Goal: Task Accomplishment & Management: Manage account settings

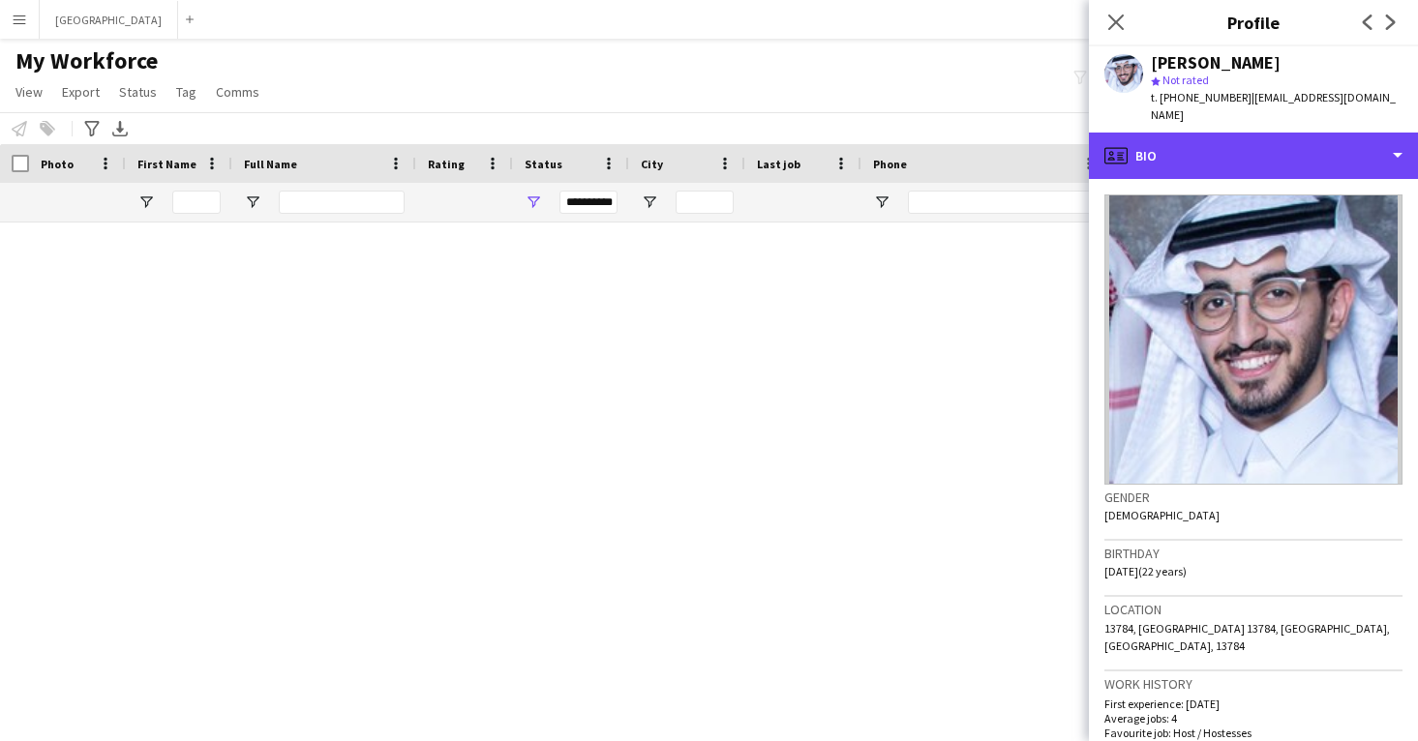
click at [1280, 133] on div "profile Bio" at bounding box center [1253, 156] width 329 height 46
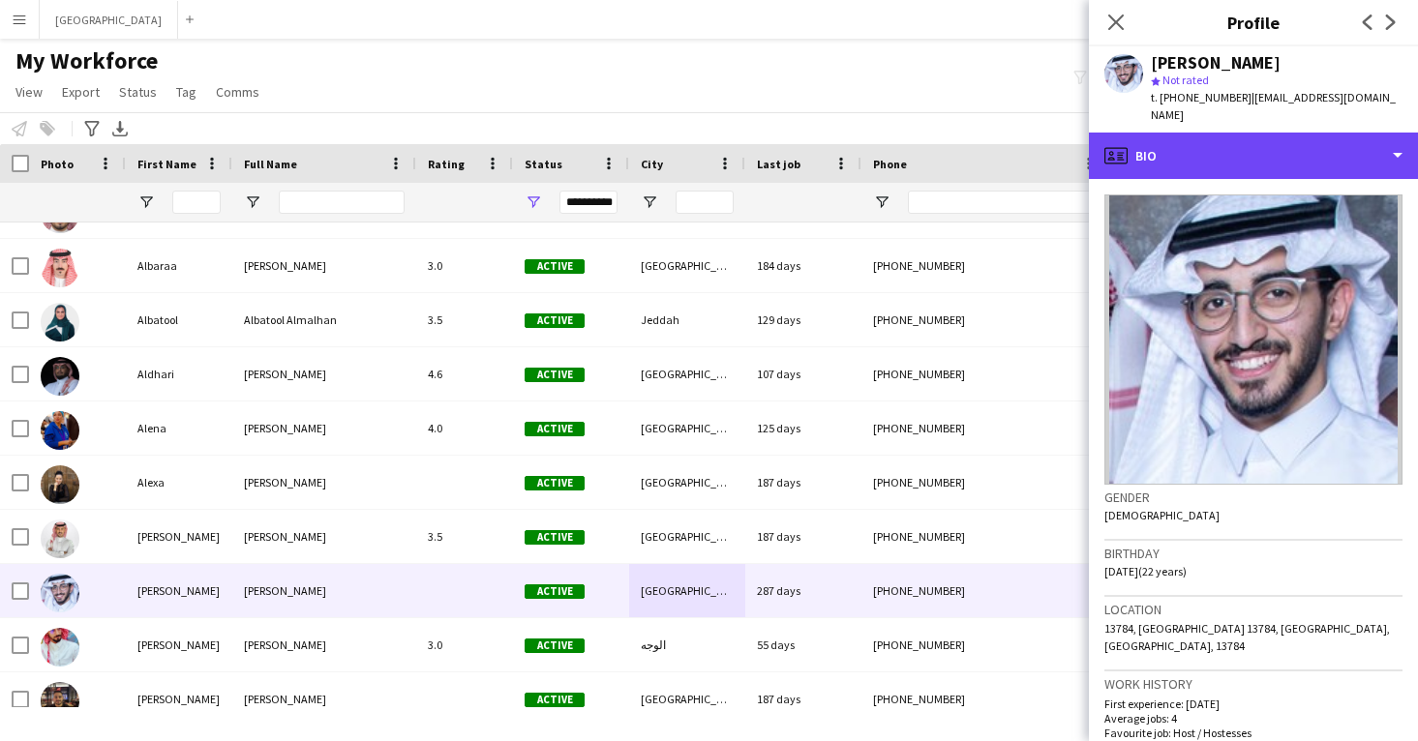
scroll to position [520, 0]
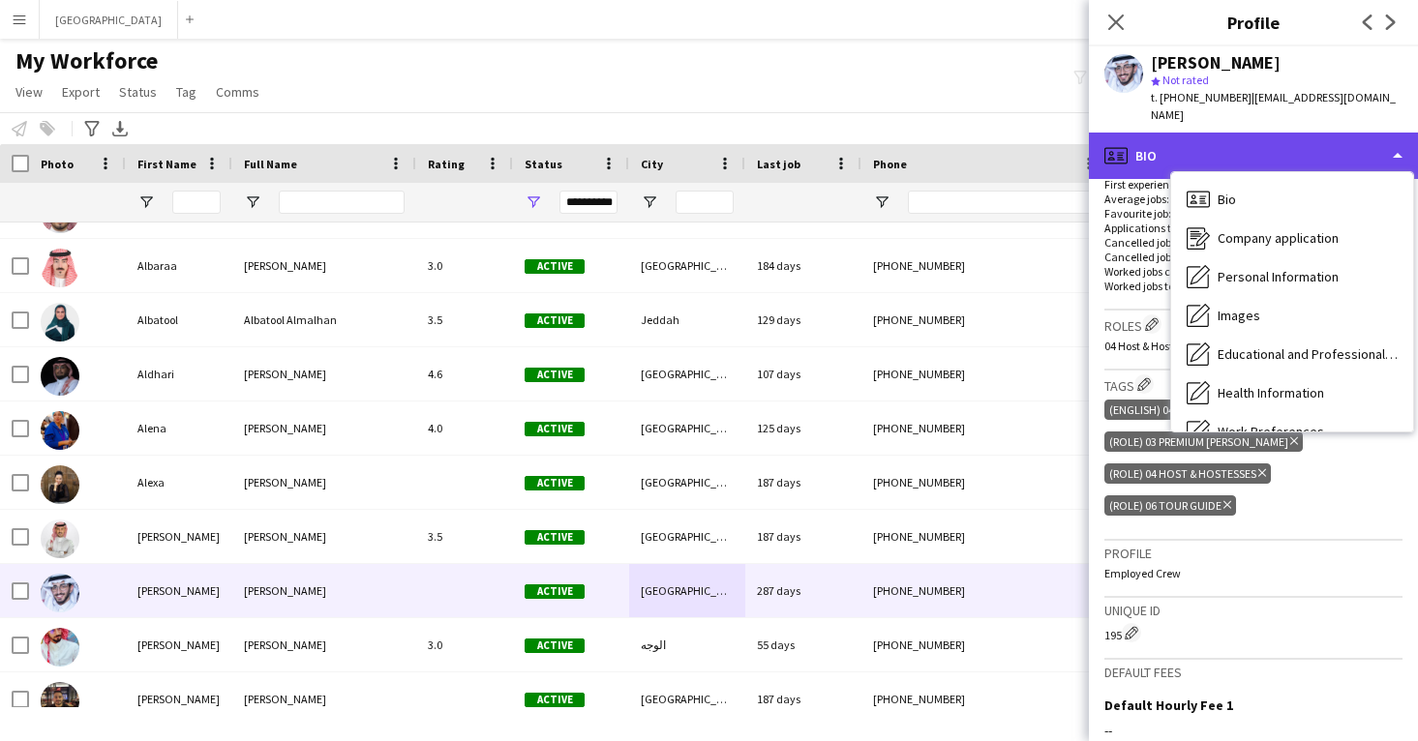
click at [1311, 137] on div "profile Bio" at bounding box center [1253, 156] width 329 height 46
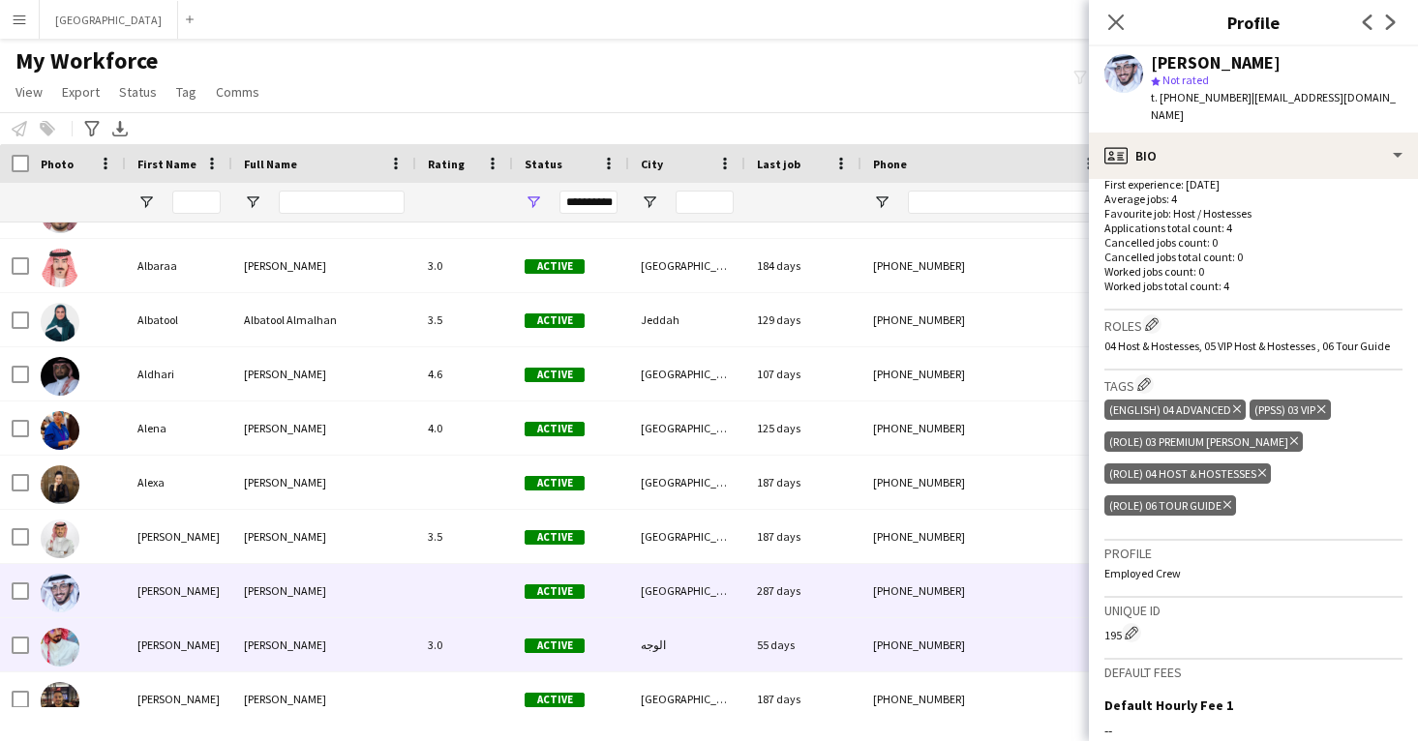
click at [855, 639] on div "55 days" at bounding box center [803, 644] width 116 height 53
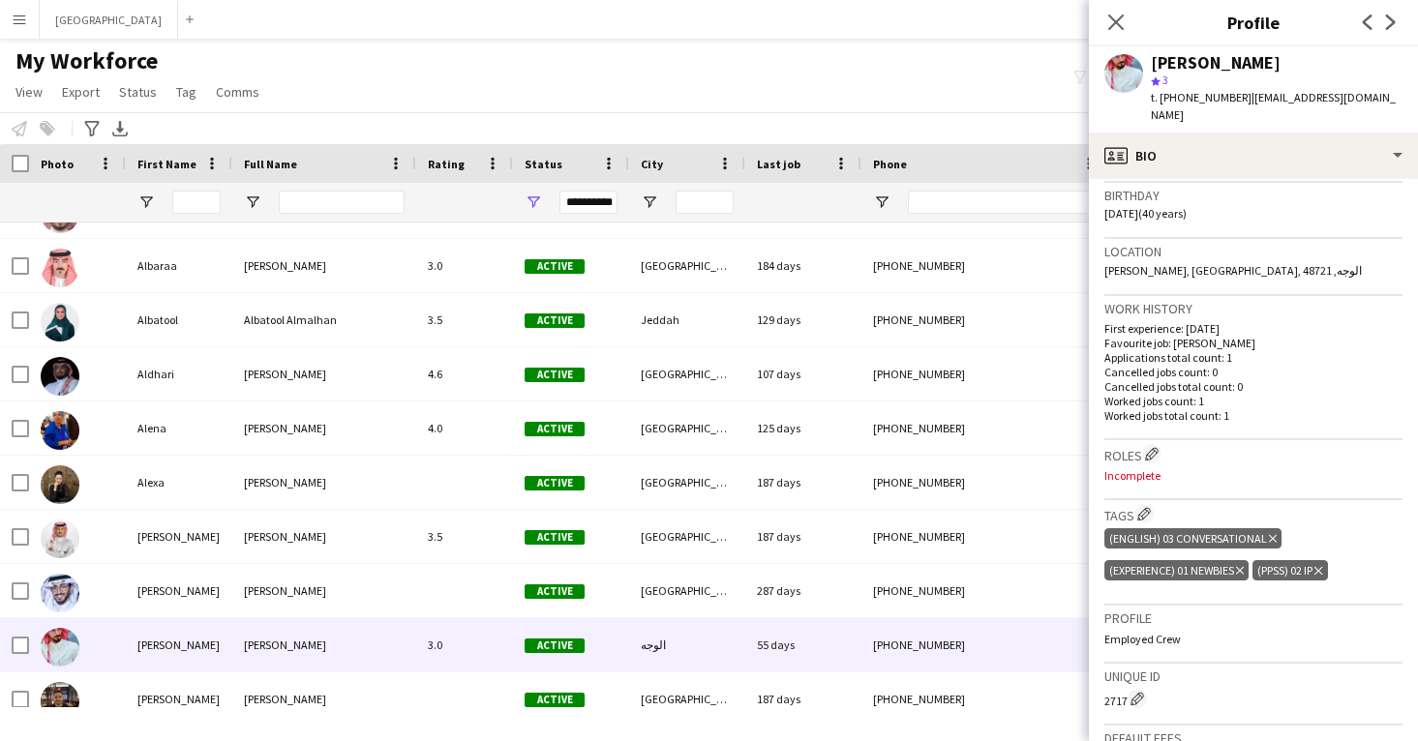
scroll to position [359, 0]
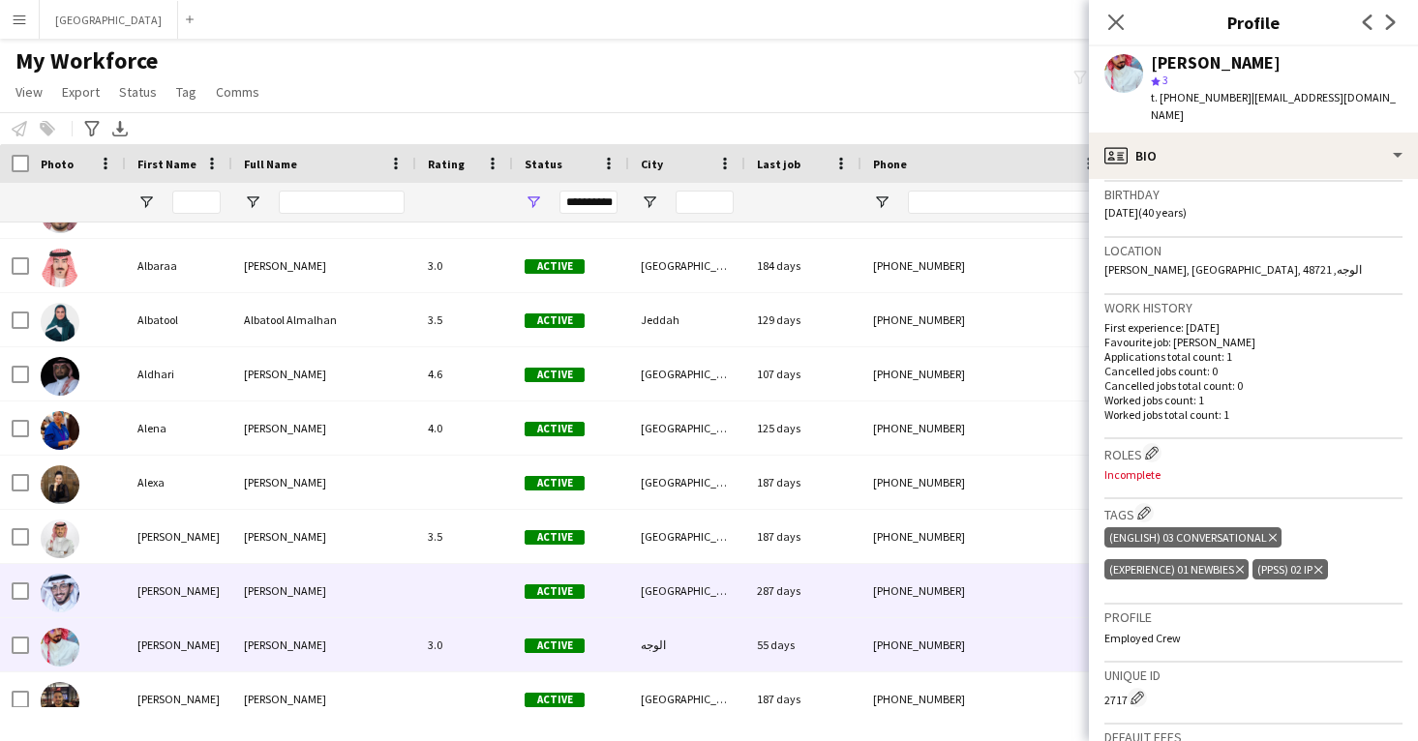
click at [784, 574] on div "287 days" at bounding box center [803, 590] width 116 height 53
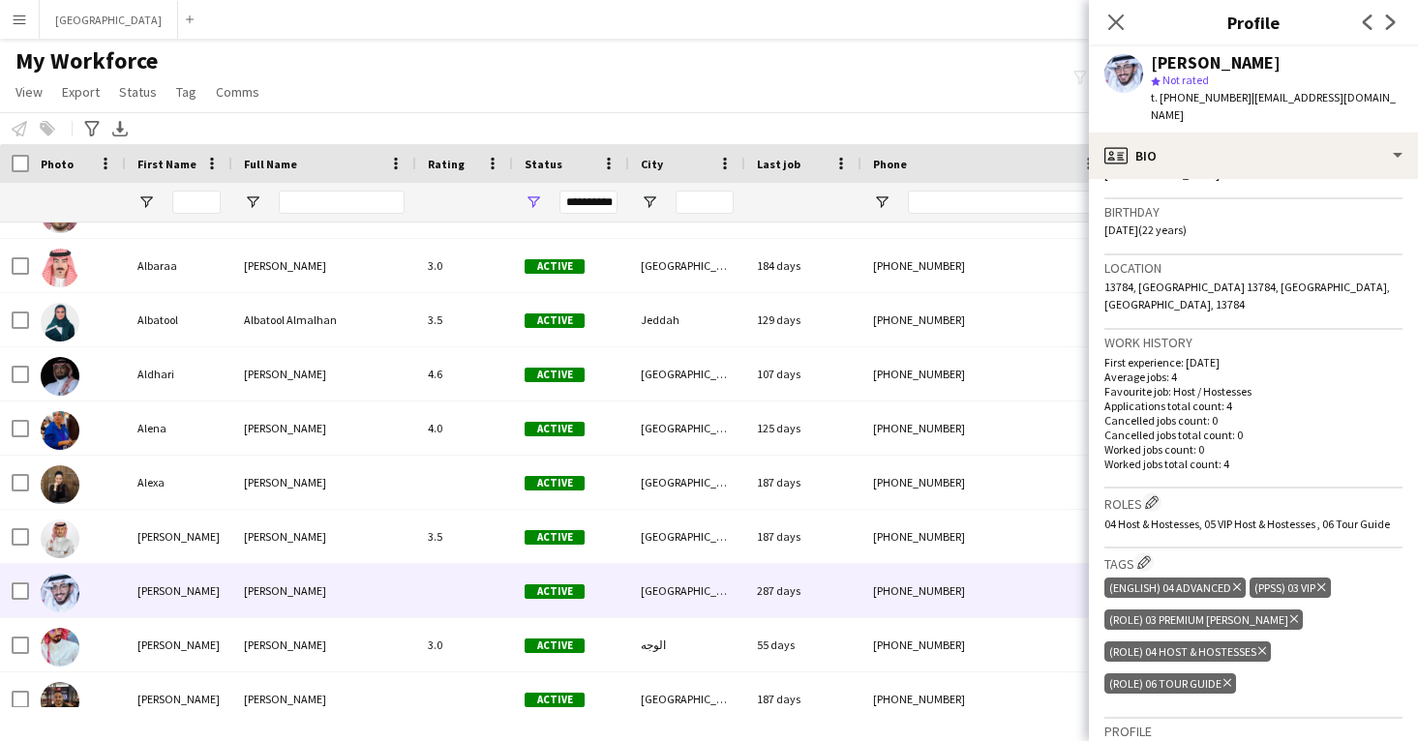
scroll to position [345, 0]
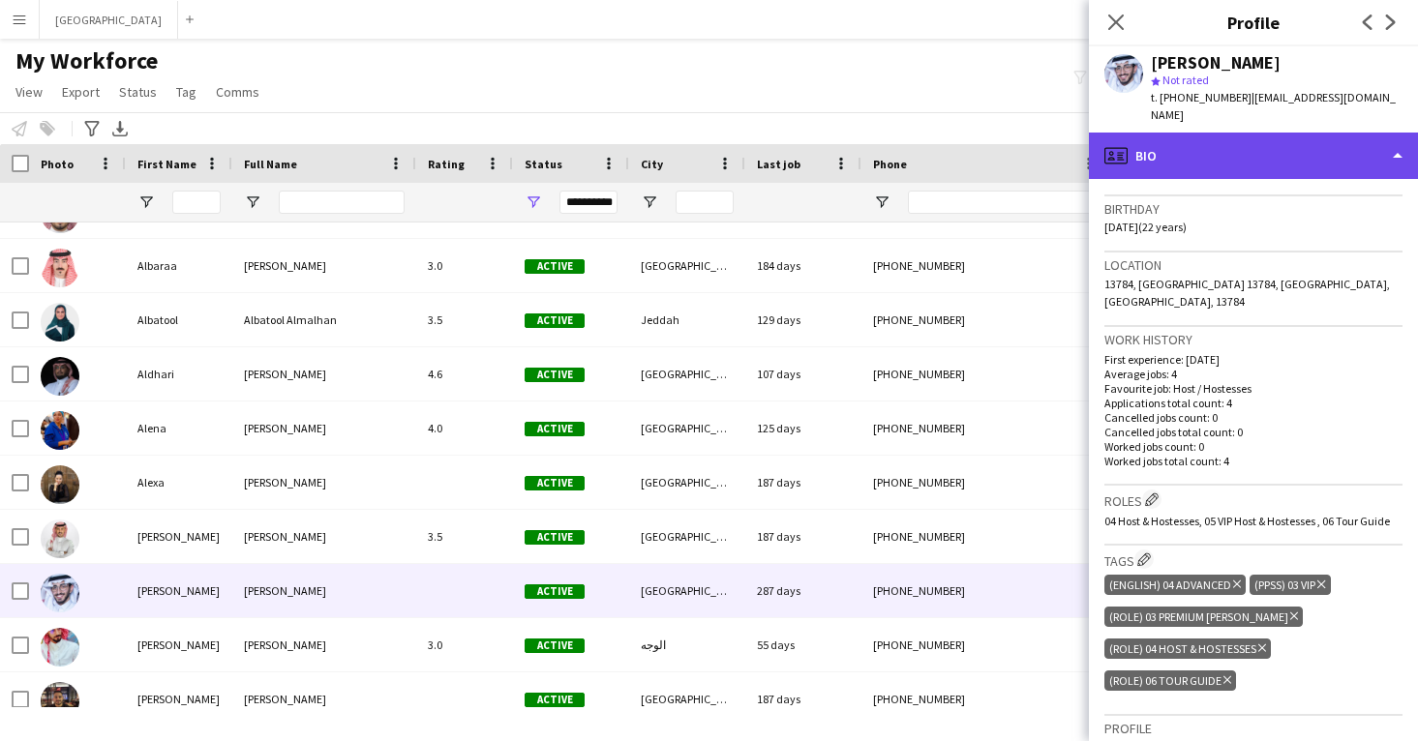
click at [1196, 133] on div "profile Bio" at bounding box center [1253, 156] width 329 height 46
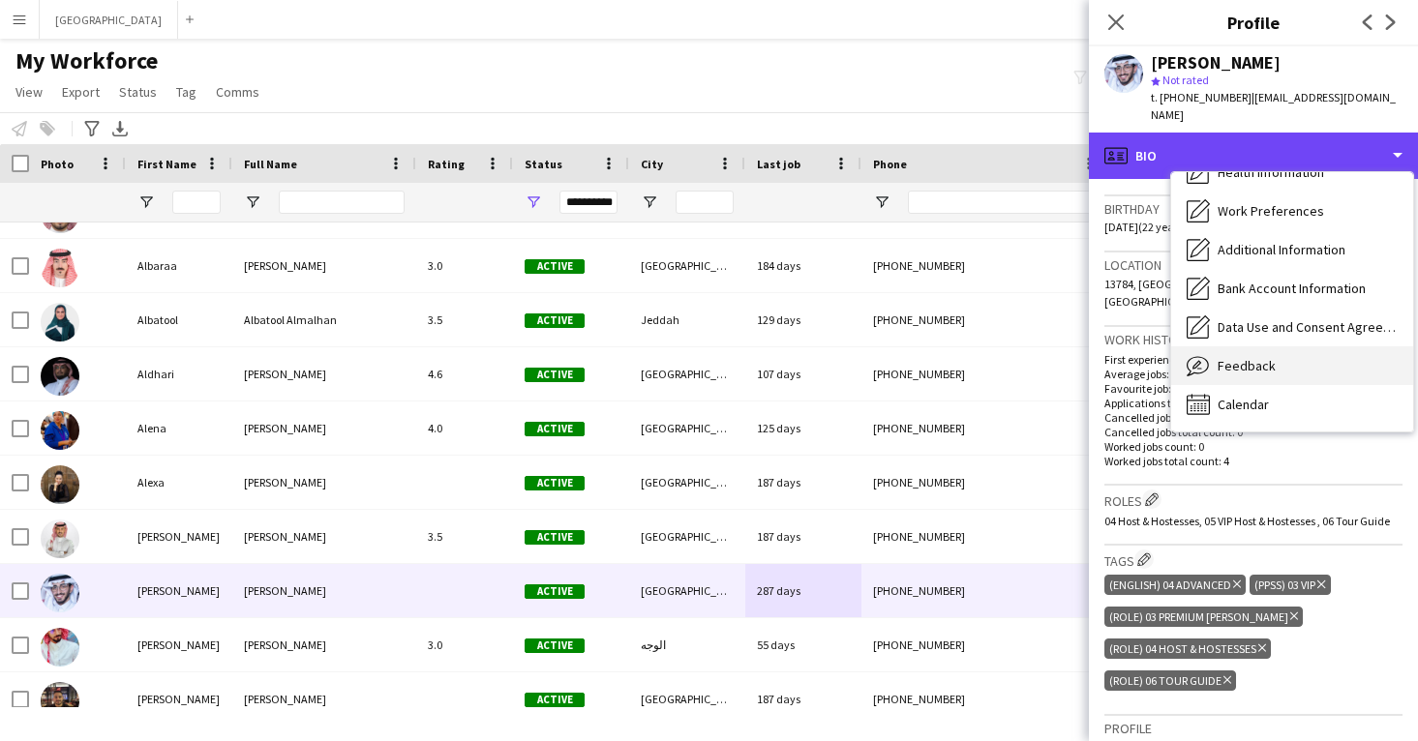
scroll to position [221, 0]
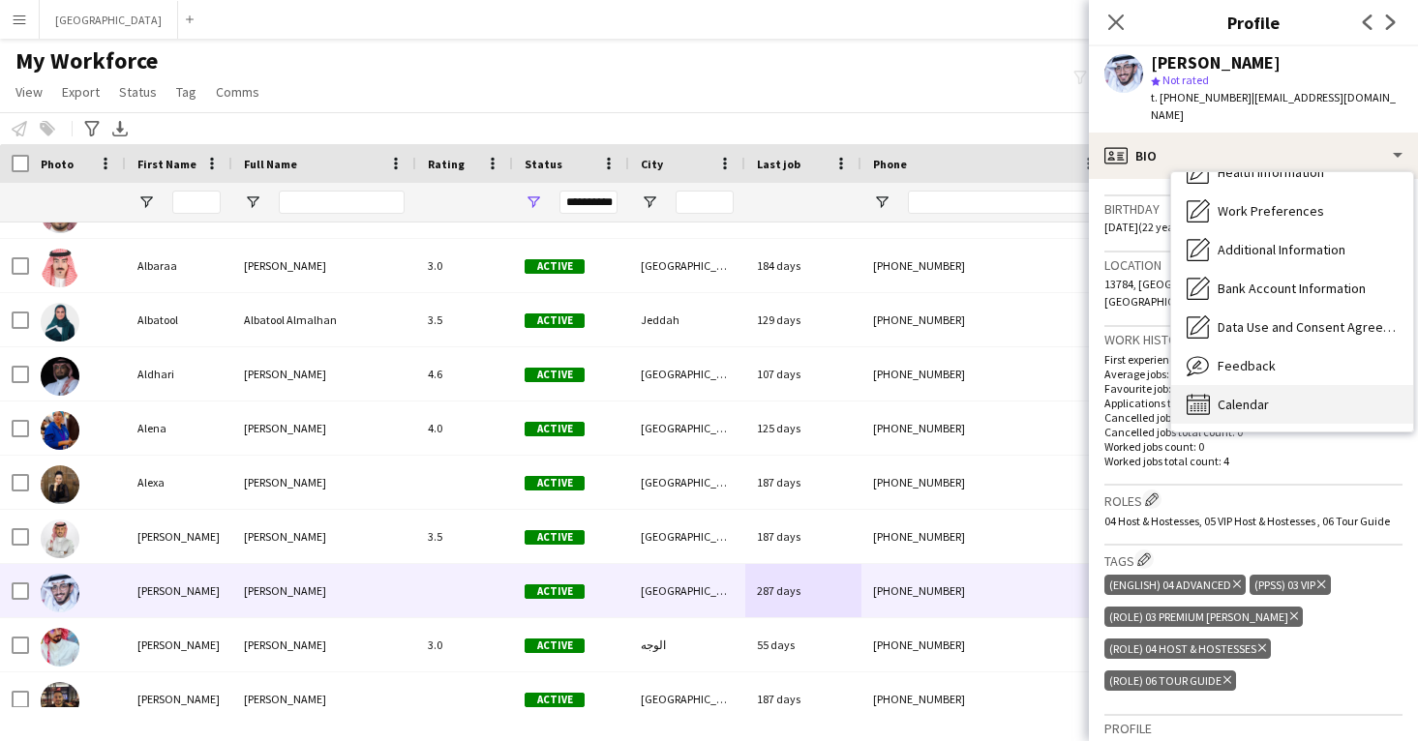
click at [1239, 396] on span "Calendar" at bounding box center [1243, 404] width 51 height 17
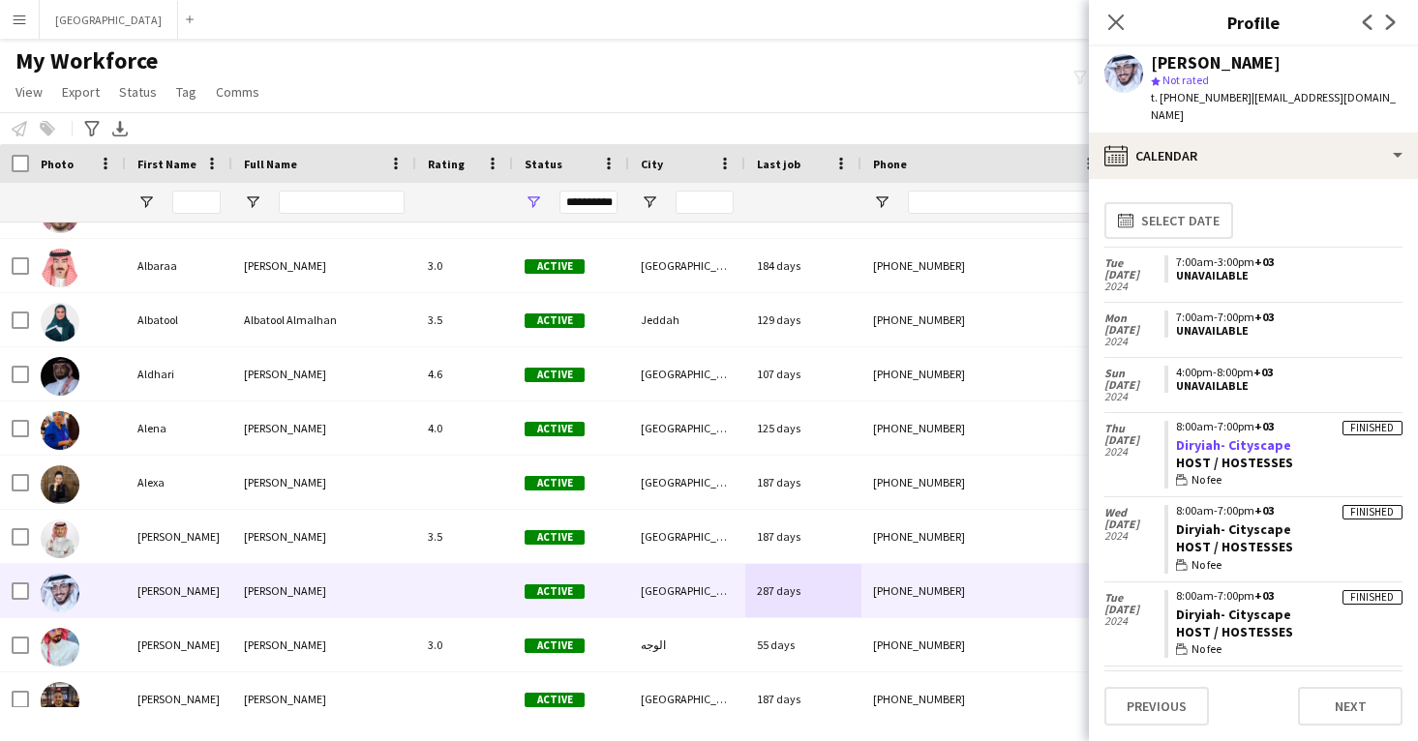
drag, startPoint x: 1299, startPoint y: 425, endPoint x: 1178, endPoint y: 427, distance: 121.0
click at [1178, 427] on app-crew-calendar-job-card "Finished 8:00am-7:00pm +03 Diryiah- Cityscape Host / Hostesses wallet No fee" at bounding box center [1283, 455] width 238 height 69
copy link "Diryiah- Cityscape"
click at [1188, 59] on div "[PERSON_NAME]" at bounding box center [1216, 62] width 130 height 17
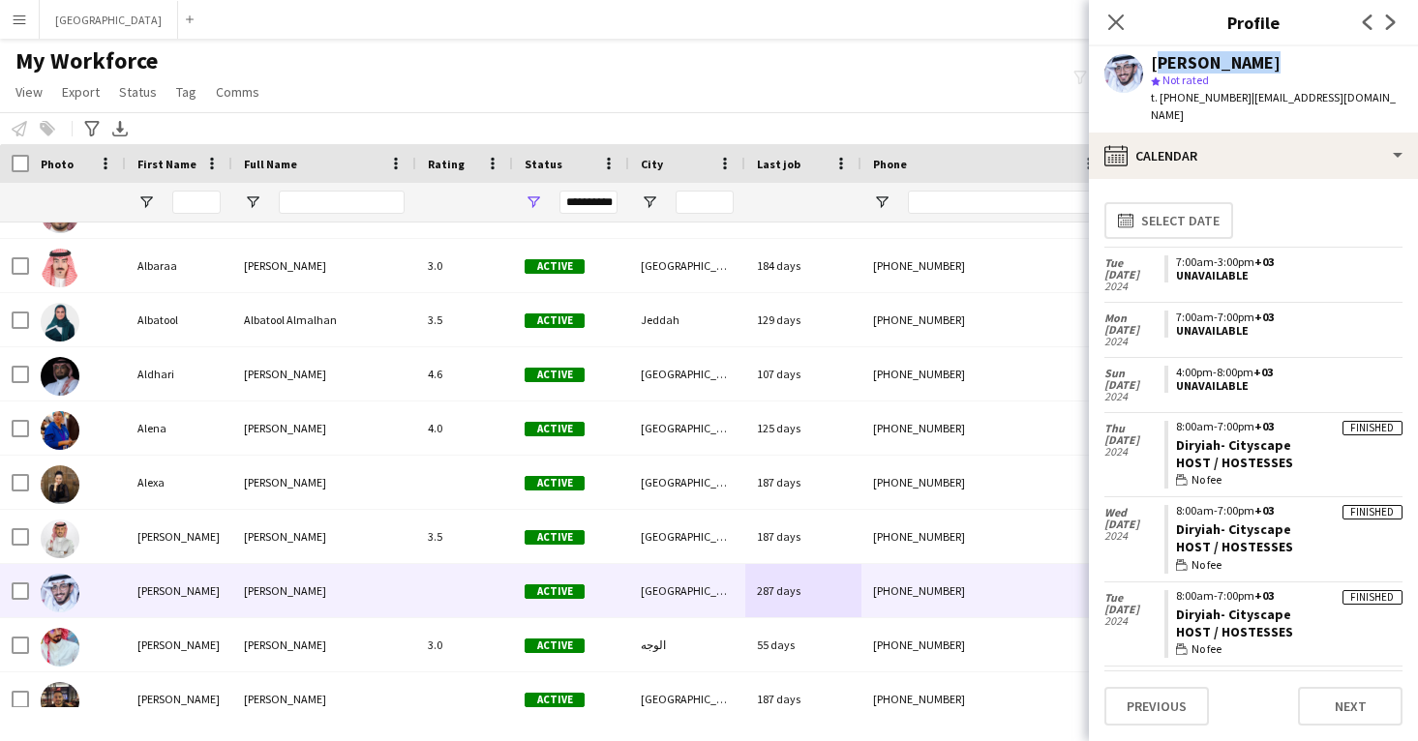
click at [1188, 59] on div "[PERSON_NAME]" at bounding box center [1216, 62] width 130 height 17
copy div "[PERSON_NAME]"
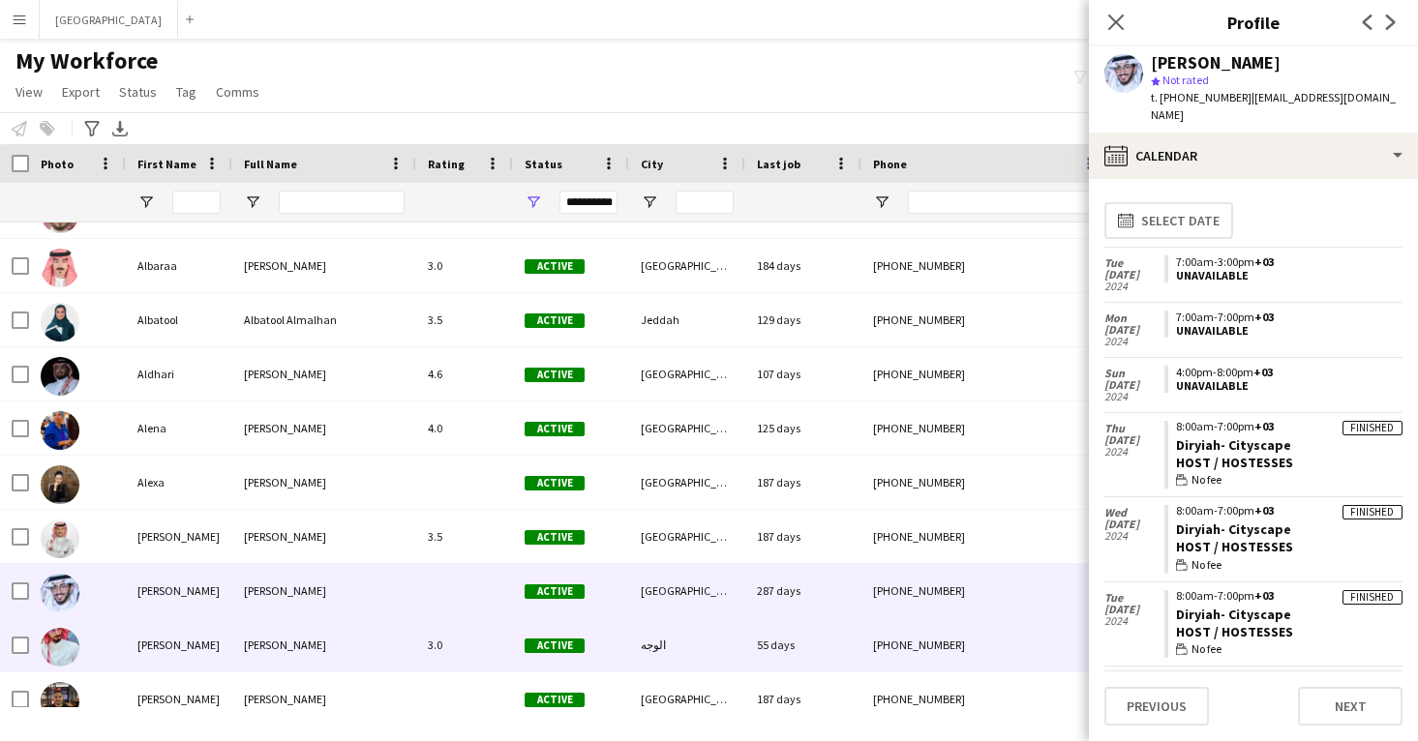
click at [926, 642] on div "[PHONE_NUMBER]" at bounding box center [985, 644] width 248 height 53
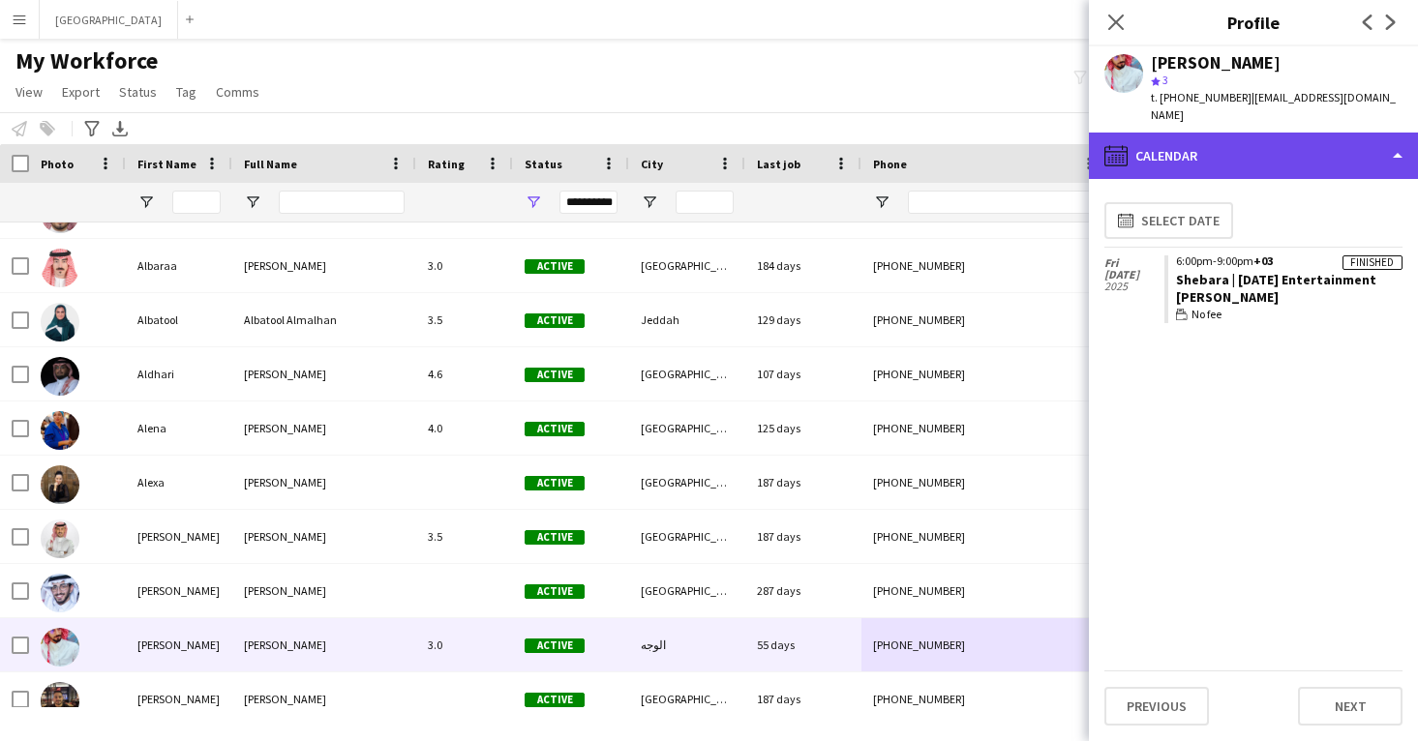
click at [1272, 143] on div "calendar-full Calendar" at bounding box center [1253, 156] width 329 height 46
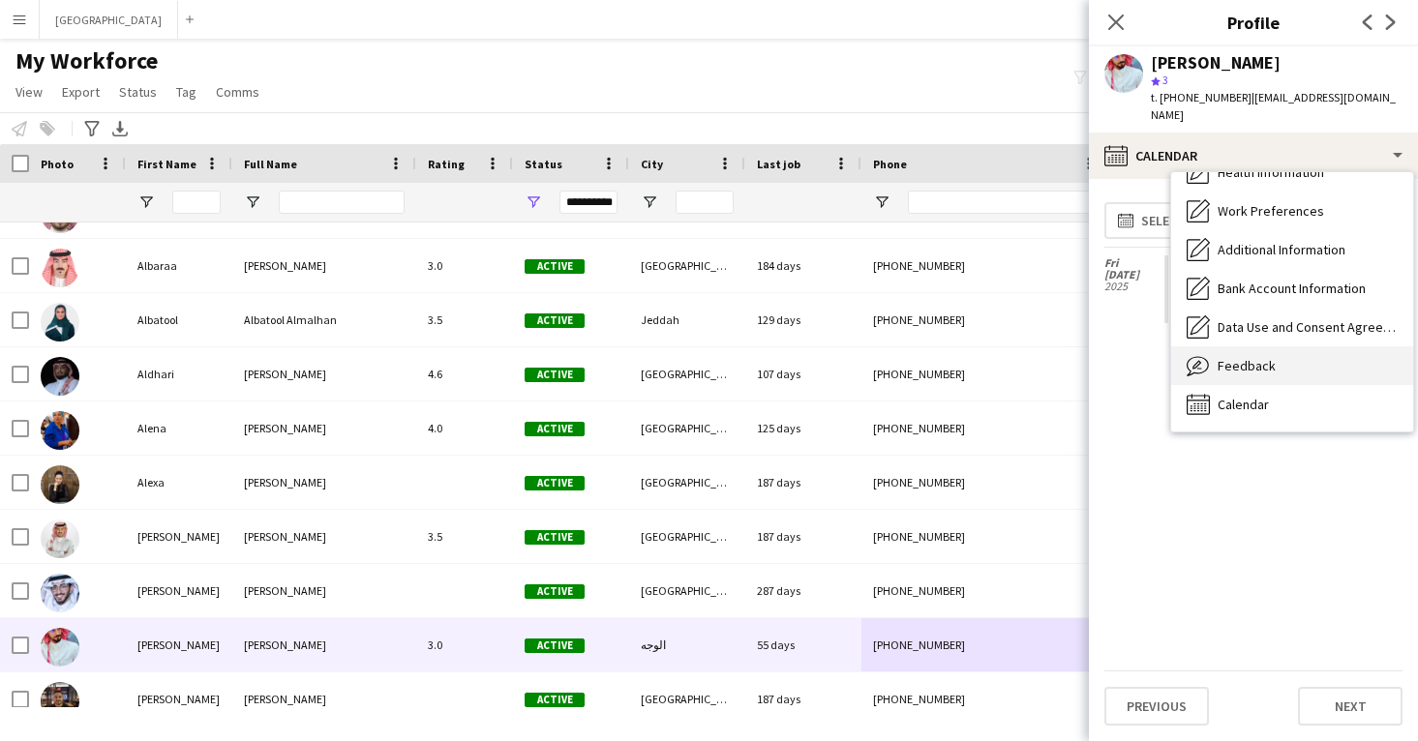
click at [1286, 357] on div "Feedback Feedback" at bounding box center [1292, 365] width 242 height 39
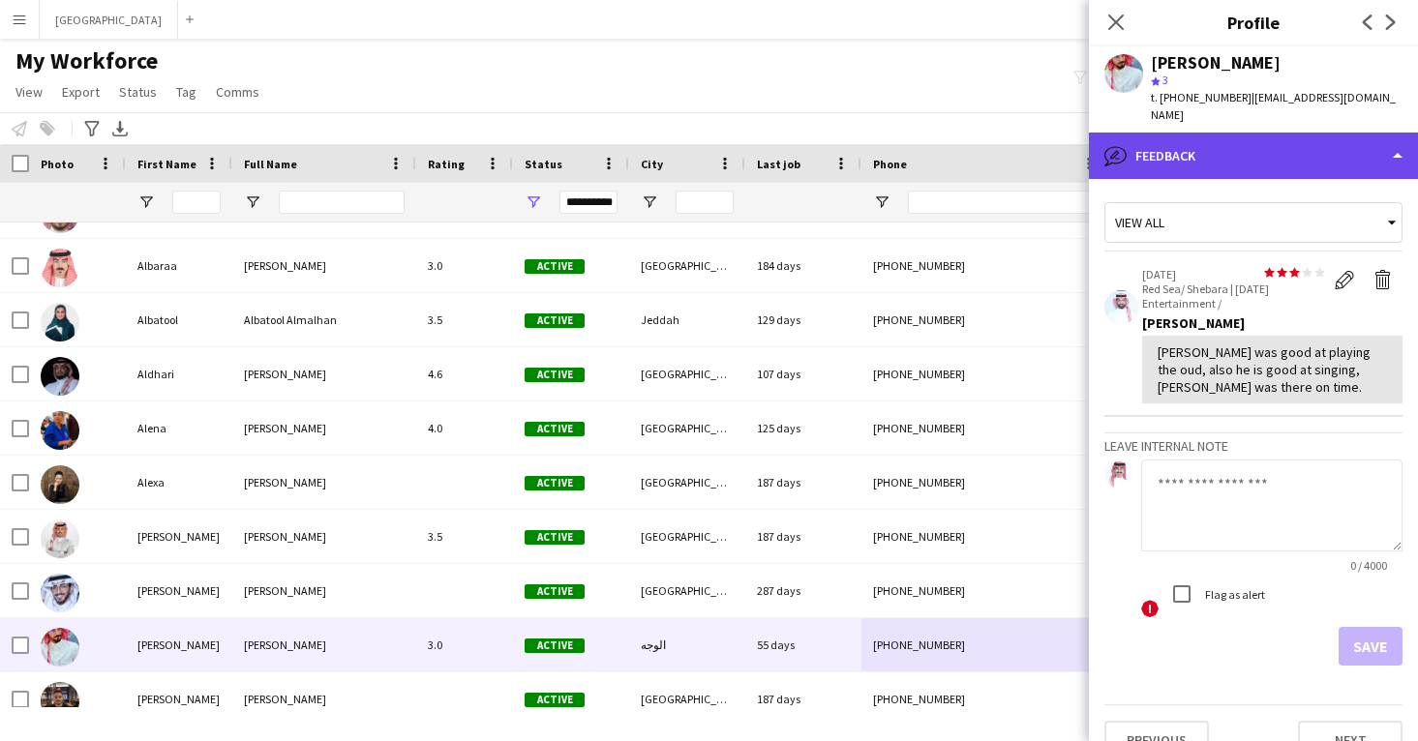
click at [1206, 144] on div "bubble-pencil Feedback" at bounding box center [1253, 156] width 329 height 46
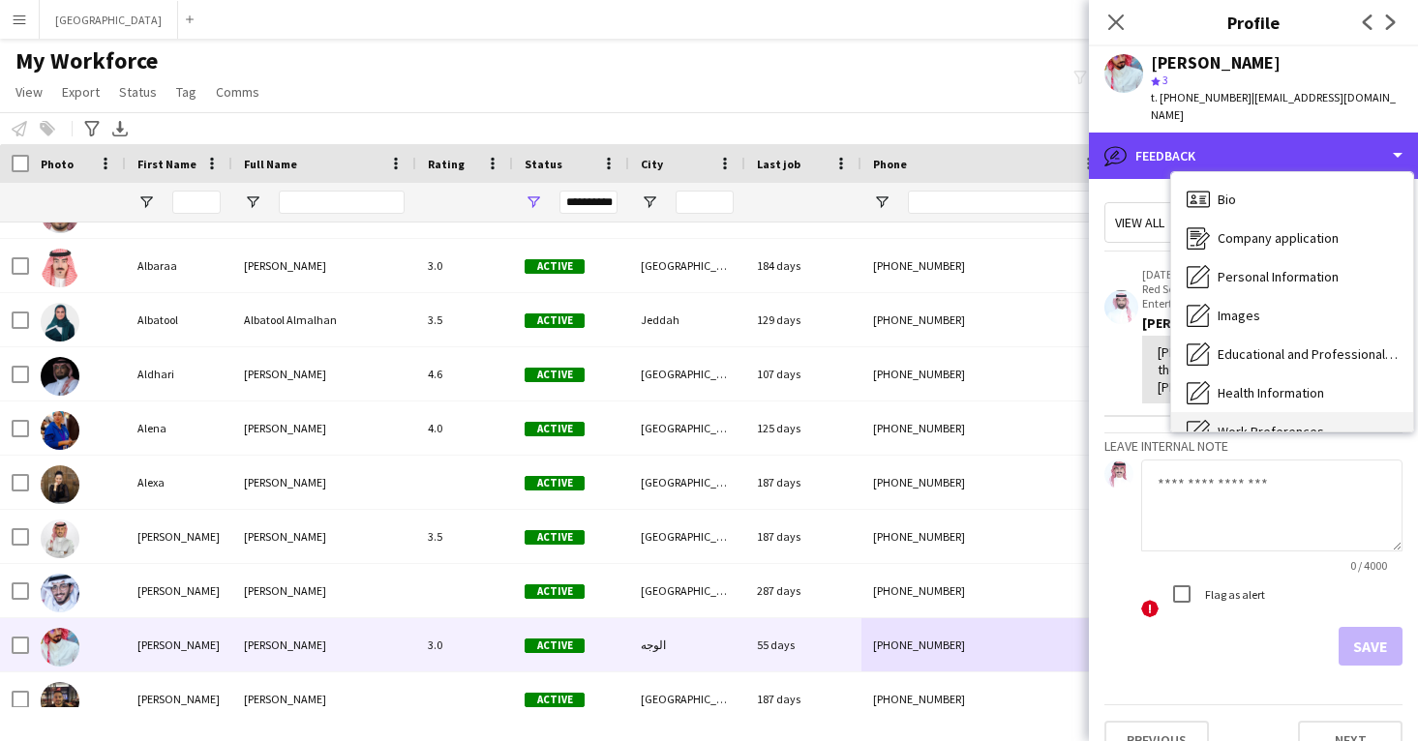
scroll to position [-1, 0]
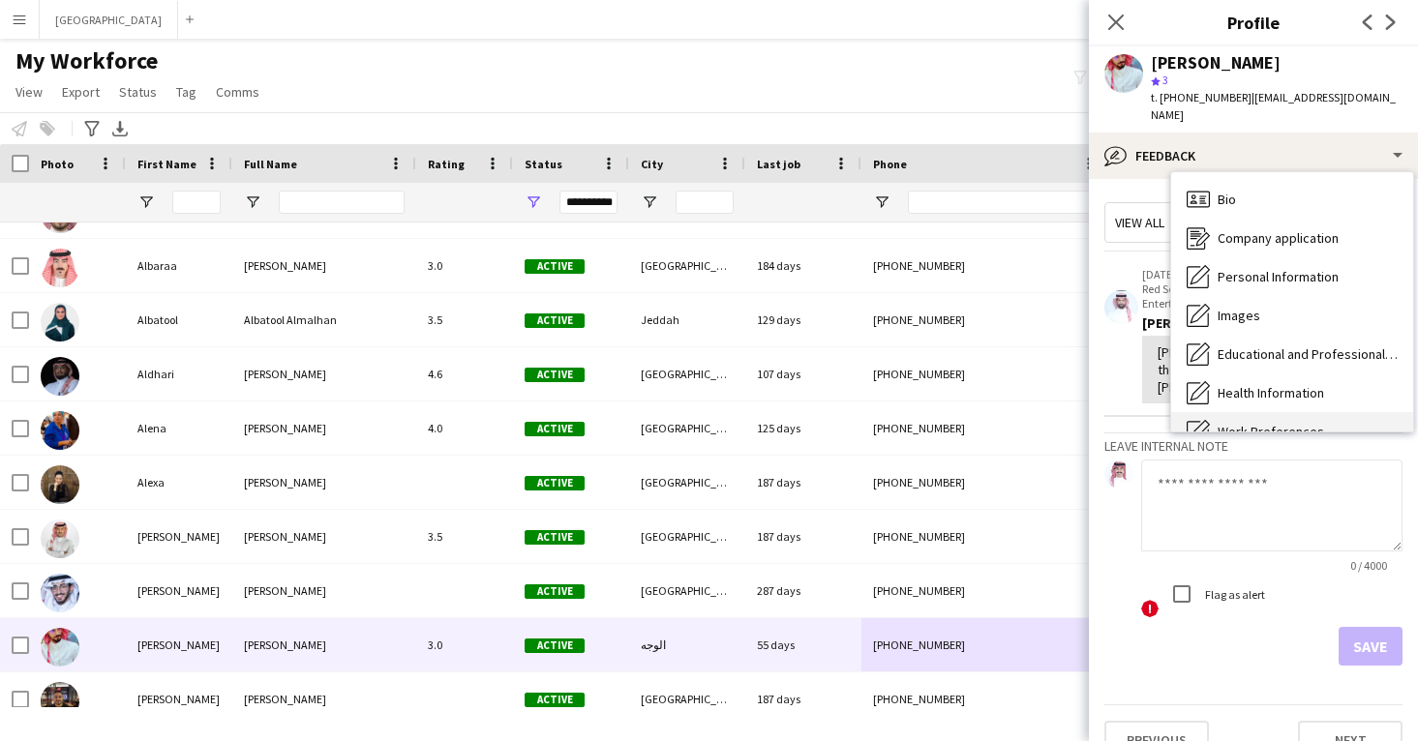
click at [1244, 197] on div "Bio Bio" at bounding box center [1292, 199] width 242 height 39
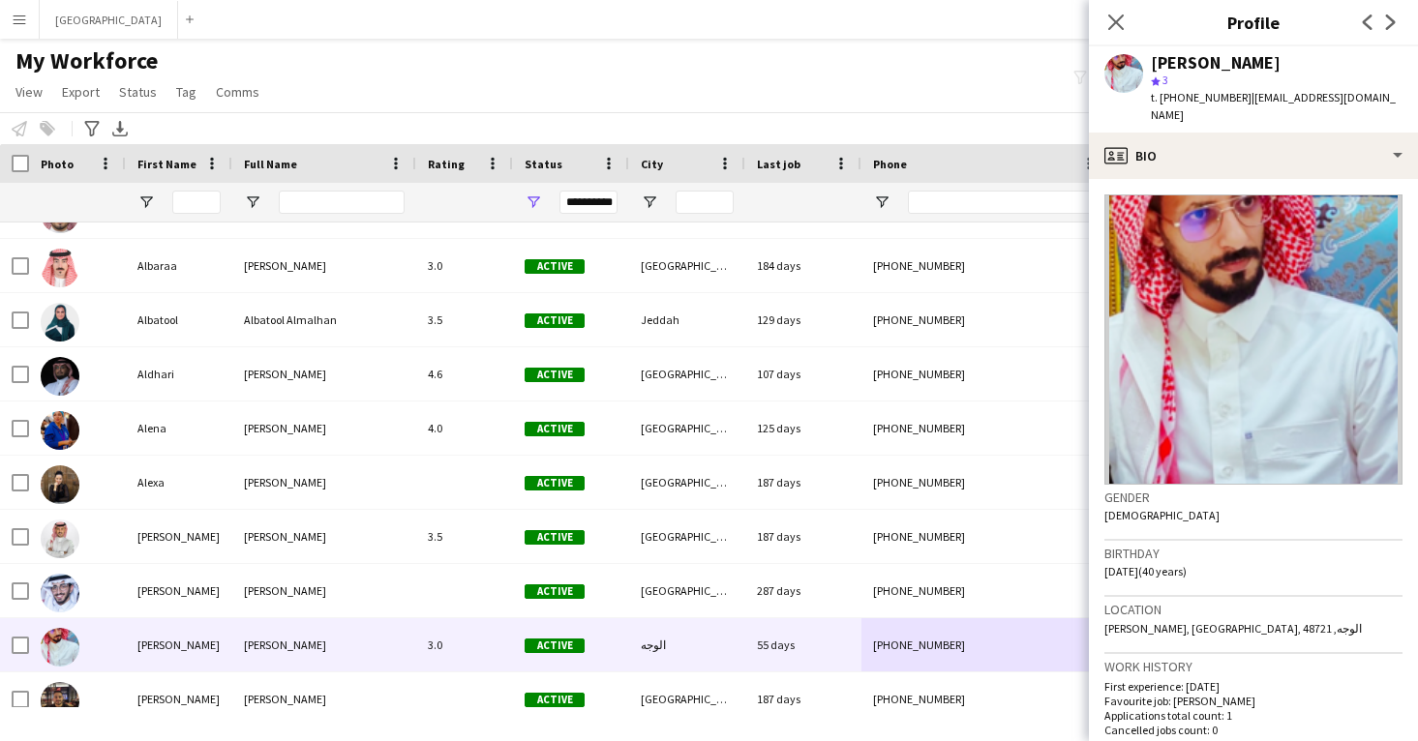
scroll to position [0, 0]
click at [1182, 66] on div "[PERSON_NAME]" at bounding box center [1216, 62] width 130 height 17
copy div "[PERSON_NAME]"
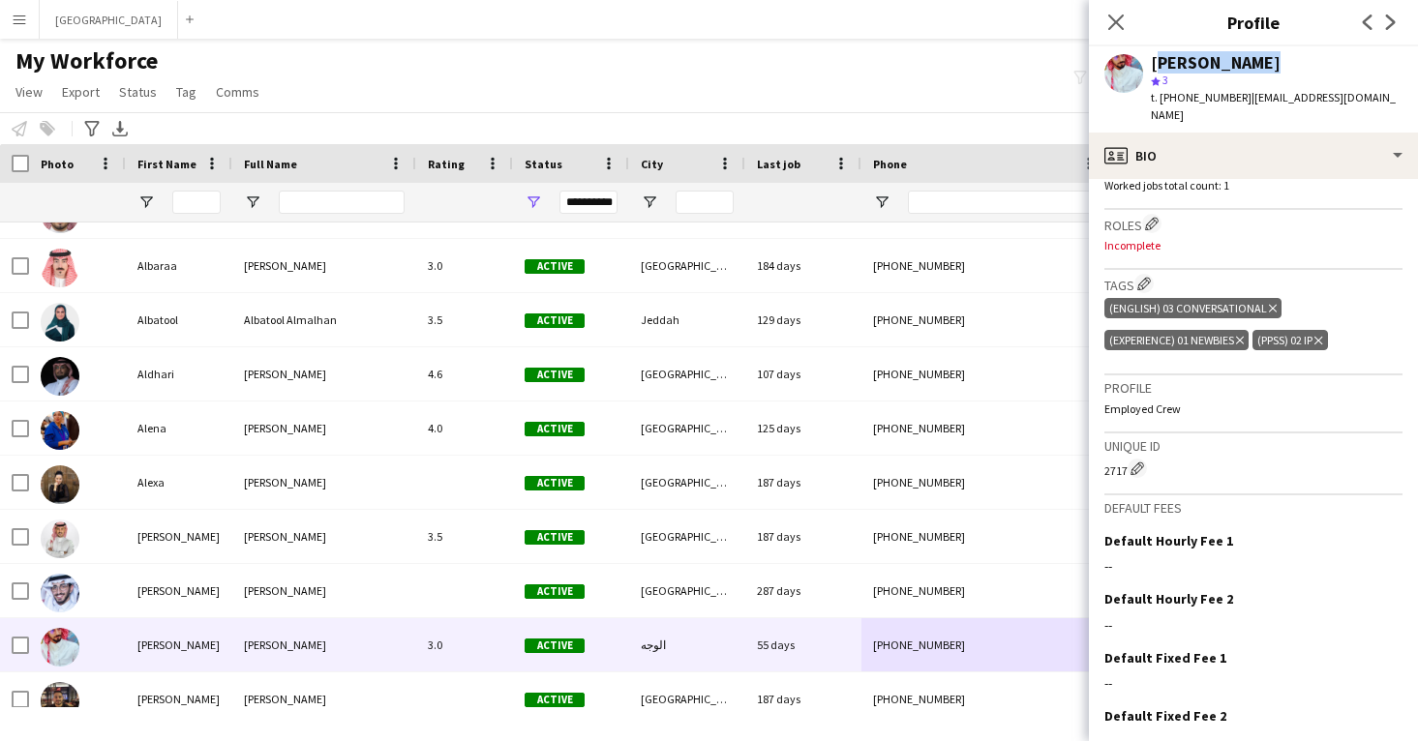
scroll to position [589, 0]
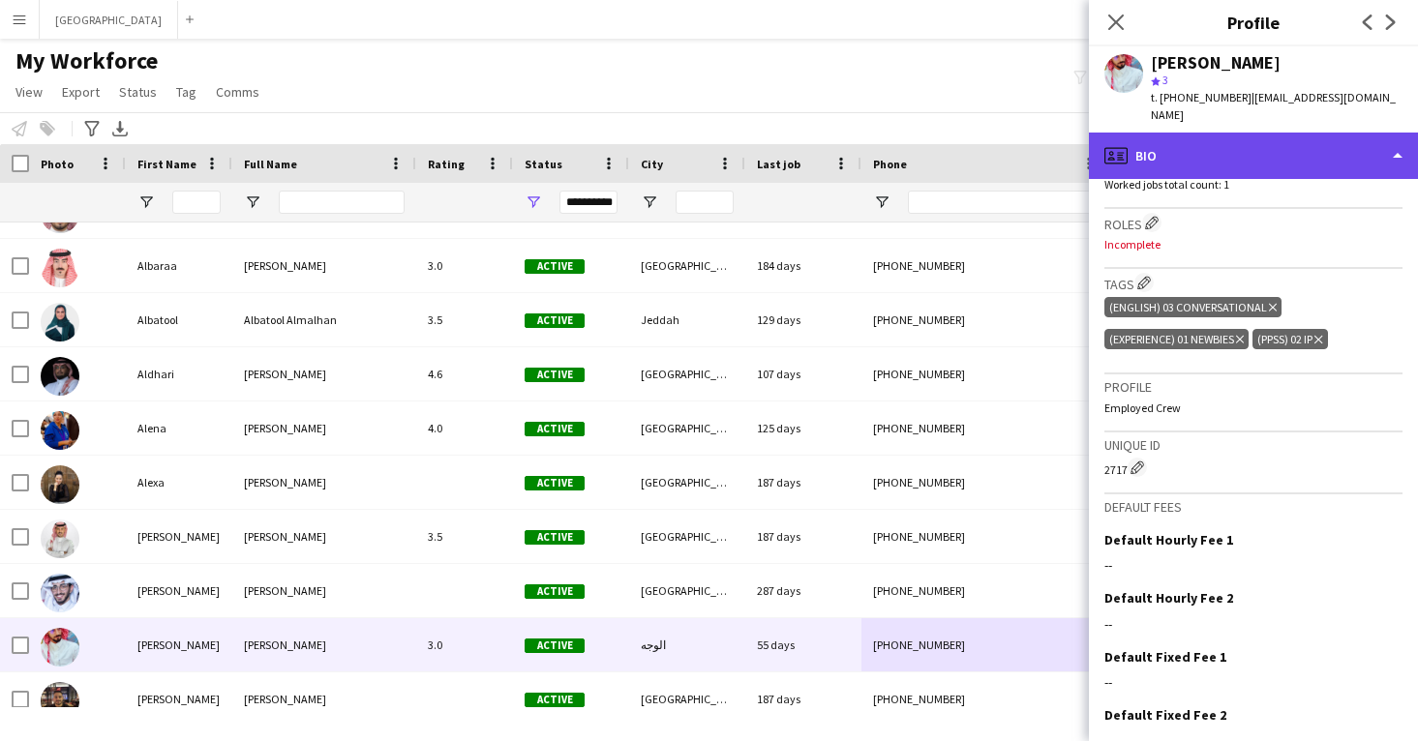
click at [1233, 142] on div "profile Bio" at bounding box center [1253, 156] width 329 height 46
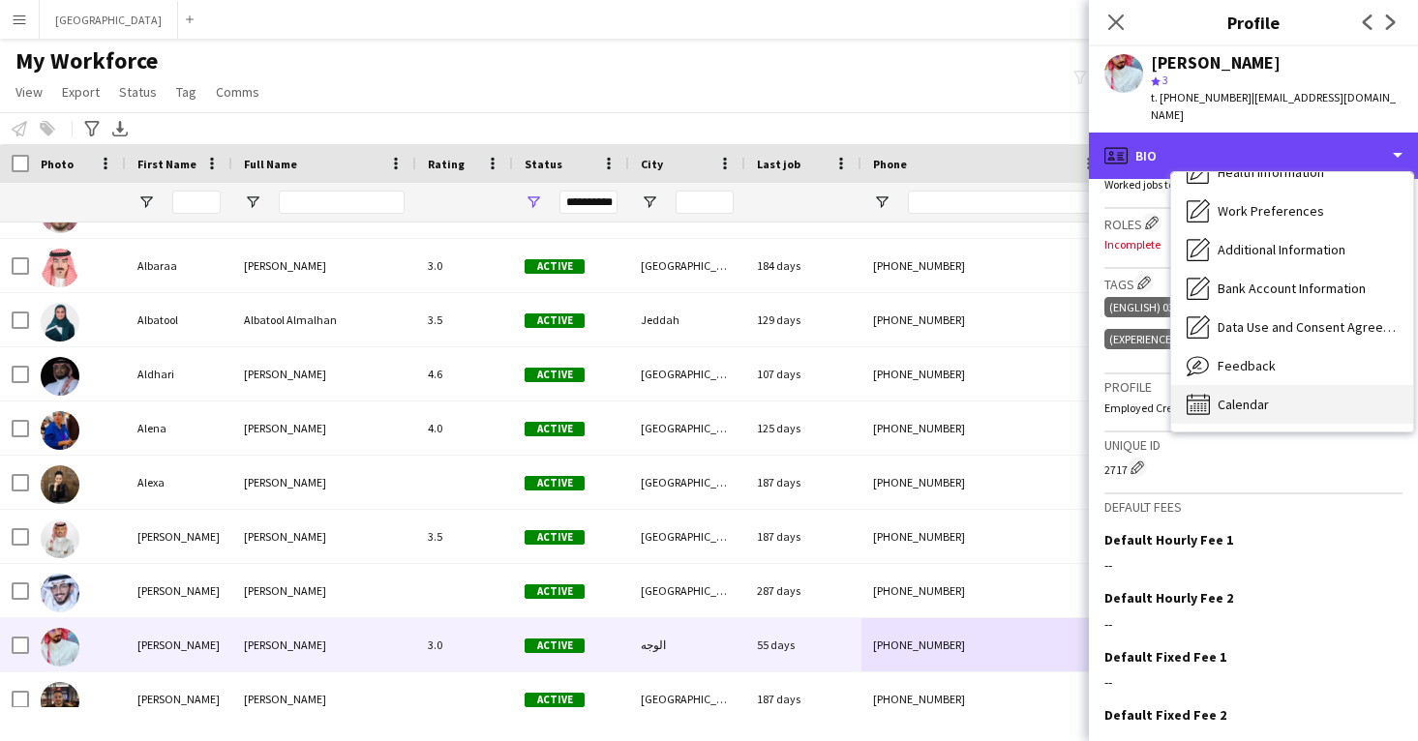
scroll to position [221, 0]
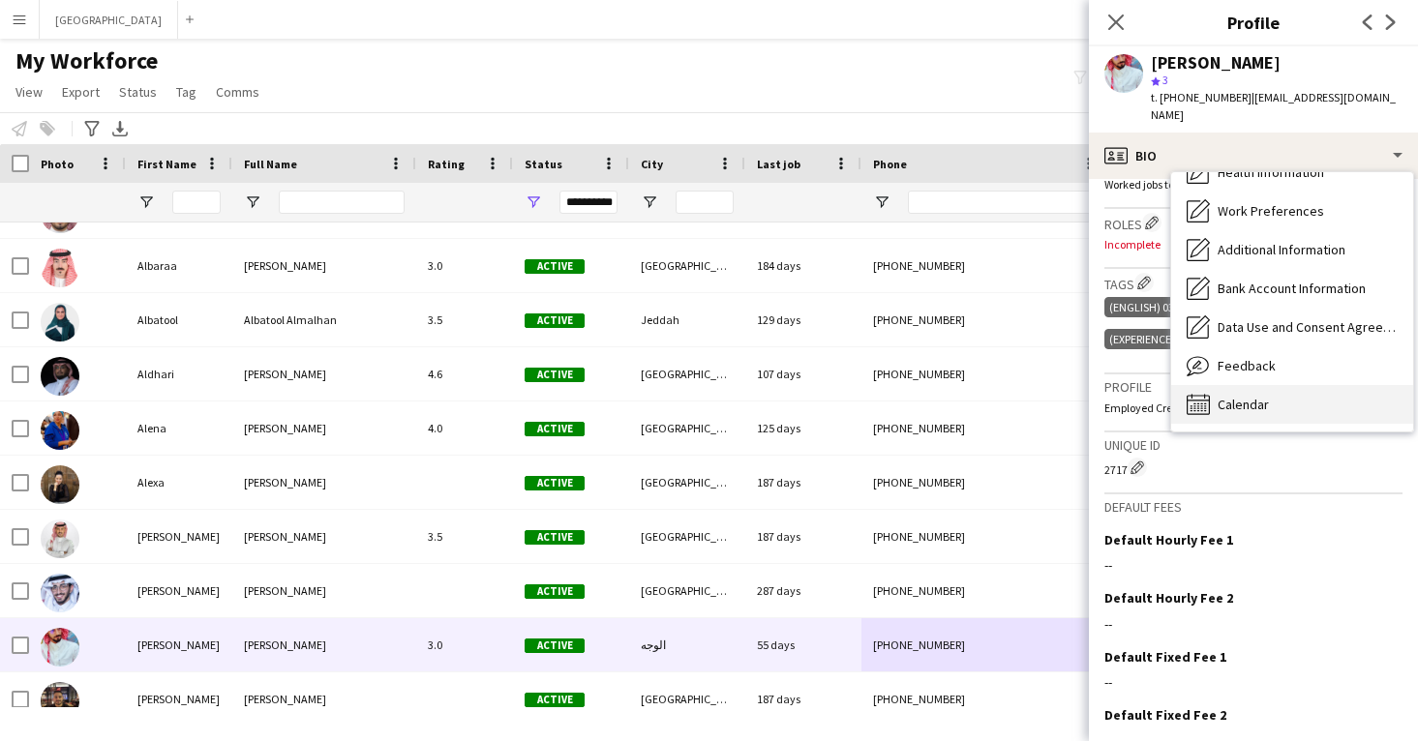
click at [1293, 385] on div "Calendar Calendar" at bounding box center [1292, 404] width 242 height 39
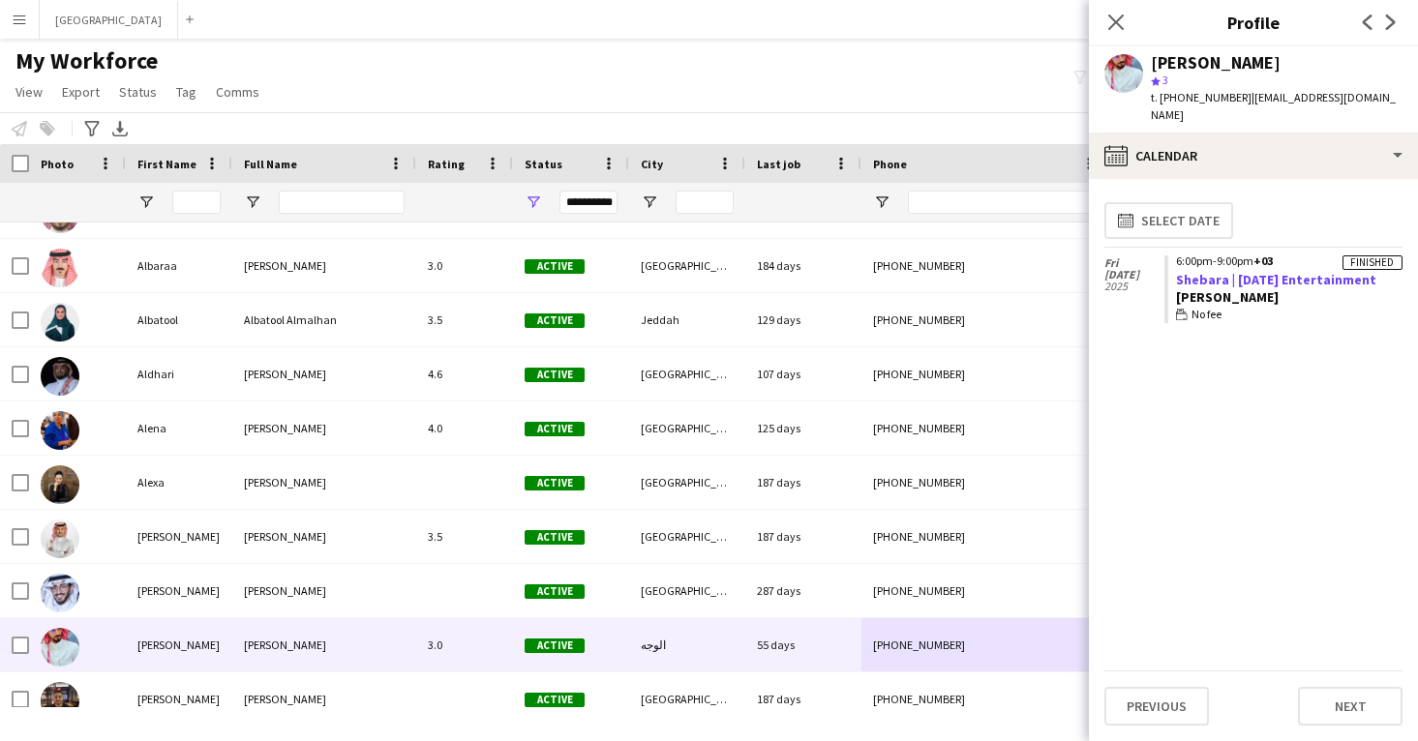
drag, startPoint x: 1397, startPoint y: 265, endPoint x: 1179, endPoint y: 262, distance: 217.8
click at [1179, 262] on app-crew-calendar-job-card "Finished 6:00pm-9:00pm +03 Shebara | [DATE] Entertainment [PERSON_NAME] wallet …" at bounding box center [1283, 290] width 238 height 69
copy link "Shebara | [DATE] Entertainment"
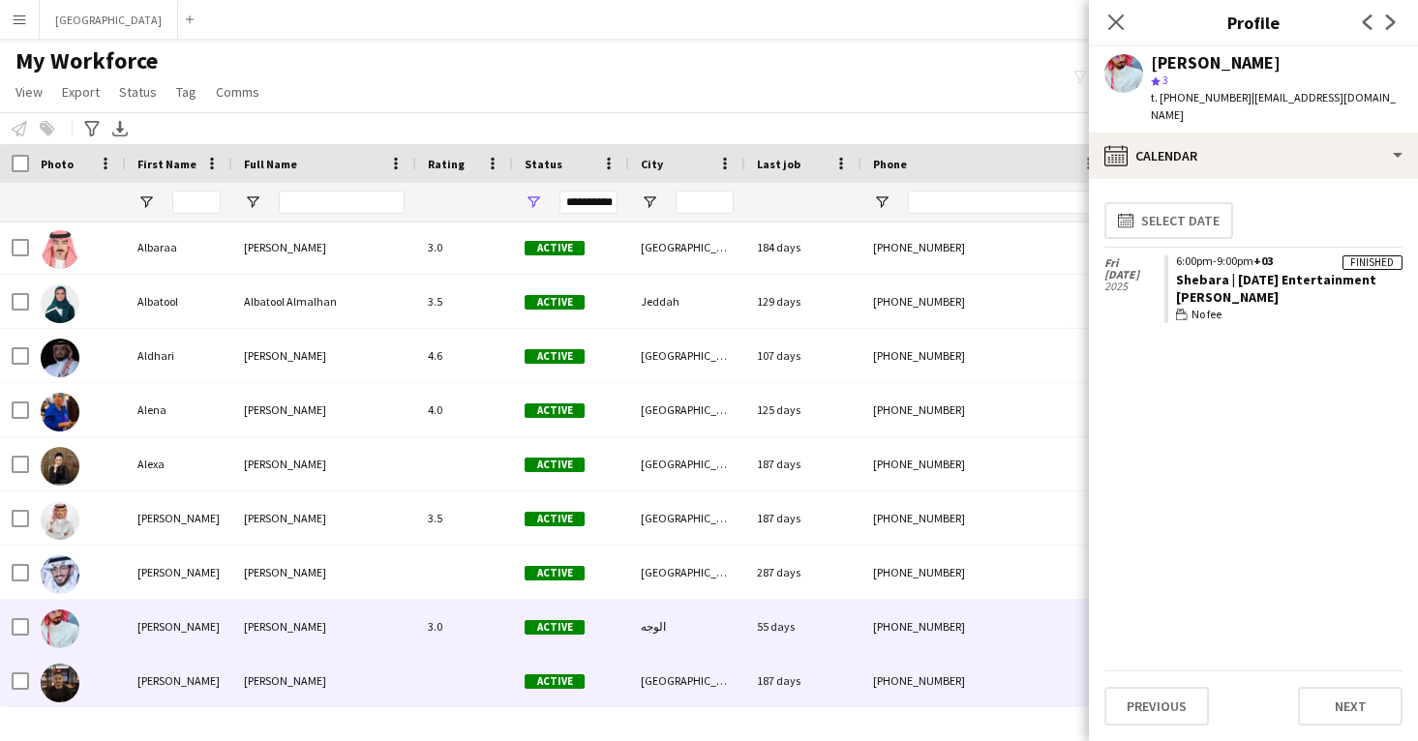
scroll to position [11546, 0]
click at [841, 690] on div "187 days" at bounding box center [803, 680] width 116 height 53
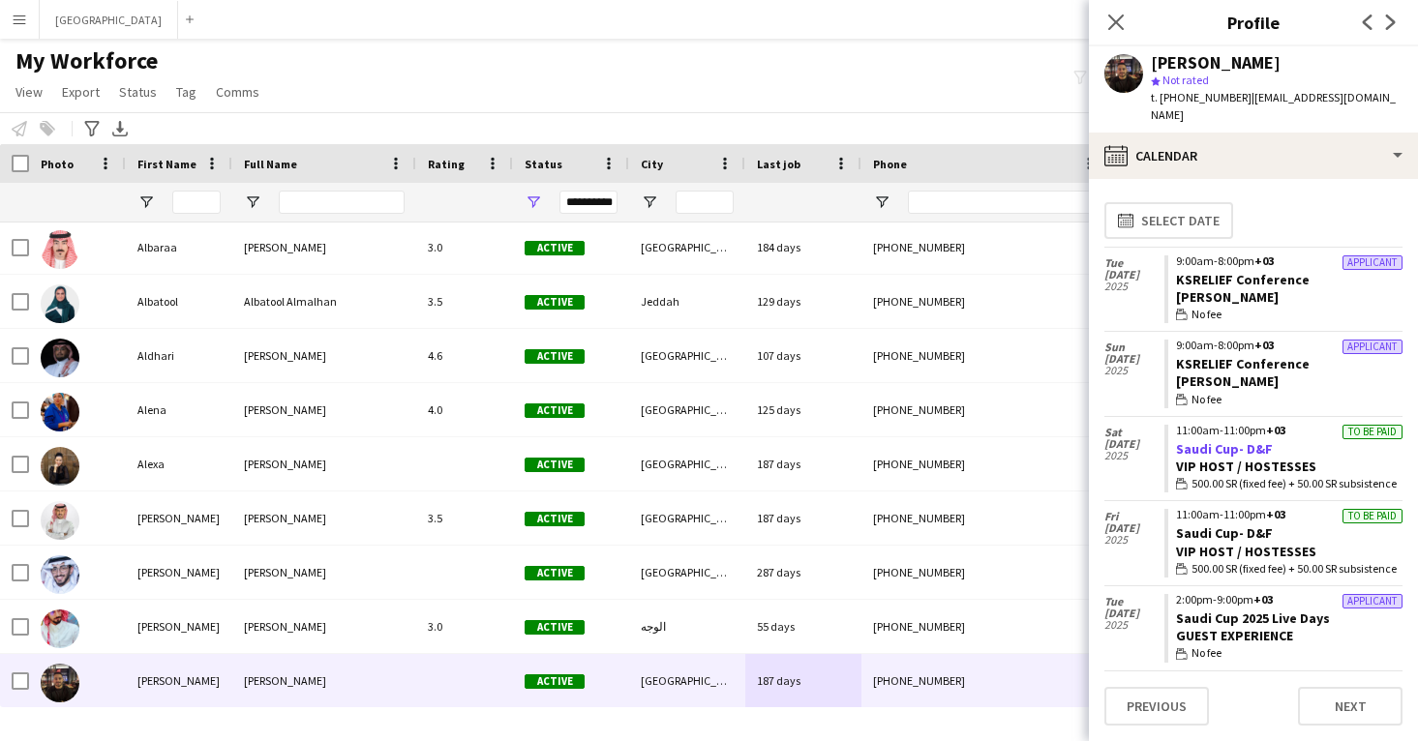
click at [1234, 440] on link "Saudi Cup- D&F" at bounding box center [1224, 448] width 97 height 17
click at [1115, 30] on icon "Close pop-in" at bounding box center [1115, 22] width 18 height 18
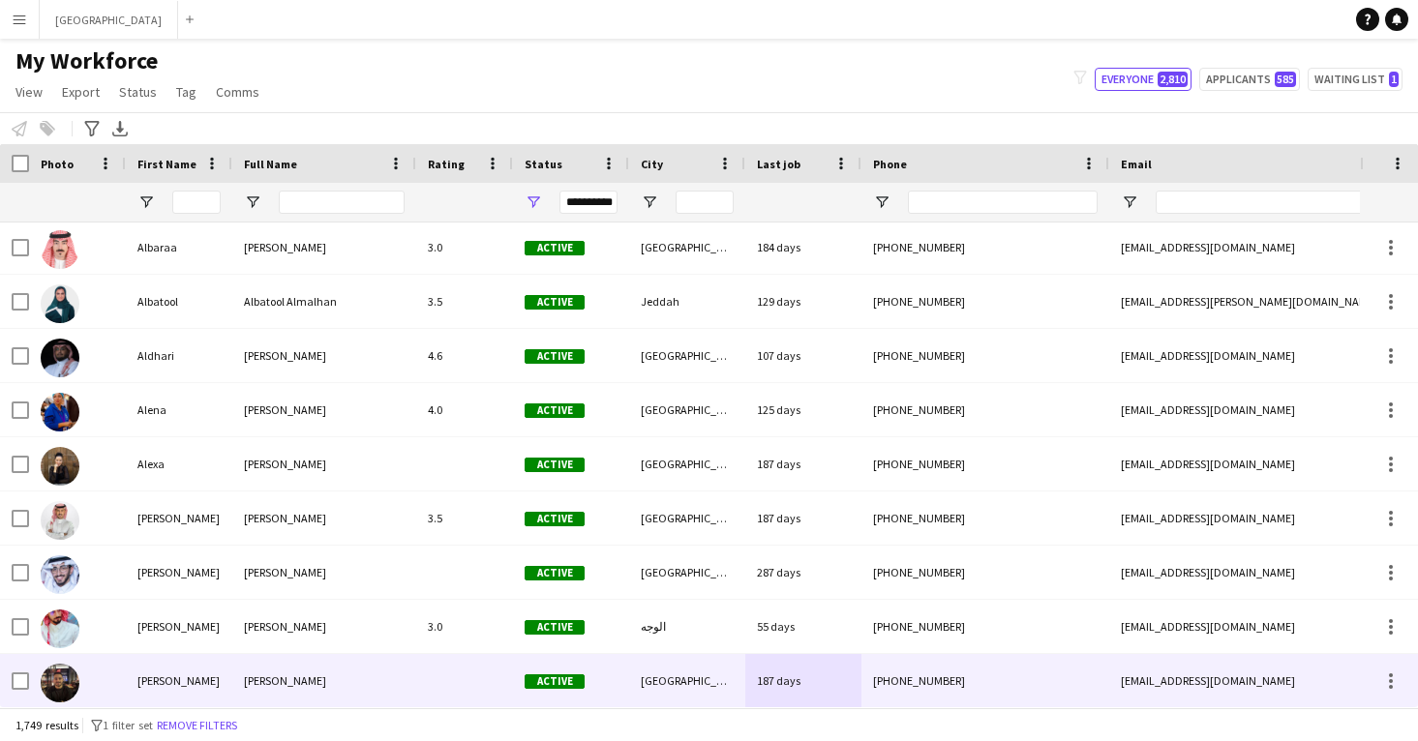
click at [796, 678] on div "187 days" at bounding box center [803, 680] width 116 height 53
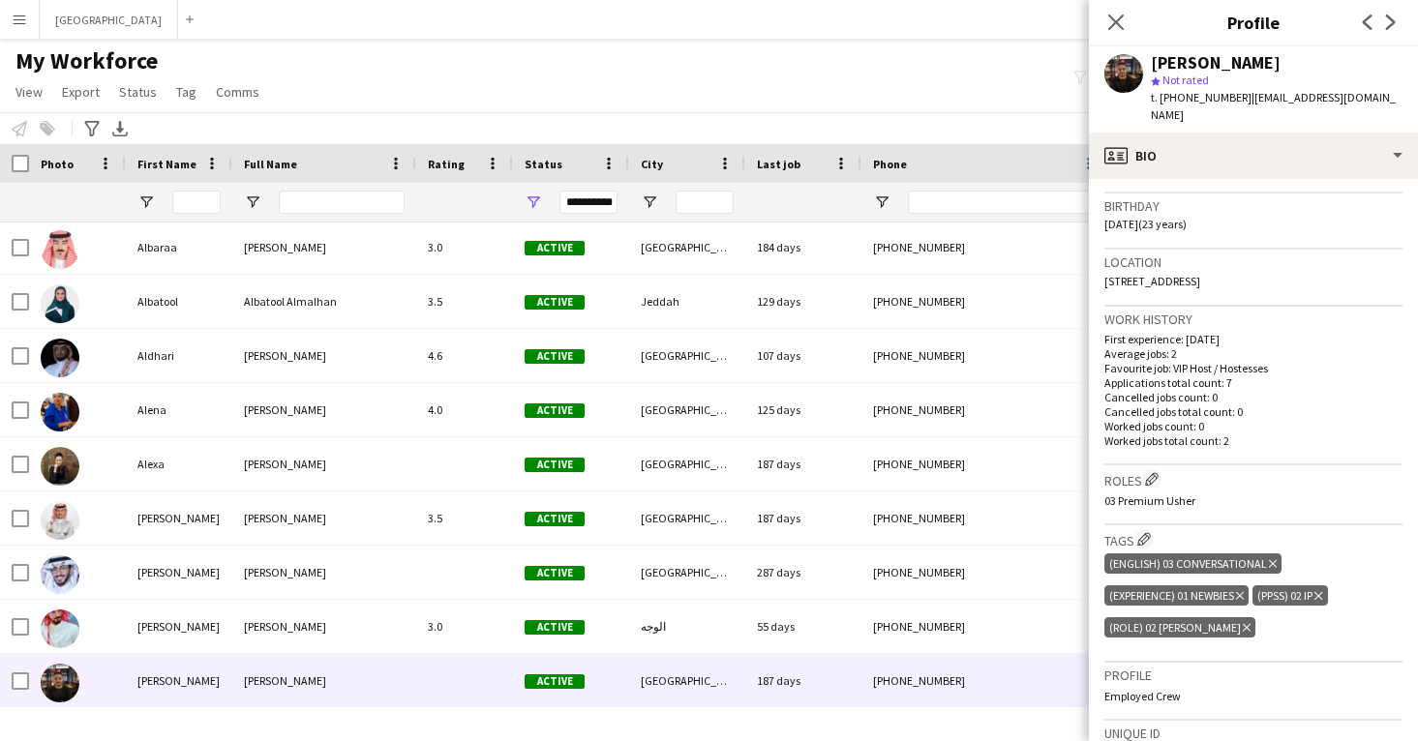
scroll to position [349, 0]
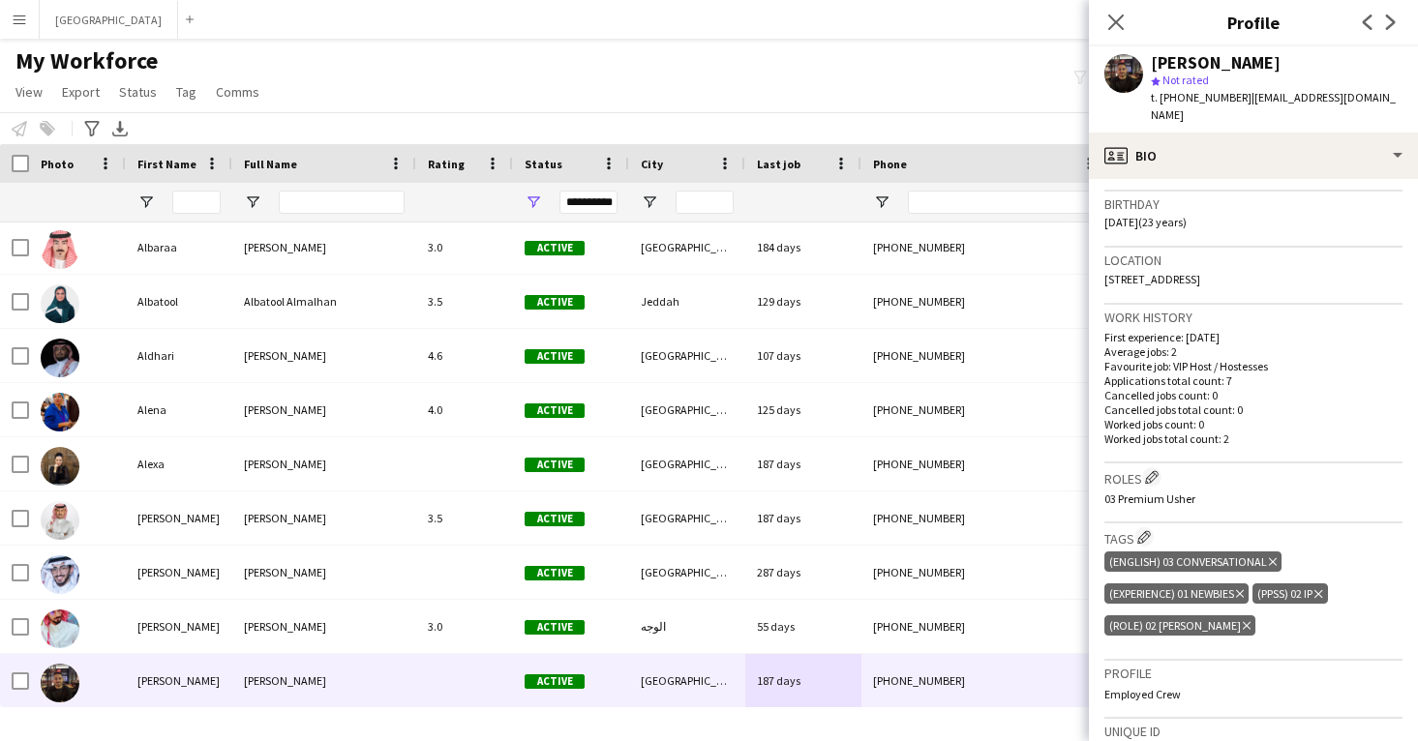
click at [1243, 620] on icon "Delete tag" at bounding box center [1247, 626] width 8 height 12
click at [1138, 527] on button "Edit crew company tags" at bounding box center [1143, 536] width 19 height 19
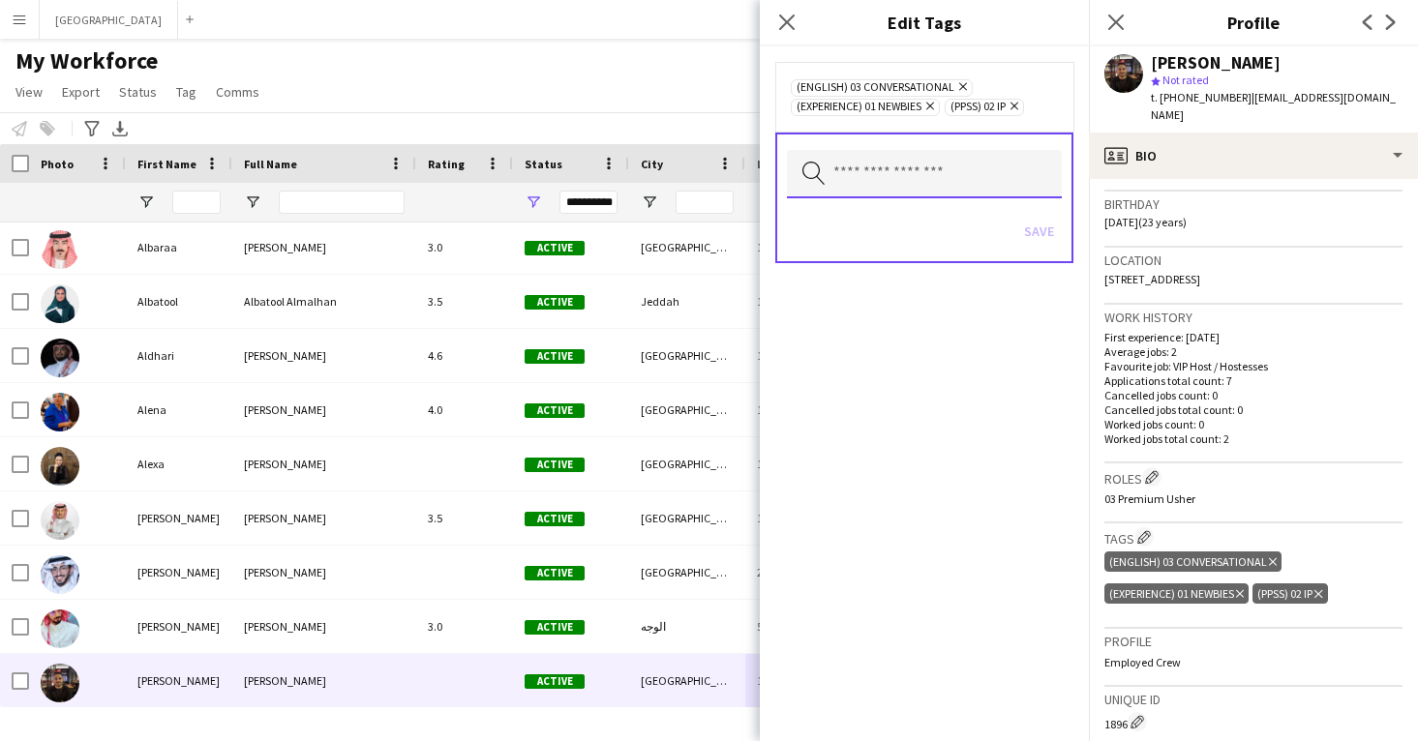
click at [923, 173] on input "text" at bounding box center [924, 174] width 275 height 48
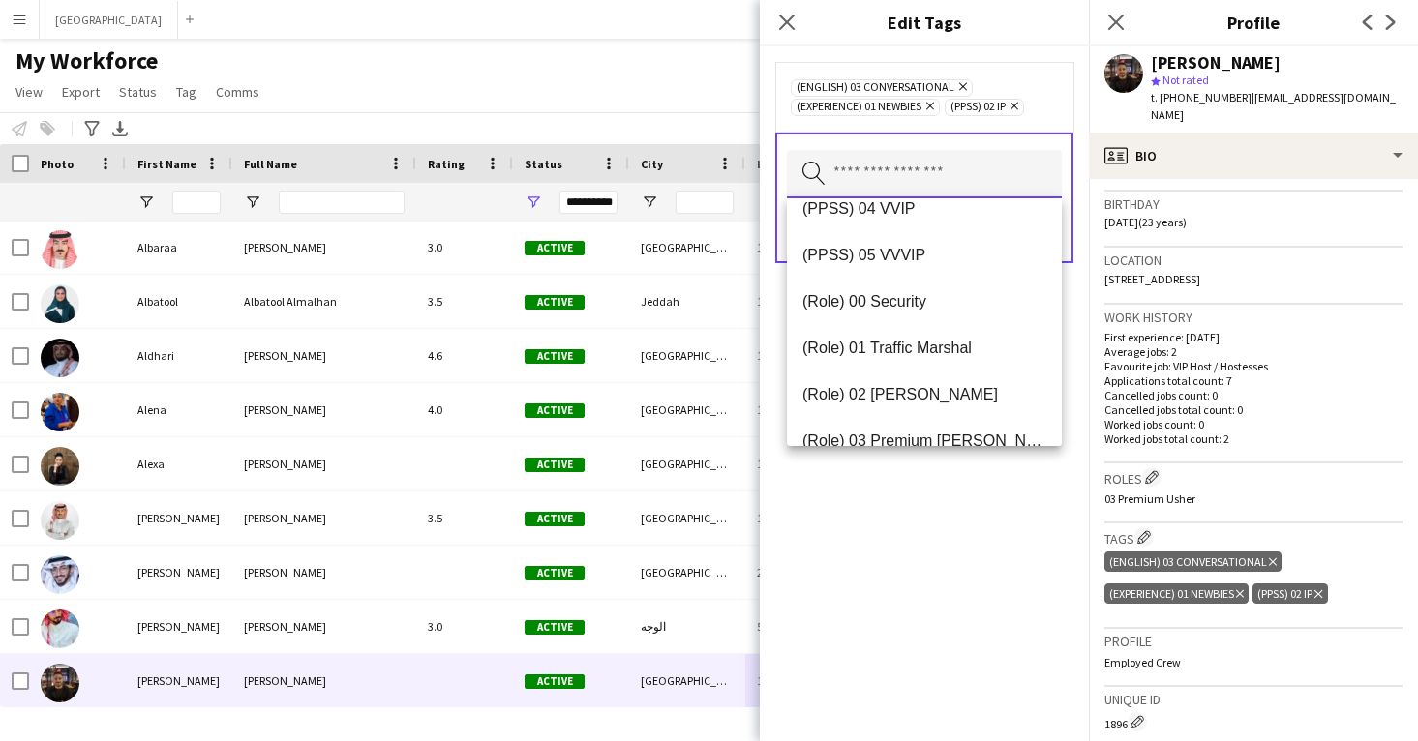
scroll to position [415, 0]
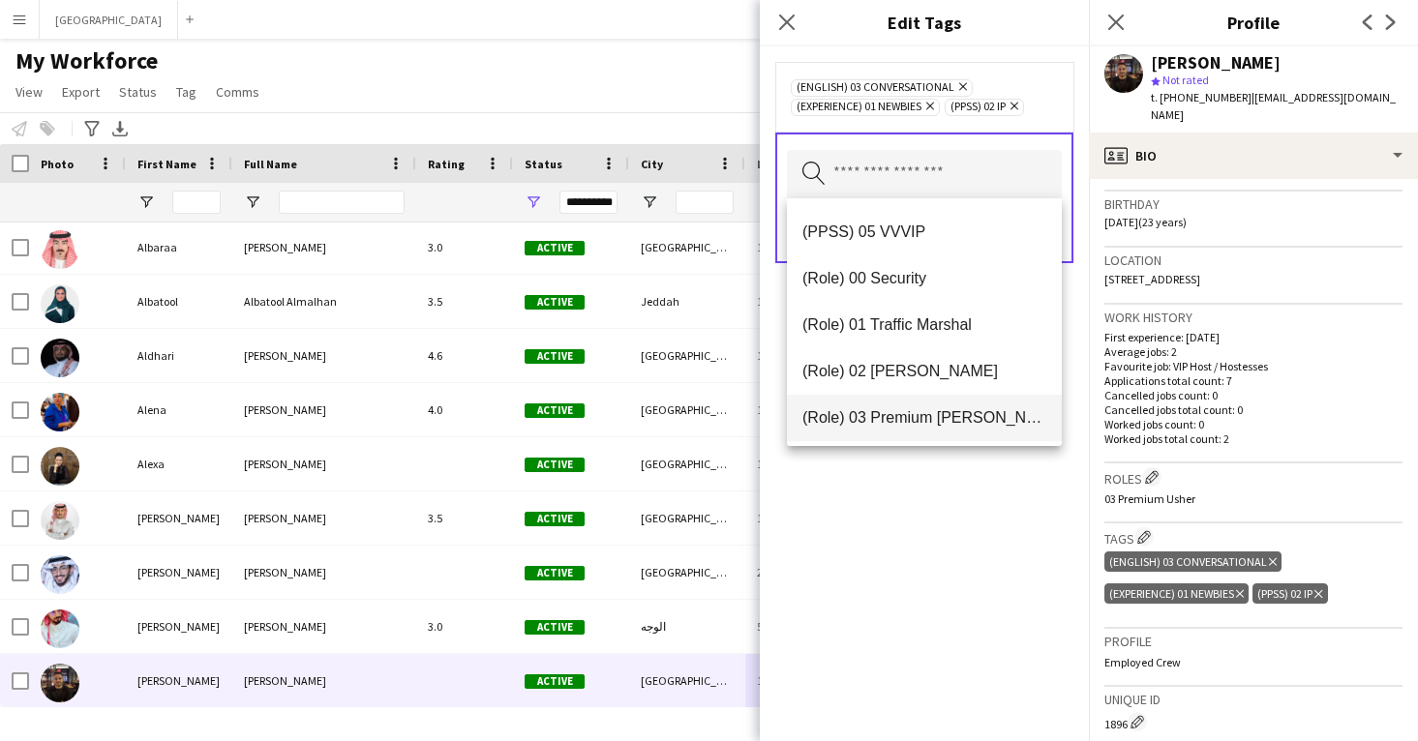
click at [932, 425] on span "(Role) 03 Premium [PERSON_NAME]" at bounding box center [924, 417] width 244 height 18
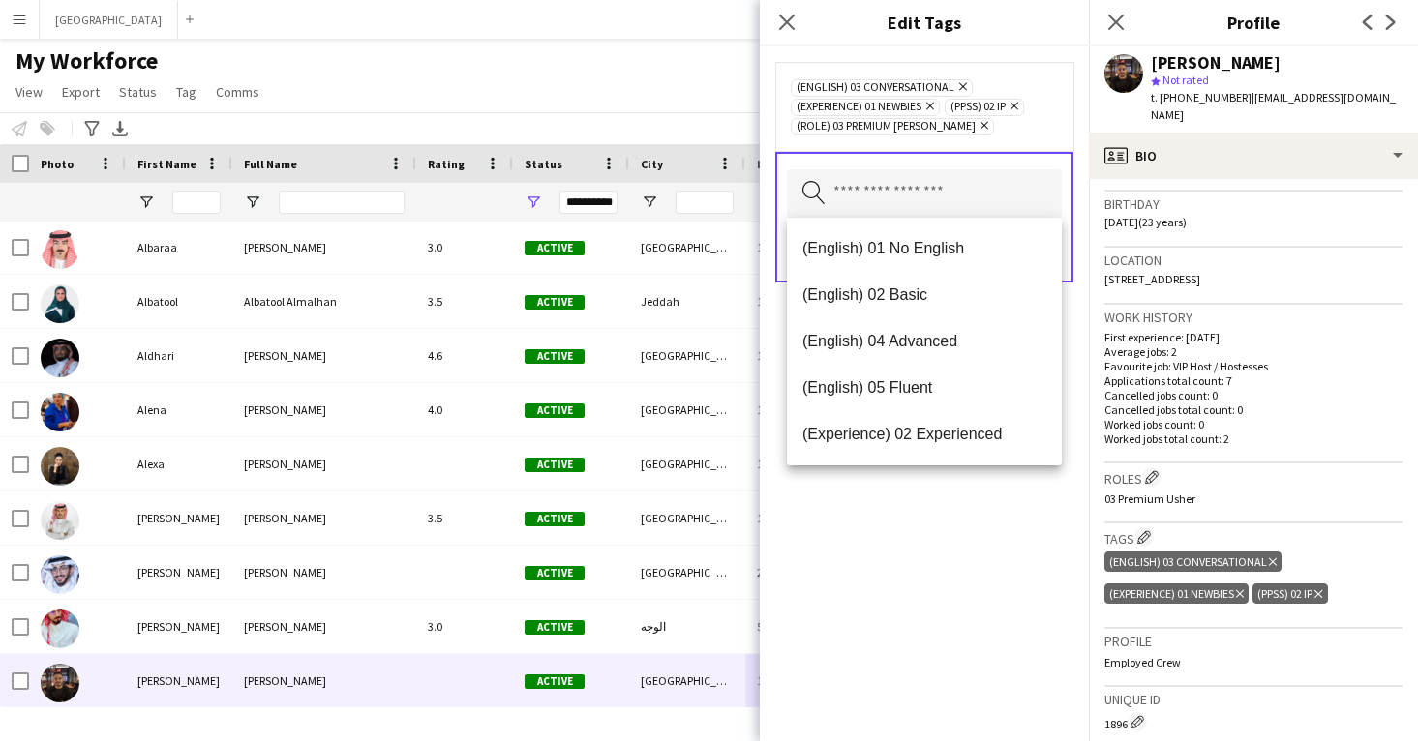
click at [964, 536] on div "(English) 03 Conversational Remove (Experience) 01 Newbies Remove (PPSS) 02 IP …" at bounding box center [924, 393] width 329 height 695
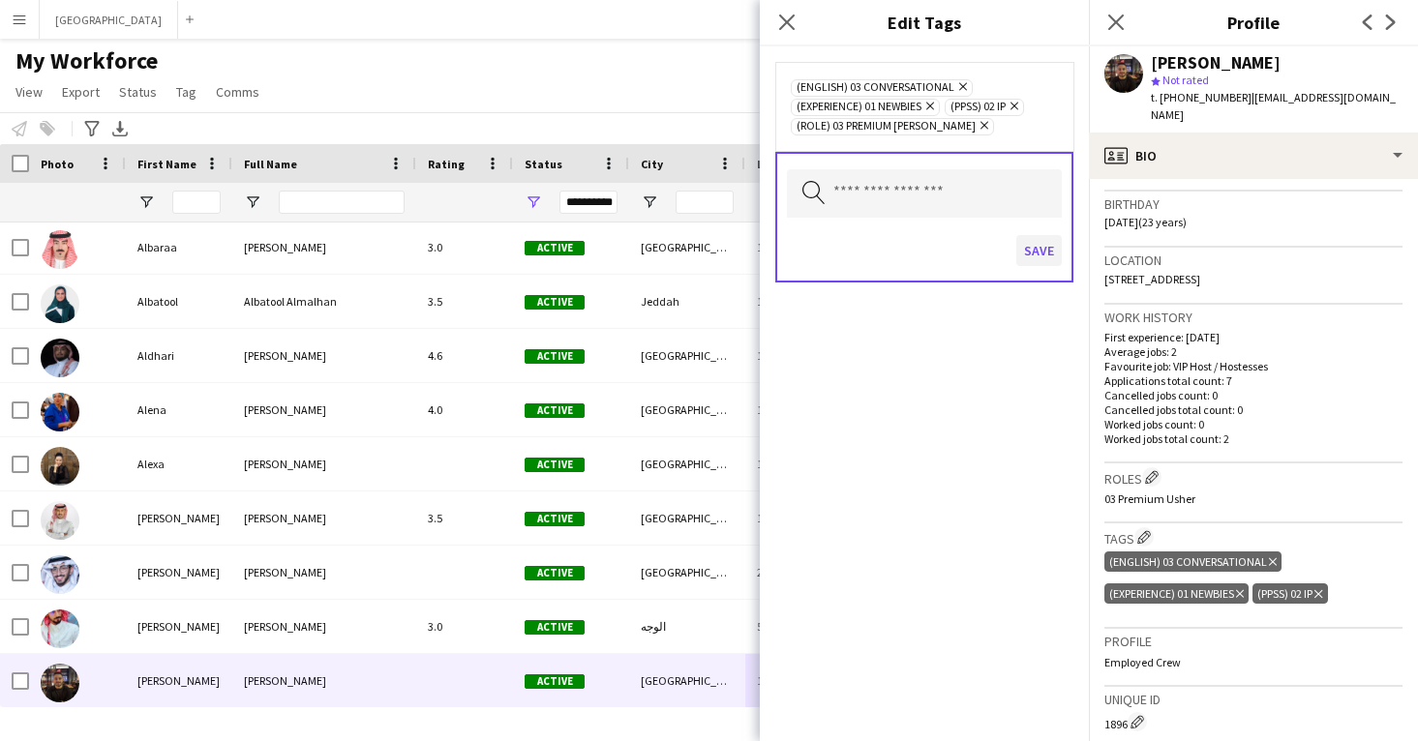
click at [1027, 247] on button "Save" at bounding box center [1038, 250] width 45 height 31
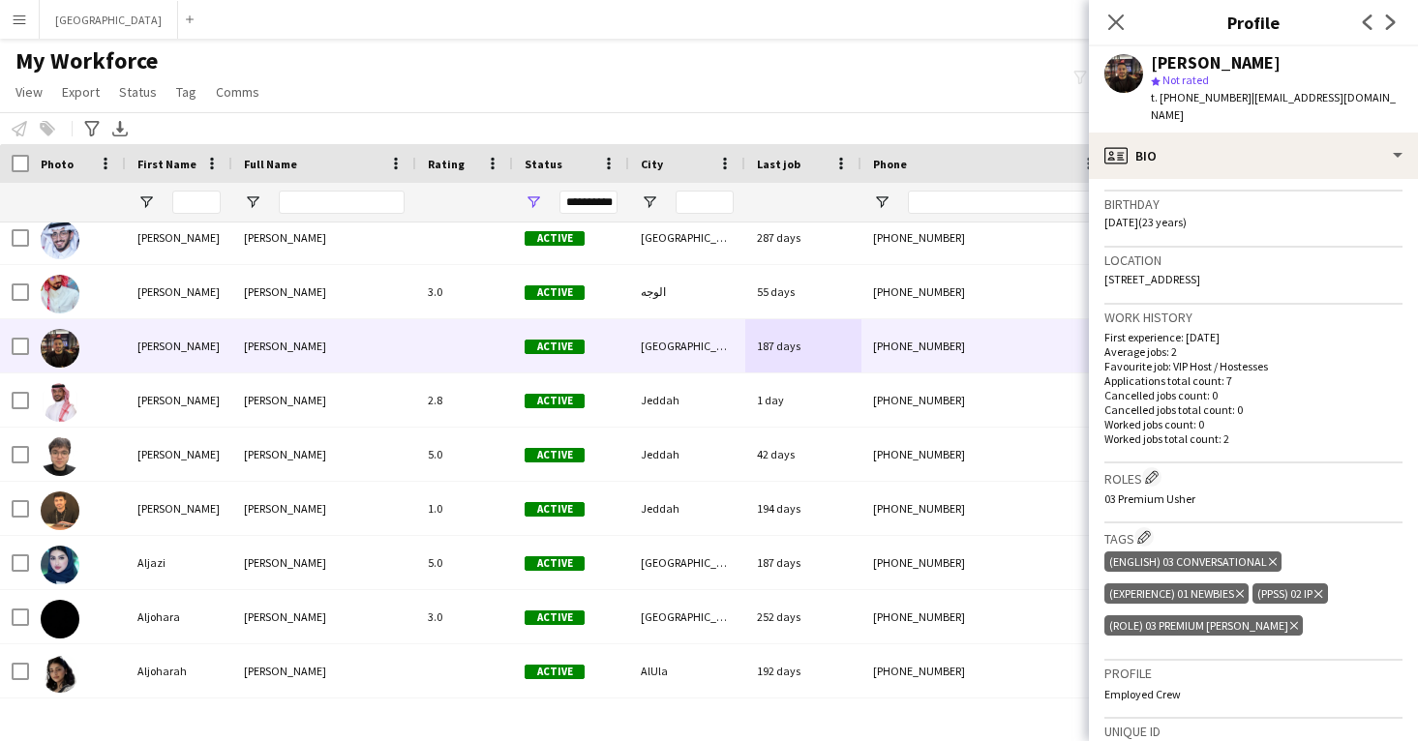
scroll to position [11905, 0]
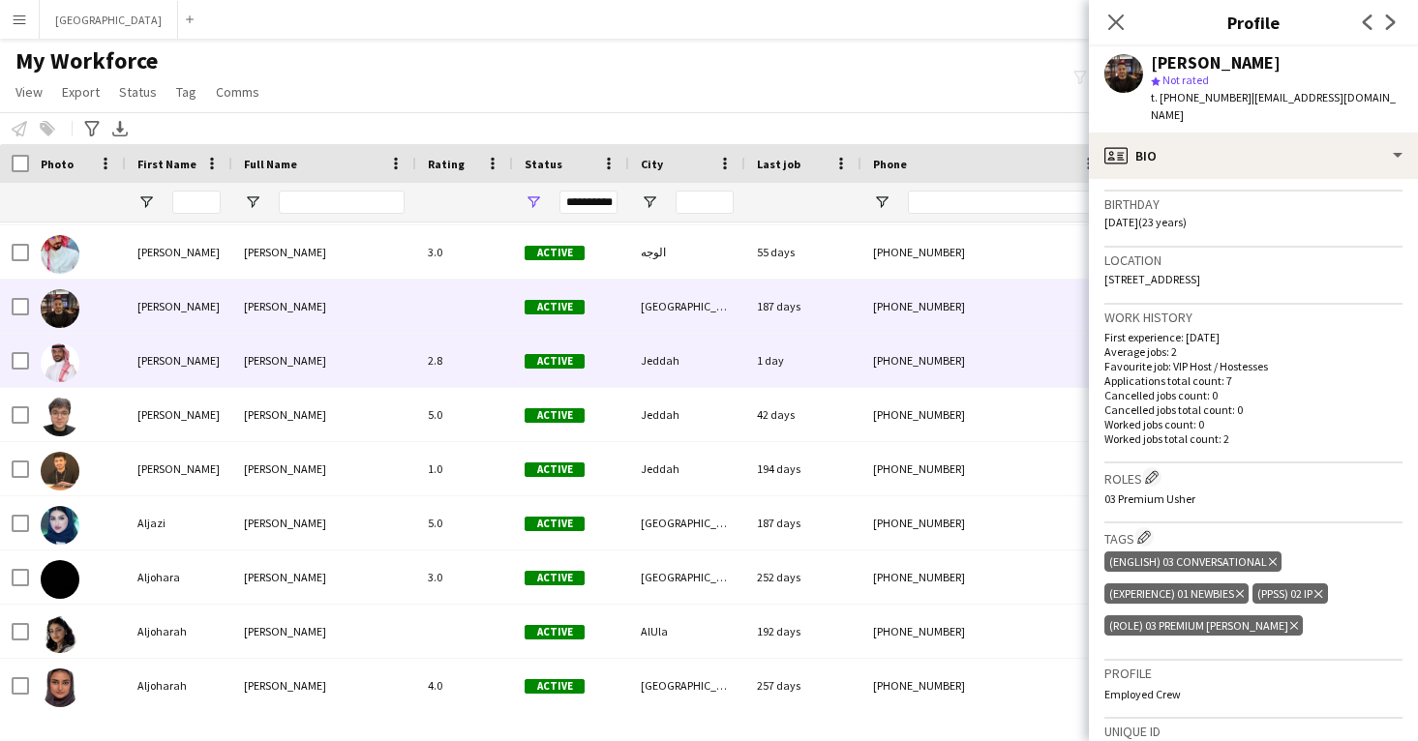
click at [766, 371] on div "1 day" at bounding box center [803, 360] width 116 height 53
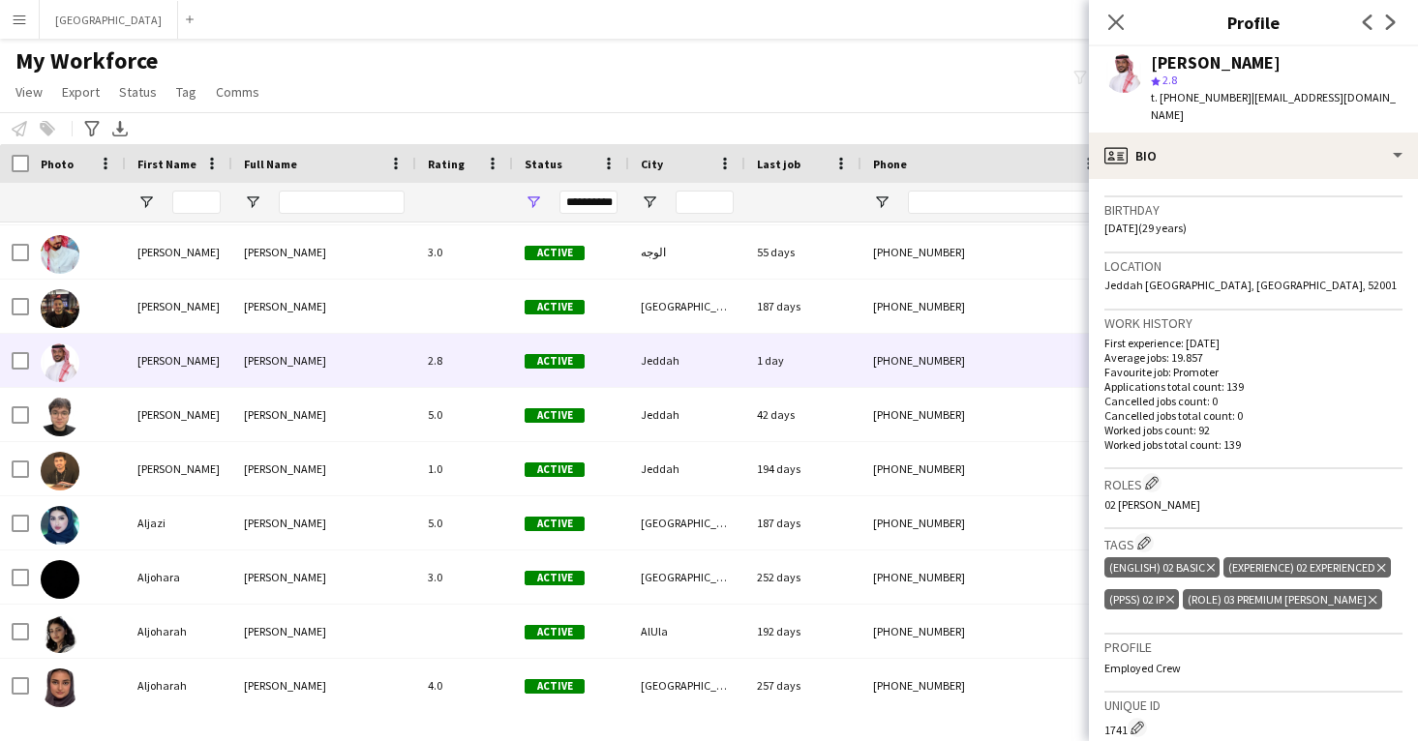
scroll to position [346, 0]
click at [1148, 474] on app-icon "Edit crew company roles" at bounding box center [1152, 481] width 14 height 14
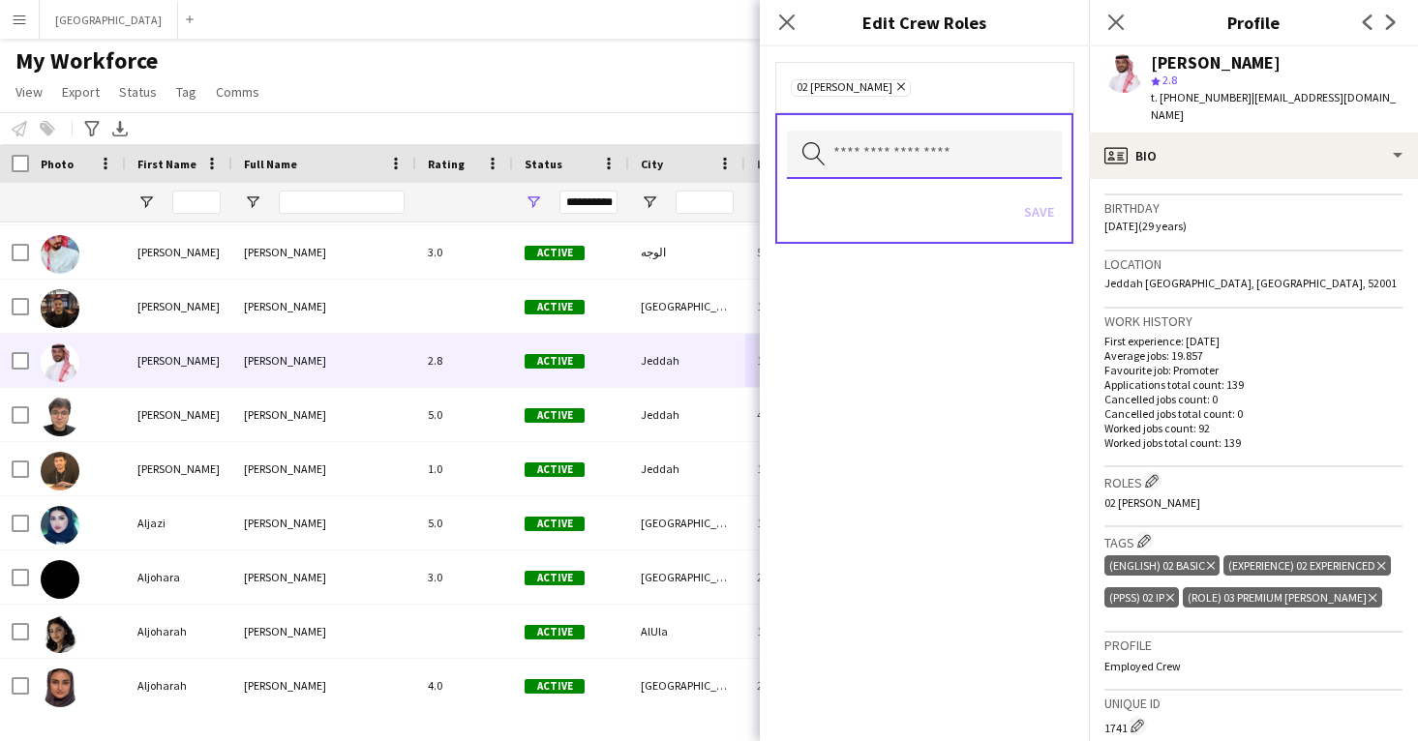
click at [860, 163] on input "text" at bounding box center [924, 155] width 275 height 48
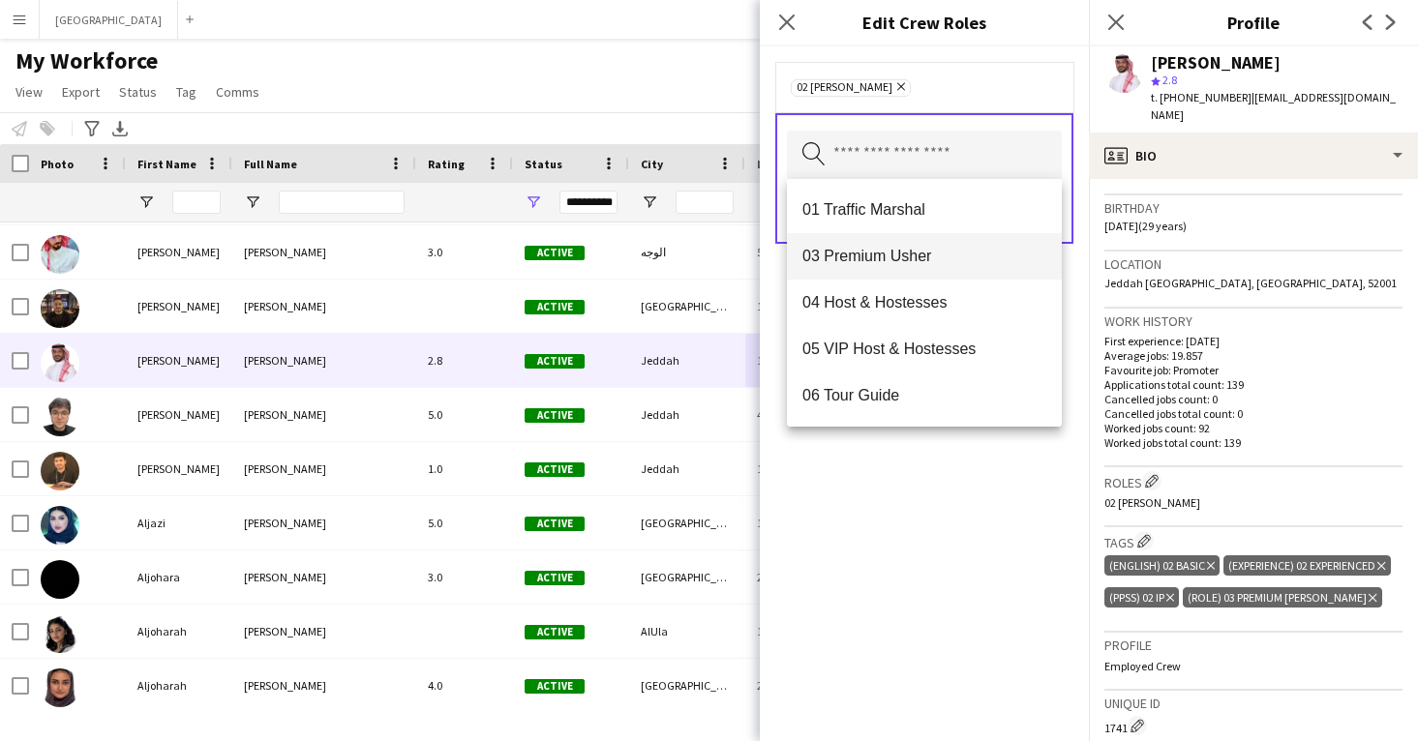
click at [888, 265] on span "03 Premium Usher" at bounding box center [924, 256] width 244 height 18
click at [892, 85] on icon "Remove" at bounding box center [898, 86] width 13 height 13
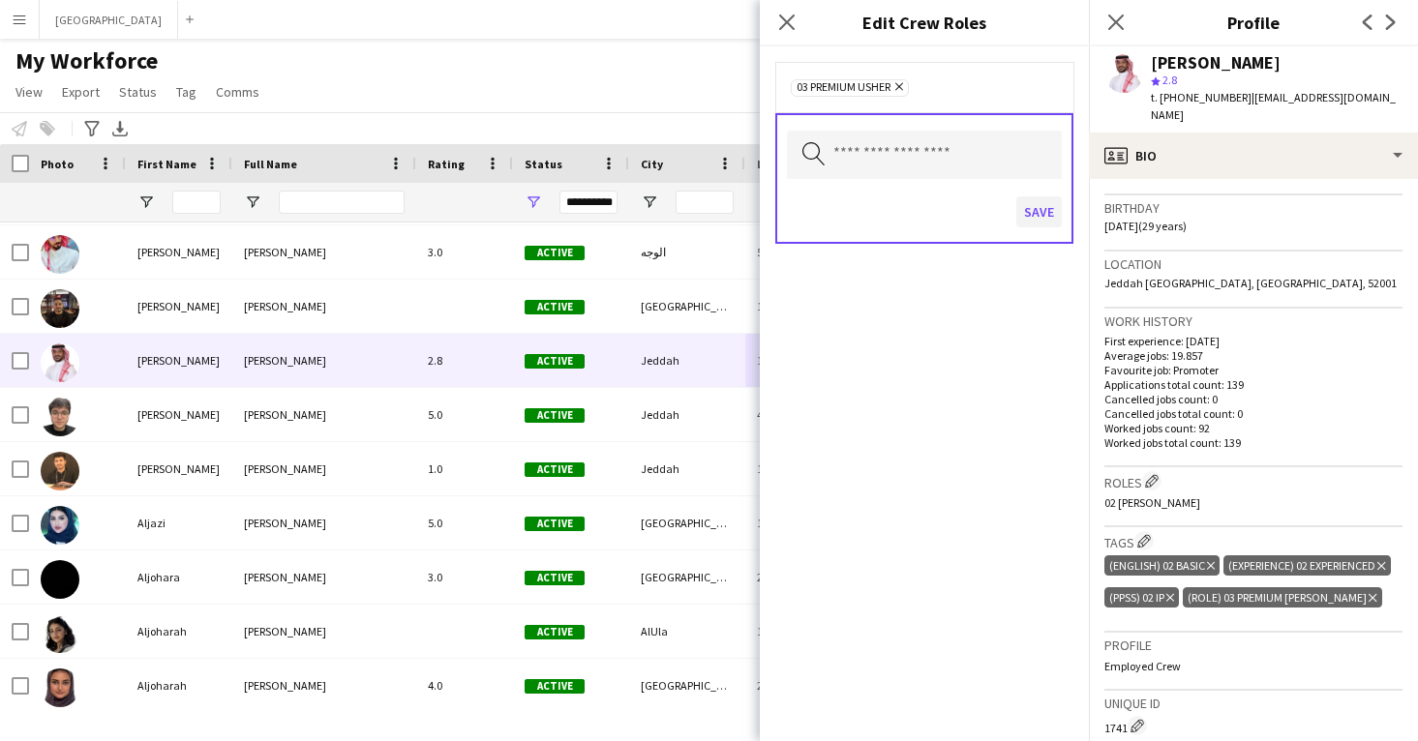
click at [1038, 204] on button "Save" at bounding box center [1038, 211] width 45 height 31
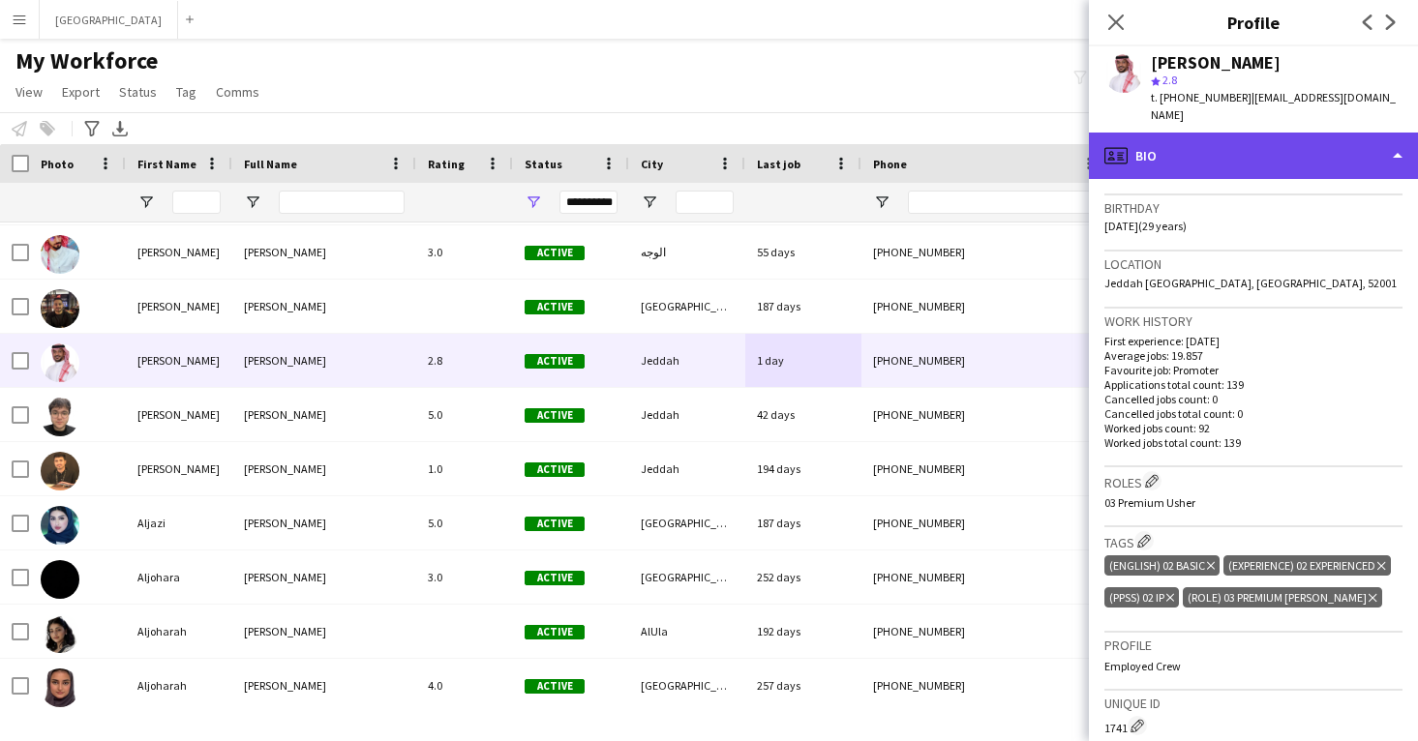
click at [1193, 149] on div "profile Bio" at bounding box center [1253, 156] width 329 height 46
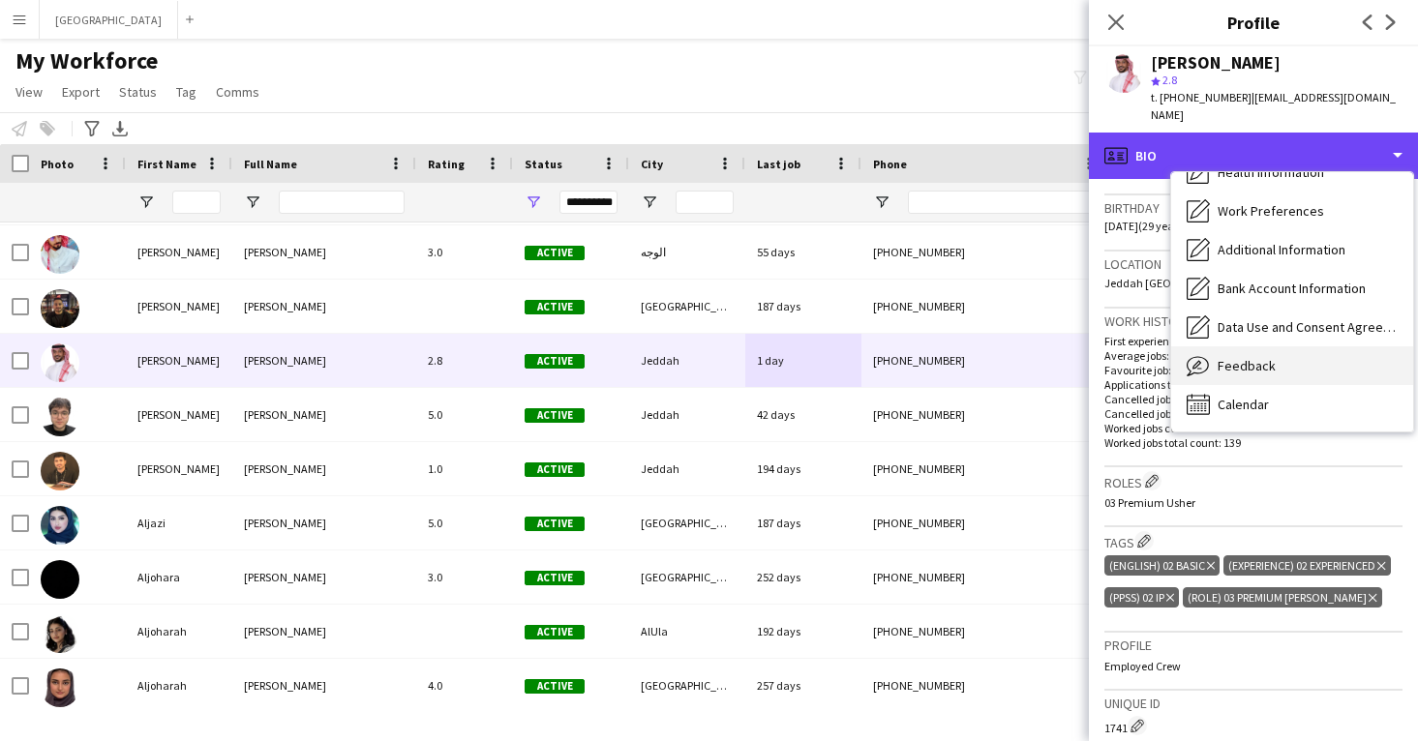
scroll to position [221, 0]
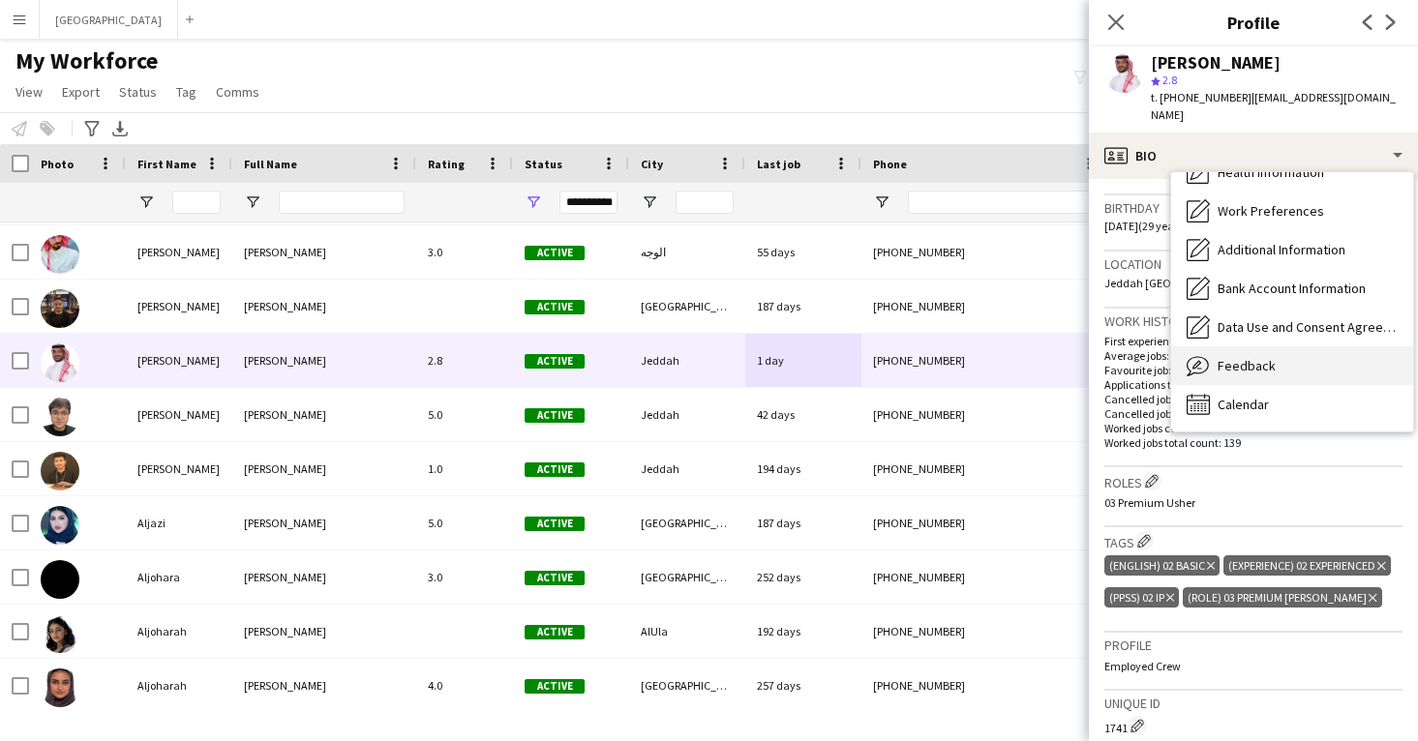
click at [1248, 346] on div "Feedback Feedback" at bounding box center [1292, 365] width 242 height 39
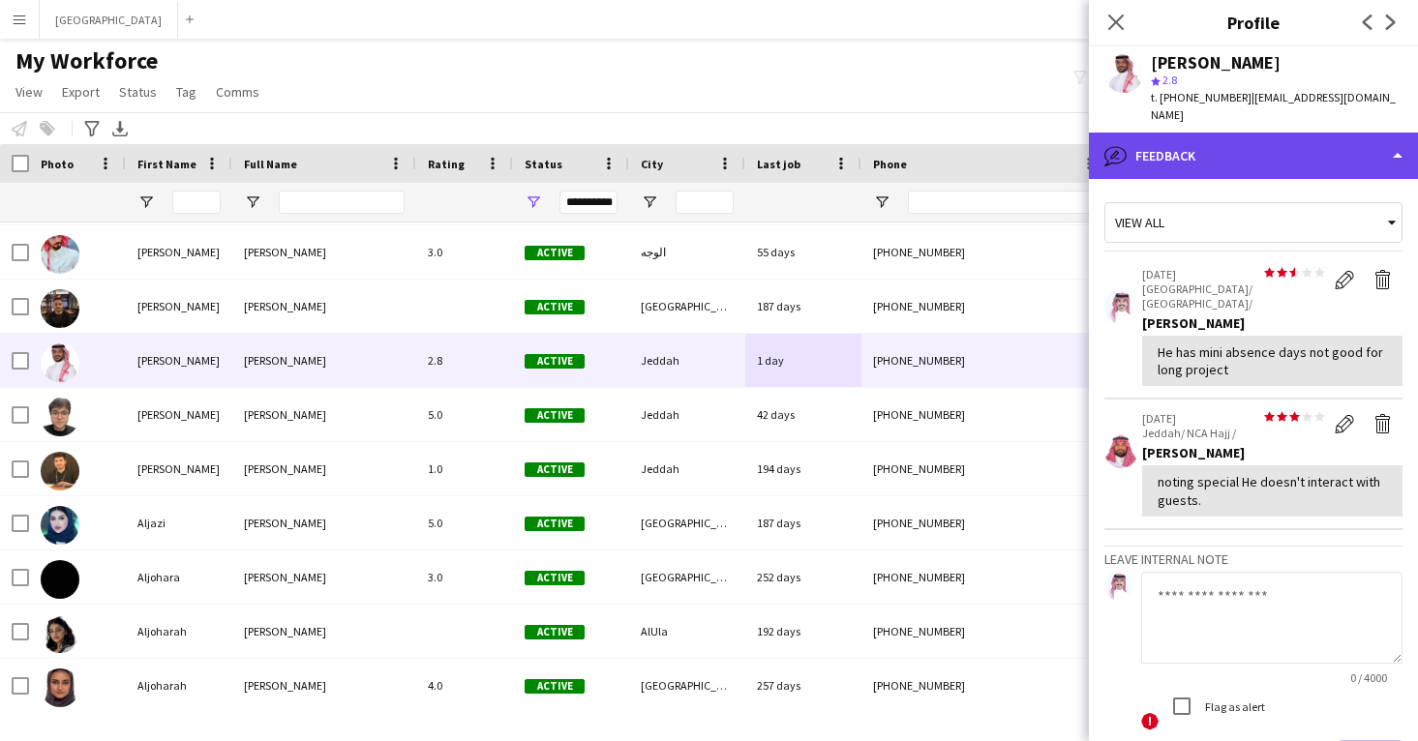
click at [1244, 158] on div "bubble-pencil Feedback" at bounding box center [1253, 156] width 329 height 46
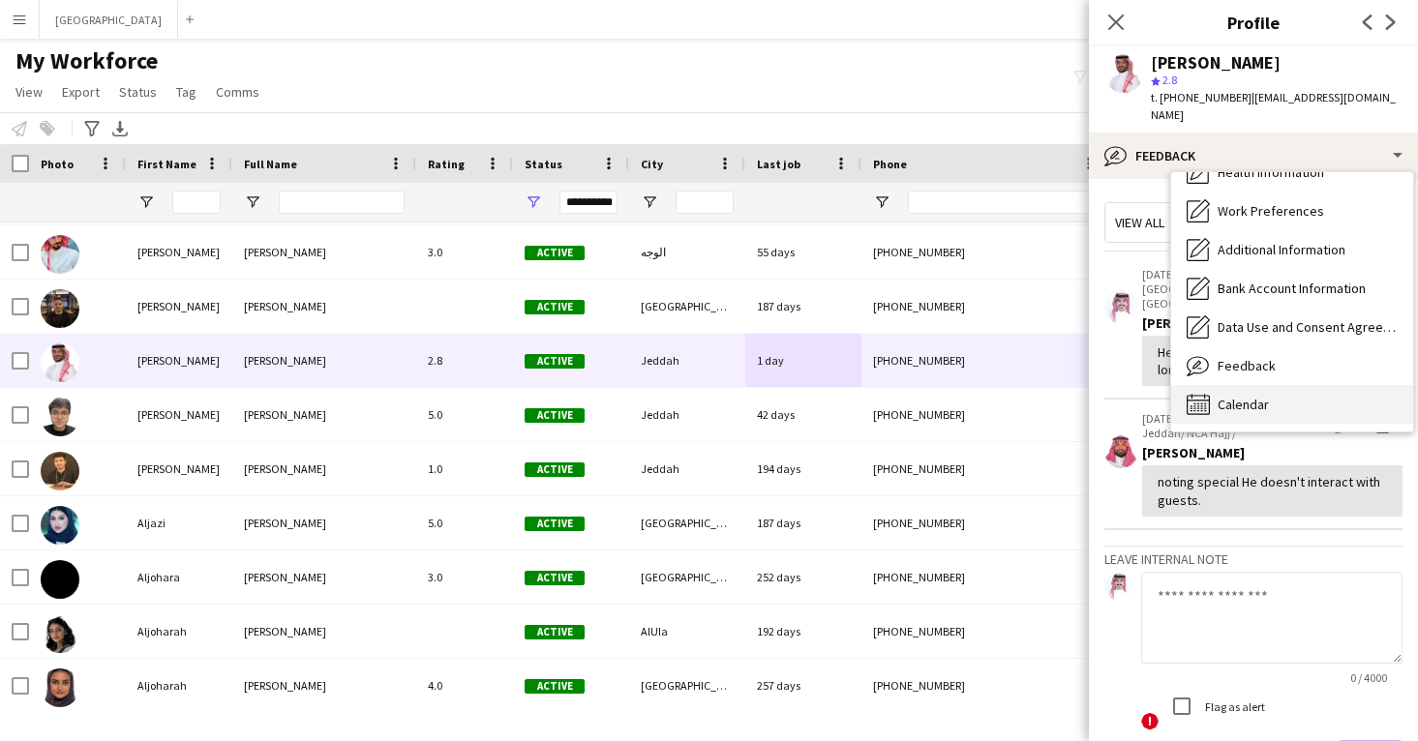
click at [1252, 396] on span "Calendar" at bounding box center [1243, 404] width 51 height 17
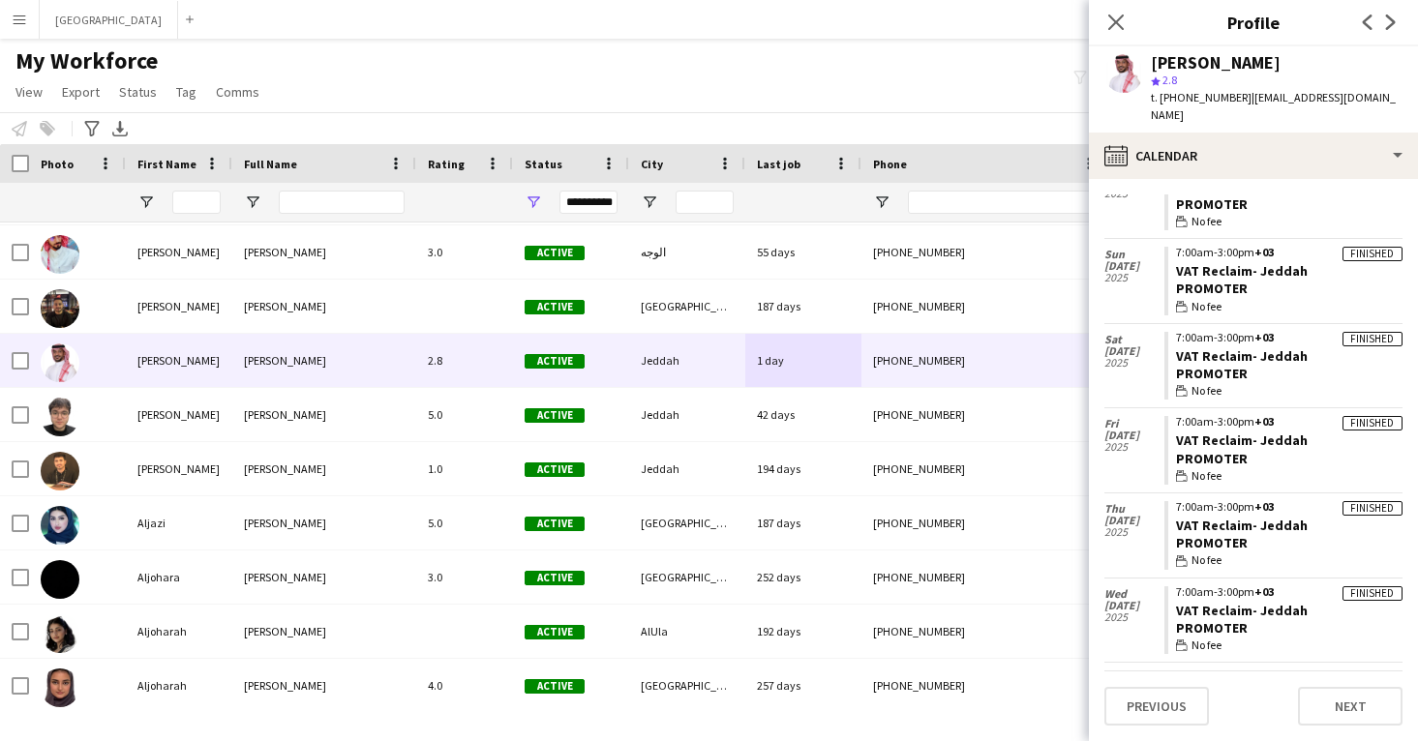
scroll to position [5097, 0]
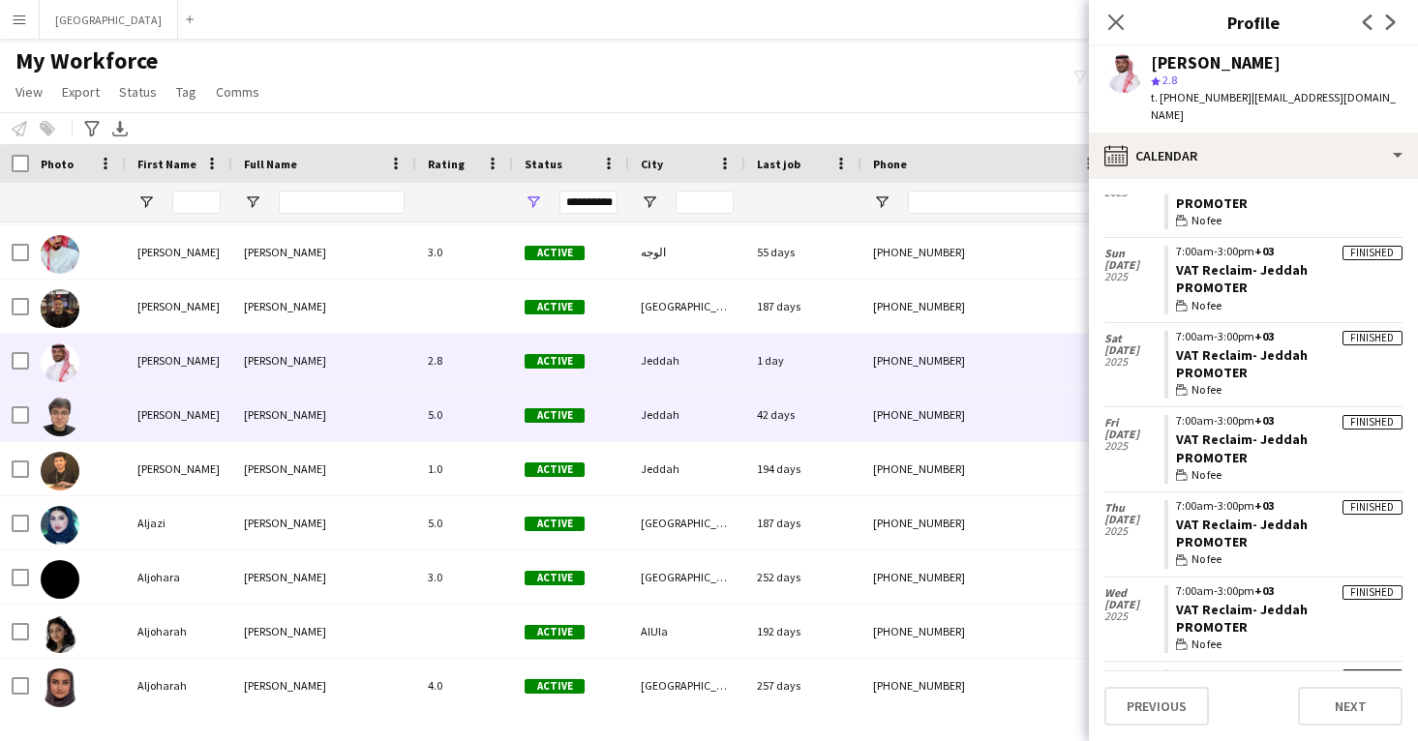
click at [983, 415] on div "[PHONE_NUMBER]" at bounding box center [985, 414] width 248 height 53
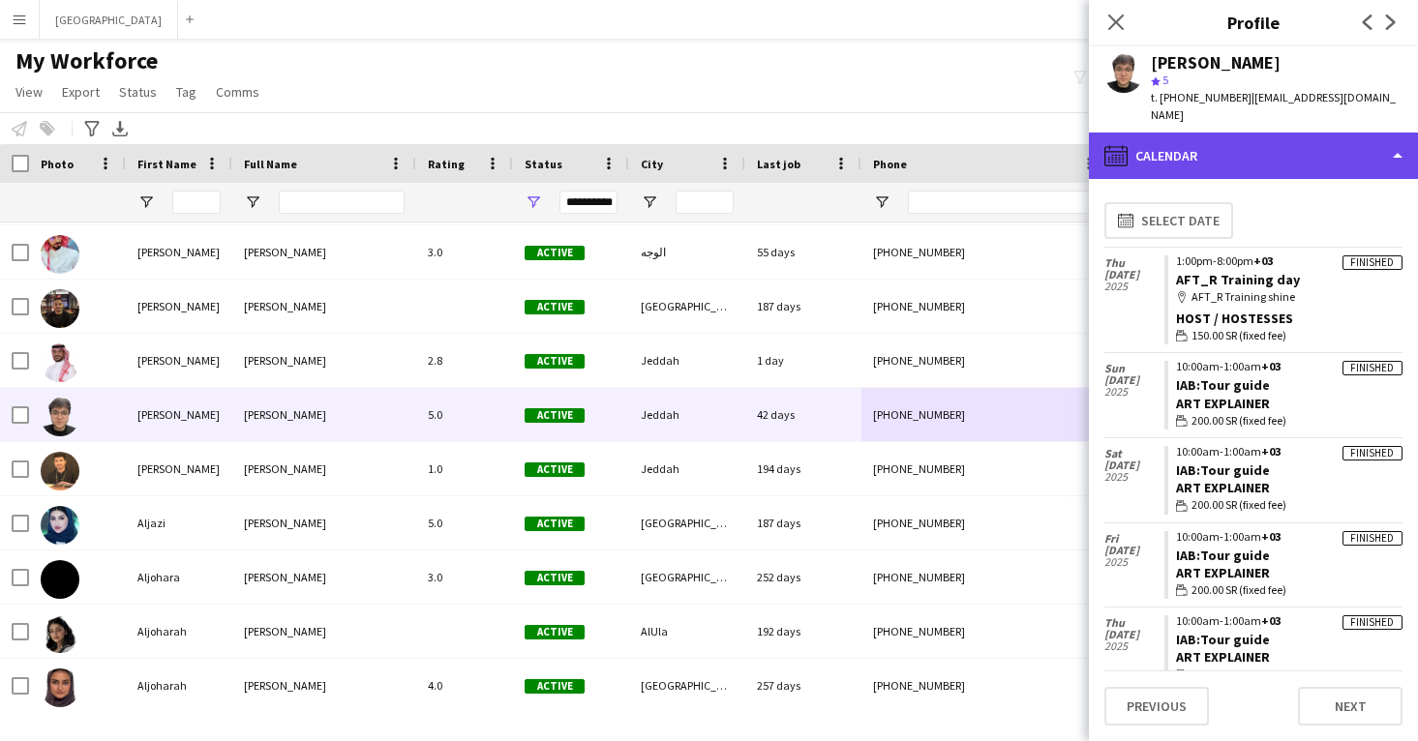
click at [1218, 146] on div "calendar-full Calendar" at bounding box center [1253, 156] width 329 height 46
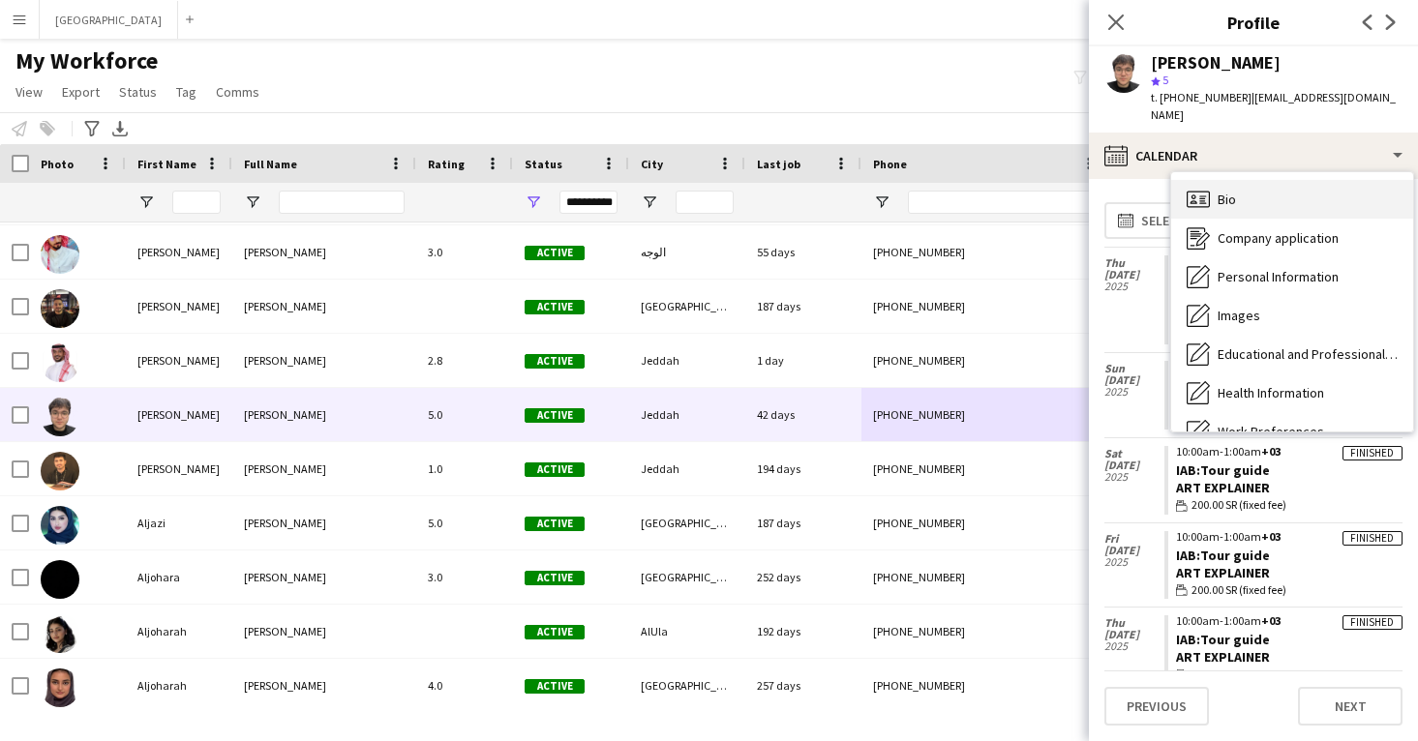
click at [1215, 180] on div "Bio Bio" at bounding box center [1292, 199] width 242 height 39
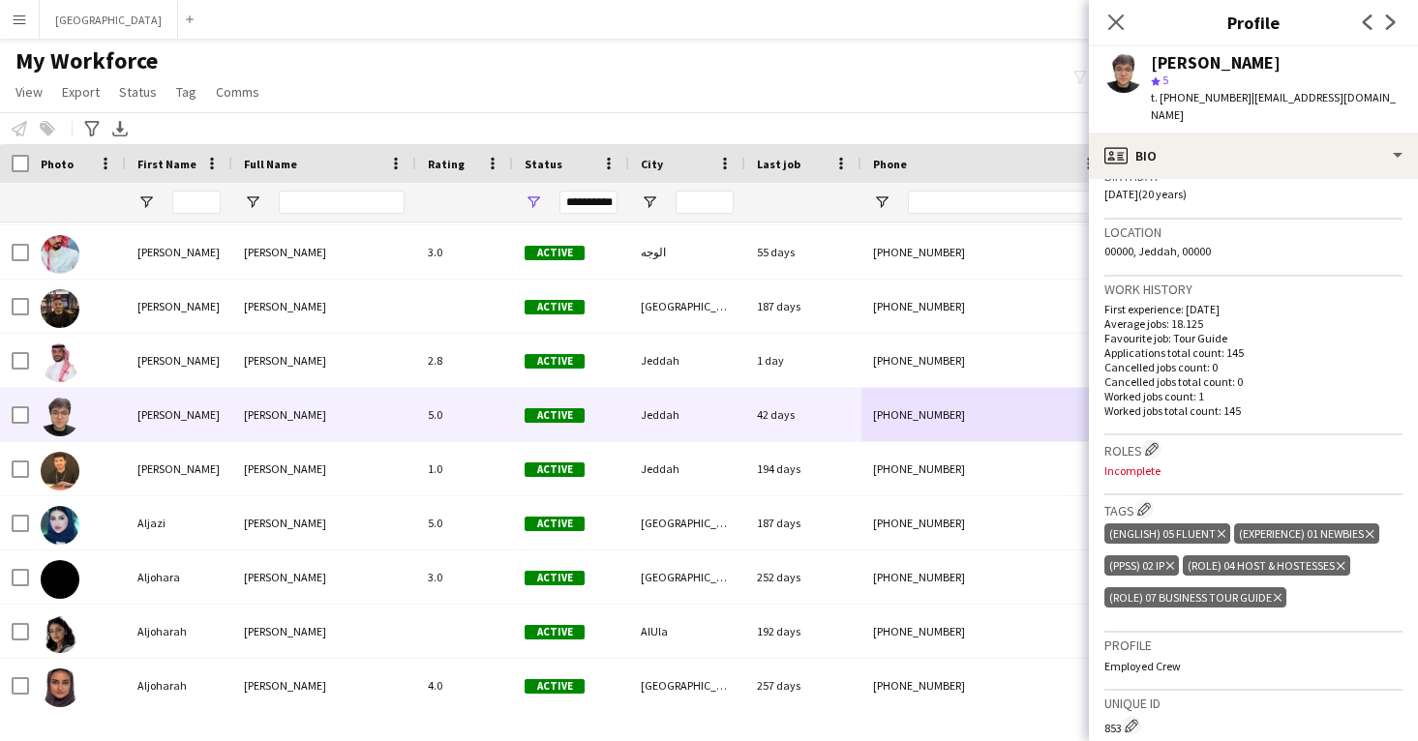
scroll to position [380, 0]
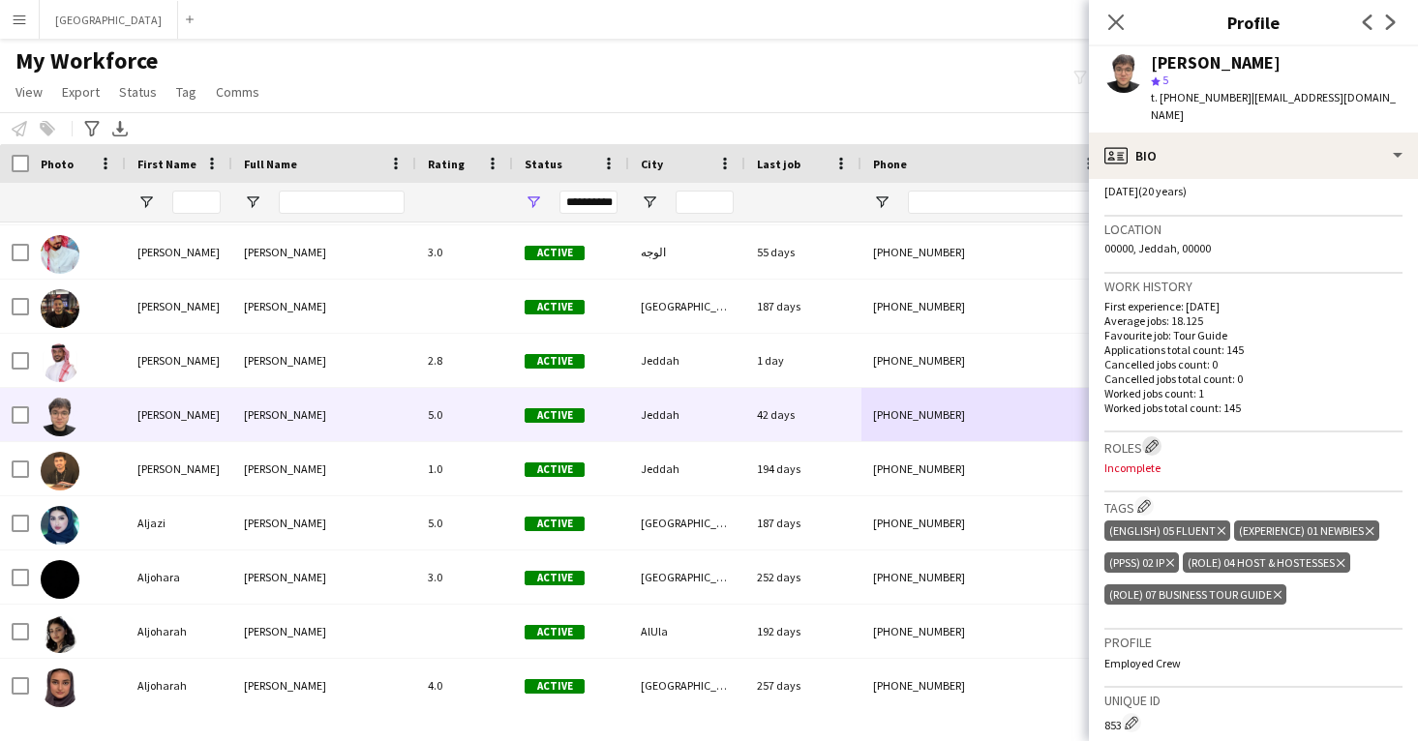
click at [1149, 439] on app-icon "Edit crew company roles" at bounding box center [1152, 446] width 14 height 14
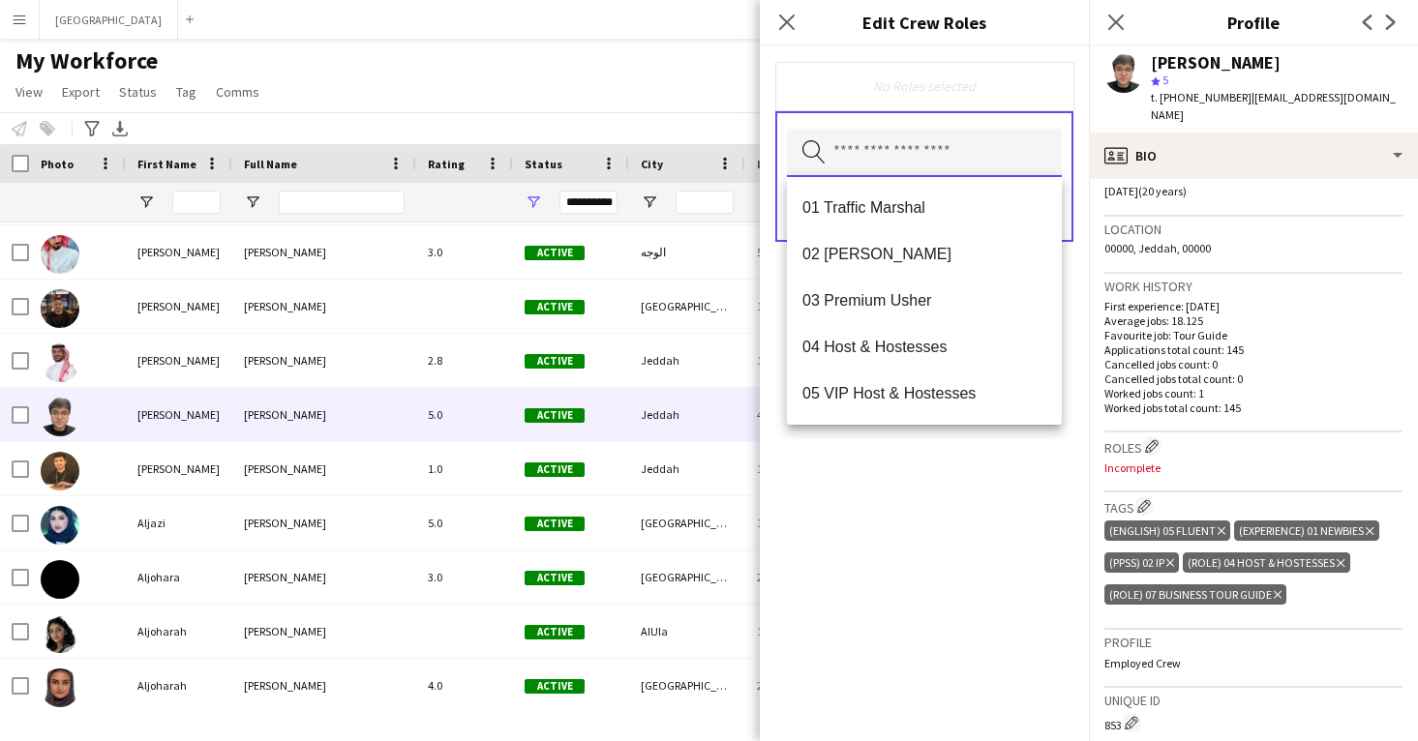
click at [899, 157] on input "text" at bounding box center [924, 153] width 275 height 48
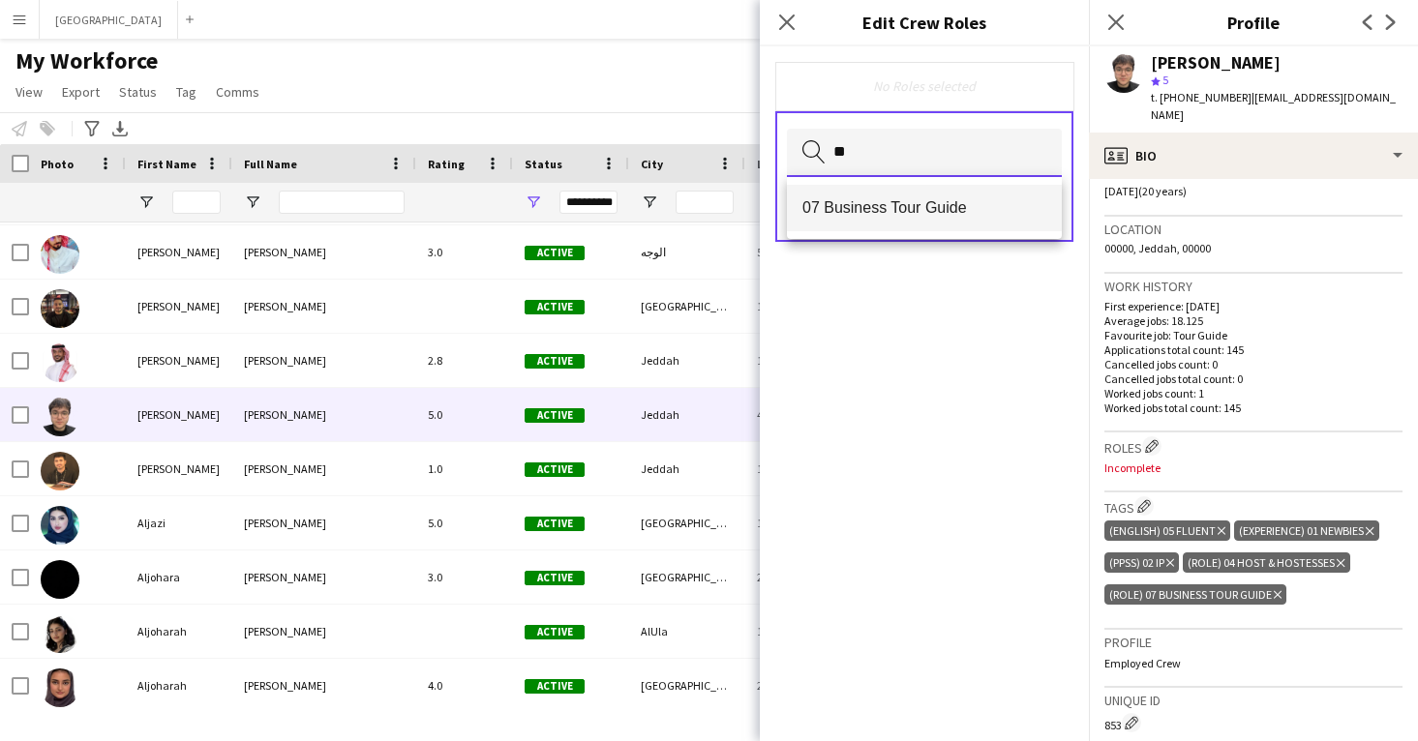
type input "**"
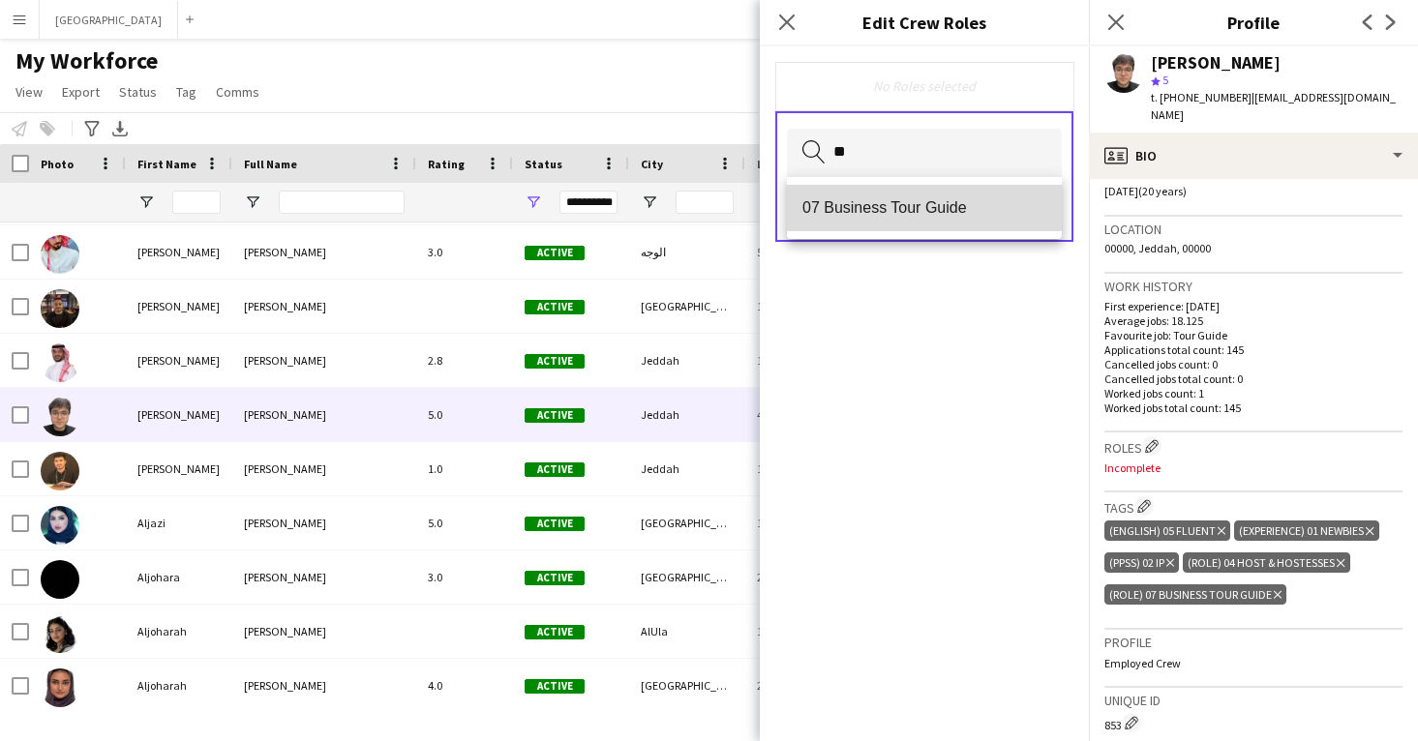
click at [916, 193] on mat-option "07 Business Tour Guide" at bounding box center [924, 208] width 275 height 46
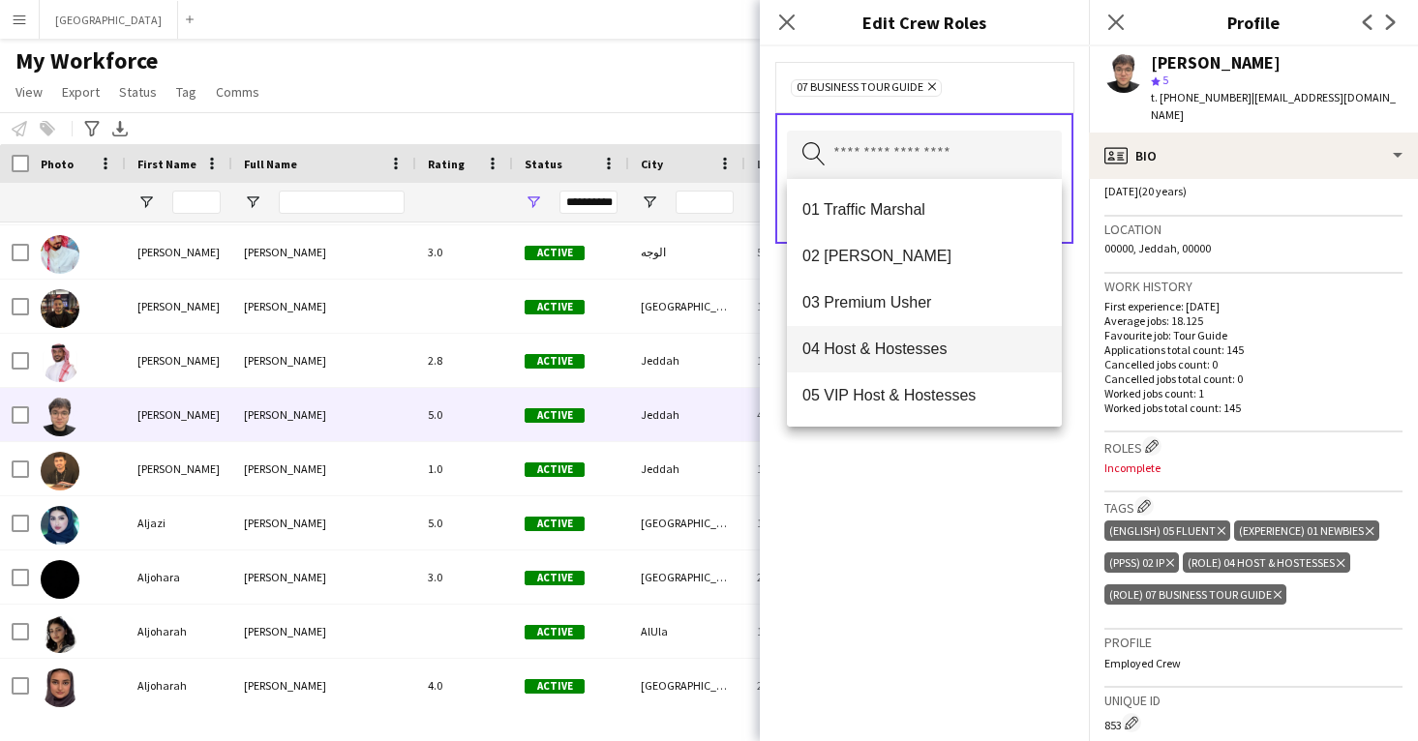
click at [927, 355] on span "04 Host & Hostesses" at bounding box center [924, 349] width 244 height 18
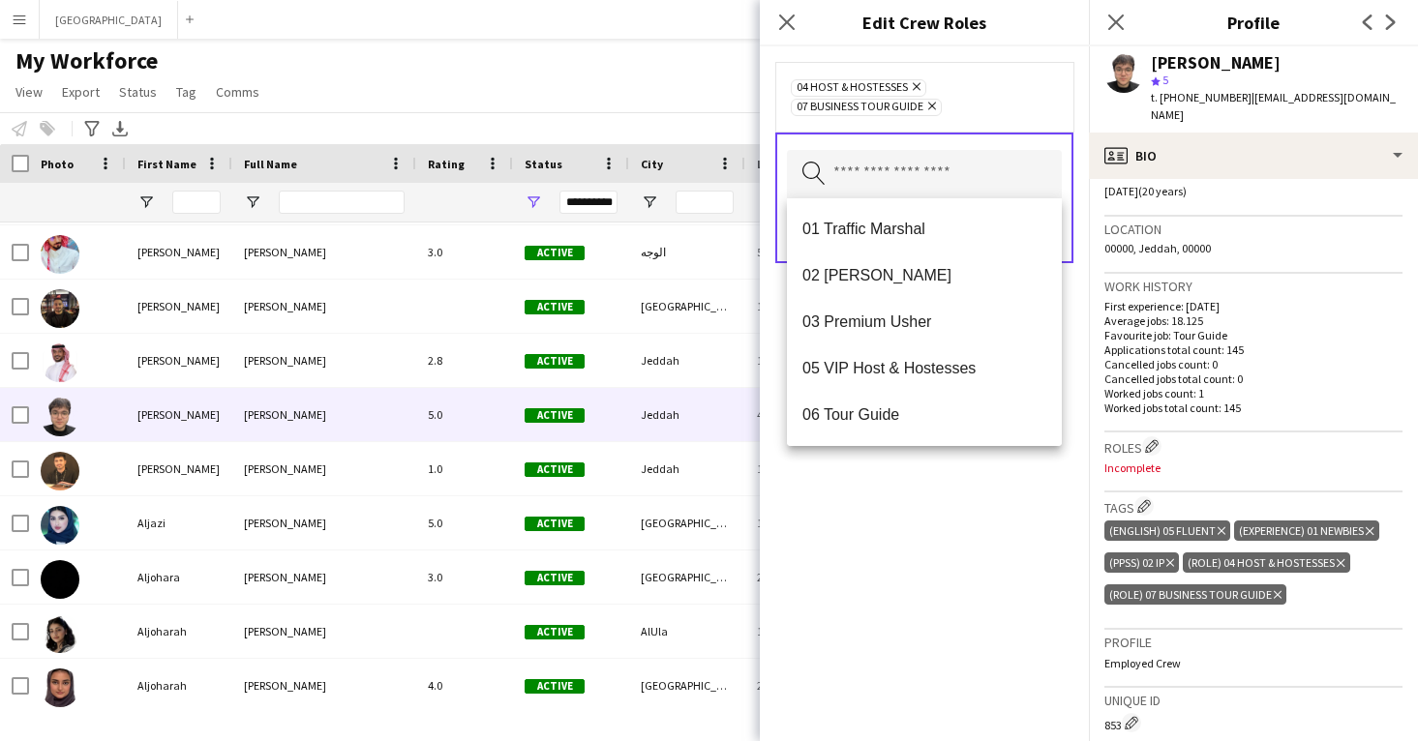
click at [983, 630] on div "04 Host & Hostesses Remove 07 Business Tour Guide Remove Search by role type Sa…" at bounding box center [924, 393] width 329 height 695
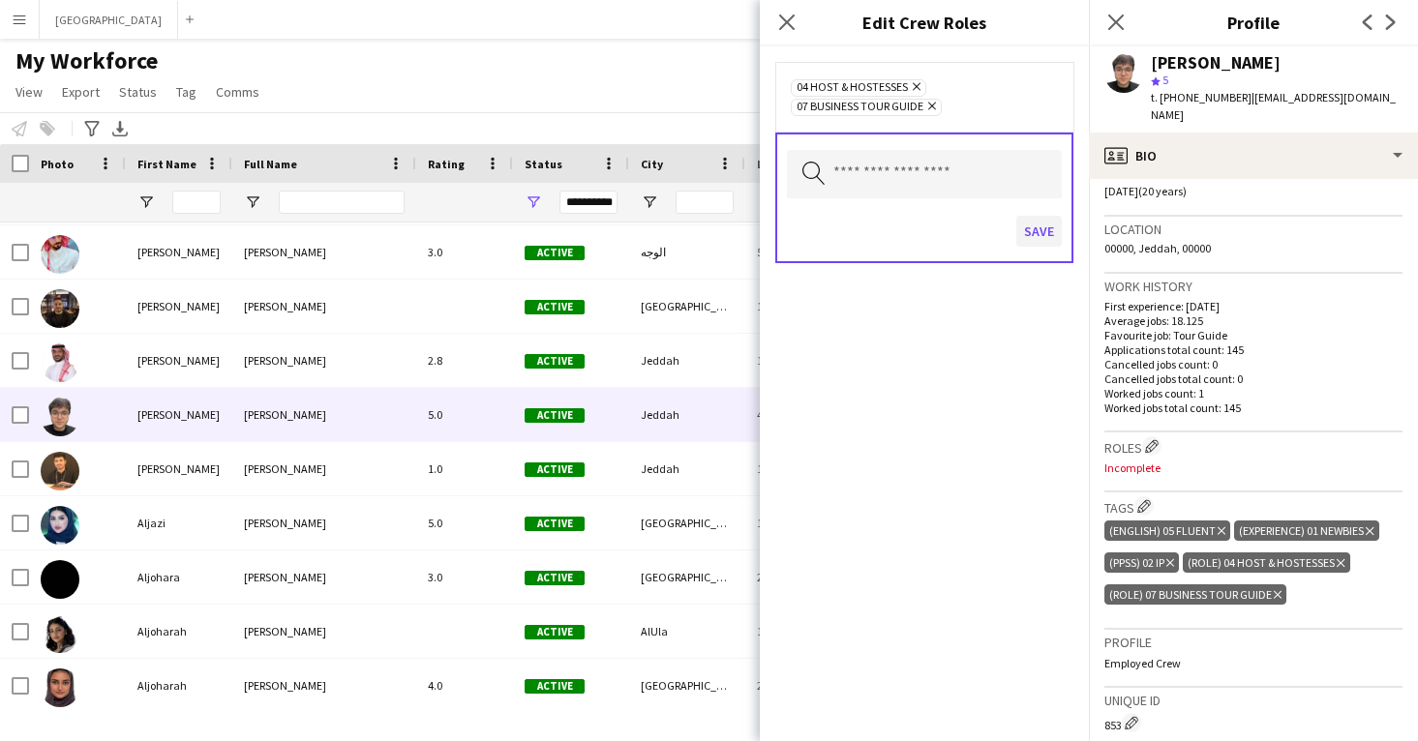
click at [1029, 229] on button "Save" at bounding box center [1038, 231] width 45 height 31
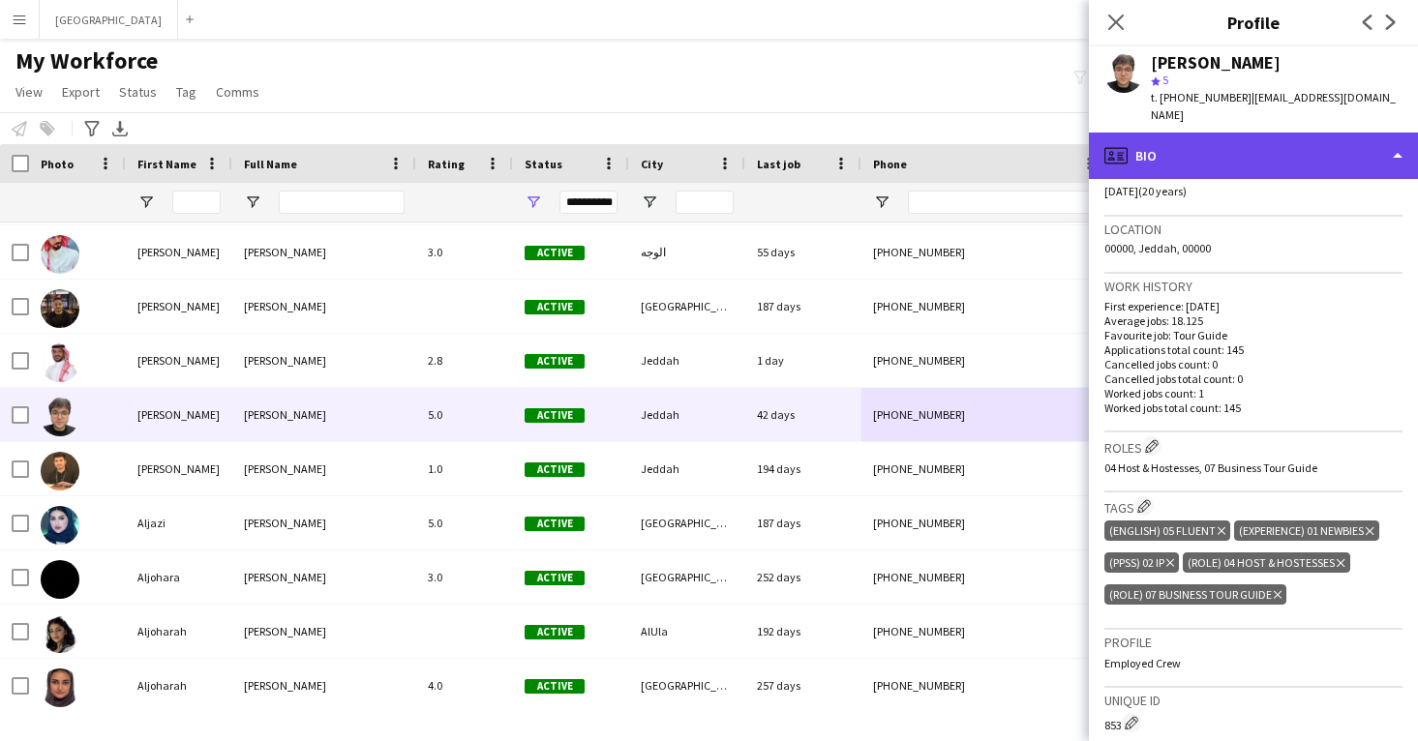
click at [1199, 147] on div "profile Bio" at bounding box center [1253, 156] width 329 height 46
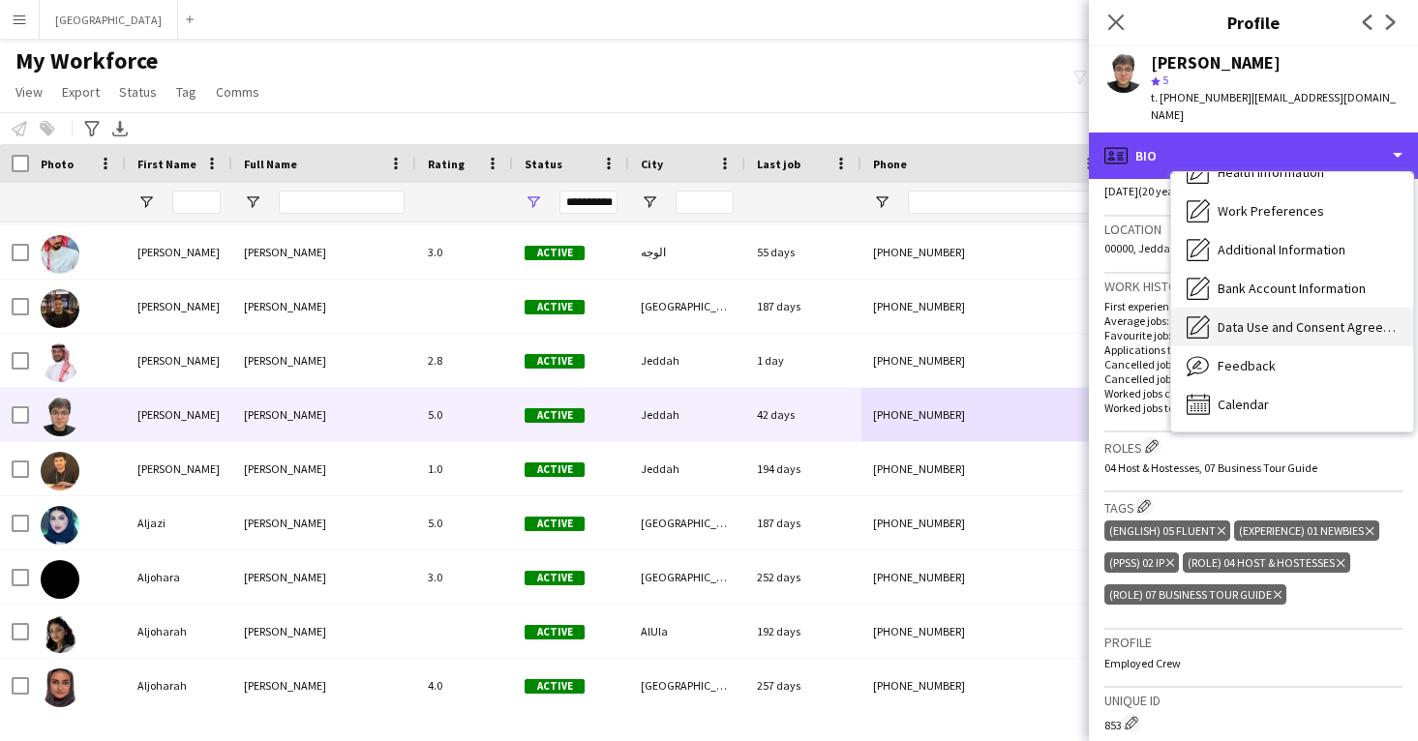
scroll to position [221, 0]
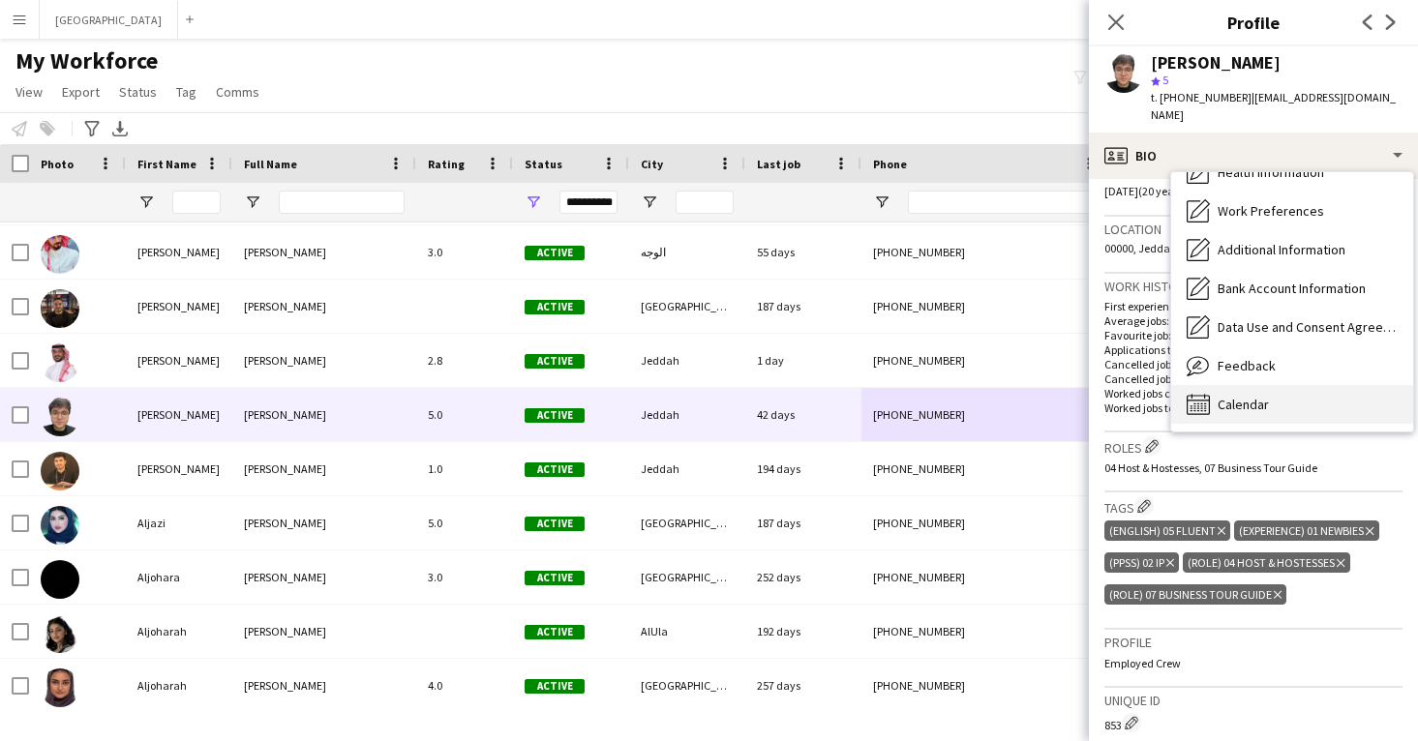
click at [1235, 385] on div "Calendar Calendar" at bounding box center [1292, 404] width 242 height 39
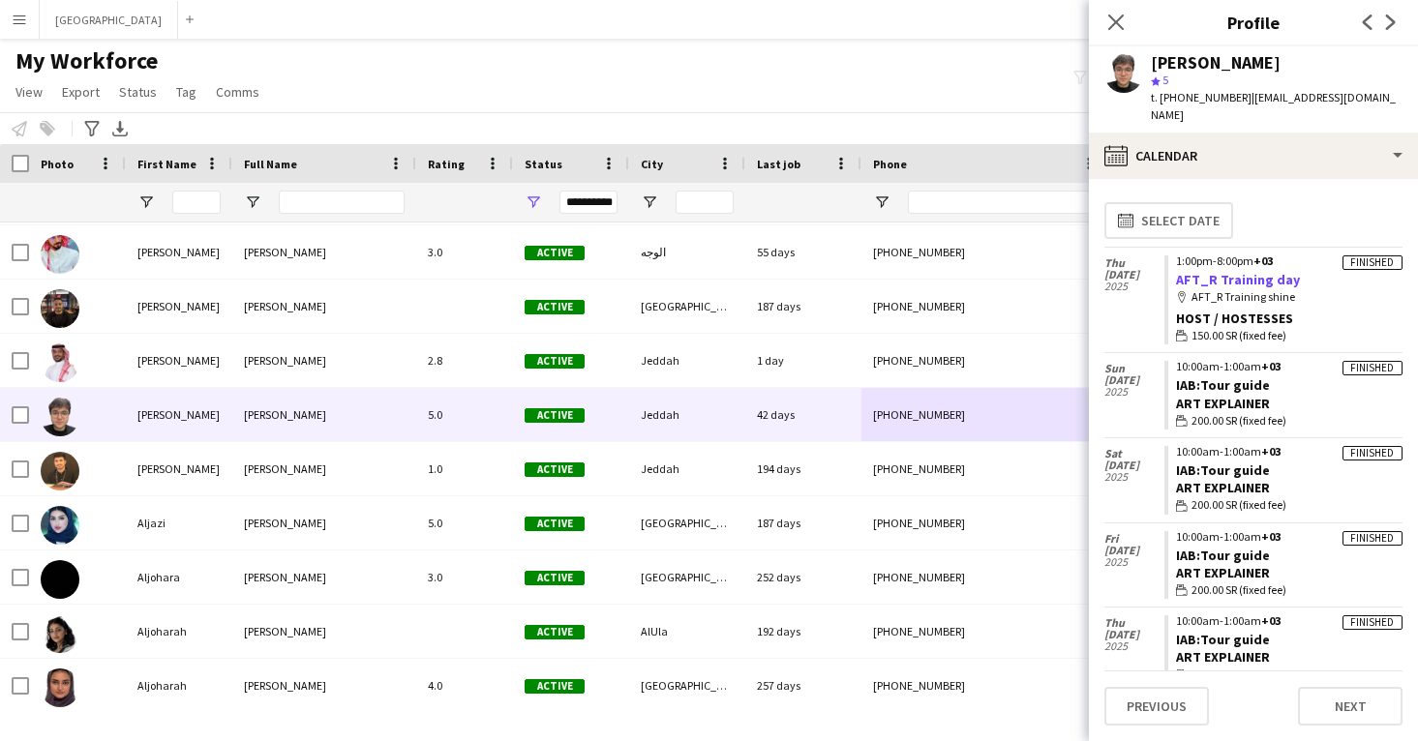
click at [1228, 271] on link "AFT_R Training day" at bounding box center [1238, 279] width 124 height 17
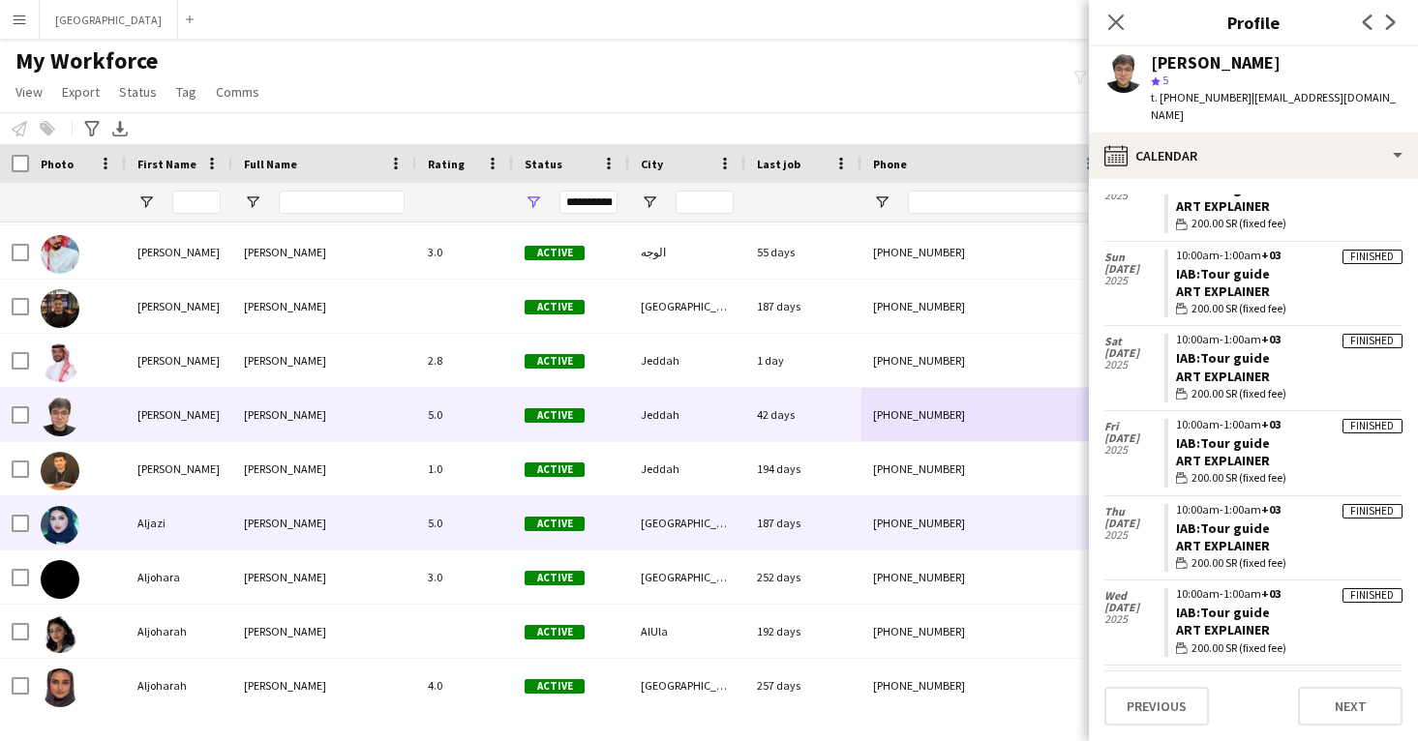
scroll to position [707, 0]
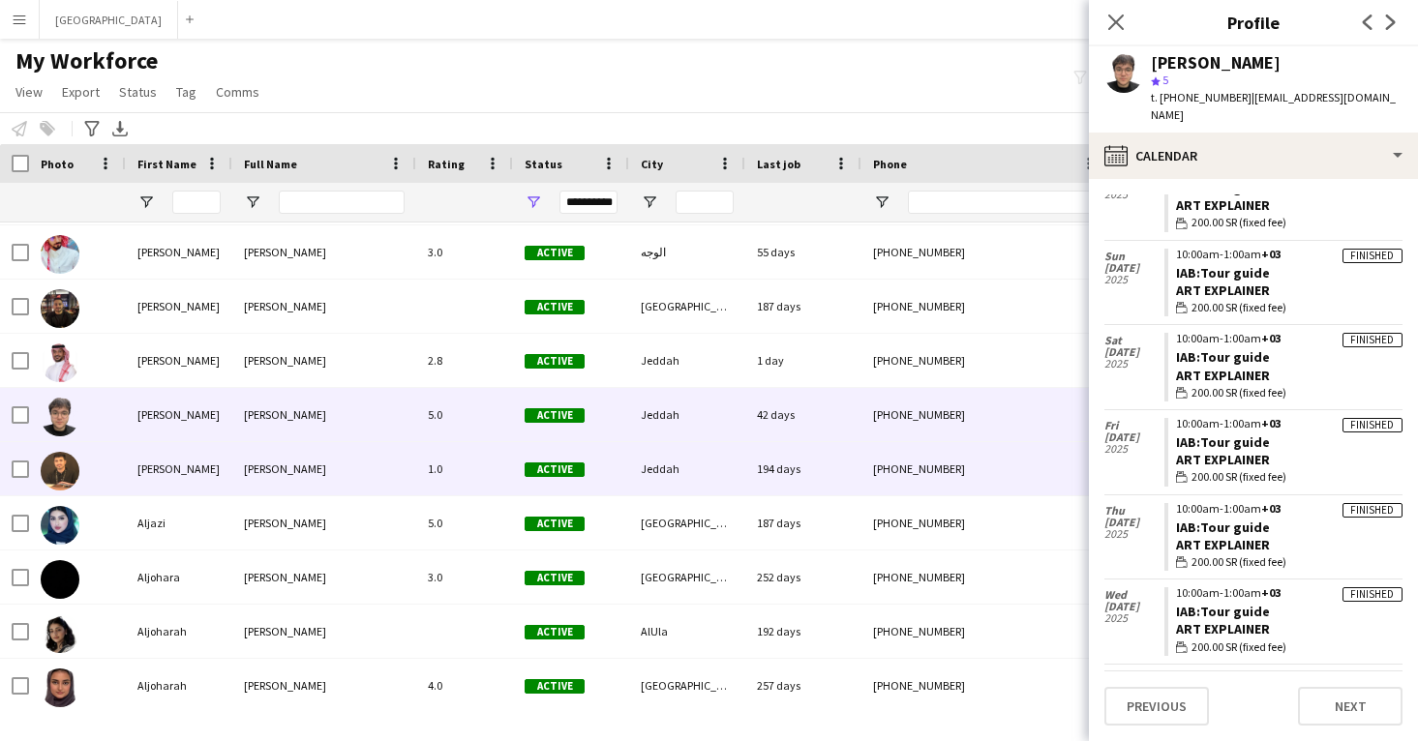
click at [835, 471] on div "194 days" at bounding box center [803, 468] width 116 height 53
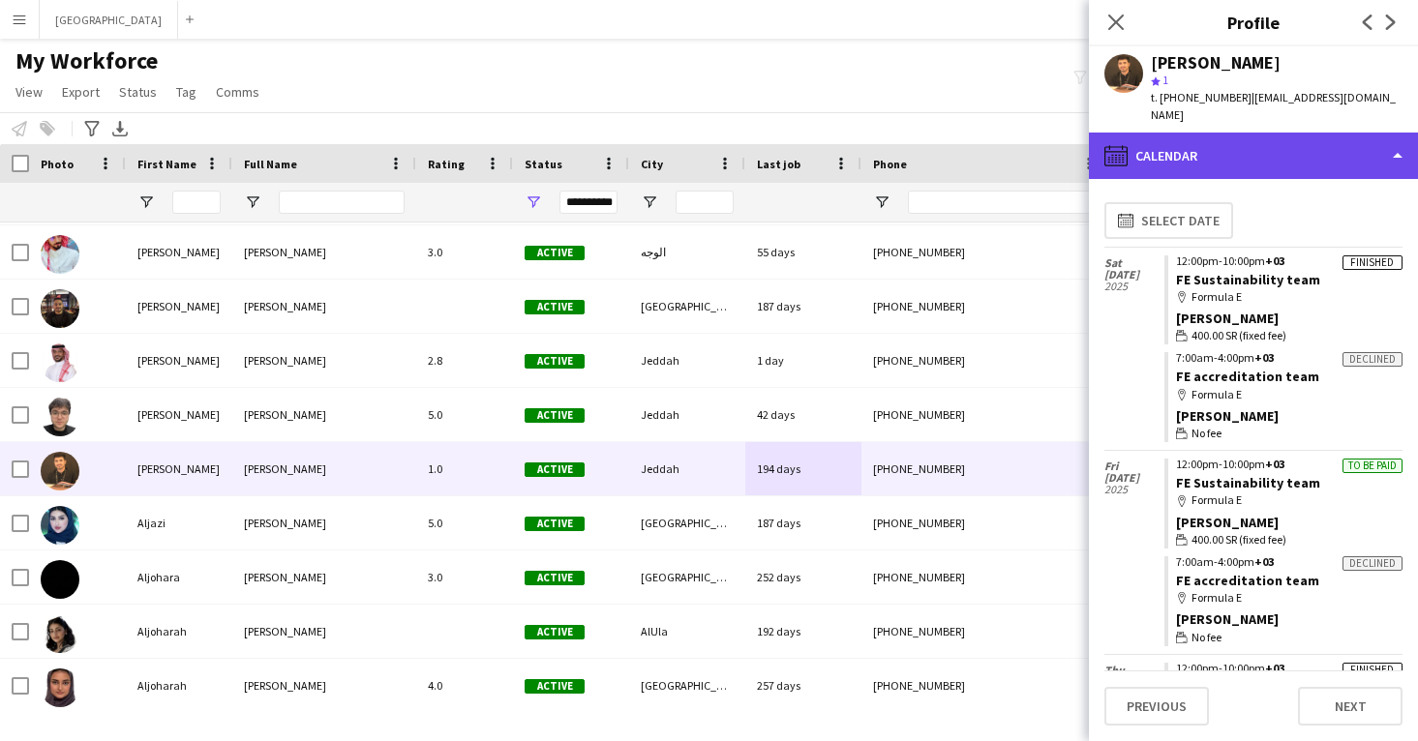
click at [1249, 147] on div "calendar-full Calendar" at bounding box center [1253, 156] width 329 height 46
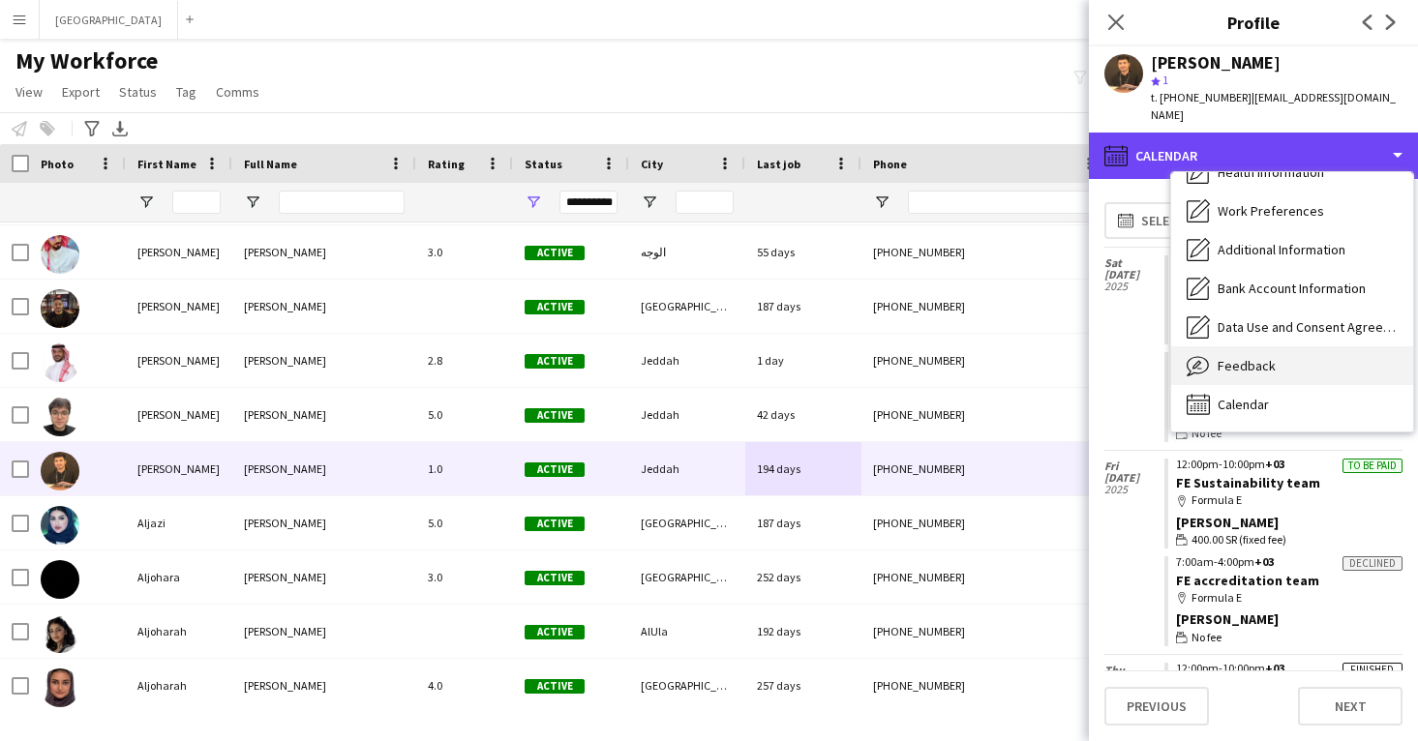
scroll to position [221, 0]
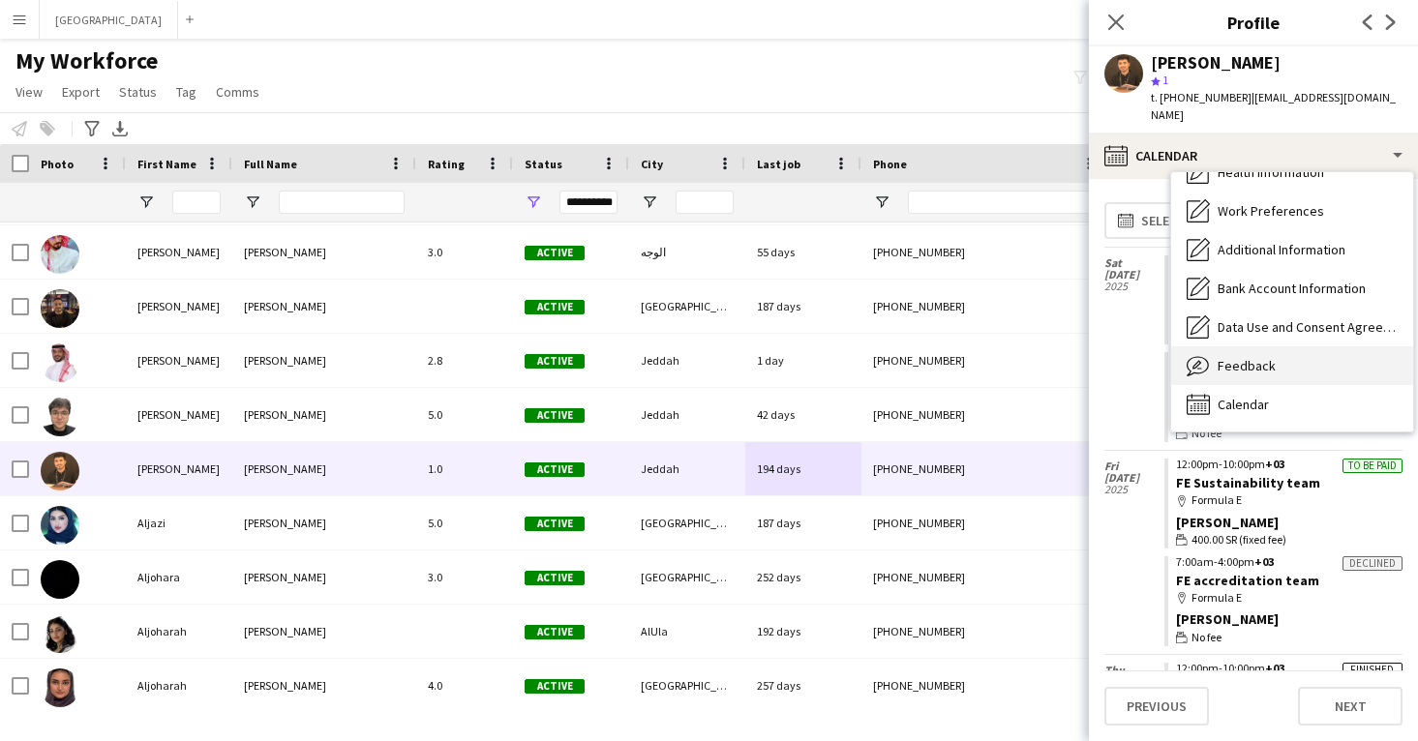
click at [1303, 353] on div "Feedback Feedback" at bounding box center [1292, 365] width 242 height 39
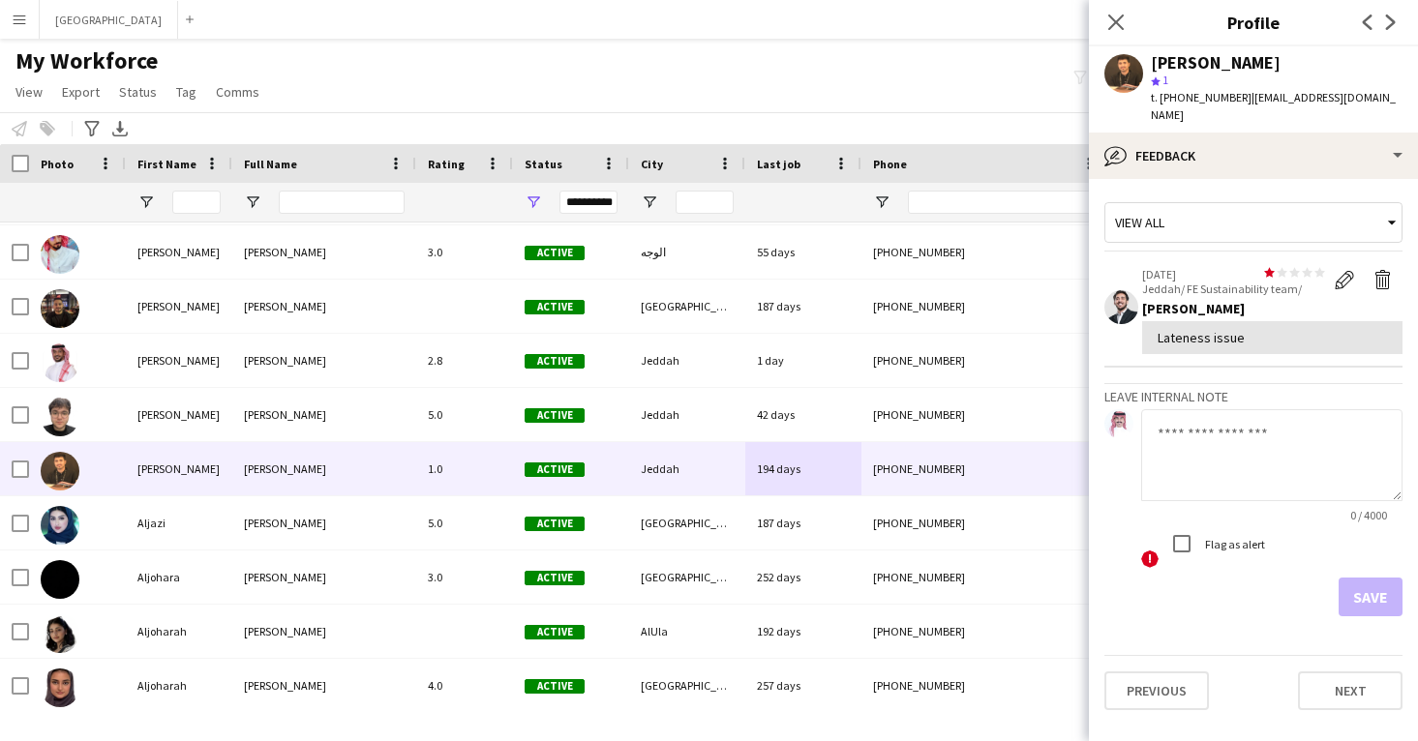
click at [1116, 69] on app-user-avatar at bounding box center [1123, 73] width 39 height 39
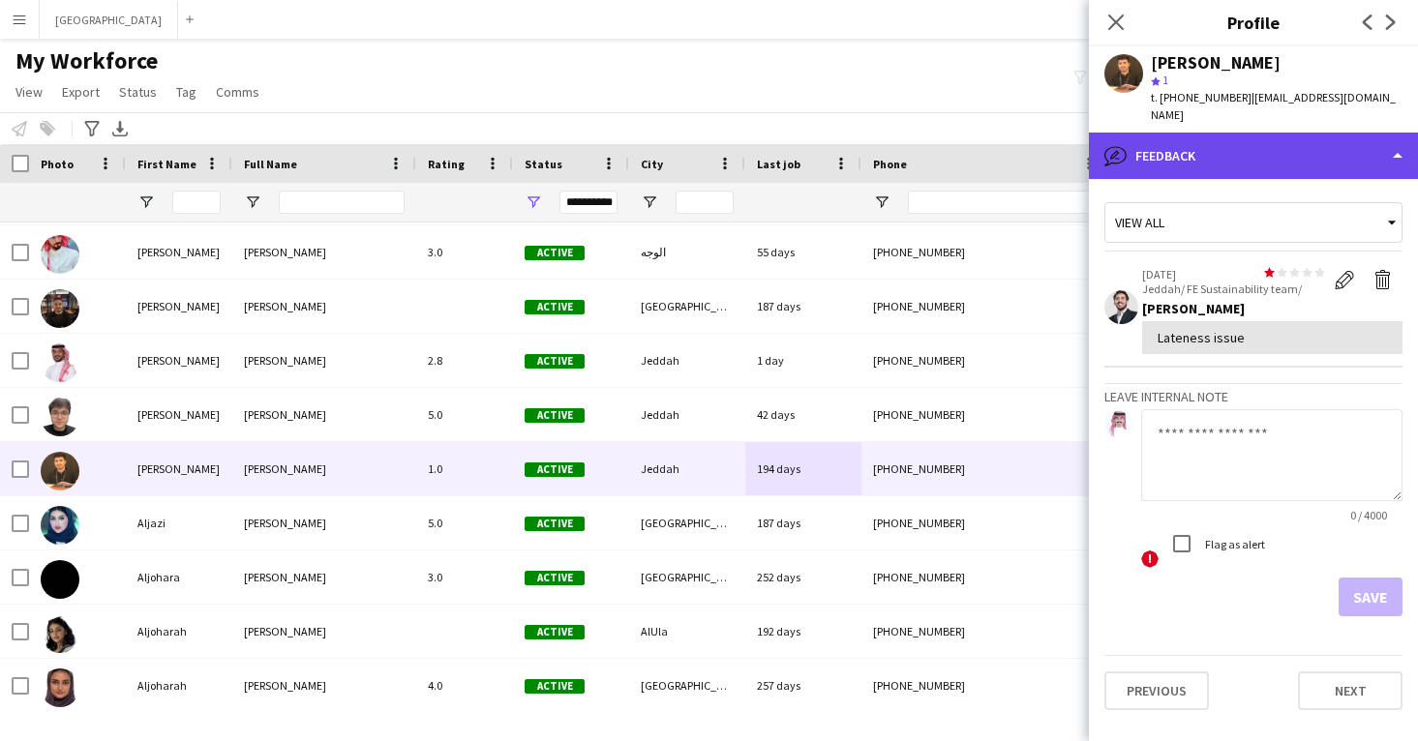
click at [1159, 133] on div "bubble-pencil Feedback" at bounding box center [1253, 156] width 329 height 46
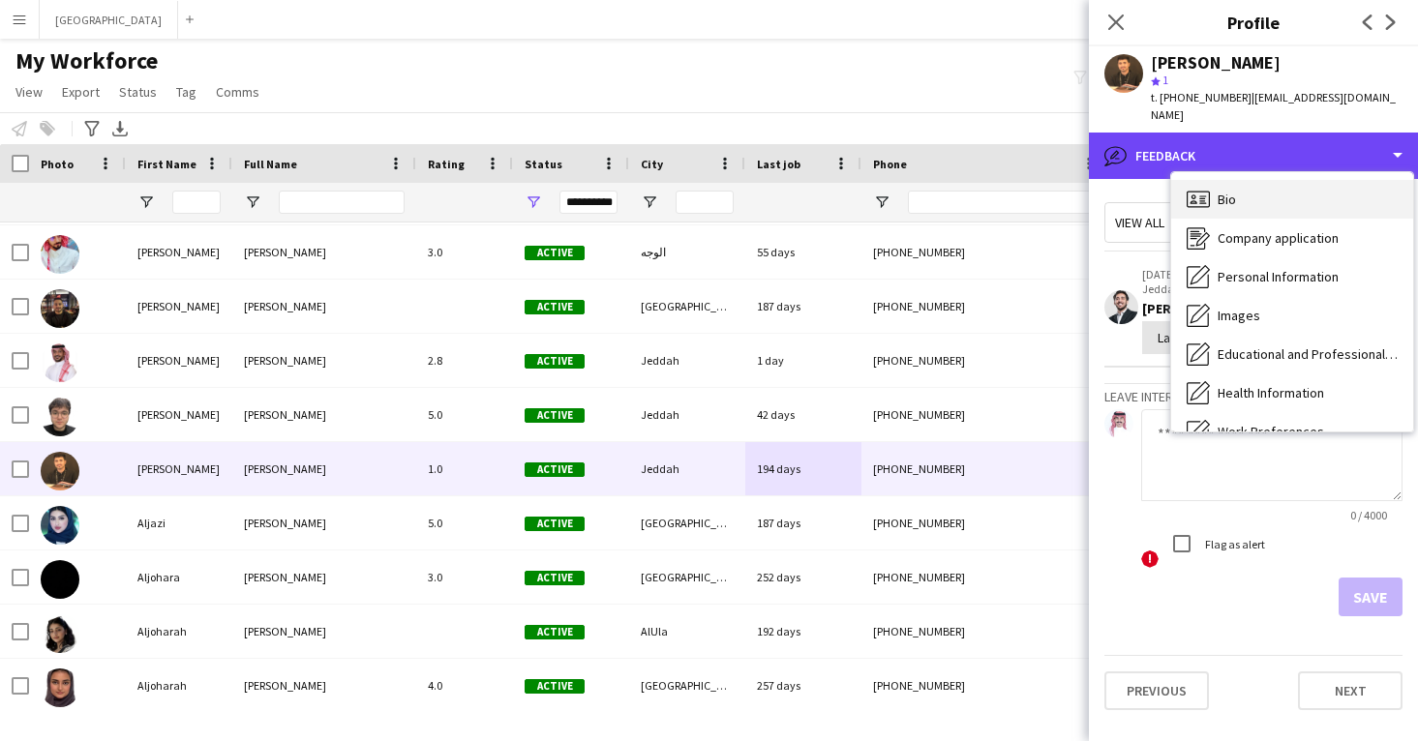
scroll to position [0, 0]
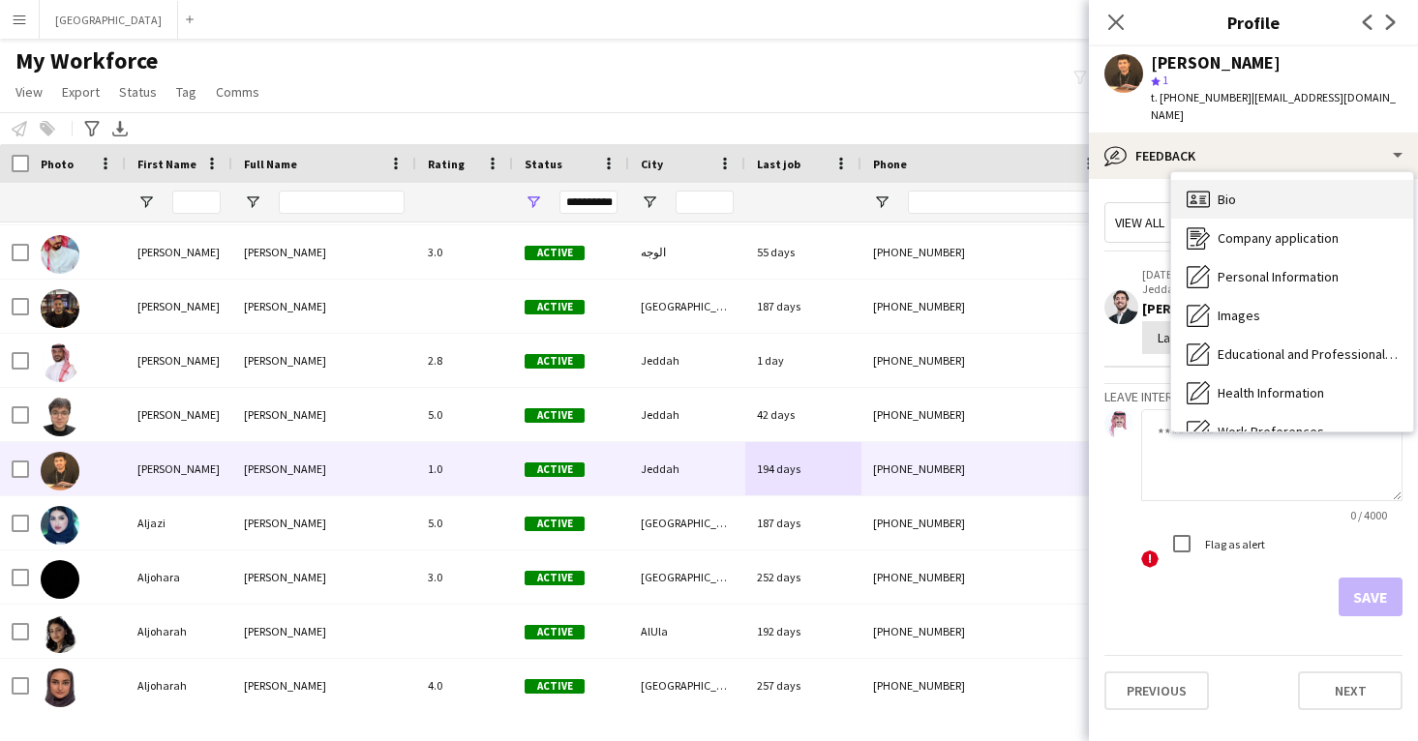
click at [1233, 193] on div "Bio Bio" at bounding box center [1292, 199] width 242 height 39
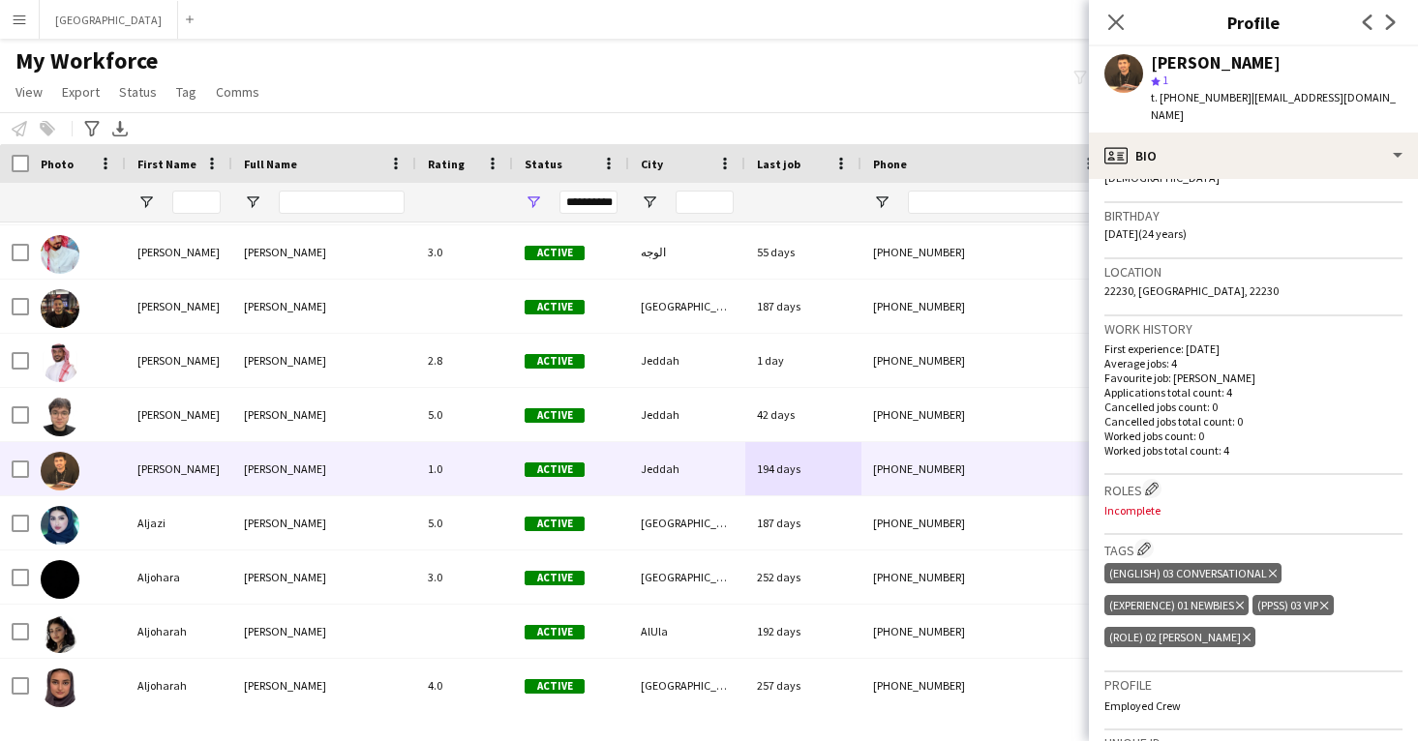
scroll to position [339, 0]
click at [1153, 481] on app-icon "Edit crew company roles" at bounding box center [1152, 488] width 14 height 14
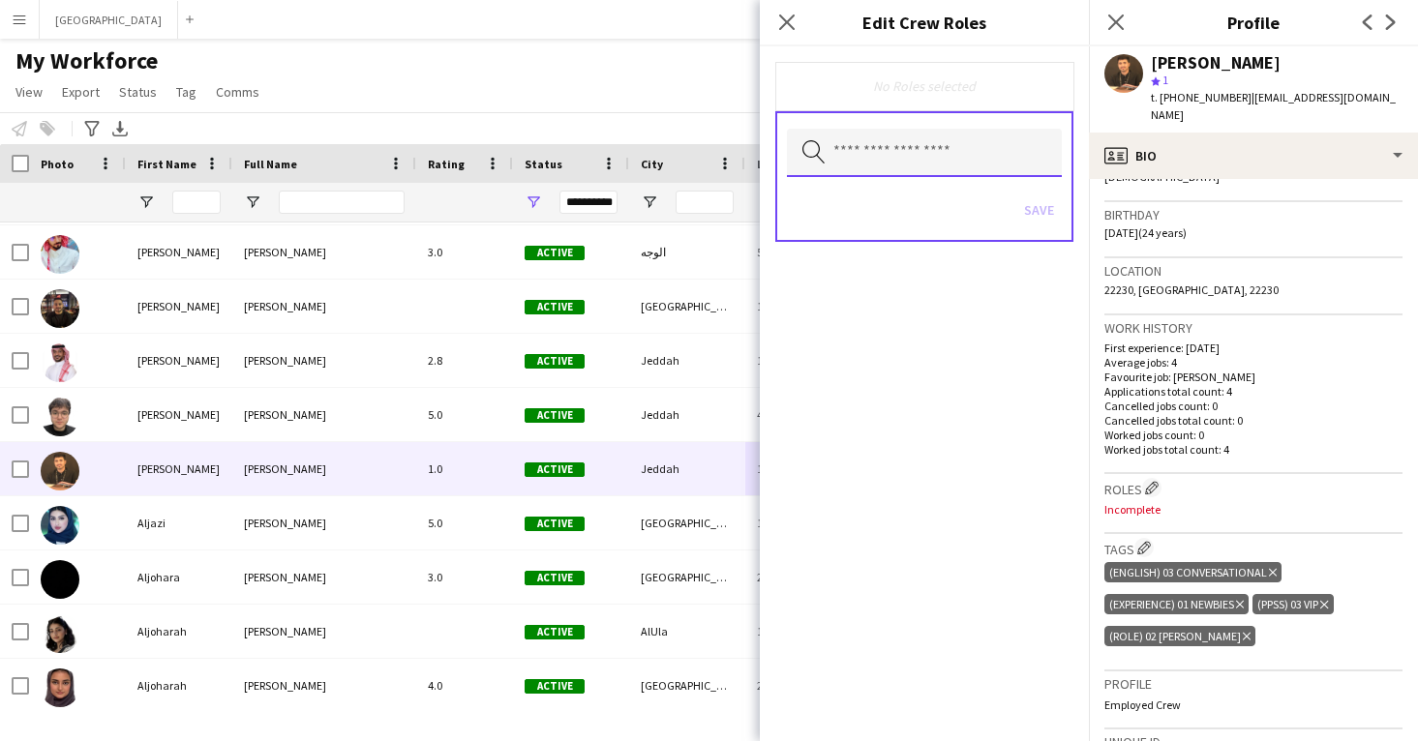
click at [965, 155] on input "text" at bounding box center [924, 153] width 275 height 48
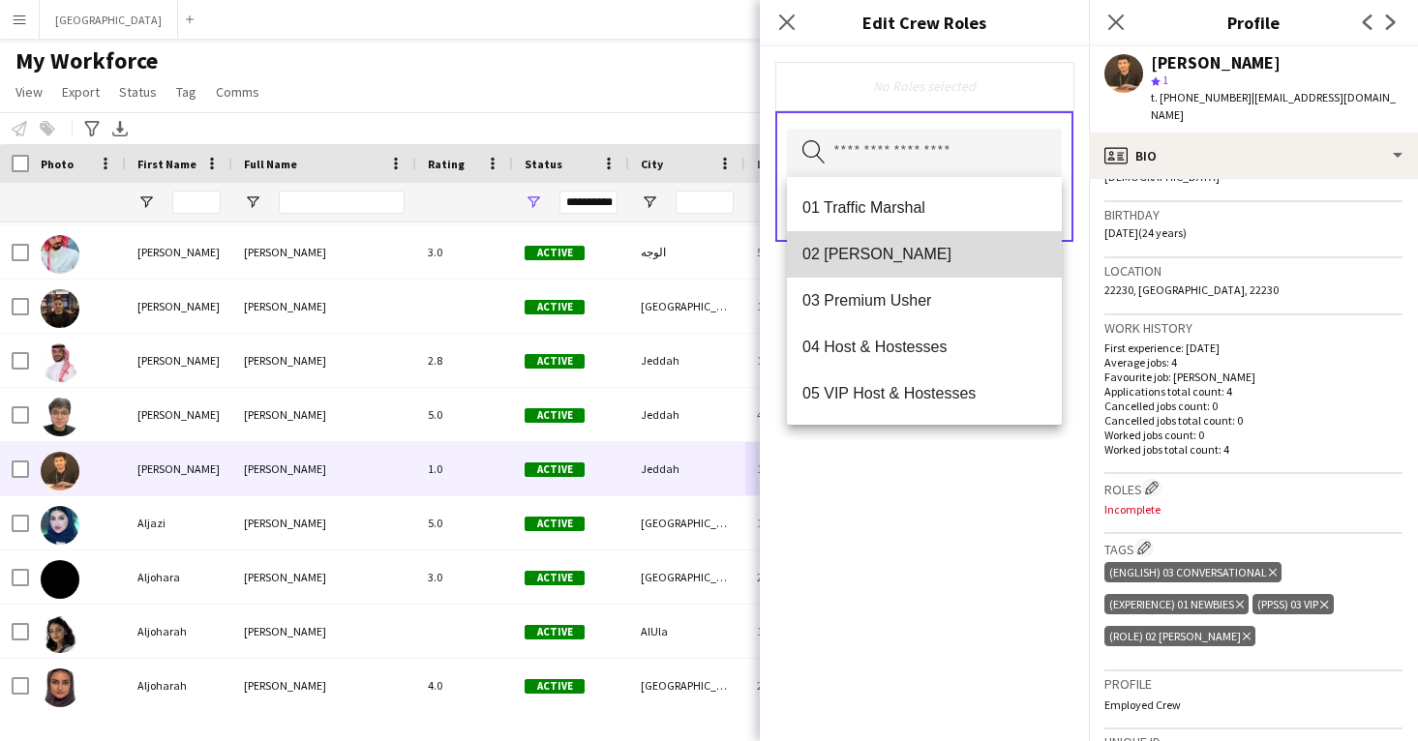
click at [967, 242] on mat-option "02 [PERSON_NAME]" at bounding box center [924, 254] width 275 height 46
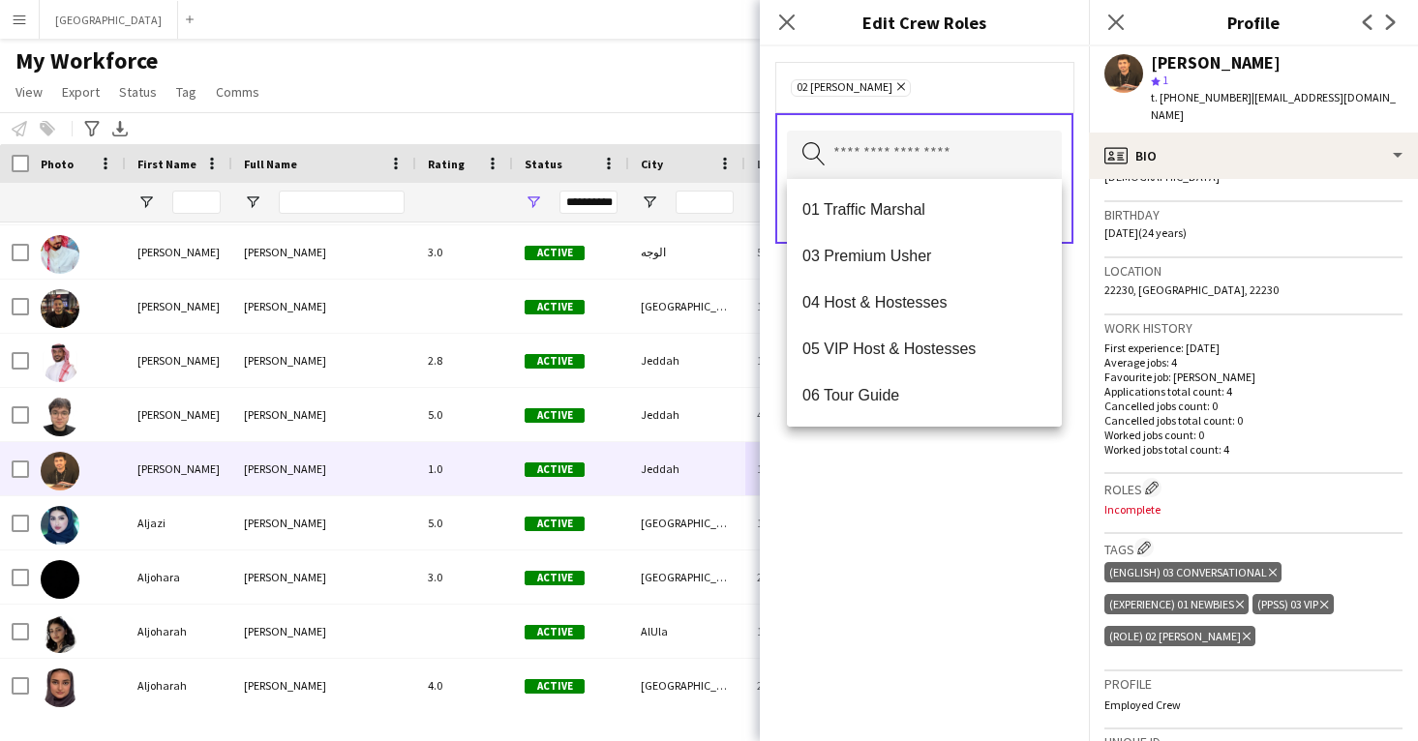
click at [996, 536] on div "02 [PERSON_NAME] Remove Search by role type Save" at bounding box center [924, 393] width 329 height 695
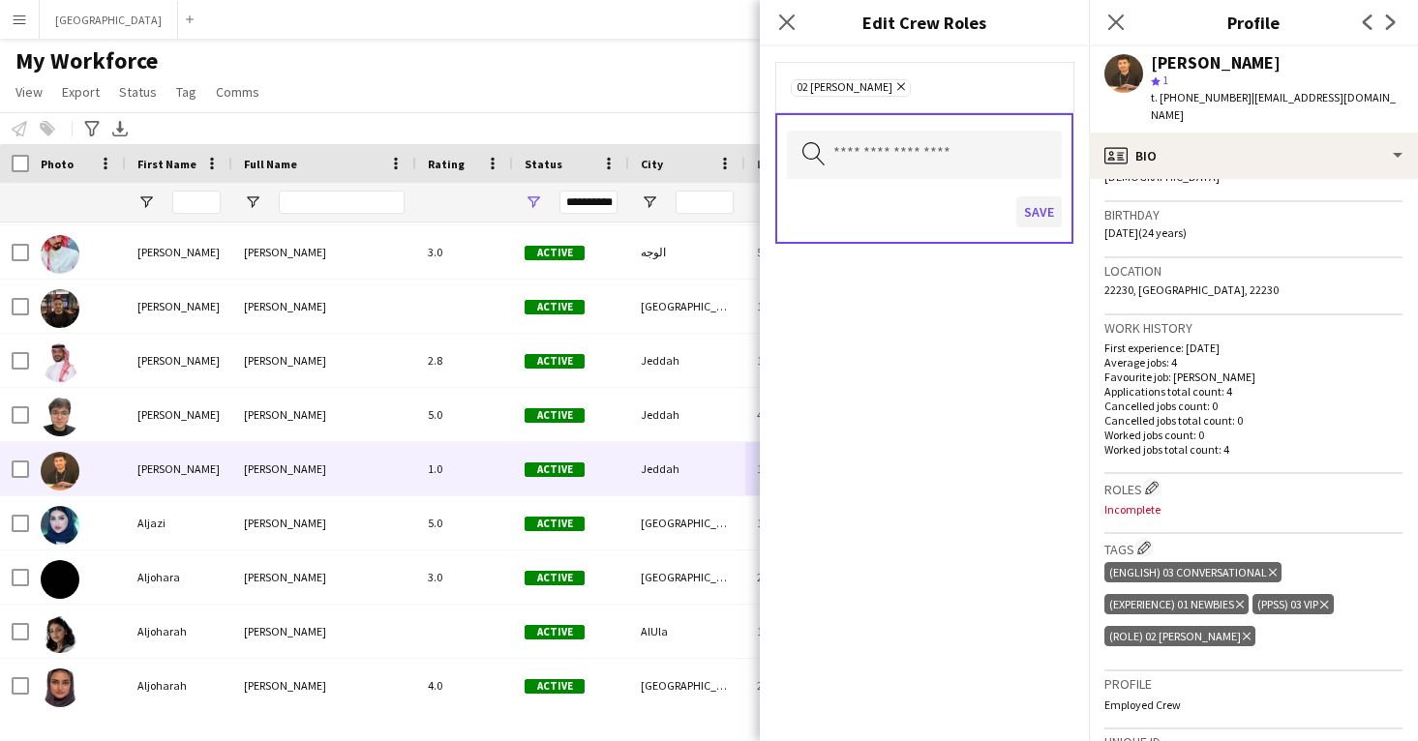
click at [1039, 209] on button "Save" at bounding box center [1038, 211] width 45 height 31
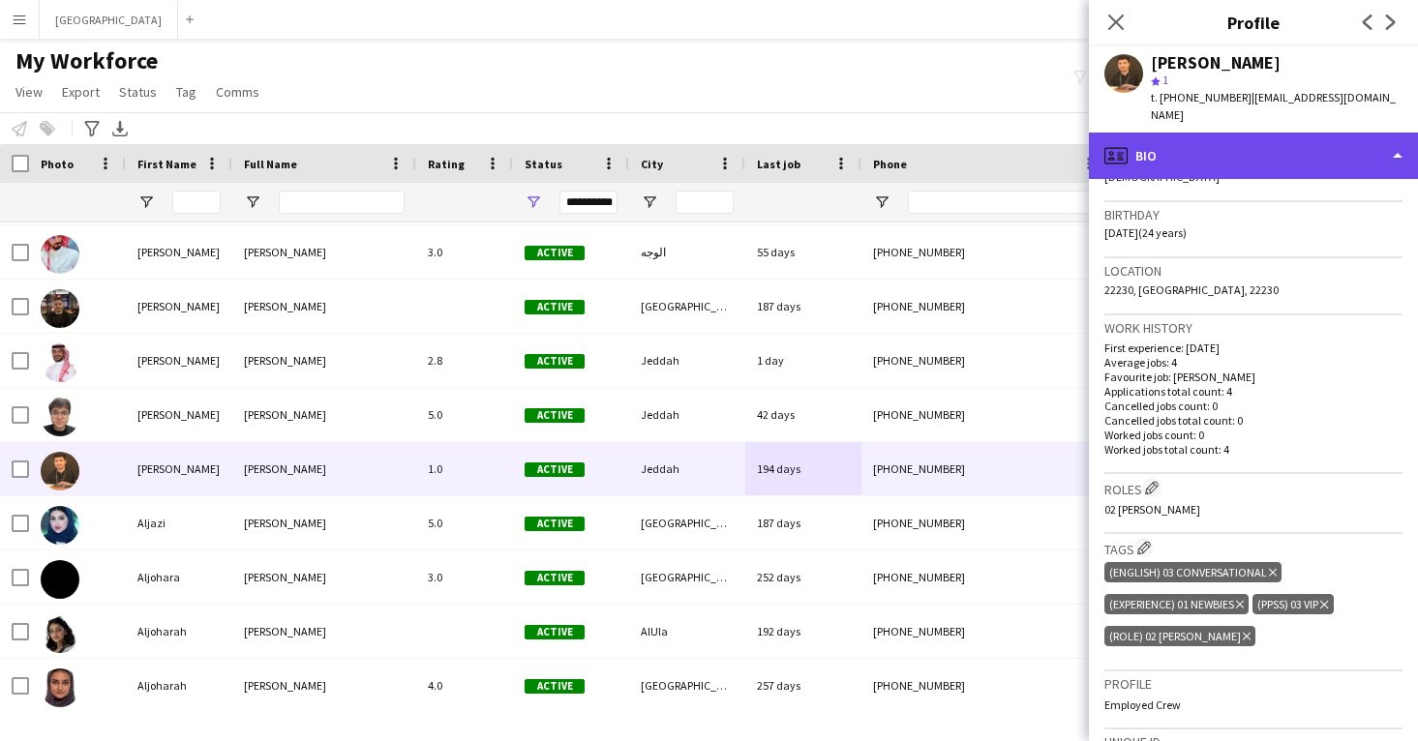
click at [1209, 133] on div "profile Bio" at bounding box center [1253, 156] width 329 height 46
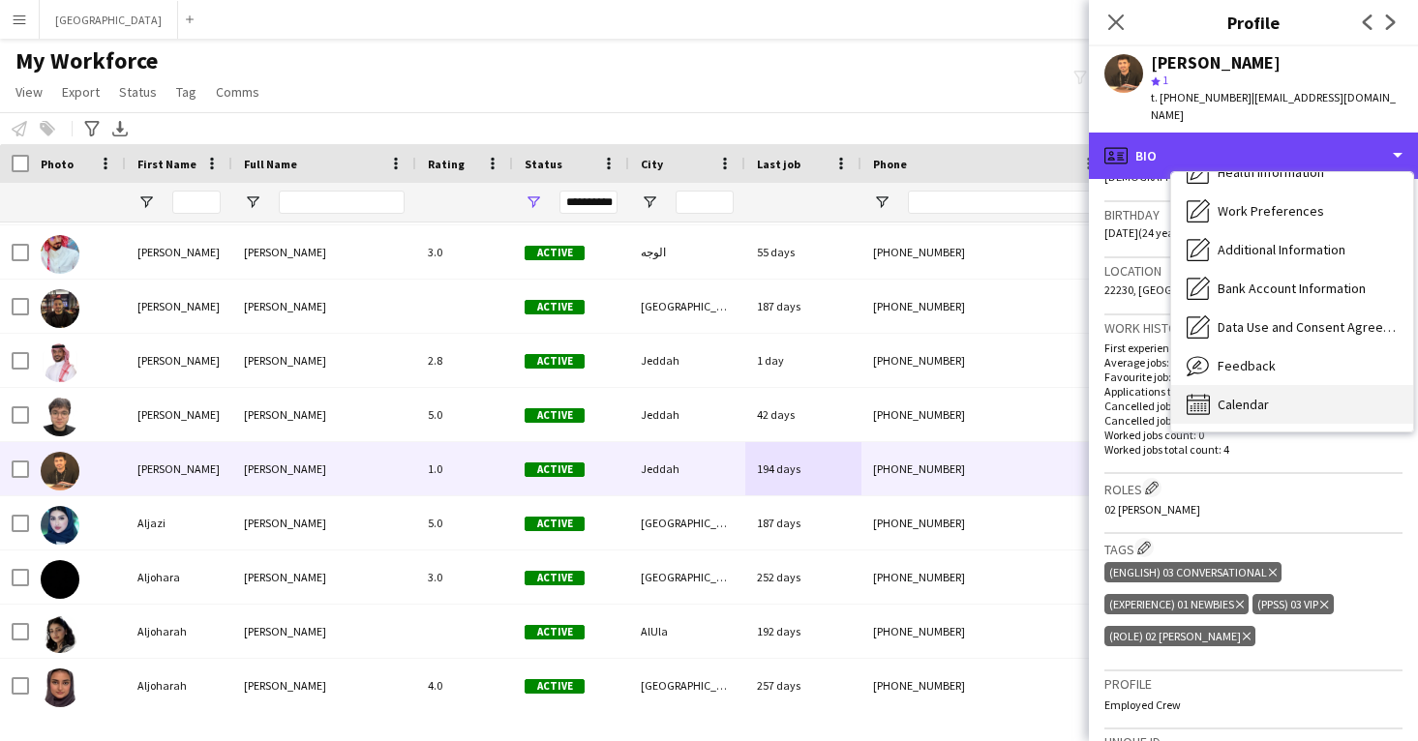
scroll to position [221, 0]
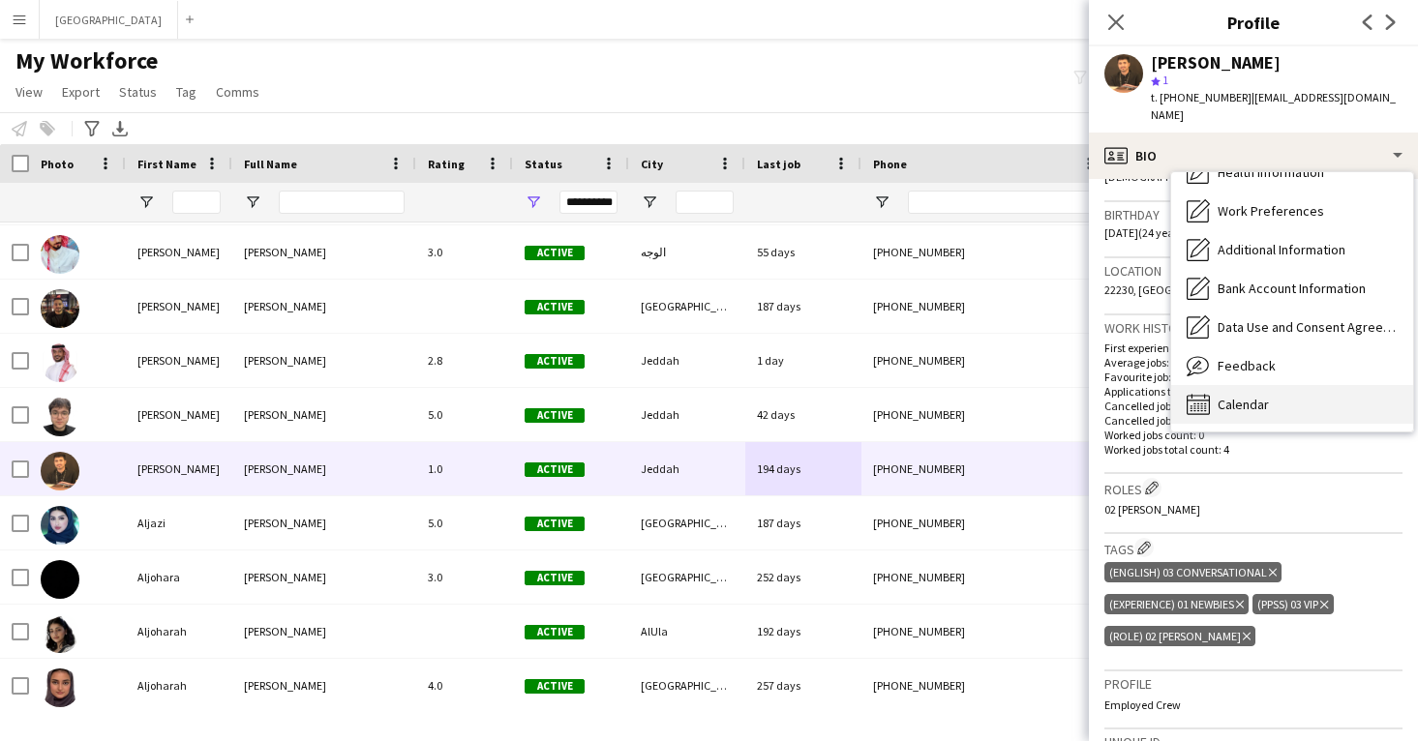
click at [1258, 396] on span "Calendar" at bounding box center [1243, 404] width 51 height 17
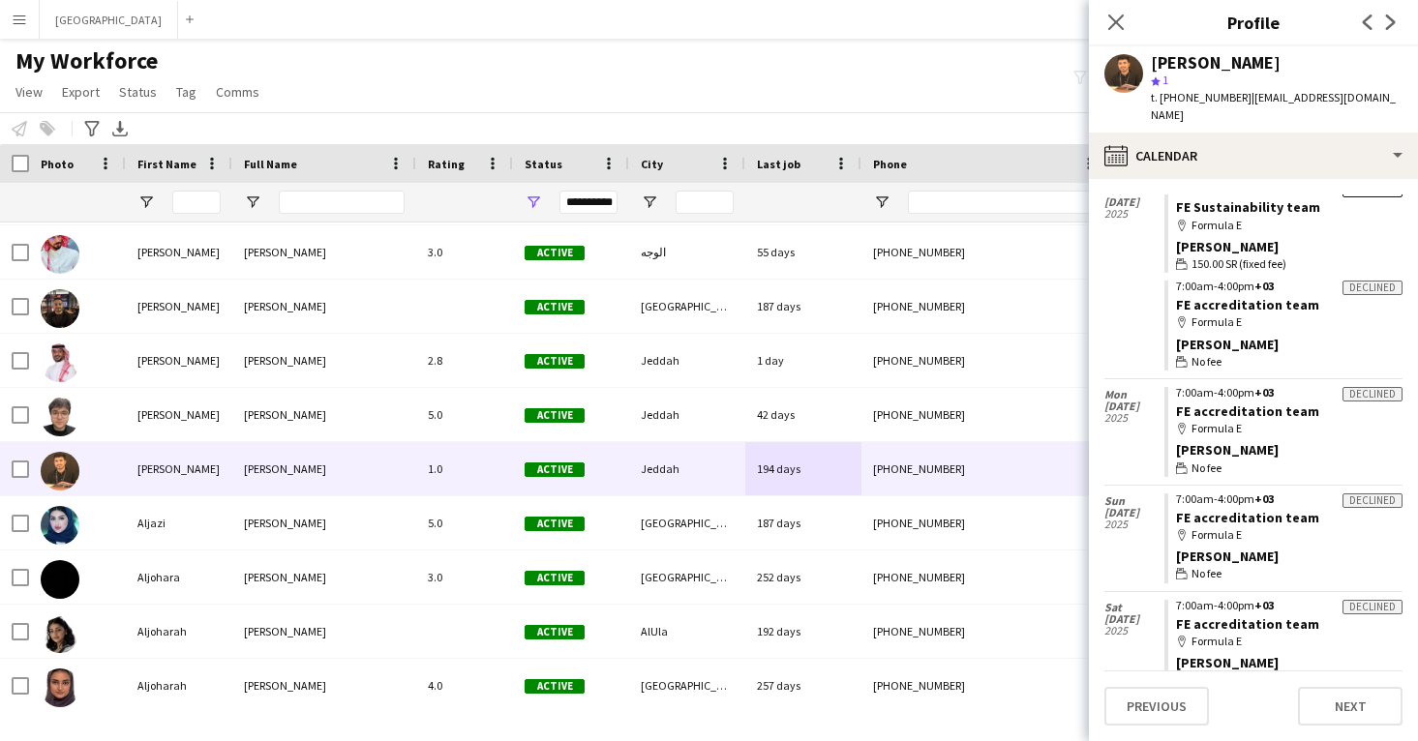
scroll to position [789, 0]
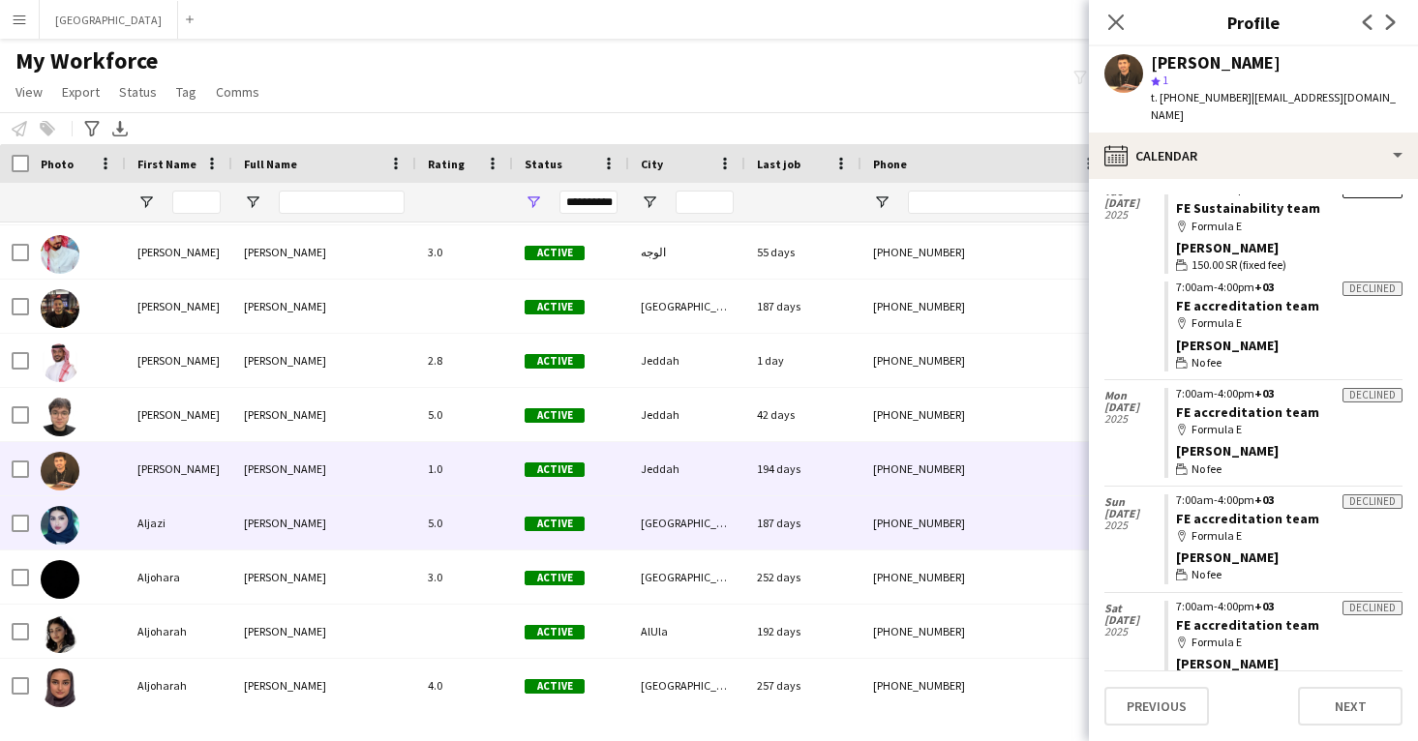
click at [1017, 509] on div "[PHONE_NUMBER]" at bounding box center [985, 522] width 248 height 53
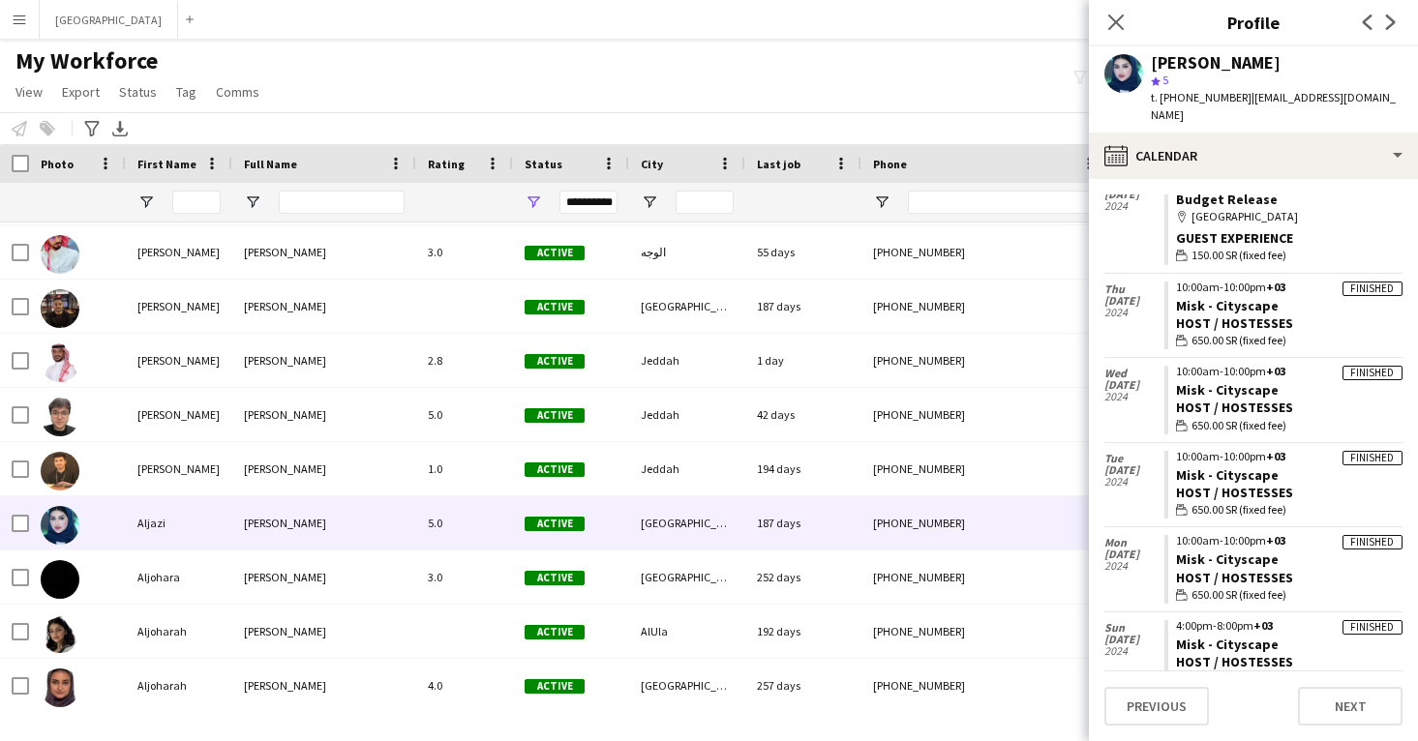
scroll to position [759, 0]
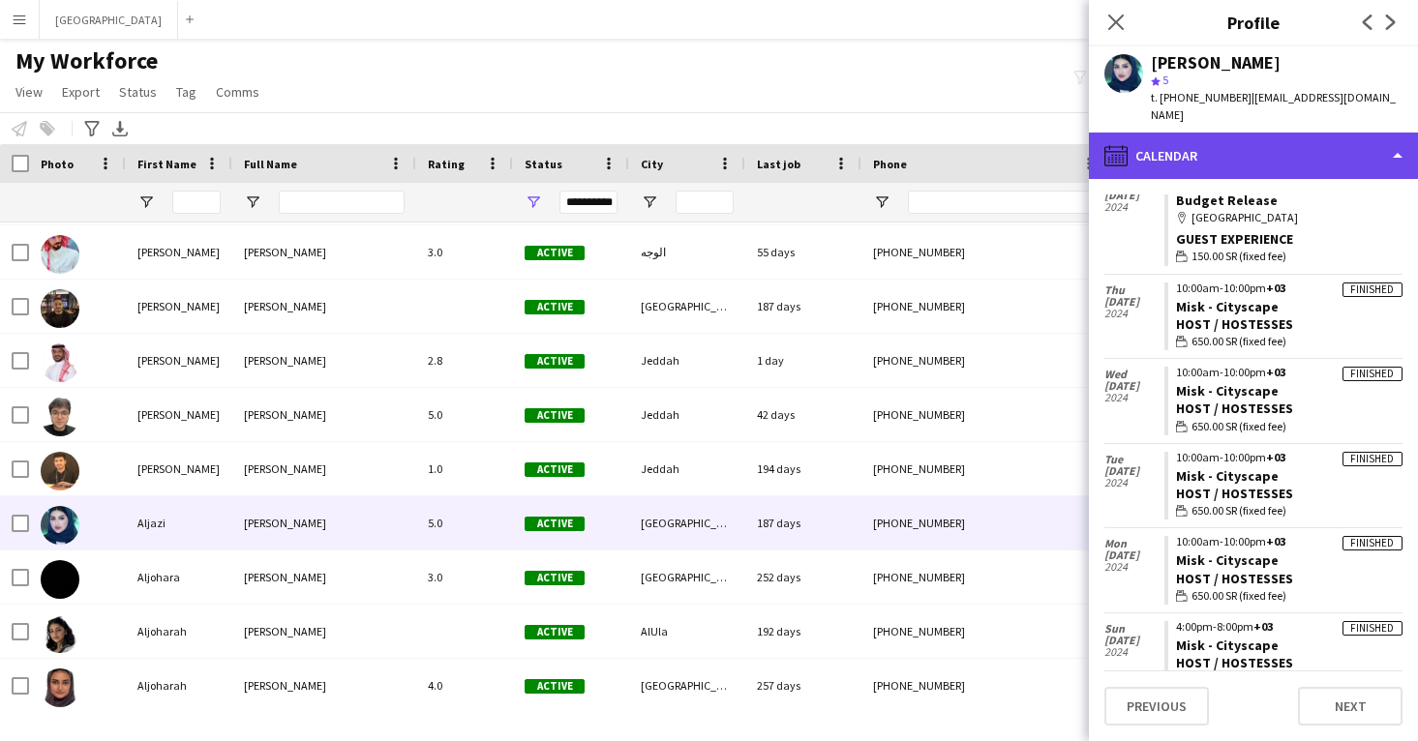
click at [1250, 145] on div "calendar-full Calendar" at bounding box center [1253, 156] width 329 height 46
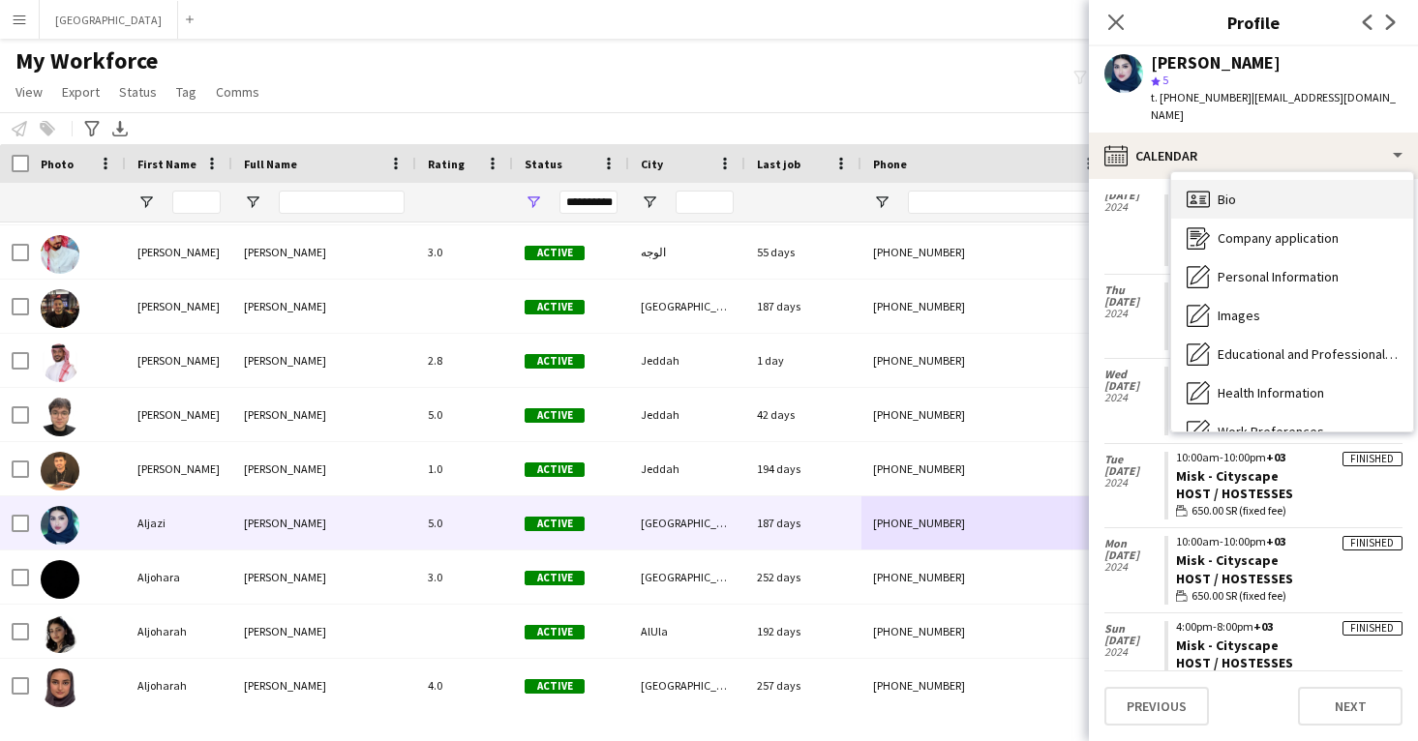
click at [1259, 180] on div "Bio Bio" at bounding box center [1292, 199] width 242 height 39
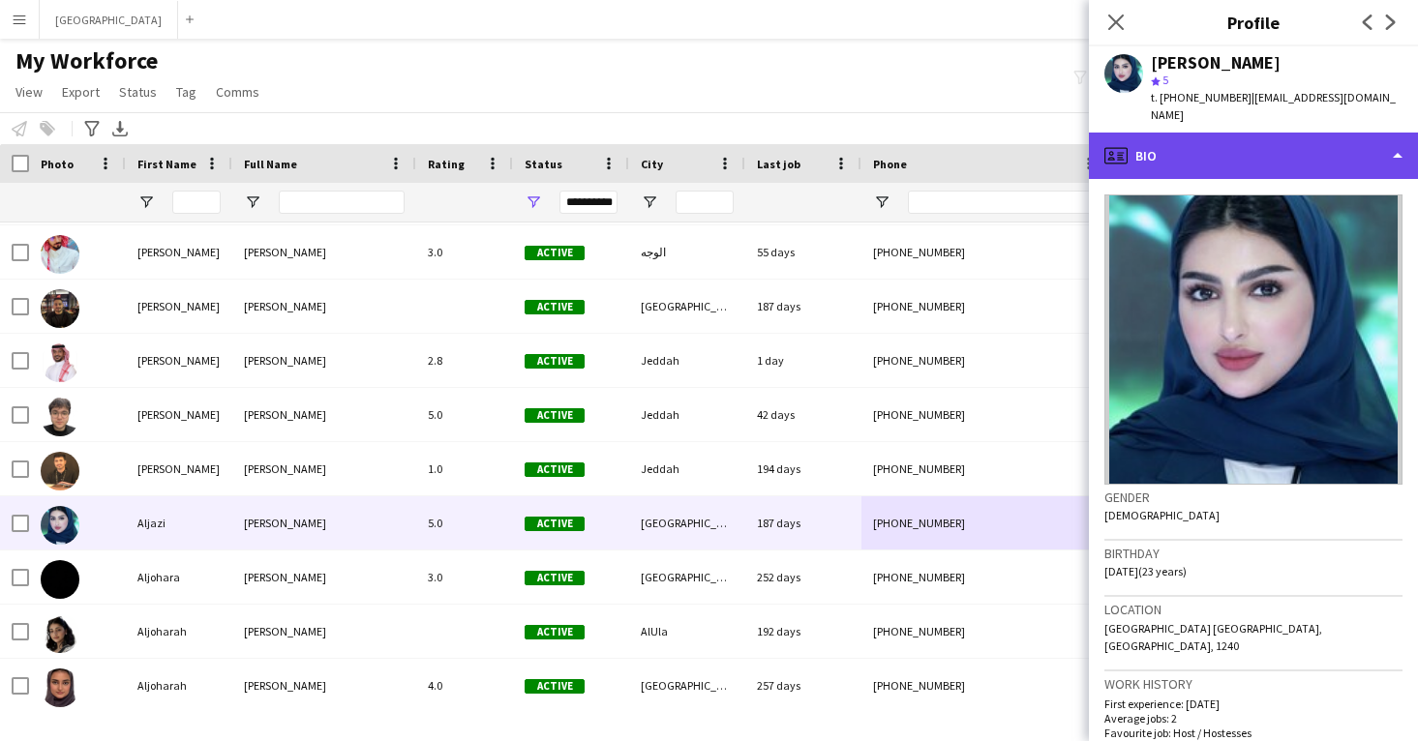
click at [1243, 133] on div "profile Bio" at bounding box center [1253, 156] width 329 height 46
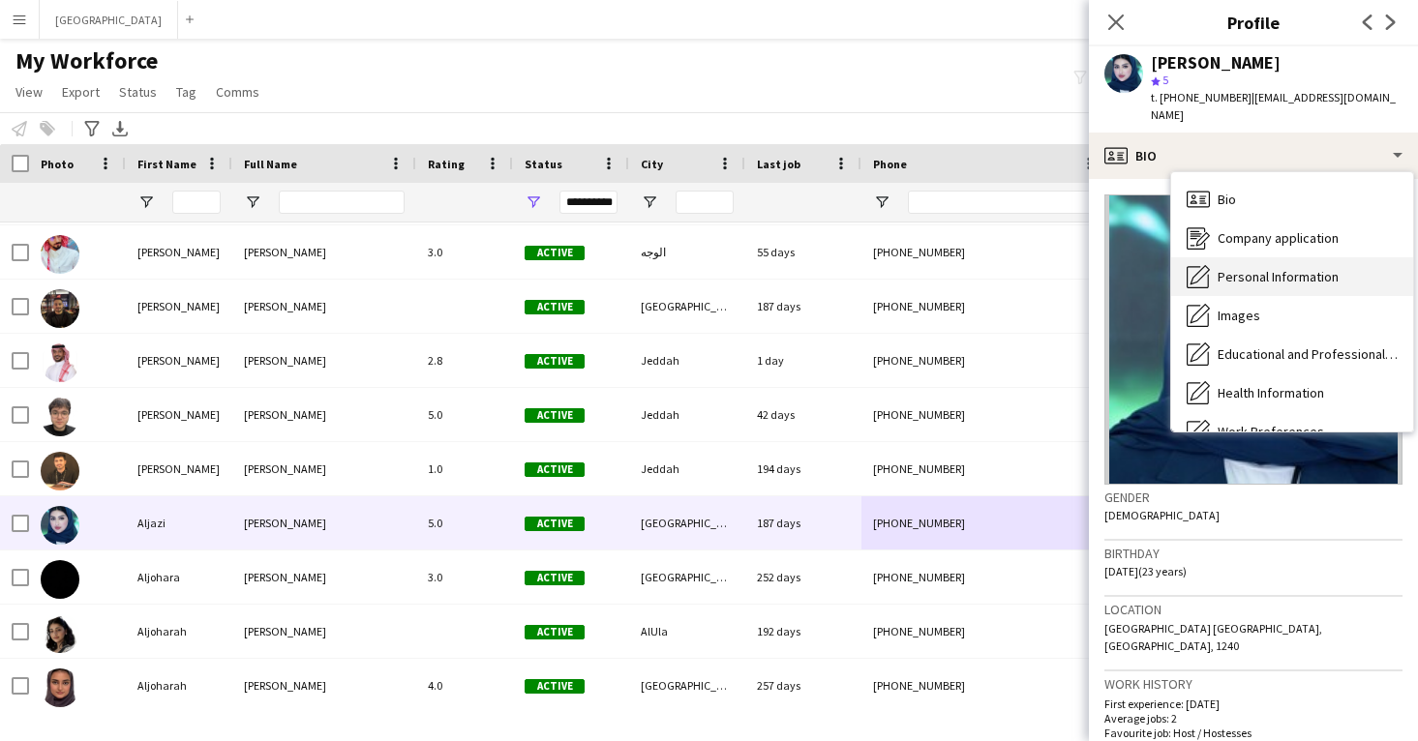
click at [1240, 268] on span "Personal Information" at bounding box center [1278, 276] width 121 height 17
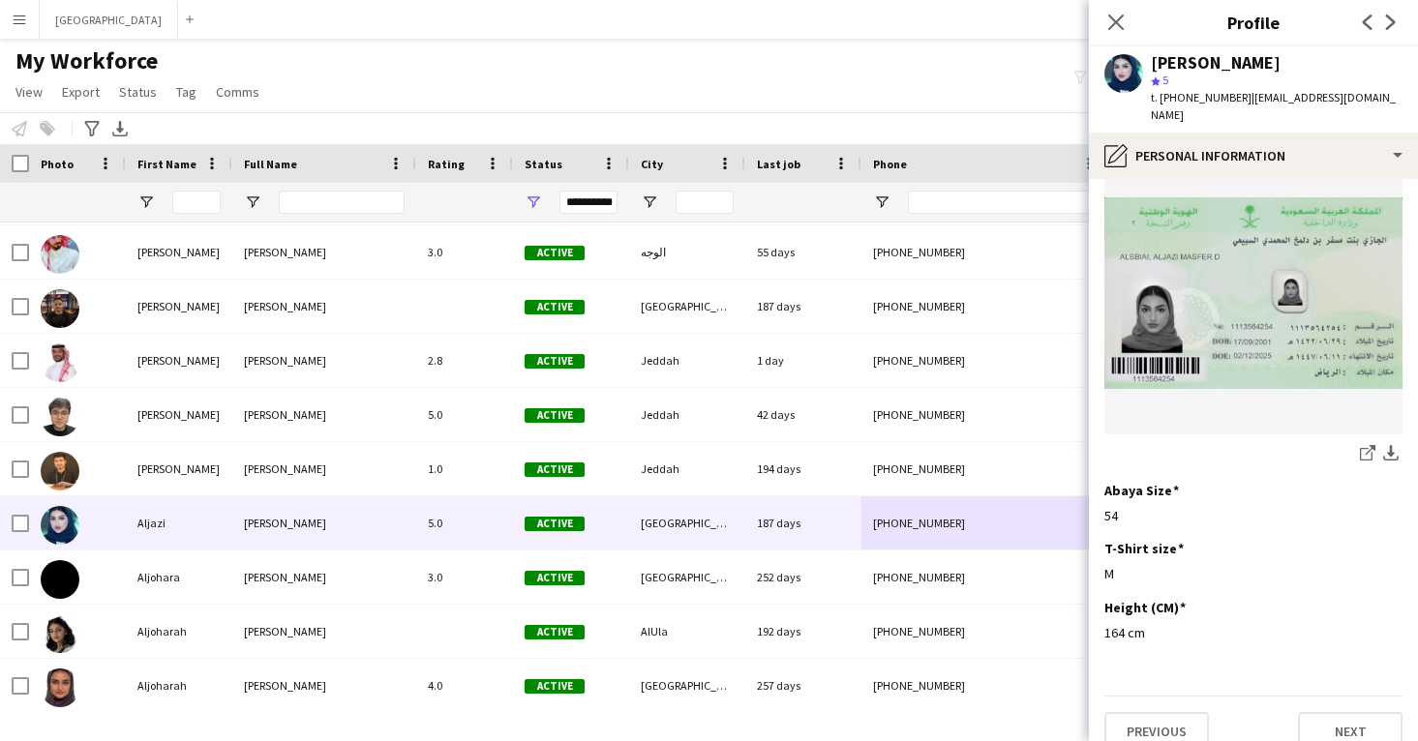
scroll to position [1003, 0]
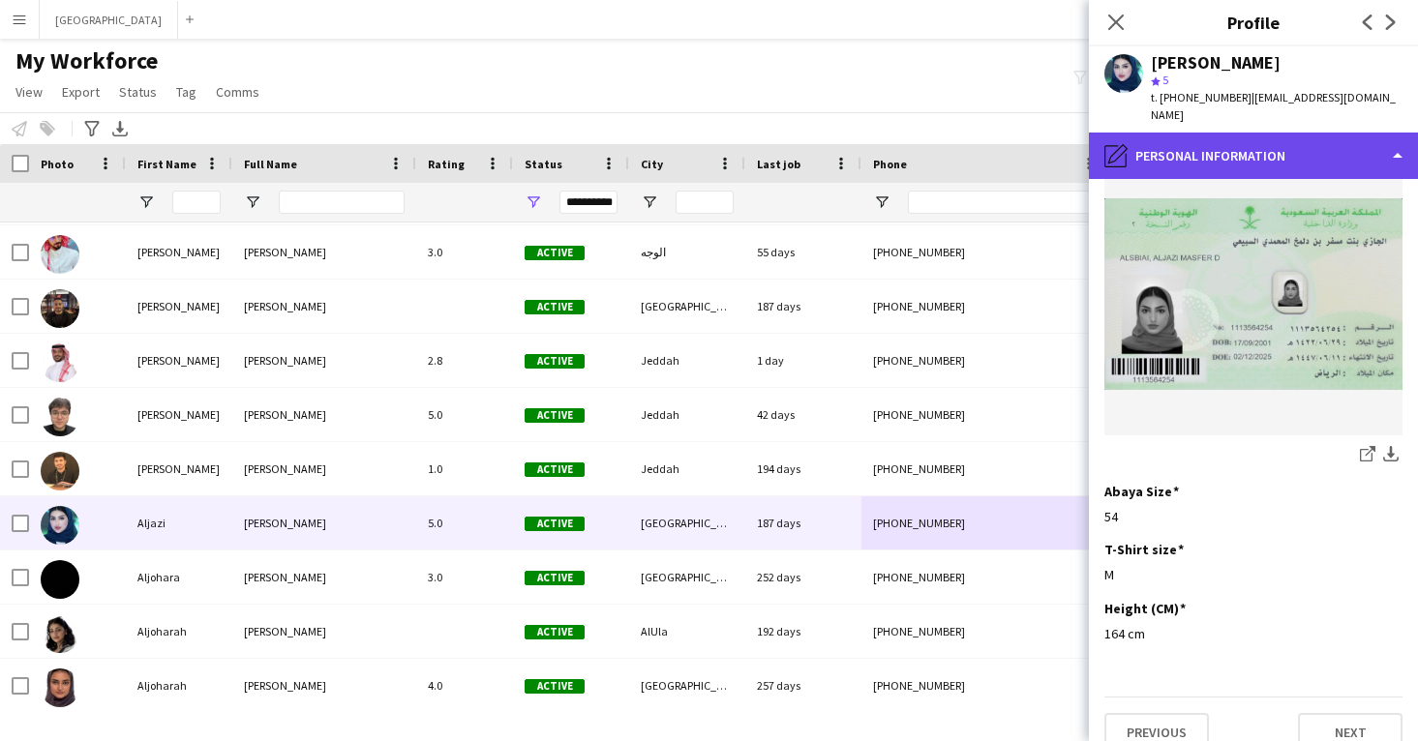
click at [1232, 133] on div "pencil4 Personal Information" at bounding box center [1253, 156] width 329 height 46
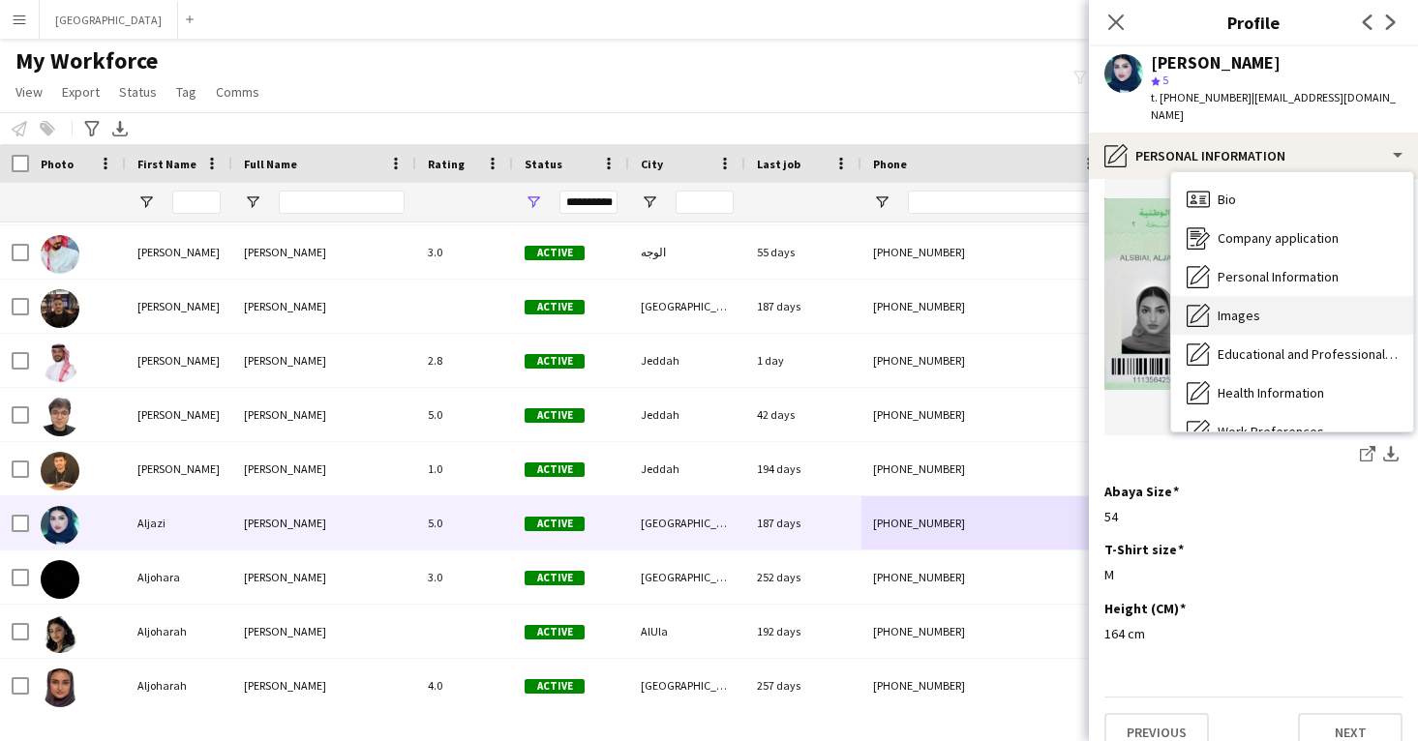
click at [1258, 307] on span "Images" at bounding box center [1239, 315] width 43 height 17
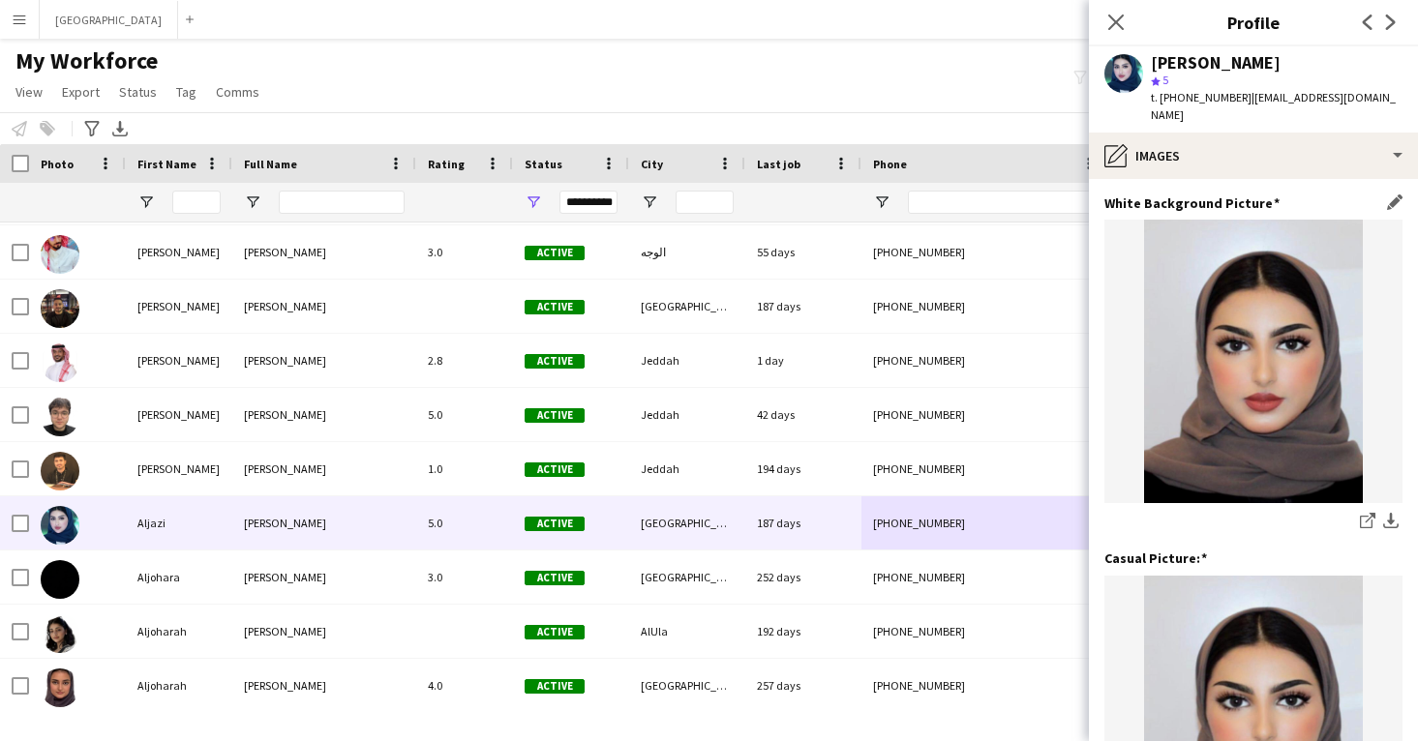
scroll to position [0, 0]
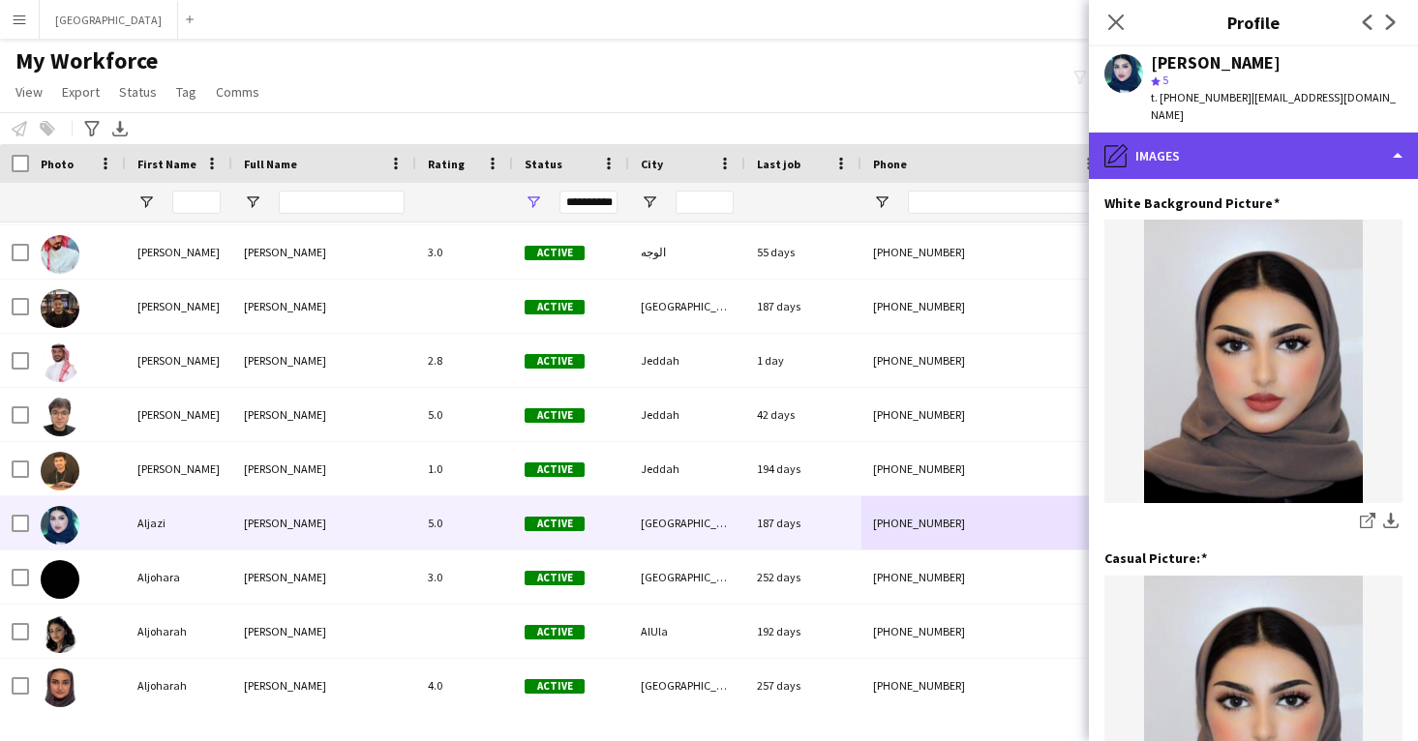
click at [1186, 133] on div "pencil4 Images" at bounding box center [1253, 156] width 329 height 46
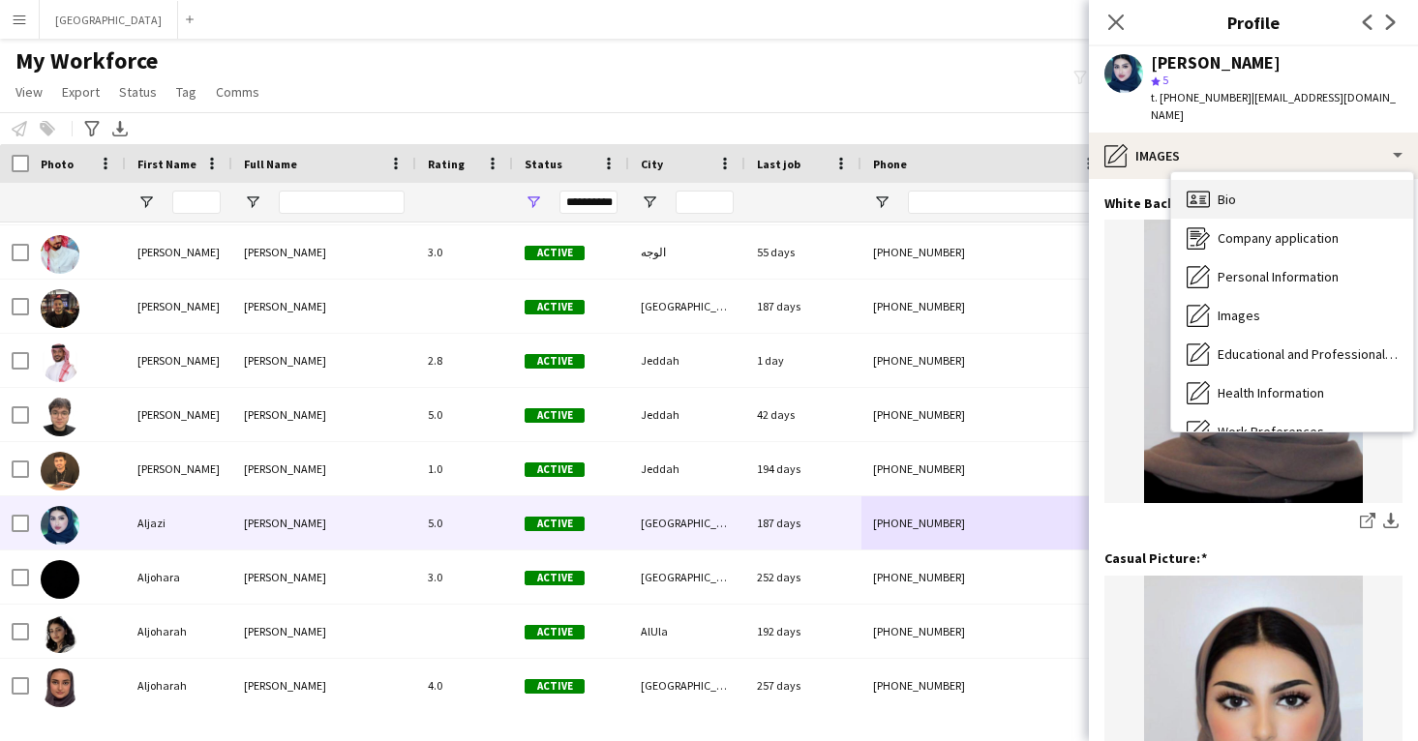
click at [1223, 194] on div "Bio Bio" at bounding box center [1292, 199] width 242 height 39
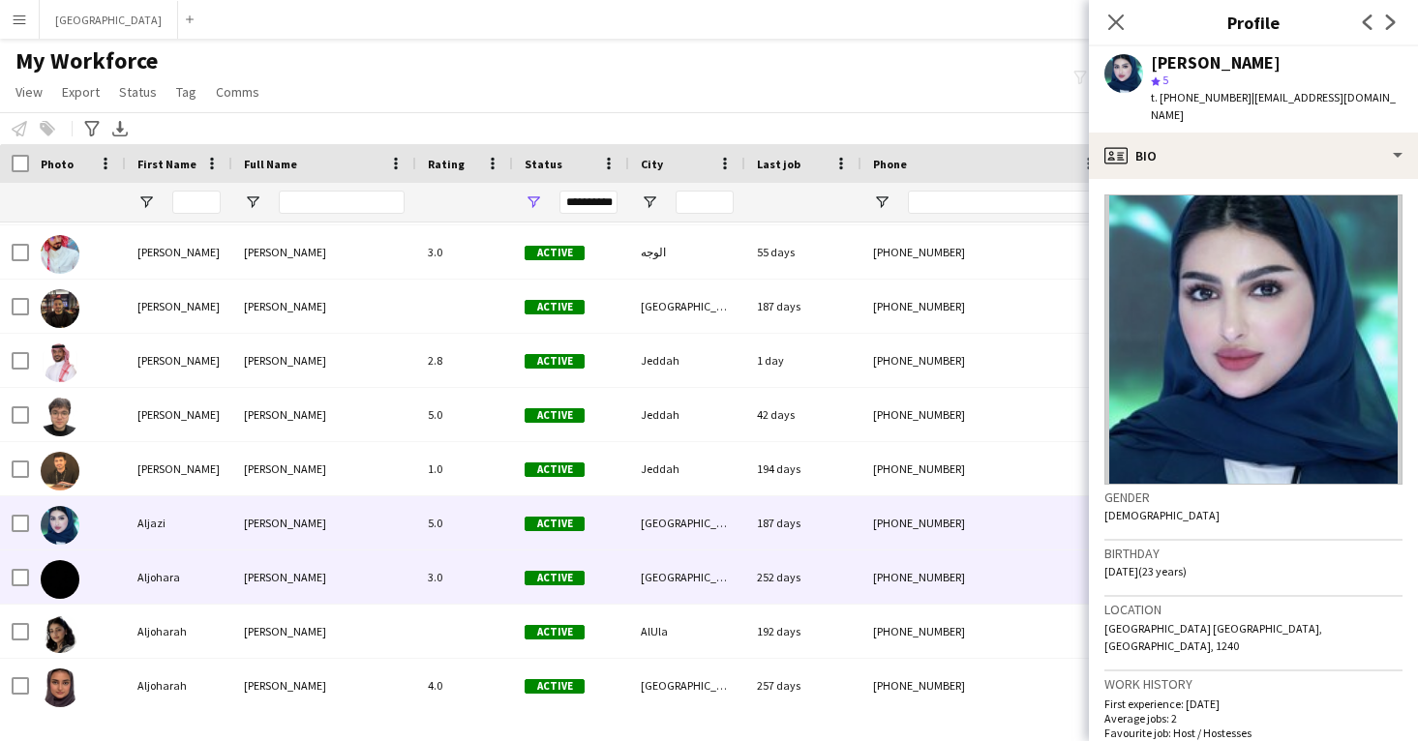
click at [892, 567] on div "[PHONE_NUMBER]" at bounding box center [985, 577] width 248 height 53
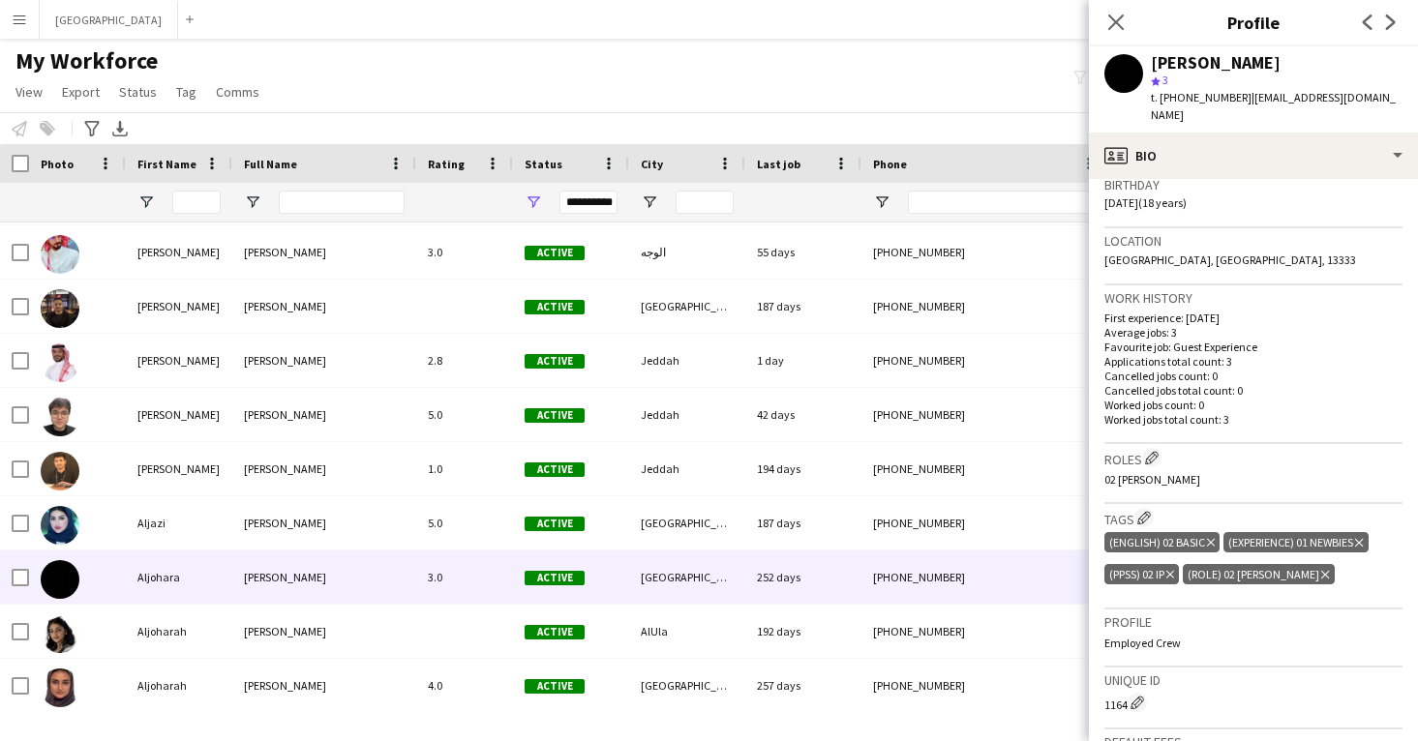
scroll to position [372, 0]
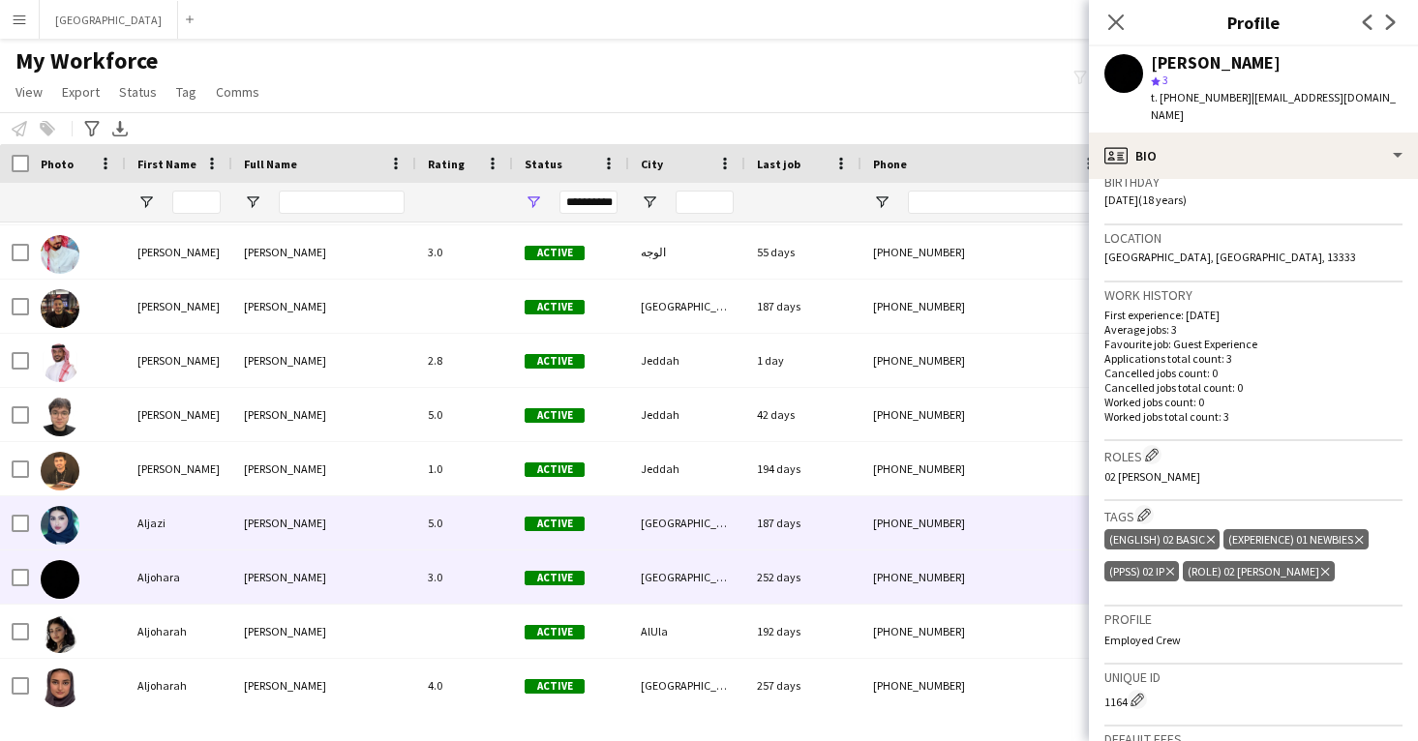
click at [1008, 543] on div "[PHONE_NUMBER]" at bounding box center [985, 522] width 248 height 53
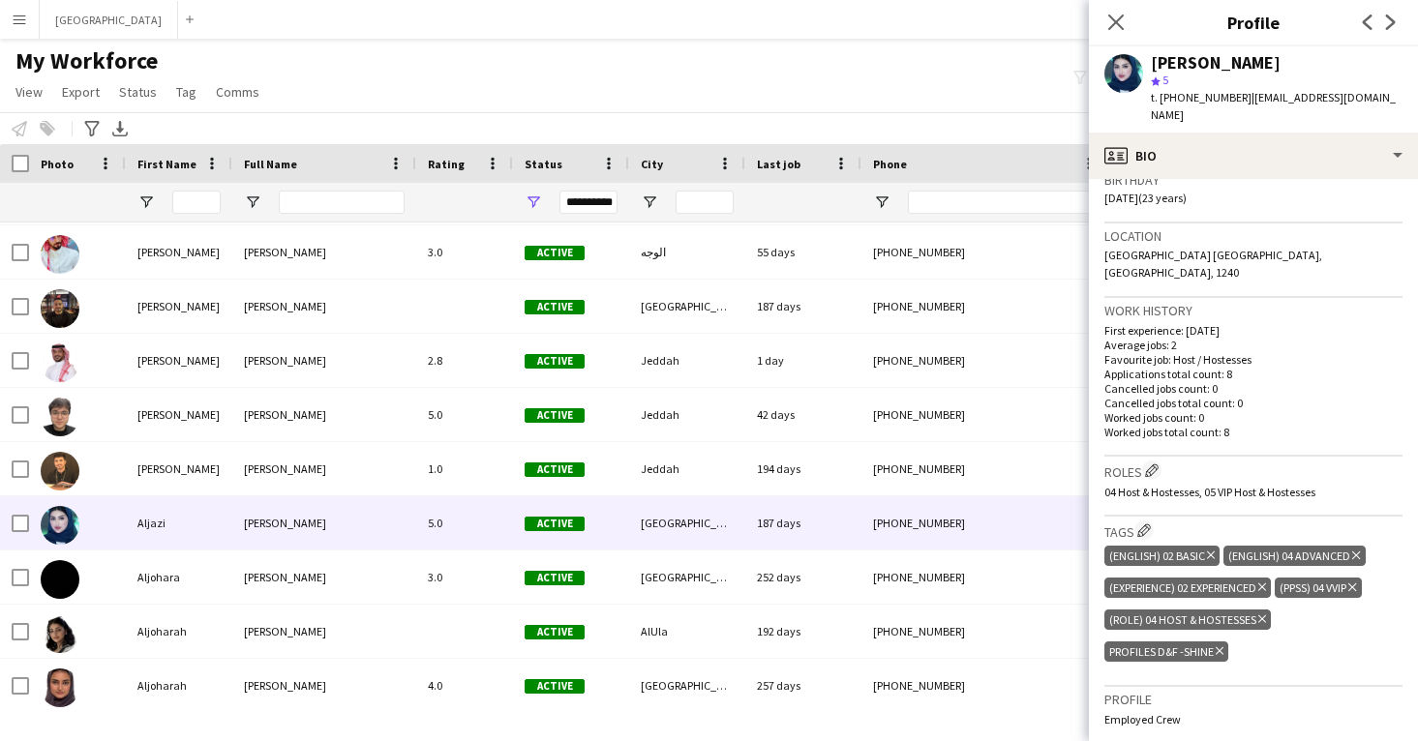
scroll to position [384, 0]
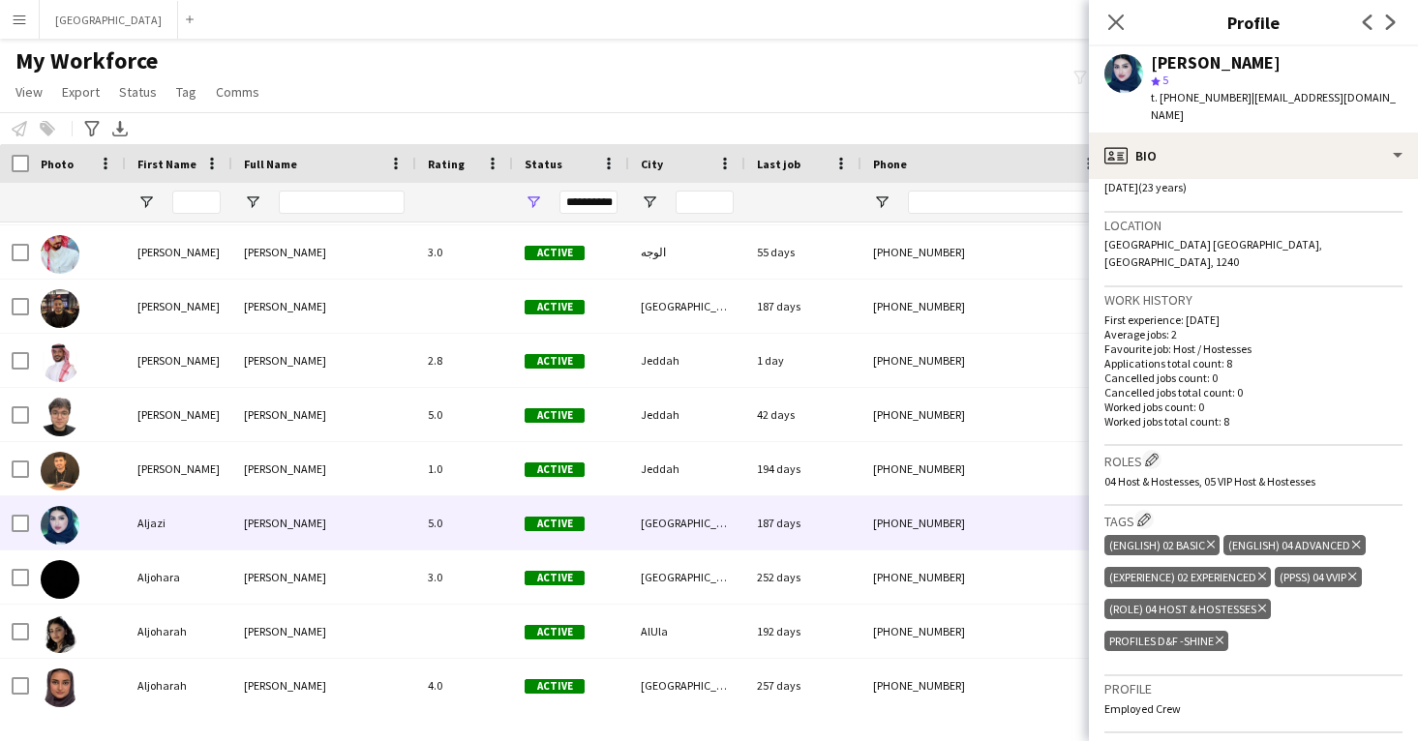
click at [1221, 637] on icon at bounding box center [1220, 641] width 8 height 8
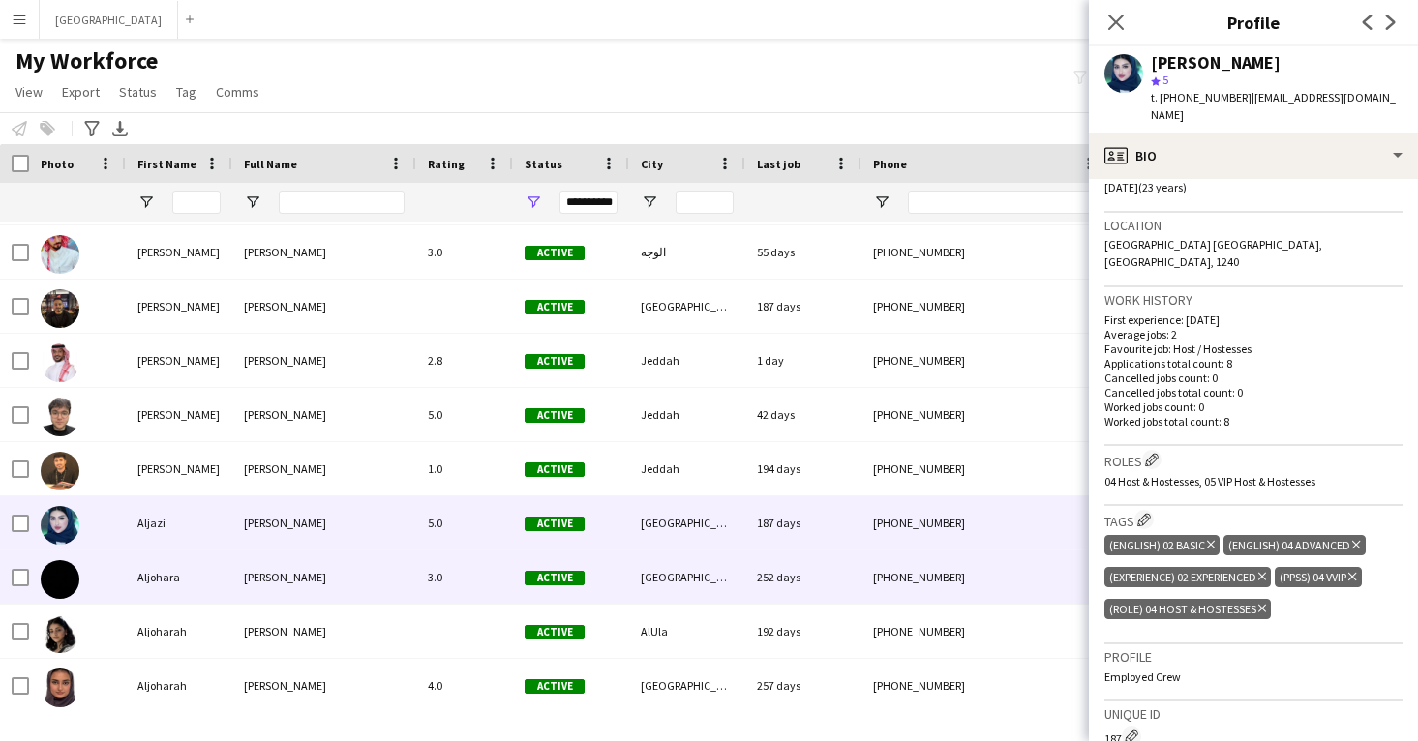
click at [978, 589] on div "[PHONE_NUMBER]" at bounding box center [985, 577] width 248 height 53
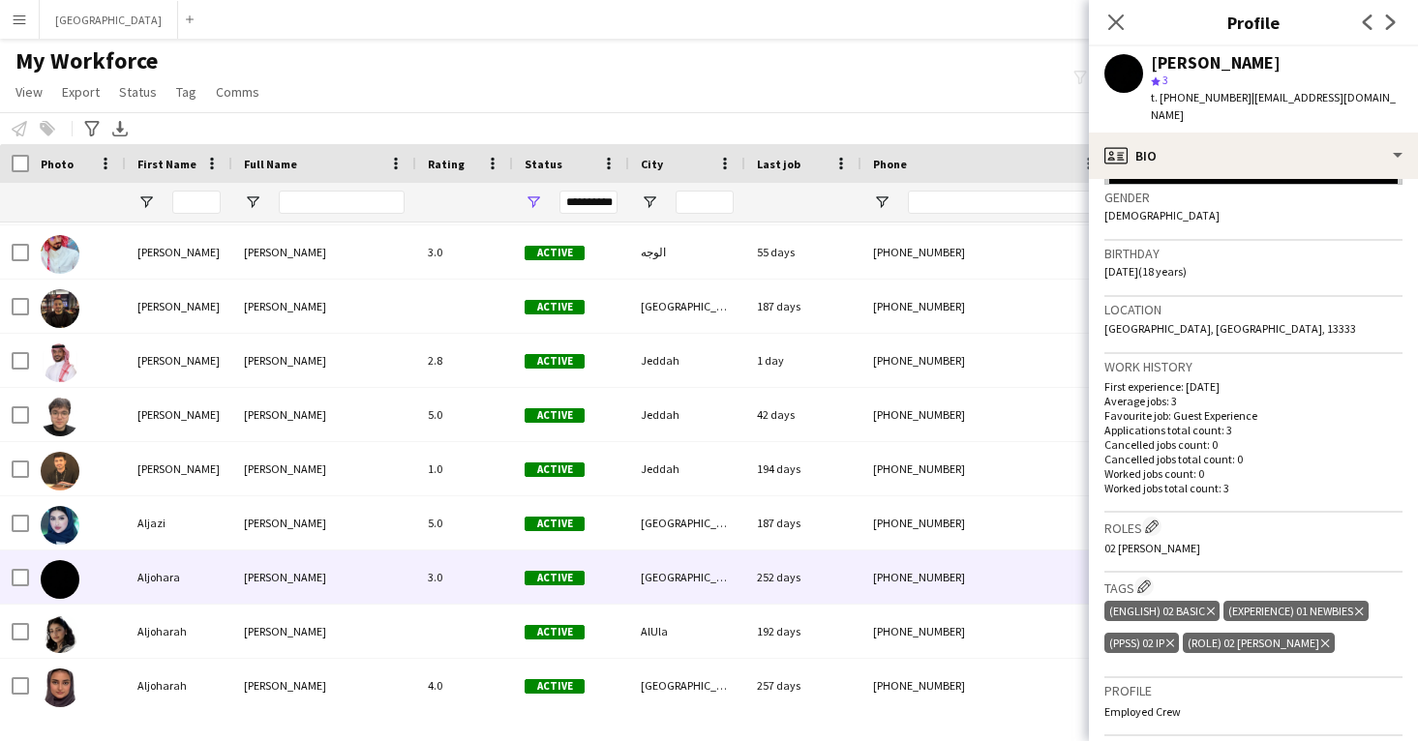
scroll to position [314, 0]
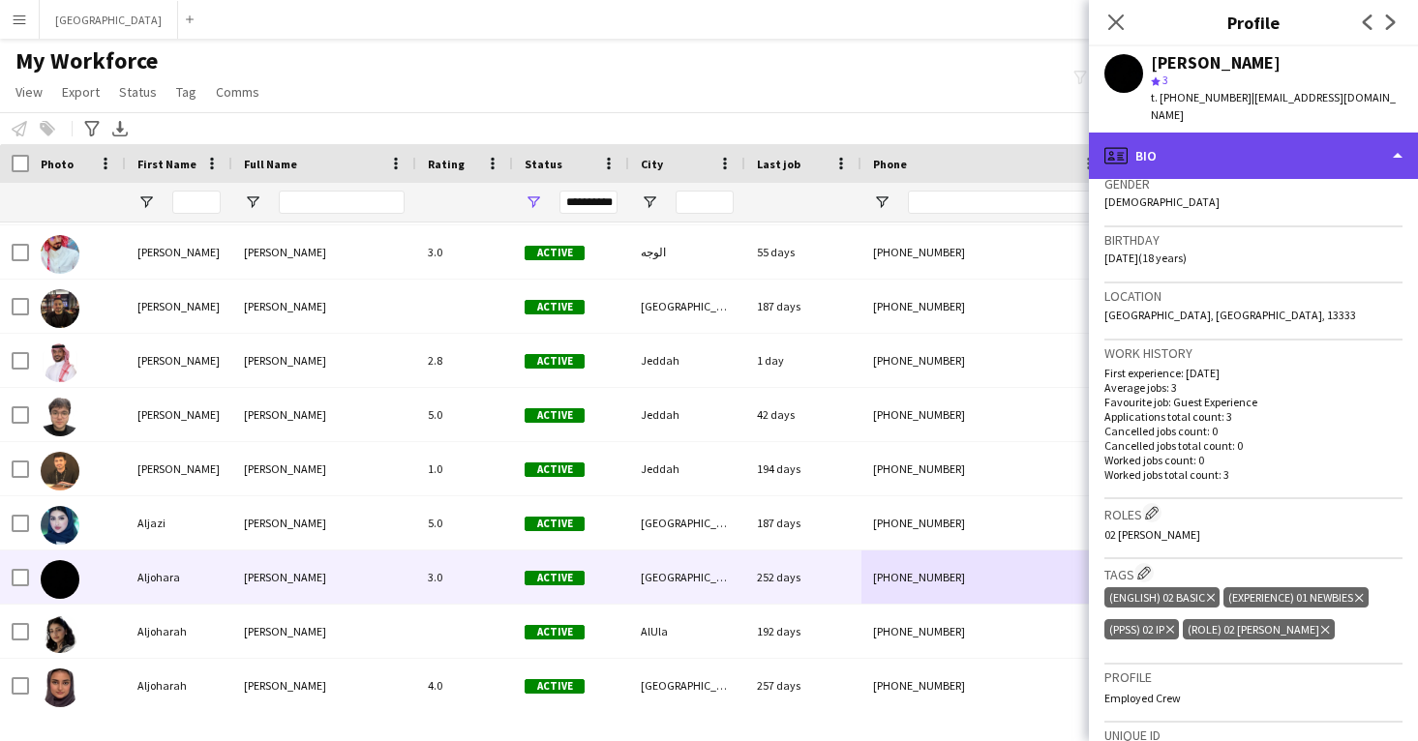
click at [1207, 133] on div "profile Bio" at bounding box center [1253, 156] width 329 height 46
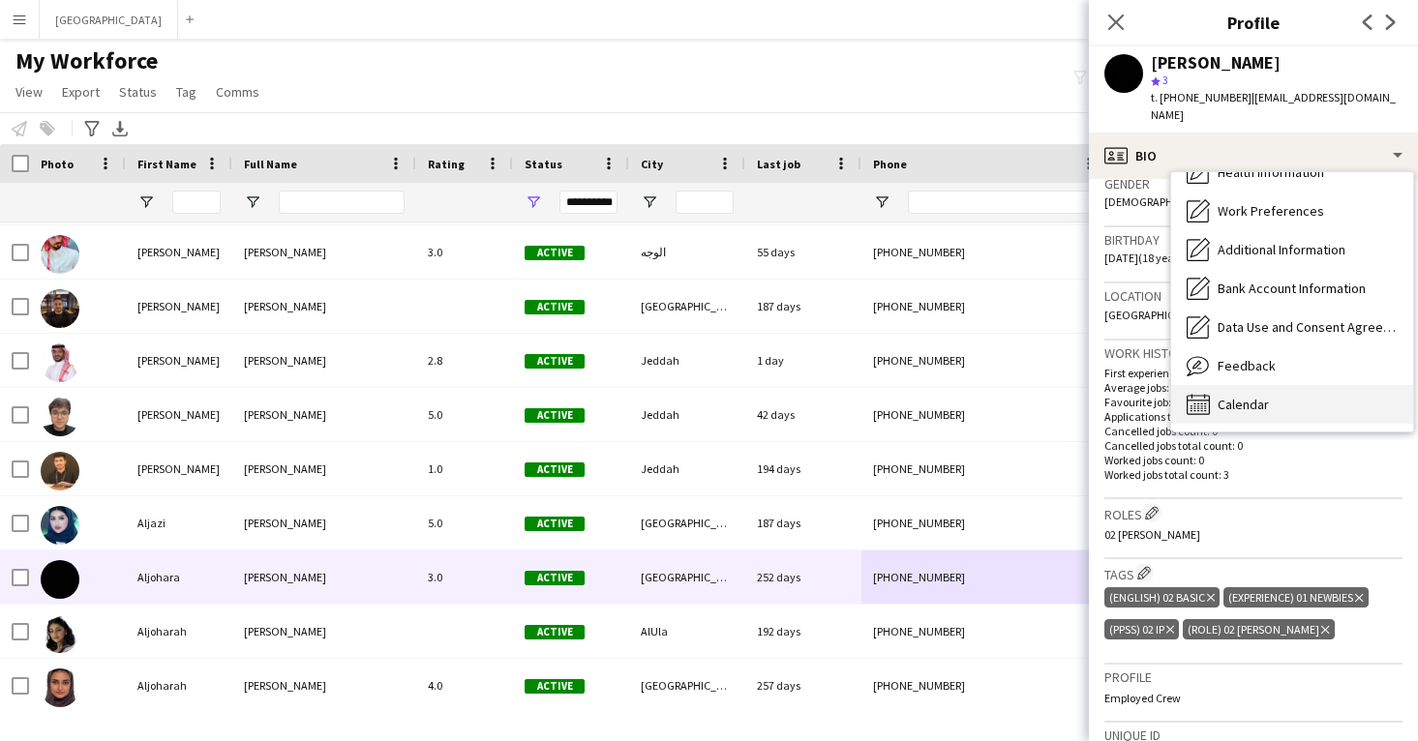
scroll to position [221, 0]
click at [1265, 396] on span "Calendar" at bounding box center [1243, 404] width 51 height 17
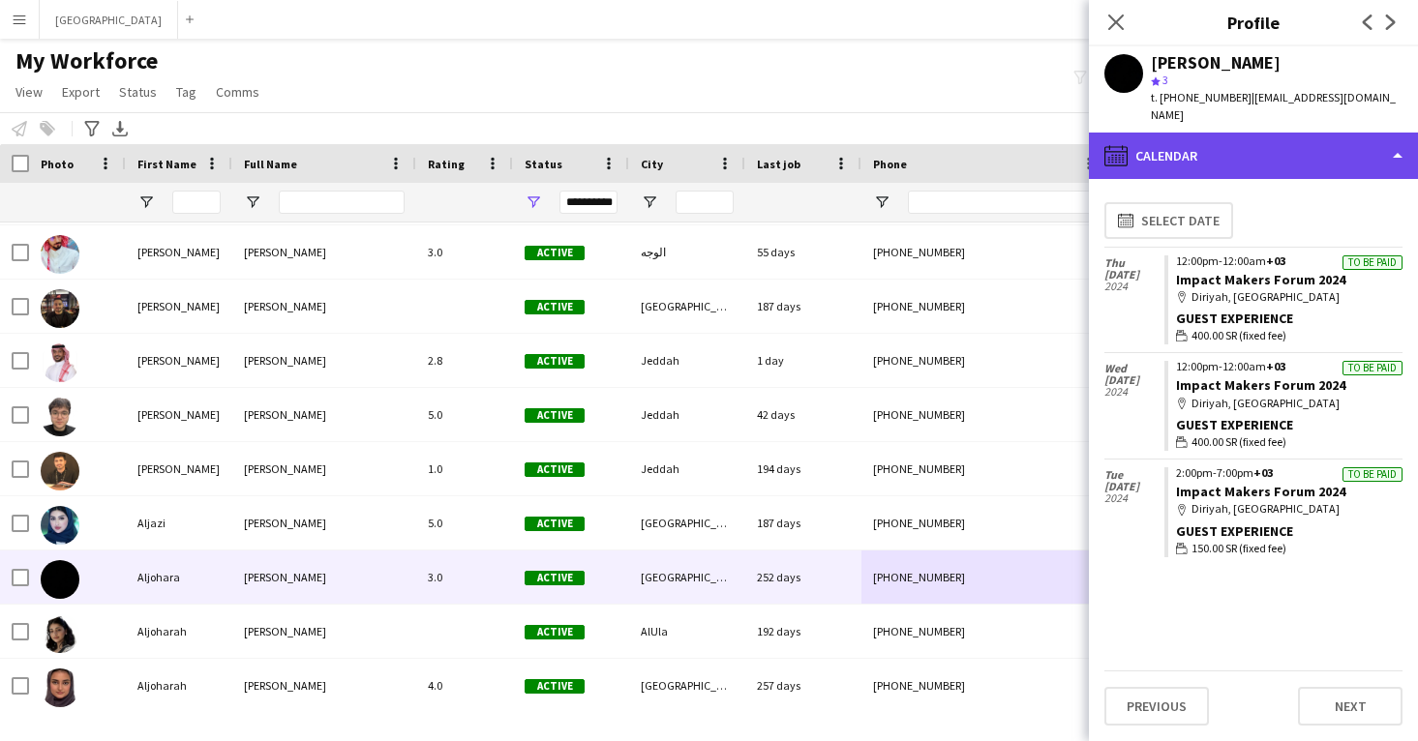
click at [1230, 135] on div "calendar-full Calendar" at bounding box center [1253, 156] width 329 height 46
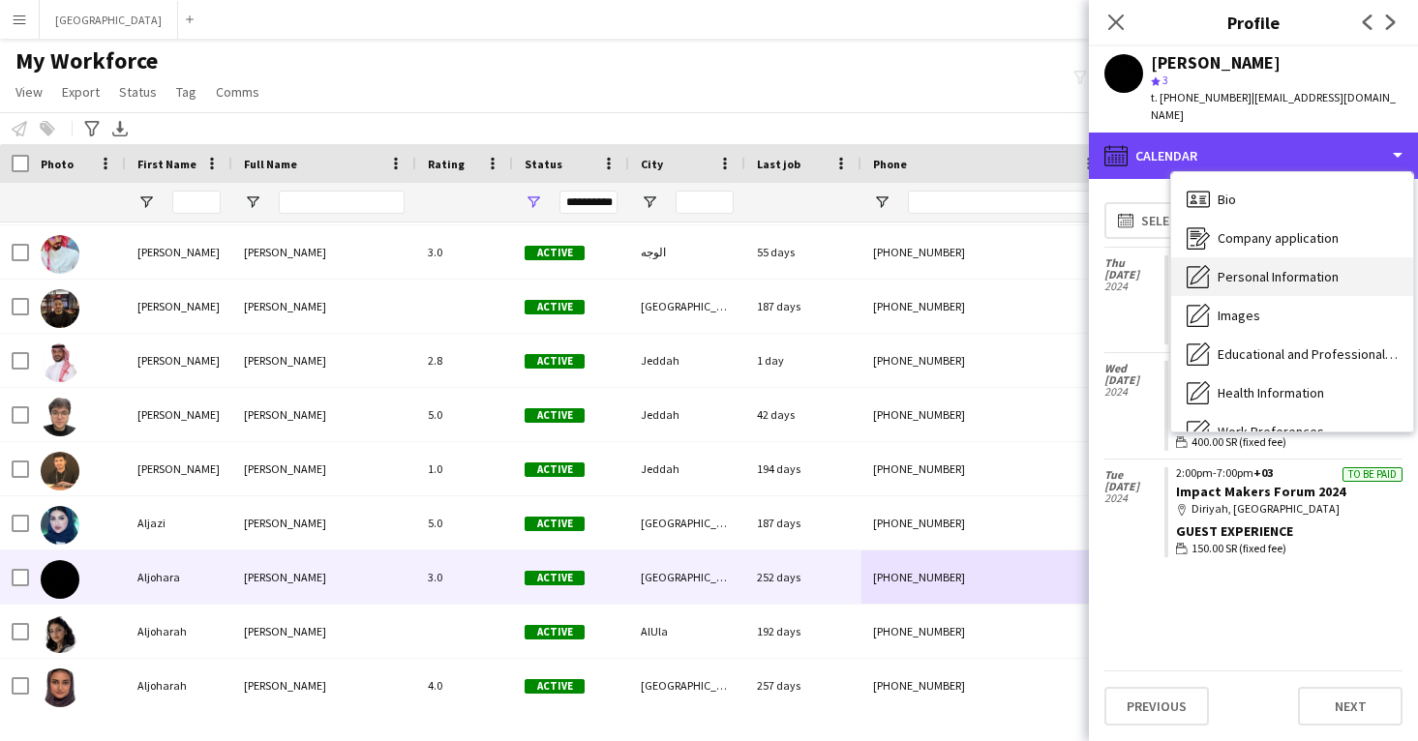
scroll to position [0, 0]
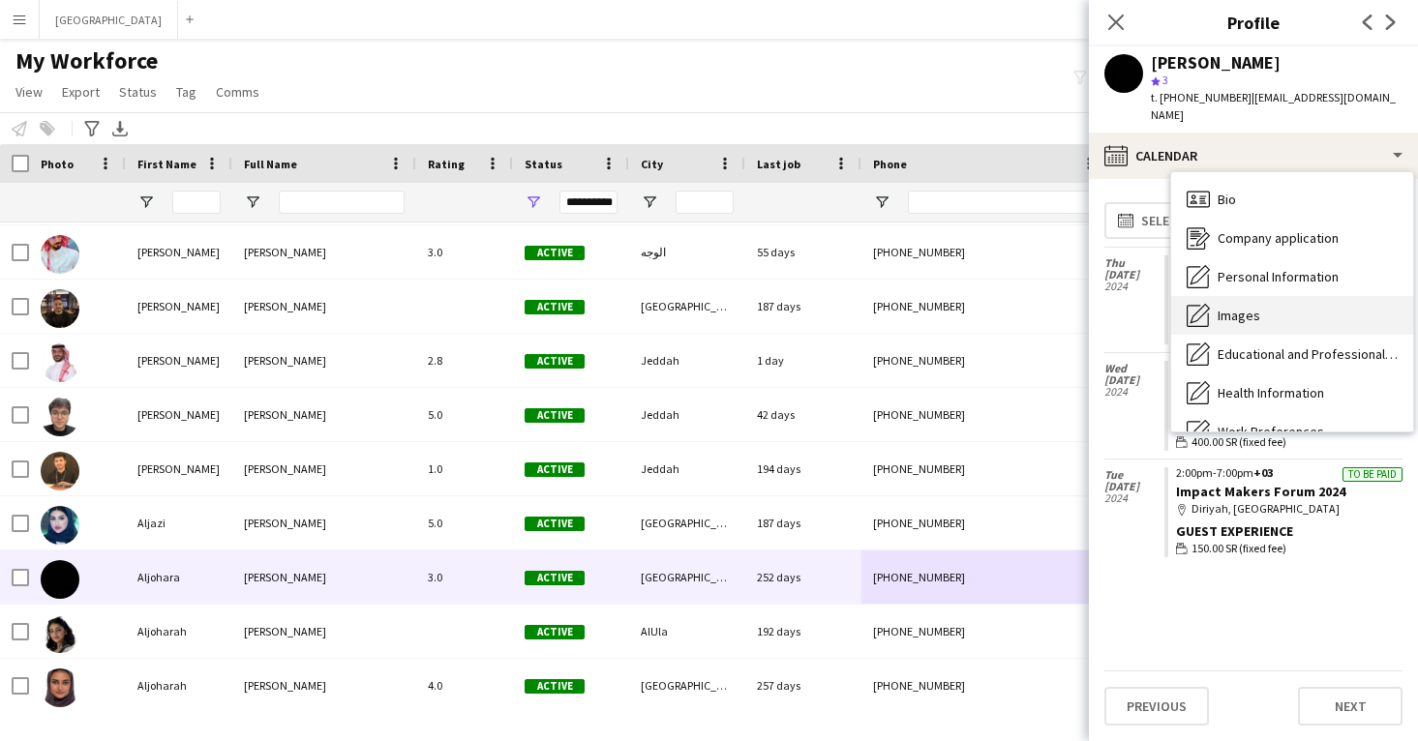
click at [1251, 296] on div "Images Images" at bounding box center [1292, 315] width 242 height 39
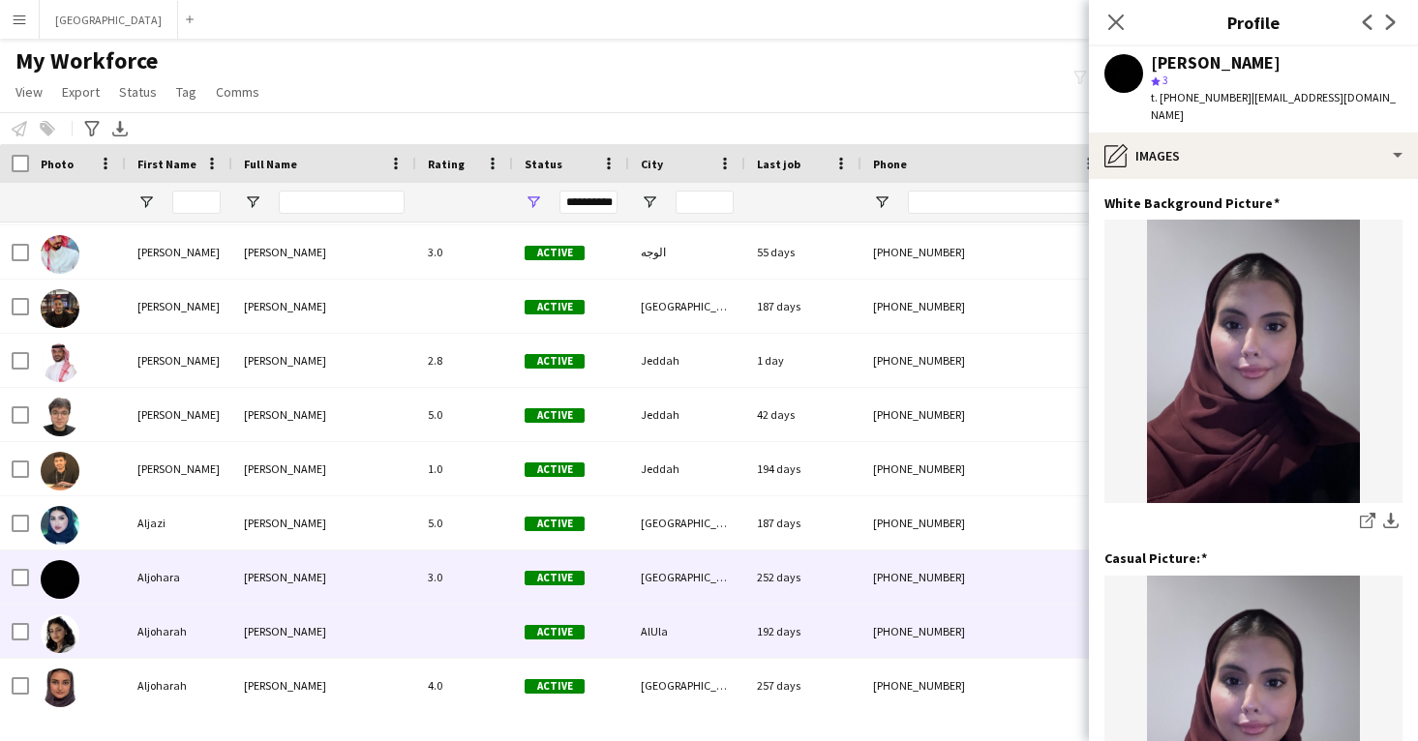
click at [828, 618] on div "192 days" at bounding box center [803, 631] width 116 height 53
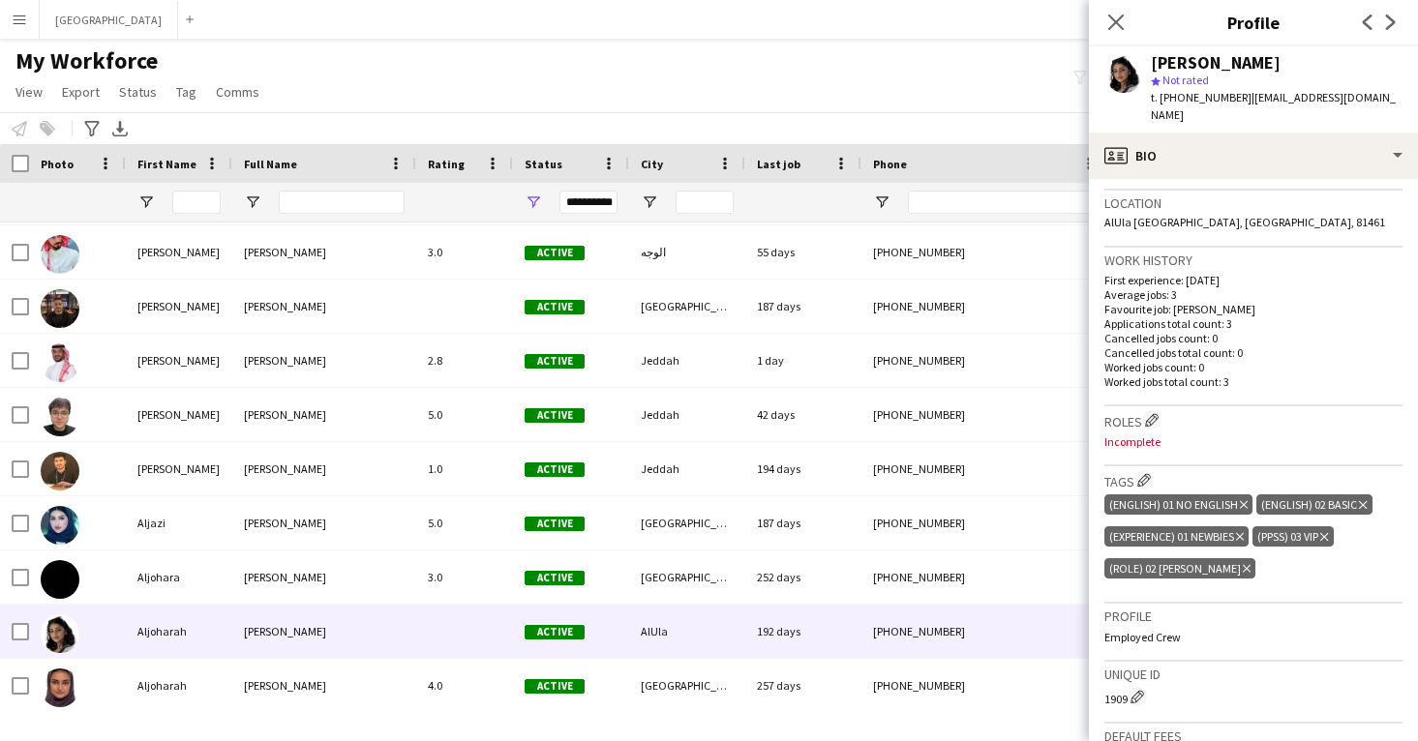
scroll to position [408, 0]
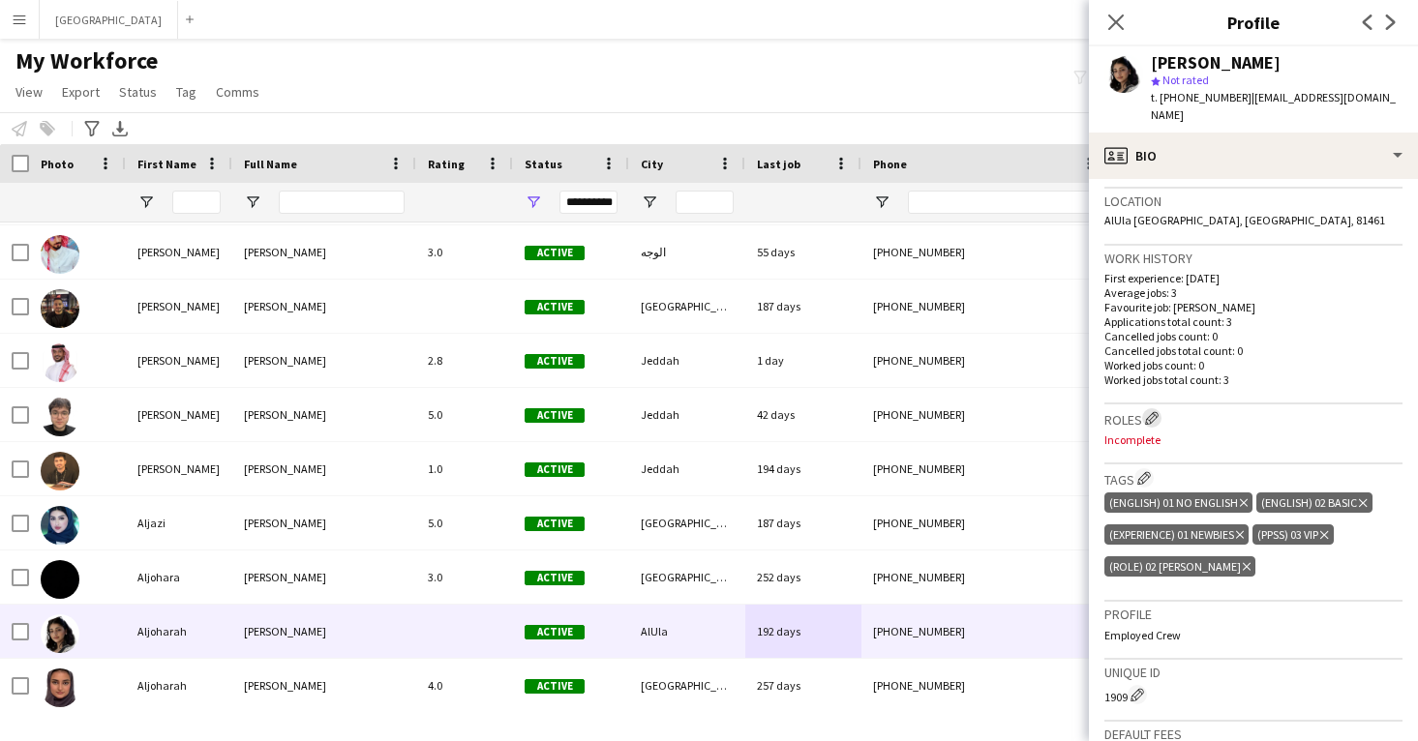
click at [1154, 411] on app-icon "Edit crew company roles" at bounding box center [1152, 418] width 14 height 14
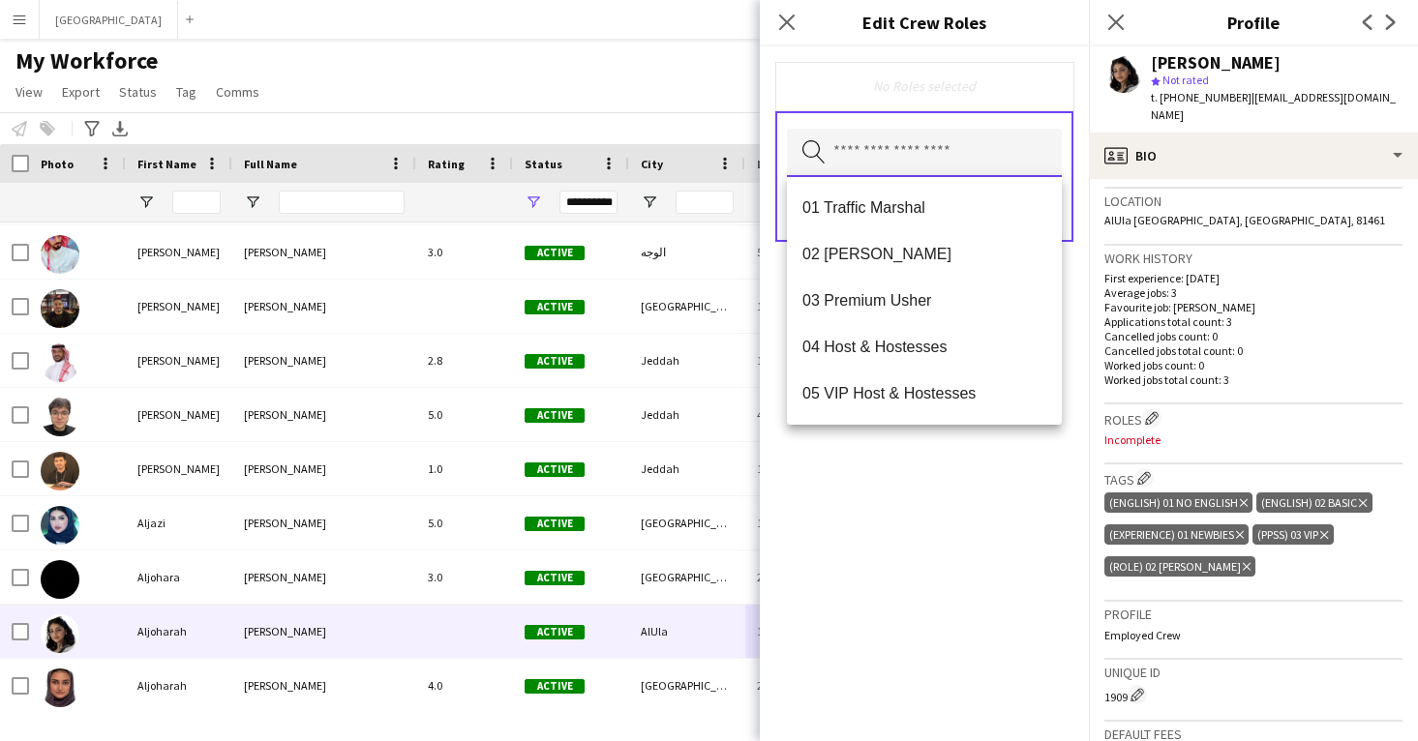
click at [927, 175] on input "text" at bounding box center [924, 153] width 275 height 48
click at [924, 256] on span "02 [PERSON_NAME]" at bounding box center [924, 254] width 244 height 18
click at [1006, 527] on div "02 [PERSON_NAME] Remove Search by role type Save" at bounding box center [924, 393] width 329 height 695
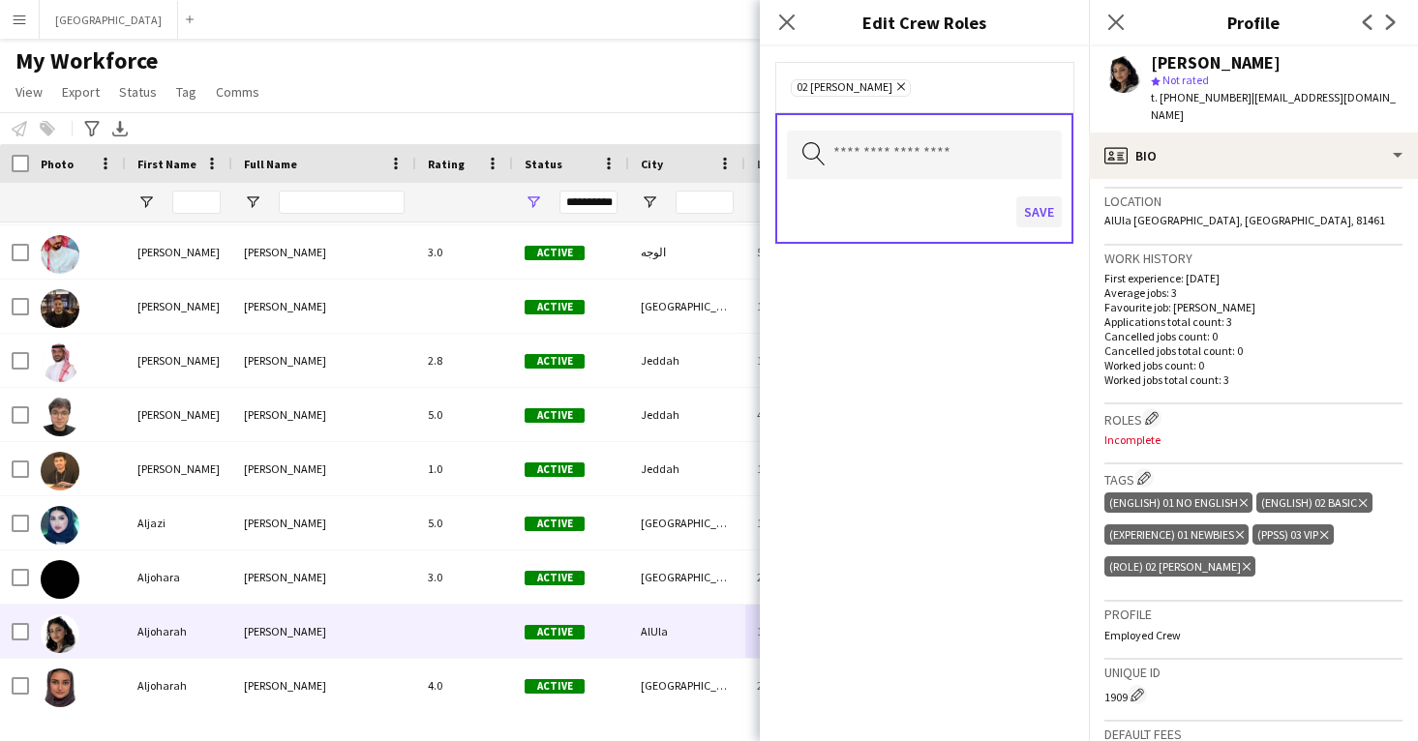
click at [1038, 211] on button "Save" at bounding box center [1038, 211] width 45 height 31
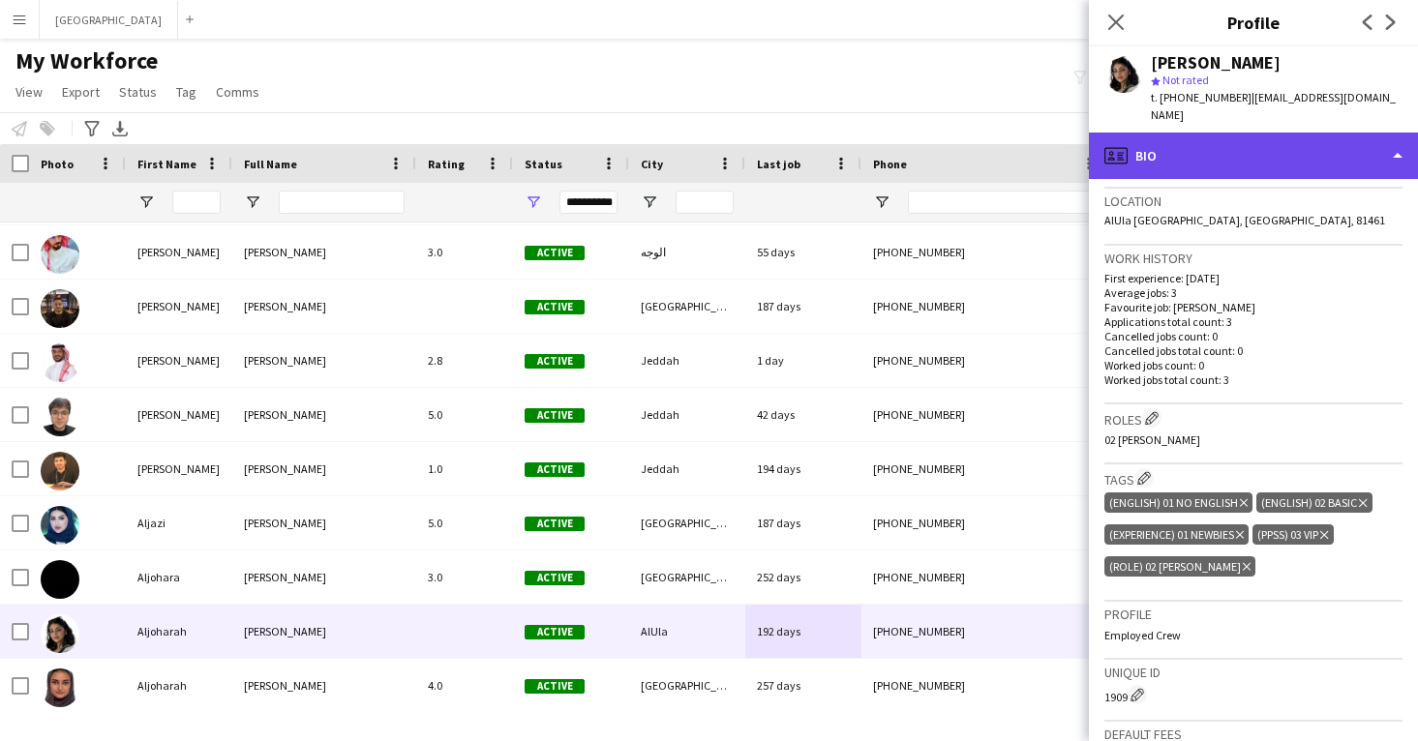
click at [1183, 154] on div "profile Bio" at bounding box center [1253, 156] width 329 height 46
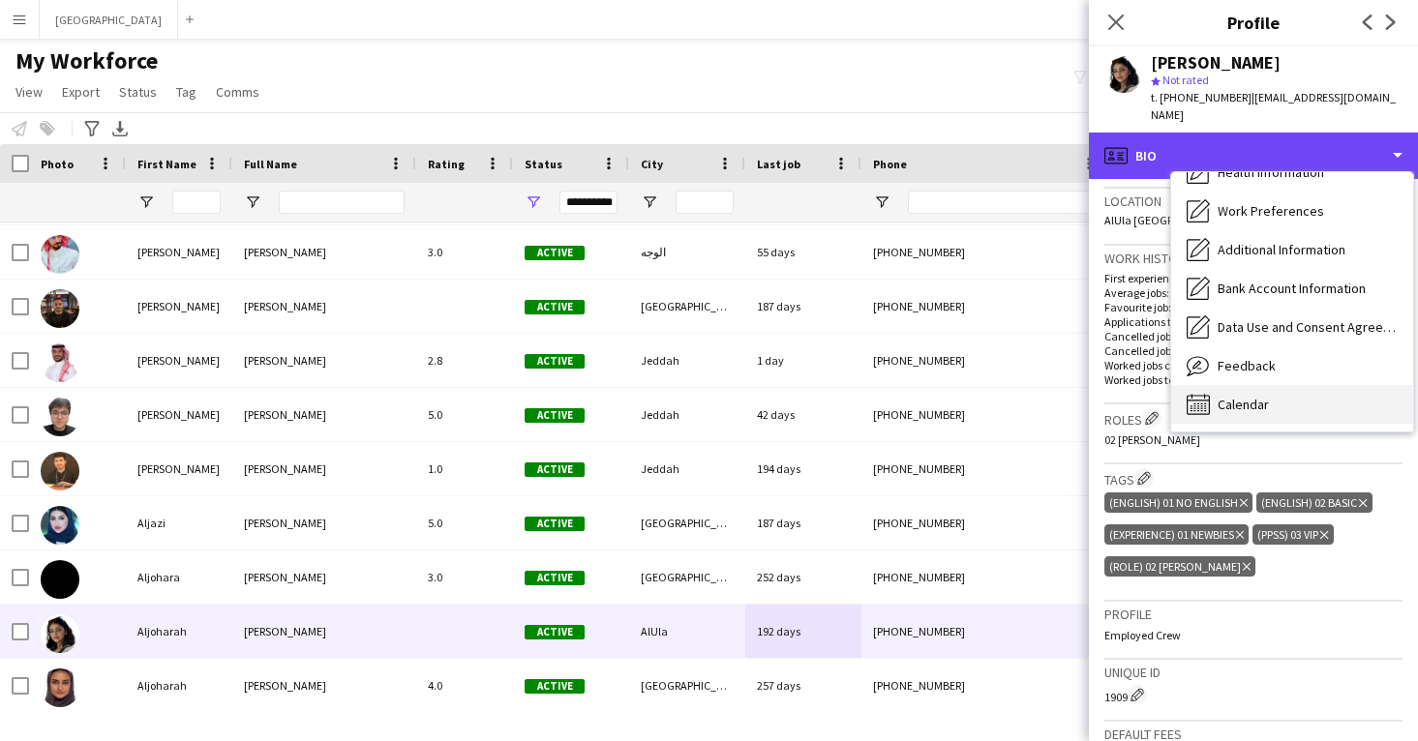
scroll to position [221, 0]
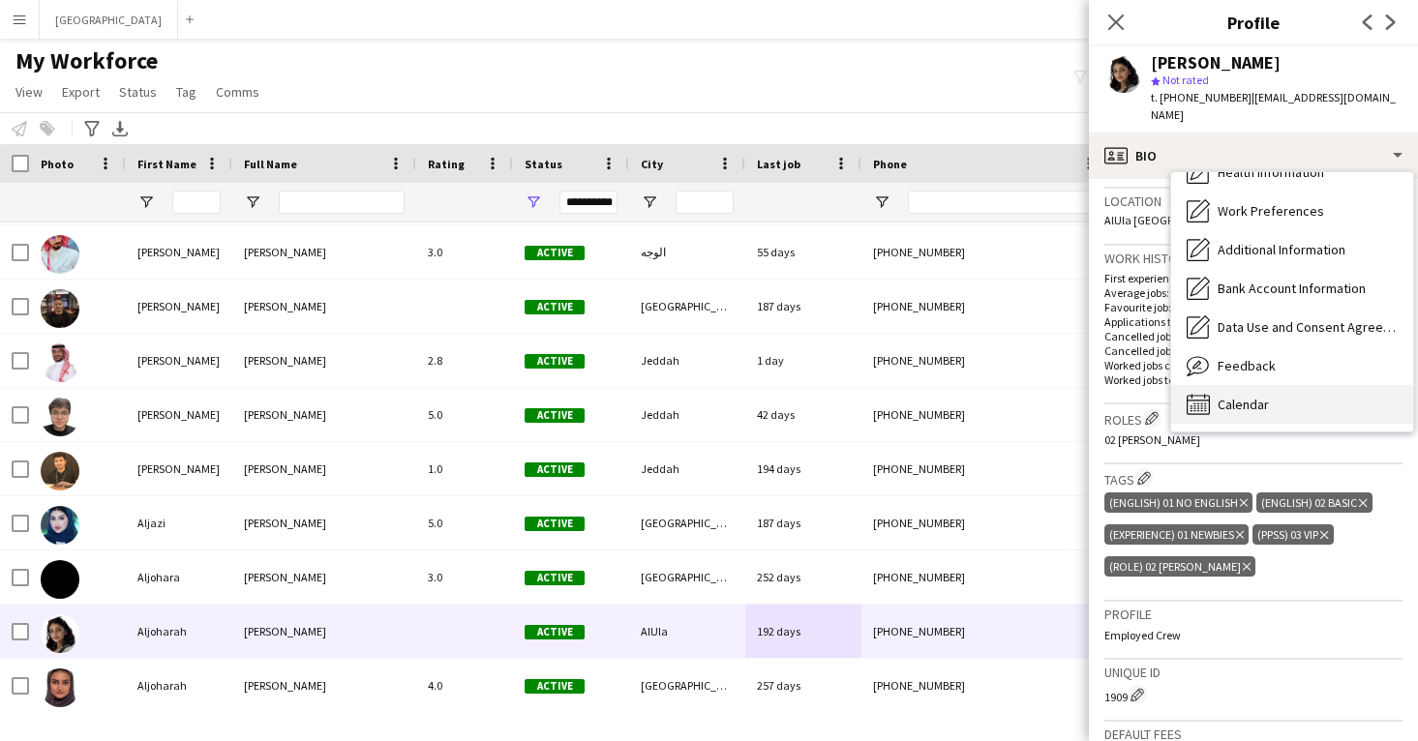
click at [1253, 396] on span "Calendar" at bounding box center [1243, 404] width 51 height 17
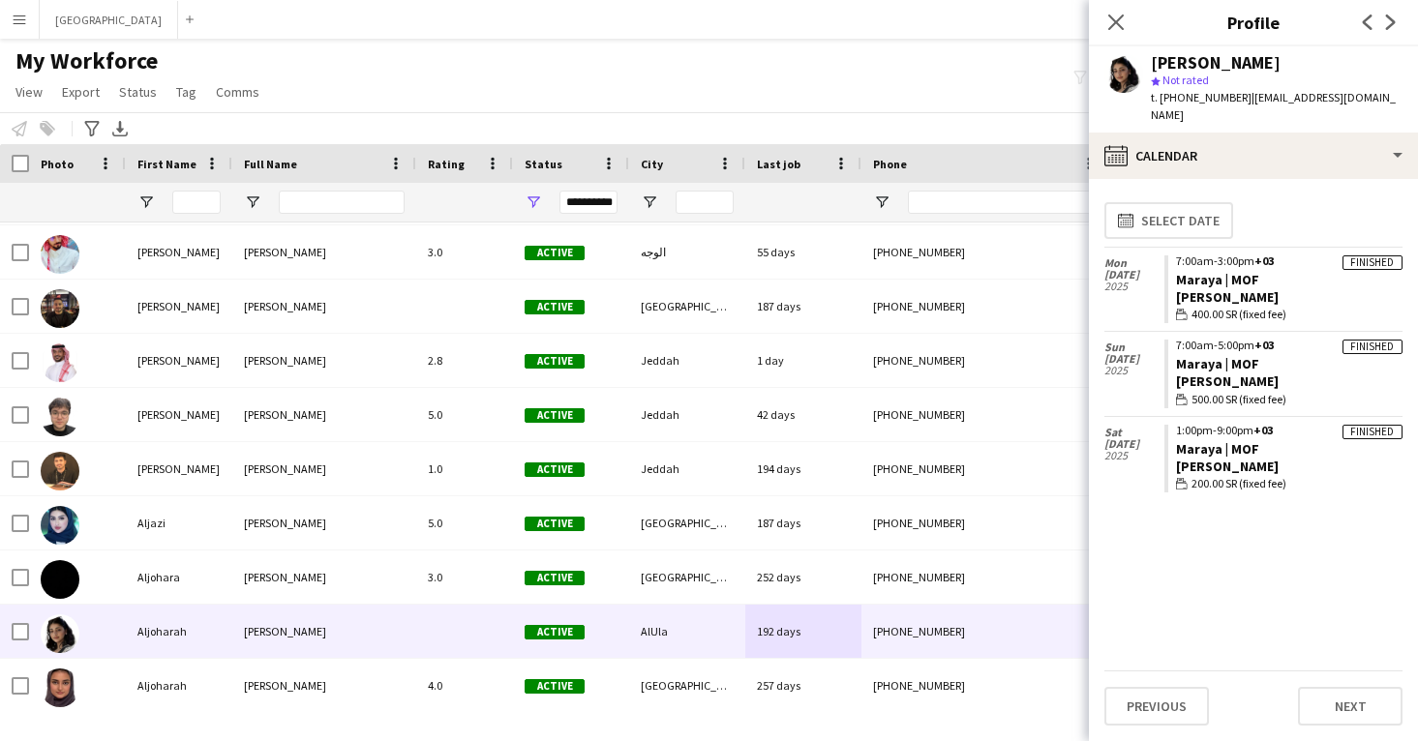
drag, startPoint x: 1274, startPoint y: 257, endPoint x: 1173, endPoint y: 256, distance: 100.7
click at [1173, 256] on app-crew-calendar-job-card "Finished 7:00am-3:00pm +03 [GEOGRAPHIC_DATA] | MOF [PERSON_NAME] wallet 400.00 …" at bounding box center [1283, 290] width 238 height 69
copy link "Maraya | MOF"
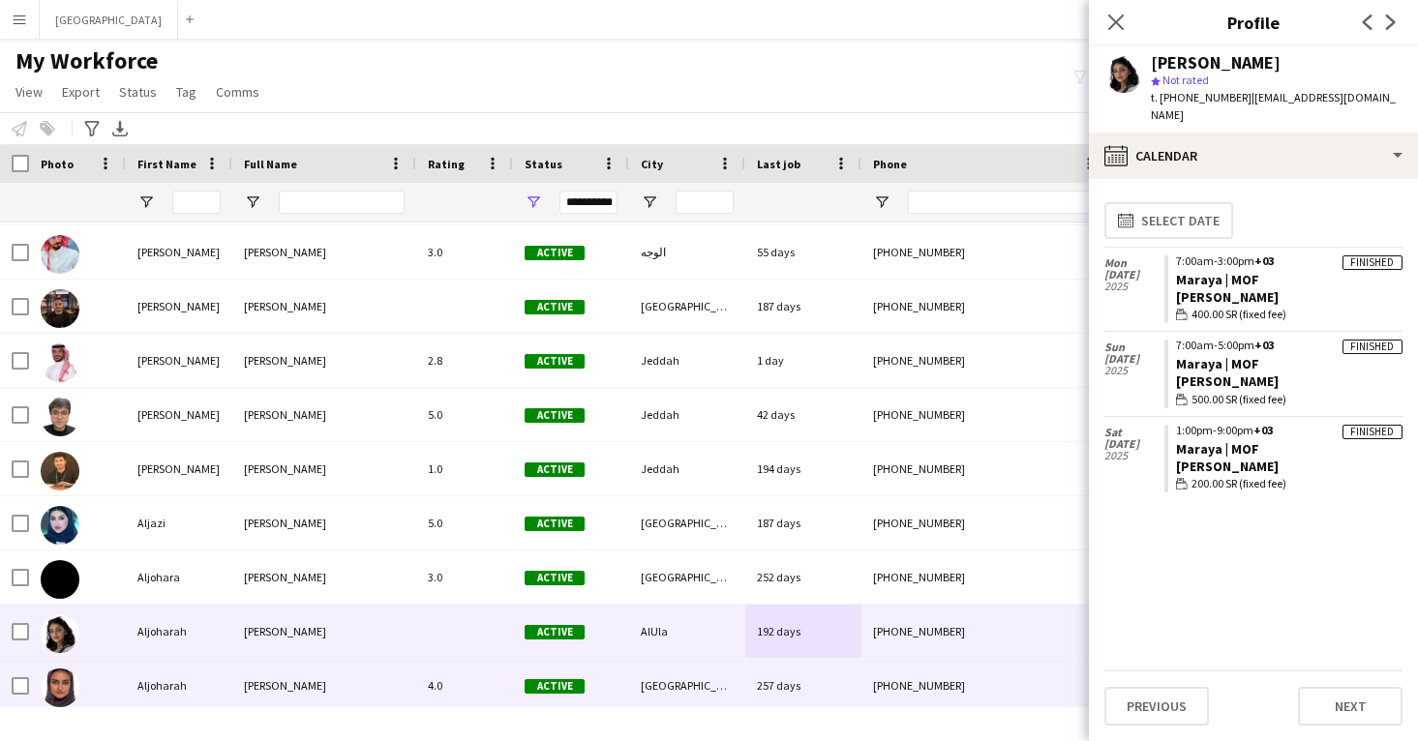
click at [862, 688] on div "[PHONE_NUMBER]" at bounding box center [985, 685] width 248 height 53
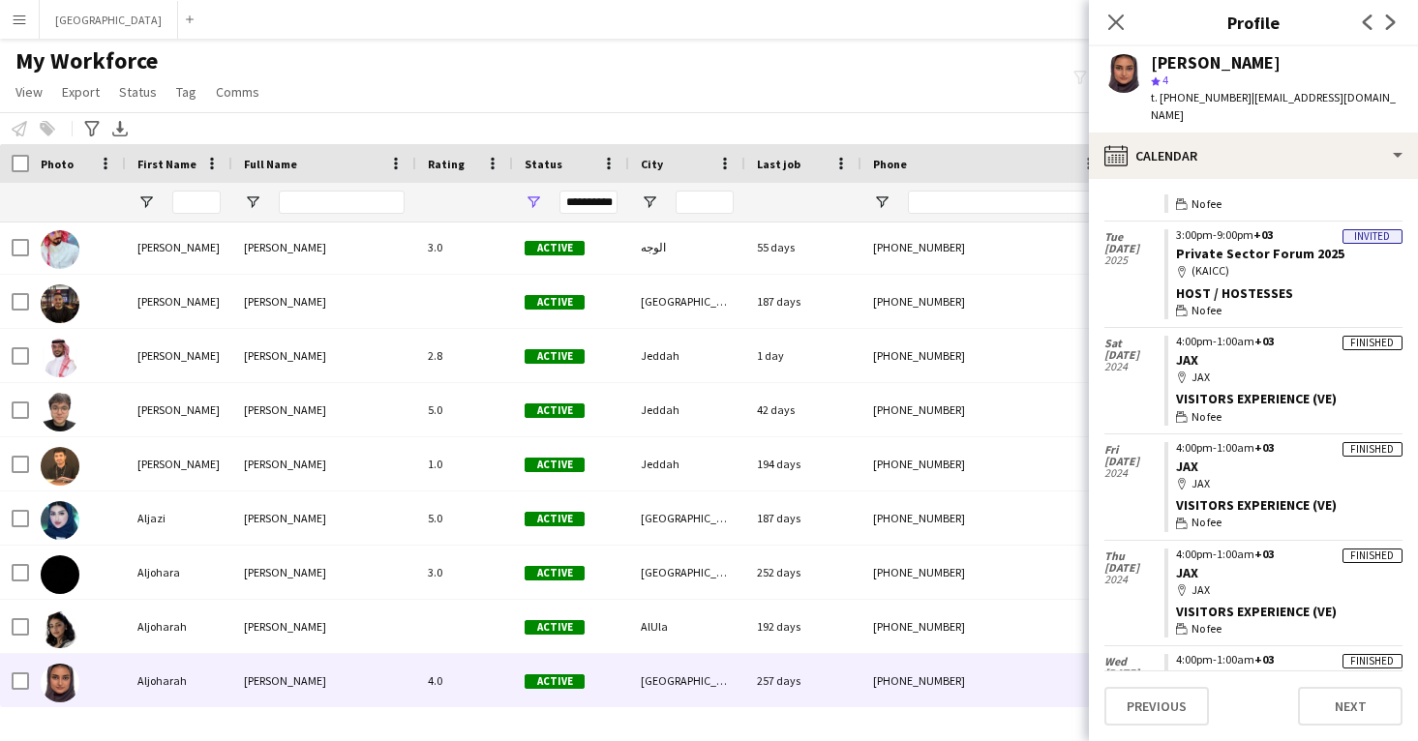
scroll to position [284, 0]
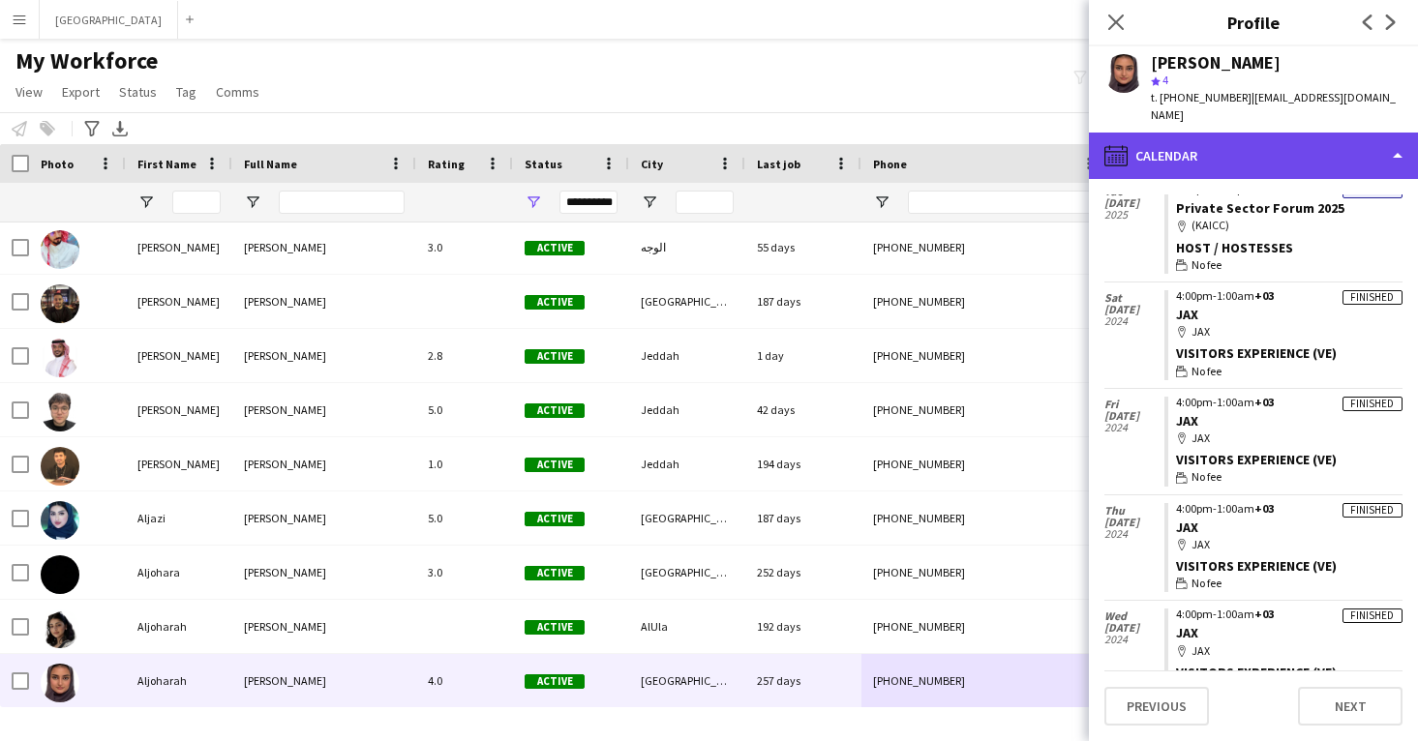
click at [1217, 137] on div "calendar-full Calendar" at bounding box center [1253, 156] width 329 height 46
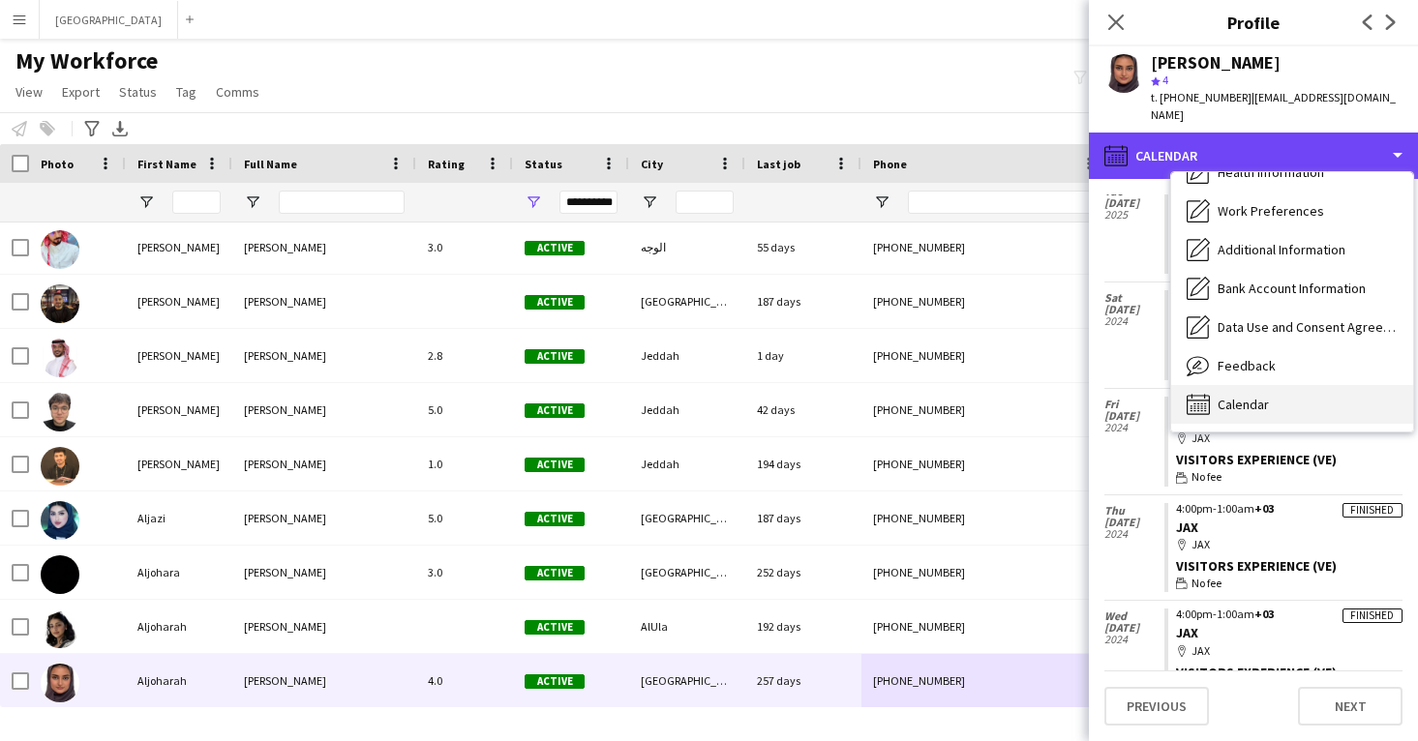
scroll to position [221, 0]
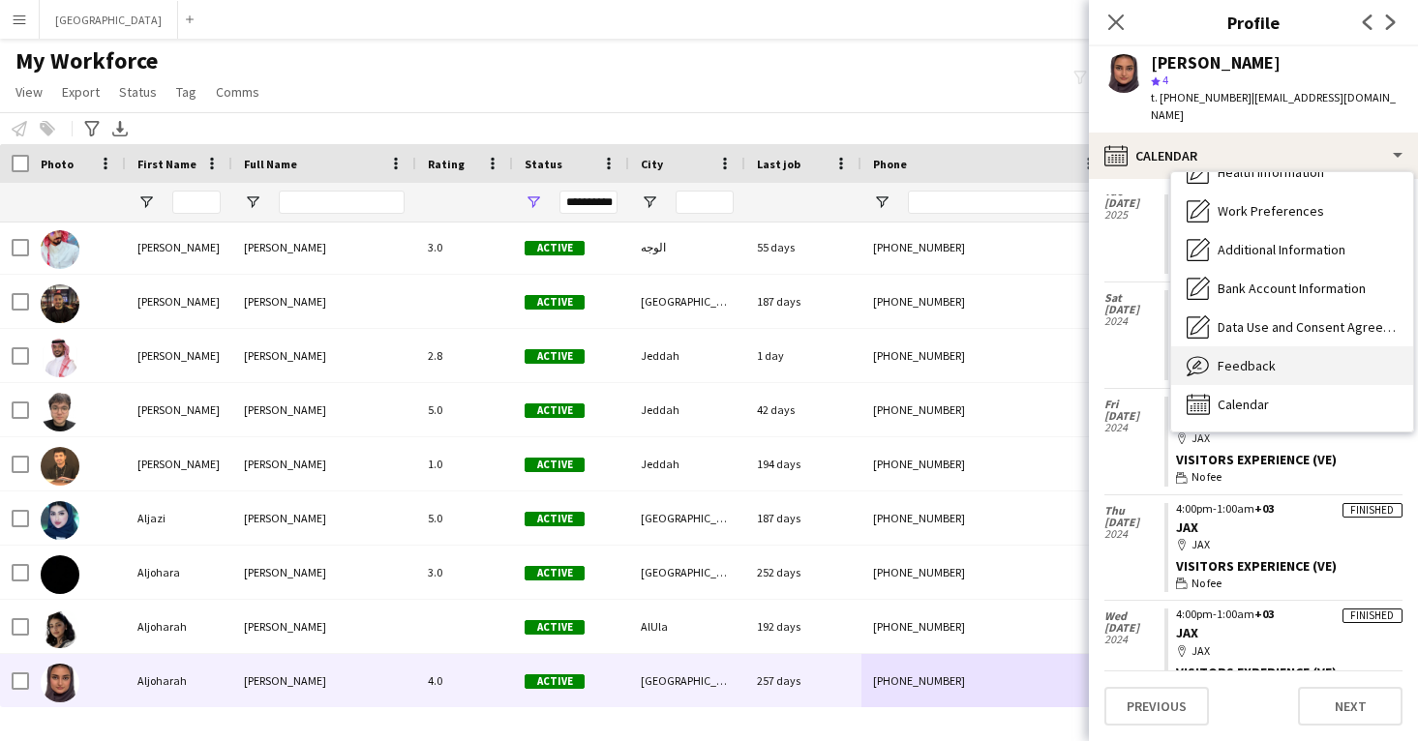
click at [1277, 357] on div "Feedback Feedback" at bounding box center [1292, 365] width 242 height 39
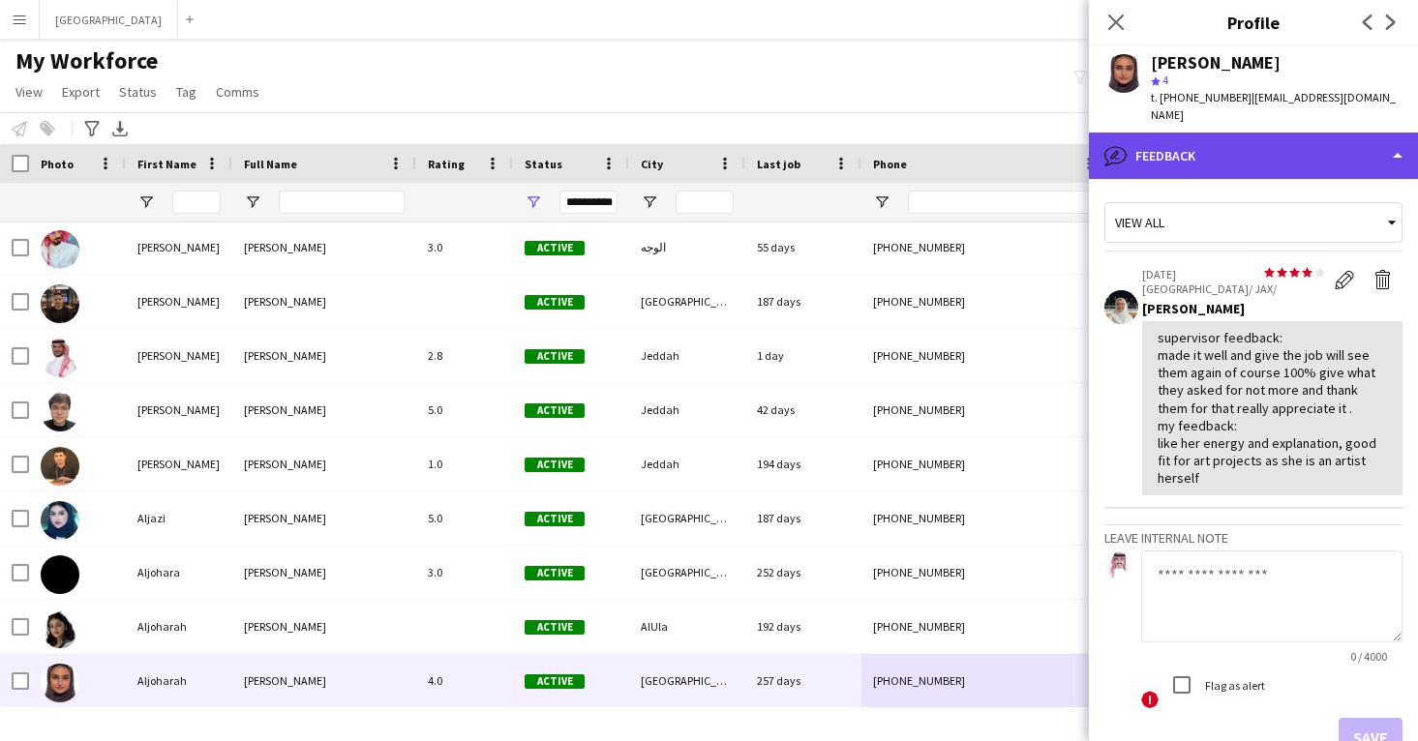
click at [1245, 133] on div "bubble-pencil Feedback" at bounding box center [1253, 156] width 329 height 46
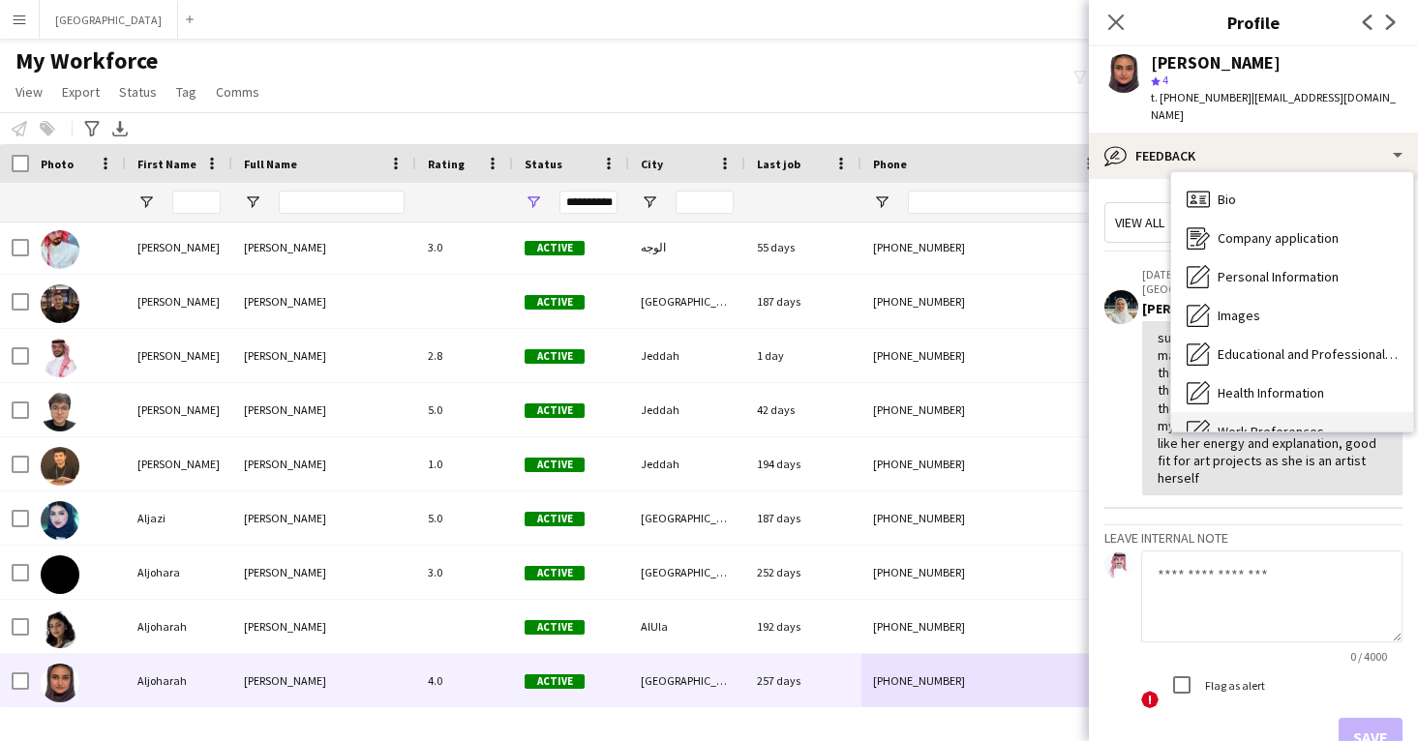
scroll to position [0, 0]
click at [1252, 183] on div "Bio Bio" at bounding box center [1292, 199] width 242 height 39
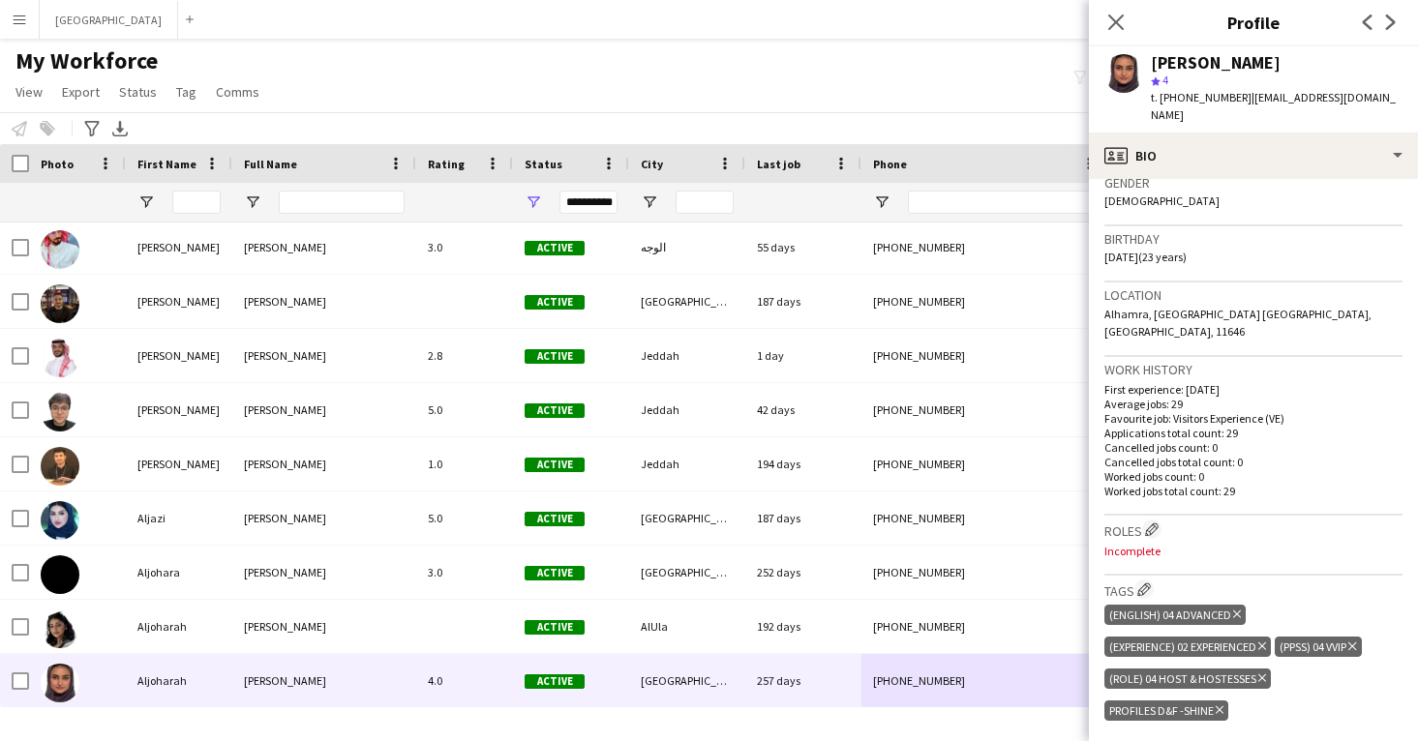
scroll to position [316, 0]
click at [1221, 703] on icon "Delete tag" at bounding box center [1220, 709] width 8 height 12
click at [1155, 521] on app-icon "Edit crew company roles" at bounding box center [1152, 528] width 14 height 14
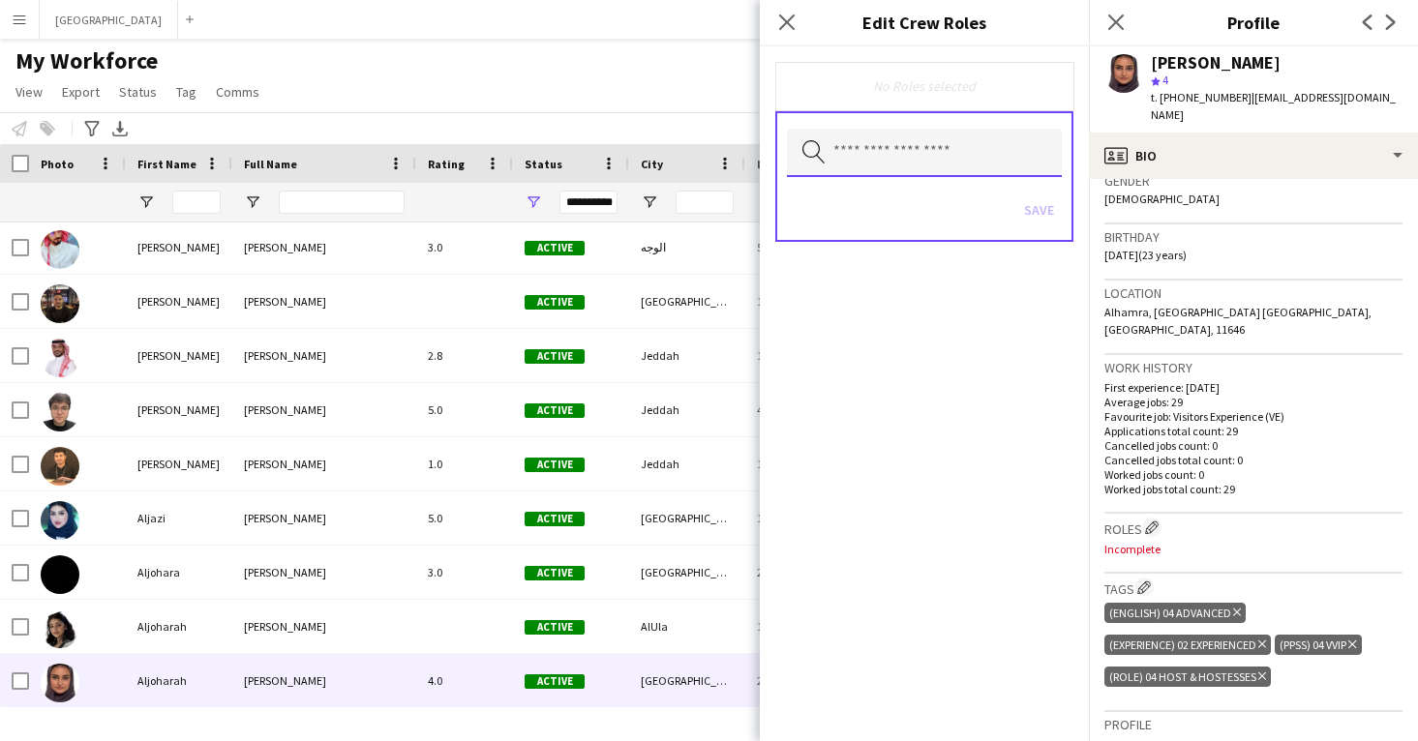
click at [908, 157] on input "text" at bounding box center [924, 153] width 275 height 48
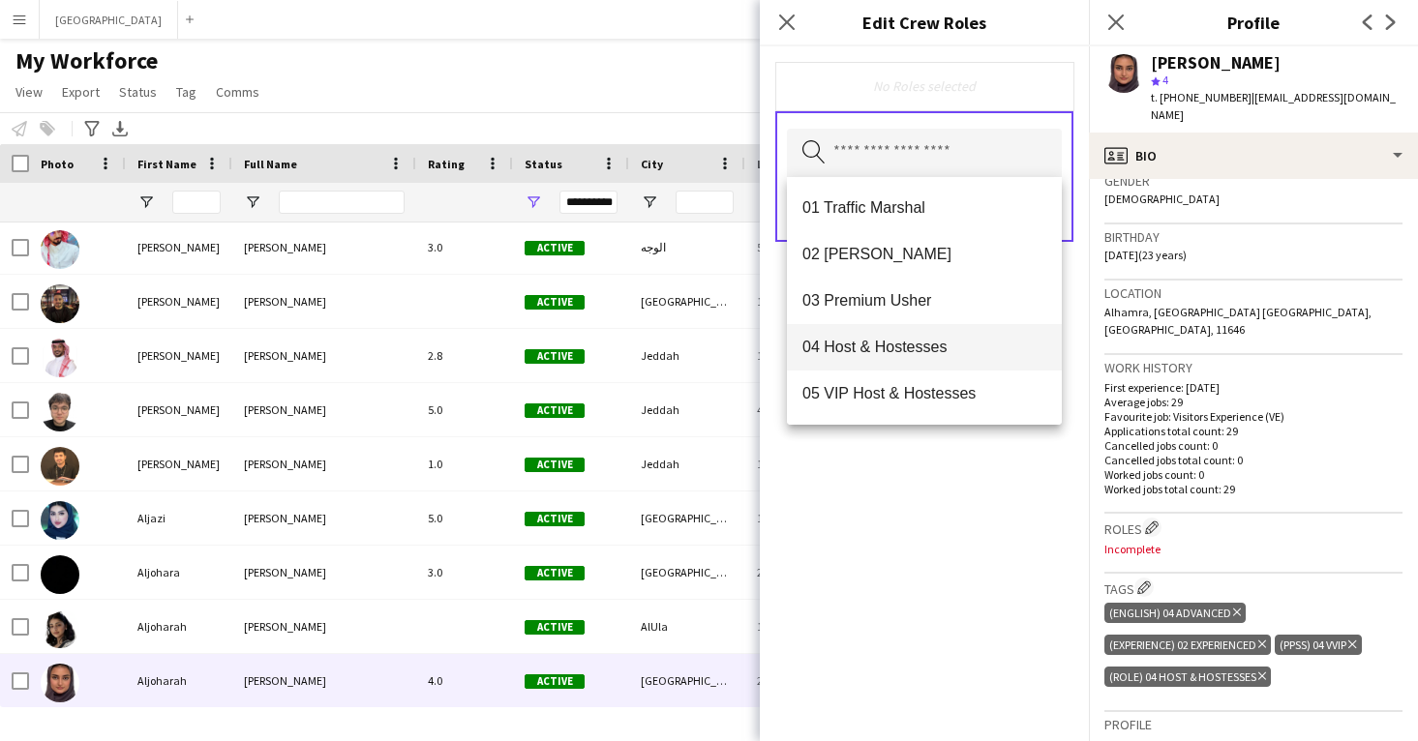
click at [926, 346] on span "04 Host & Hostesses" at bounding box center [924, 347] width 244 height 18
click at [976, 538] on div "04 Host & Hostesses Remove Search by role type Save" at bounding box center [924, 393] width 329 height 695
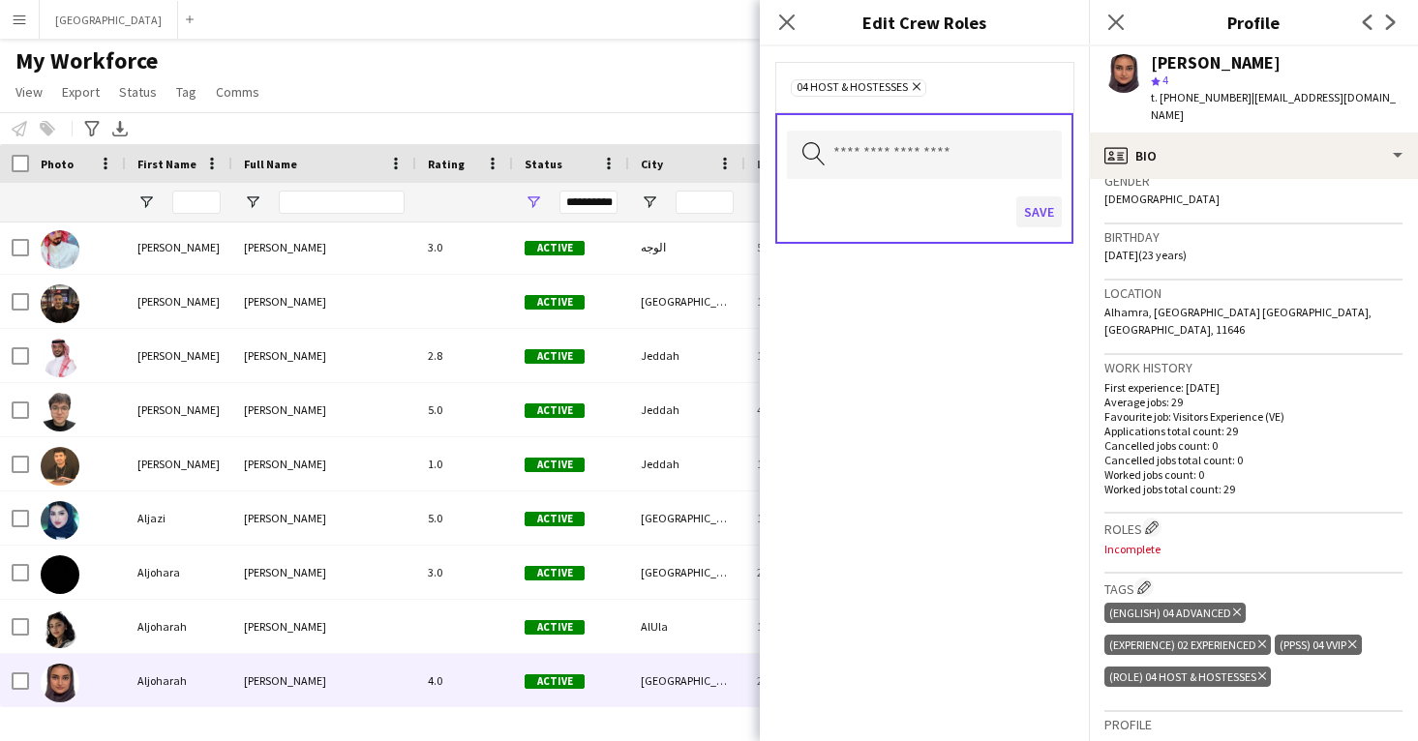
click at [1034, 209] on button "Save" at bounding box center [1038, 211] width 45 height 31
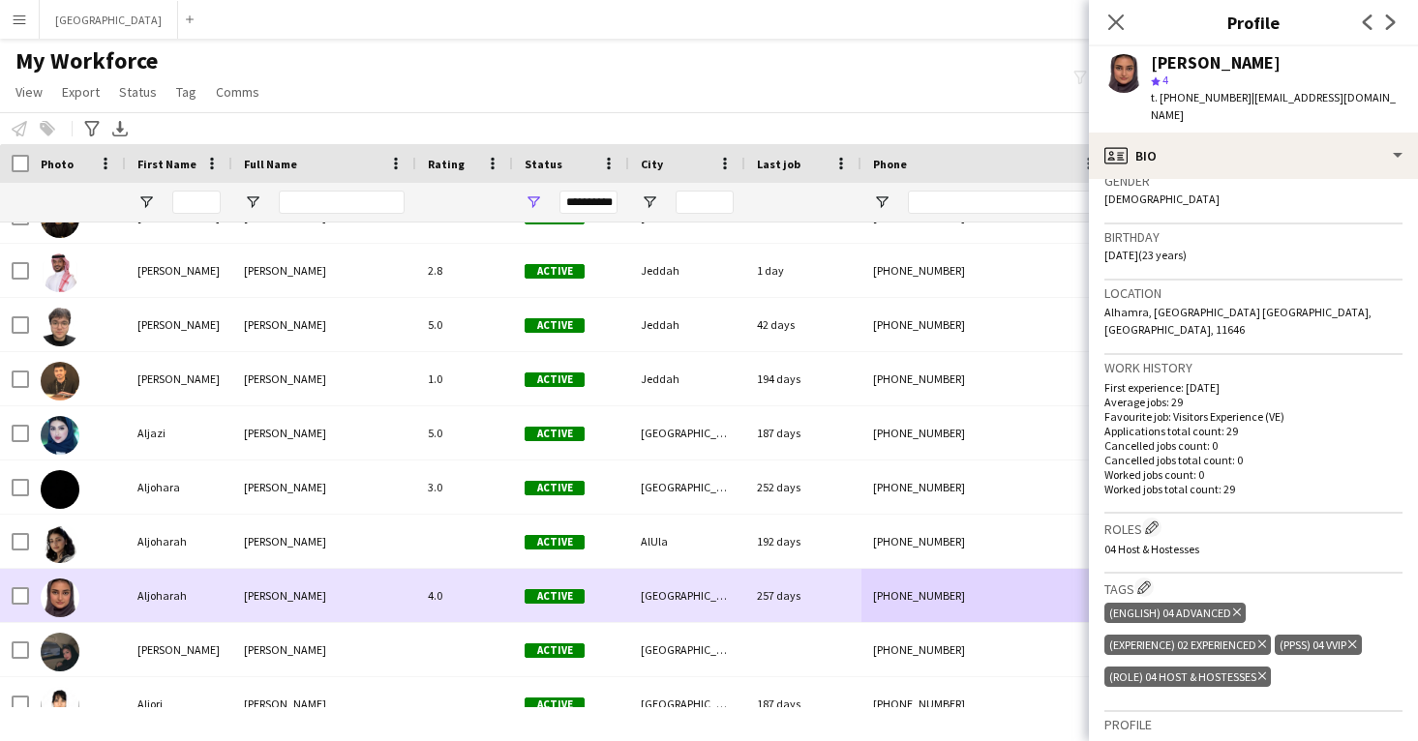
scroll to position [12025, 0]
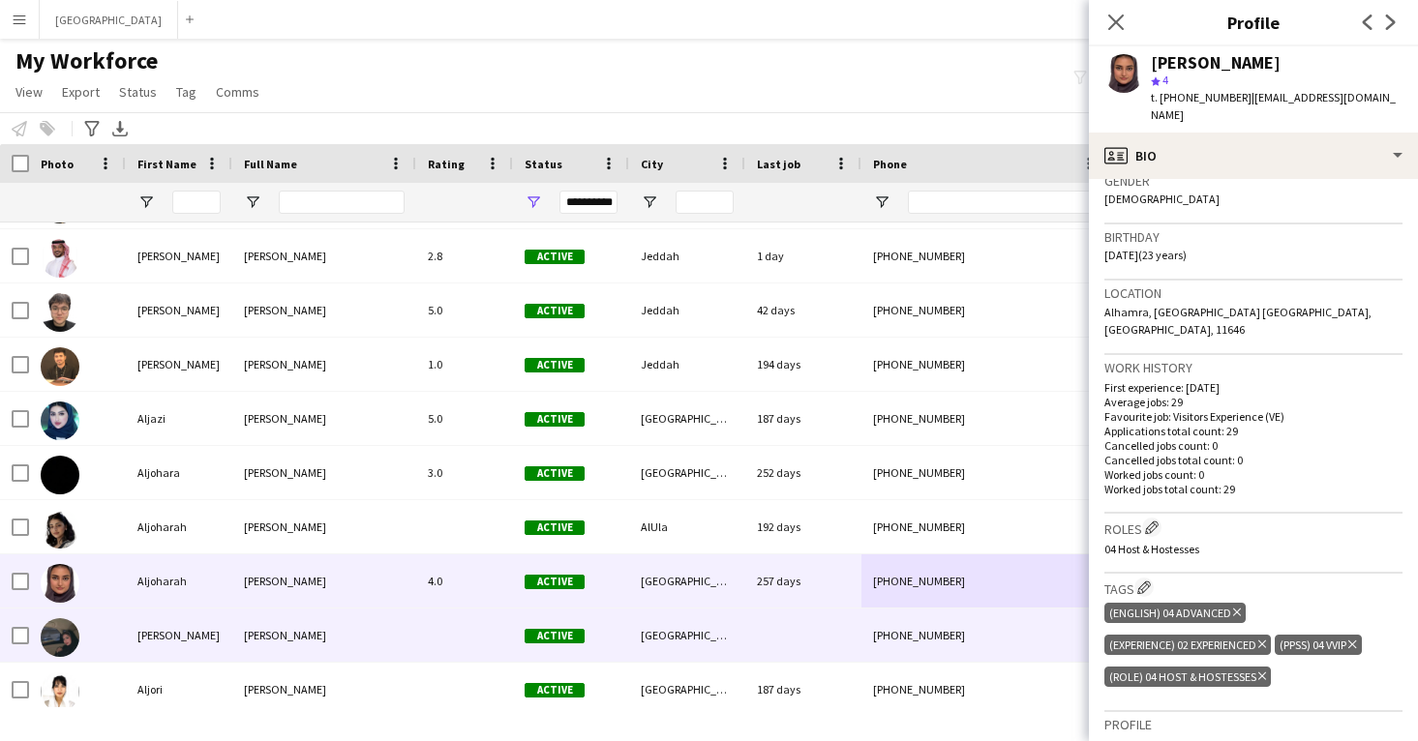
click at [591, 636] on div "Active" at bounding box center [571, 635] width 116 height 53
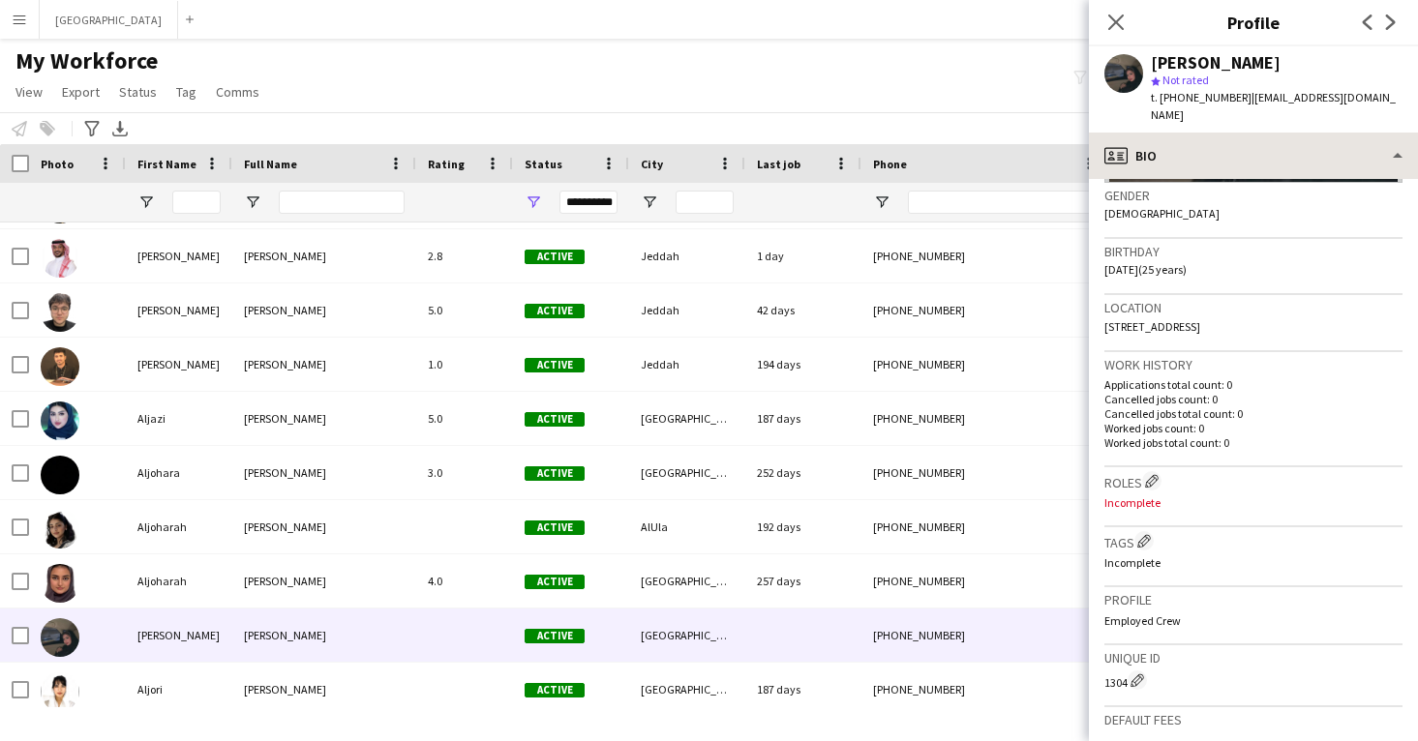
scroll to position [301, 0]
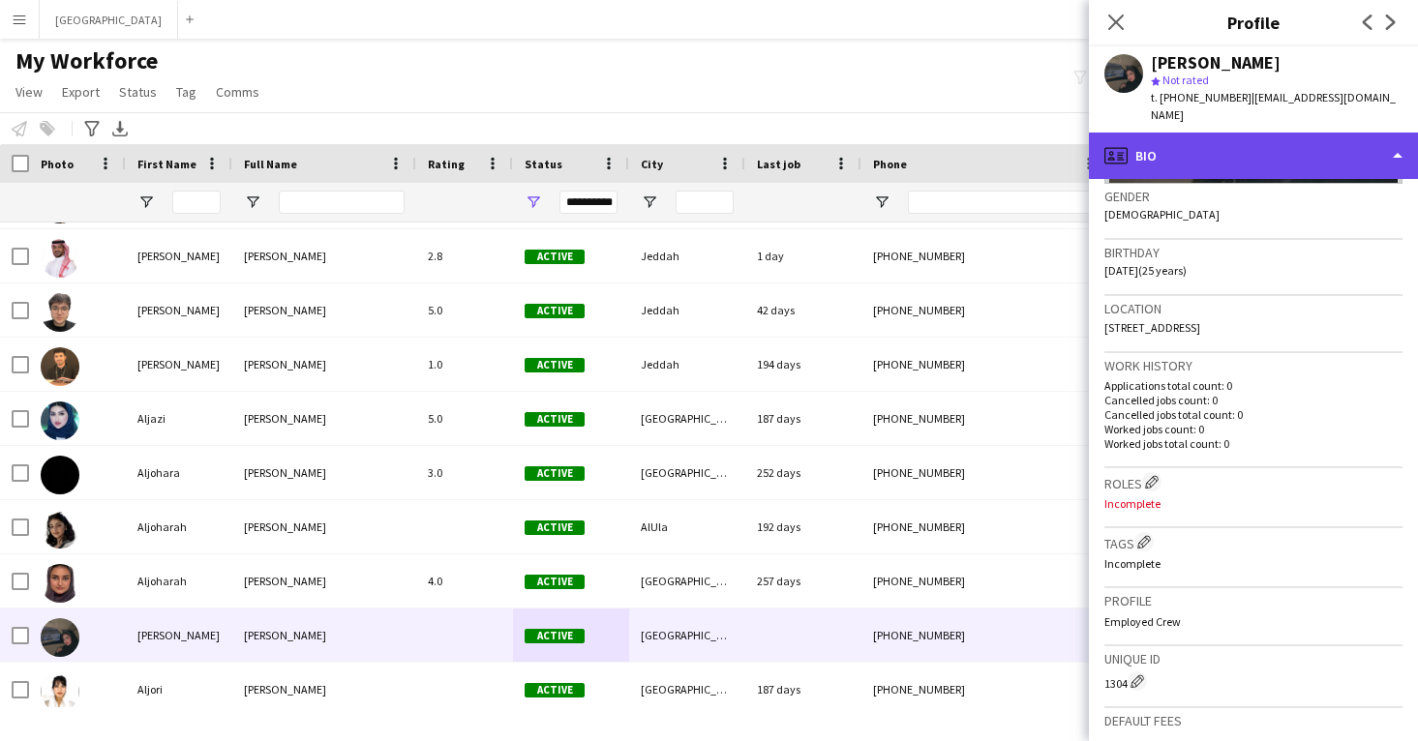
click at [1245, 147] on div "profile Bio" at bounding box center [1253, 156] width 329 height 46
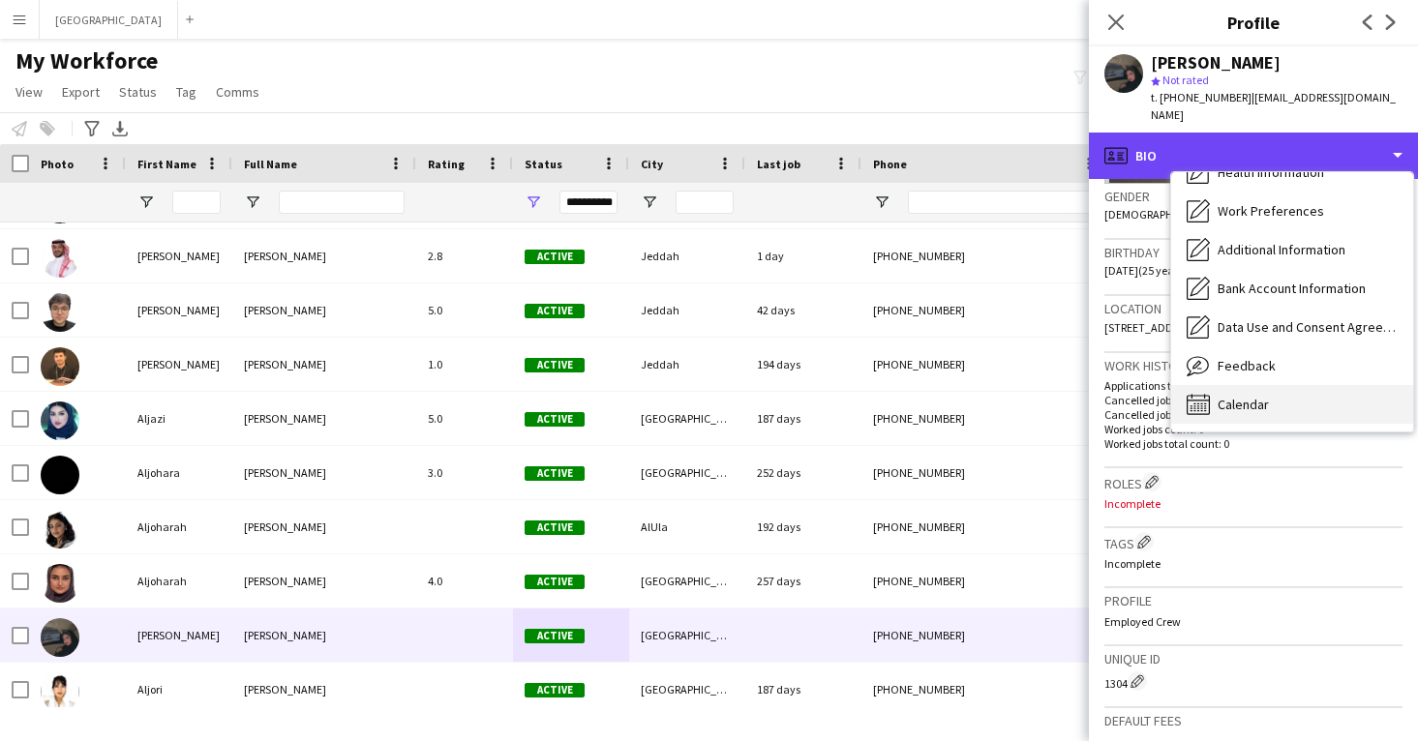
scroll to position [221, 0]
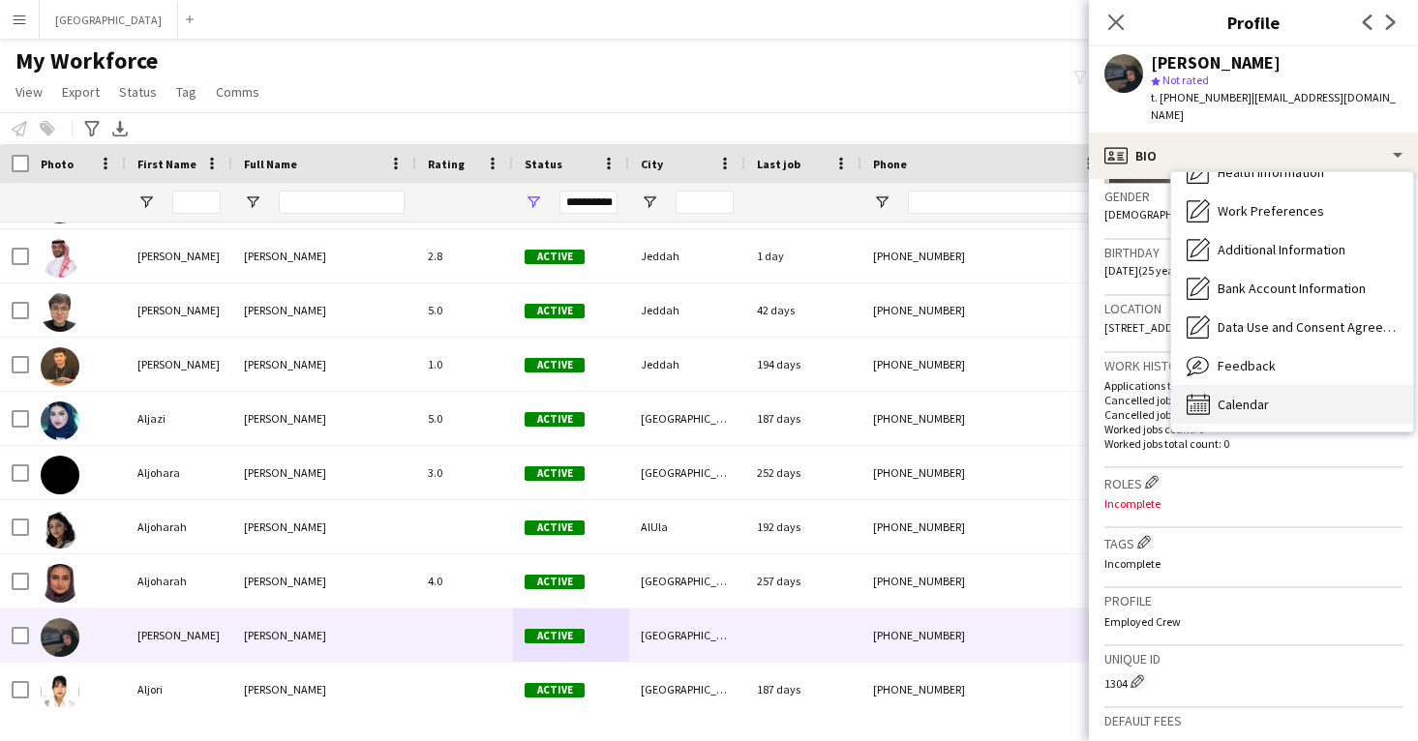
click at [1275, 385] on div "Calendar Calendar" at bounding box center [1292, 404] width 242 height 39
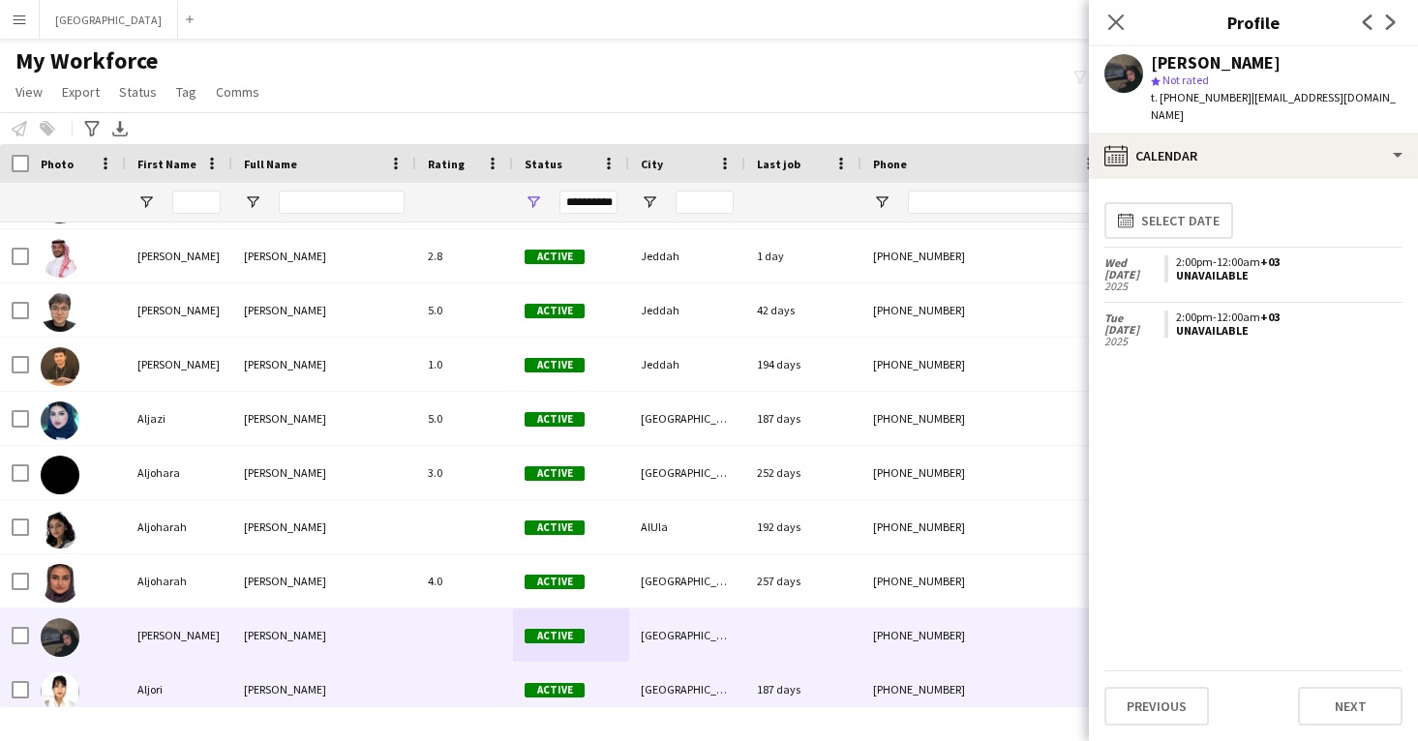
click at [966, 678] on div "[PHONE_NUMBER]" at bounding box center [985, 689] width 248 height 53
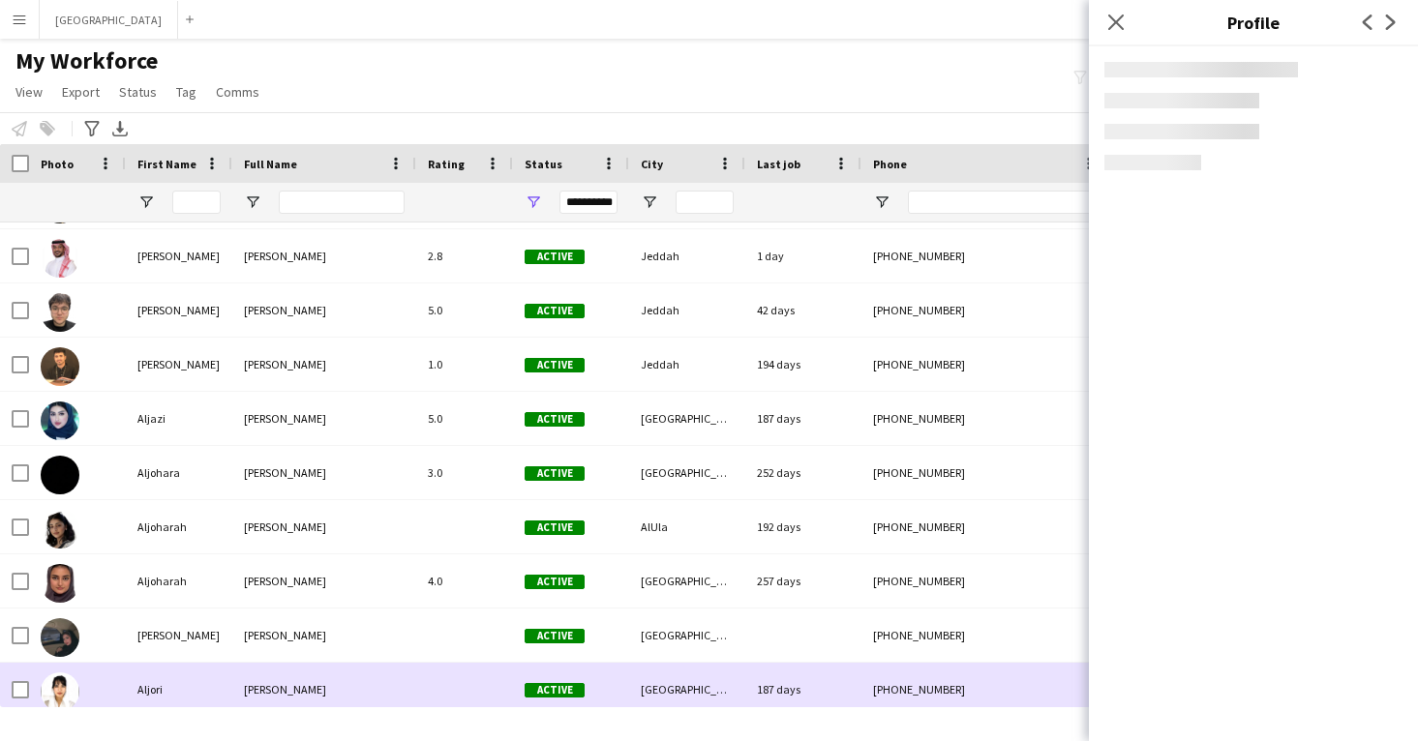
scroll to position [12034, 0]
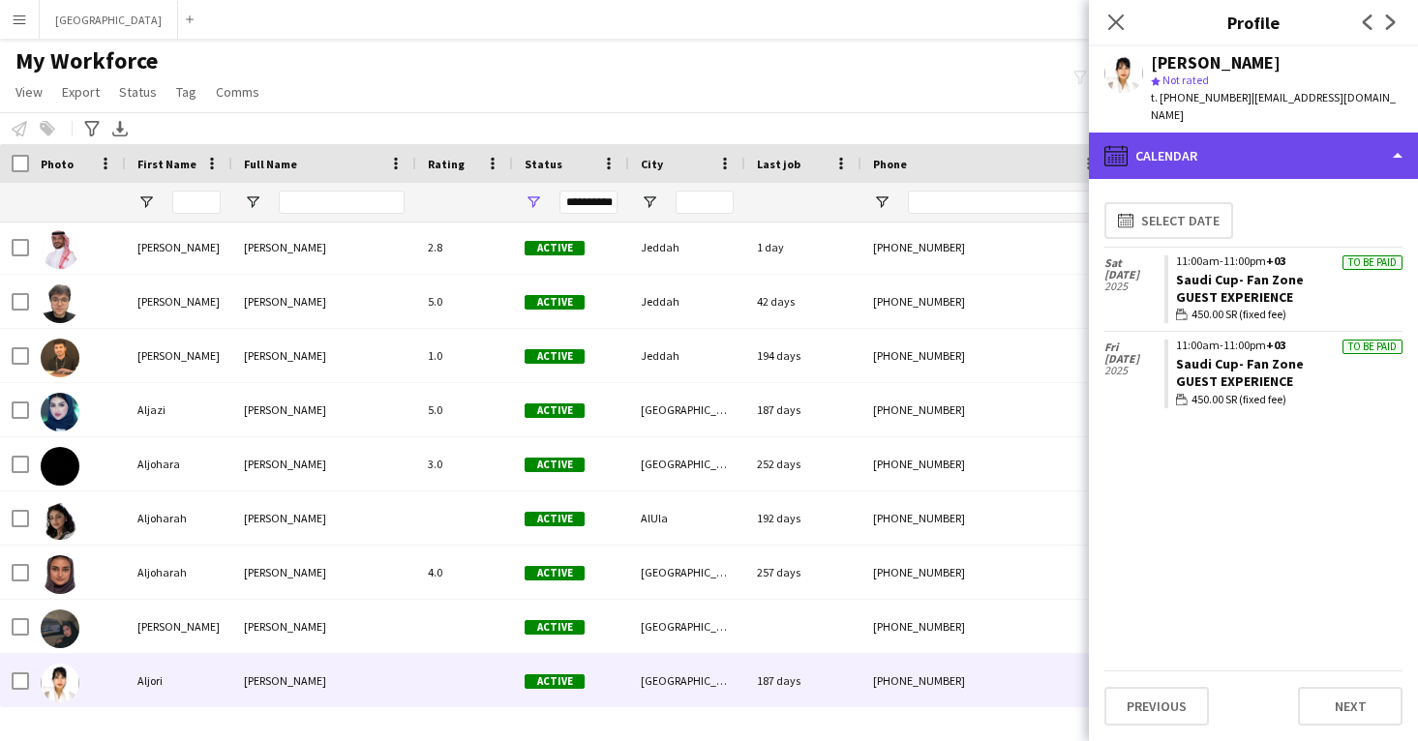
click at [1235, 133] on div "calendar-full Calendar" at bounding box center [1253, 156] width 329 height 46
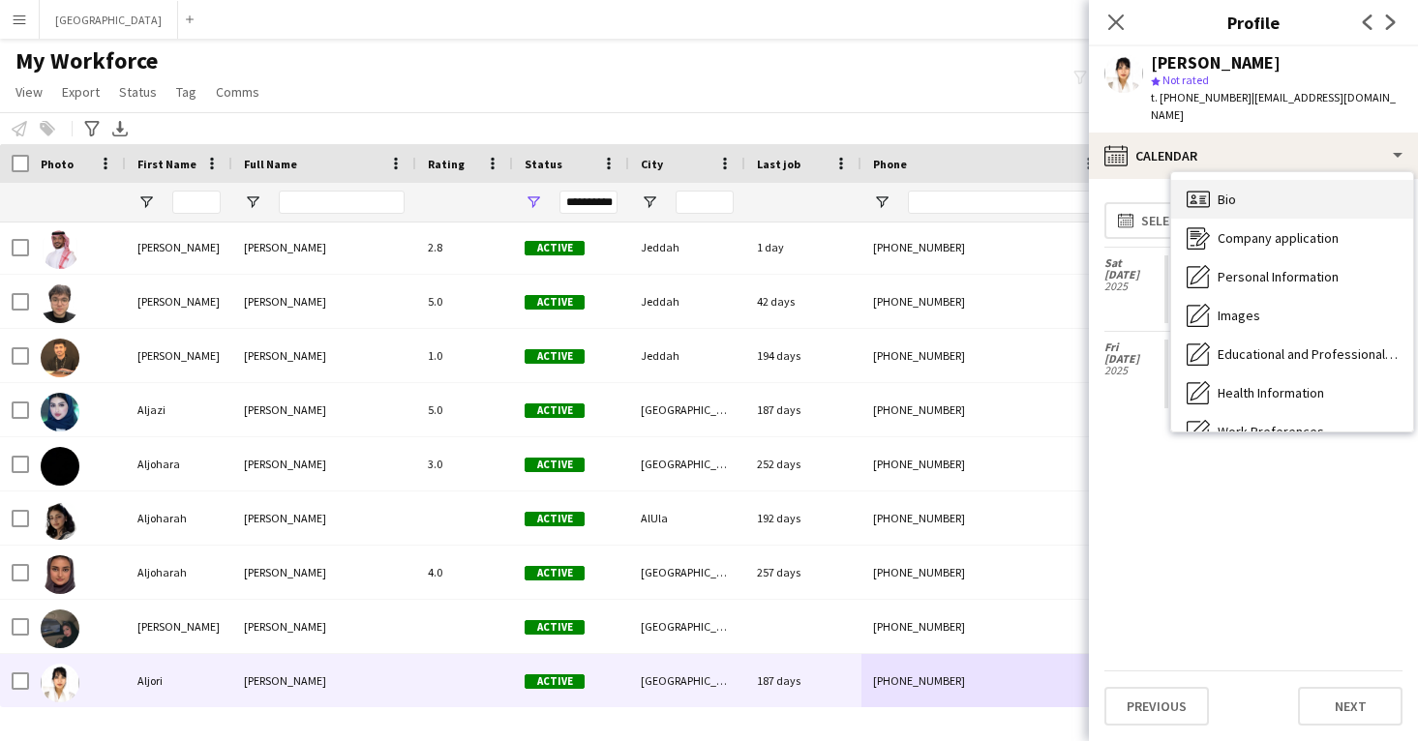
click at [1248, 180] on div "Bio Bio" at bounding box center [1292, 199] width 242 height 39
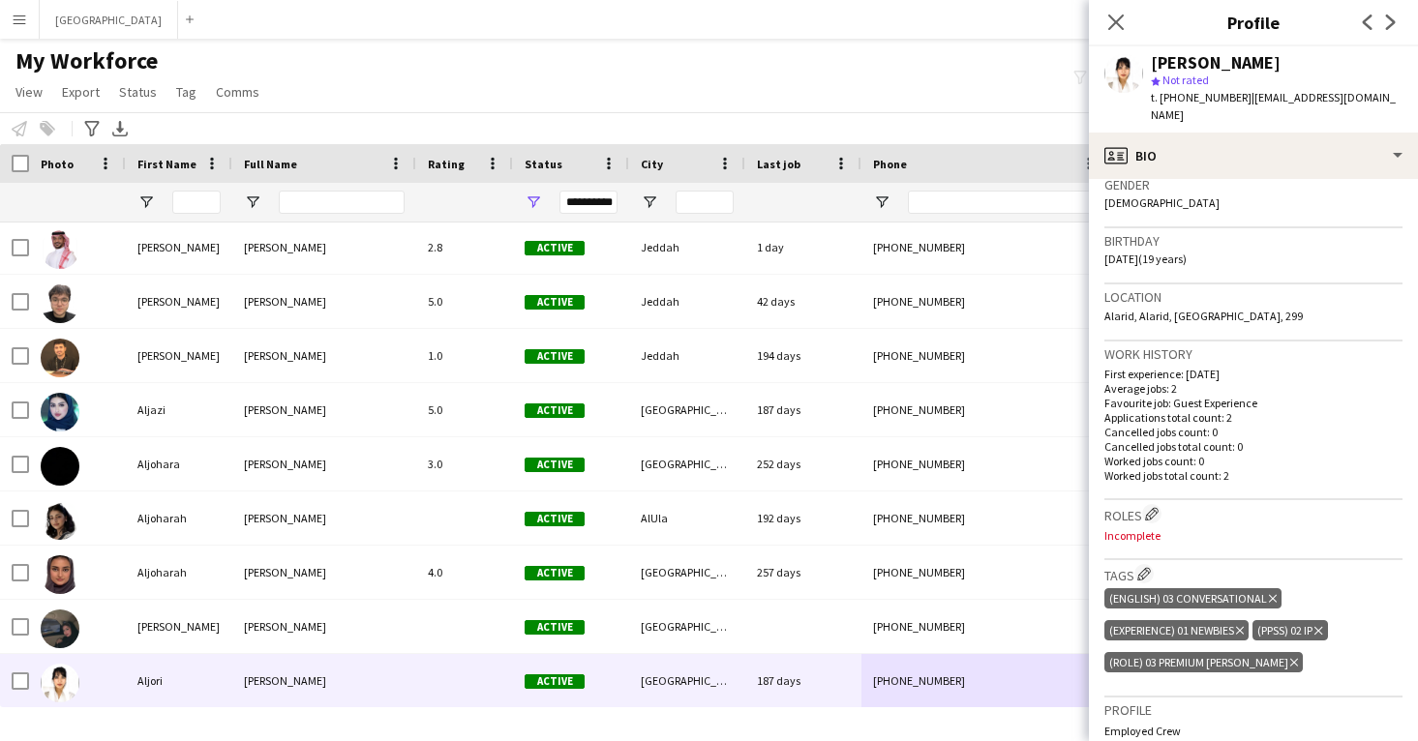
scroll to position [382, 0]
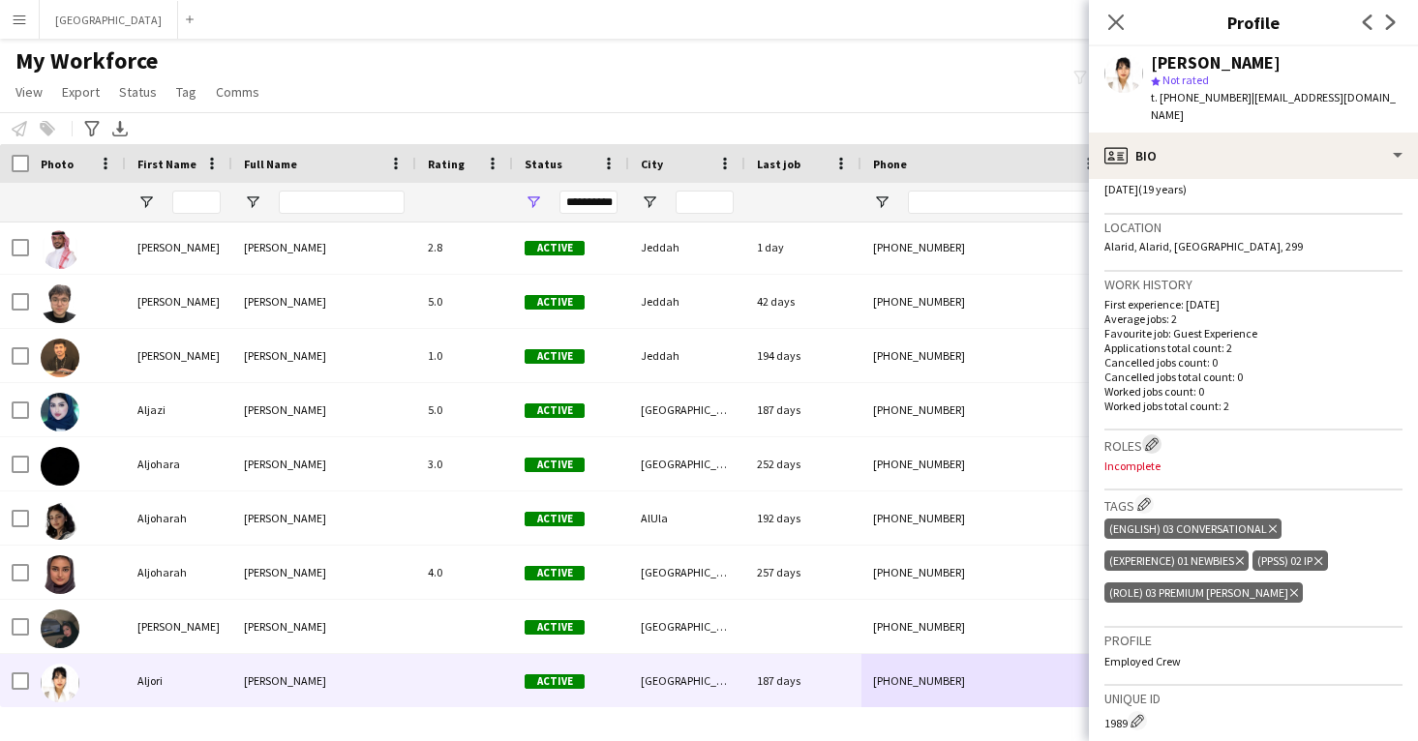
click at [1148, 437] on app-icon "Edit crew company roles" at bounding box center [1152, 444] width 14 height 14
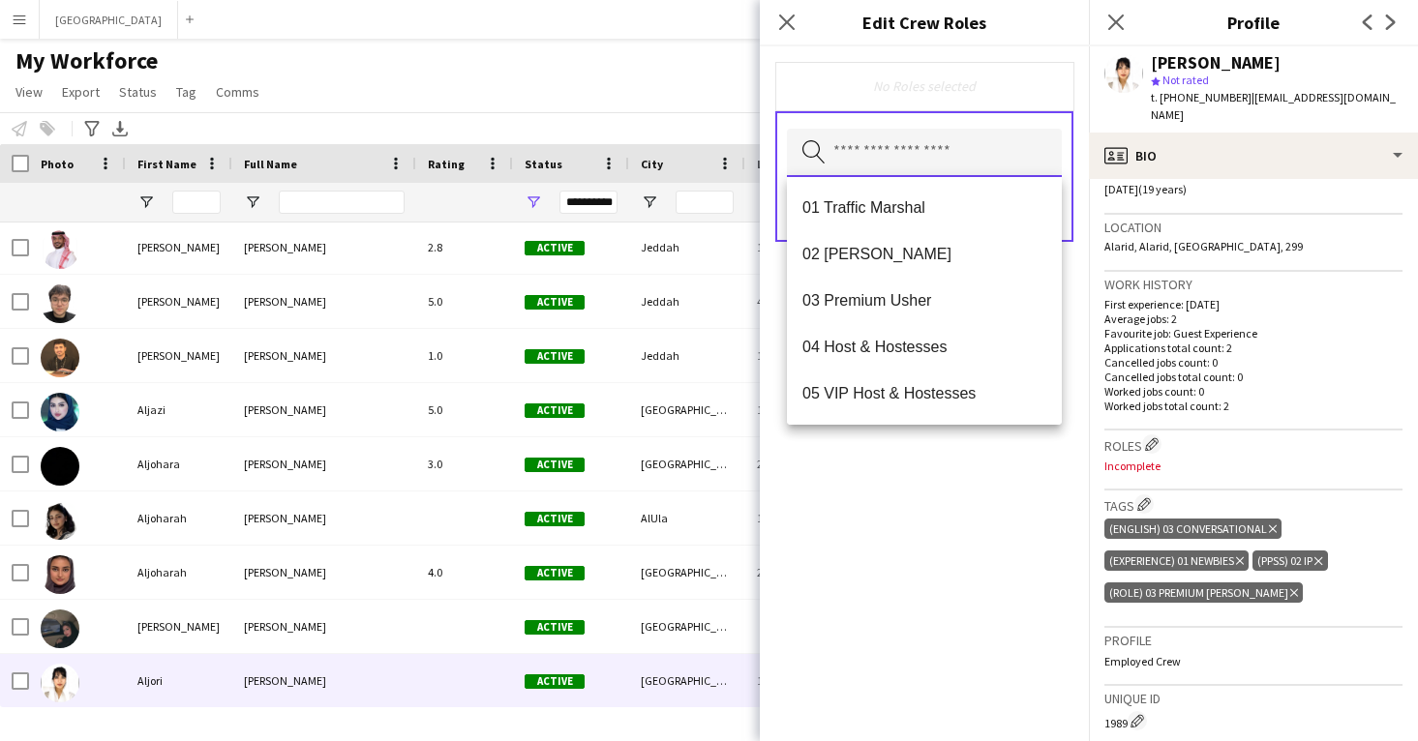
click at [988, 171] on input "text" at bounding box center [924, 153] width 275 height 48
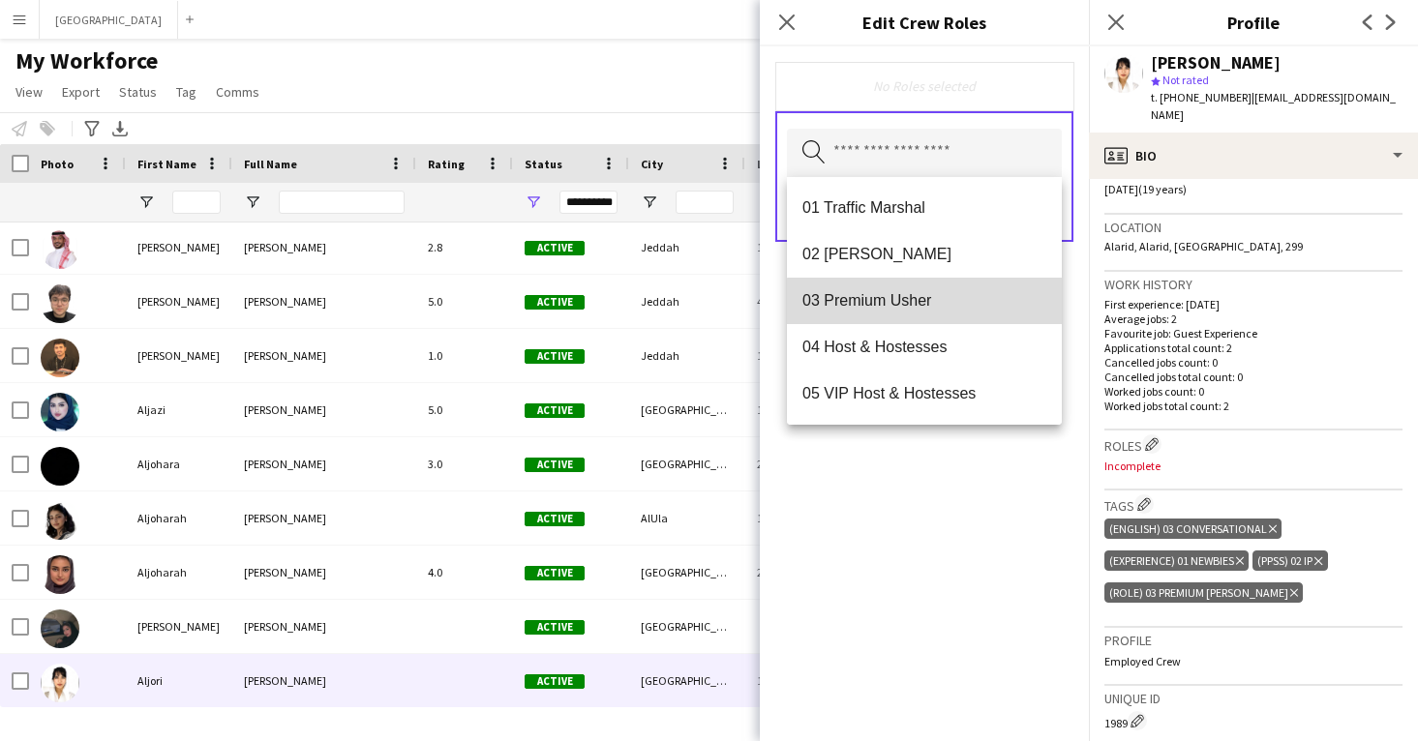
click at [985, 313] on mat-option "03 Premium Usher" at bounding box center [924, 301] width 275 height 46
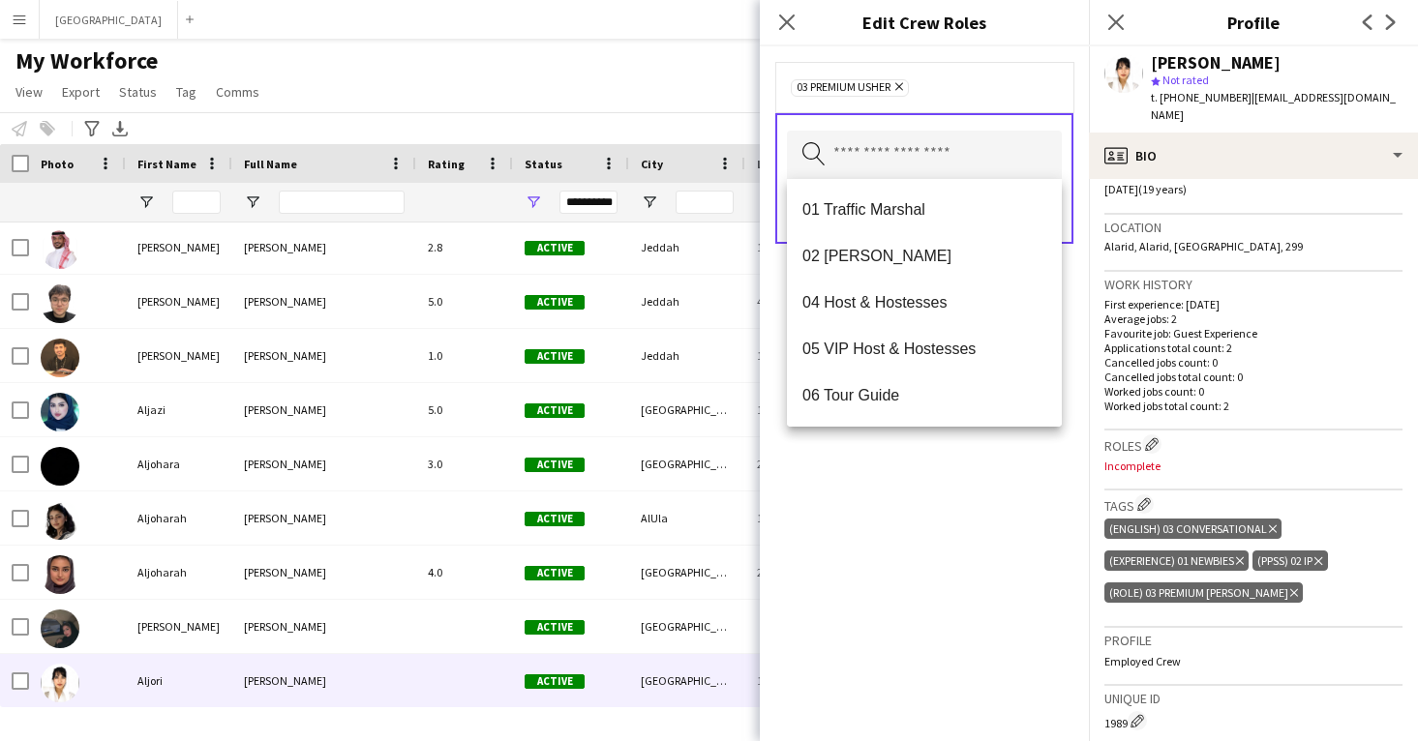
click at [1035, 542] on div "03 Premium [PERSON_NAME] Remove Search by role type Save" at bounding box center [924, 393] width 329 height 695
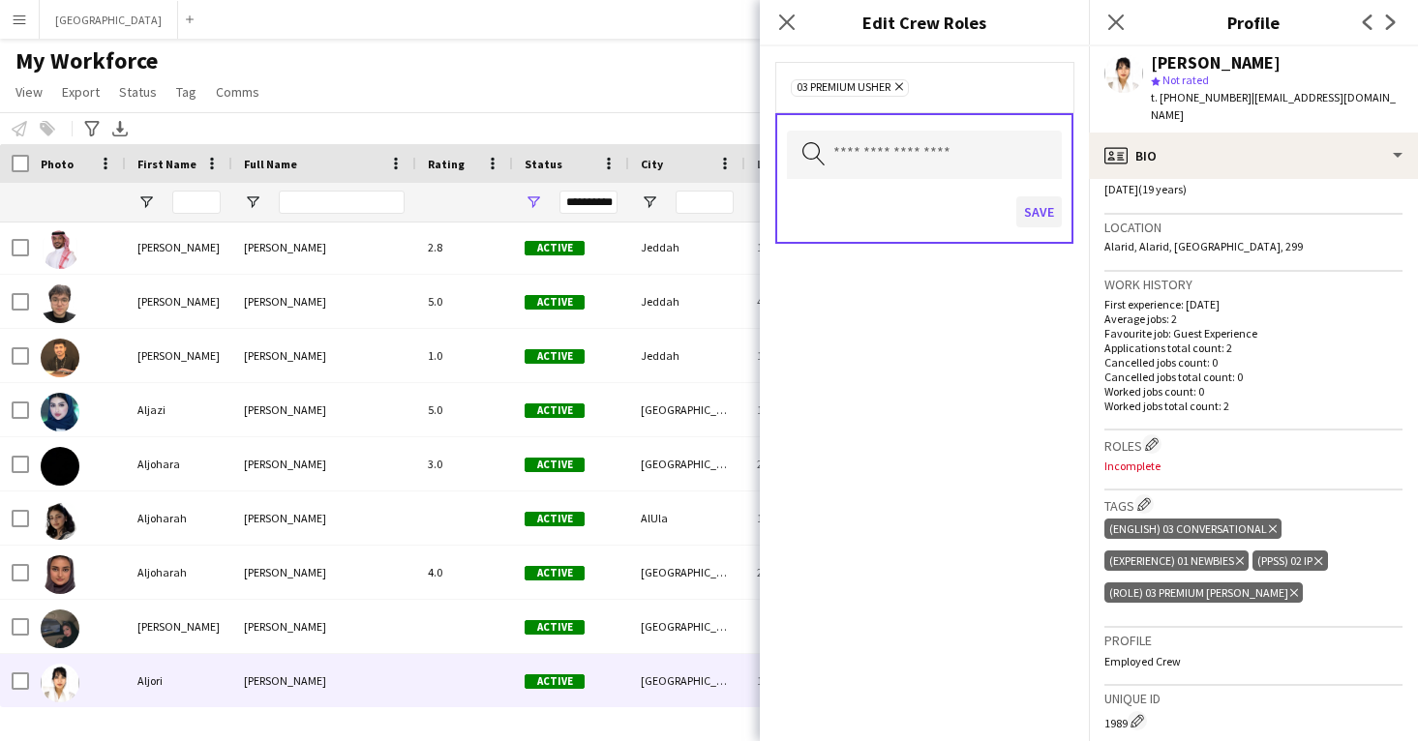
click at [1037, 214] on button "Save" at bounding box center [1038, 211] width 45 height 31
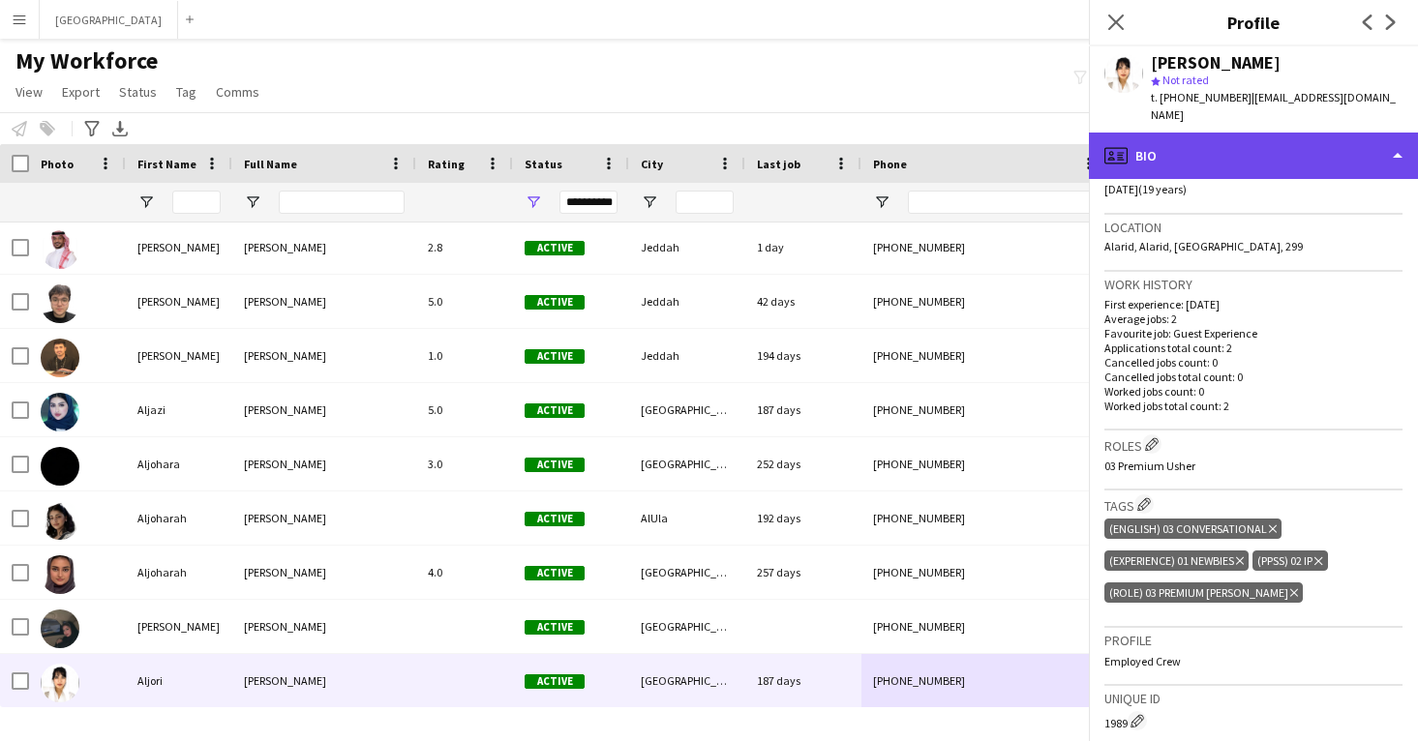
click at [1158, 144] on div "profile Bio" at bounding box center [1253, 156] width 329 height 46
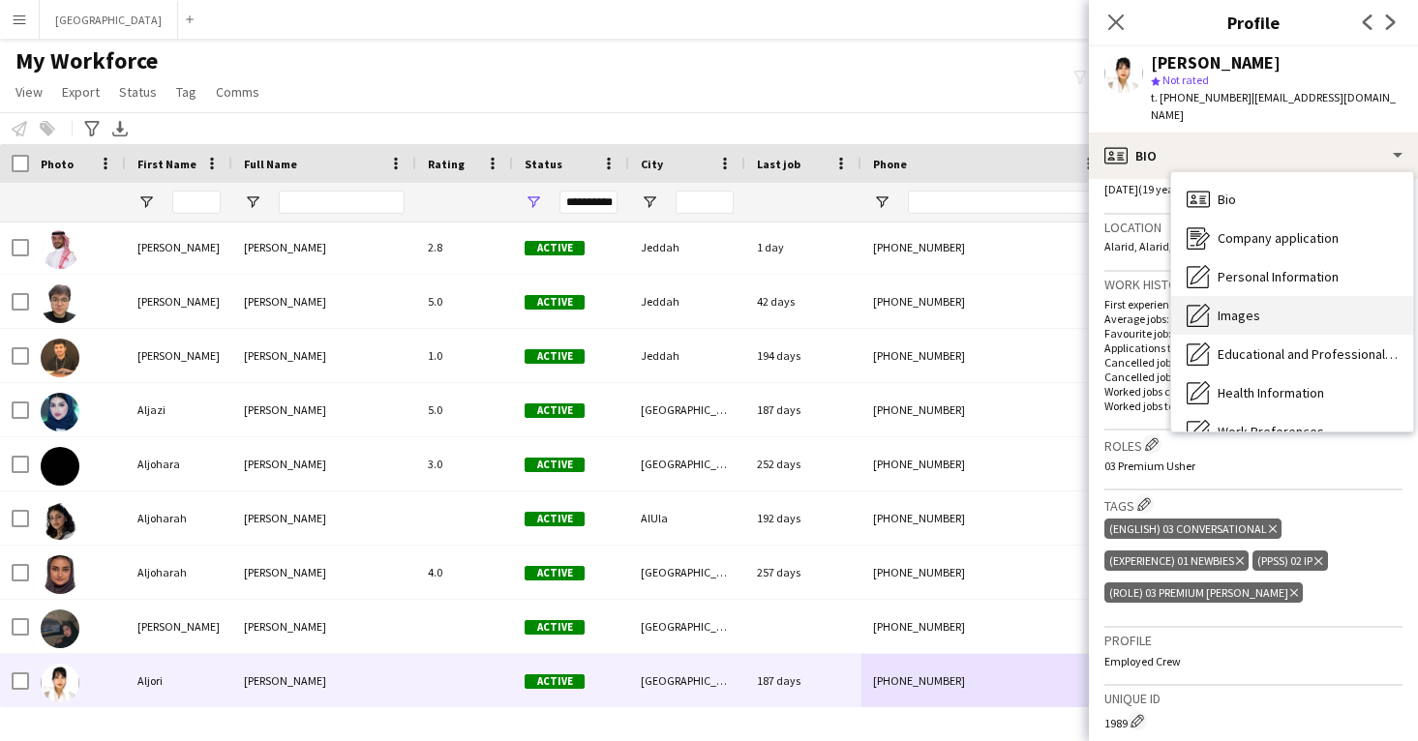
click at [1232, 307] on span "Images" at bounding box center [1239, 315] width 43 height 17
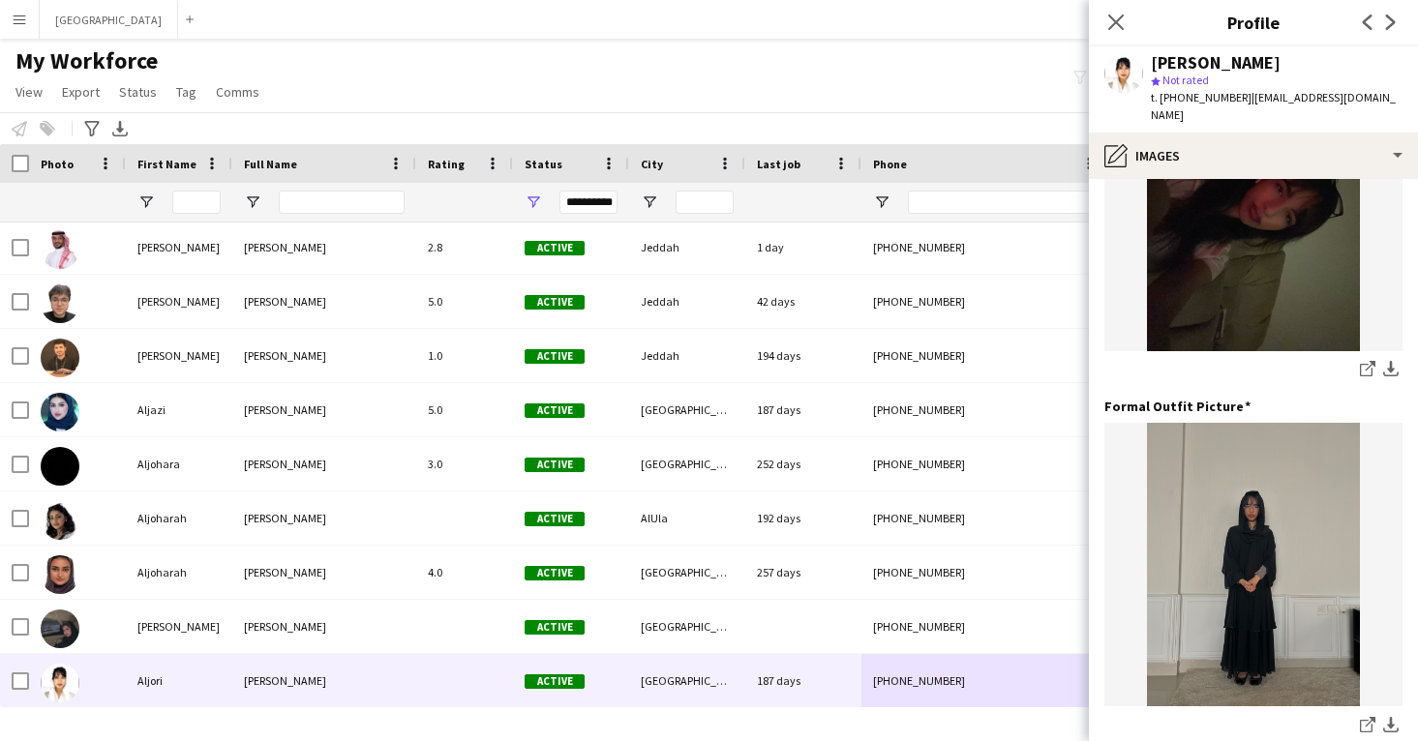
scroll to position [517, 0]
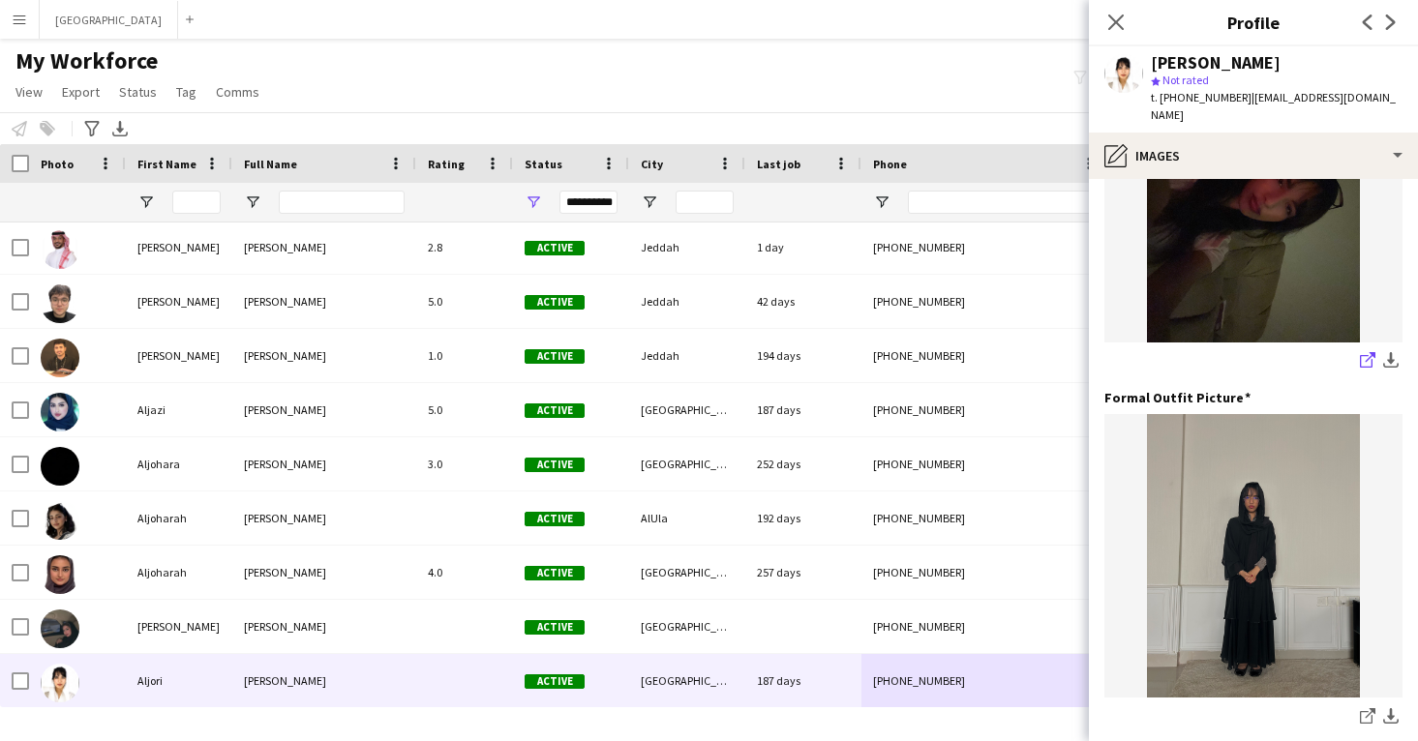
click at [1358, 350] on link "share-external-link-1" at bounding box center [1367, 361] width 23 height 23
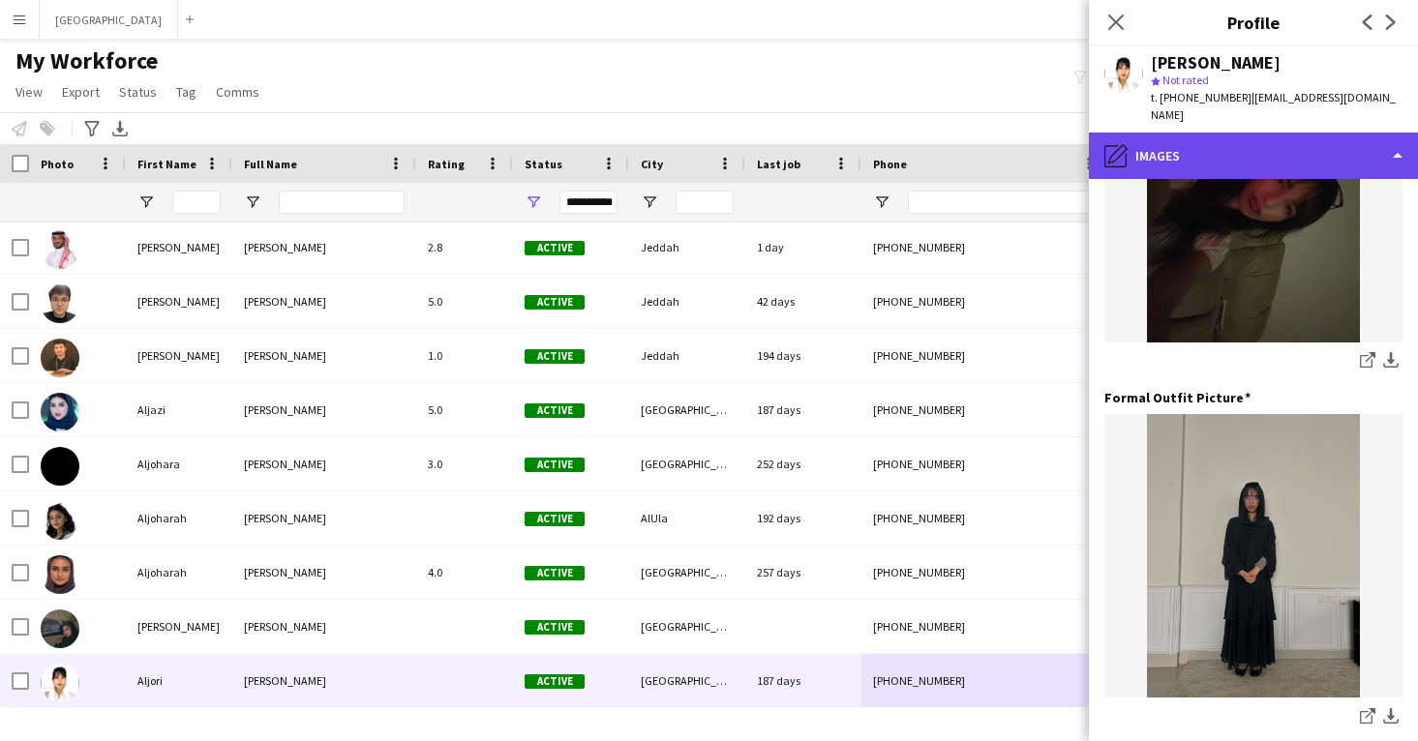
click at [1194, 140] on div "pencil4 Images" at bounding box center [1253, 156] width 329 height 46
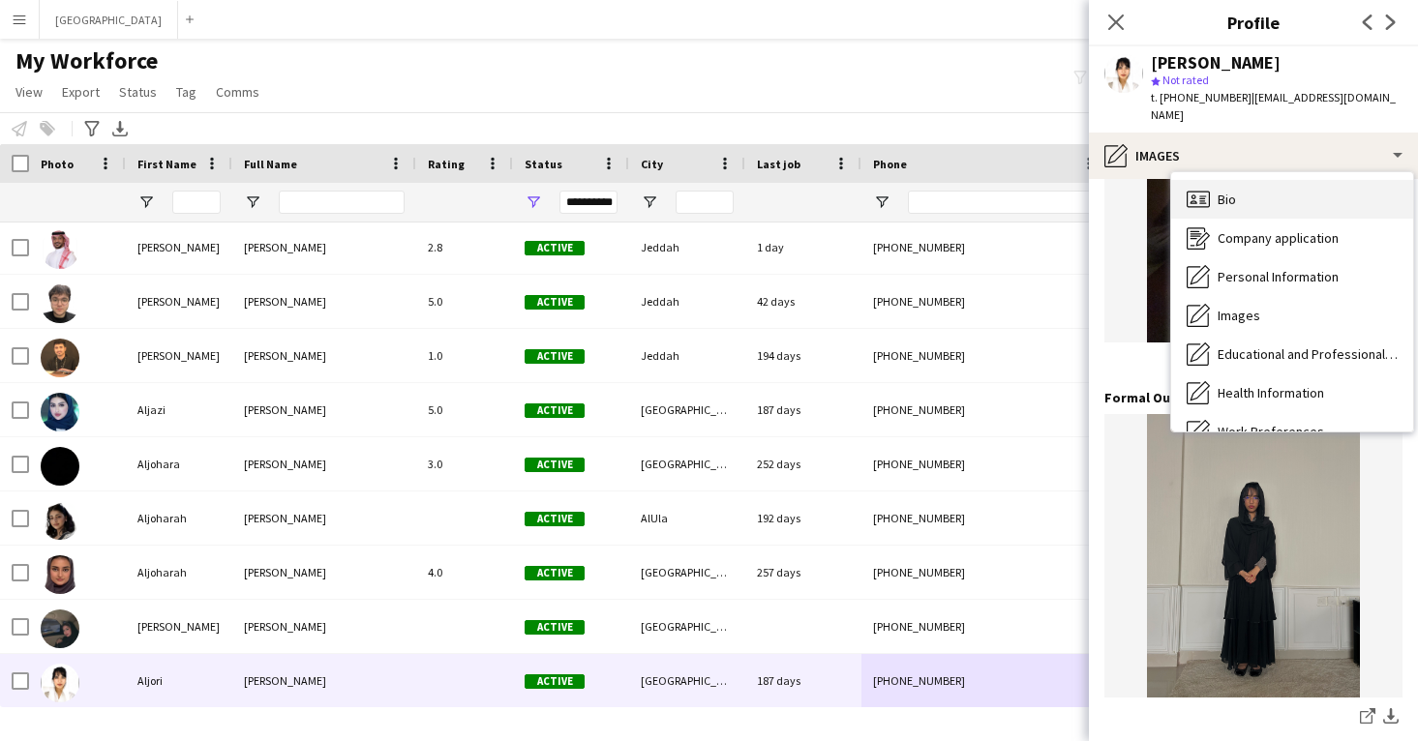
click at [1212, 193] on div "Bio Bio" at bounding box center [1292, 199] width 242 height 39
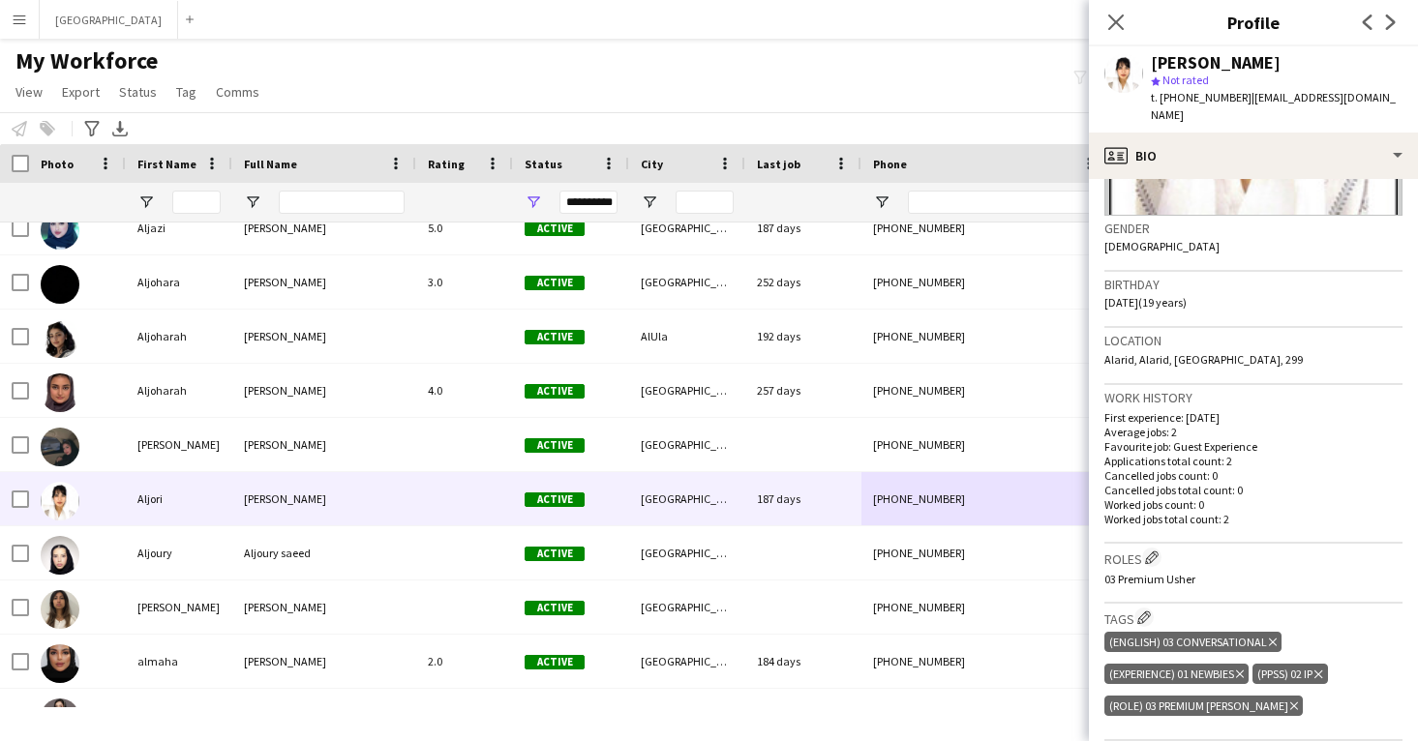
scroll to position [279, 0]
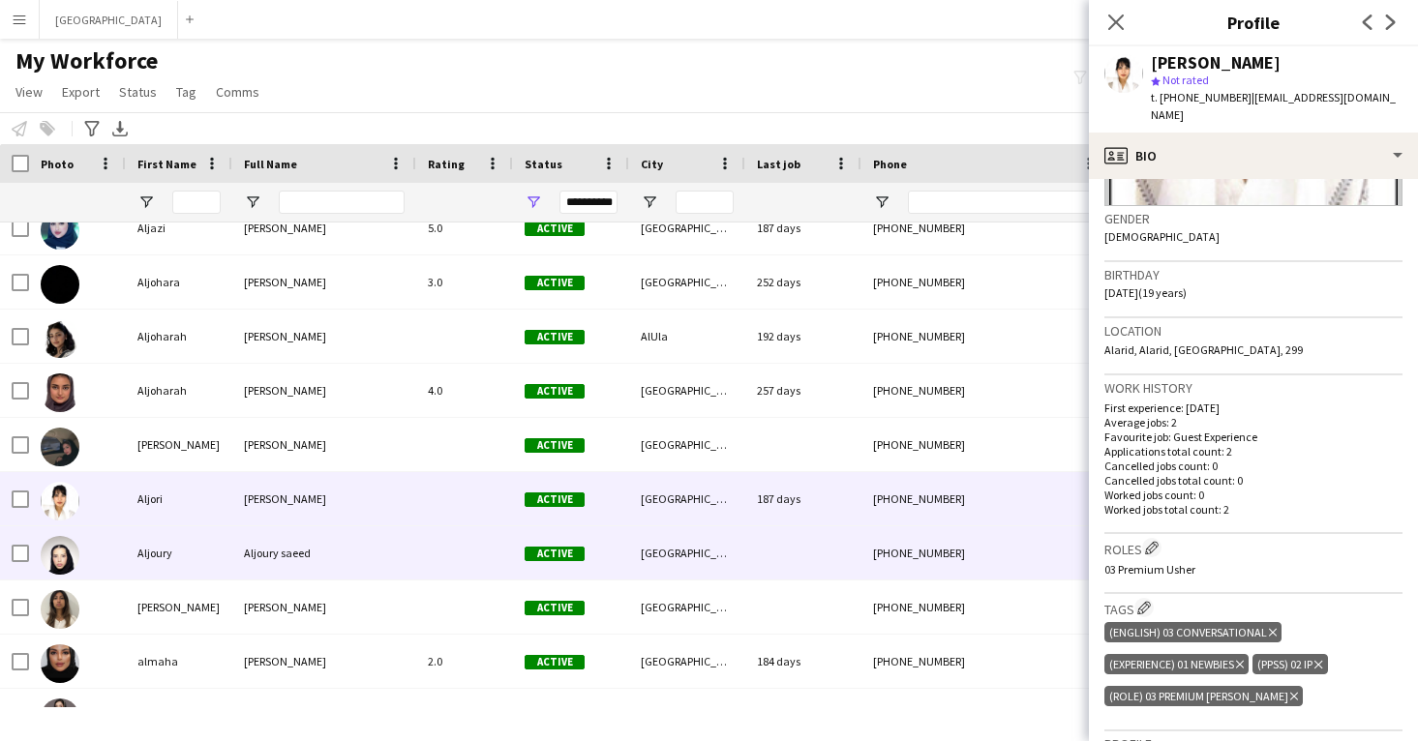
click at [912, 549] on div "[PHONE_NUMBER]" at bounding box center [985, 553] width 248 height 53
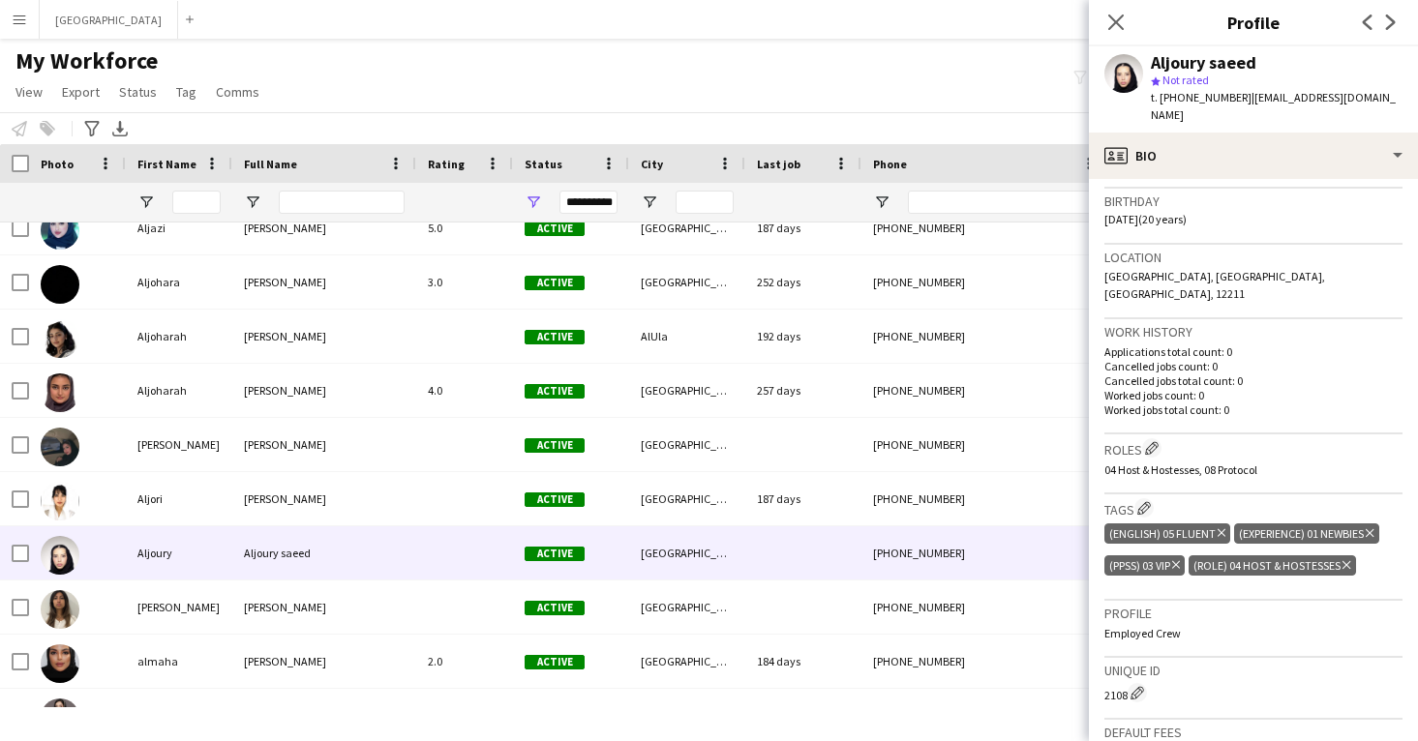
scroll to position [366, 0]
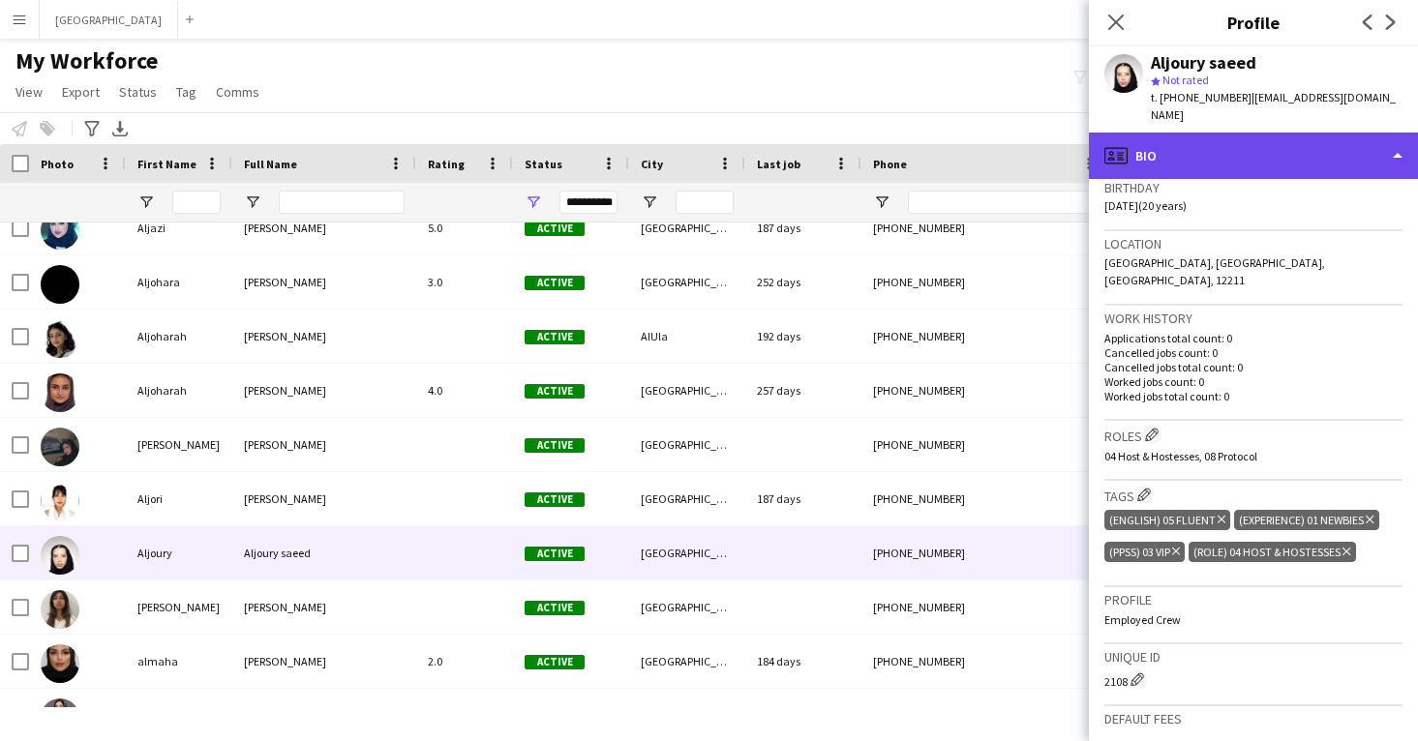
click at [1172, 139] on div "profile Bio" at bounding box center [1253, 156] width 329 height 46
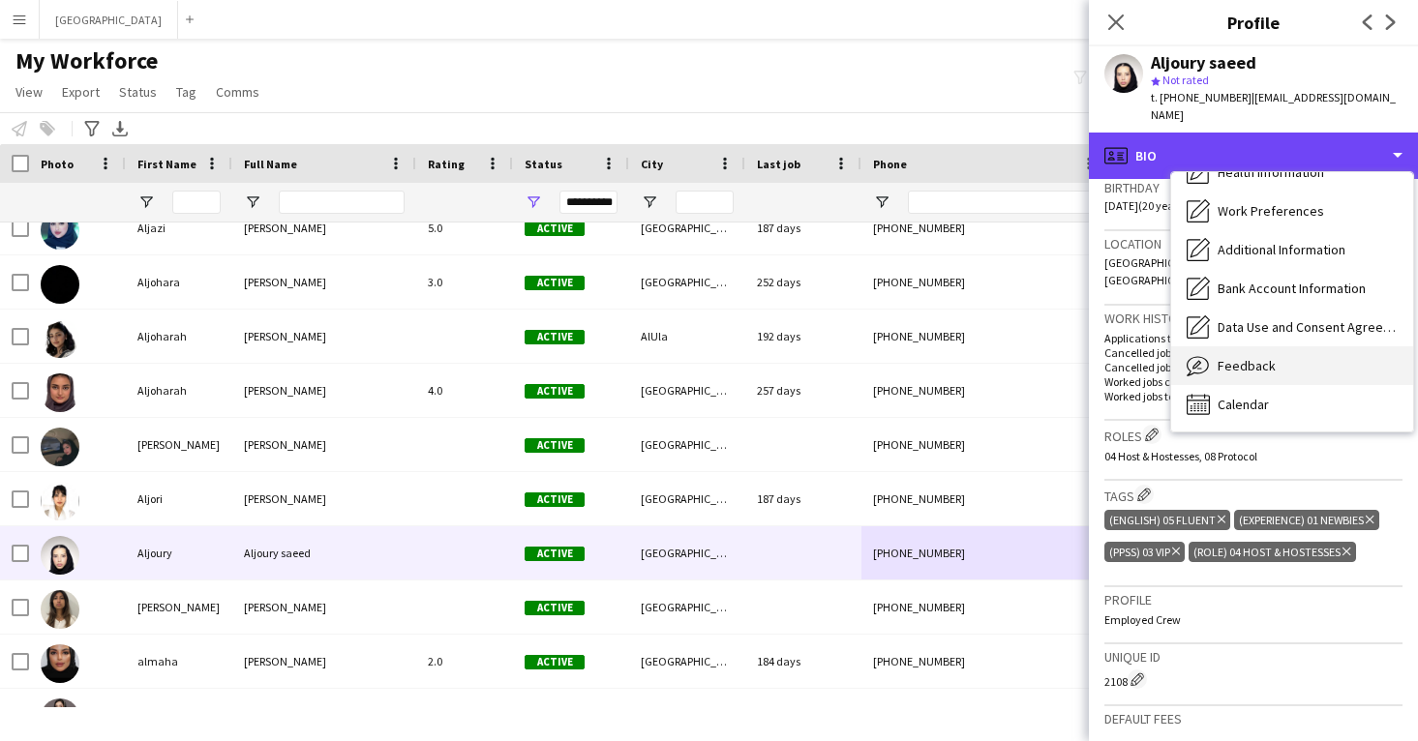
scroll to position [221, 0]
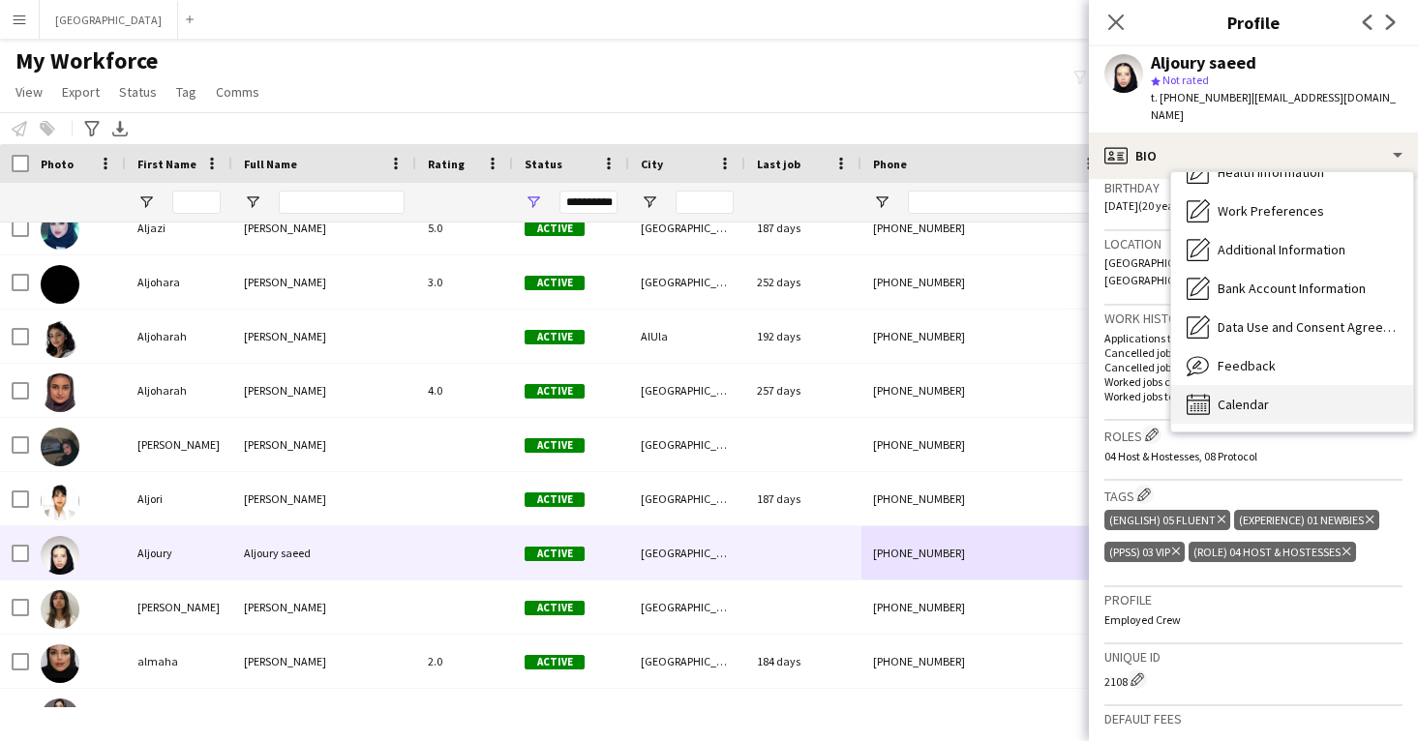
click at [1225, 385] on div "Calendar Calendar" at bounding box center [1292, 404] width 242 height 39
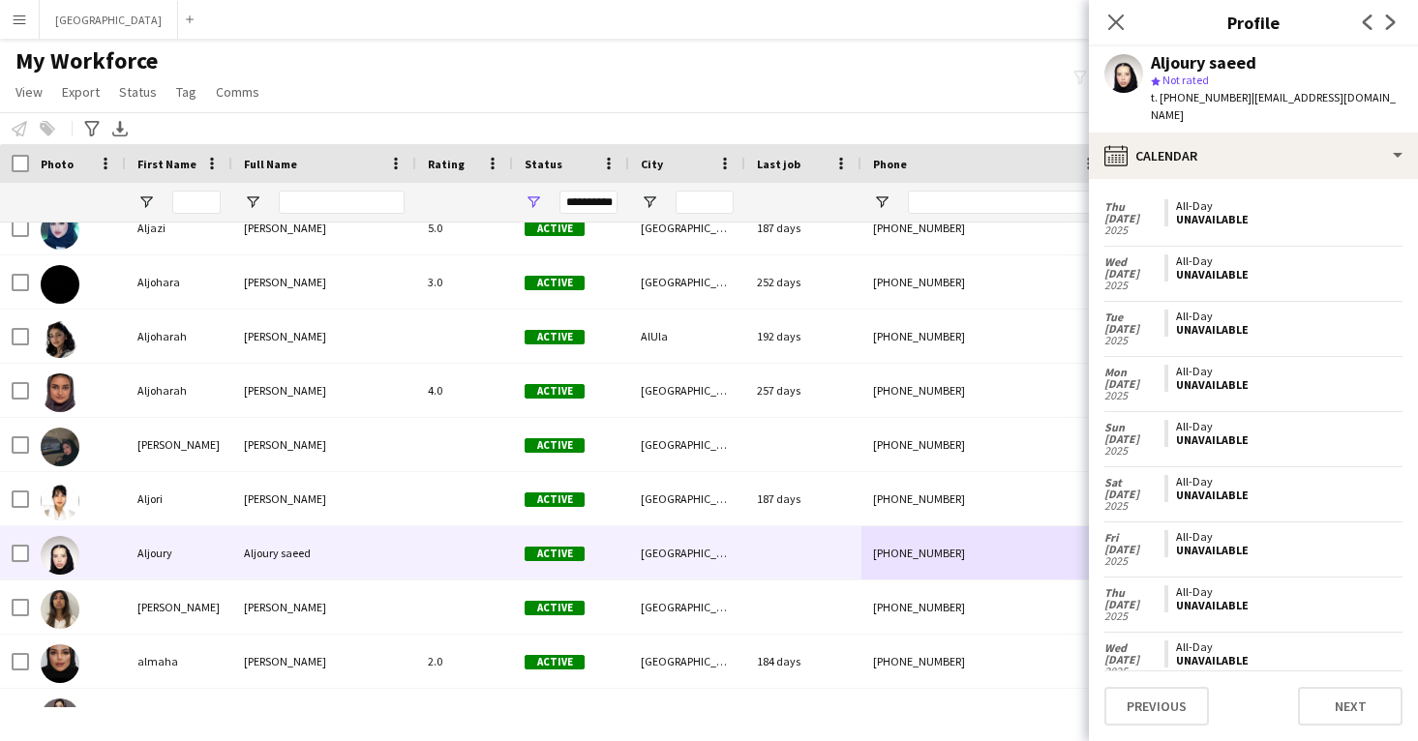
scroll to position [165, 0]
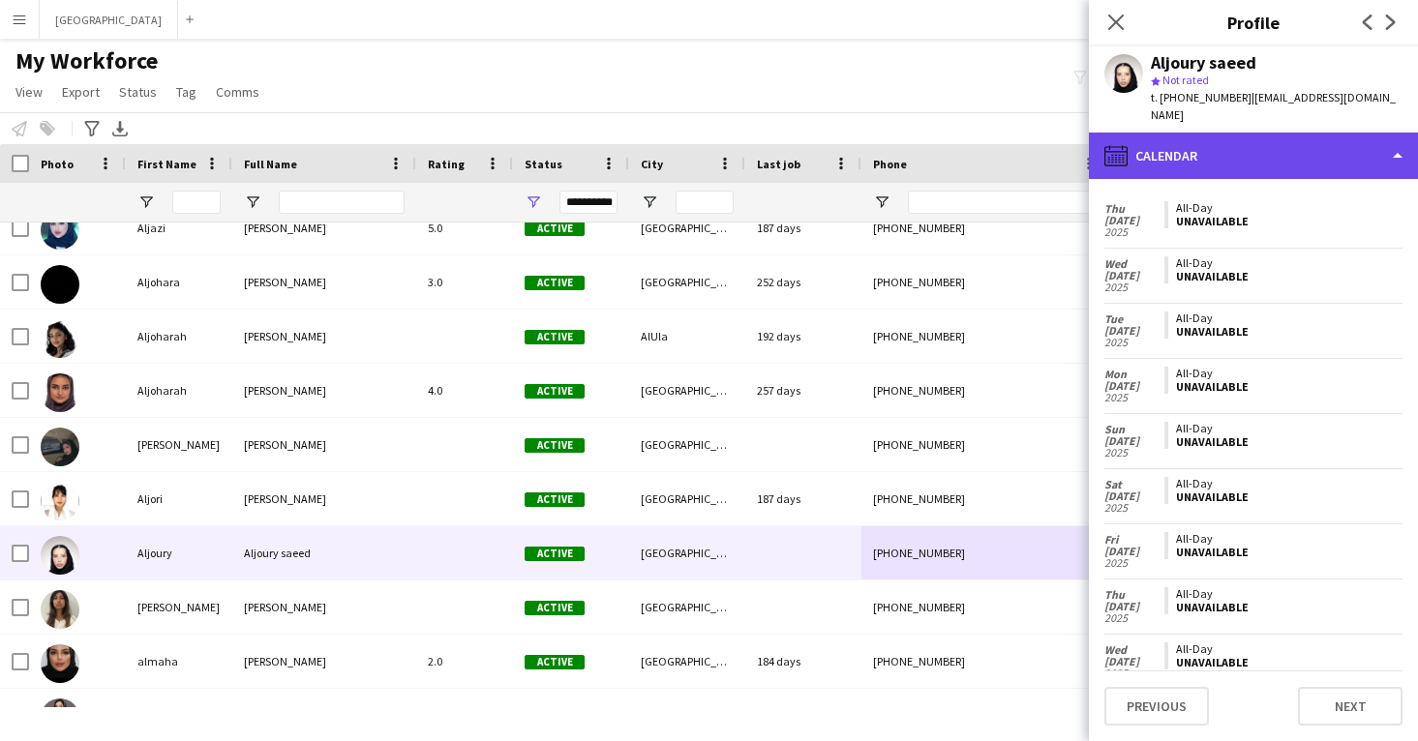
click at [1184, 150] on div "calendar-full Calendar" at bounding box center [1253, 156] width 329 height 46
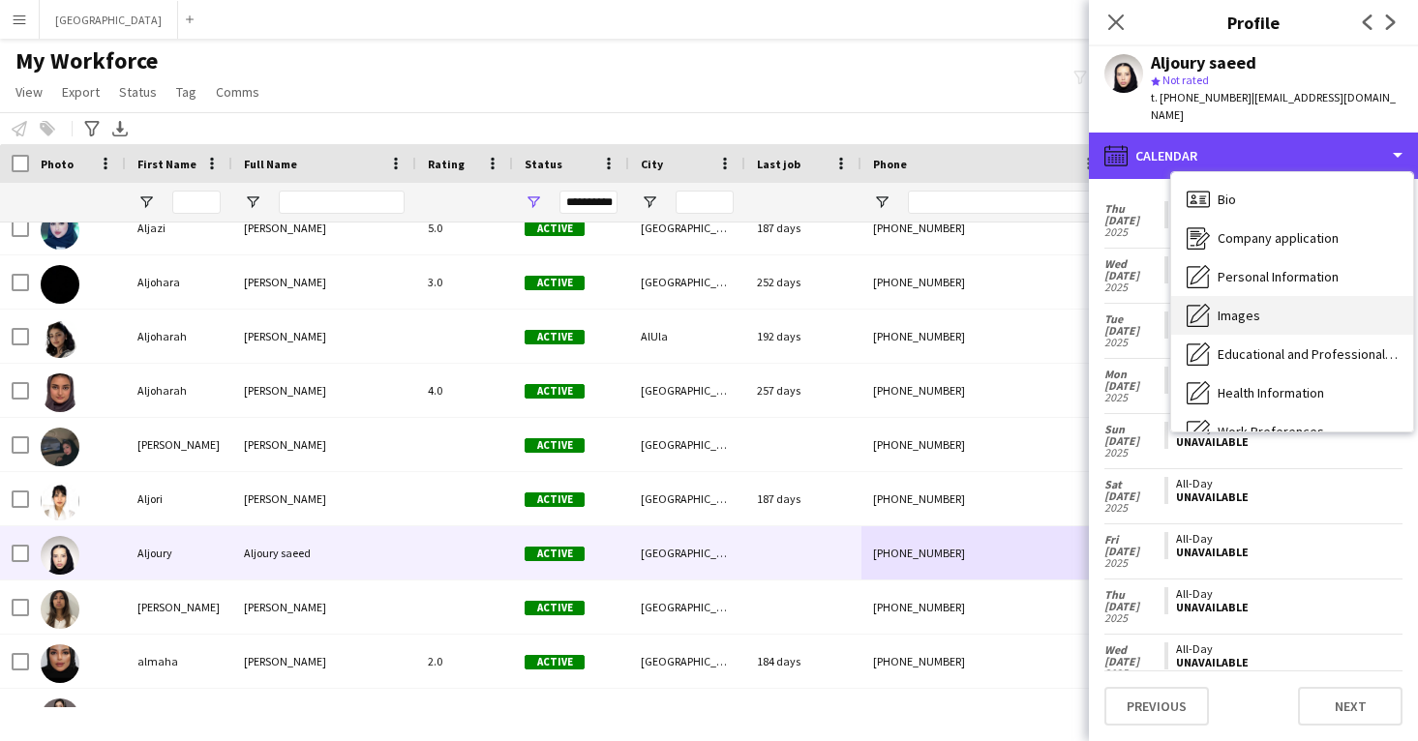
scroll to position [0, 0]
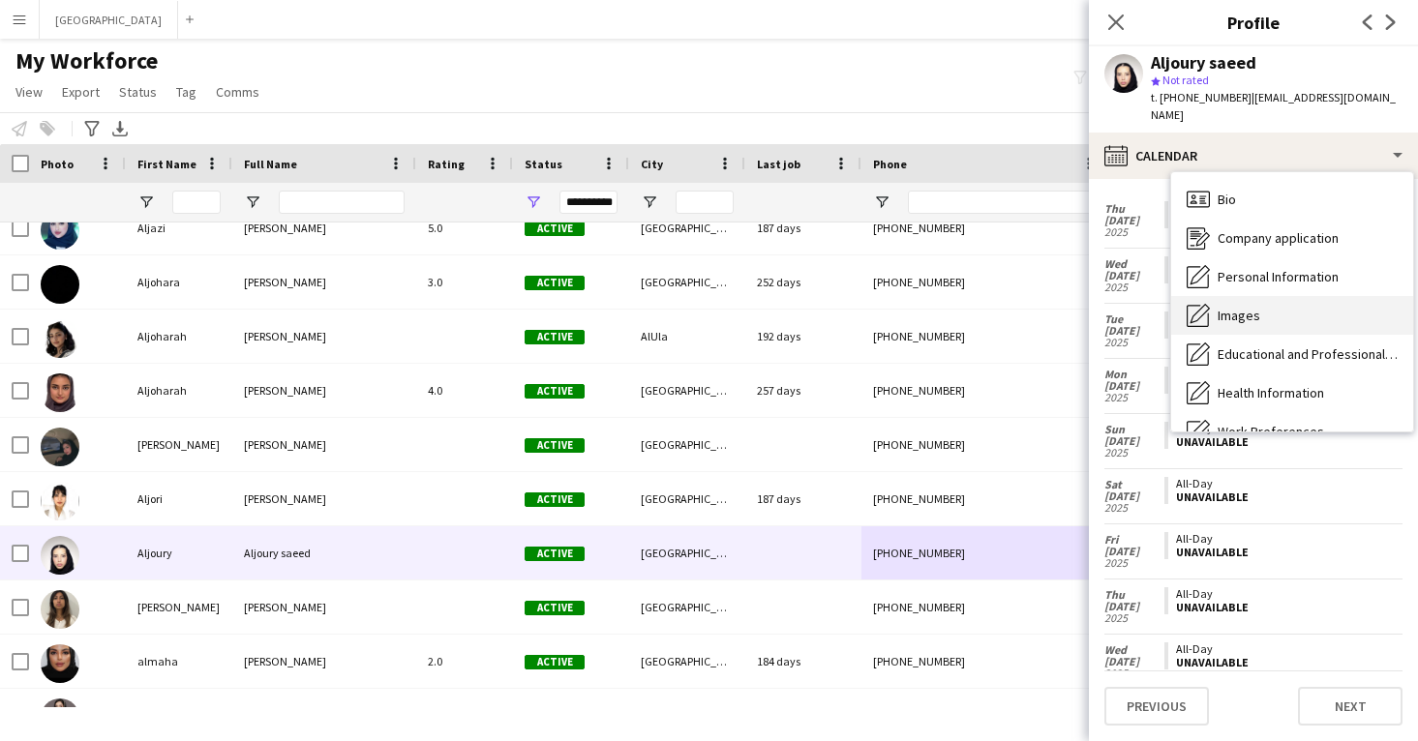
click at [1222, 307] on span "Images" at bounding box center [1239, 315] width 43 height 17
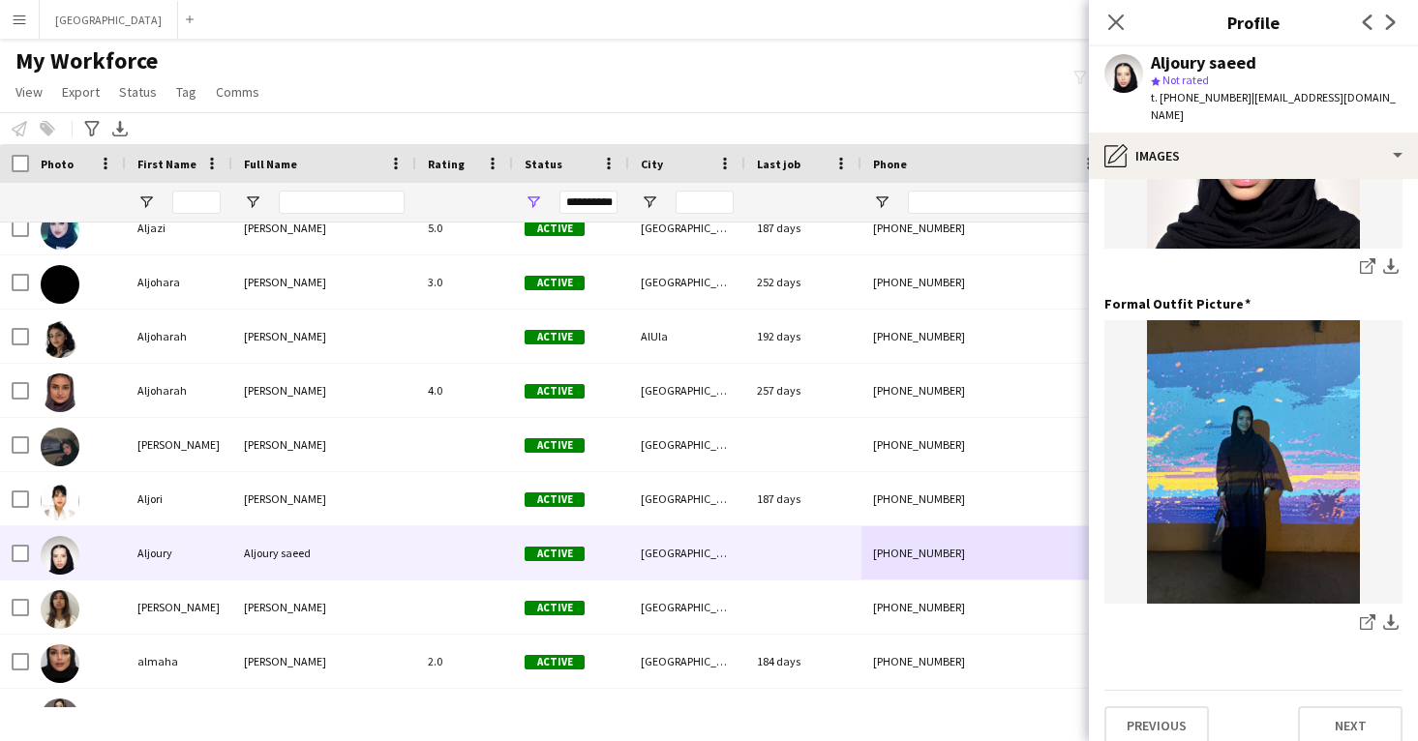
scroll to position [610, 0]
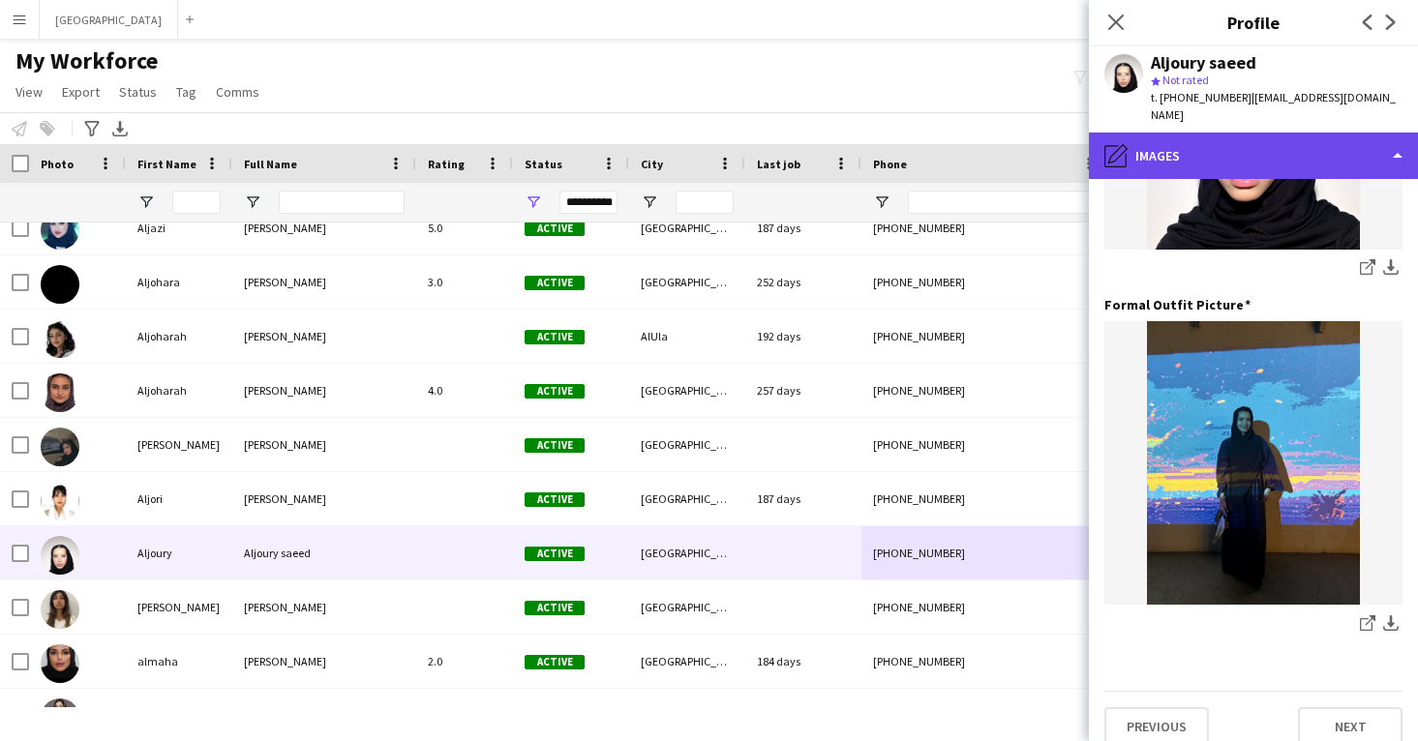
click at [1326, 133] on div "pencil4 Images" at bounding box center [1253, 156] width 329 height 46
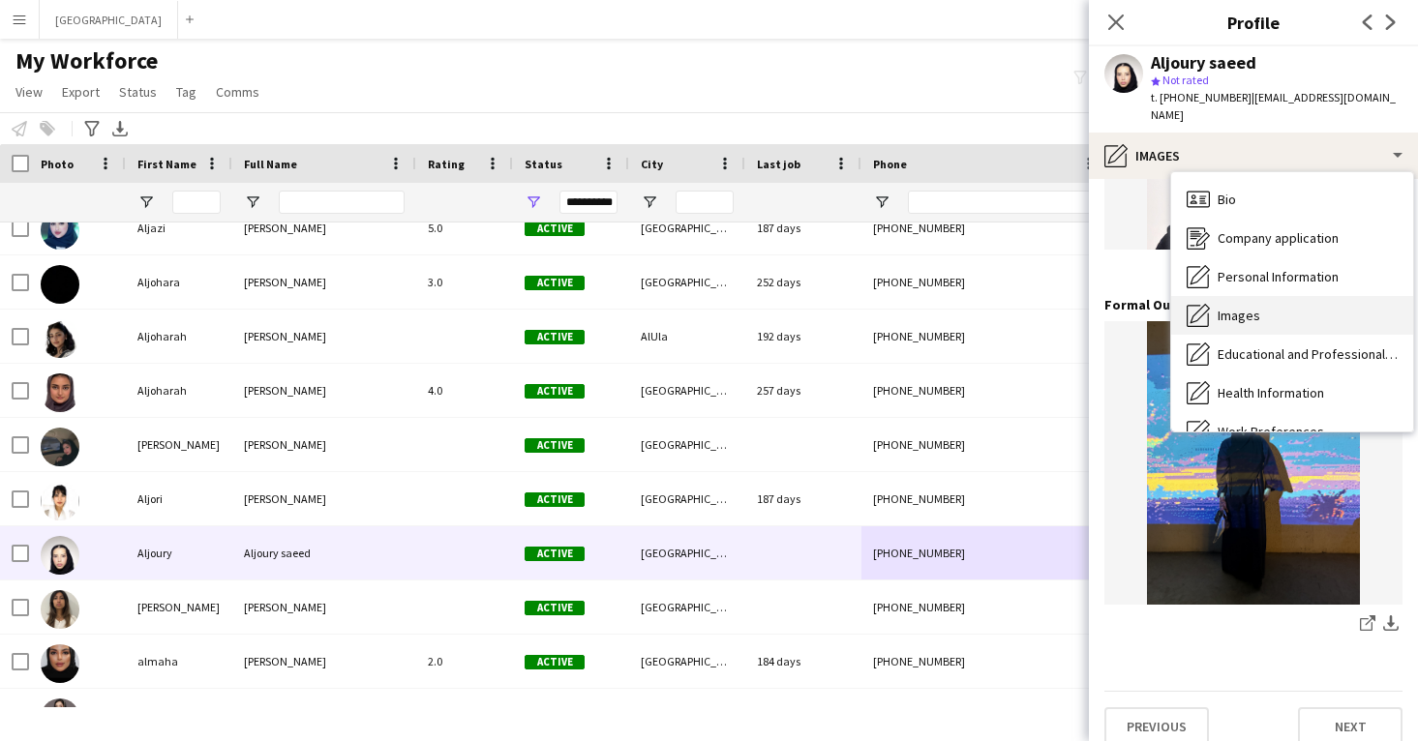
click at [1277, 296] on div "Images Images" at bounding box center [1292, 315] width 242 height 39
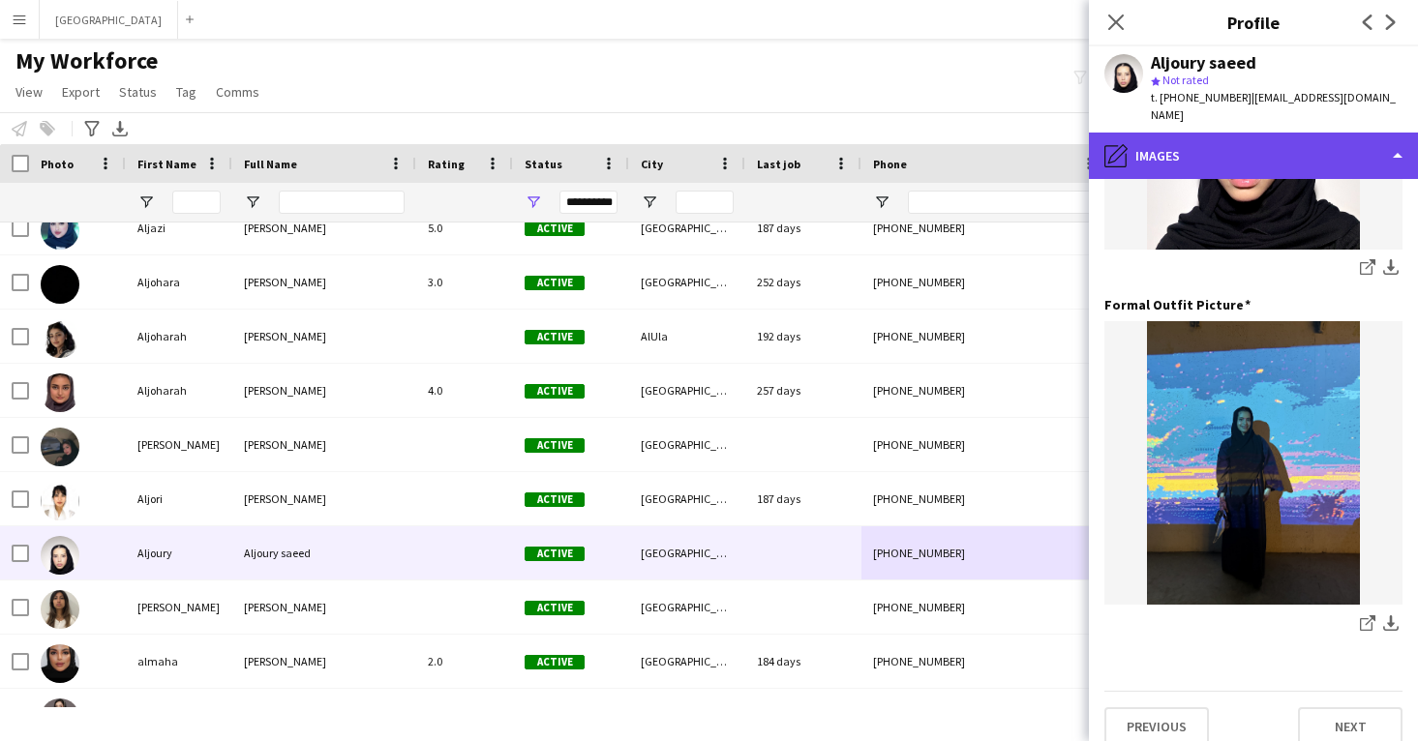
click at [1241, 133] on div "pencil4 Images" at bounding box center [1253, 156] width 329 height 46
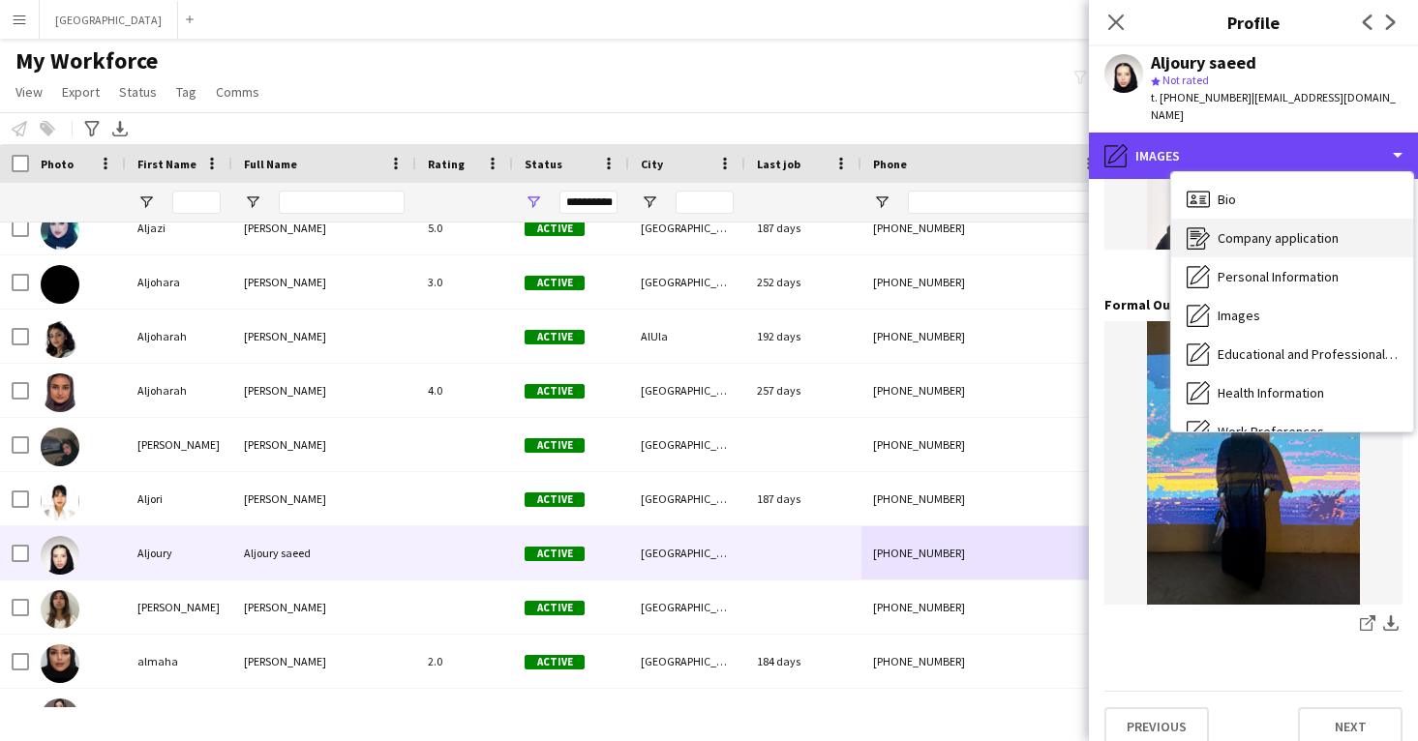
scroll to position [0, 0]
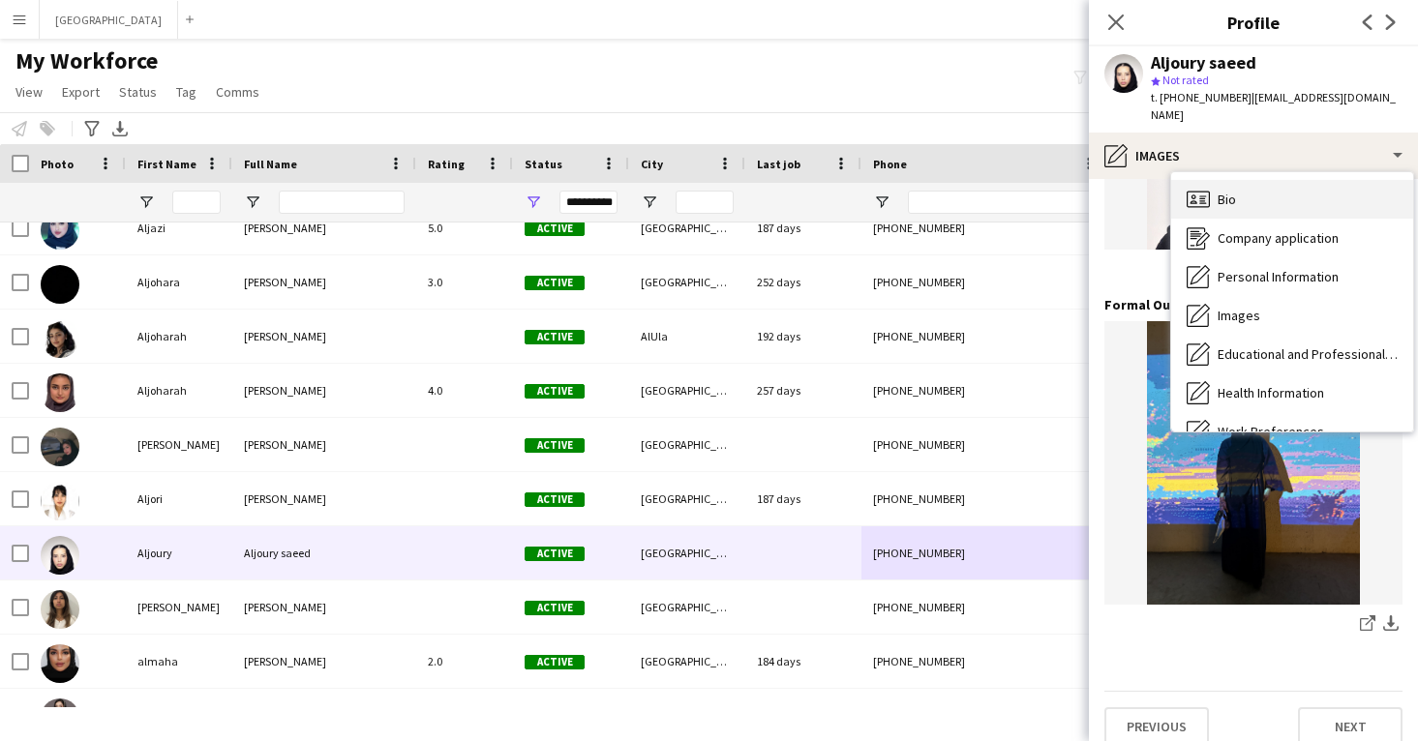
click at [1269, 190] on div "Bio Bio" at bounding box center [1292, 199] width 242 height 39
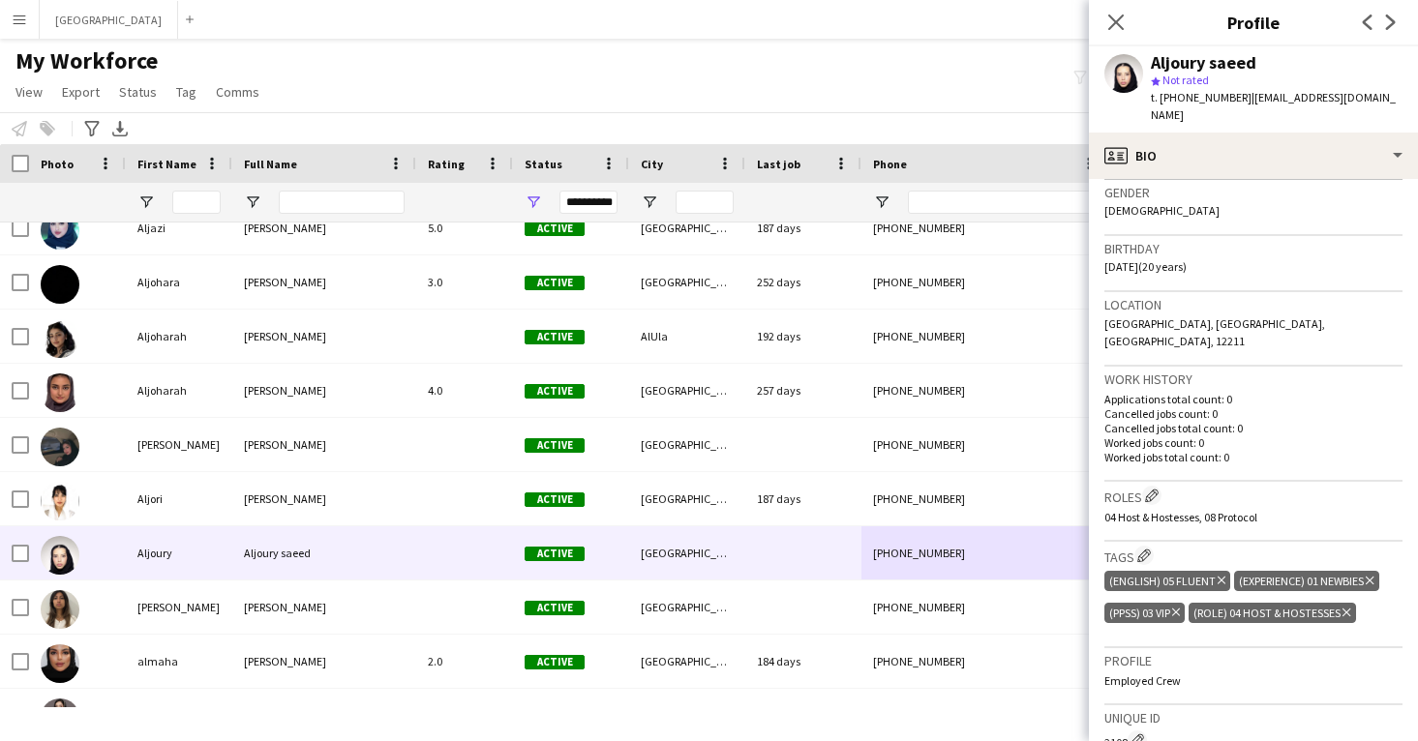
scroll to position [325, 0]
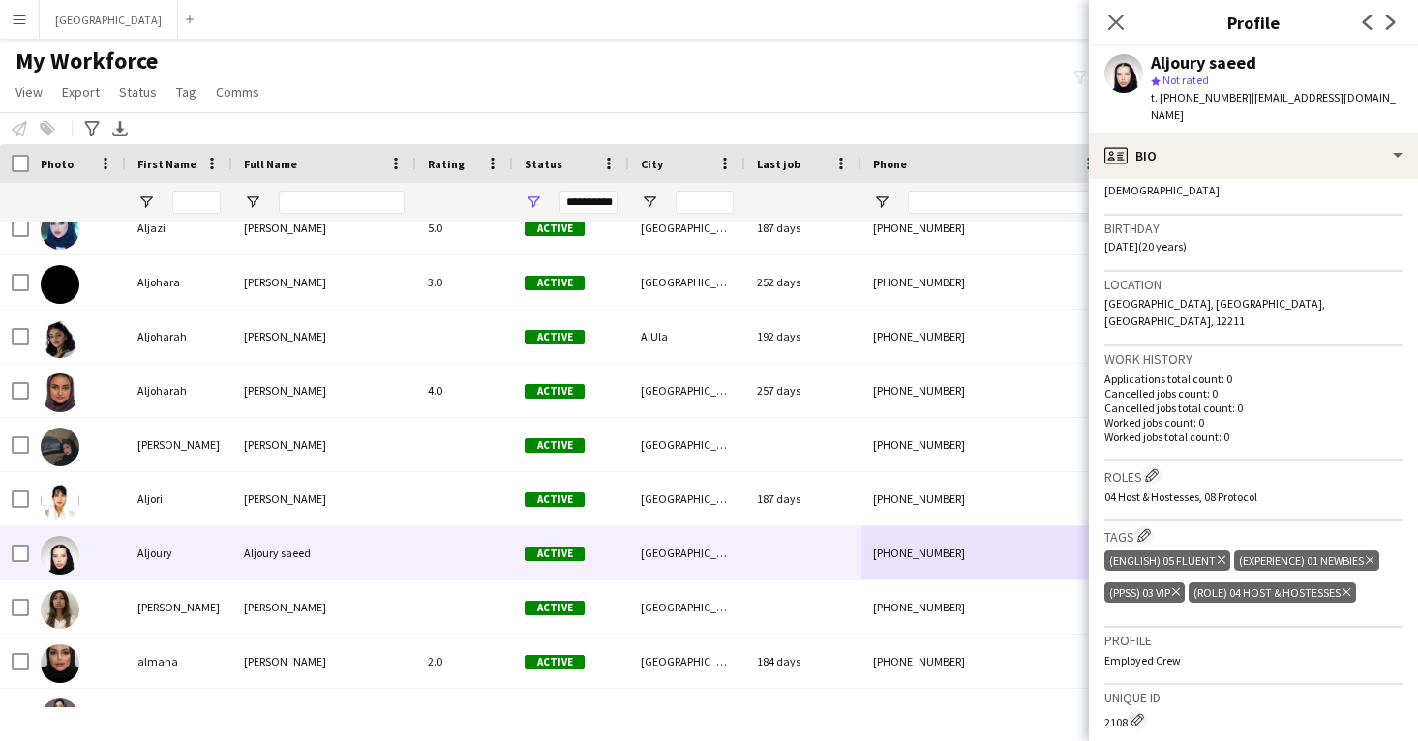
click at [1152, 462] on div "Roles Edit crew company roles 04 Host & Hostesses, 08 Protocol" at bounding box center [1253, 492] width 298 height 60
click at [1154, 468] on app-icon "Edit crew company roles" at bounding box center [1152, 475] width 14 height 14
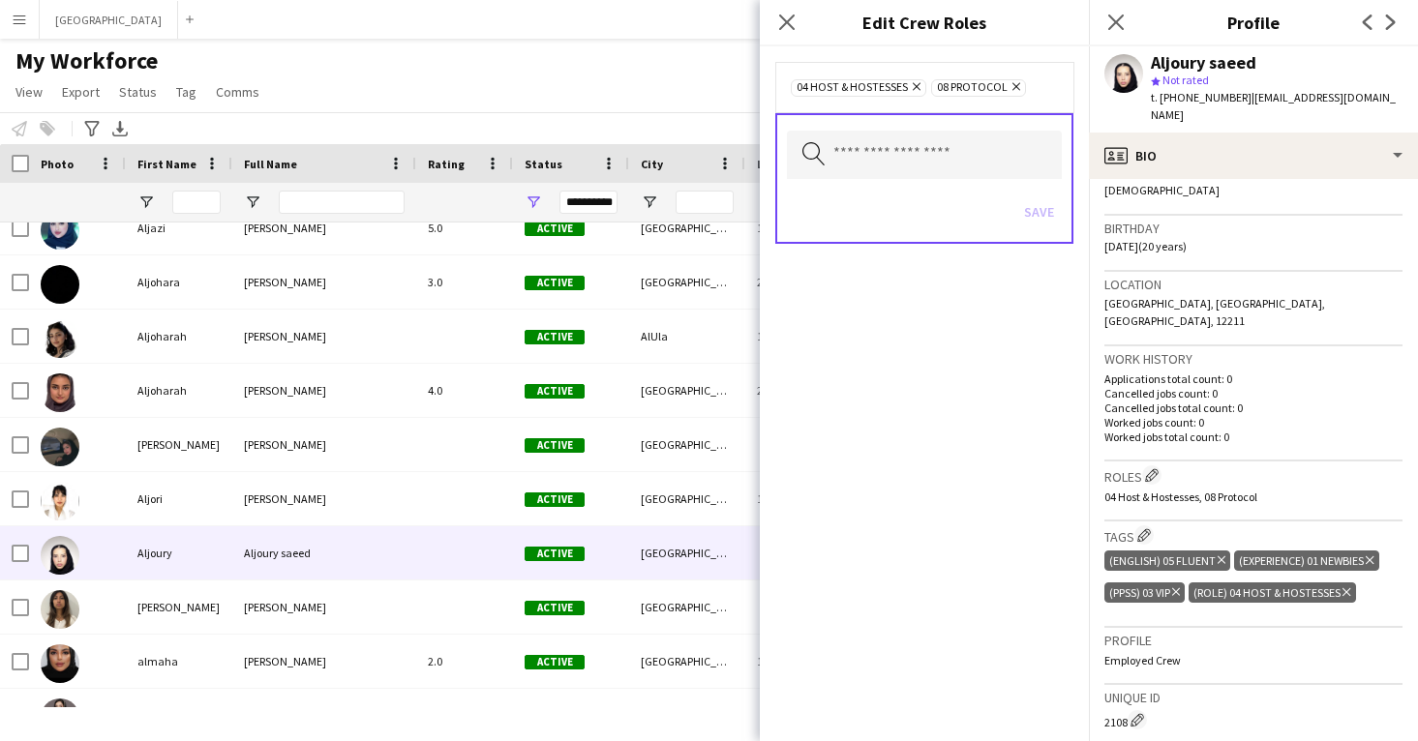
click at [1015, 85] on icon at bounding box center [1016, 87] width 8 height 8
click at [1042, 208] on button "Save" at bounding box center [1038, 211] width 45 height 31
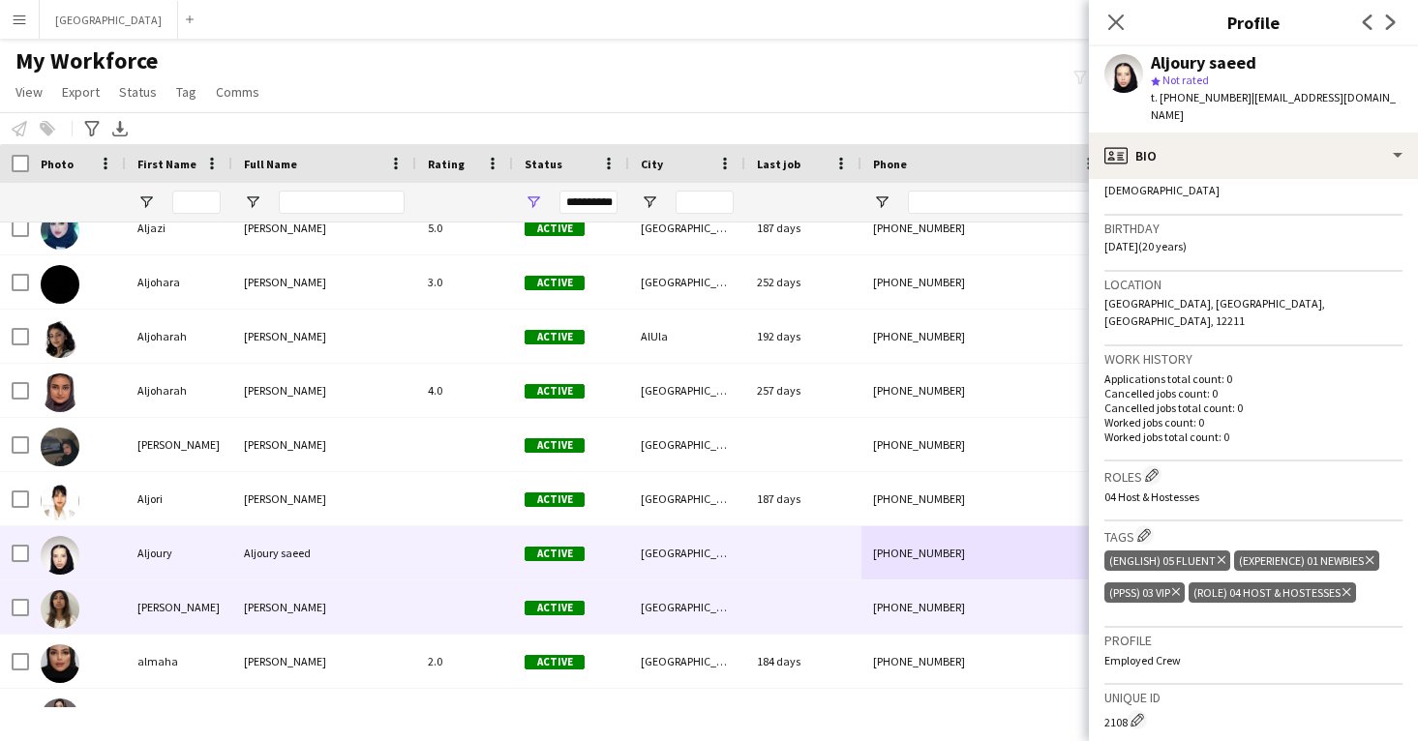
click at [620, 615] on div "Active" at bounding box center [571, 607] width 116 height 53
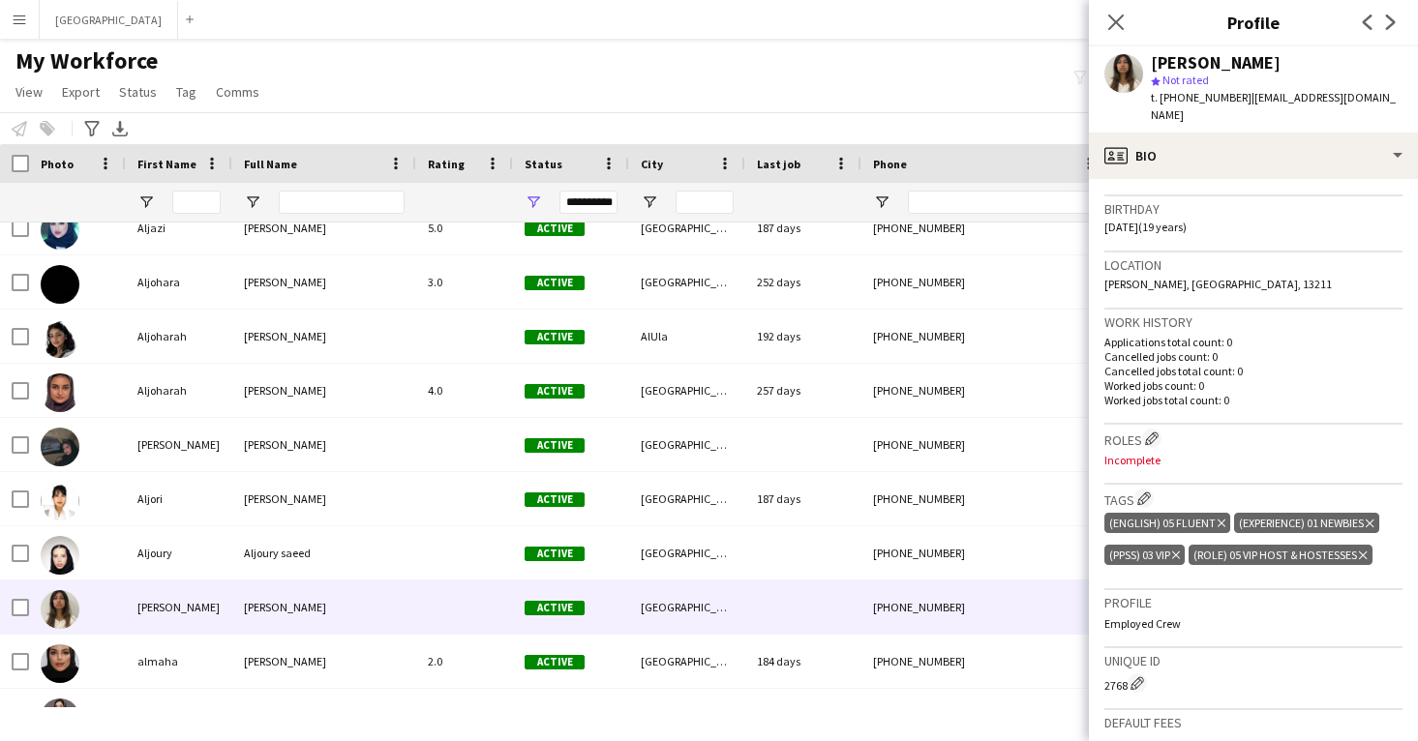
scroll to position [346, 0]
click at [1157, 430] on app-icon "Edit crew company roles" at bounding box center [1152, 437] width 14 height 14
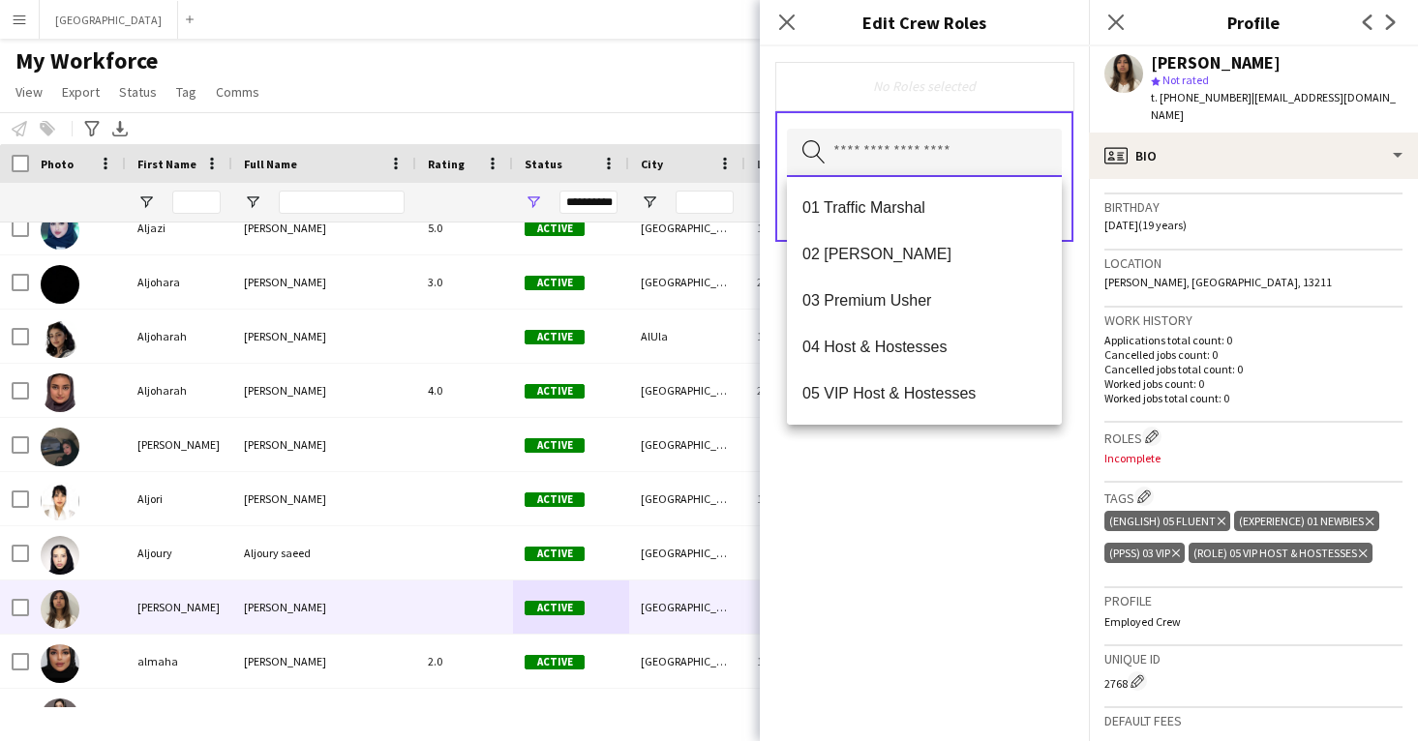
click at [880, 154] on input "text" at bounding box center [924, 153] width 275 height 48
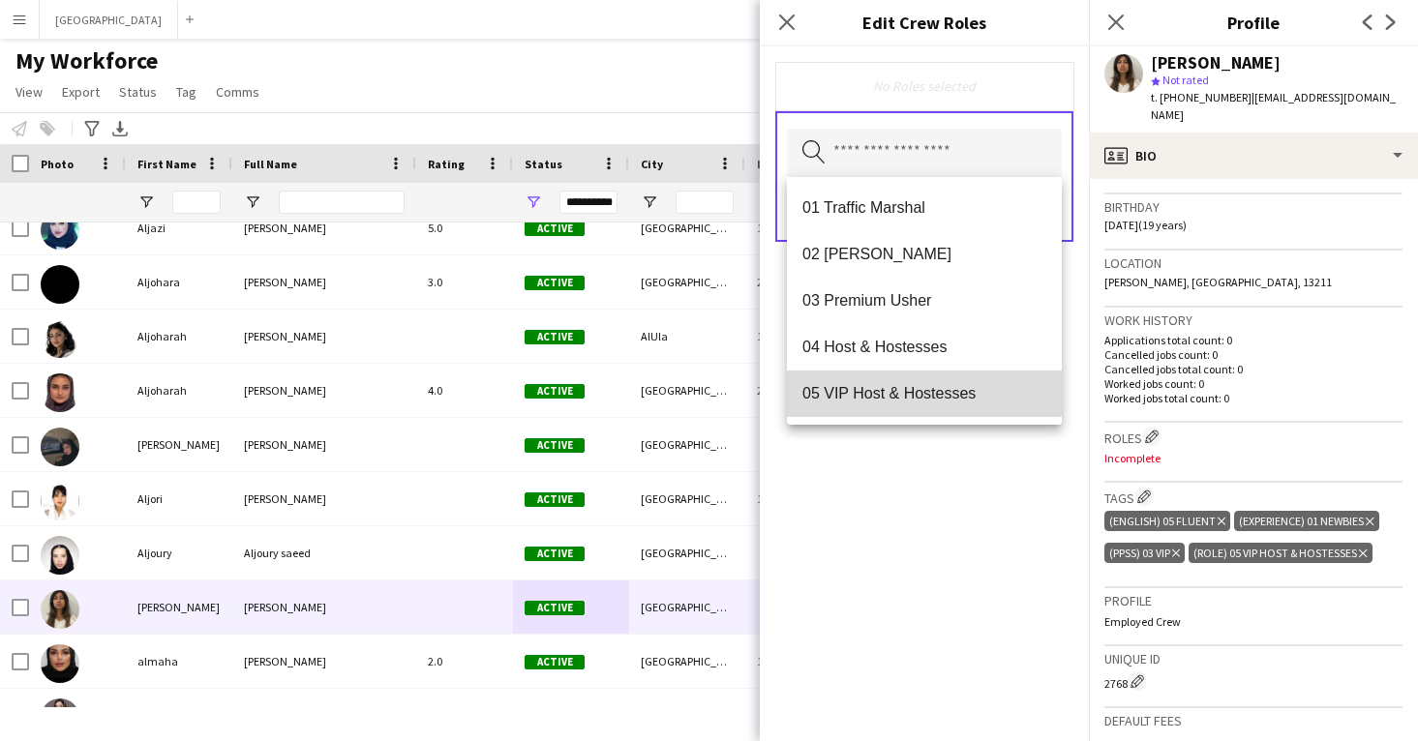
click at [889, 378] on mat-option "05 VIP Host & Hostesses" at bounding box center [924, 394] width 275 height 46
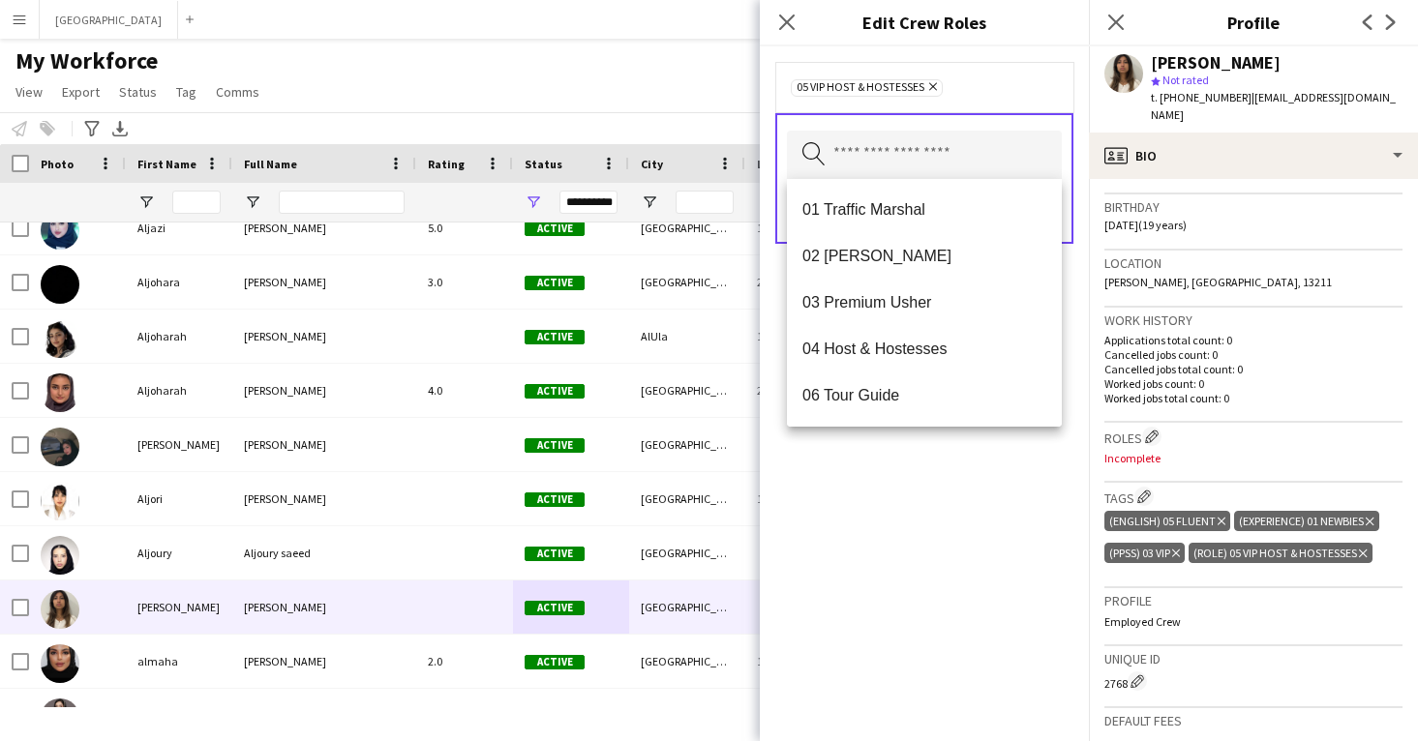
click at [924, 554] on div "05 VIP Host & Hostesses Remove Search by role type Save" at bounding box center [924, 393] width 329 height 695
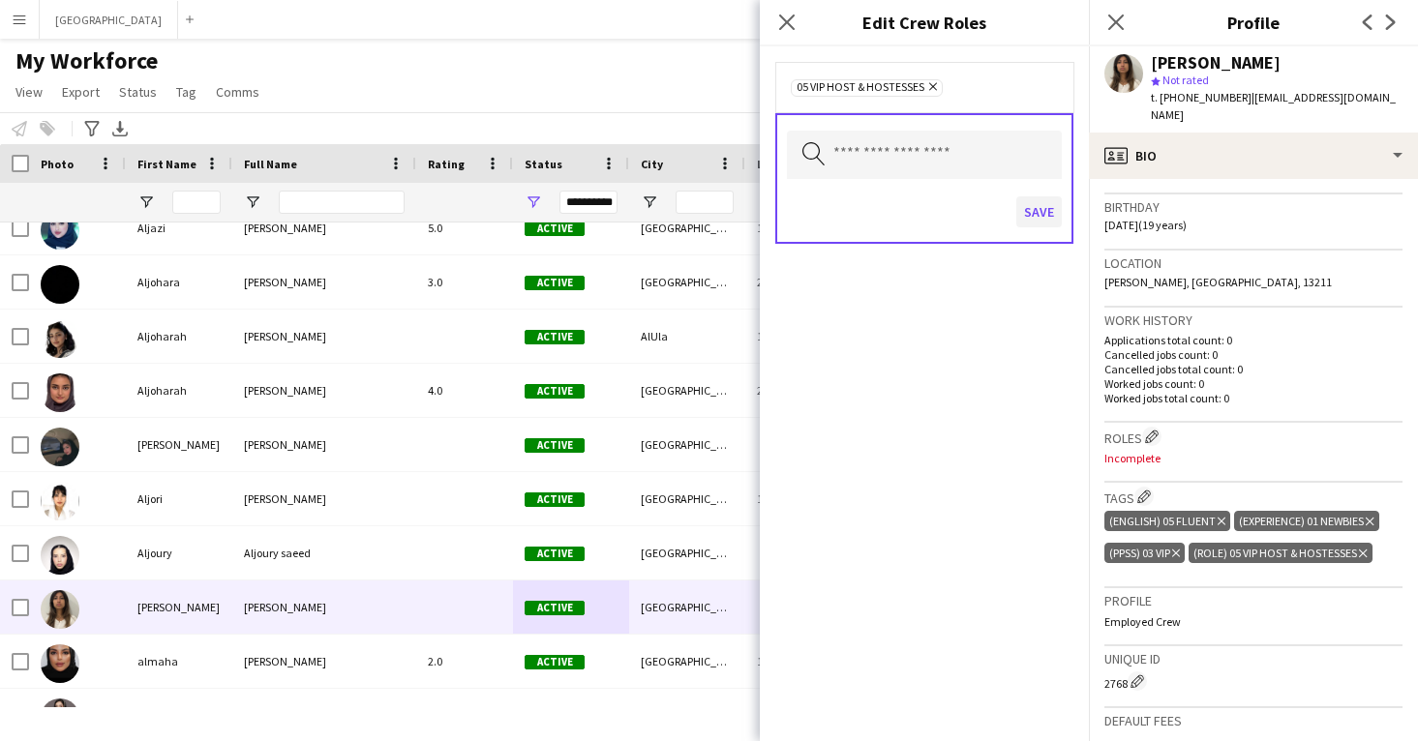
click at [1049, 210] on button "Save" at bounding box center [1038, 211] width 45 height 31
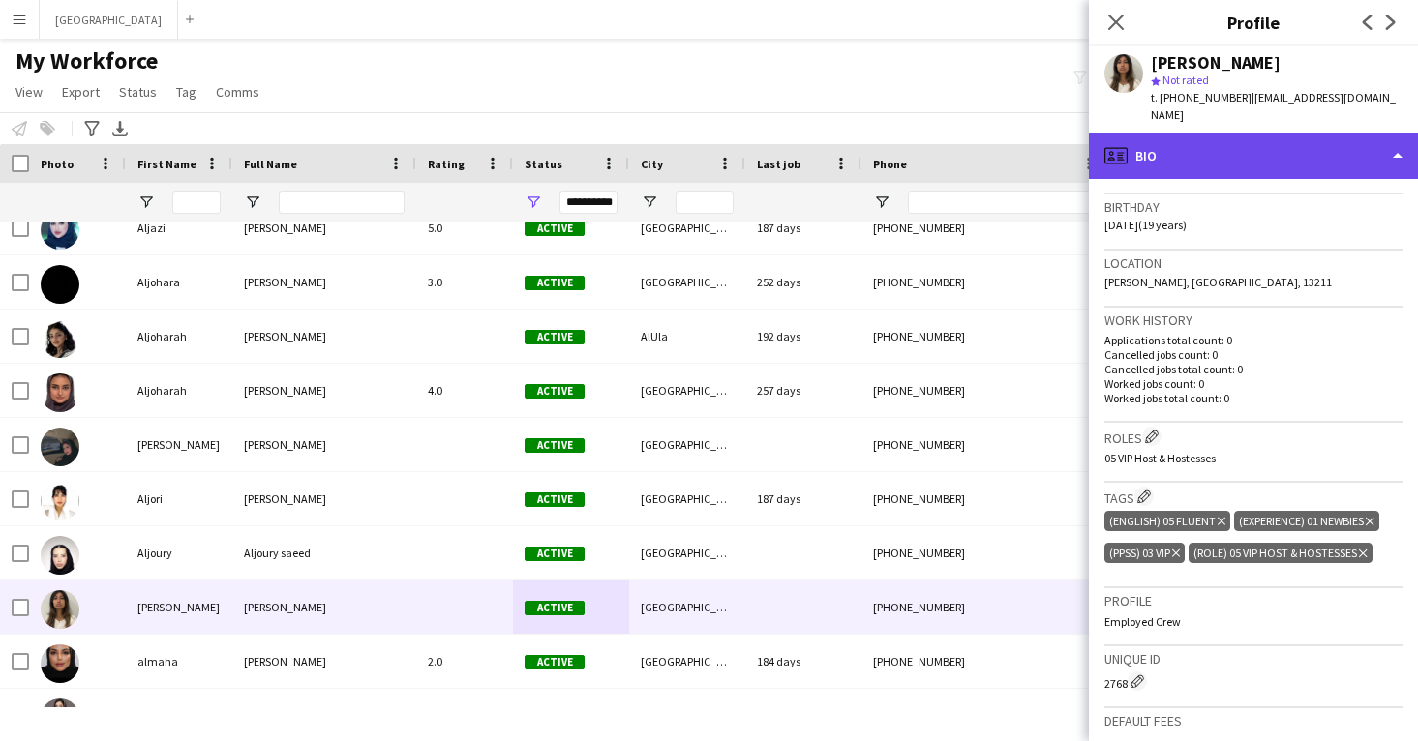
click at [1145, 138] on div "profile Bio" at bounding box center [1253, 156] width 329 height 46
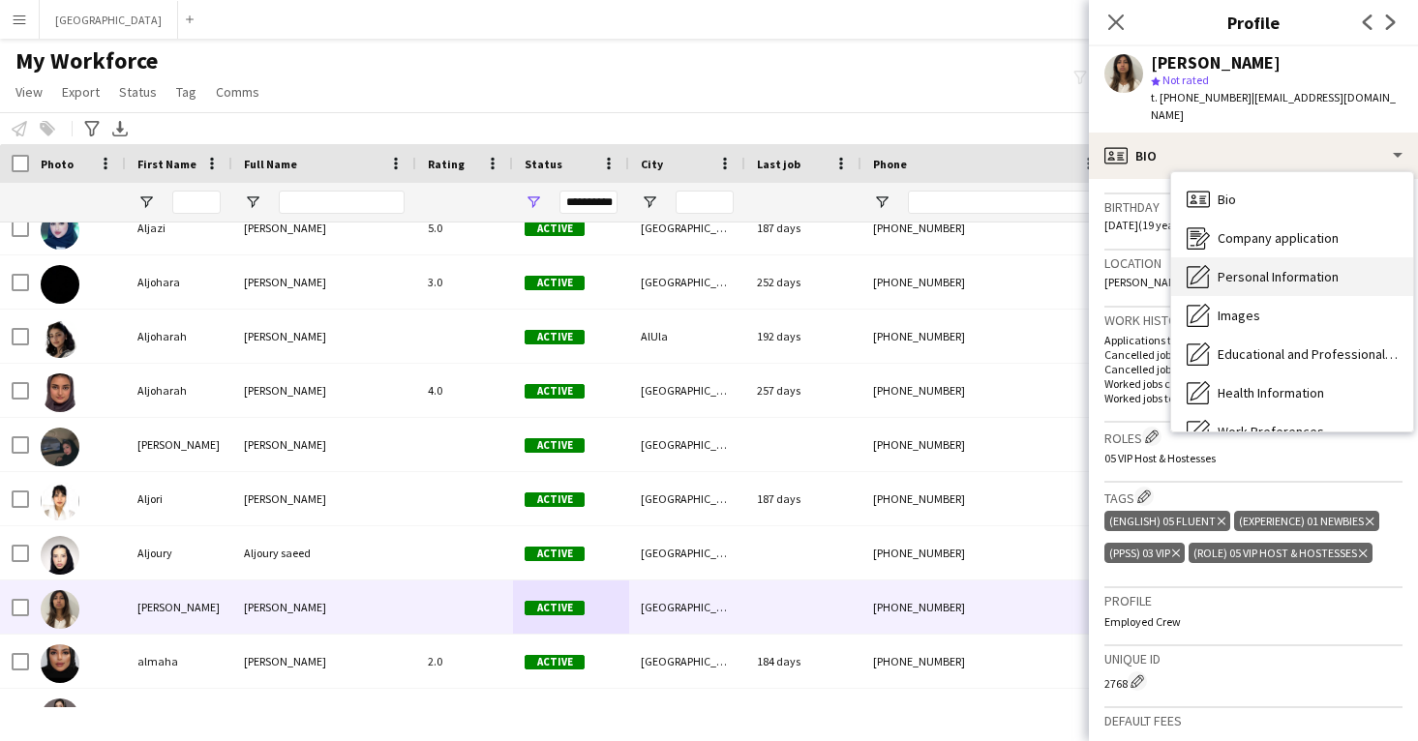
click at [1206, 265] on icon "Personal Information" at bounding box center [1198, 276] width 23 height 23
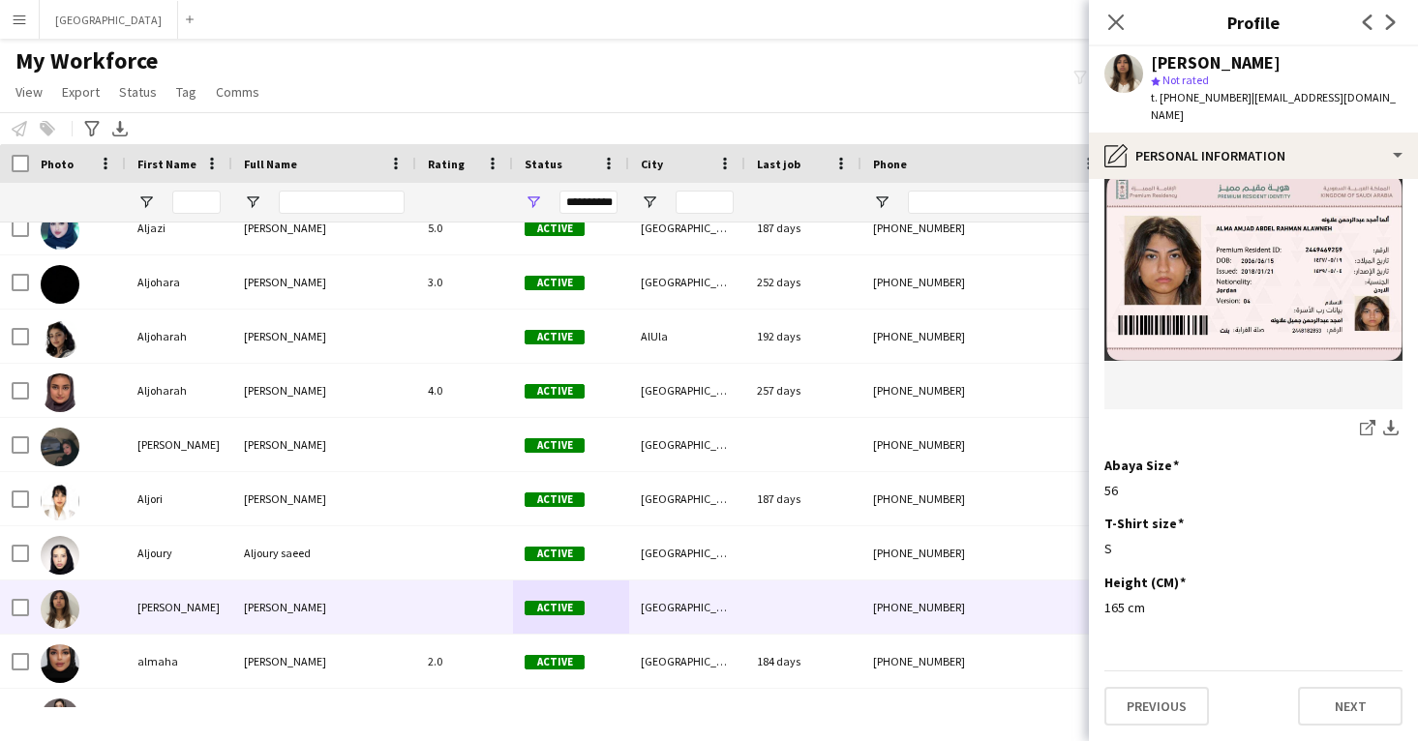
scroll to position [1055, 0]
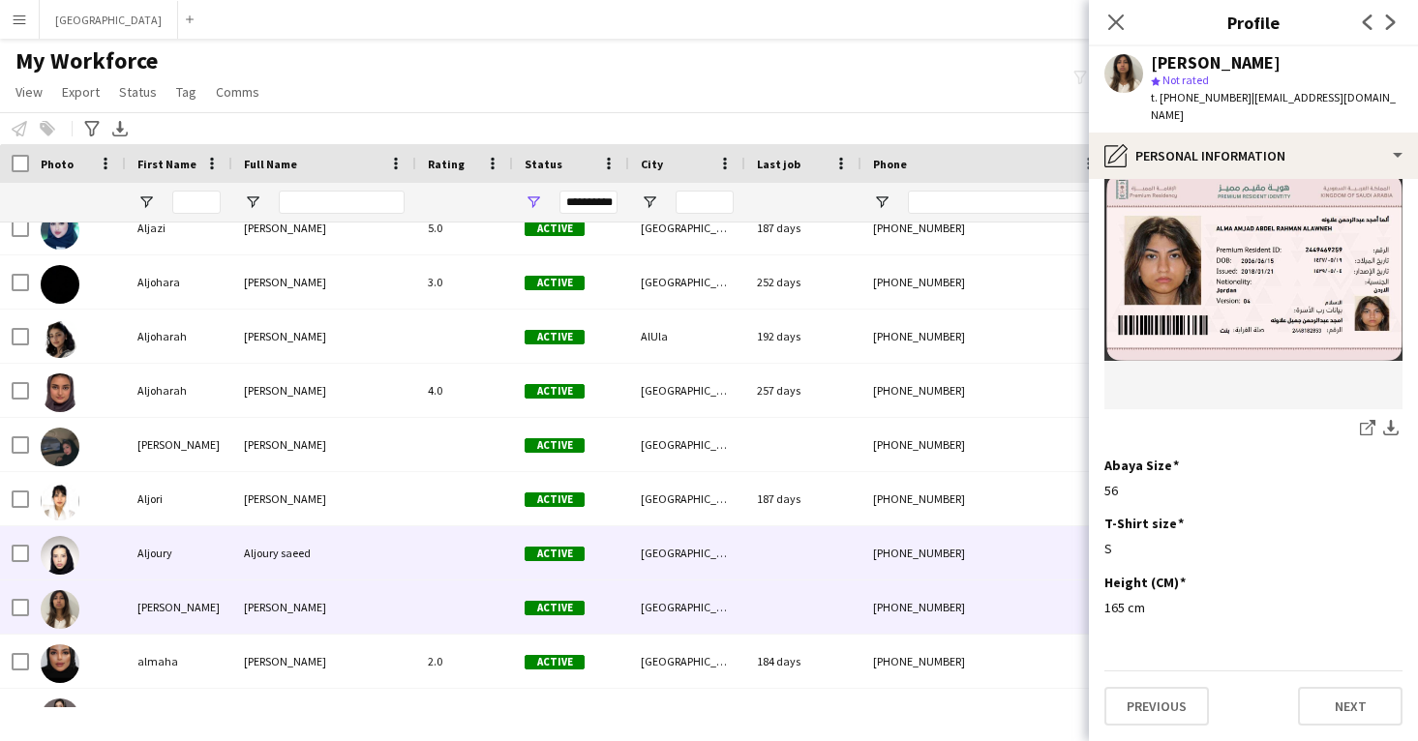
click at [789, 551] on div at bounding box center [803, 553] width 116 height 53
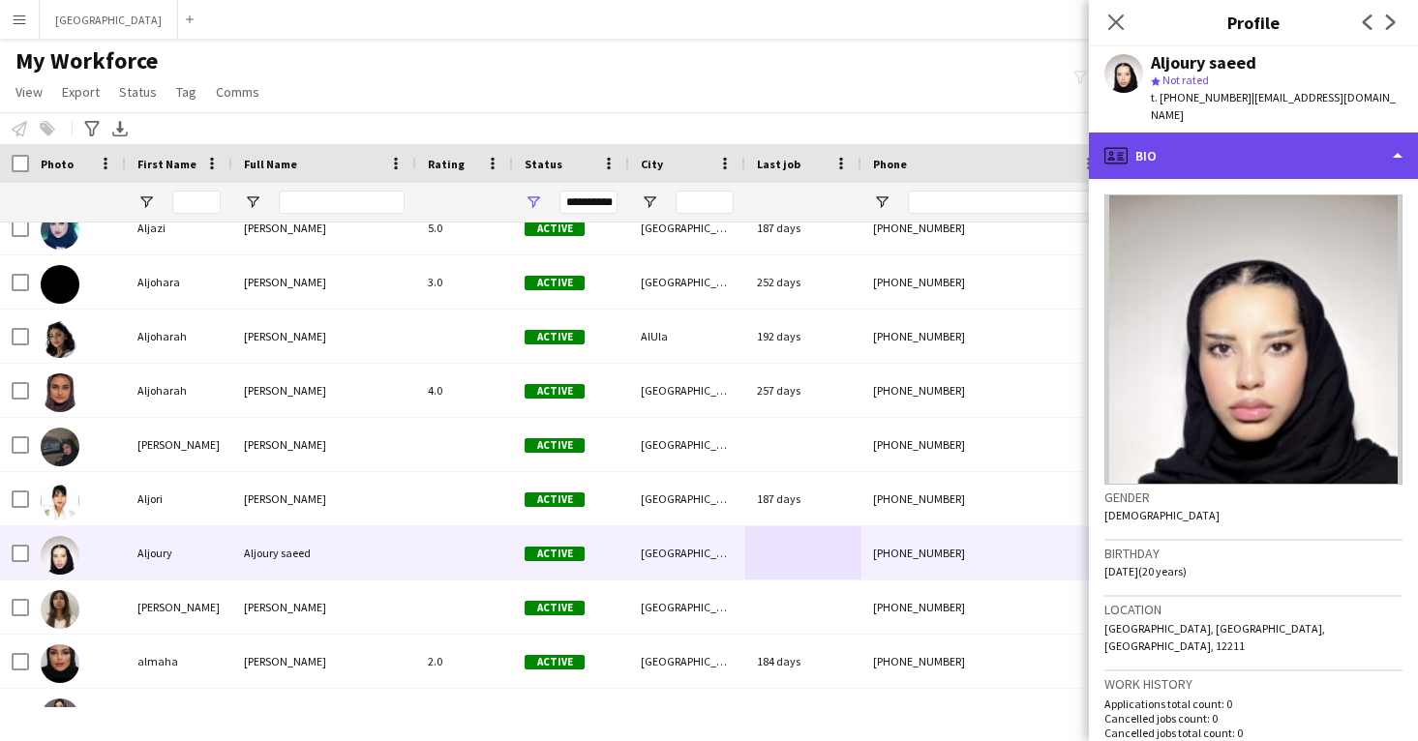
click at [1263, 133] on div "profile Bio" at bounding box center [1253, 156] width 329 height 46
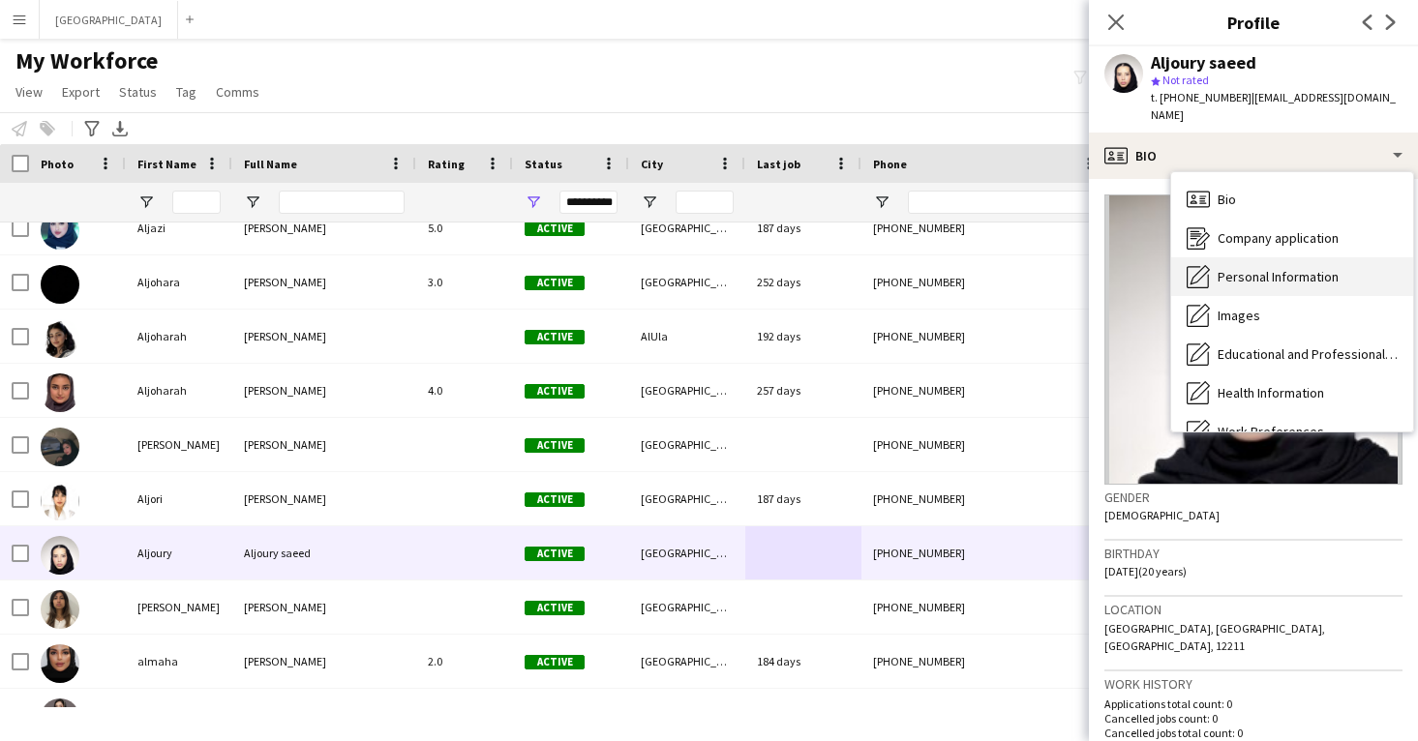
click at [1279, 268] on span "Personal Information" at bounding box center [1278, 276] width 121 height 17
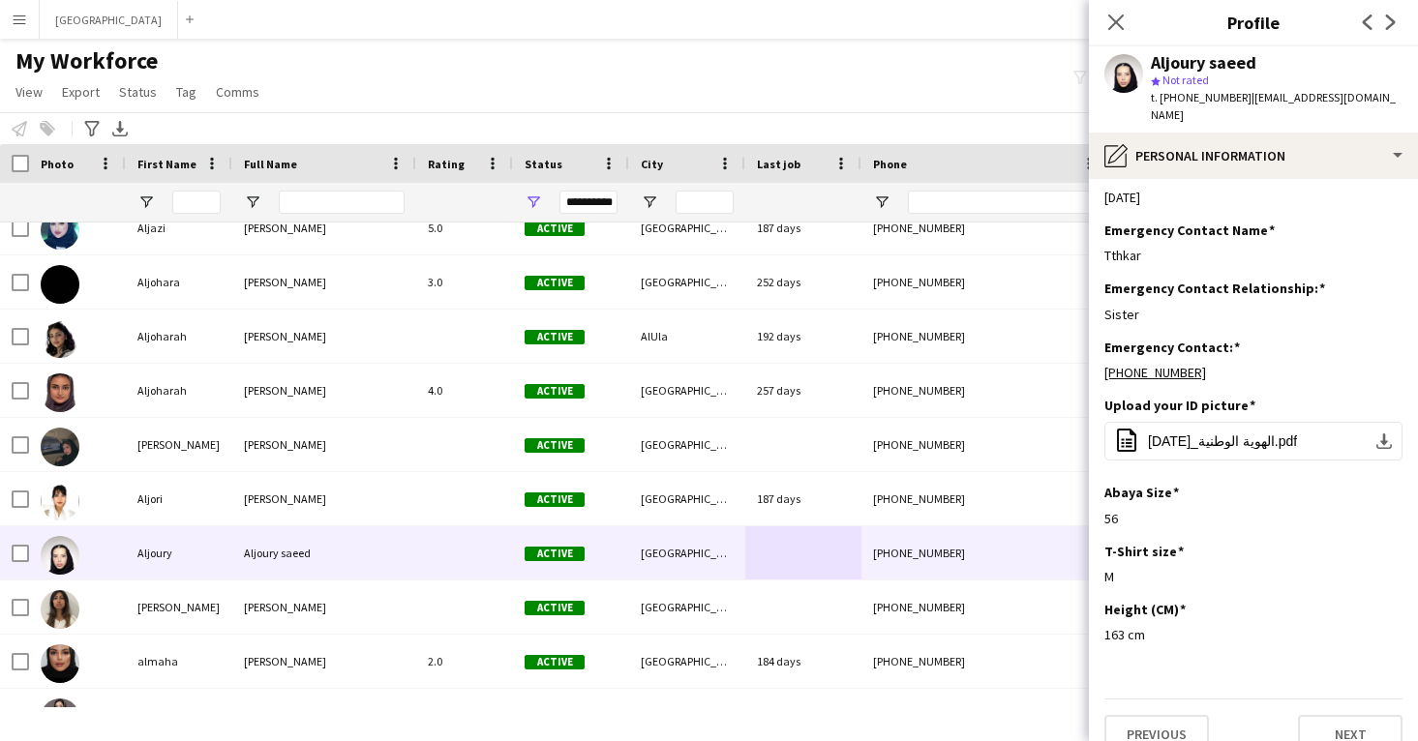
scroll to position [735, 0]
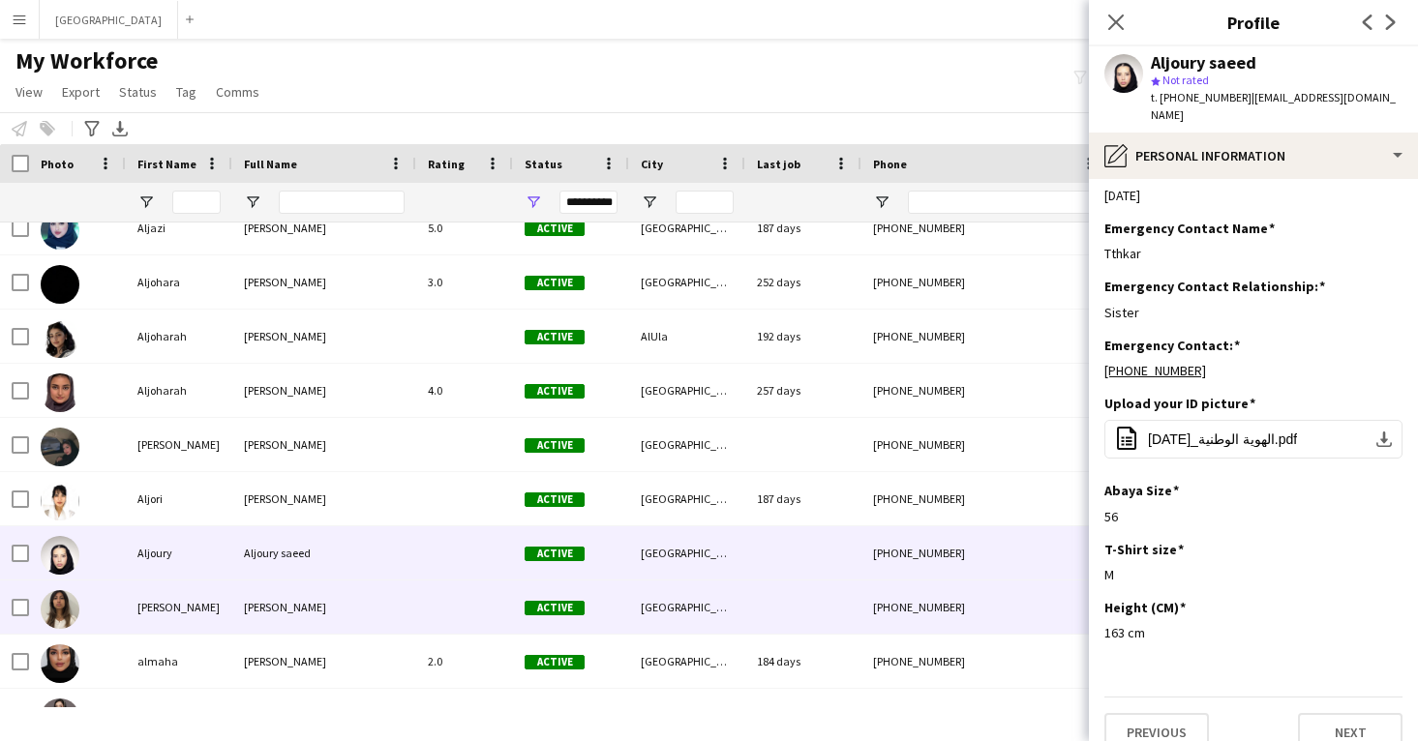
click at [908, 625] on div "[PHONE_NUMBER]" at bounding box center [985, 607] width 248 height 53
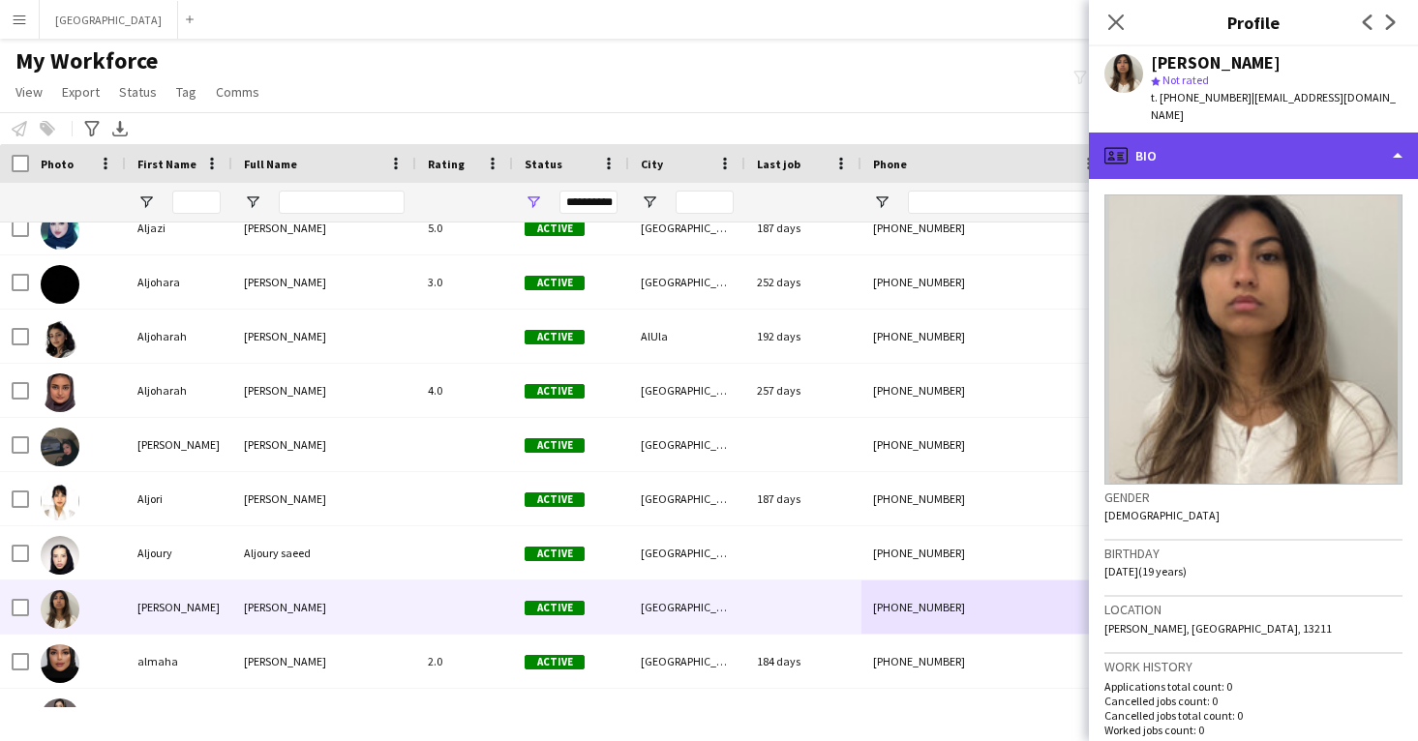
click at [1262, 140] on div "profile Bio" at bounding box center [1253, 156] width 329 height 46
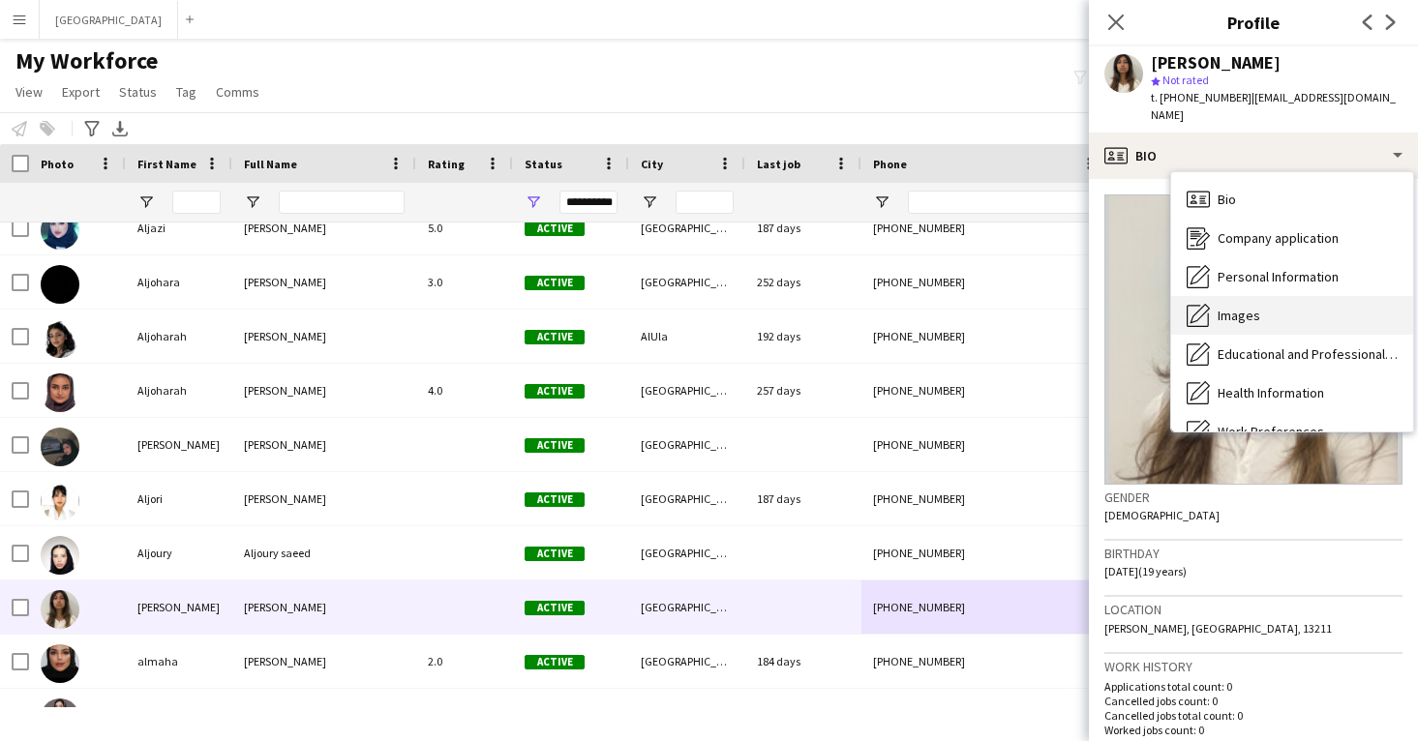
click at [1271, 299] on div "Images Images" at bounding box center [1292, 315] width 242 height 39
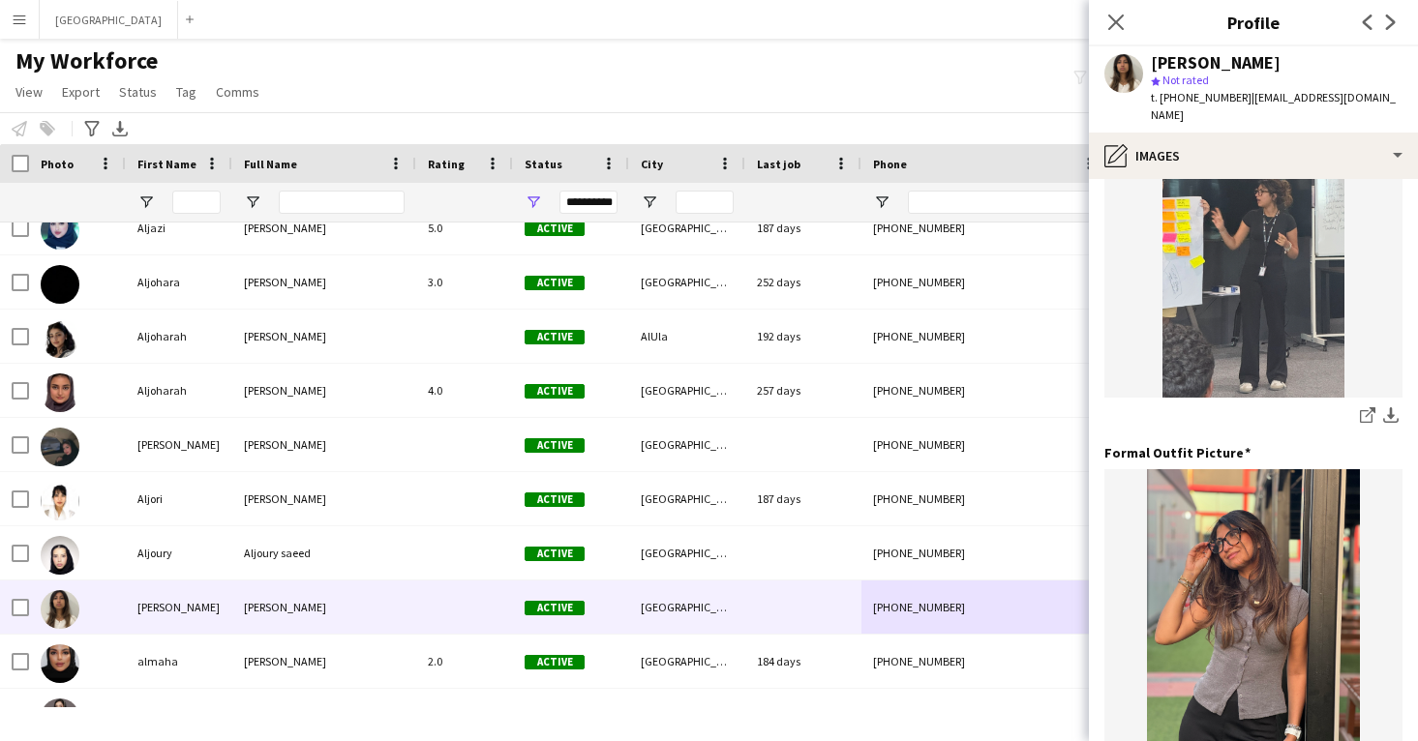
scroll to position [425, 0]
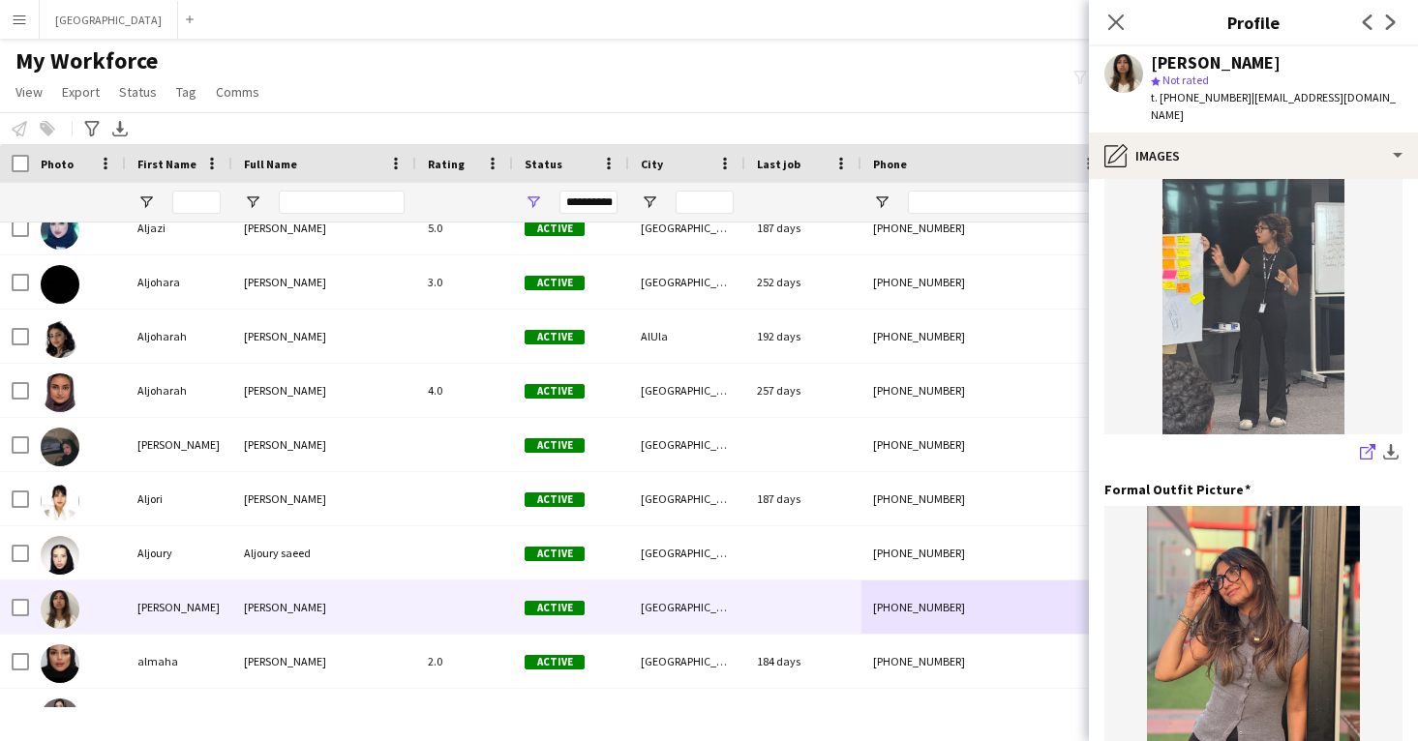
click at [1365, 444] on icon "share-external-link-1" at bounding box center [1367, 451] width 15 height 15
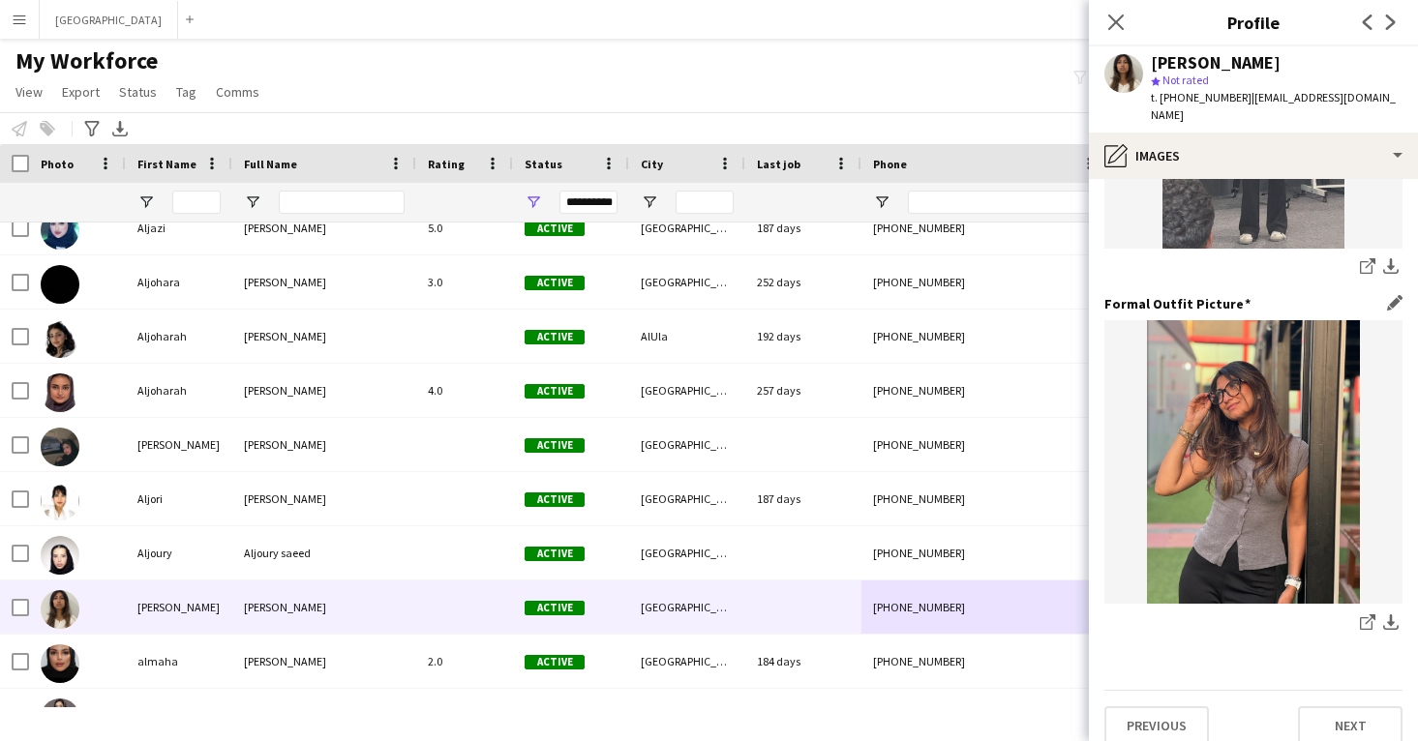
scroll to position [610, 0]
click at [1359, 614] on link "share-external-link-1" at bounding box center [1367, 625] width 23 height 23
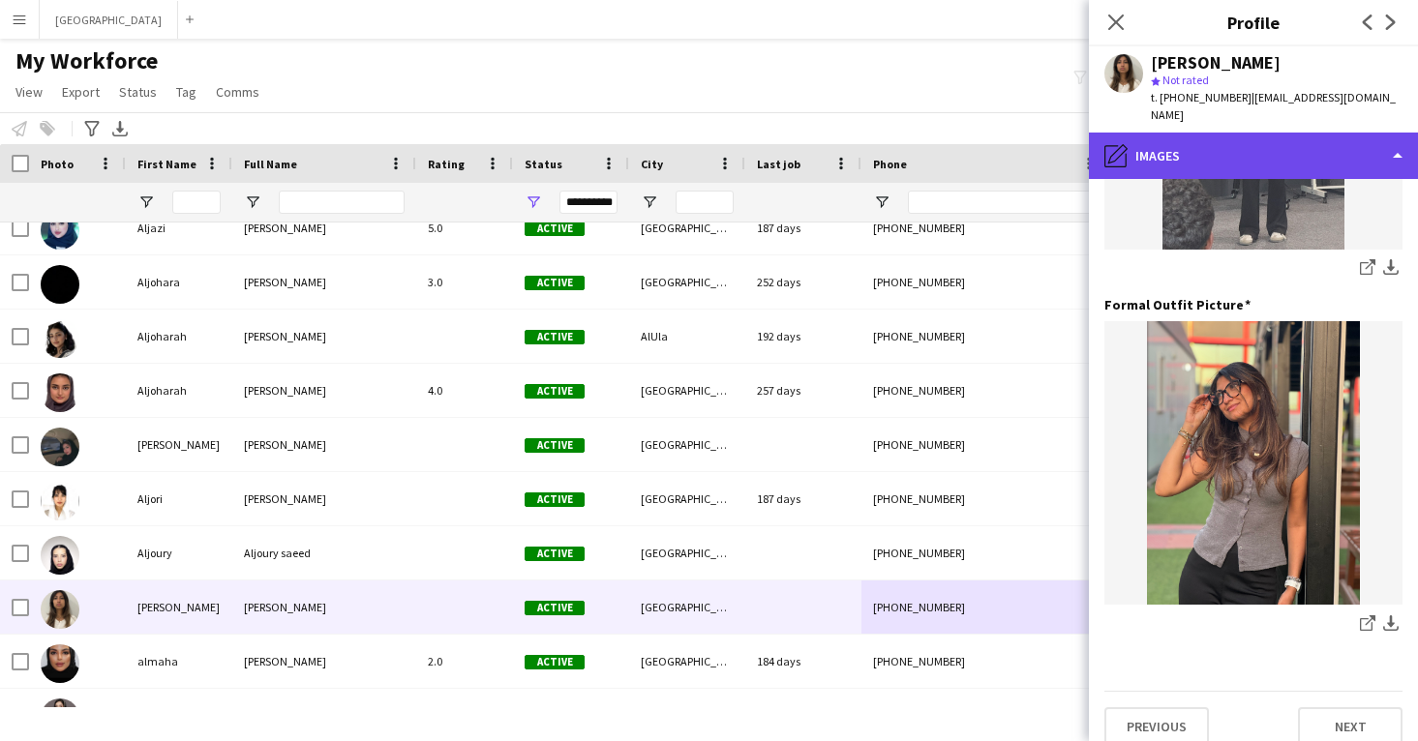
click at [1317, 133] on div "pencil4 Images" at bounding box center [1253, 156] width 329 height 46
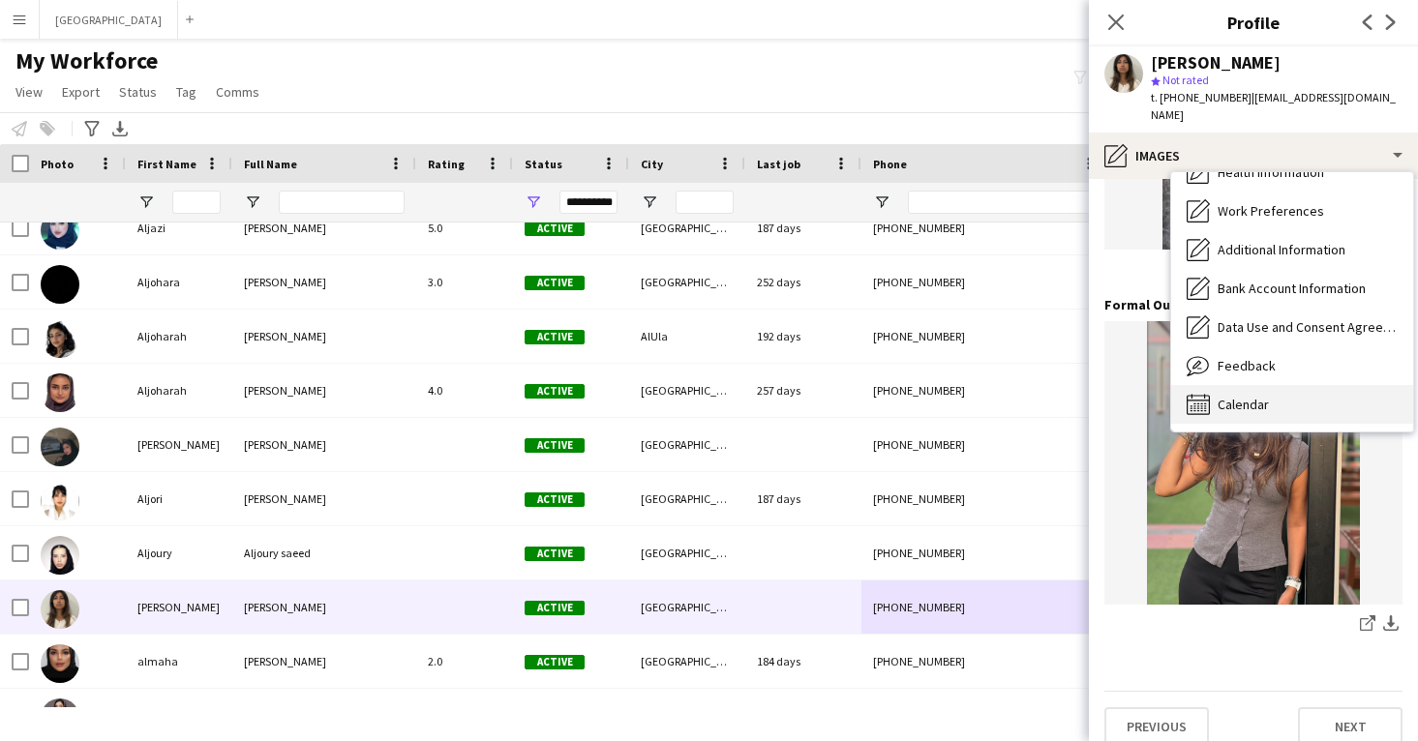
scroll to position [221, 0]
click at [1305, 385] on div "Calendar Calendar" at bounding box center [1292, 404] width 242 height 39
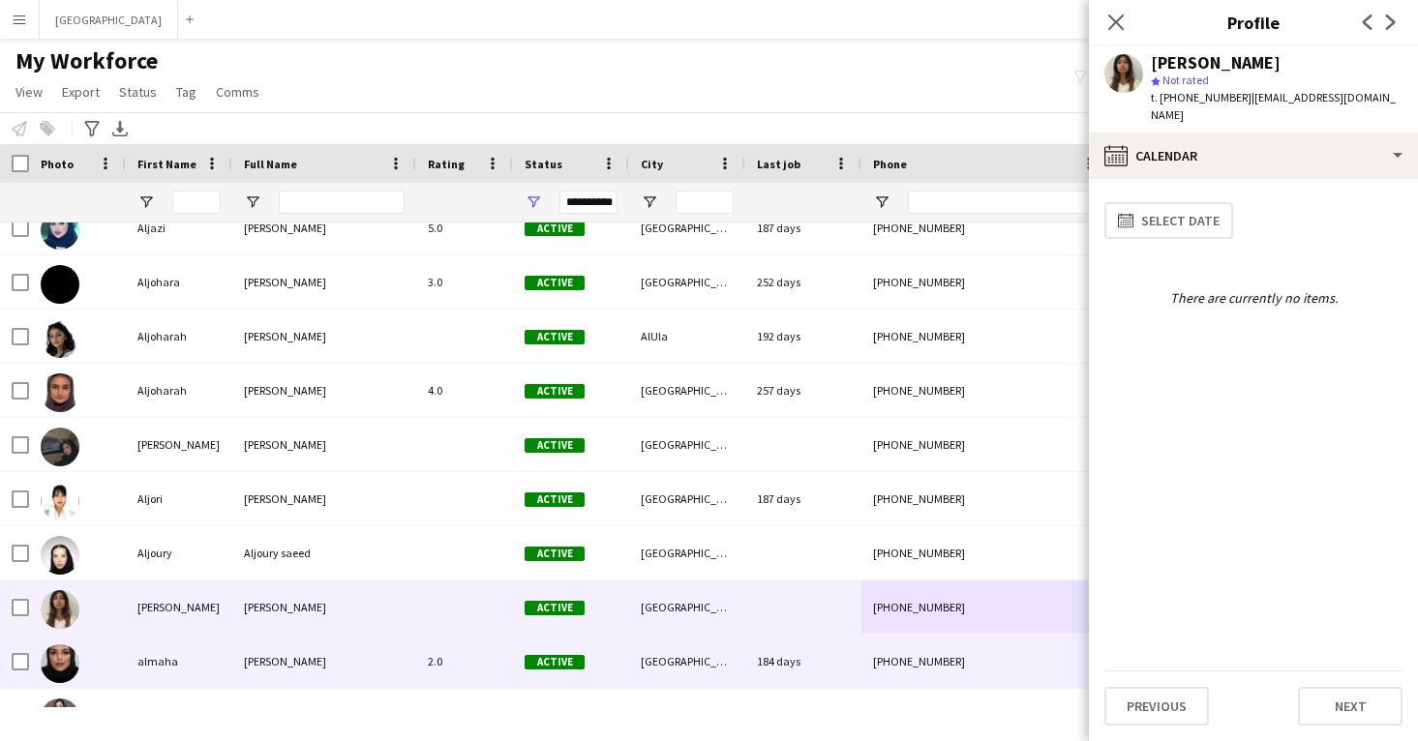
click at [847, 644] on div "184 days" at bounding box center [803, 661] width 116 height 53
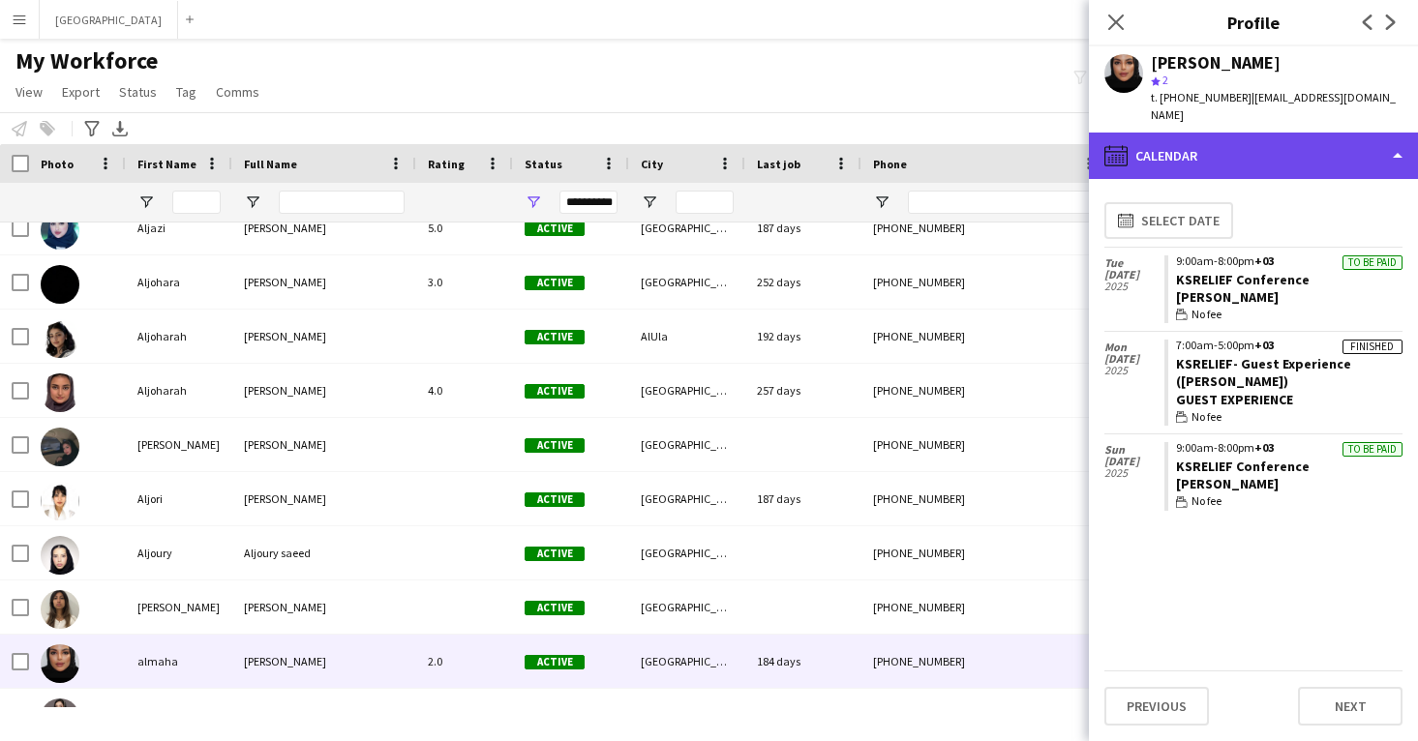
click at [1191, 133] on div "calendar-full Calendar" at bounding box center [1253, 156] width 329 height 46
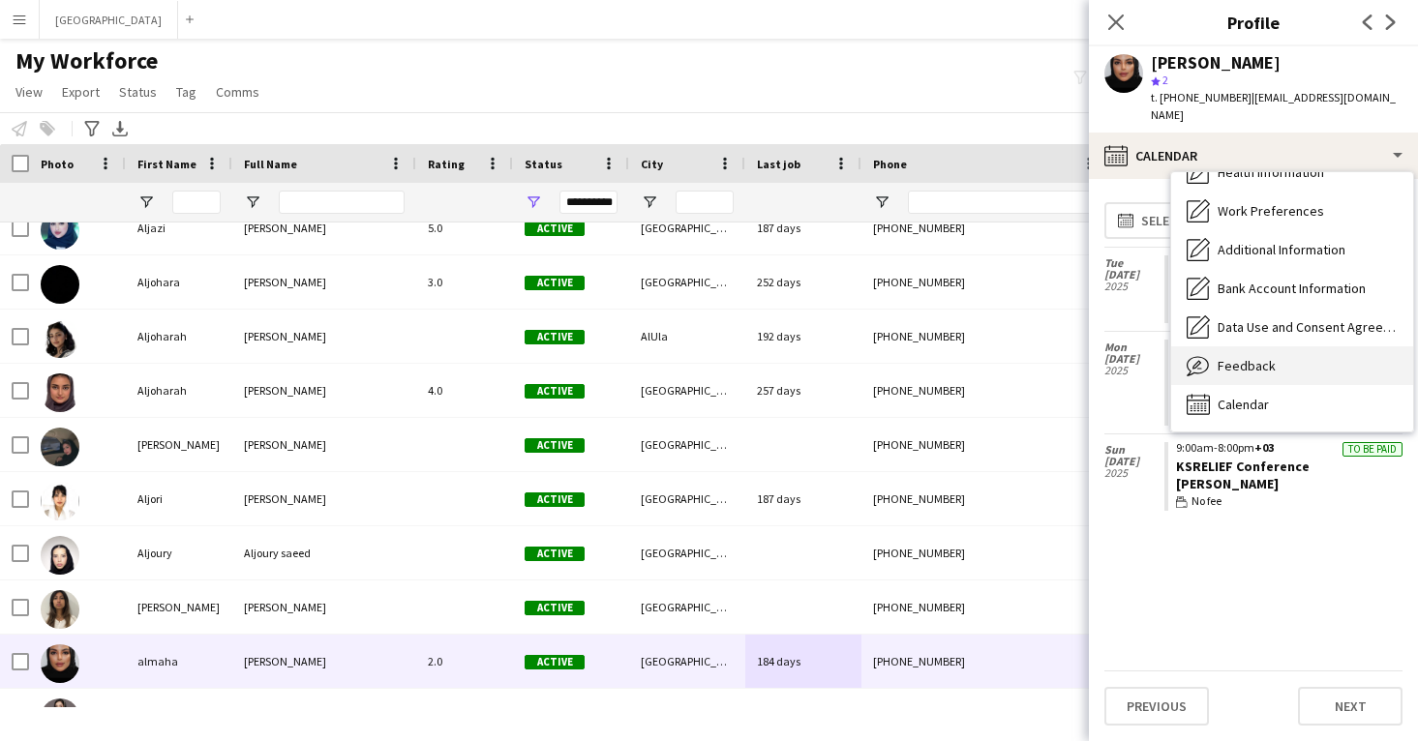
click at [1263, 357] on span "Feedback" at bounding box center [1247, 365] width 58 height 17
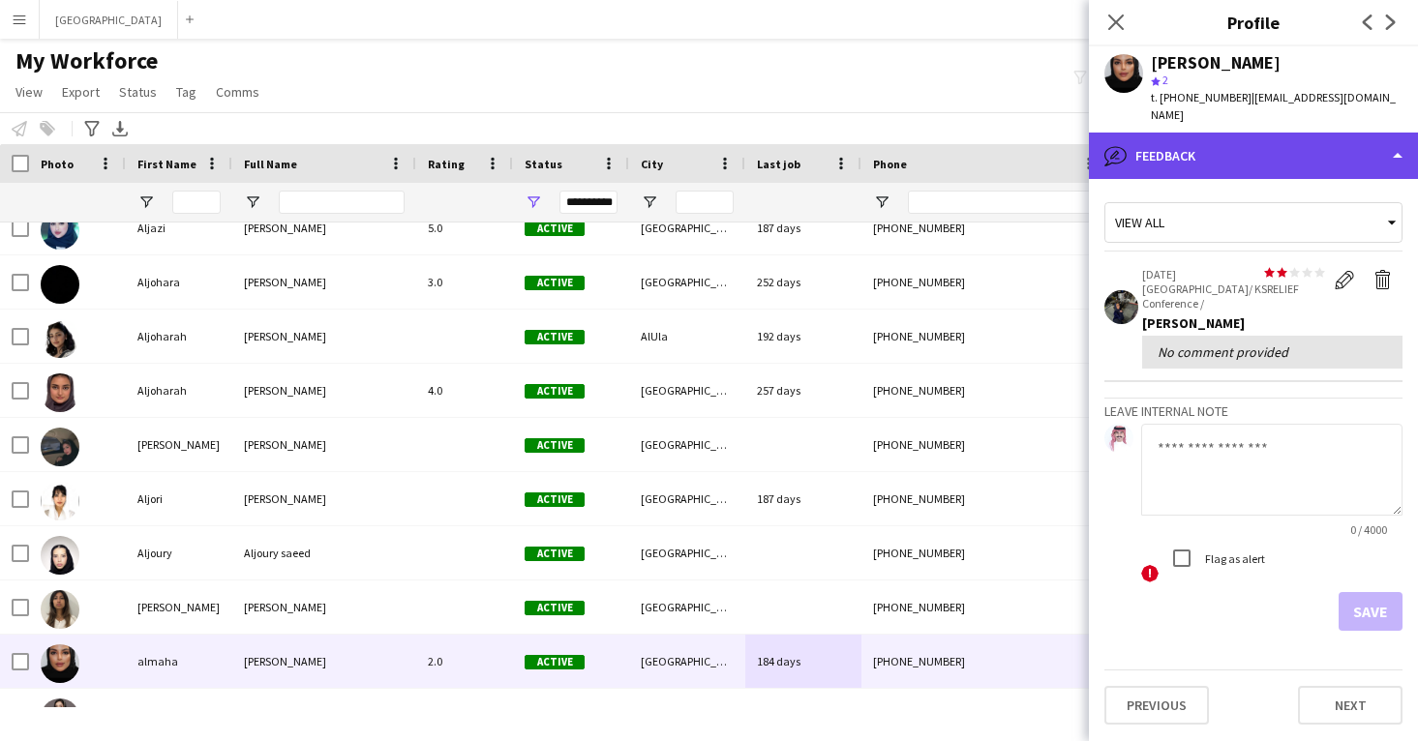
click at [1248, 133] on div "bubble-pencil Feedback" at bounding box center [1253, 156] width 329 height 46
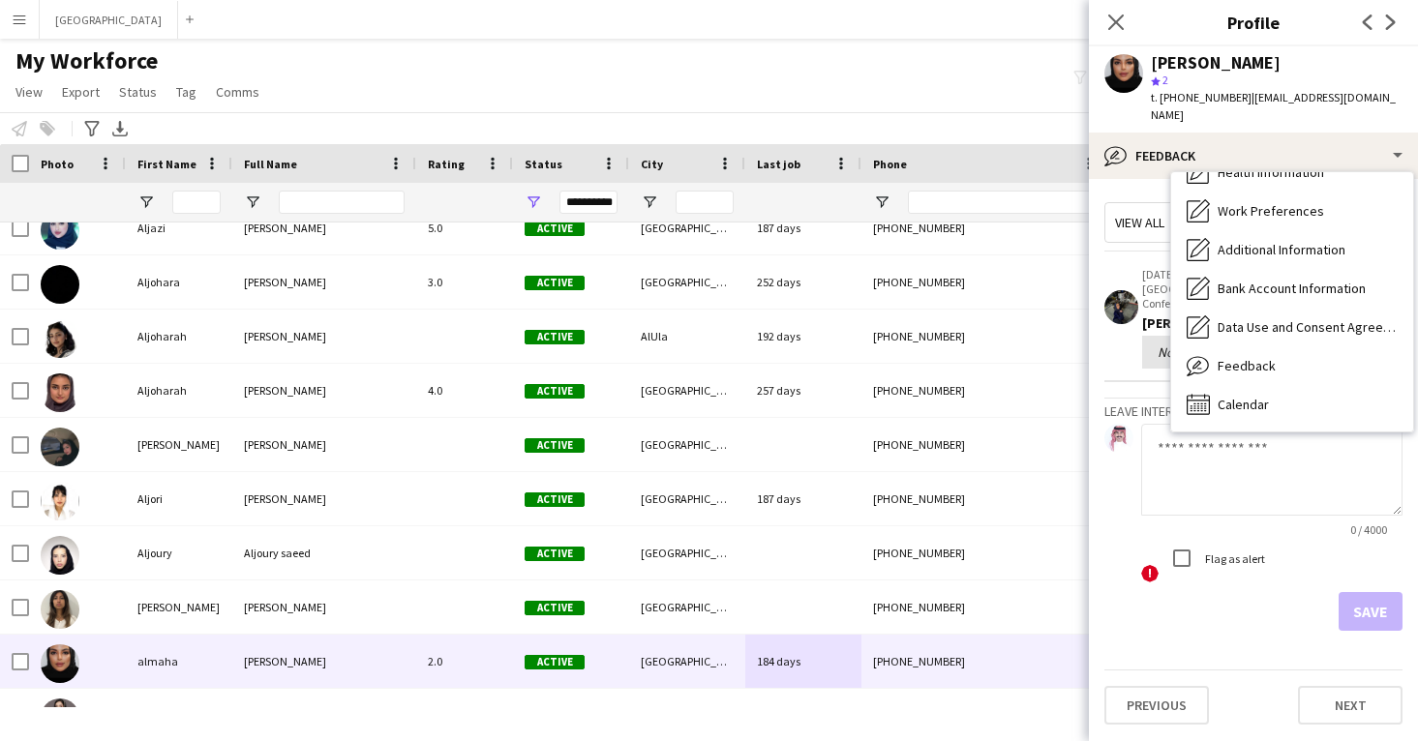
click at [1137, 349] on div "View all star star star star star star star star star star [DATE] [GEOGRAPHIC_D…" at bounding box center [1253, 413] width 298 height 436
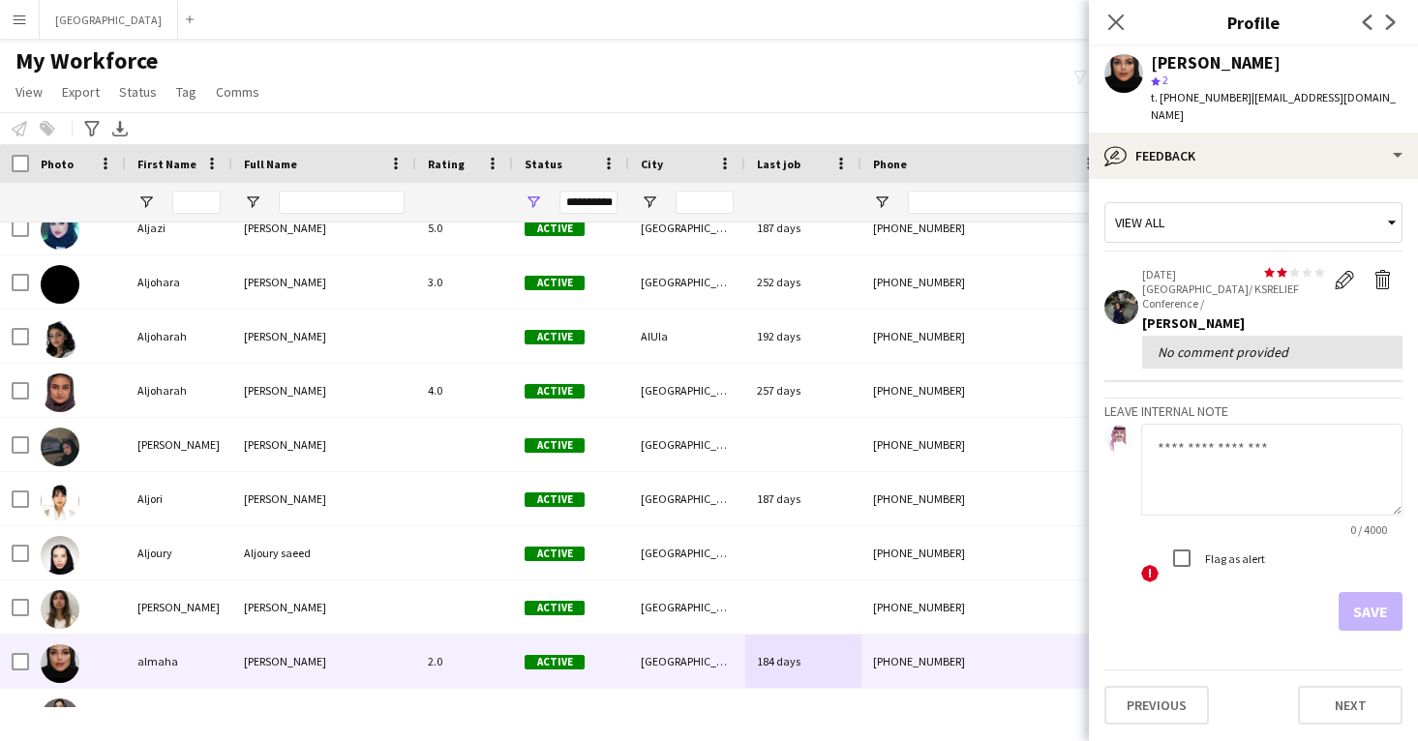
click at [1228, 204] on div "View all" at bounding box center [1243, 222] width 277 height 37
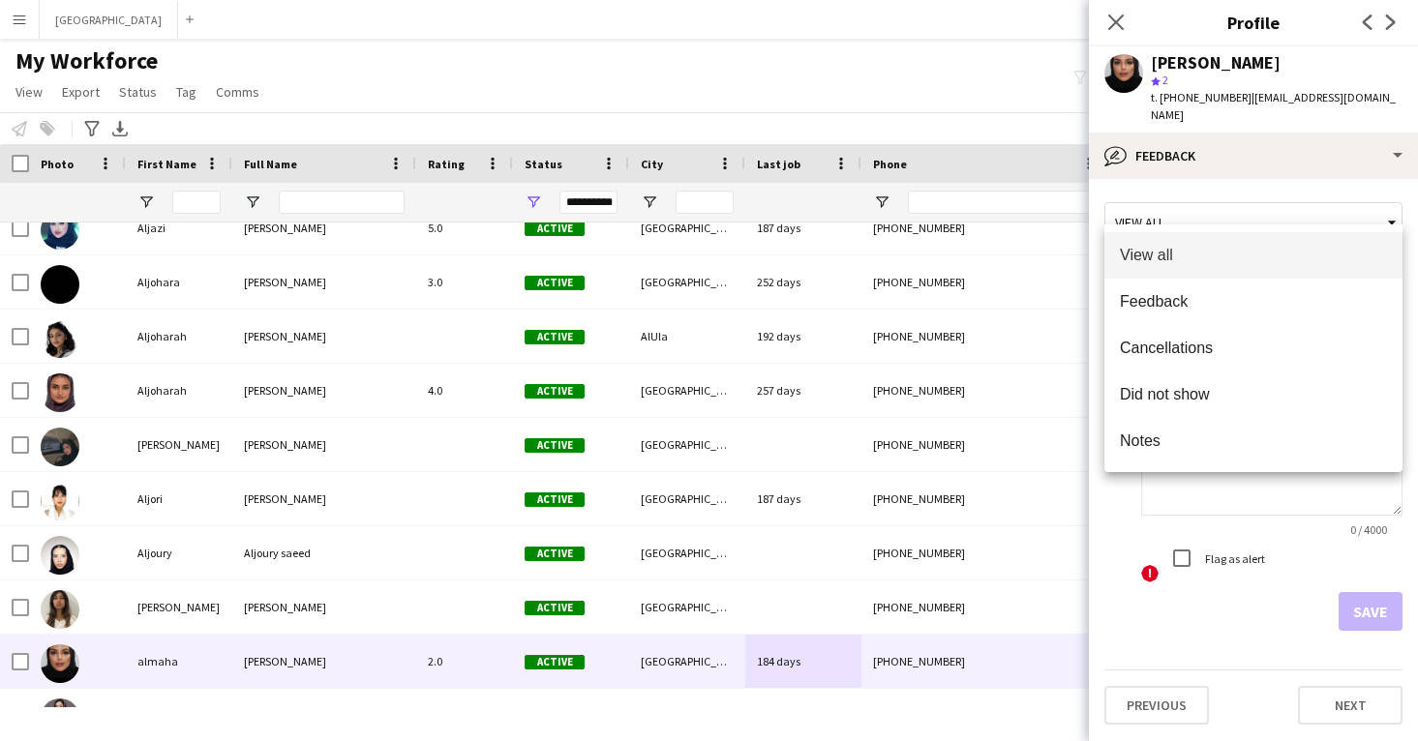
click at [1226, 145] on div at bounding box center [709, 370] width 1418 height 741
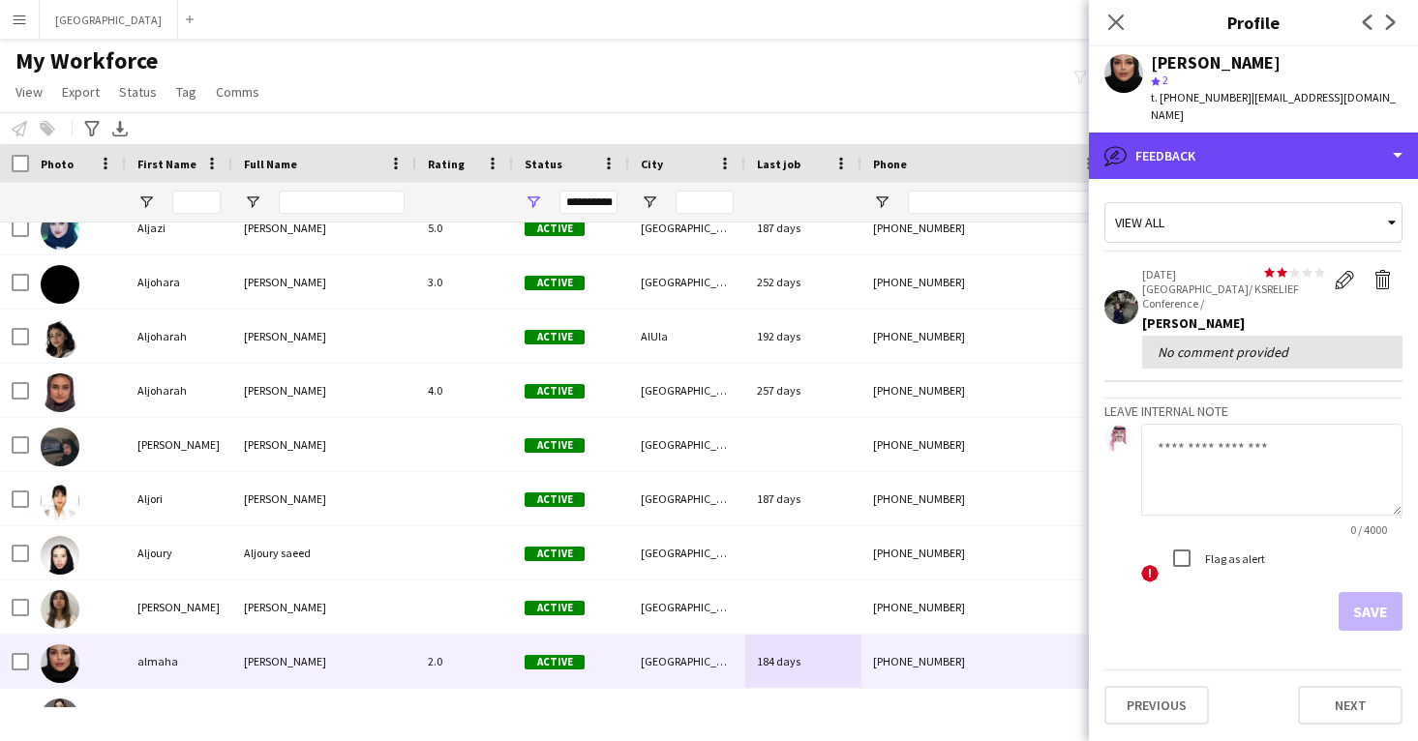
click at [1226, 145] on div "bubble-pencil Feedback" at bounding box center [1253, 156] width 329 height 46
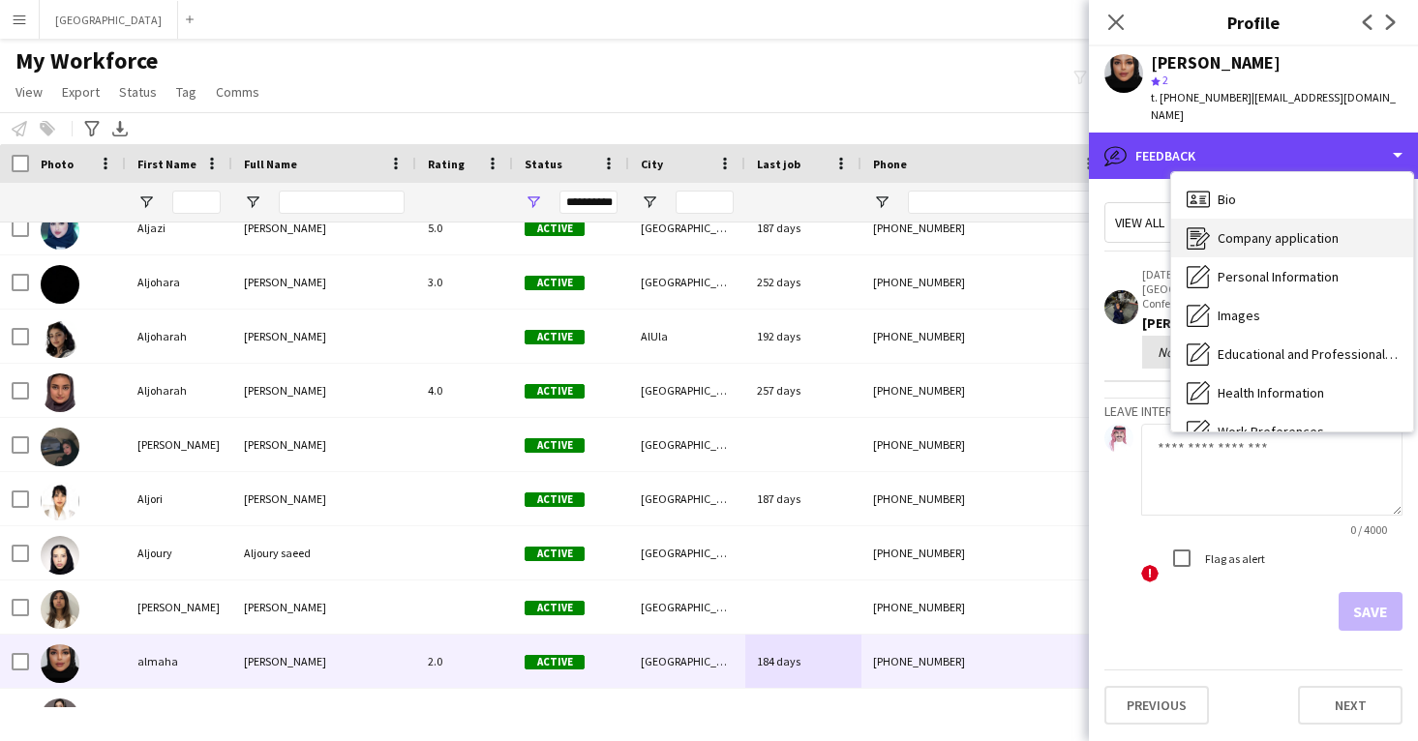
scroll to position [0, 0]
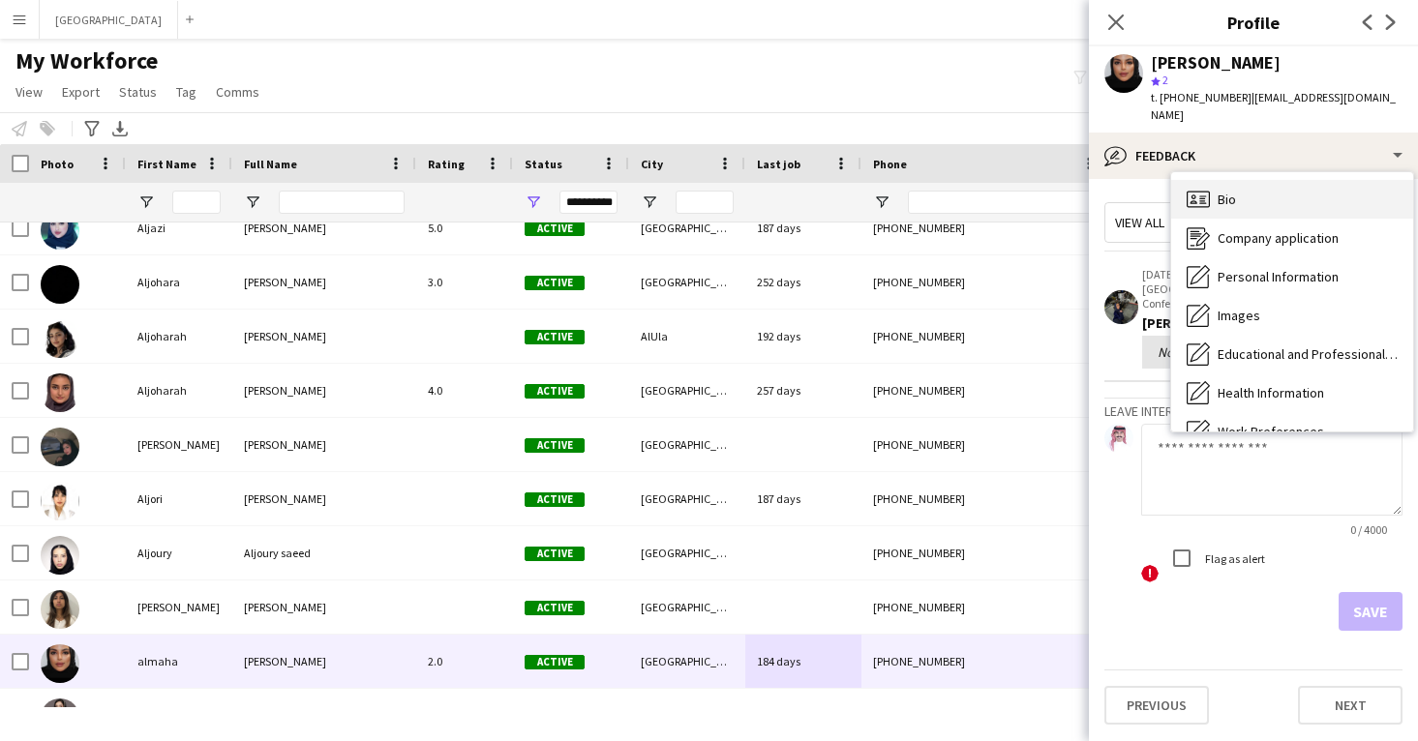
click at [1253, 193] on div "Bio Bio" at bounding box center [1292, 199] width 242 height 39
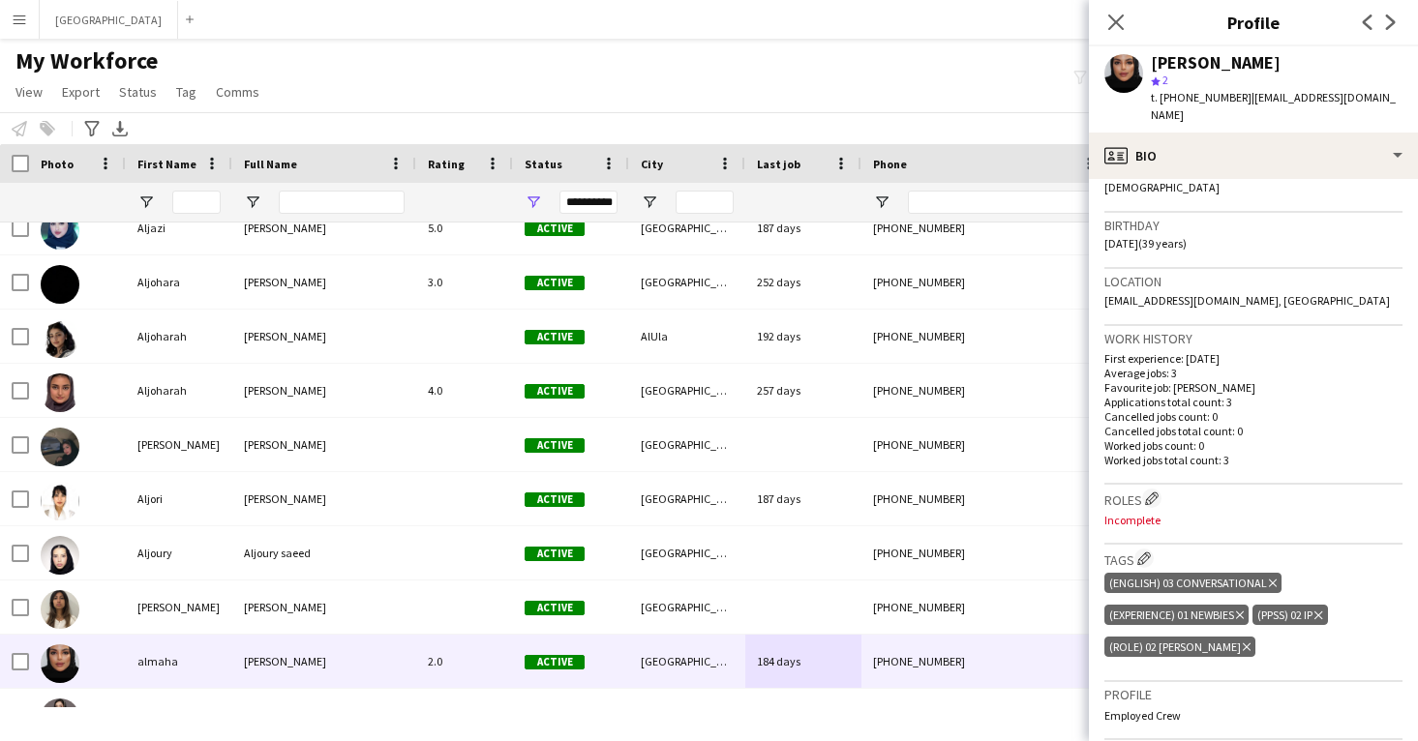
scroll to position [343, 0]
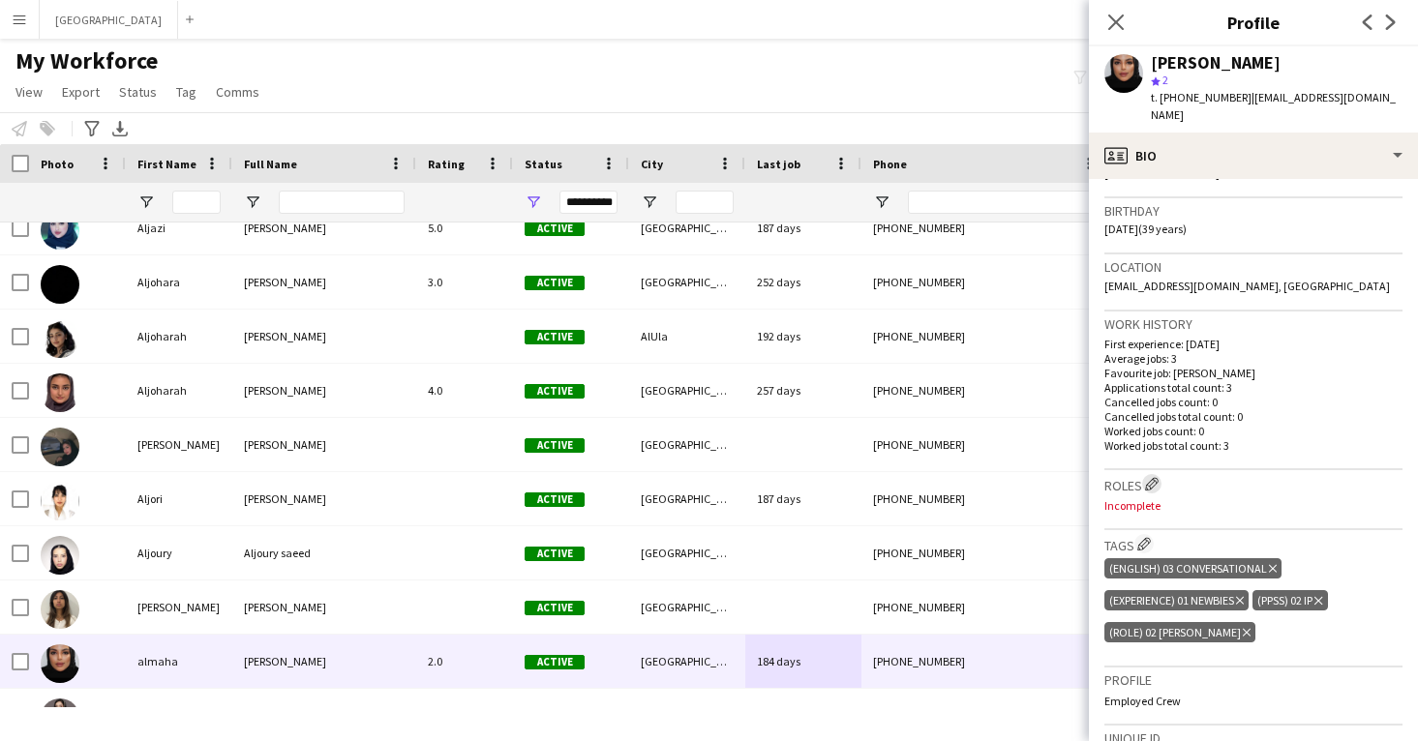
click at [1152, 477] on app-icon "Edit crew company roles" at bounding box center [1152, 484] width 14 height 14
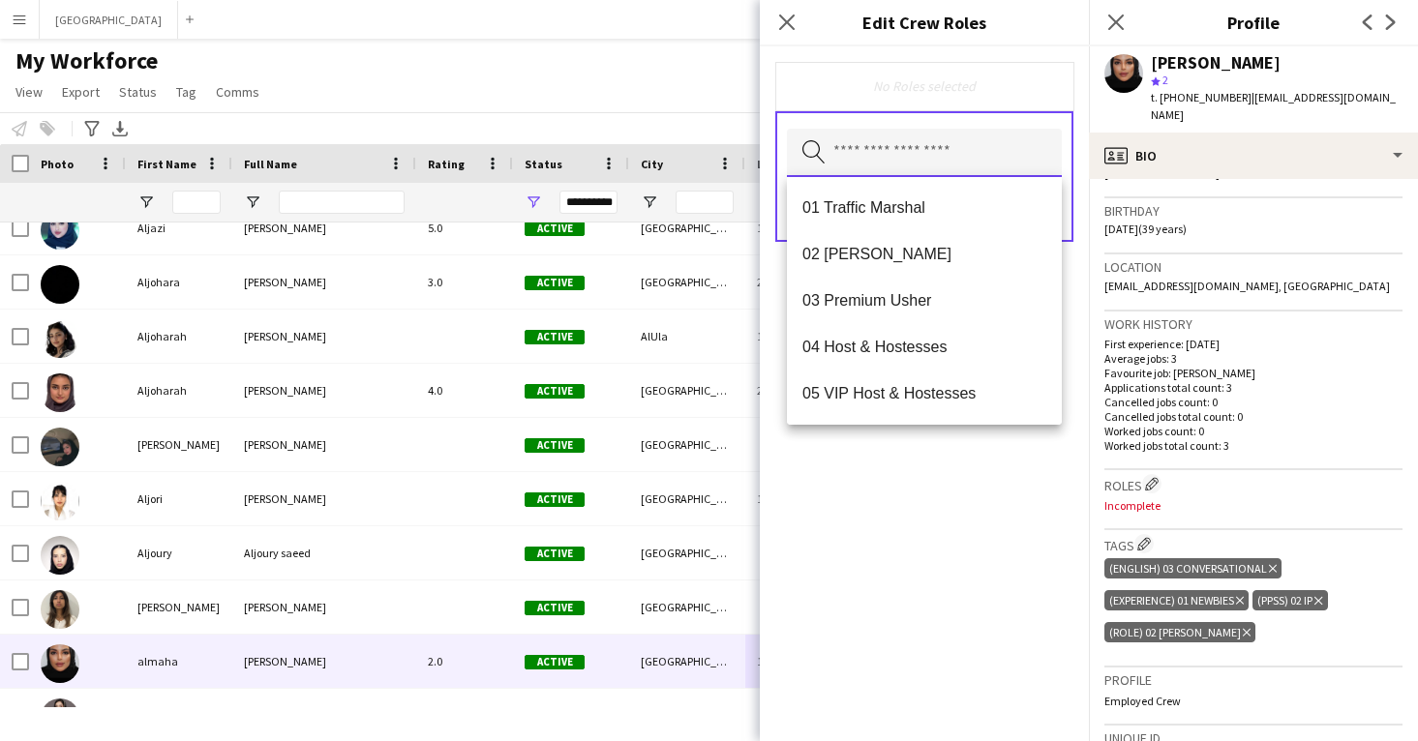
click at [896, 162] on input "text" at bounding box center [924, 153] width 275 height 48
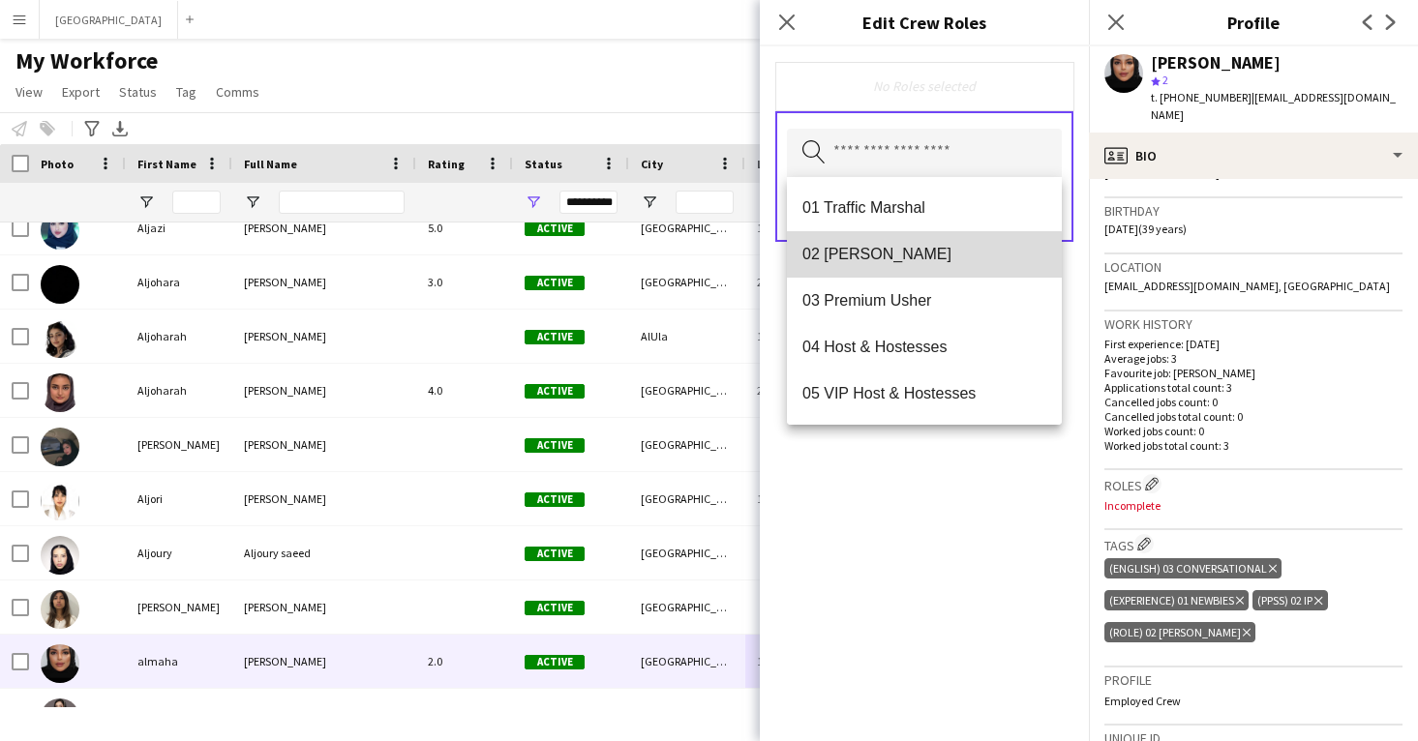
click at [900, 263] on span "02 [PERSON_NAME]" at bounding box center [924, 254] width 244 height 18
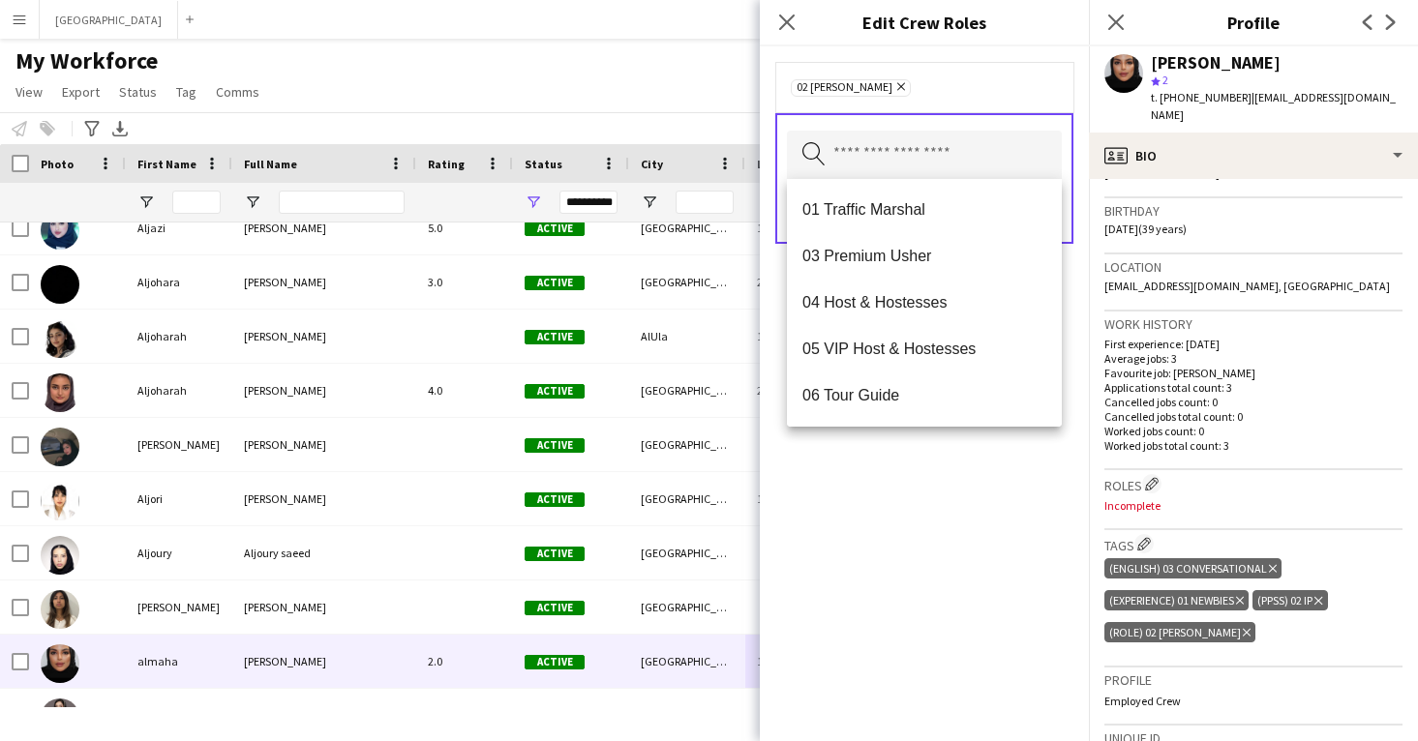
click at [989, 501] on div "02 [PERSON_NAME] Remove Search by role type Save" at bounding box center [924, 393] width 329 height 695
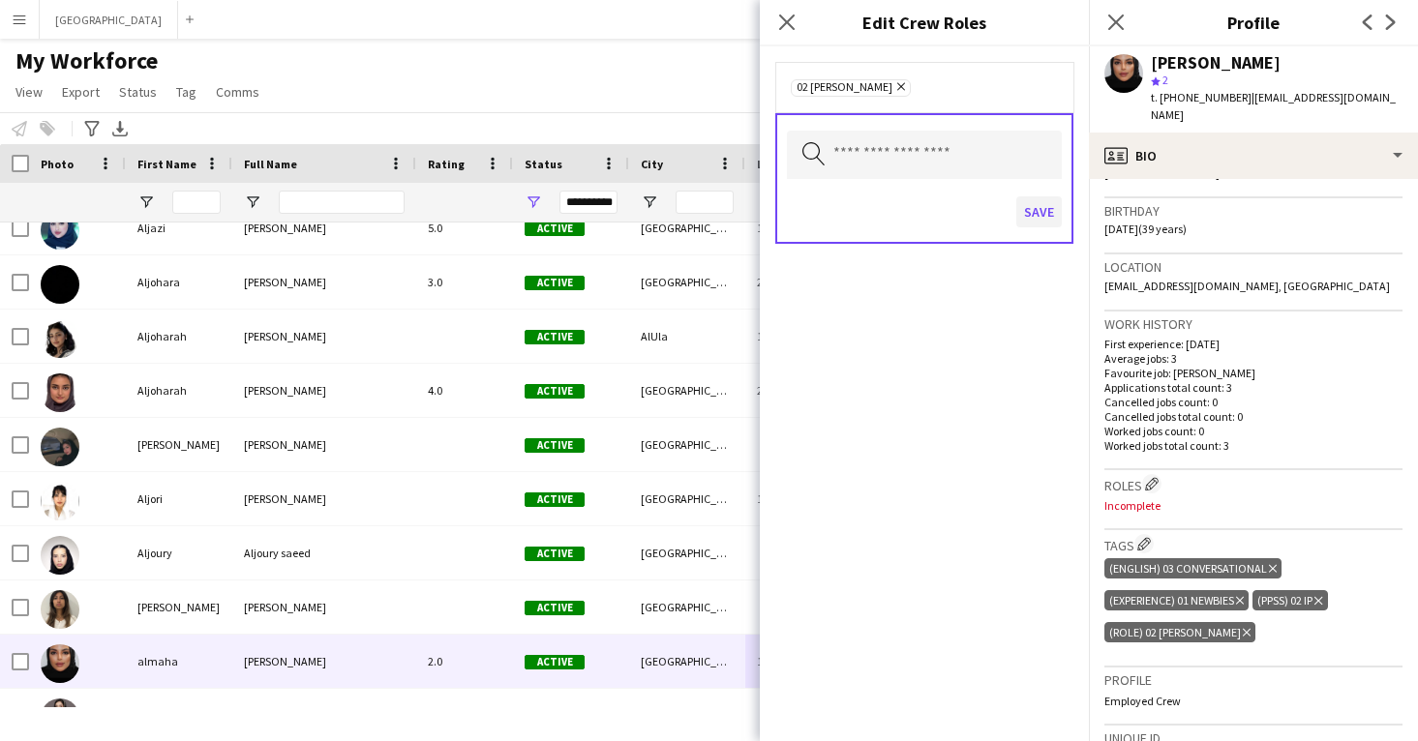
click at [1044, 222] on button "Save" at bounding box center [1038, 211] width 45 height 31
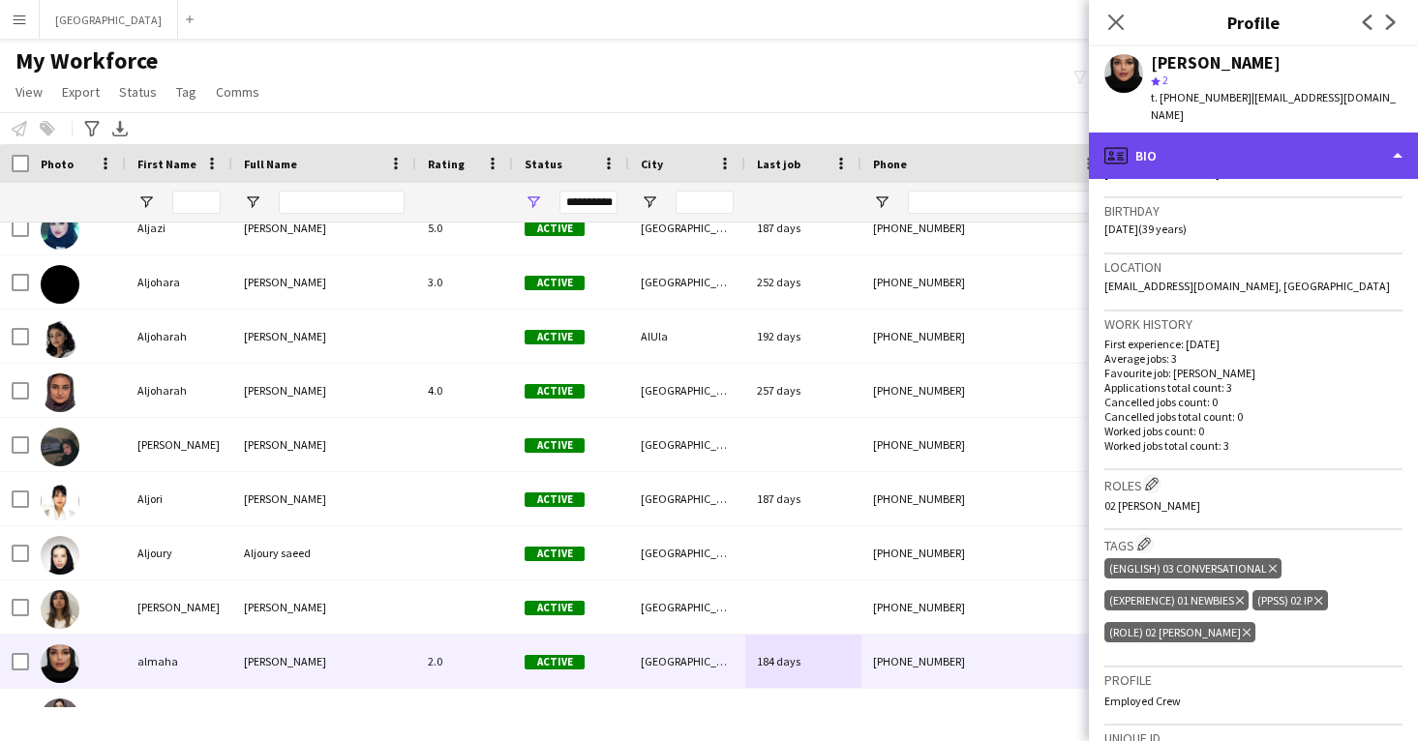
click at [1134, 145] on div "profile Bio" at bounding box center [1253, 156] width 329 height 46
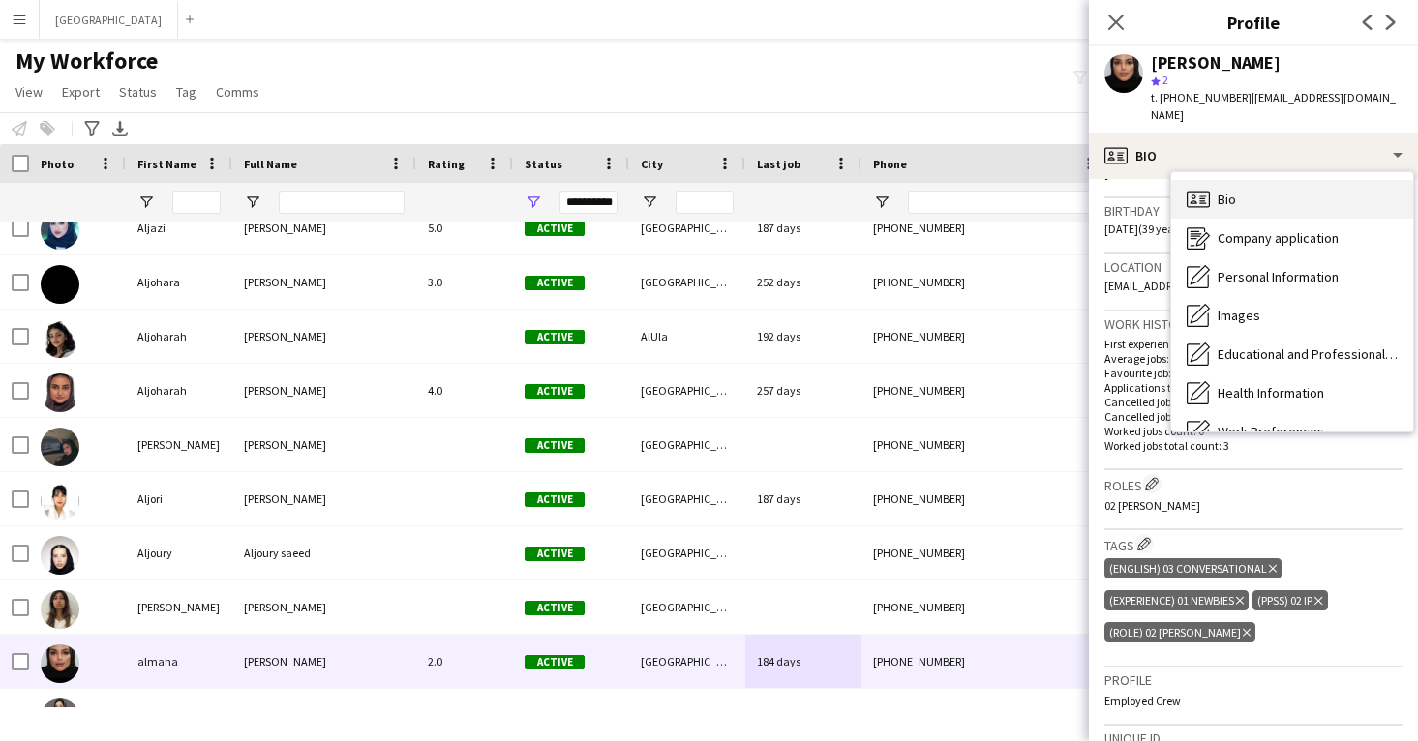
click at [1215, 188] on div "Bio Bio" at bounding box center [1292, 199] width 242 height 39
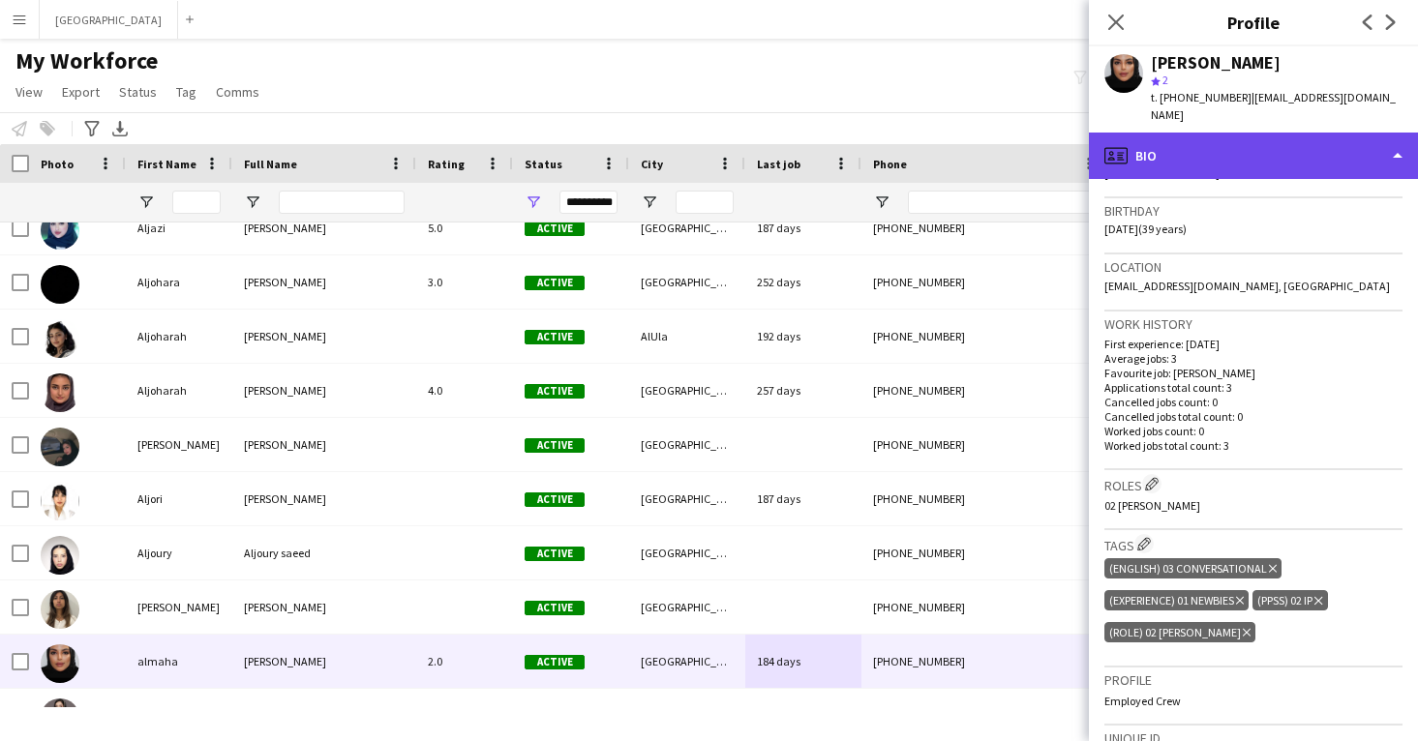
click at [1190, 150] on div "profile Bio" at bounding box center [1253, 156] width 329 height 46
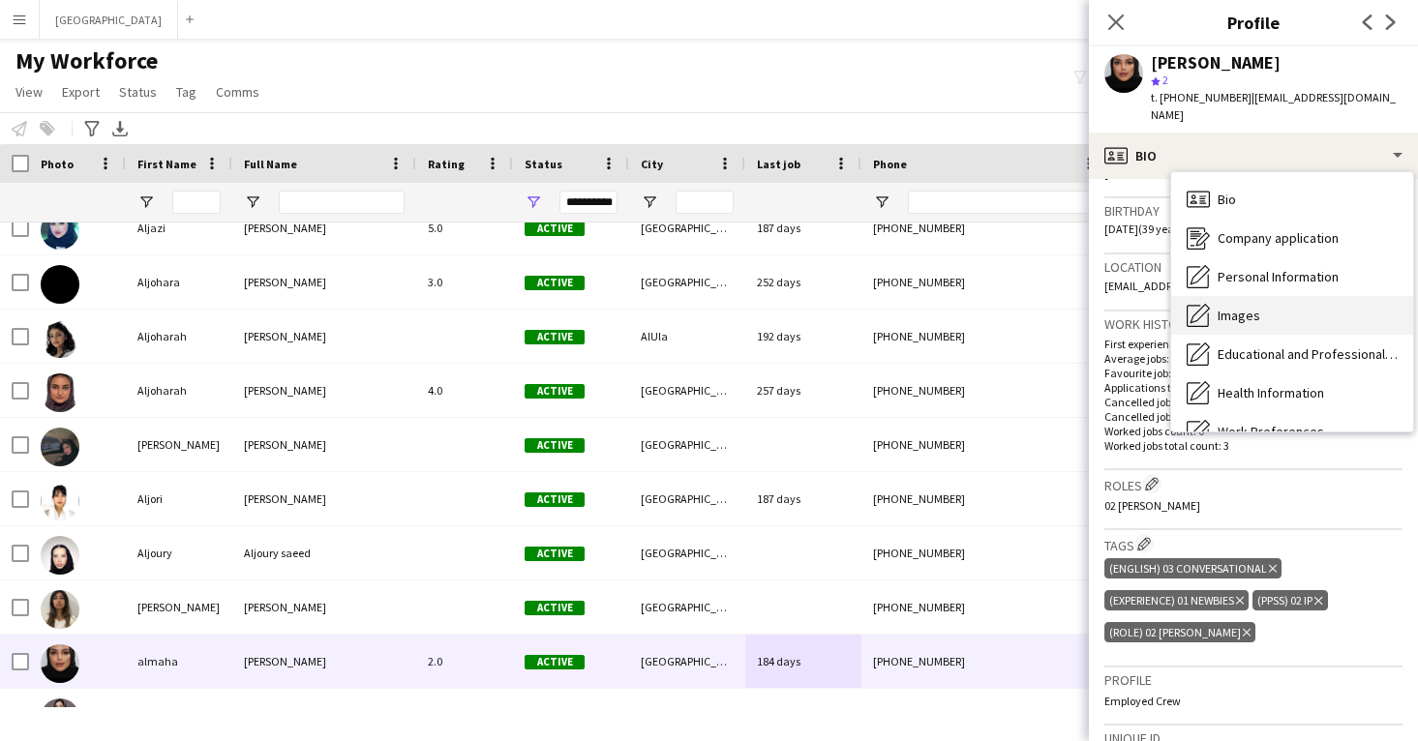
click at [1243, 307] on span "Images" at bounding box center [1239, 315] width 43 height 17
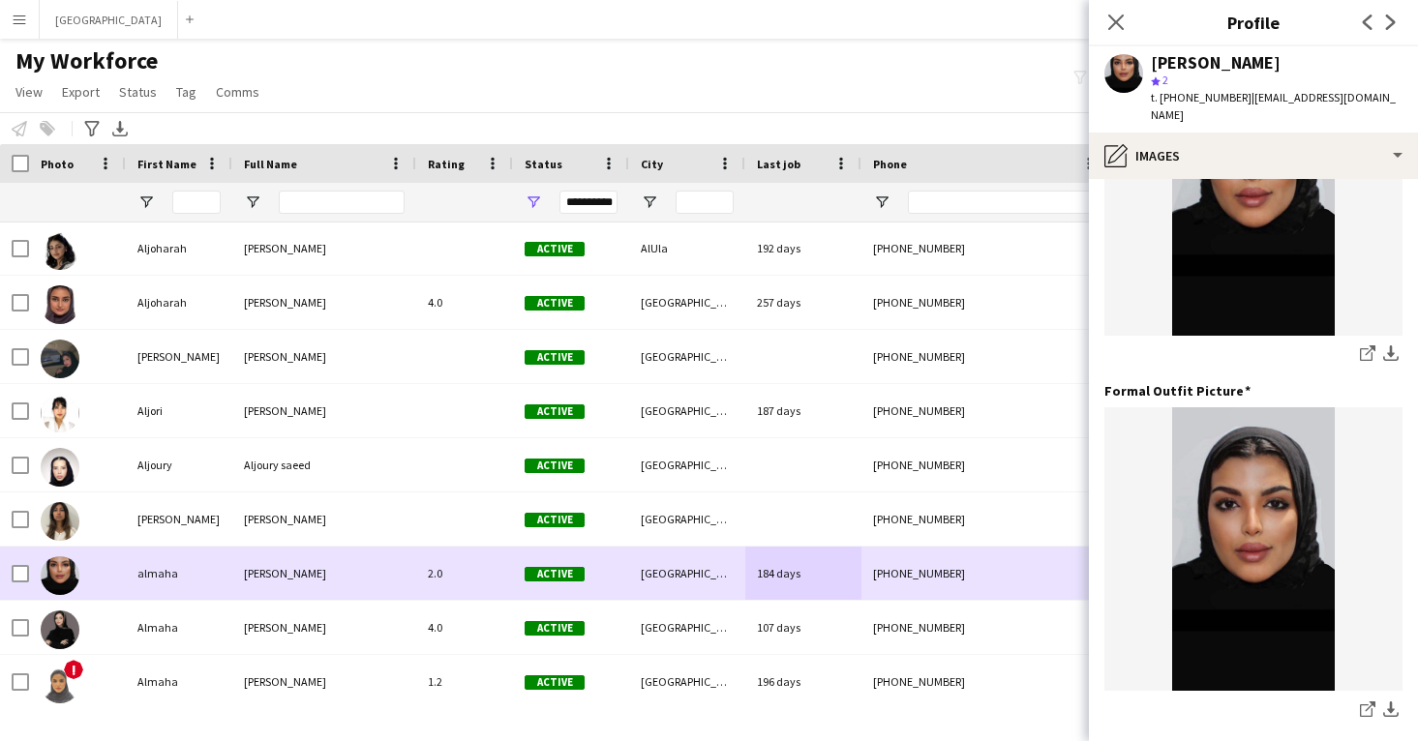
scroll to position [12314, 0]
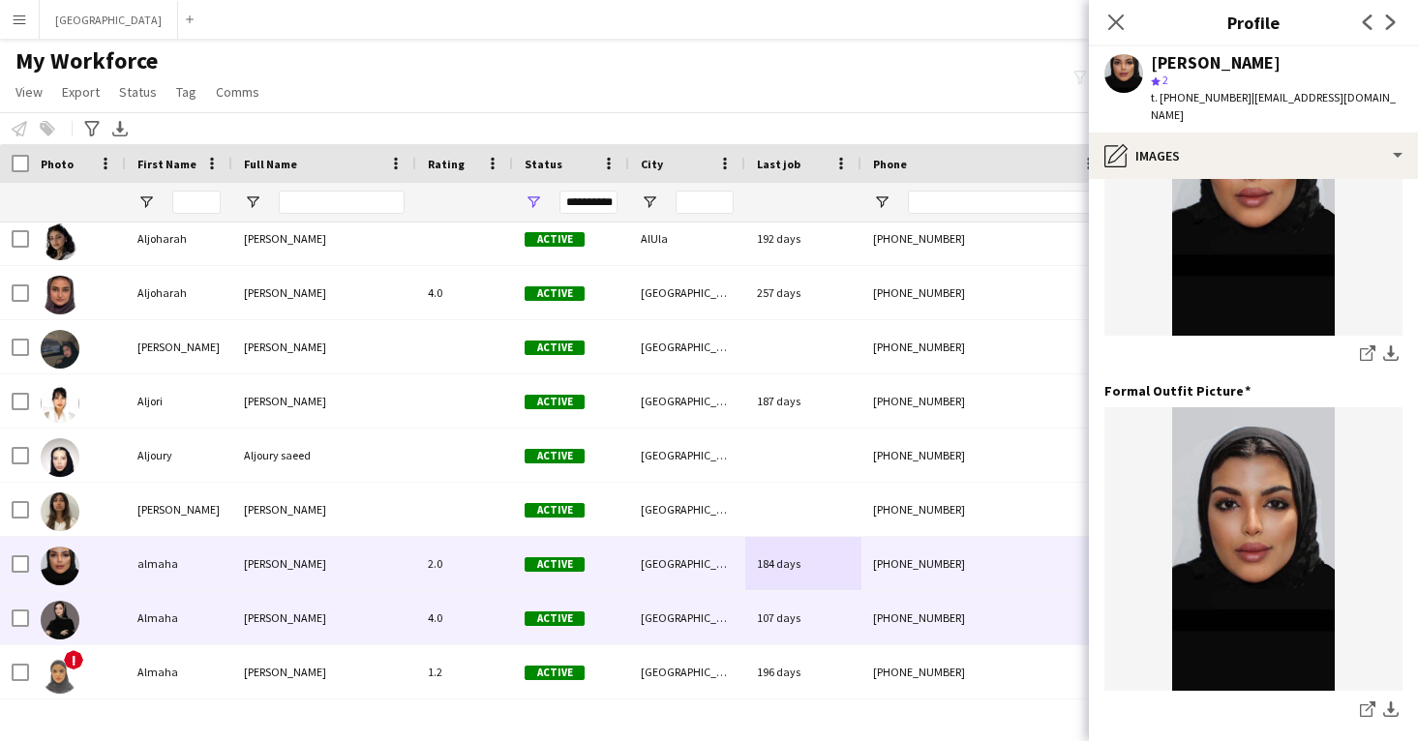
click at [667, 611] on div "[GEOGRAPHIC_DATA]" at bounding box center [687, 617] width 116 height 53
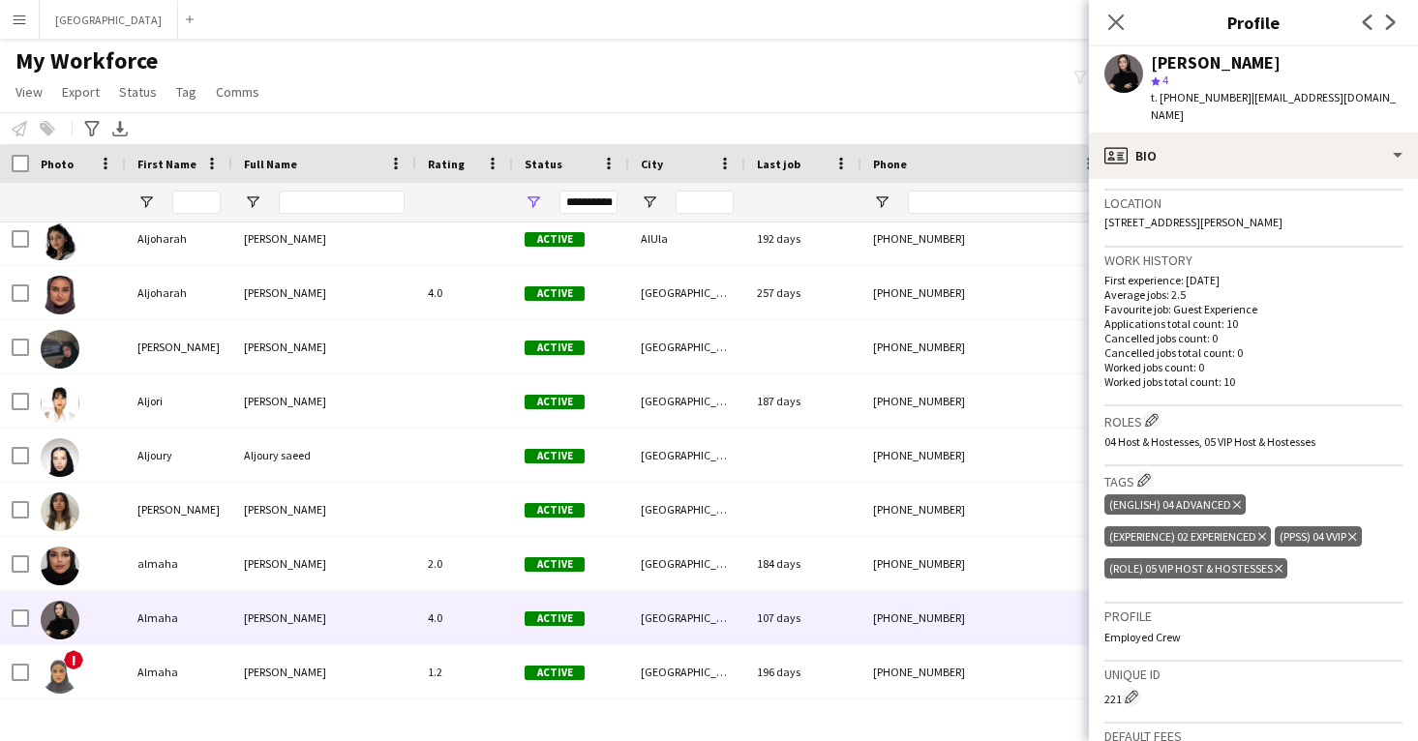
scroll to position [407, 0]
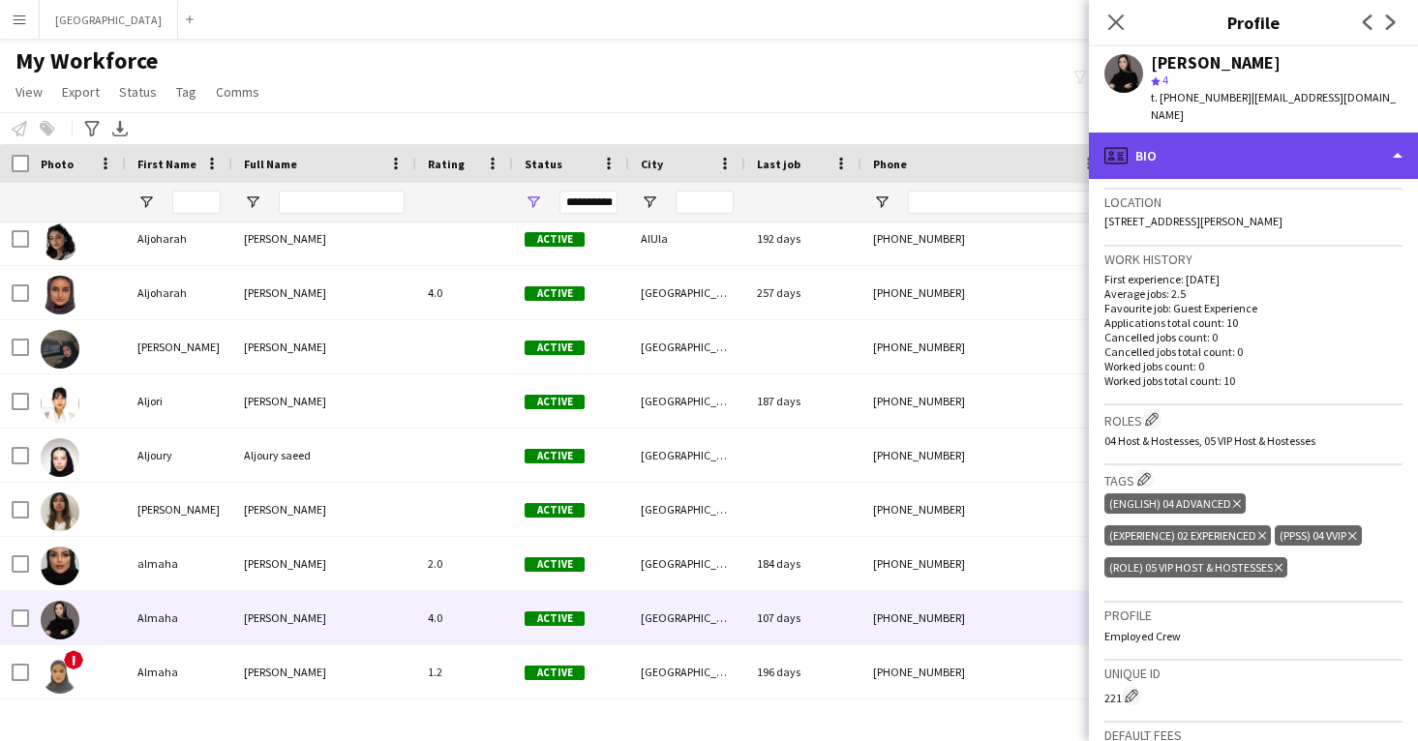
click at [1250, 133] on div "profile Bio" at bounding box center [1253, 156] width 329 height 46
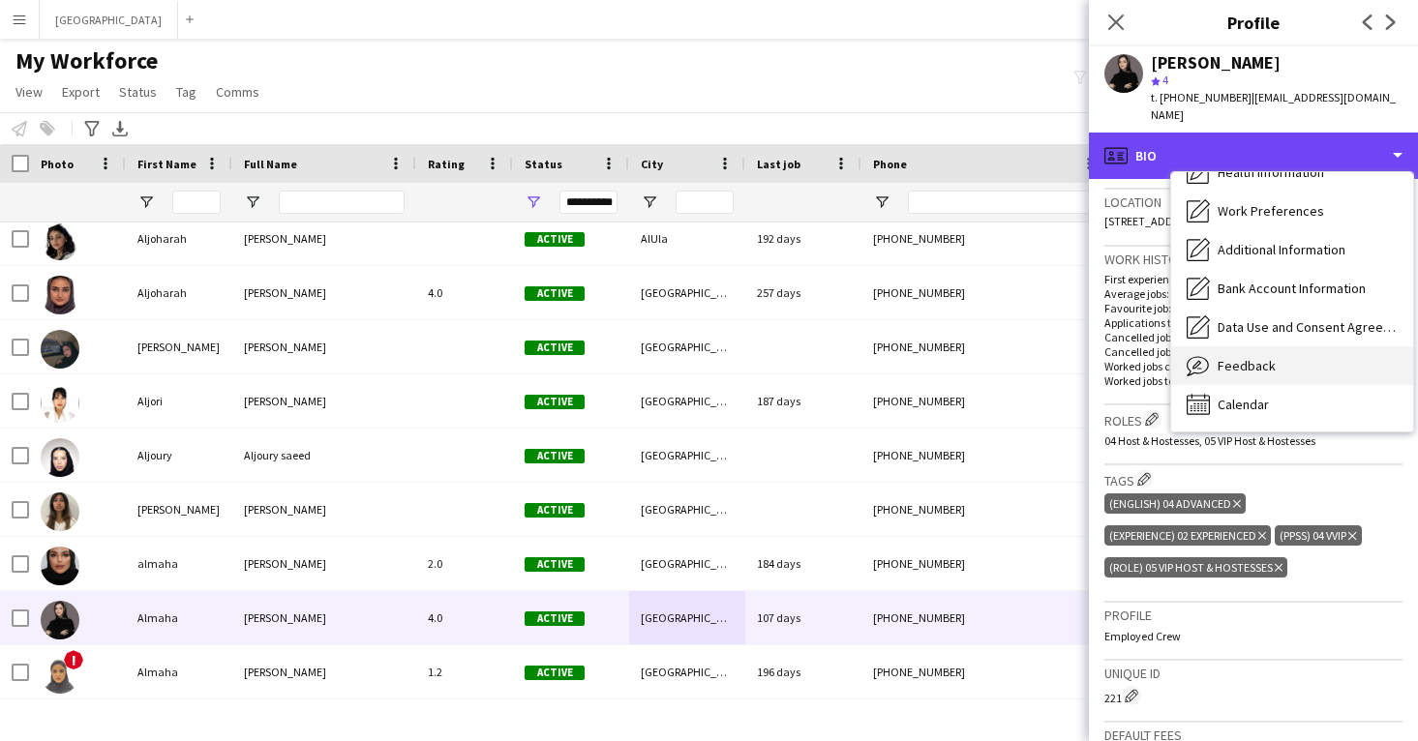
scroll to position [221, 0]
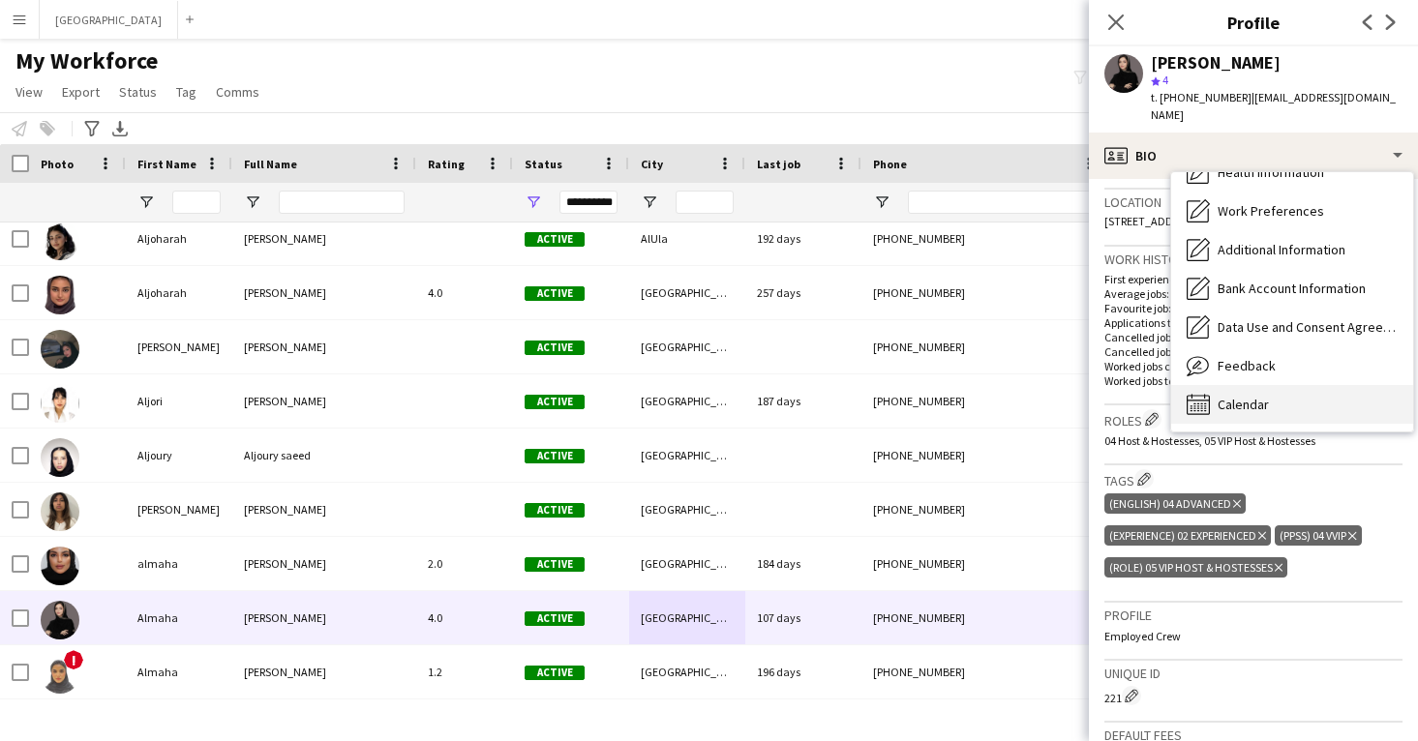
click at [1271, 385] on div "Calendar Calendar" at bounding box center [1292, 404] width 242 height 39
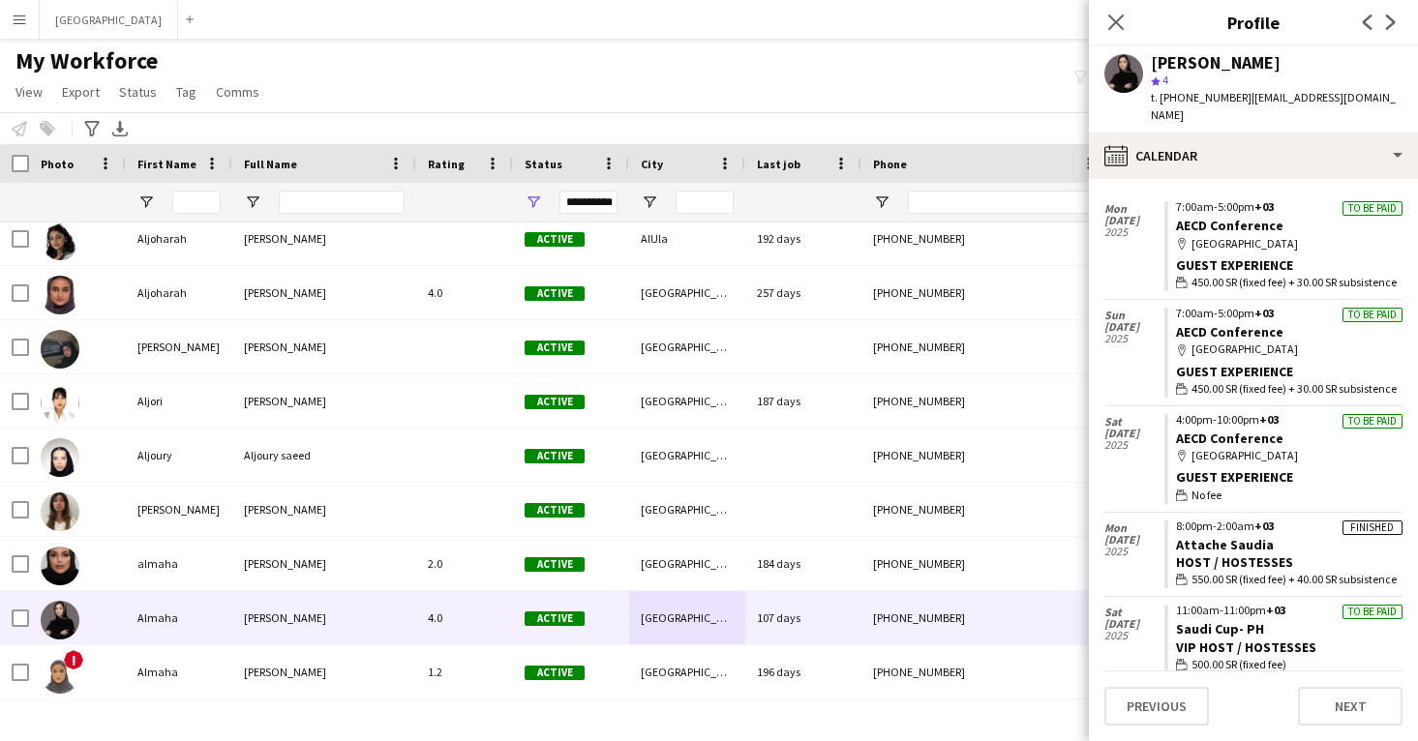
scroll to position [161, 0]
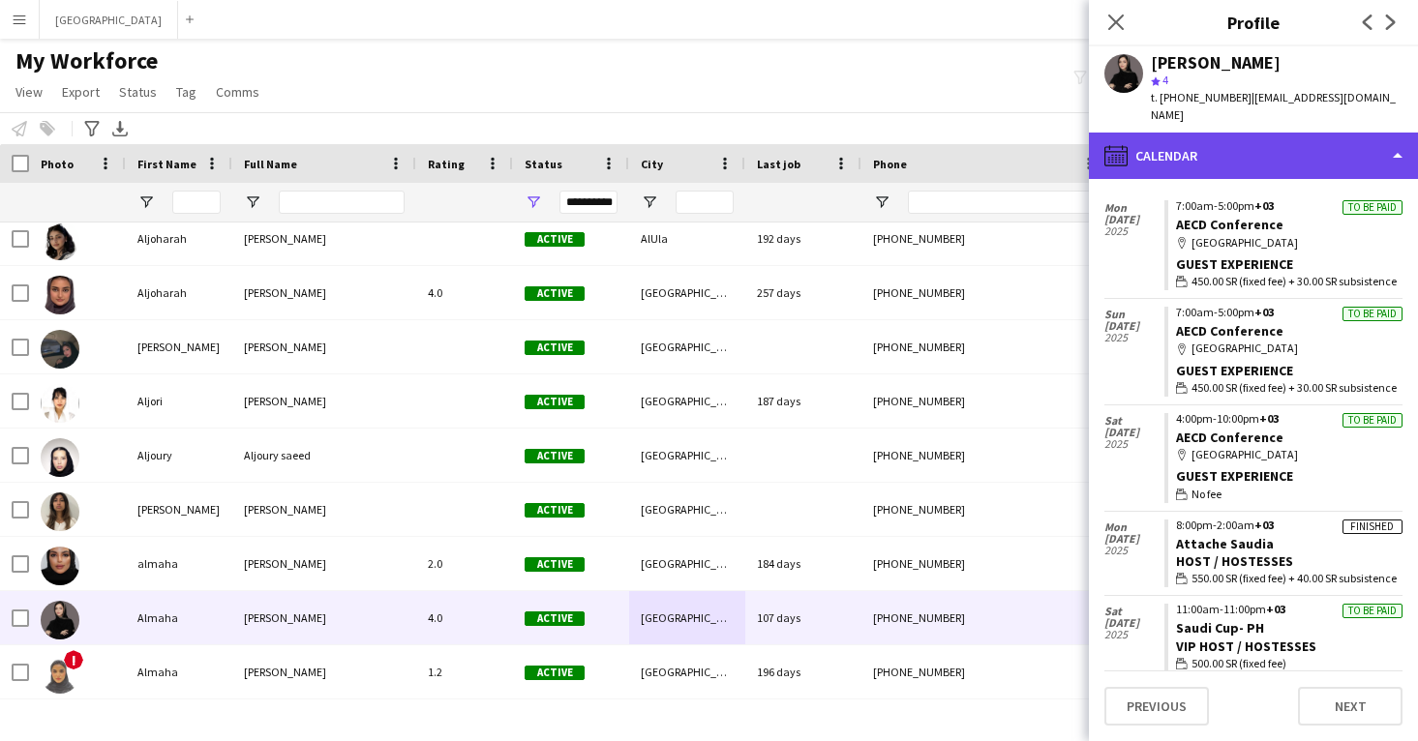
click at [1197, 133] on div "calendar-full Calendar" at bounding box center [1253, 156] width 329 height 46
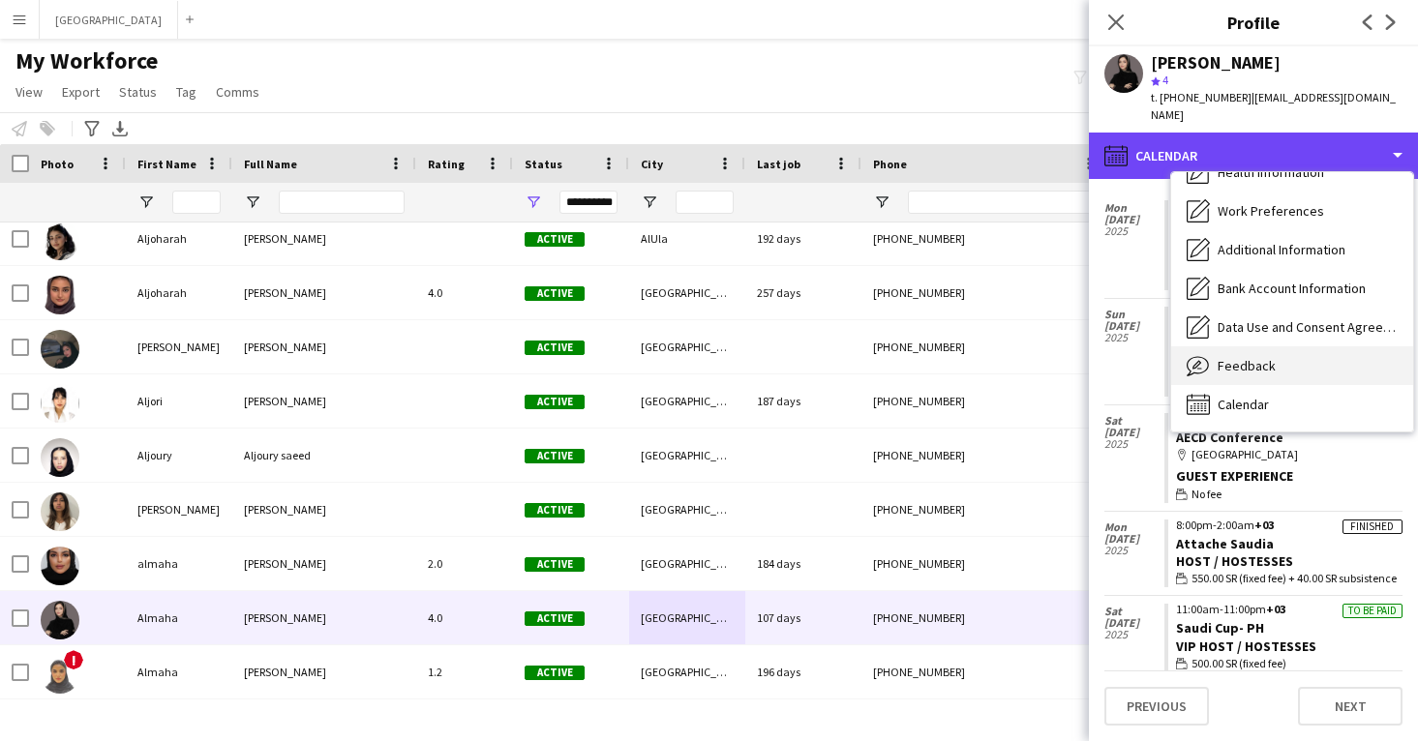
scroll to position [221, 0]
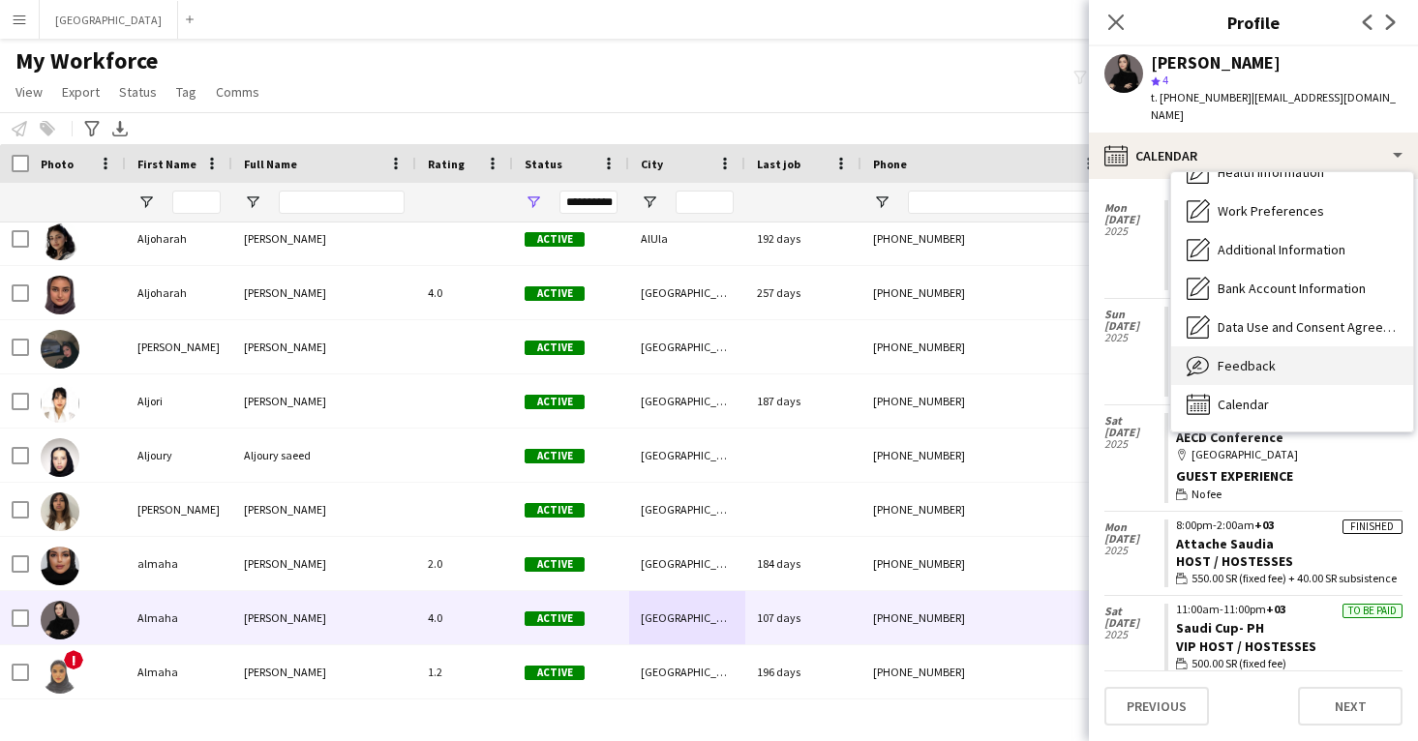
click at [1242, 357] on span "Feedback" at bounding box center [1247, 365] width 58 height 17
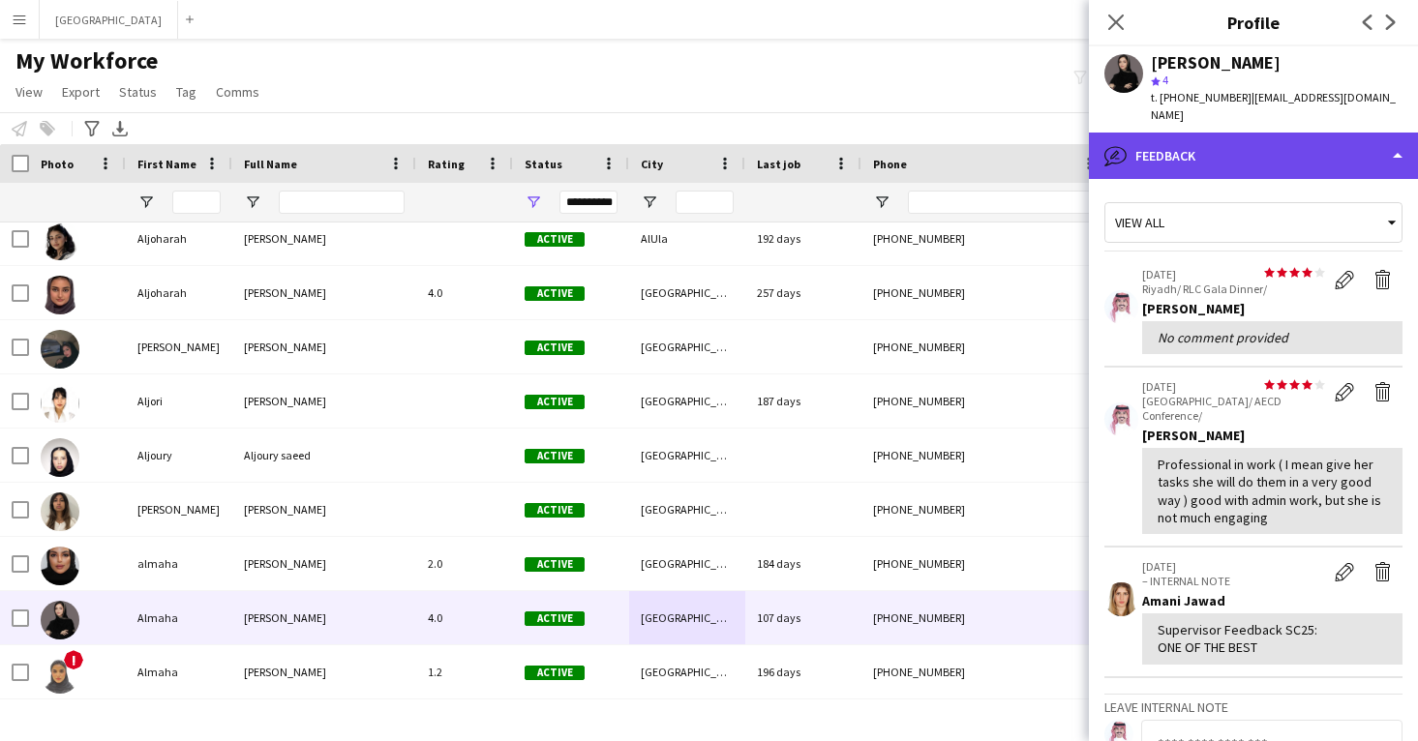
click at [1207, 148] on div "bubble-pencil Feedback" at bounding box center [1253, 156] width 329 height 46
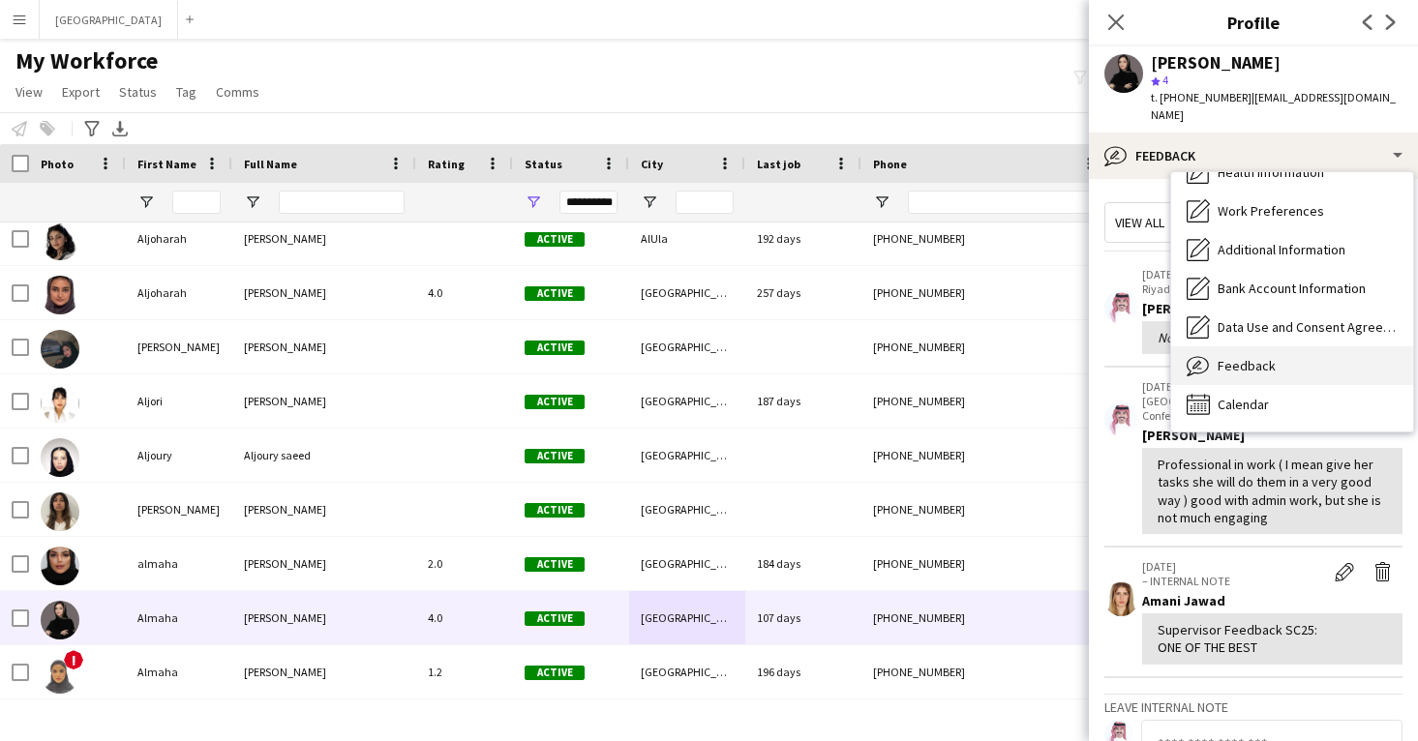
click at [1221, 357] on span "Feedback" at bounding box center [1247, 365] width 58 height 17
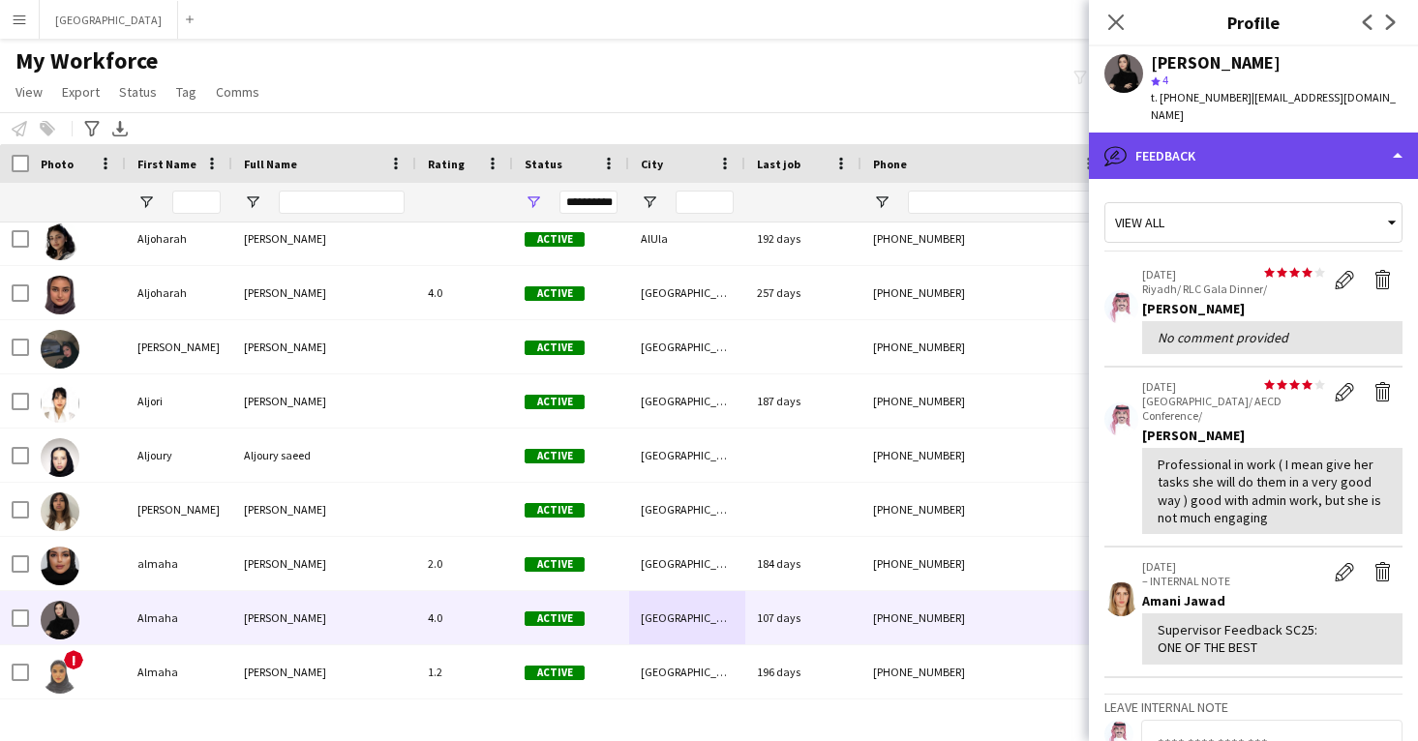
click at [1188, 139] on div "bubble-pencil Feedback" at bounding box center [1253, 156] width 329 height 46
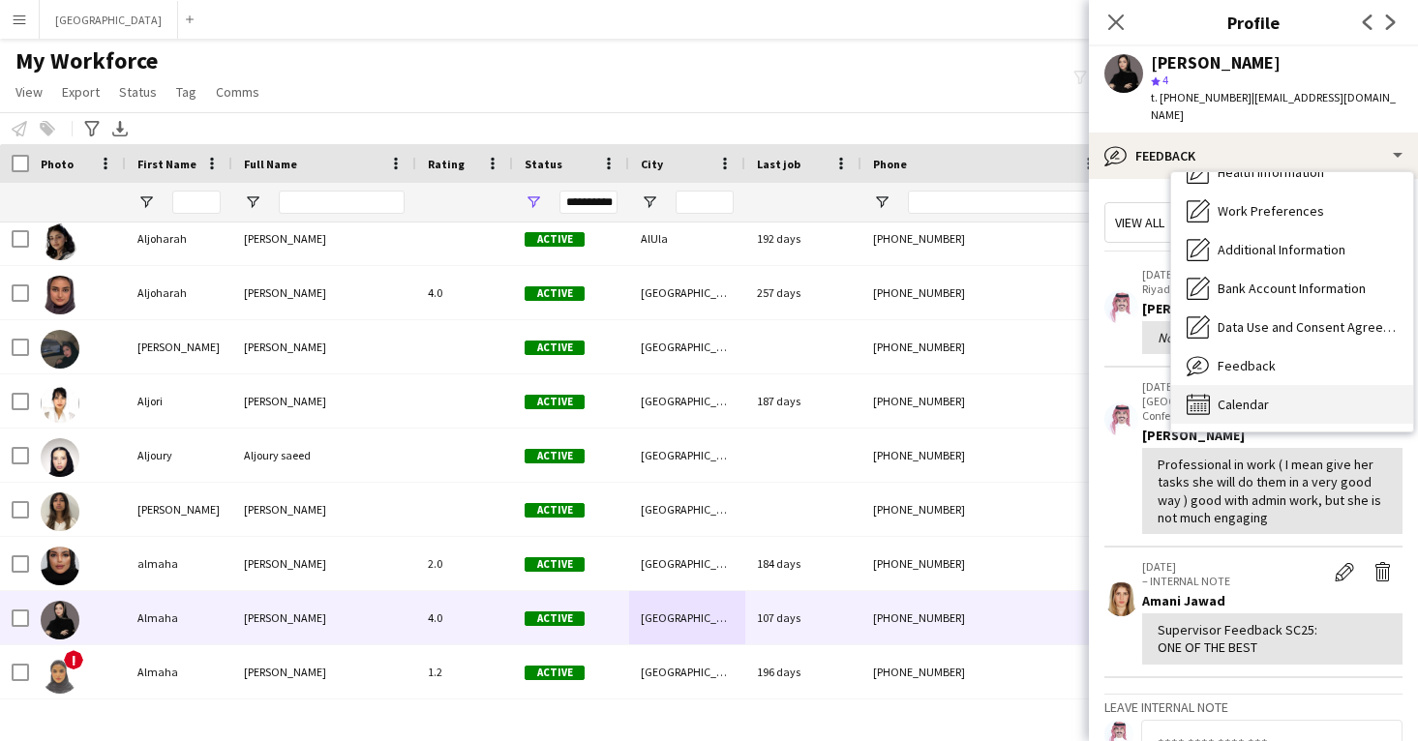
click at [1239, 396] on span "Calendar" at bounding box center [1243, 404] width 51 height 17
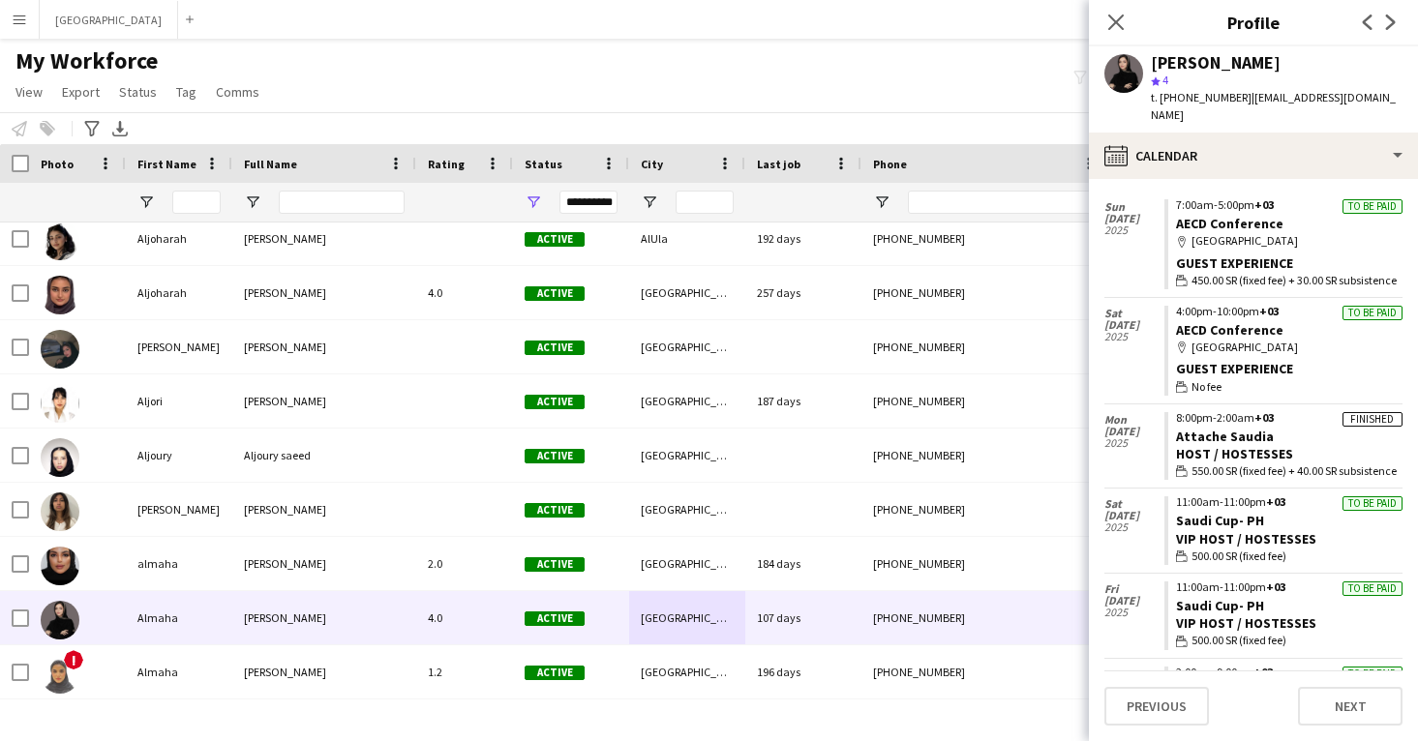
scroll to position [270, 0]
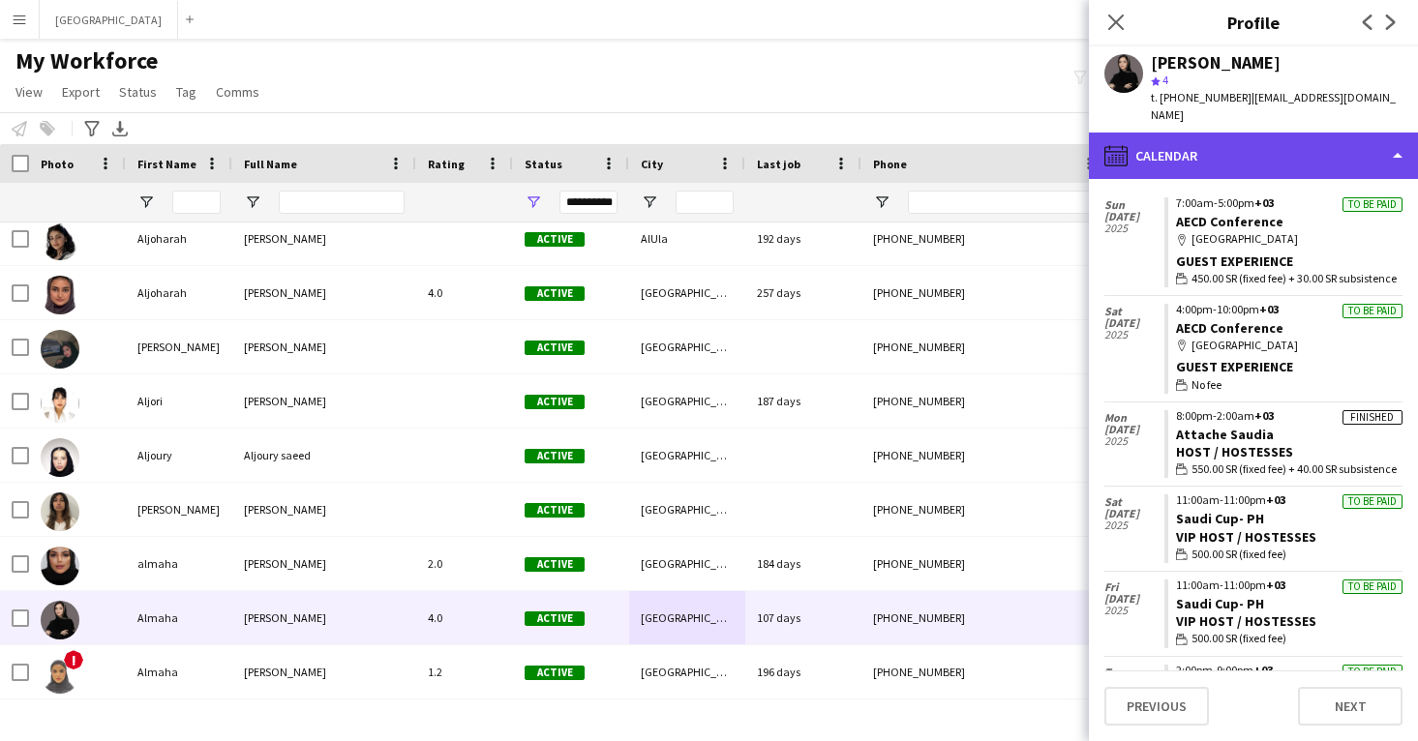
click at [1227, 154] on div "calendar-full Calendar" at bounding box center [1253, 156] width 329 height 46
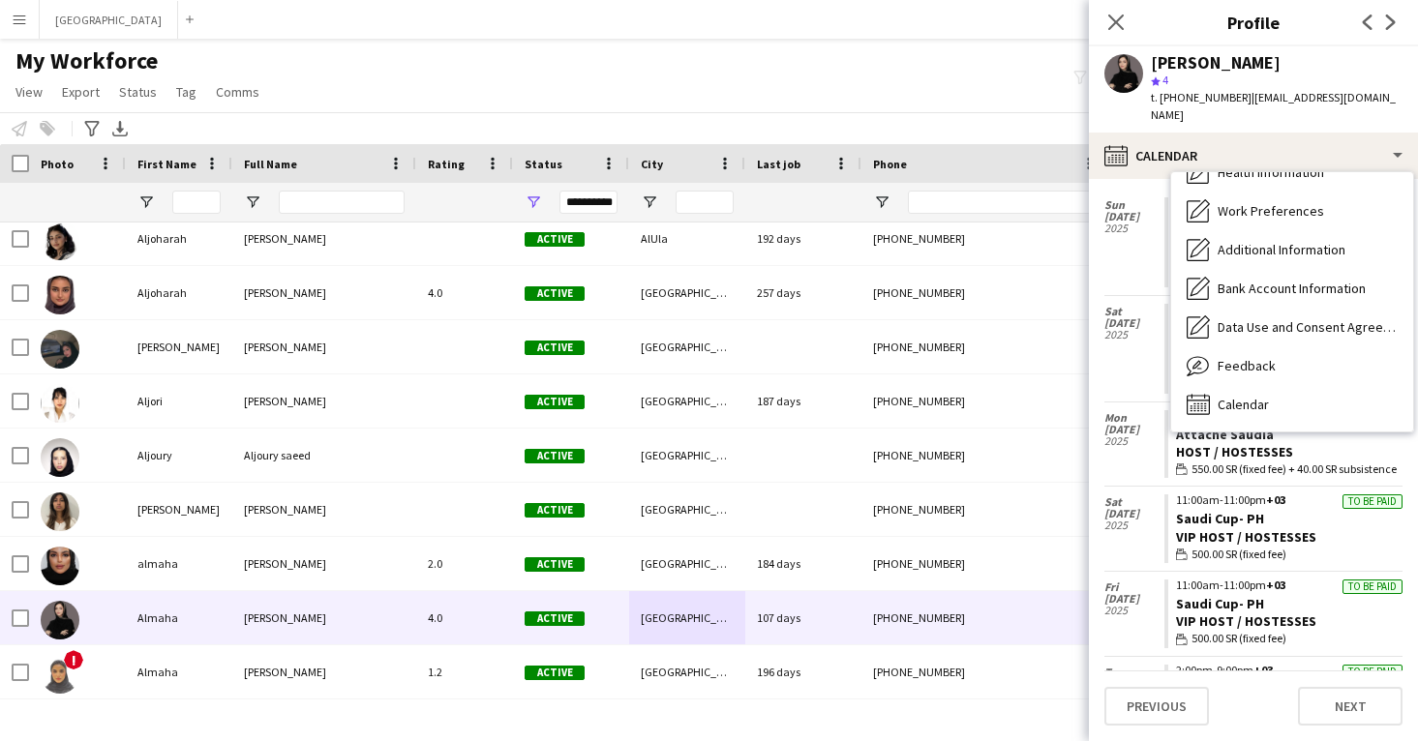
click at [1128, 442] on div "[DATE]" at bounding box center [1134, 445] width 60 height 84
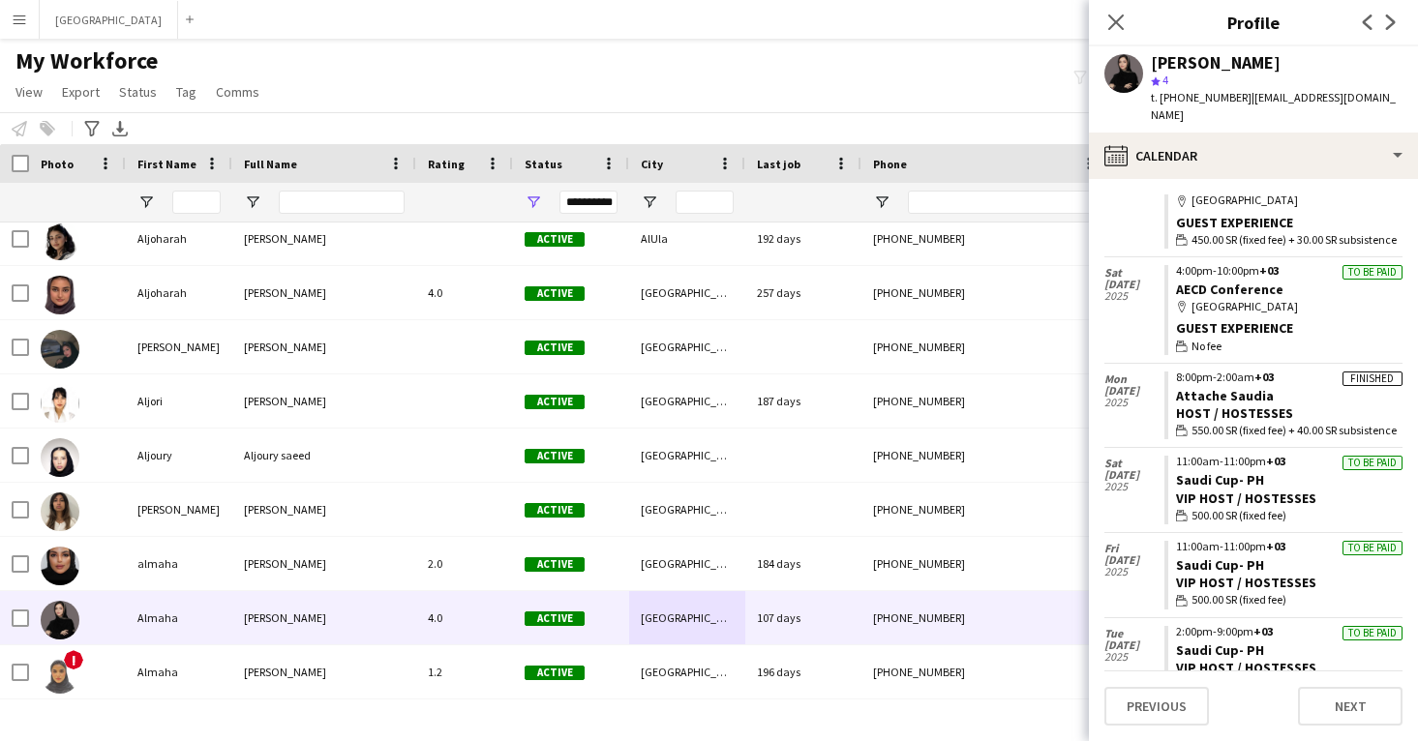
scroll to position [282, 0]
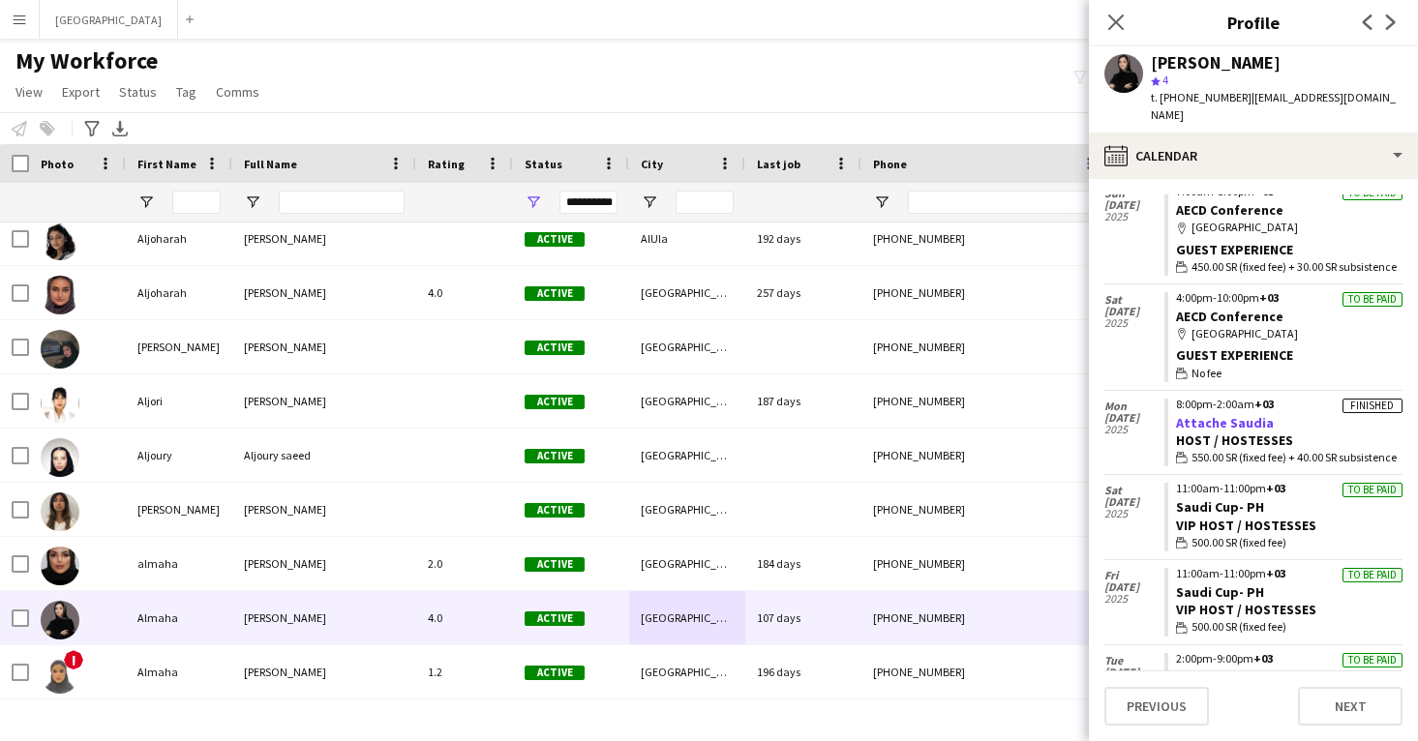
drag, startPoint x: 1287, startPoint y: 407, endPoint x: 1175, endPoint y: 403, distance: 112.4
click at [1175, 403] on app-crew-calendar-job-card "Finished 8:00pm-2:00am +03 Attache Saudia Host / Hostesses wallet 550.00 SR (fi…" at bounding box center [1283, 433] width 238 height 69
copy link "Attache Saudia"
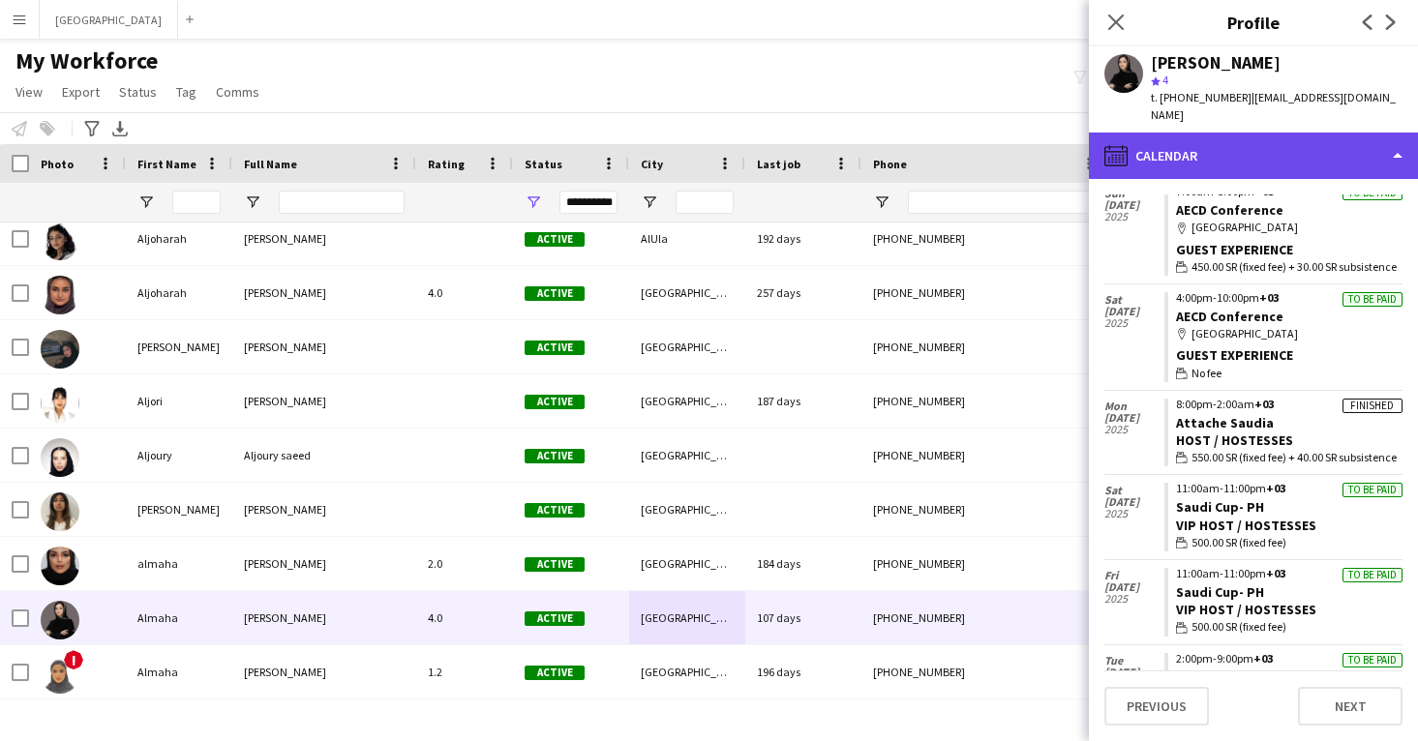
click at [1325, 133] on div "calendar-full Calendar" at bounding box center [1253, 156] width 329 height 46
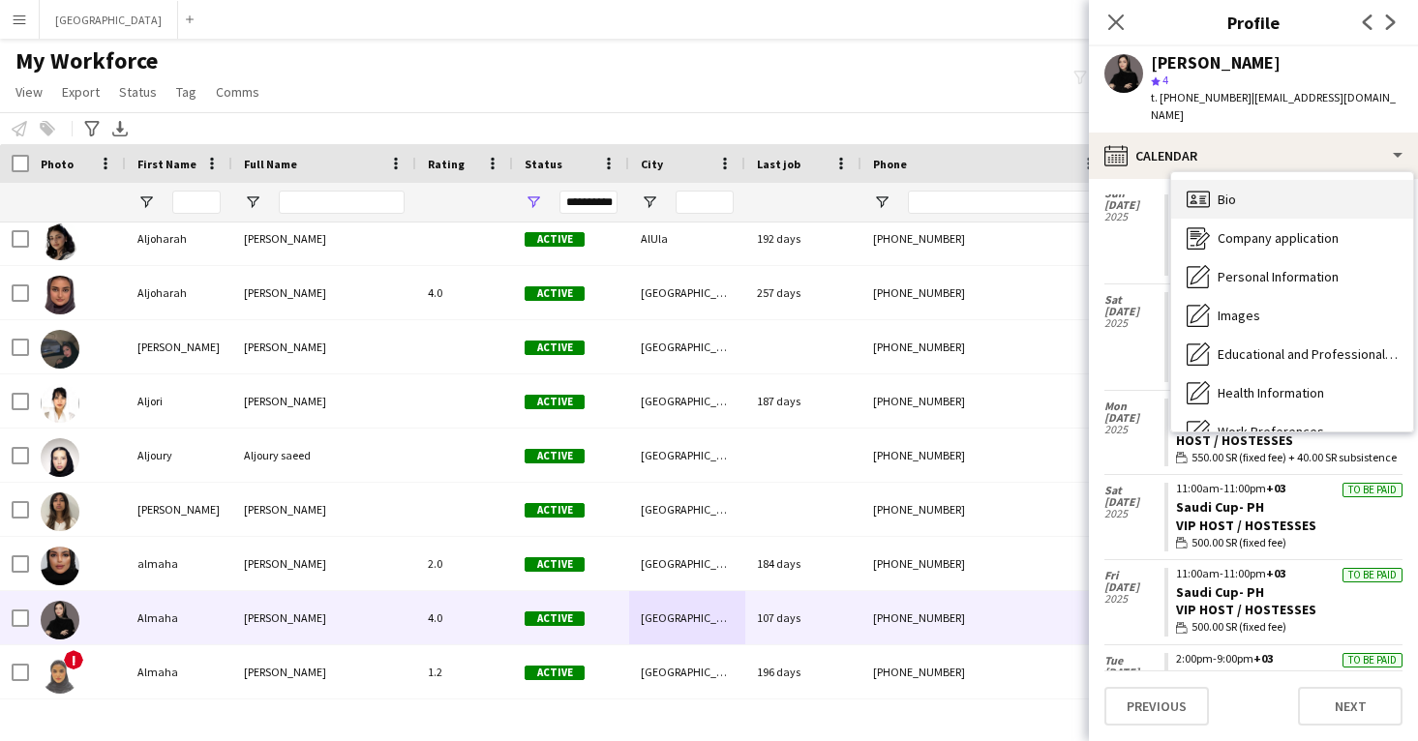
scroll to position [0, 0]
click at [1308, 180] on div "Bio Bio" at bounding box center [1292, 199] width 242 height 39
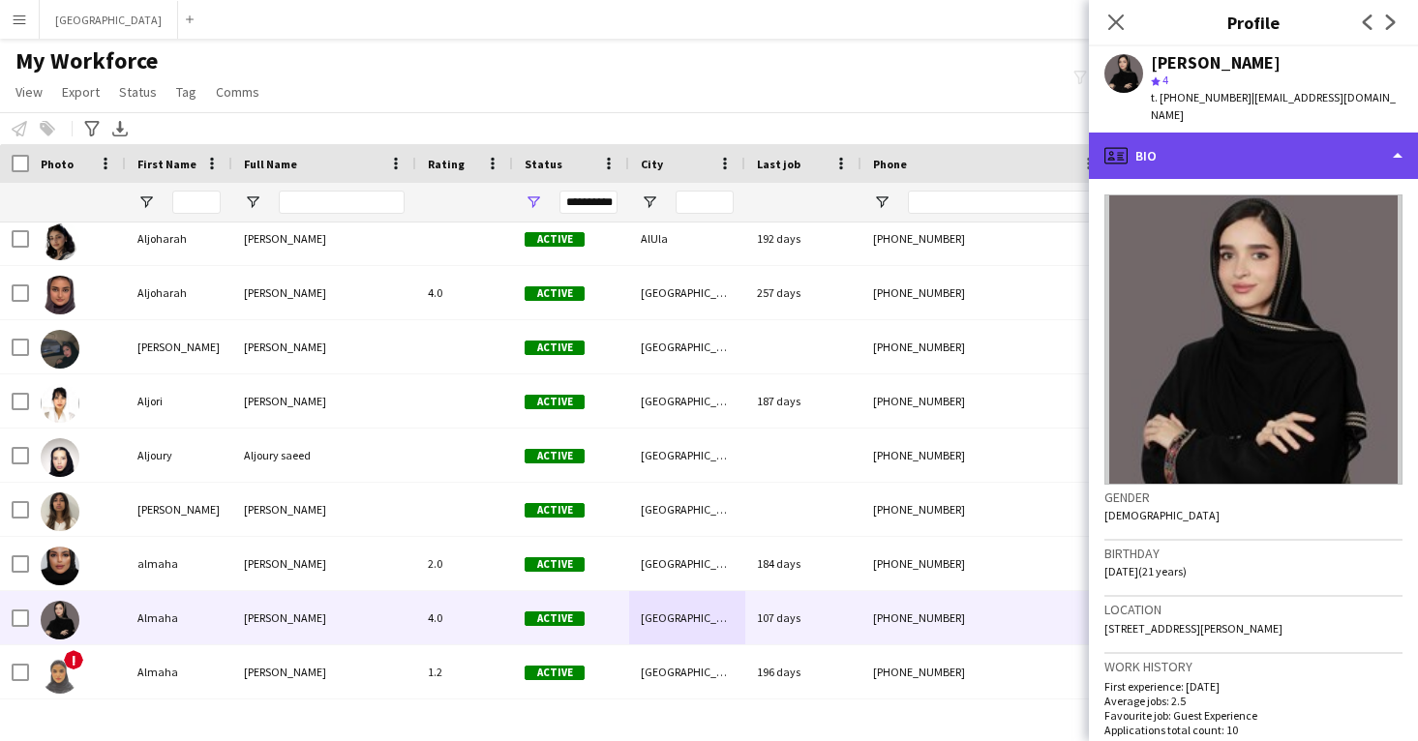
click at [1219, 142] on div "profile Bio" at bounding box center [1253, 156] width 329 height 46
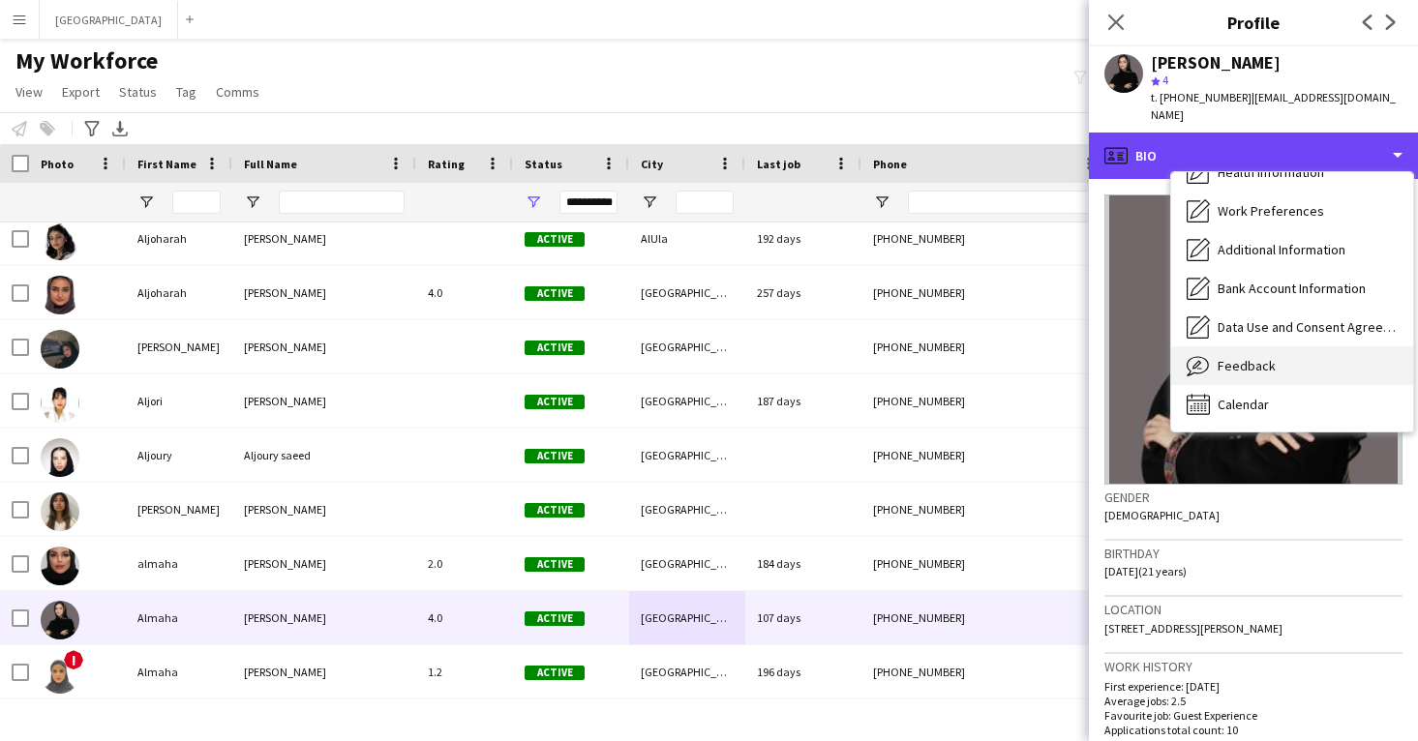
scroll to position [221, 0]
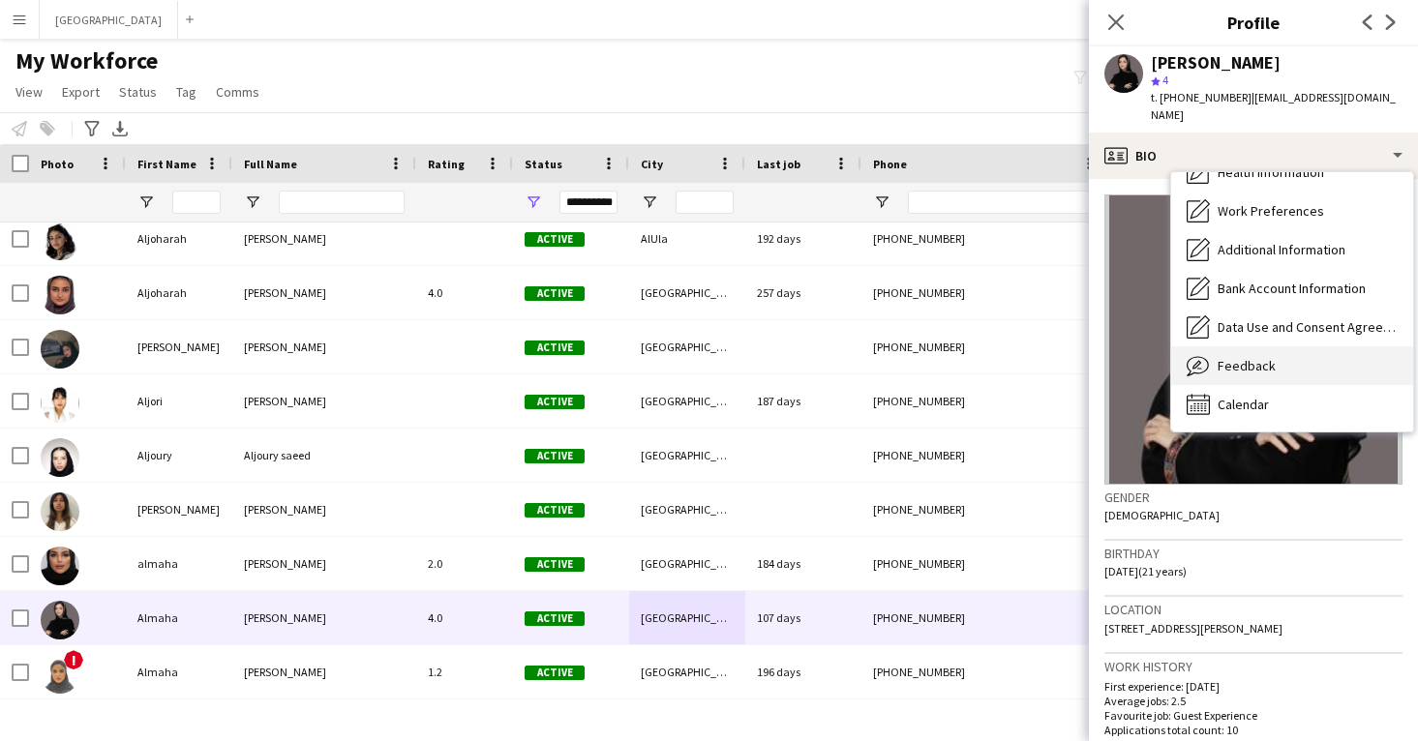
click at [1257, 357] on span "Feedback" at bounding box center [1247, 365] width 58 height 17
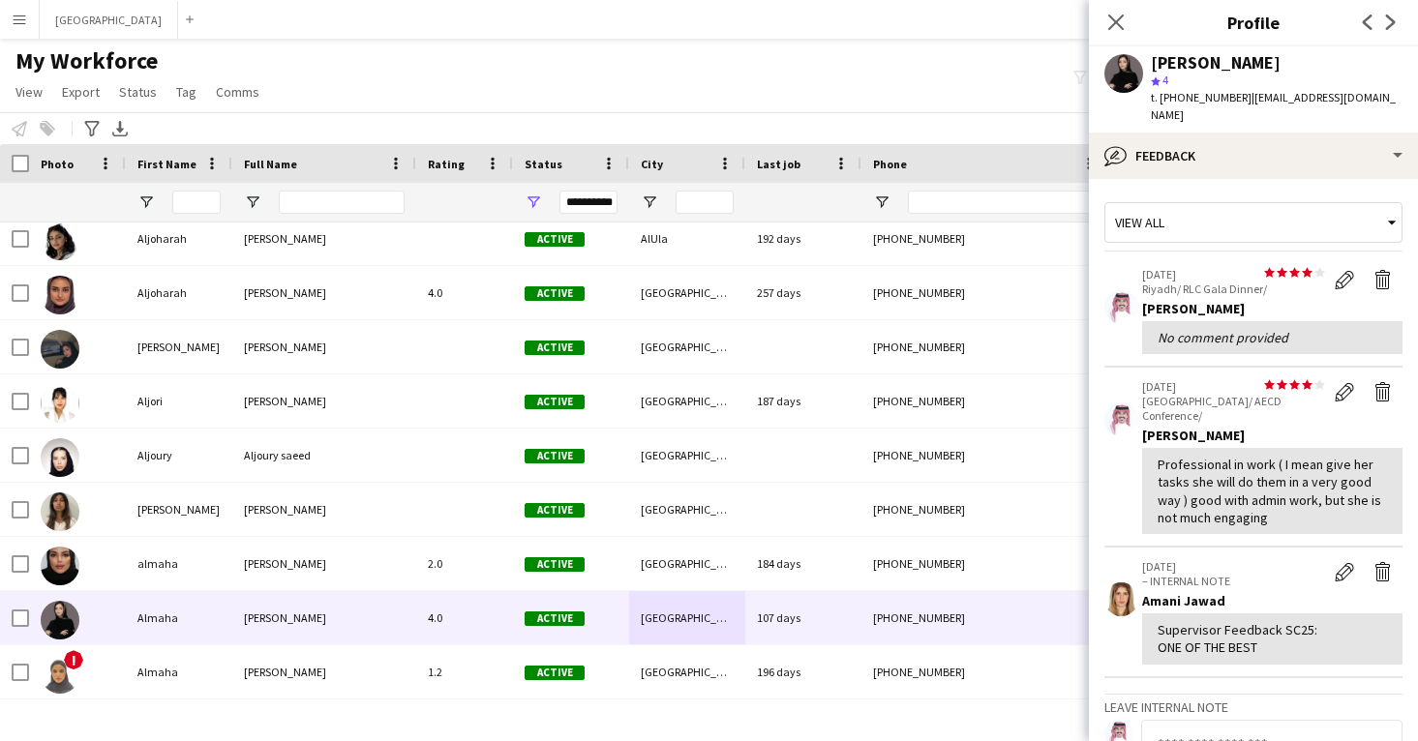
click at [1206, 56] on div "[PERSON_NAME]" at bounding box center [1216, 62] width 130 height 17
copy div "[PERSON_NAME]"
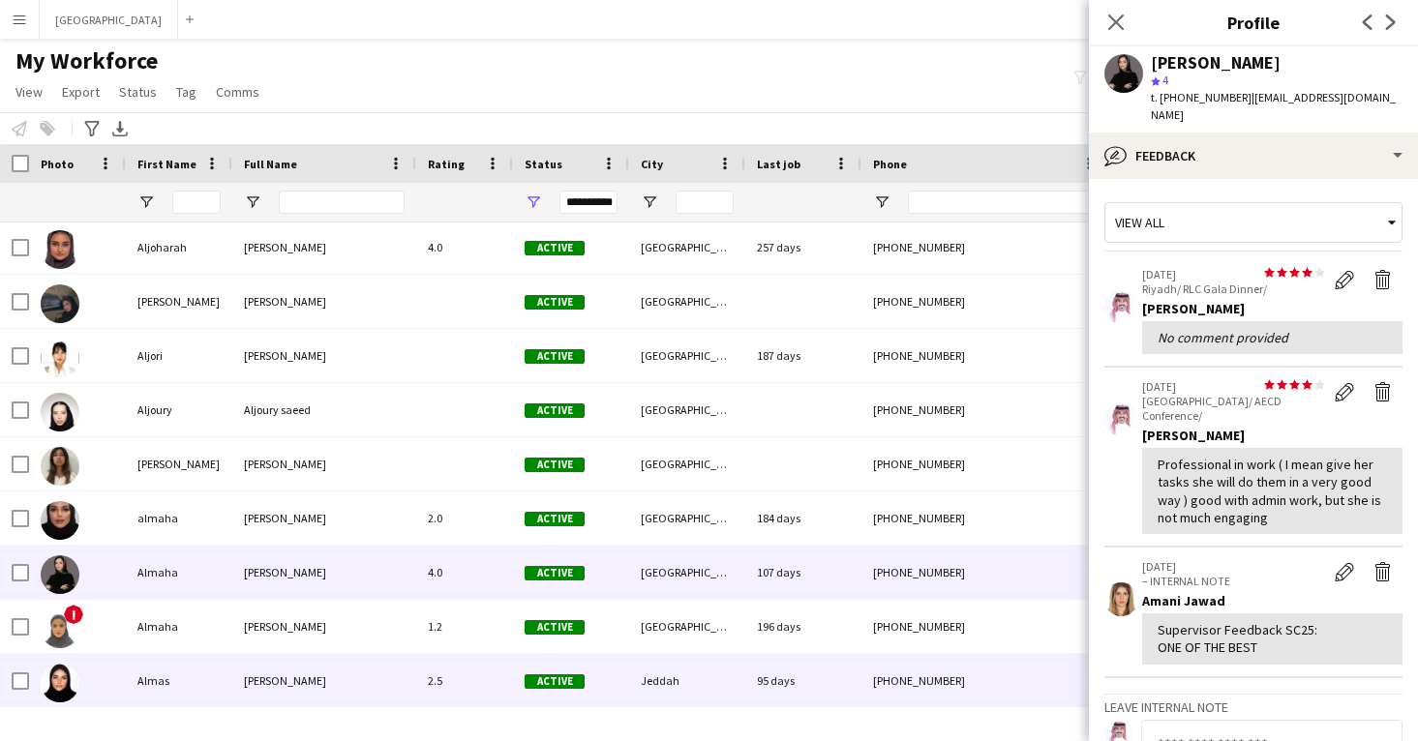
scroll to position [12359, 0]
click at [671, 703] on div "Jeddah" at bounding box center [687, 680] width 116 height 53
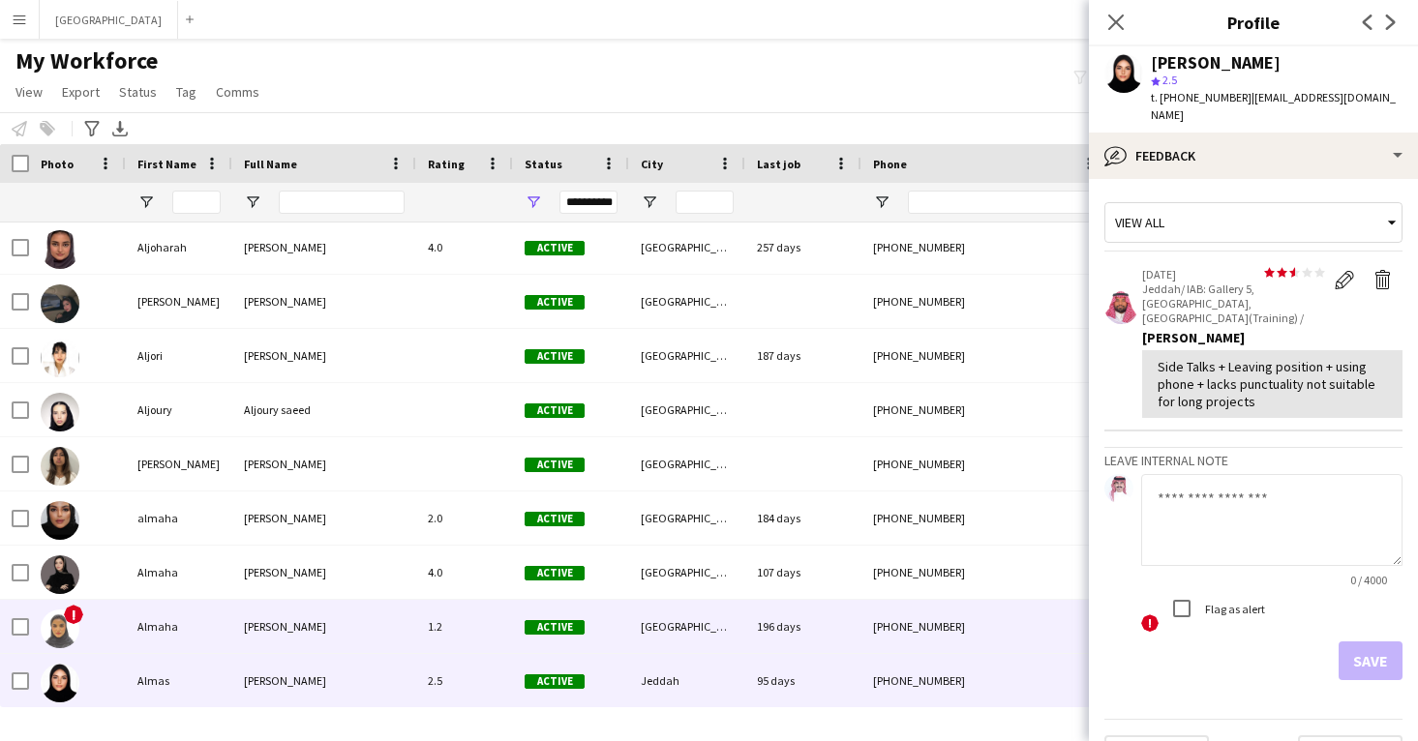
click at [672, 636] on div "[GEOGRAPHIC_DATA]" at bounding box center [687, 626] width 116 height 53
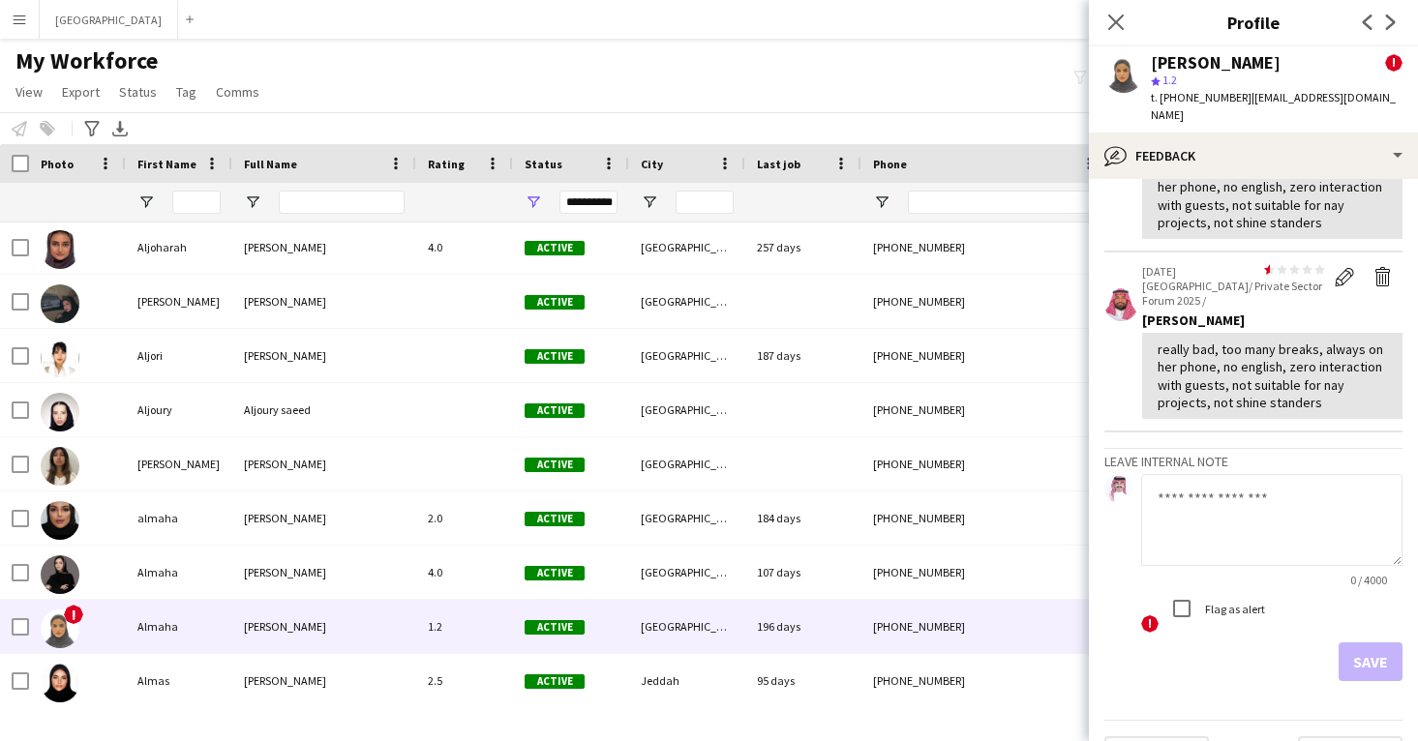
scroll to position [496, 0]
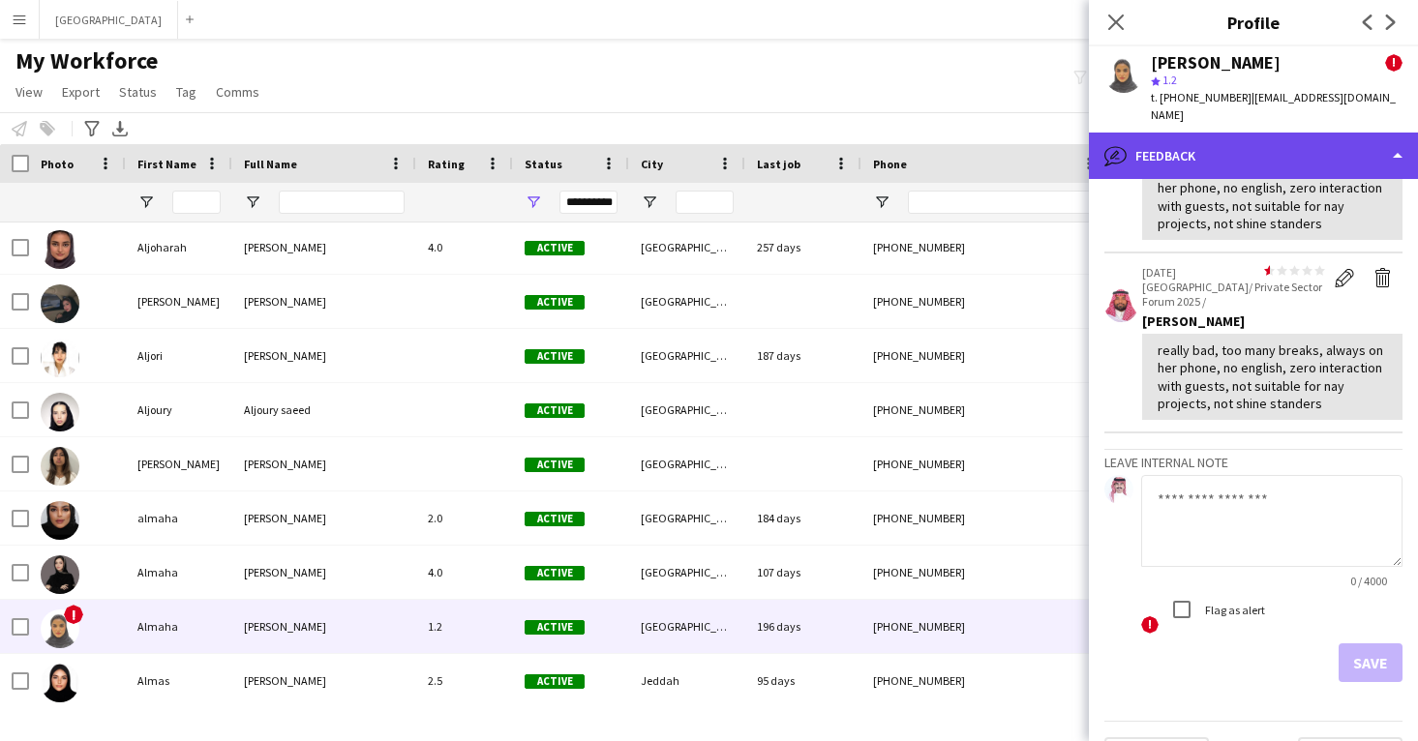
click at [1197, 135] on div "bubble-pencil Feedback" at bounding box center [1253, 156] width 329 height 46
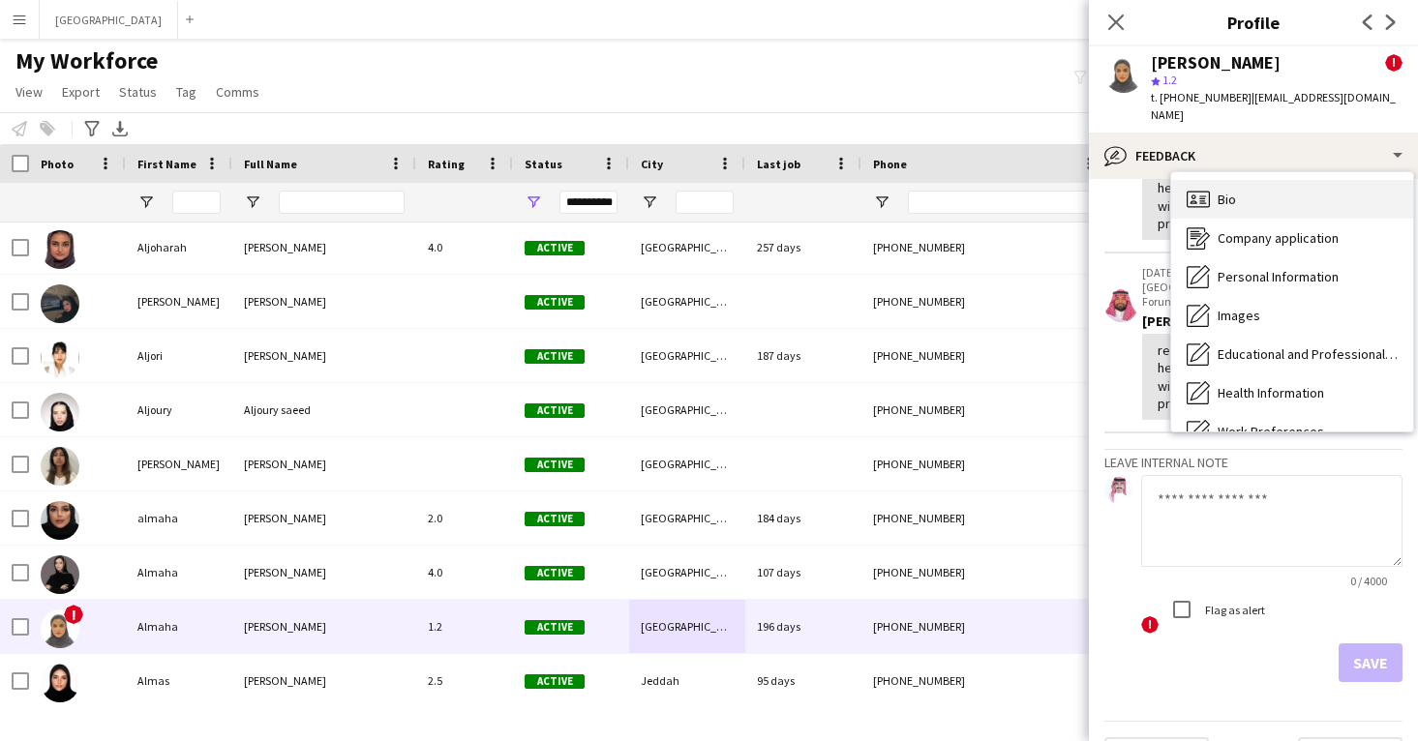
click at [1223, 191] on span "Bio" at bounding box center [1227, 199] width 18 height 17
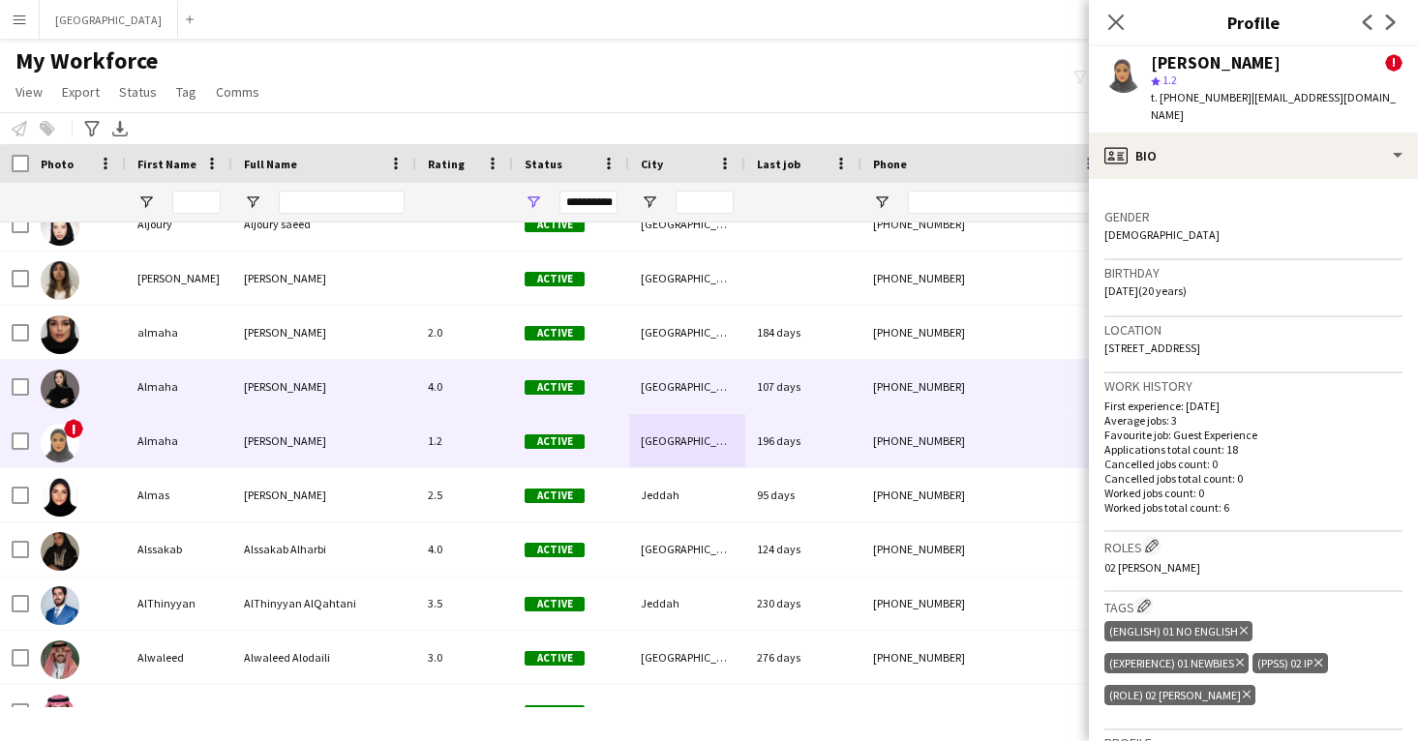
scroll to position [12564, 0]
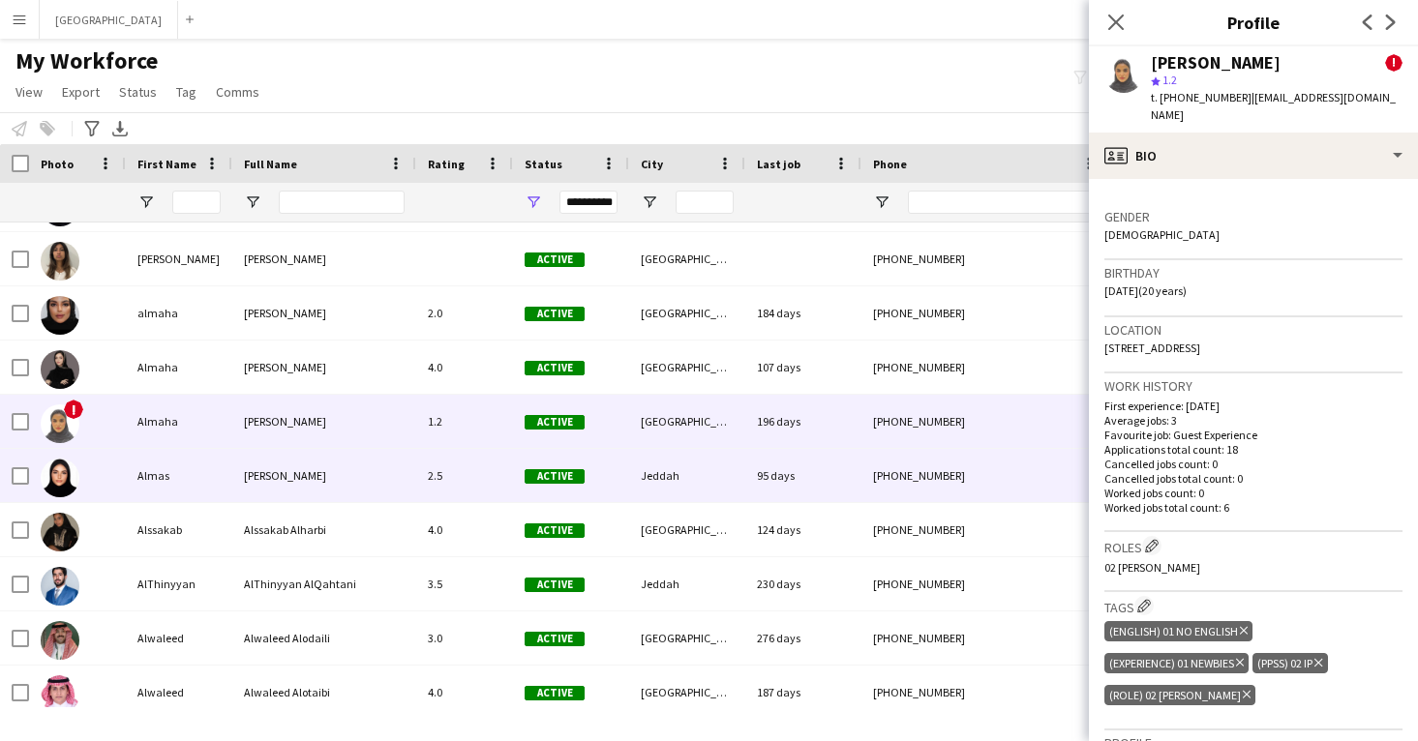
click at [630, 478] on div "Jeddah" at bounding box center [687, 475] width 116 height 53
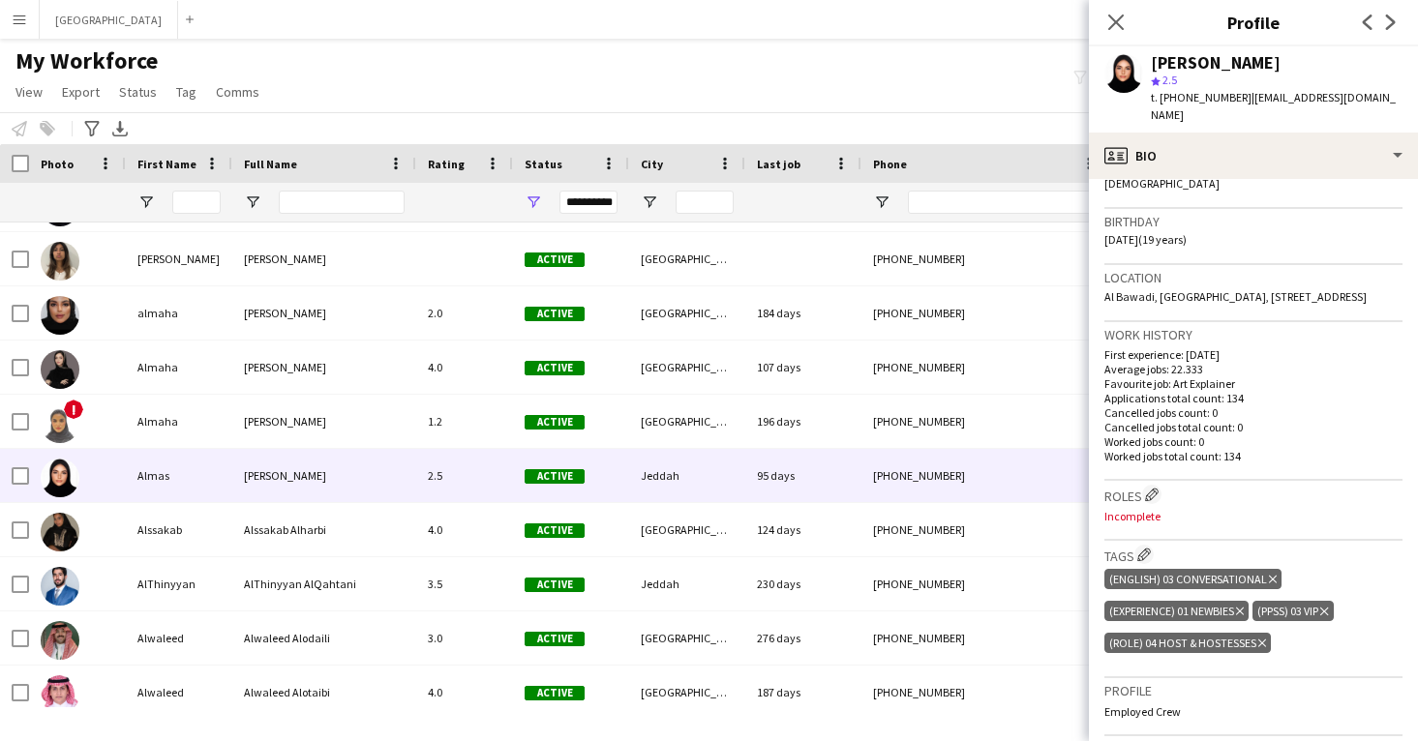
scroll to position [340, 0]
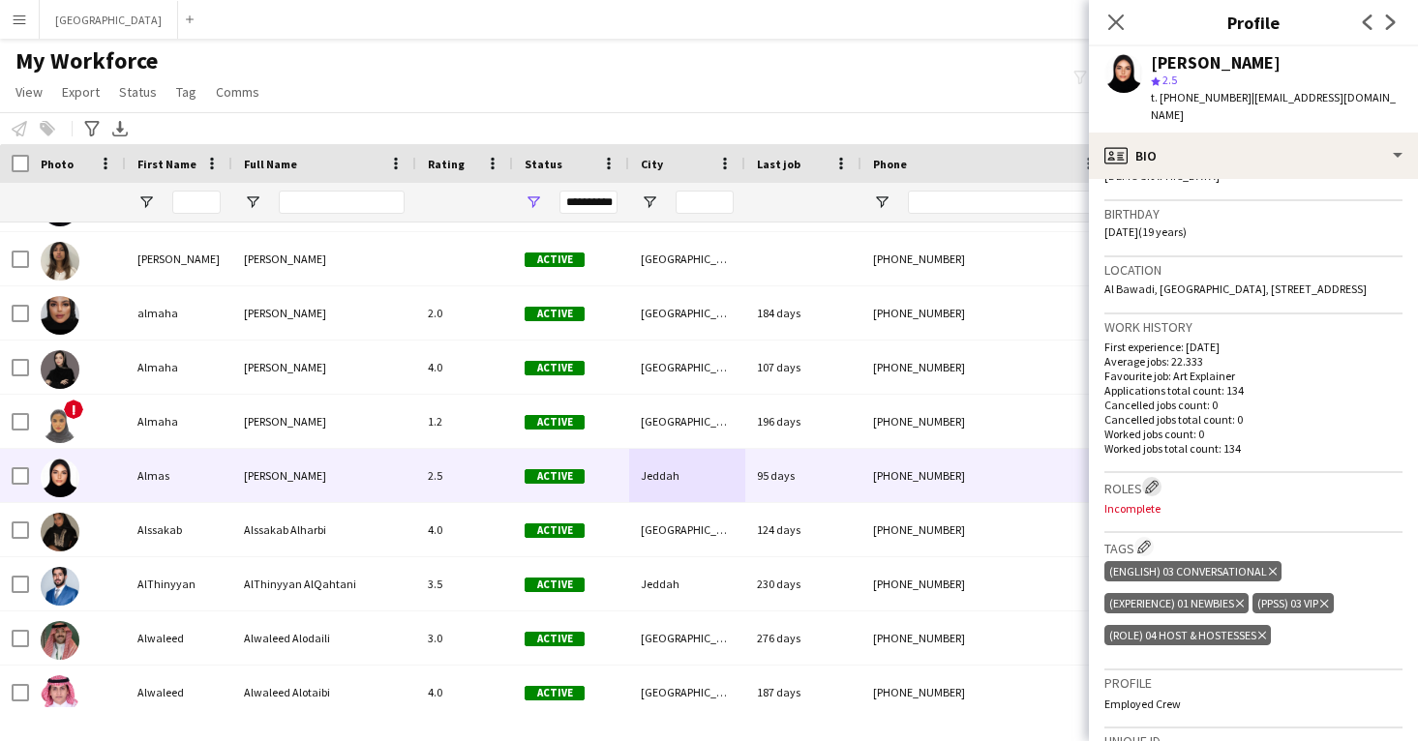
click at [1153, 487] on app-icon "Edit crew company roles" at bounding box center [1152, 487] width 14 height 14
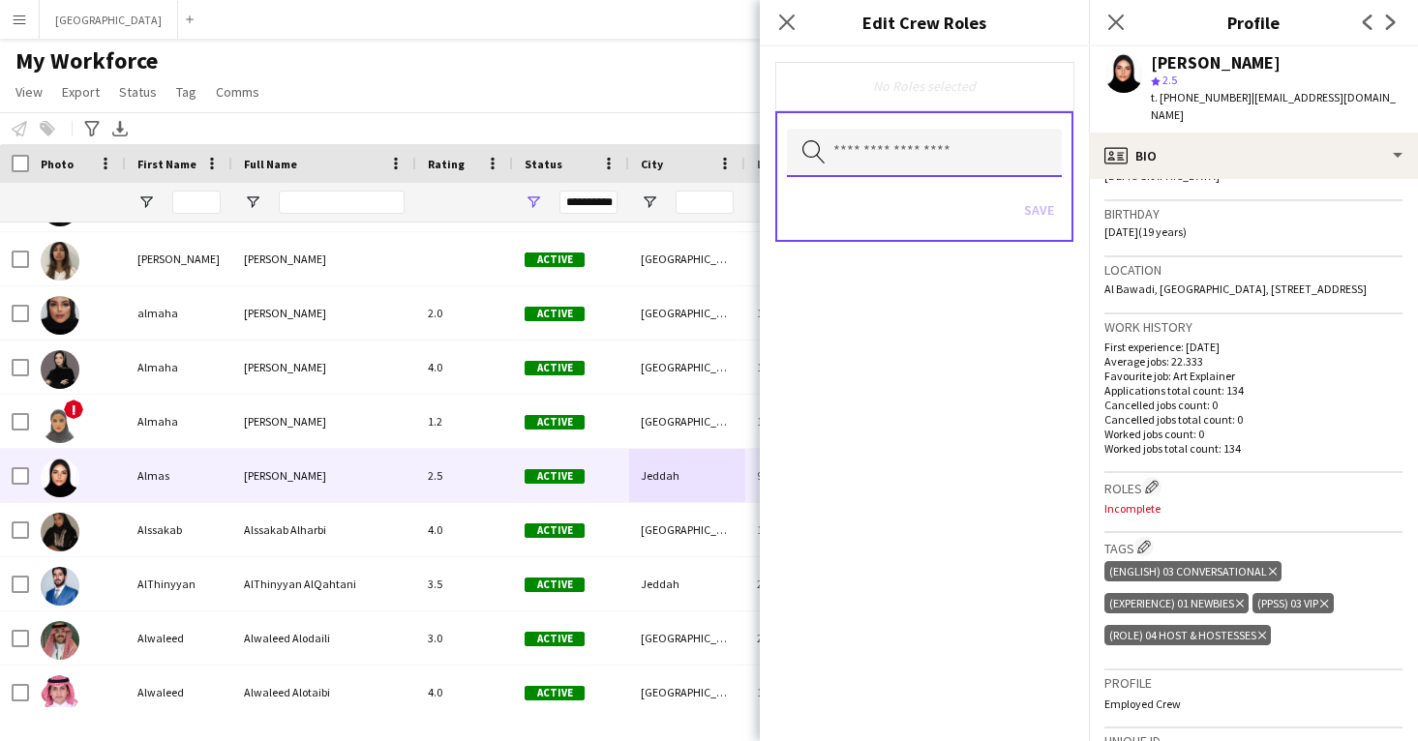
click at [932, 147] on input "text" at bounding box center [924, 153] width 275 height 48
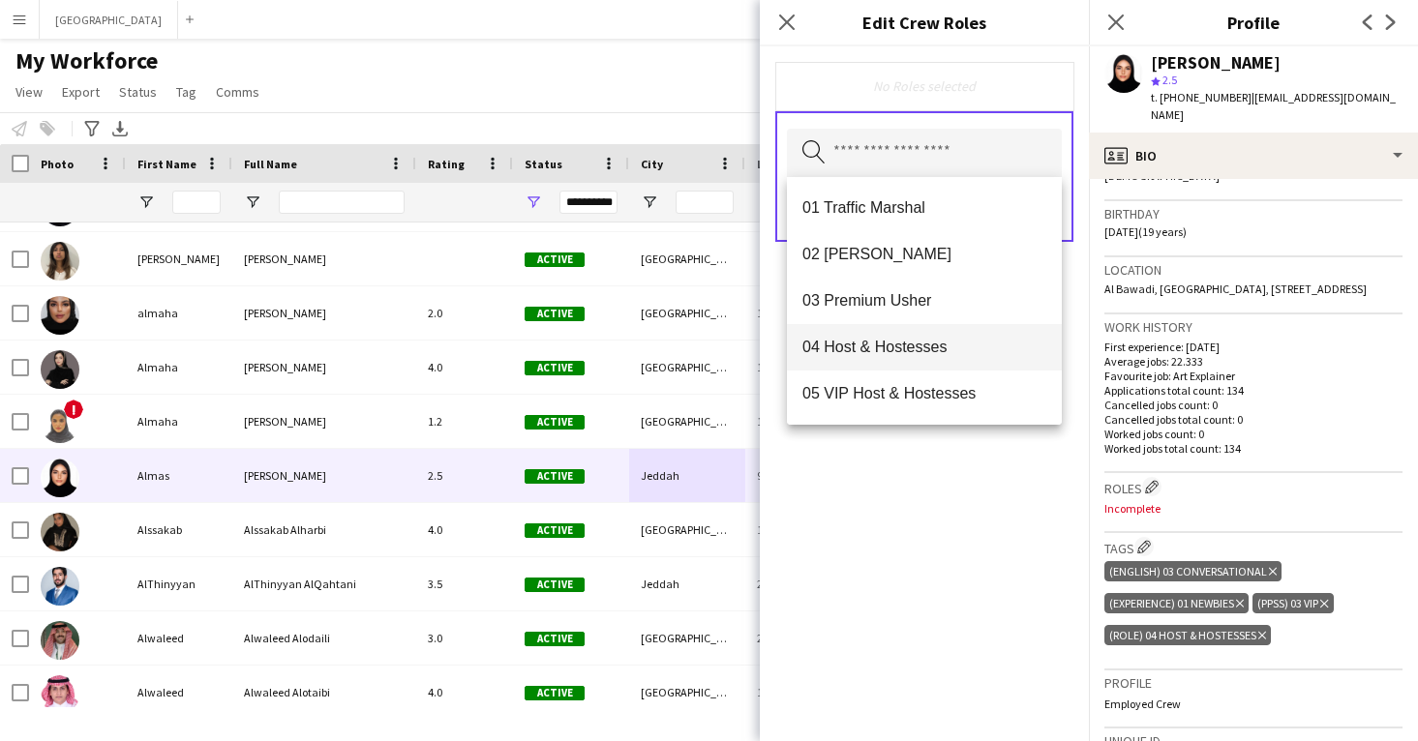
click at [927, 354] on span "04 Host & Hostesses" at bounding box center [924, 347] width 244 height 18
click at [955, 550] on div "04 Host & Hostesses Remove Search by role type Save" at bounding box center [924, 393] width 329 height 695
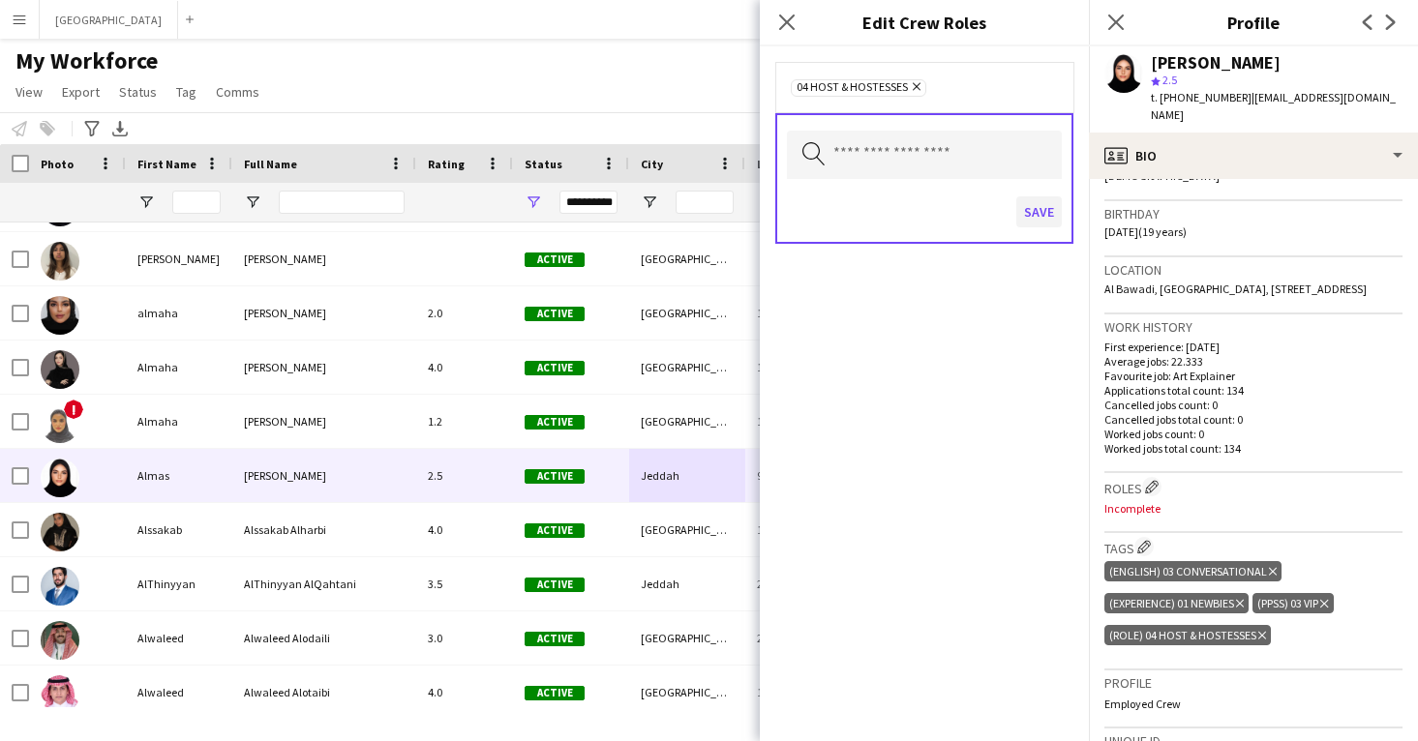
click at [1037, 217] on button "Save" at bounding box center [1038, 211] width 45 height 31
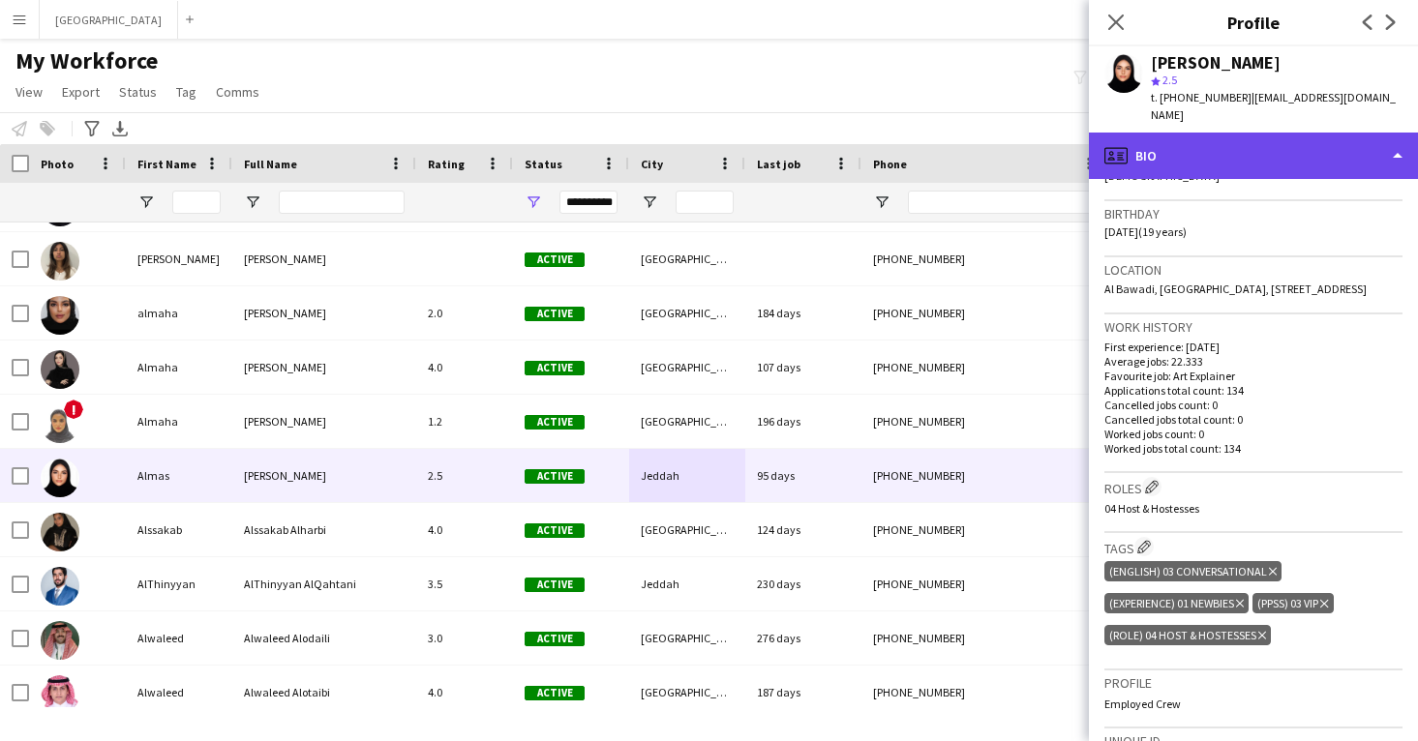
click at [1183, 140] on div "profile Bio" at bounding box center [1253, 156] width 329 height 46
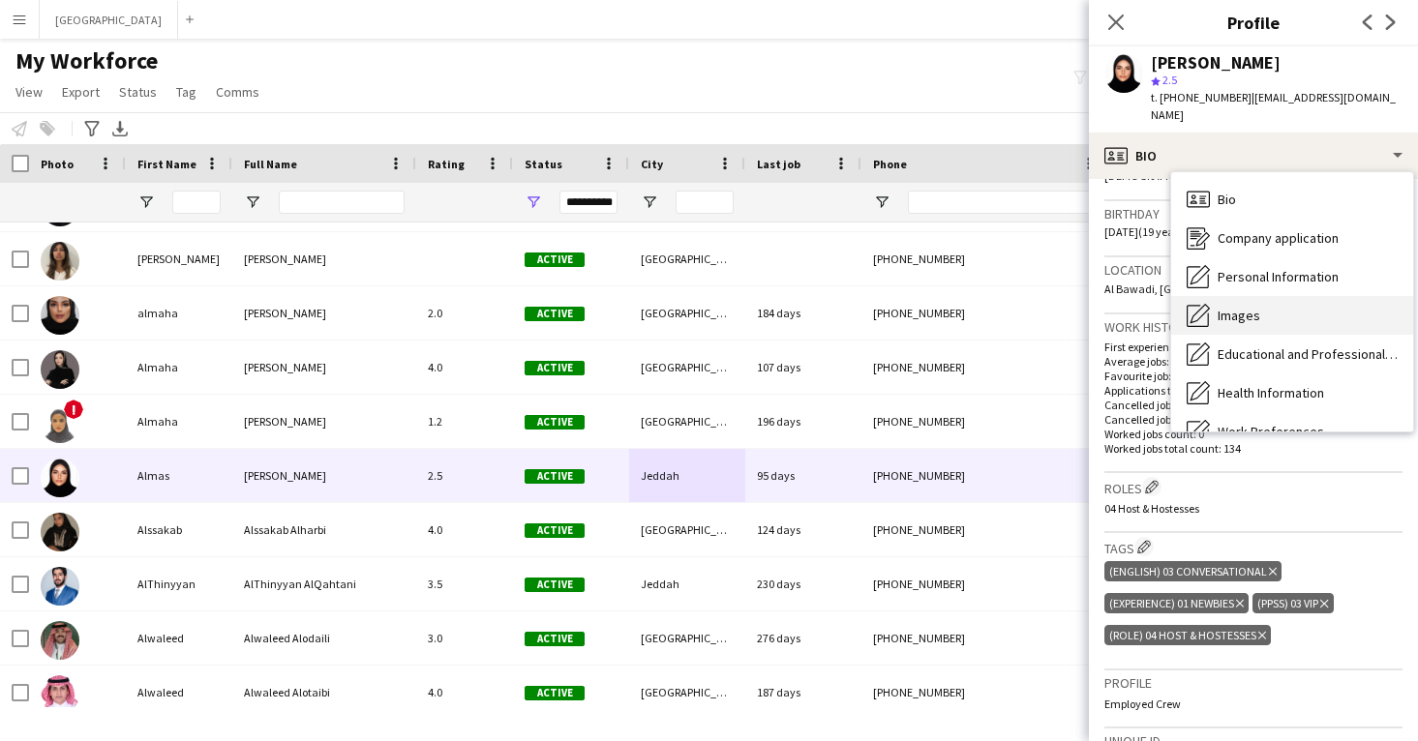
click at [1230, 296] on div "Images Images" at bounding box center [1292, 315] width 242 height 39
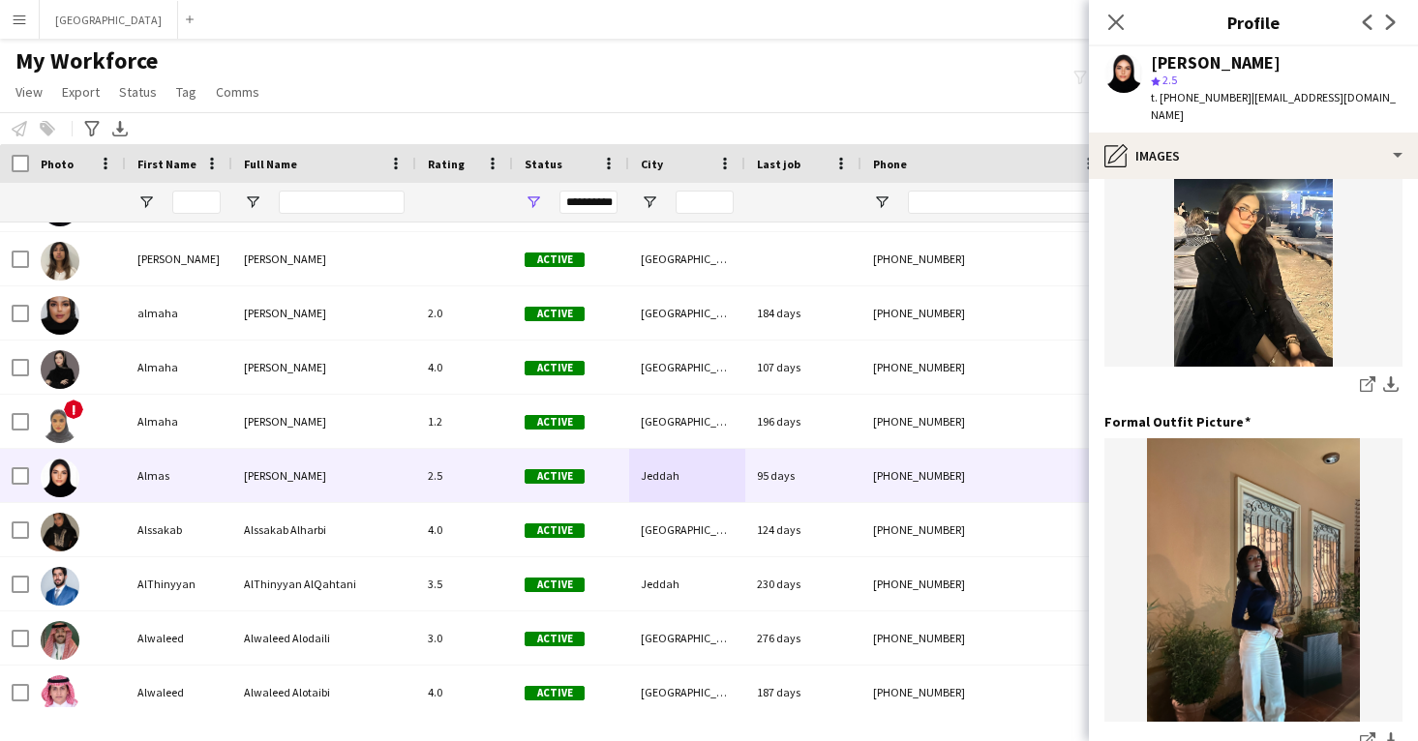
scroll to position [485, 0]
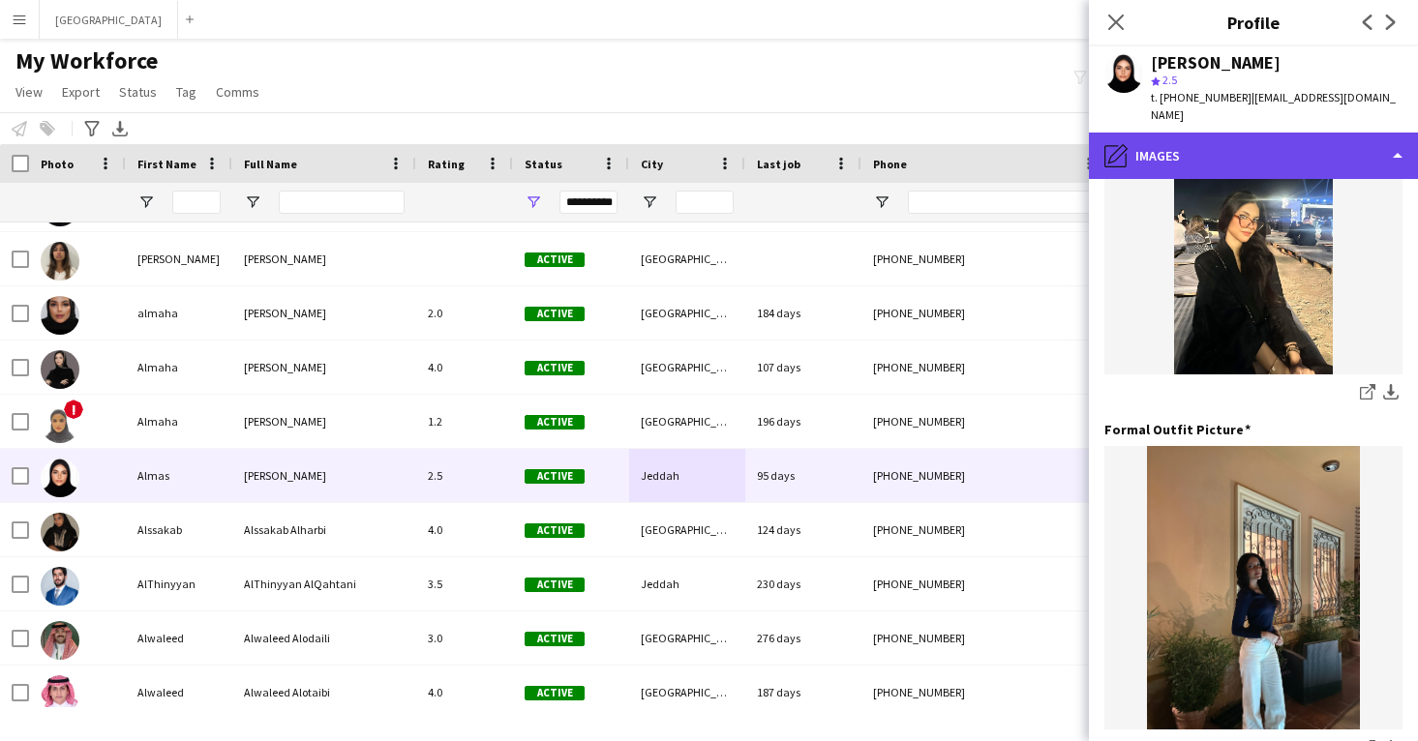
click at [1247, 140] on div "pencil4 Images" at bounding box center [1253, 156] width 329 height 46
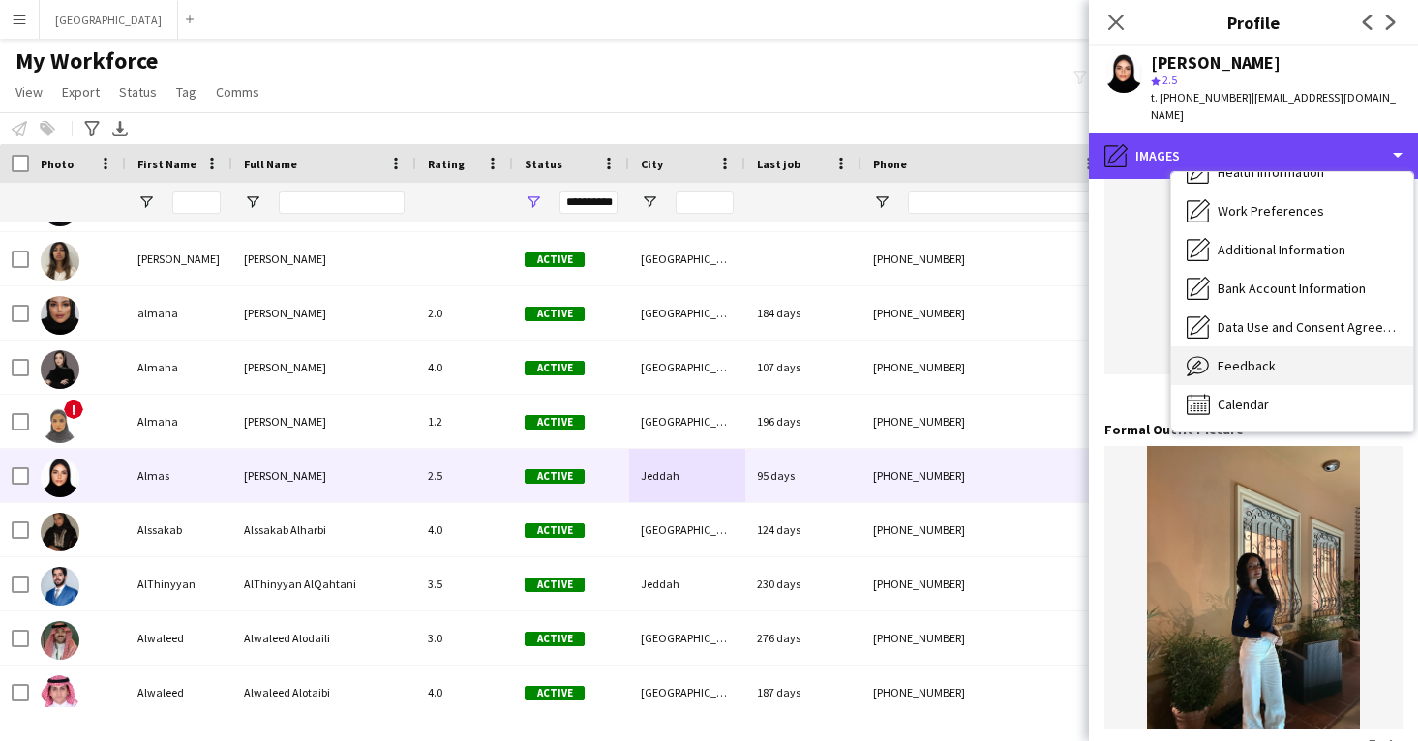
scroll to position [221, 0]
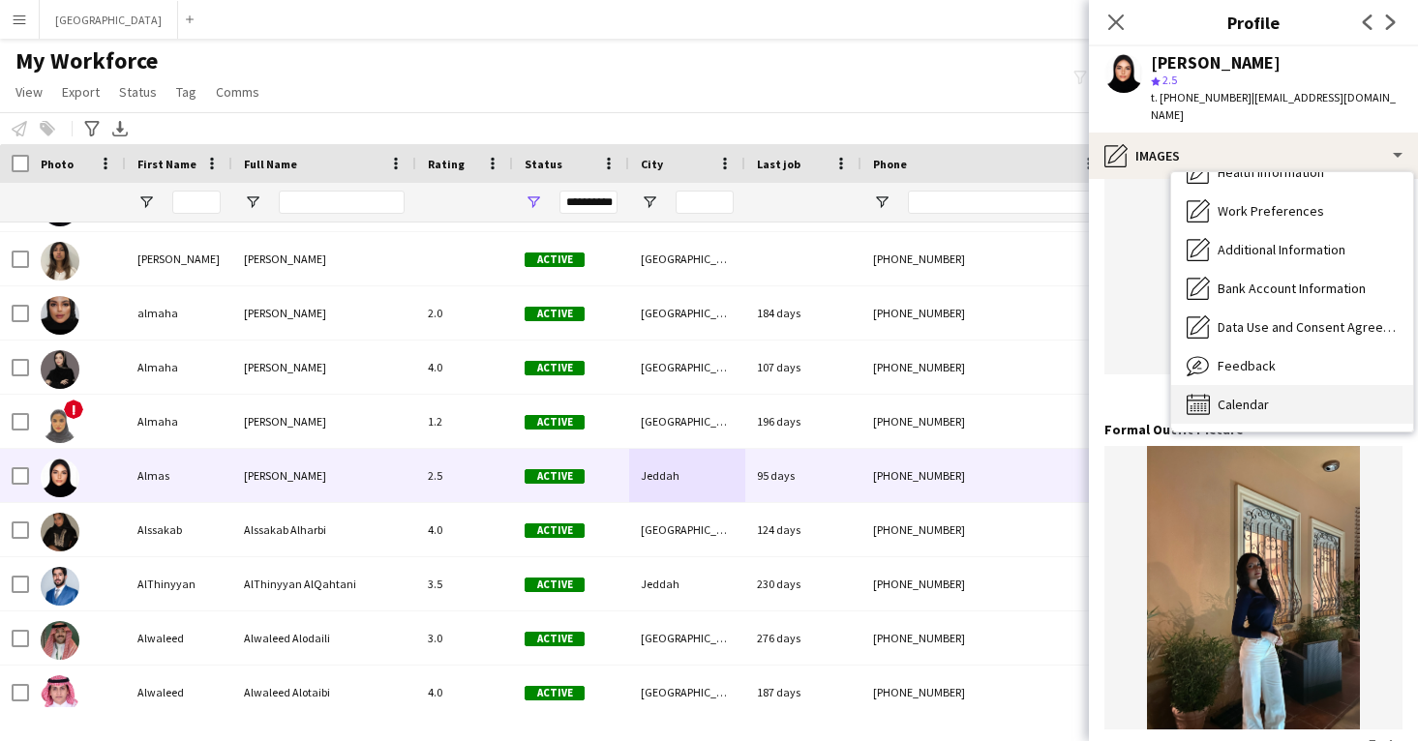
click at [1288, 385] on div "Calendar Calendar" at bounding box center [1292, 404] width 242 height 39
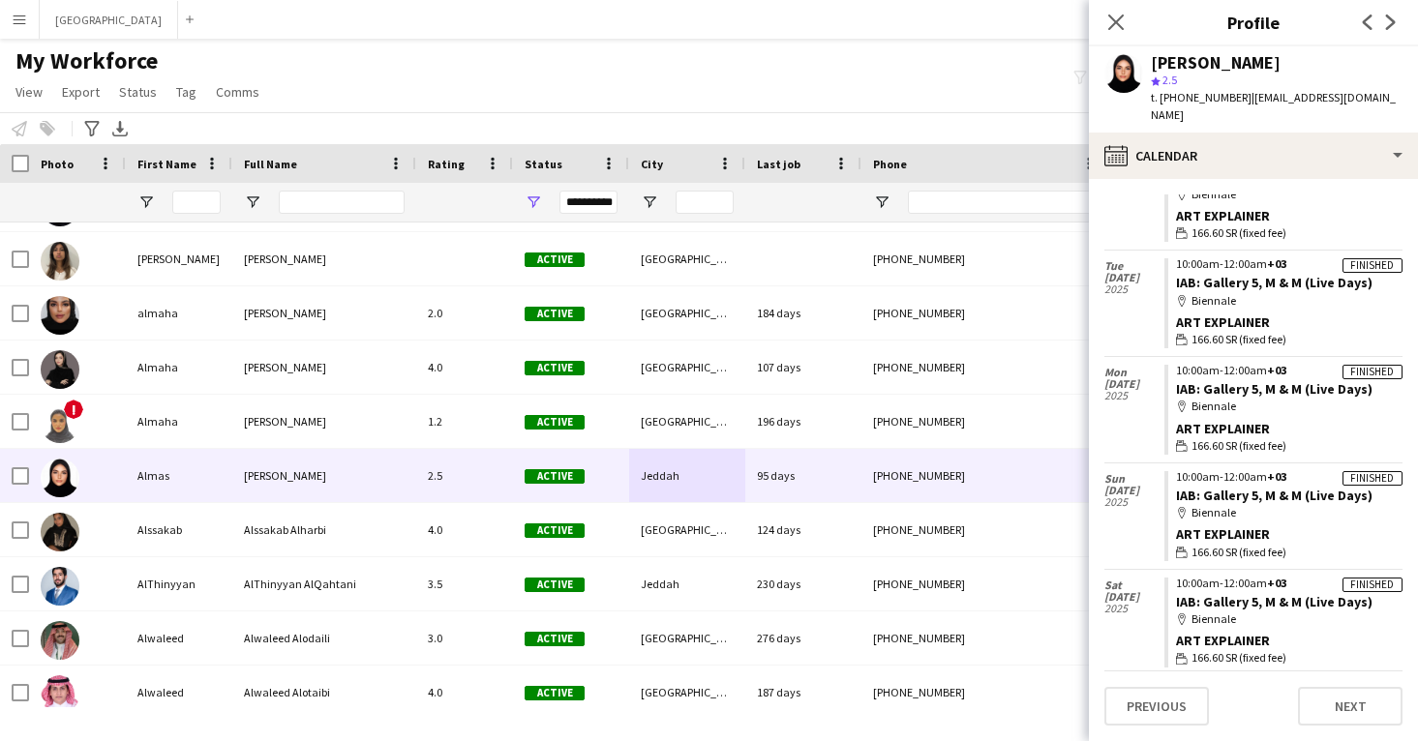
scroll to position [1363, 0]
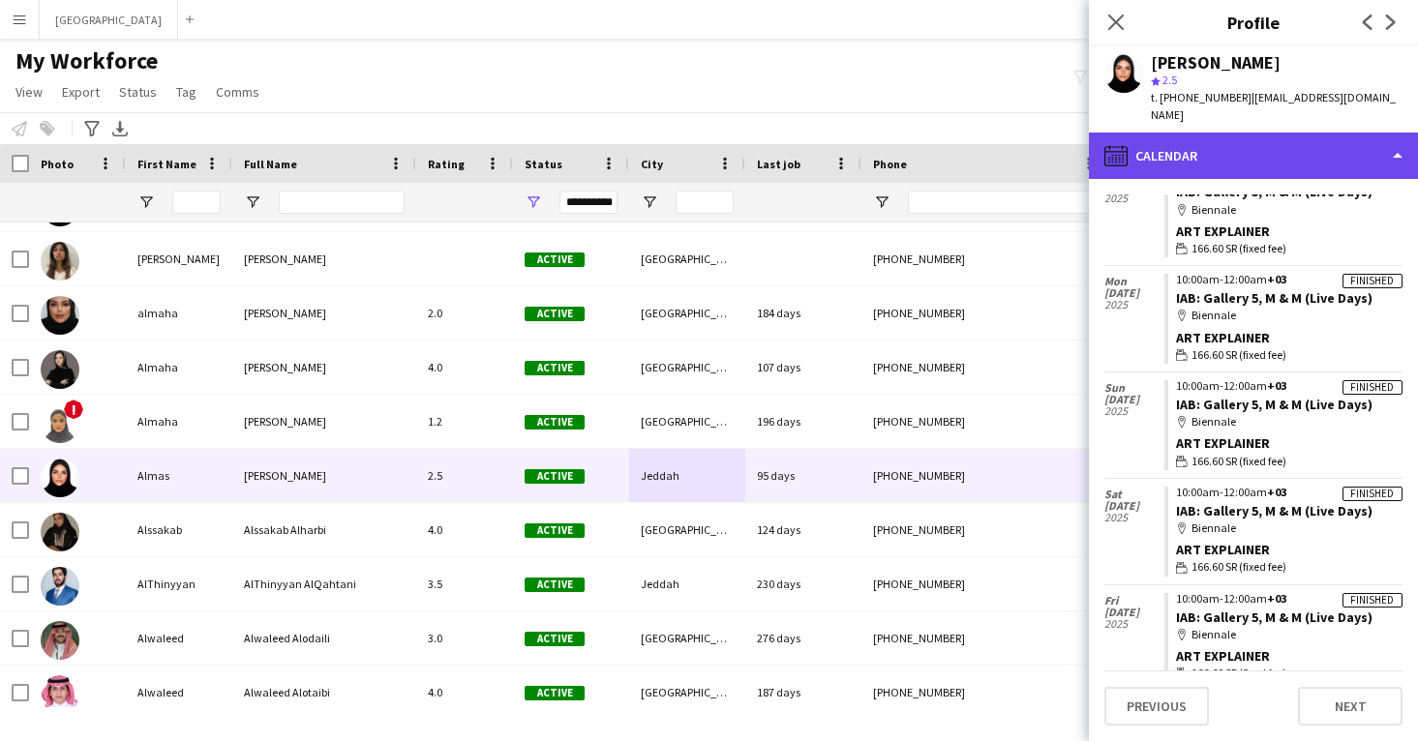
click at [1236, 133] on div "calendar-full Calendar" at bounding box center [1253, 156] width 329 height 46
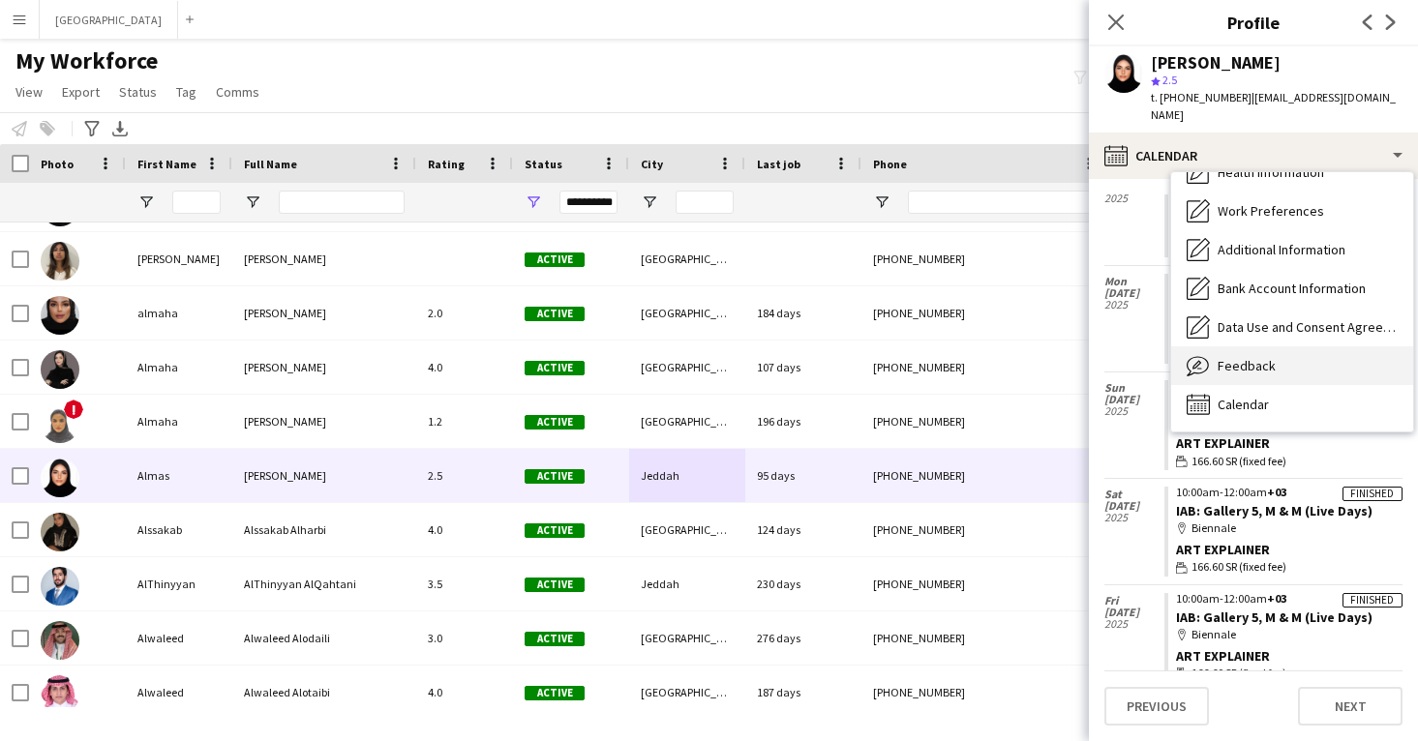
click at [1249, 357] on span "Feedback" at bounding box center [1247, 365] width 58 height 17
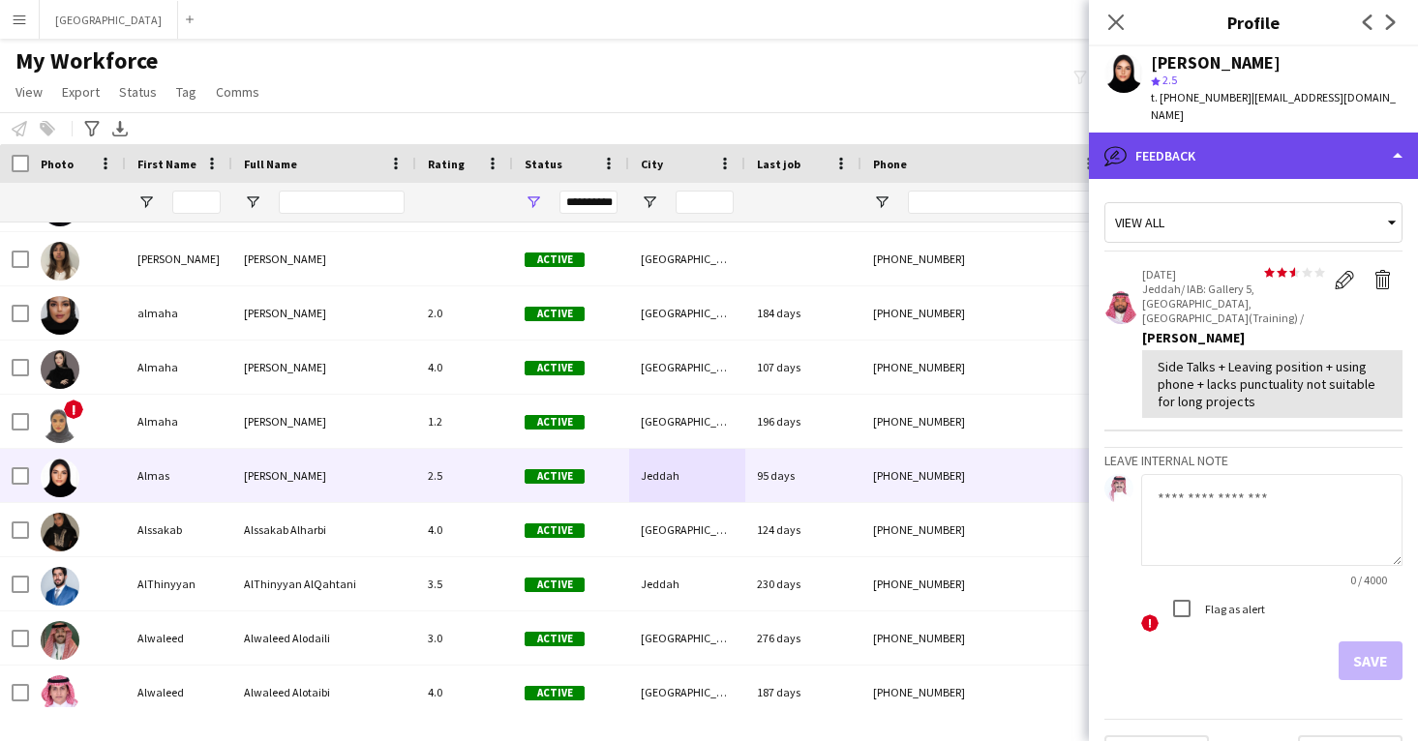
click at [1245, 142] on div "bubble-pencil Feedback" at bounding box center [1253, 156] width 329 height 46
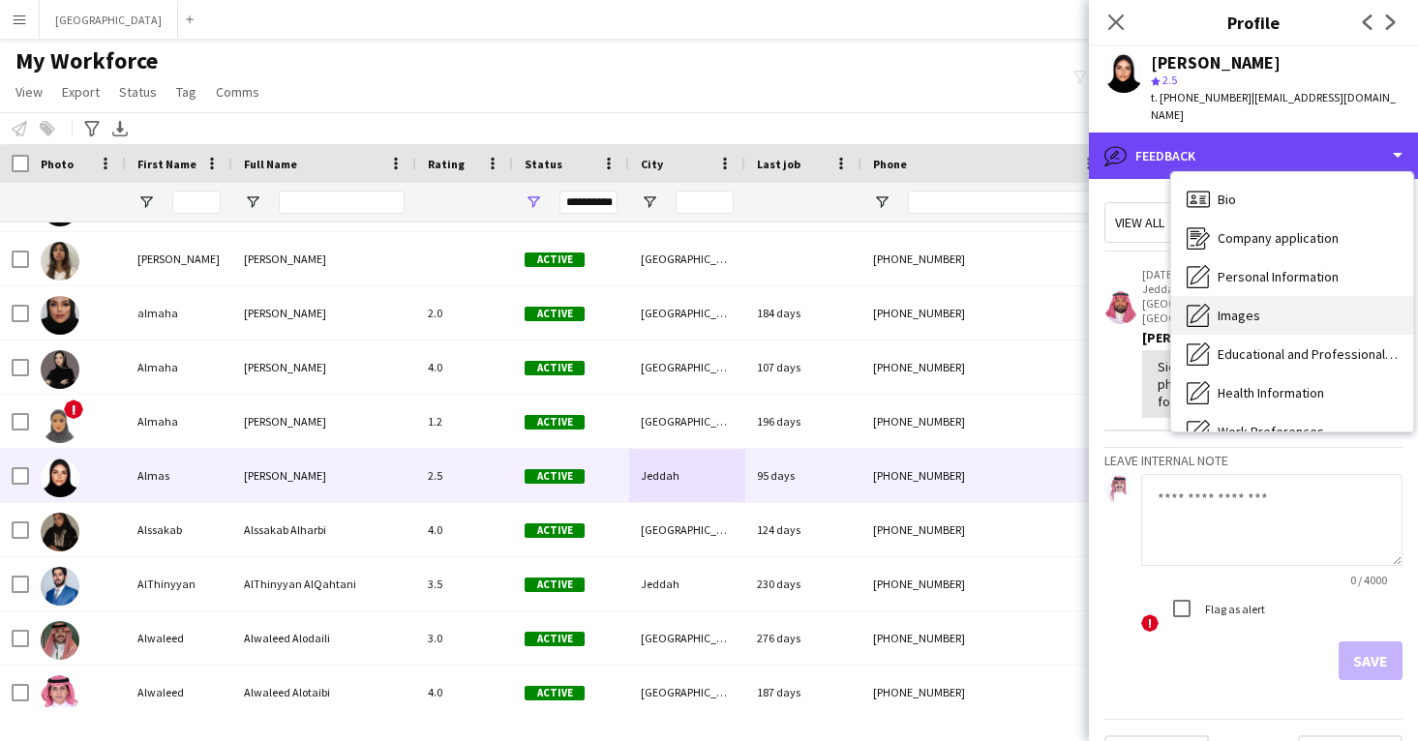
scroll to position [0, 0]
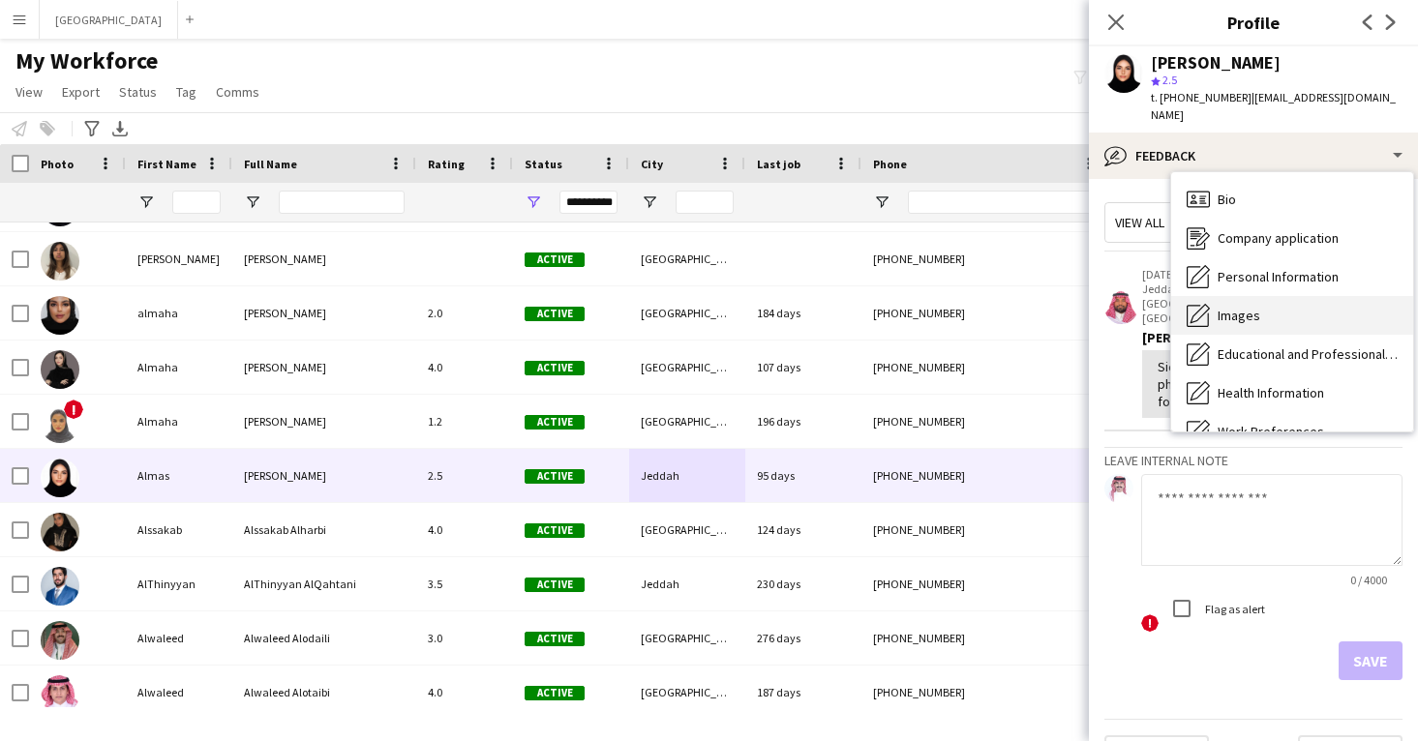
click at [1267, 311] on div "Images Images" at bounding box center [1292, 315] width 242 height 39
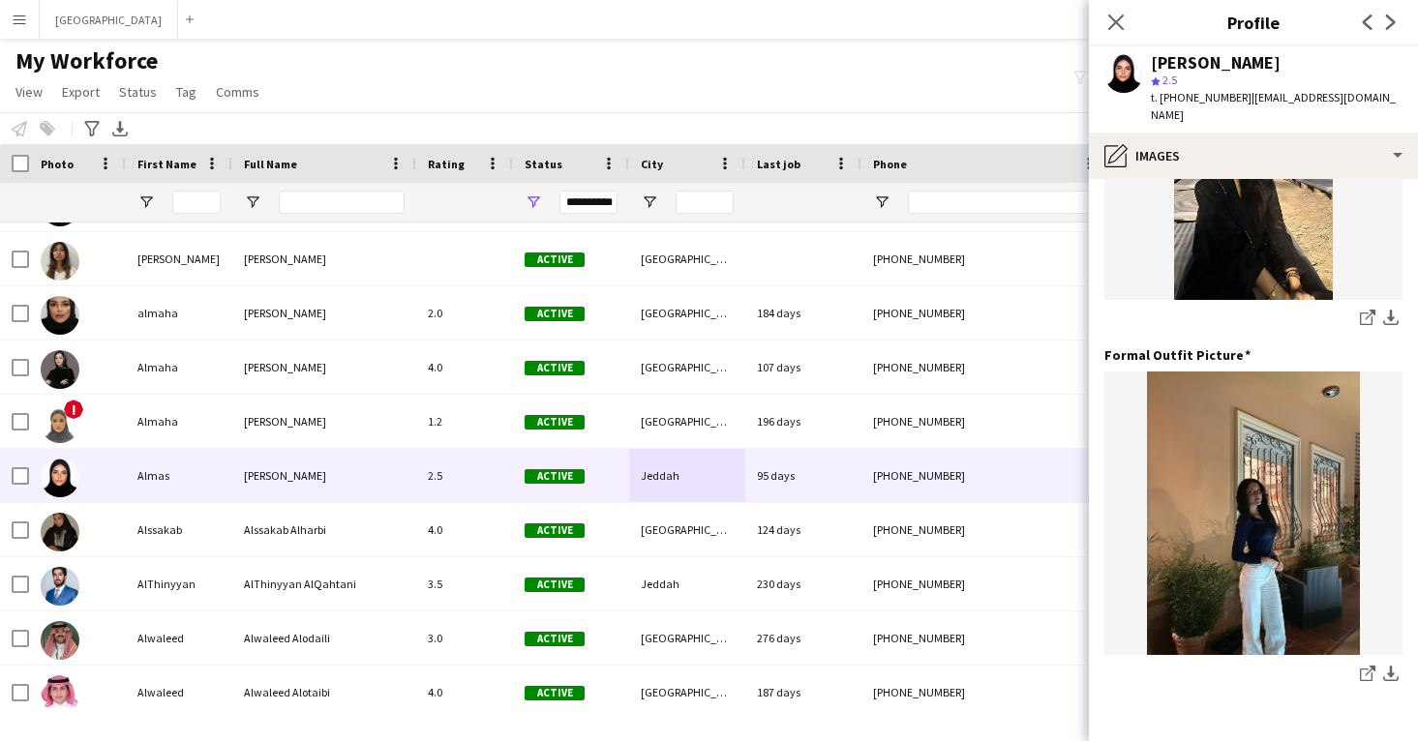
scroll to position [563, 0]
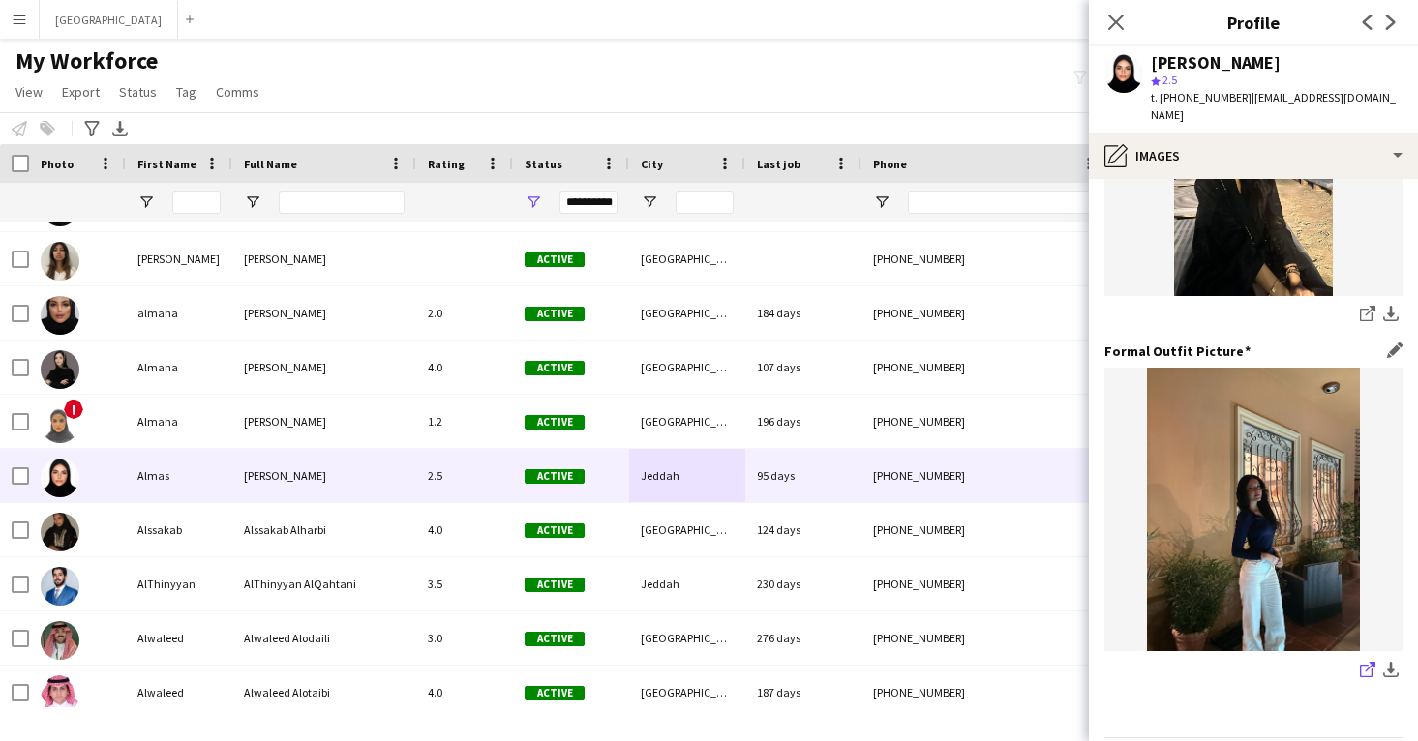
click at [1360, 662] on icon "share-external-link-1" at bounding box center [1367, 669] width 15 height 15
click at [1360, 306] on app-icon "share-external-link-1" at bounding box center [1367, 315] width 15 height 19
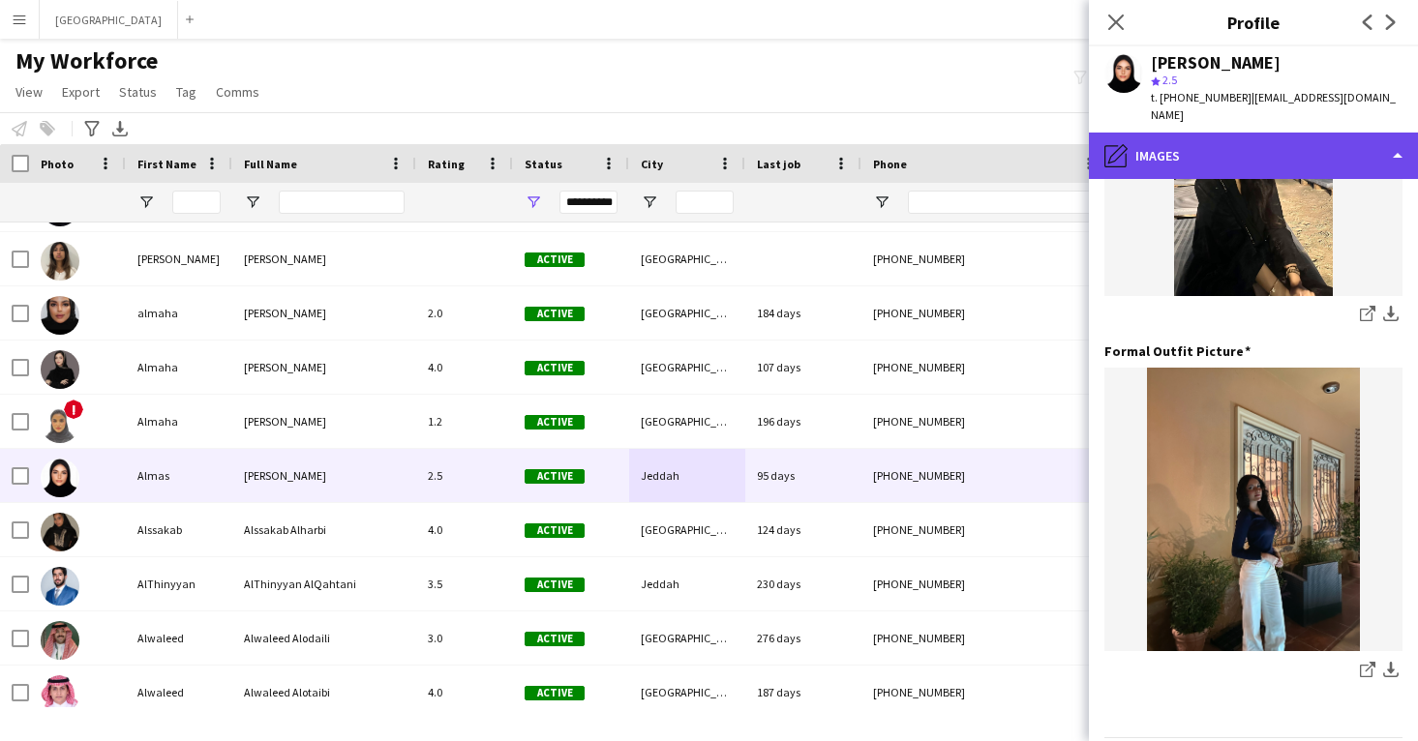
click at [1281, 136] on div "pencil4 Images" at bounding box center [1253, 156] width 329 height 46
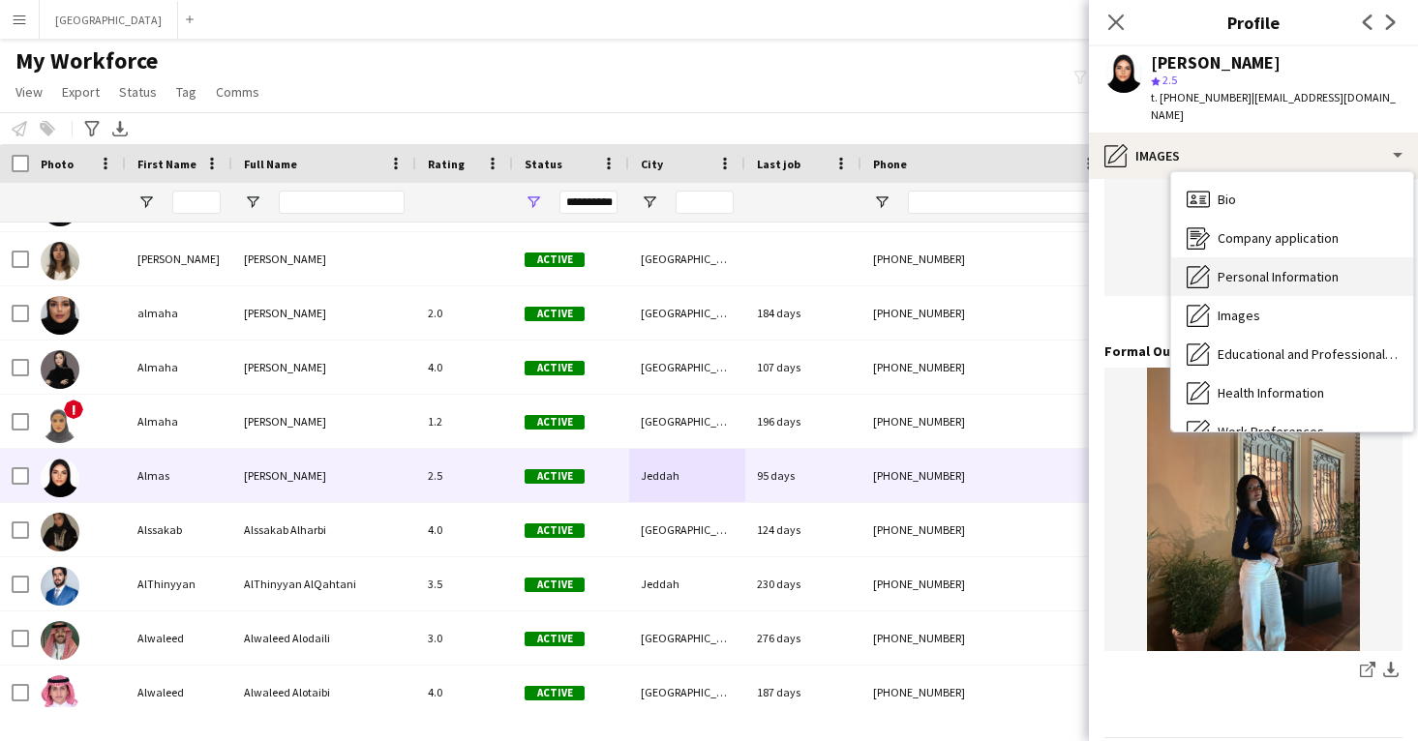
click at [1285, 268] on span "Personal Information" at bounding box center [1278, 276] width 121 height 17
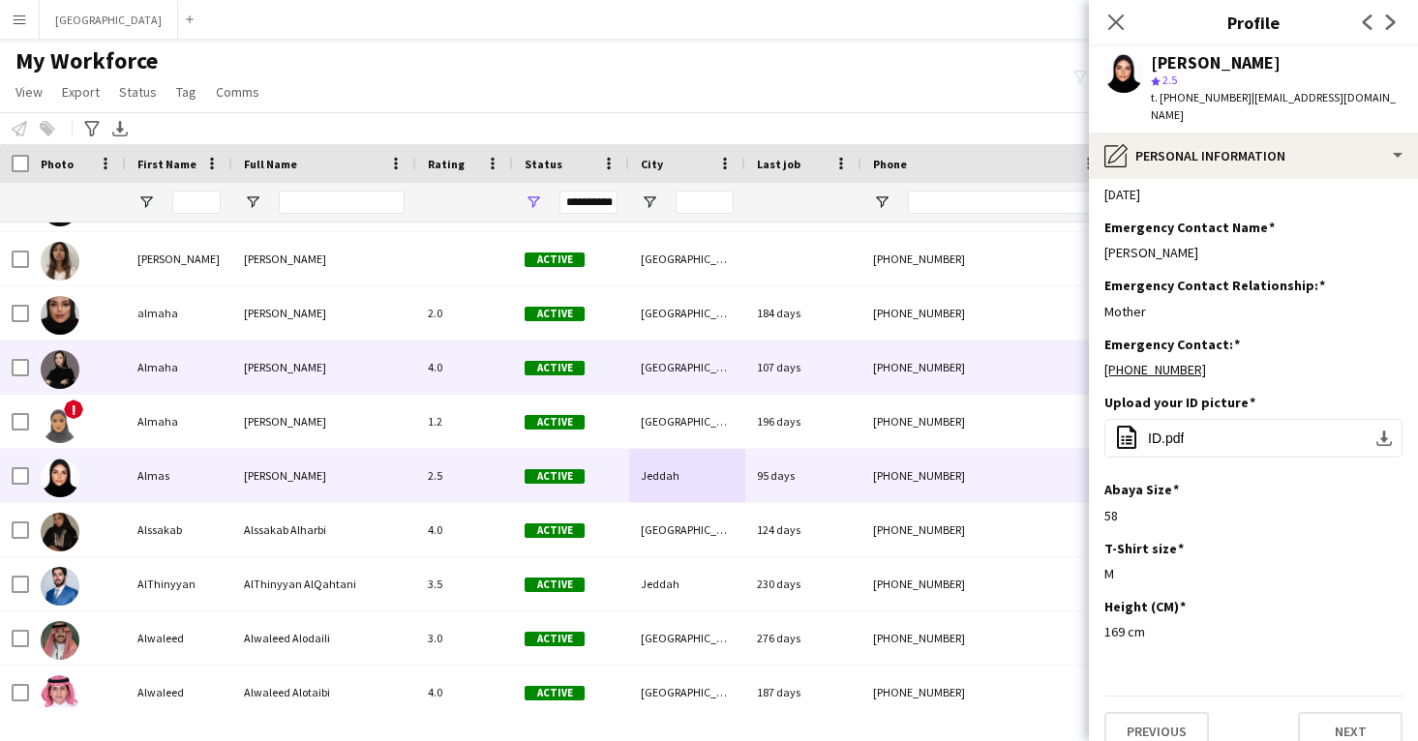
scroll to position [735, 0]
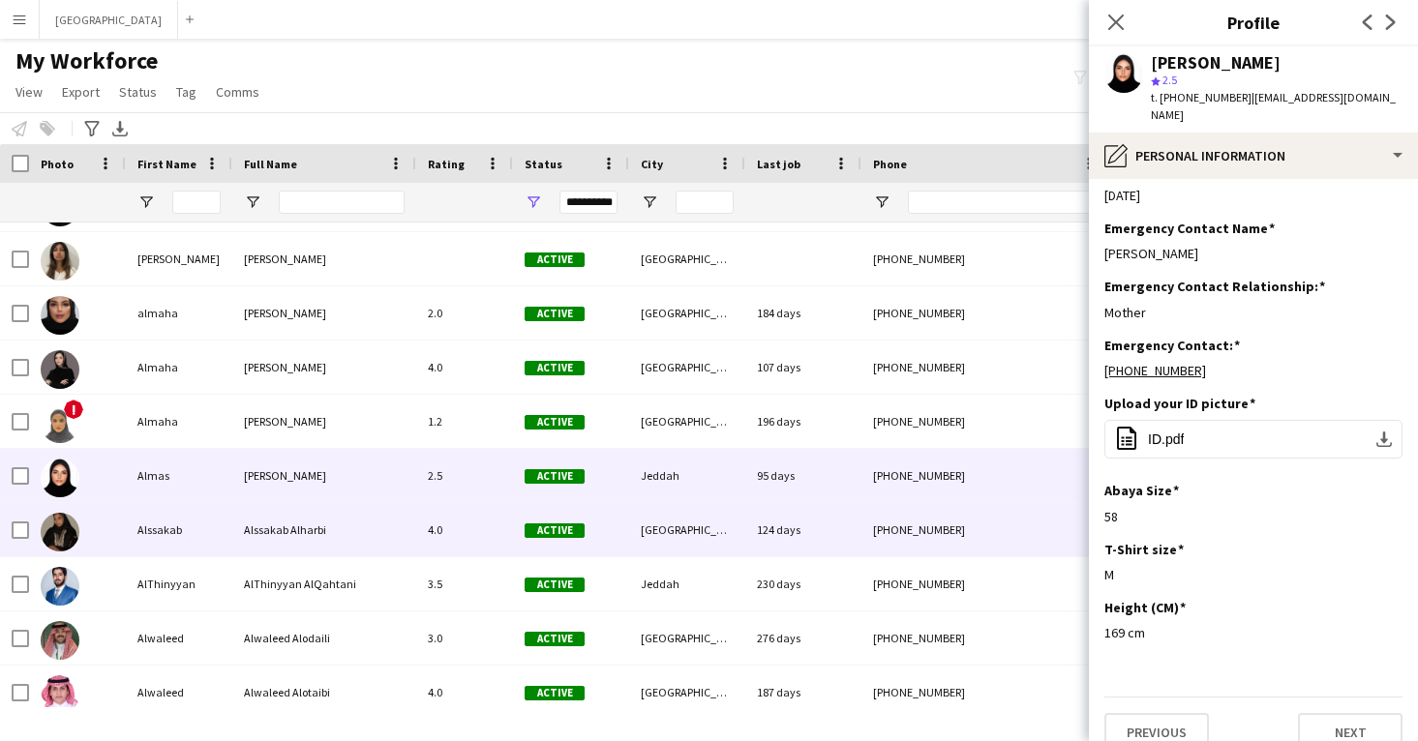
click at [798, 542] on div "124 days" at bounding box center [803, 529] width 116 height 53
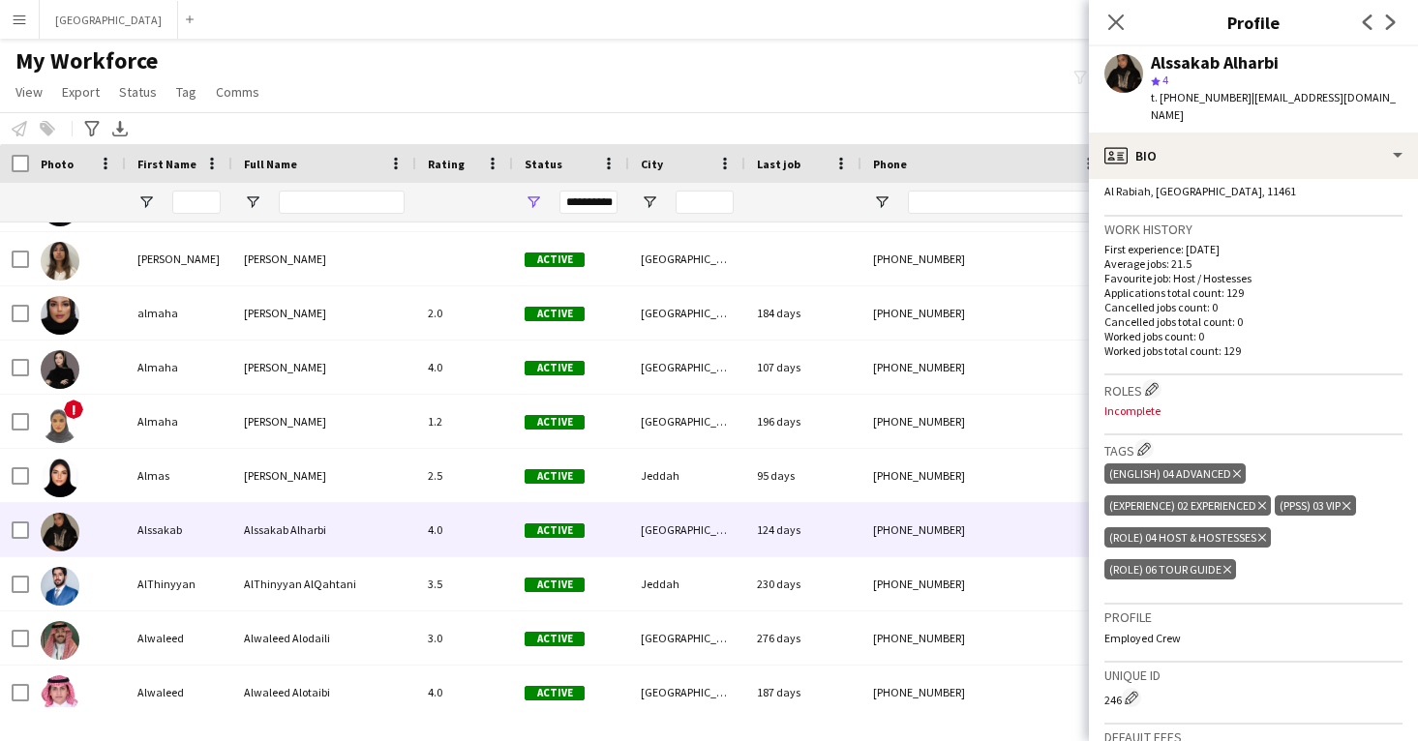
scroll to position [320, 0]
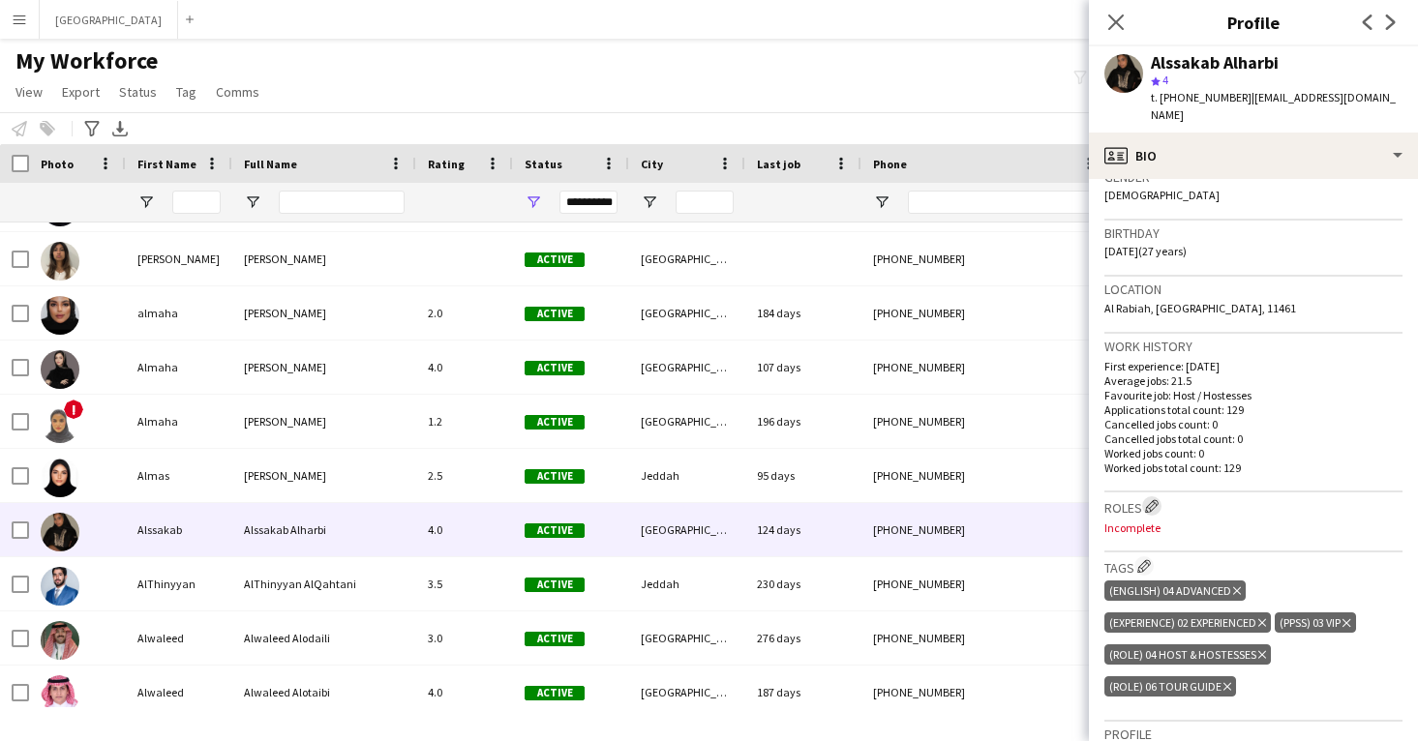
click at [1152, 496] on button "Edit crew company roles" at bounding box center [1151, 505] width 19 height 19
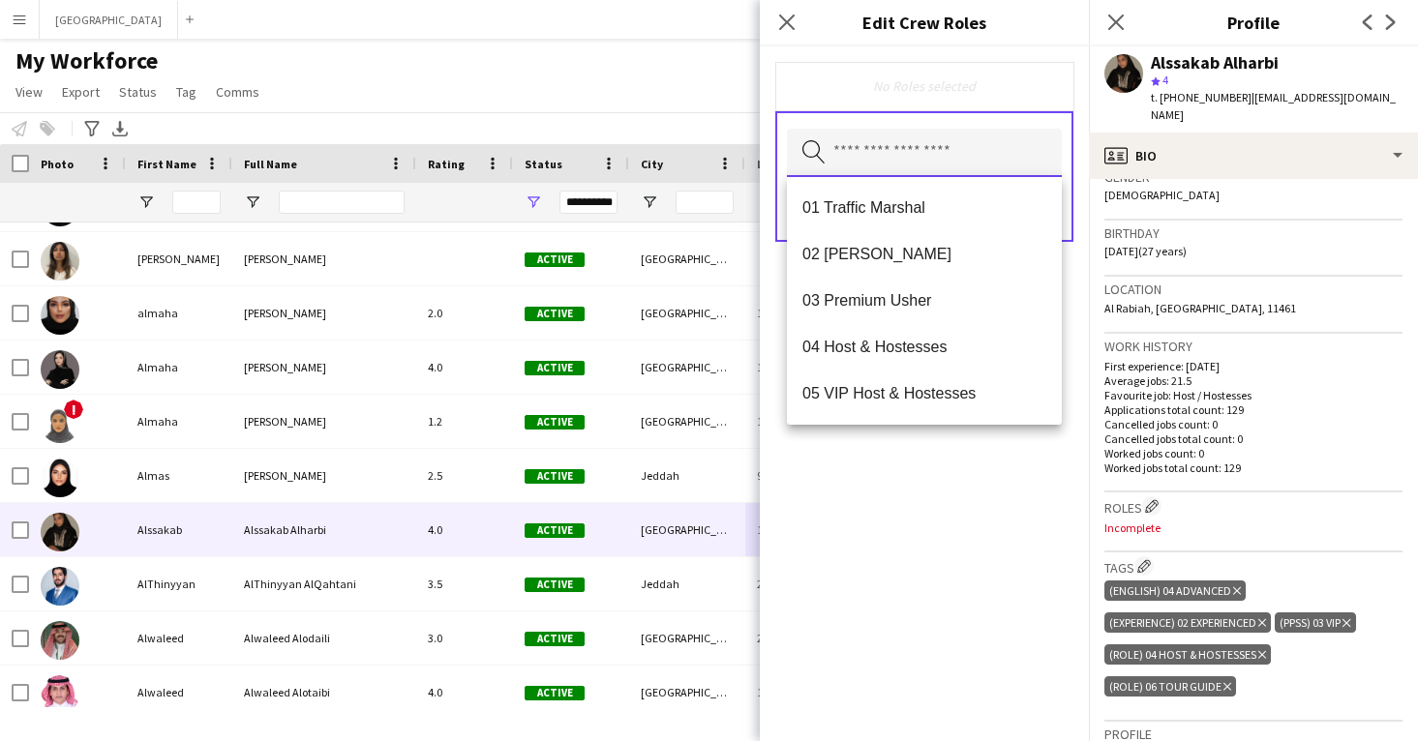
click at [902, 168] on input "text" at bounding box center [924, 153] width 275 height 48
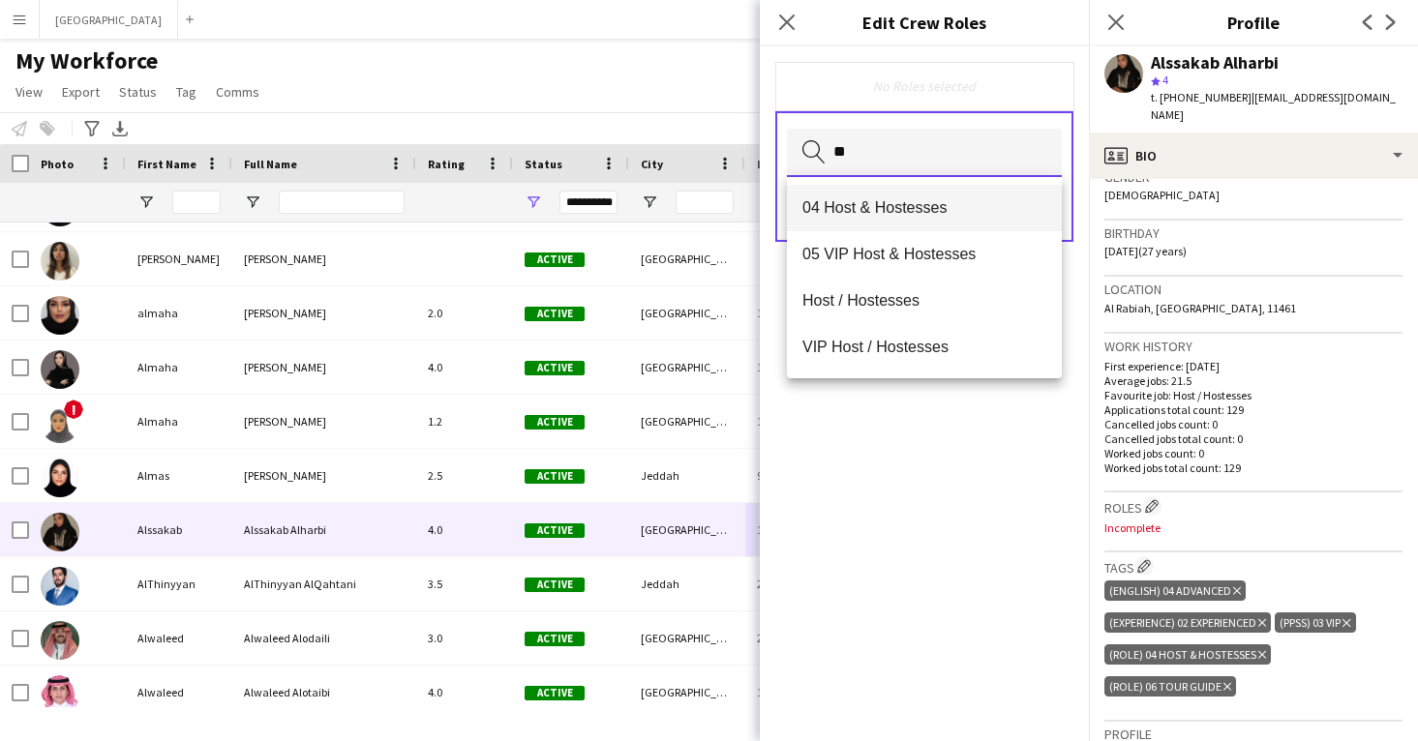
type input "**"
click at [909, 188] on mat-option "04 Host & Hostesses" at bounding box center [924, 208] width 275 height 46
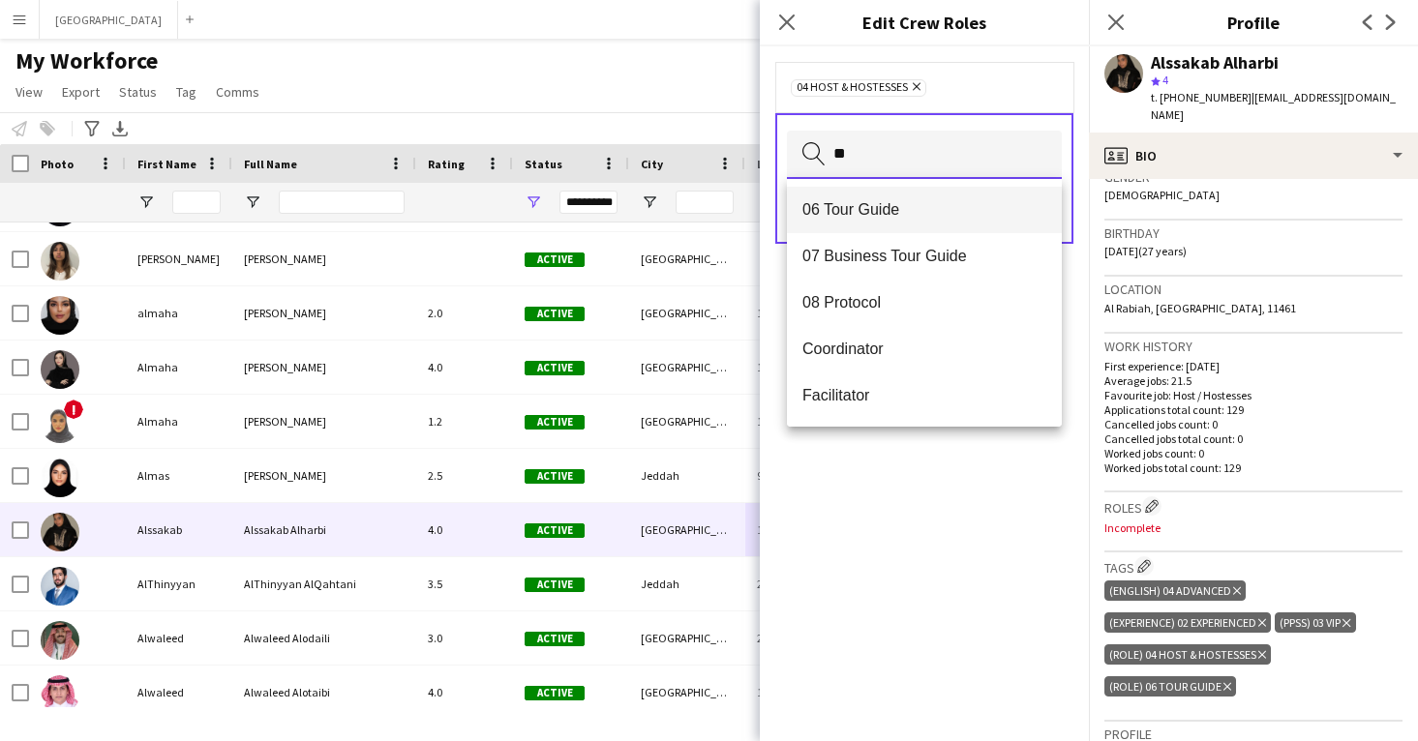
type input "**"
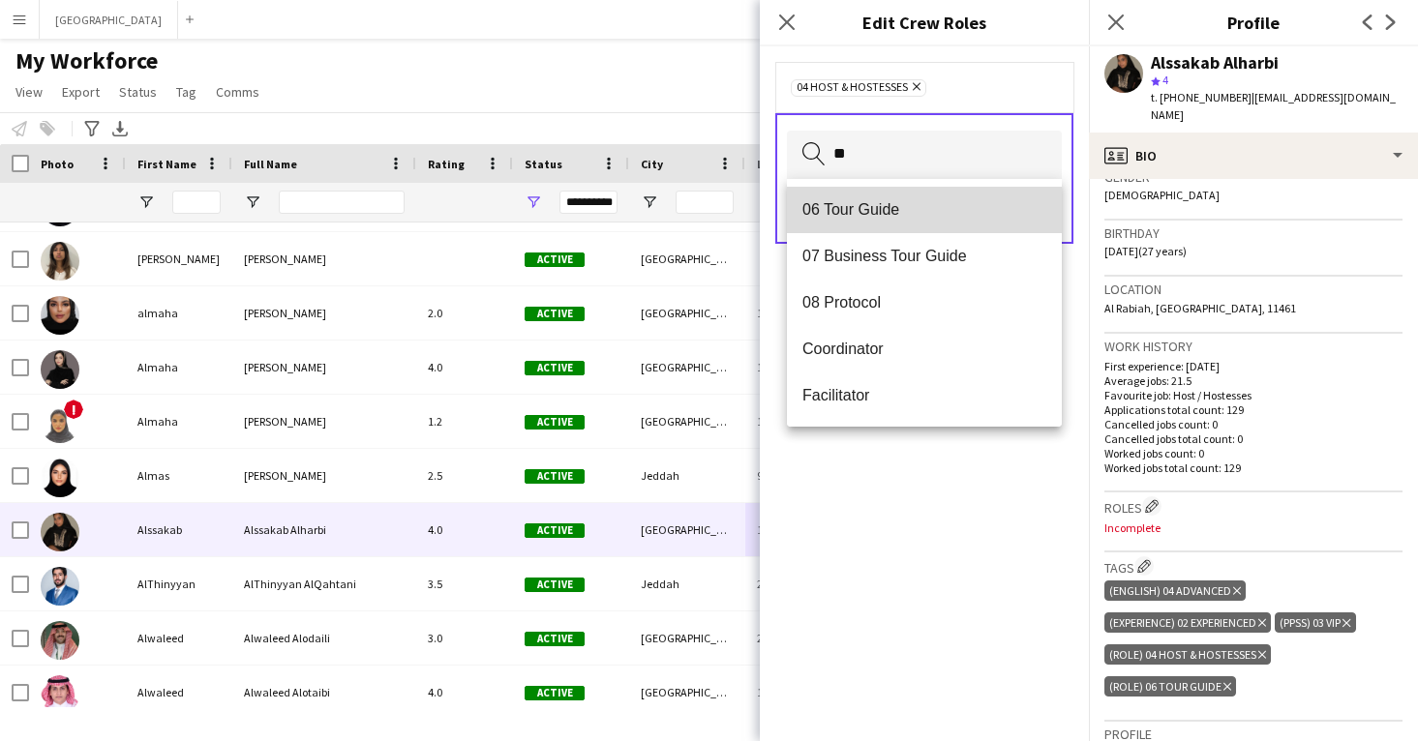
click at [908, 228] on mat-option "06 Tour Guide" at bounding box center [924, 210] width 275 height 46
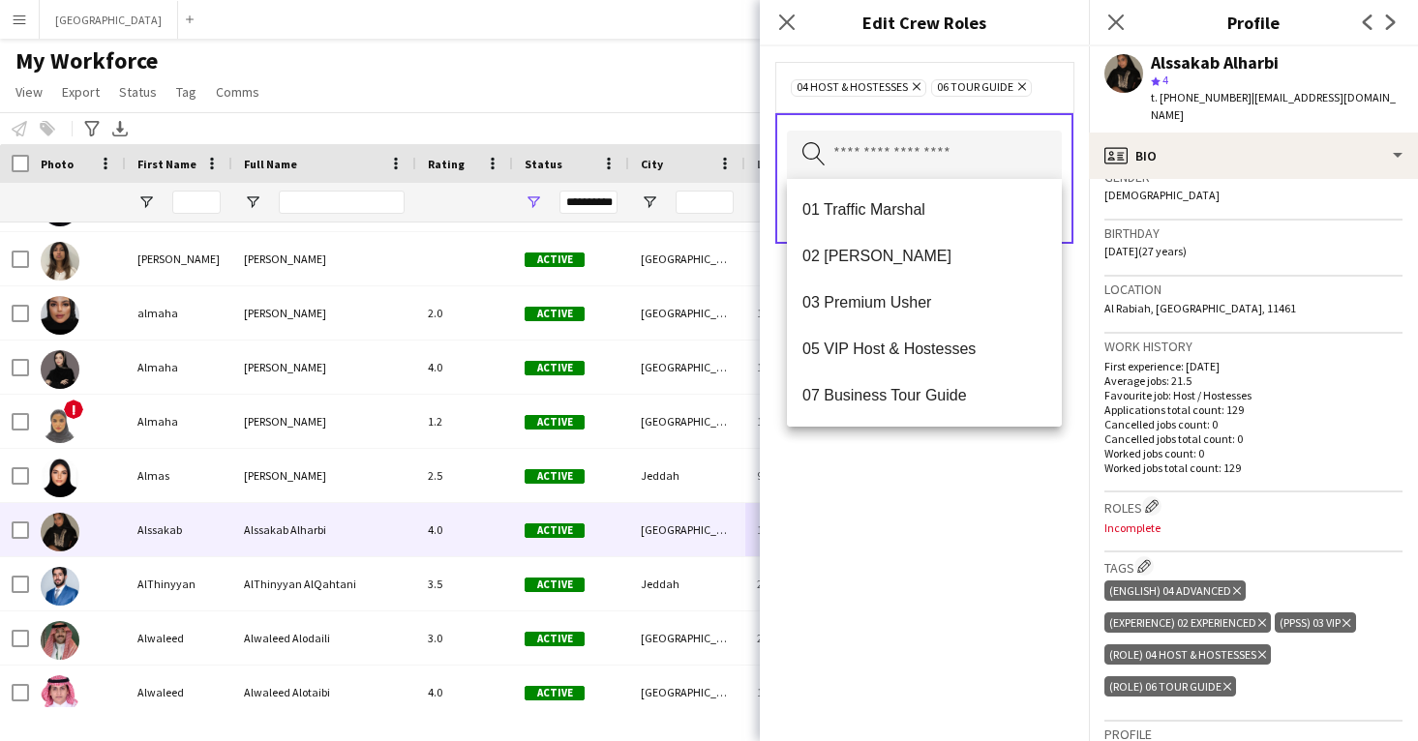
click at [951, 519] on div "04 Host & Hostesses Remove 06 Tour Guide Remove Search by role type Save" at bounding box center [924, 393] width 329 height 695
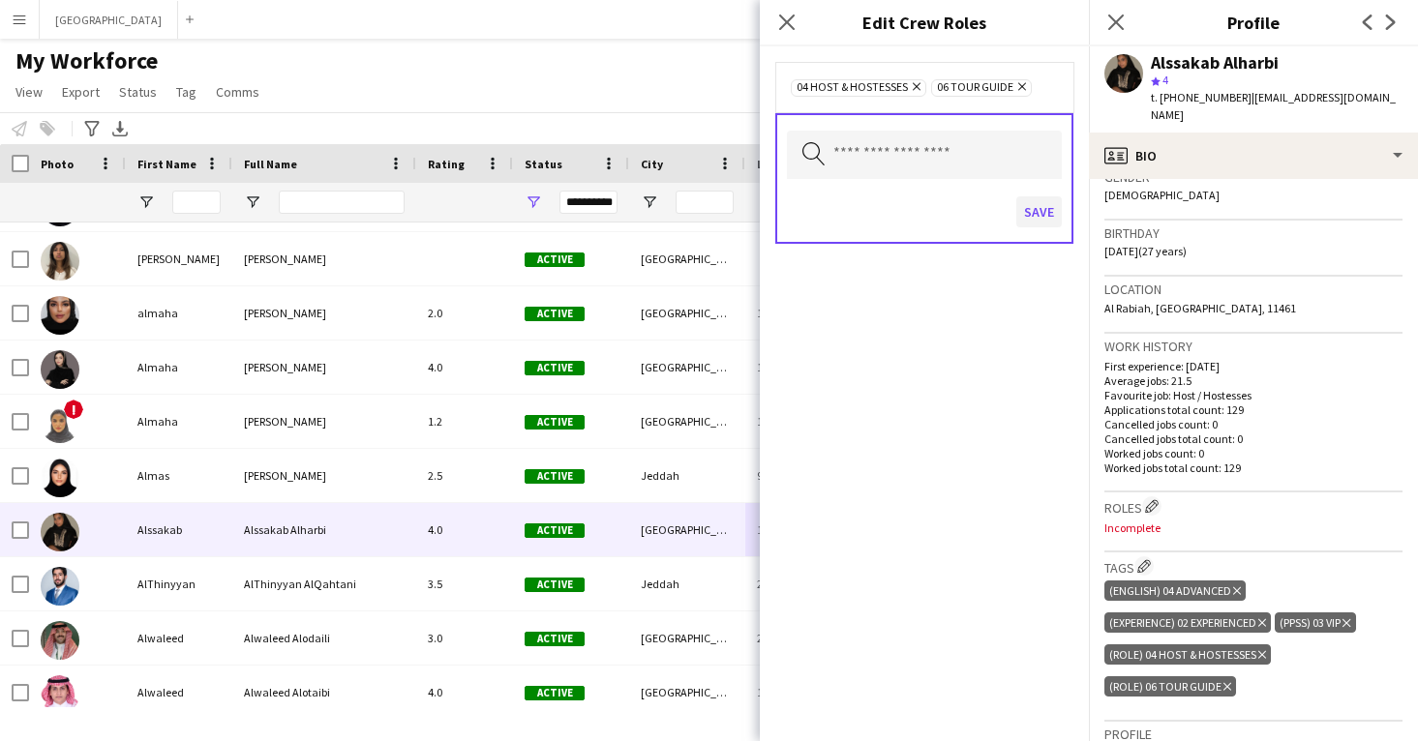
click at [1044, 198] on button "Save" at bounding box center [1038, 211] width 45 height 31
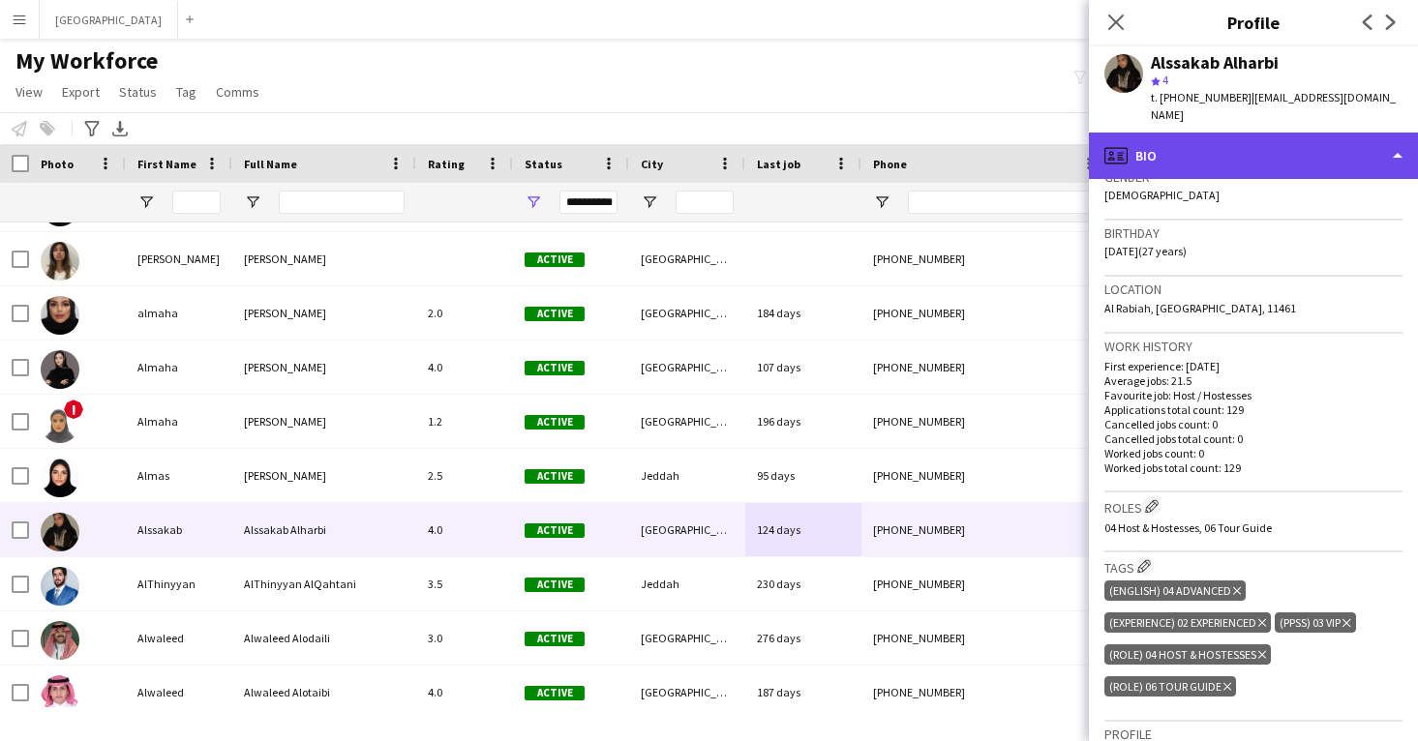
click at [1132, 141] on div "profile Bio" at bounding box center [1253, 156] width 329 height 46
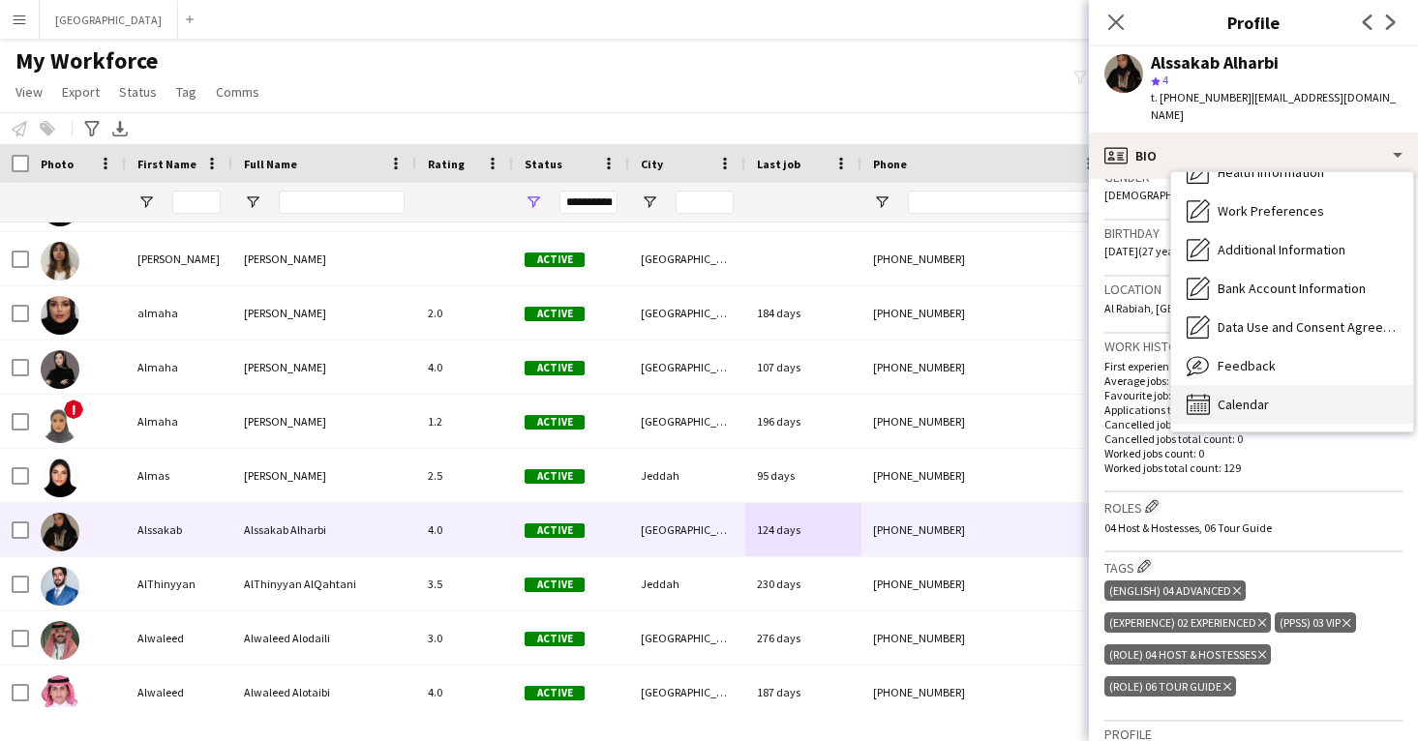
scroll to position [221, 0]
click at [1247, 396] on span "Calendar" at bounding box center [1243, 404] width 51 height 17
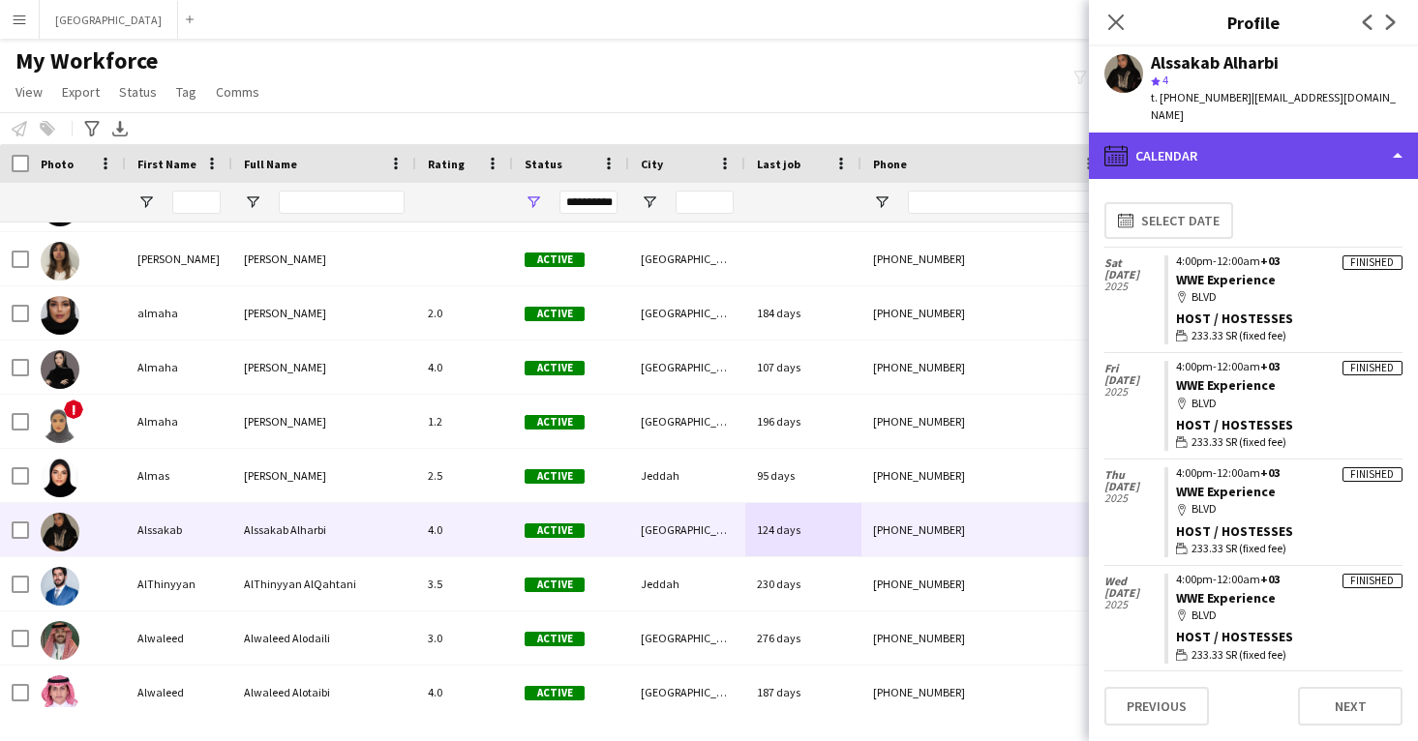
click at [1235, 135] on div "calendar-full Calendar" at bounding box center [1253, 156] width 329 height 46
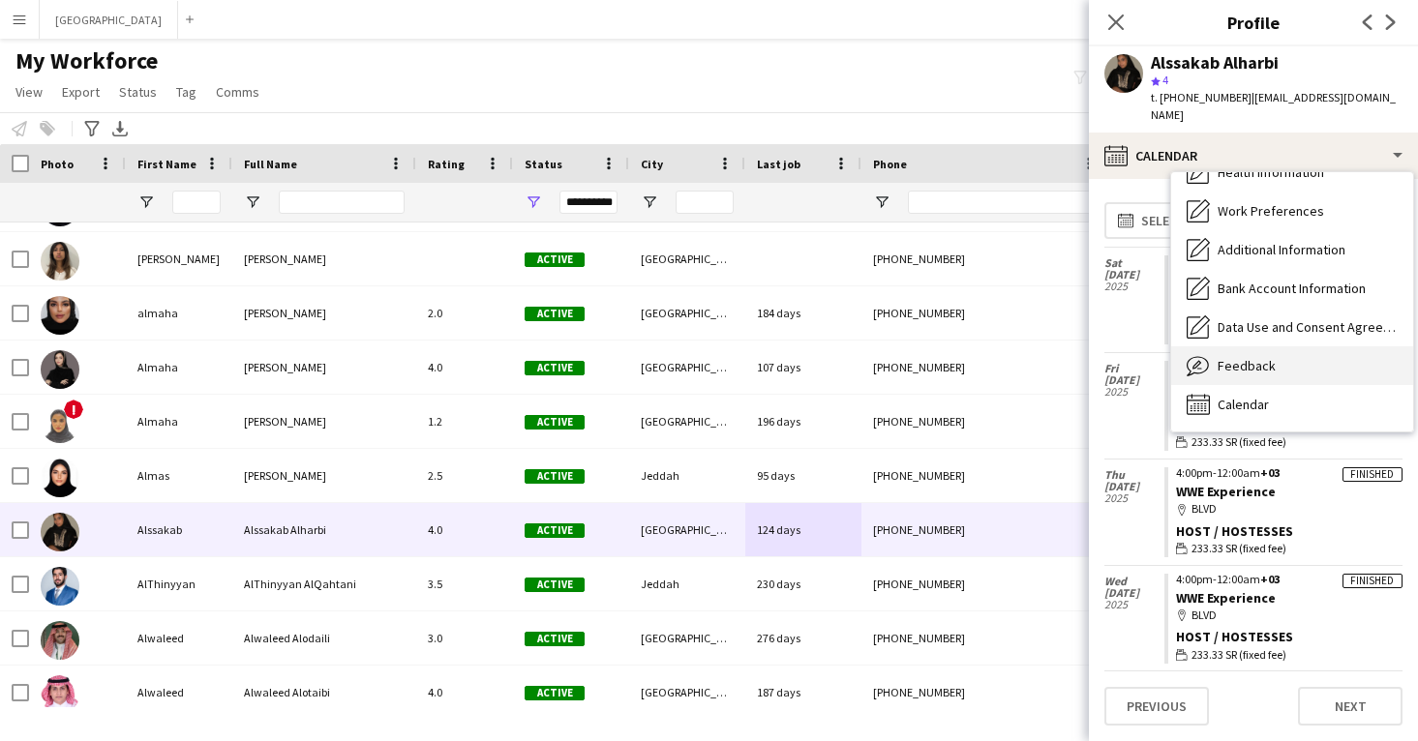
click at [1276, 346] on div "Feedback Feedback" at bounding box center [1292, 365] width 242 height 39
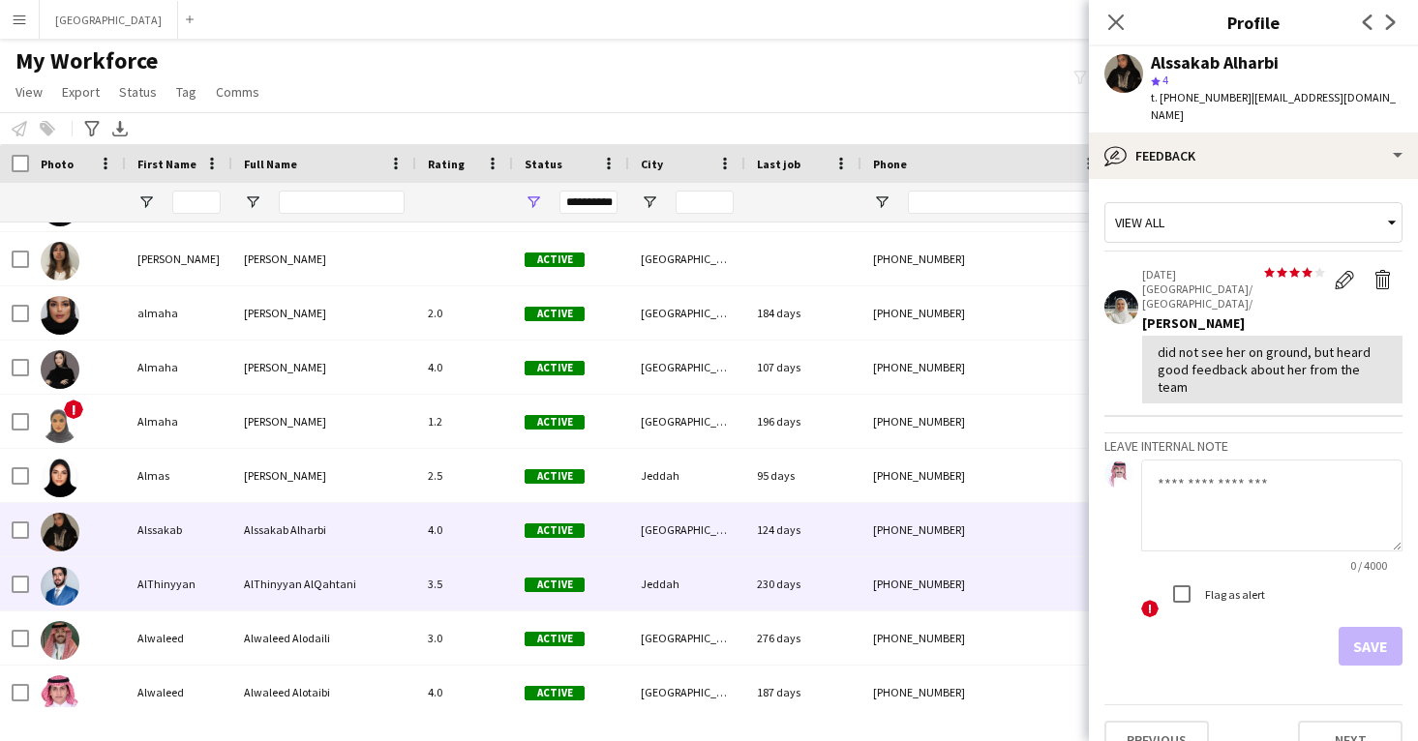
click at [906, 562] on div "[PHONE_NUMBER]" at bounding box center [985, 583] width 248 height 53
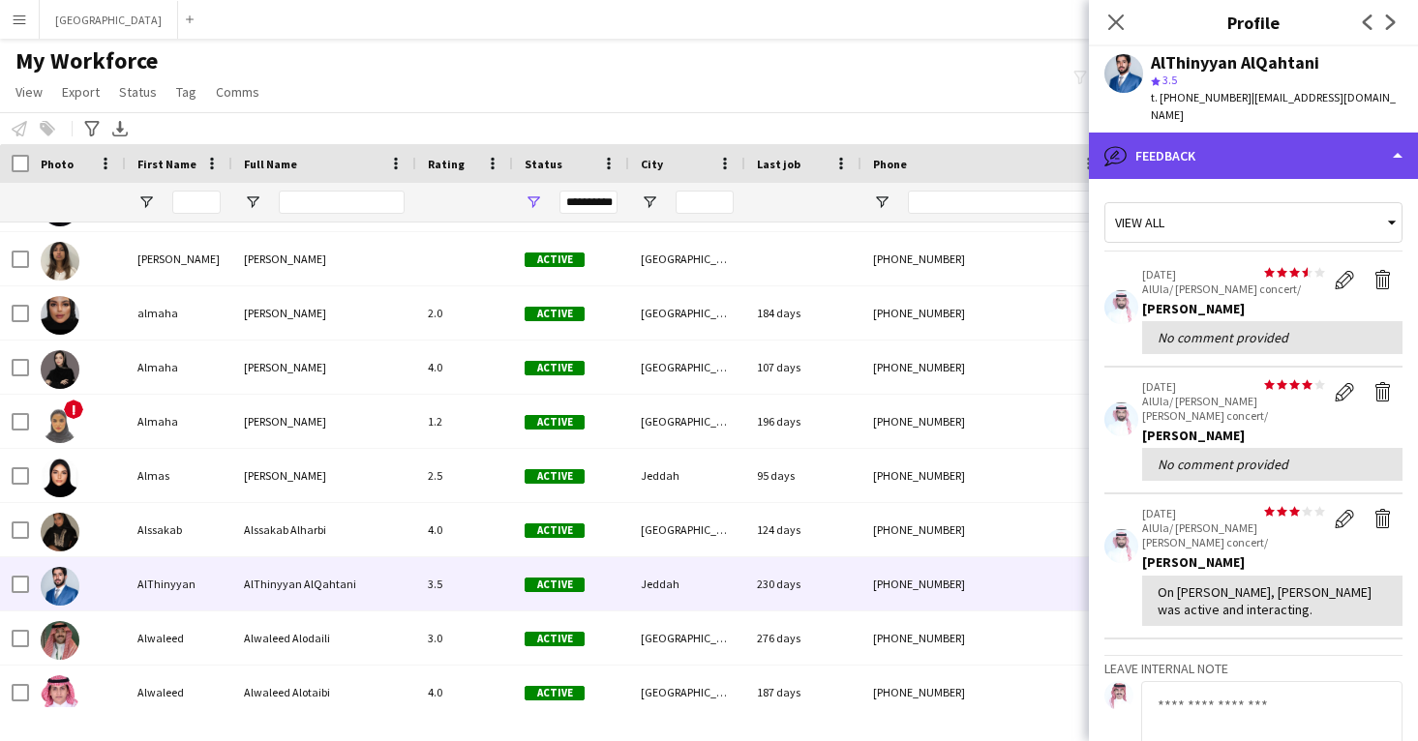
click at [1213, 143] on div "bubble-pencil Feedback" at bounding box center [1253, 156] width 329 height 46
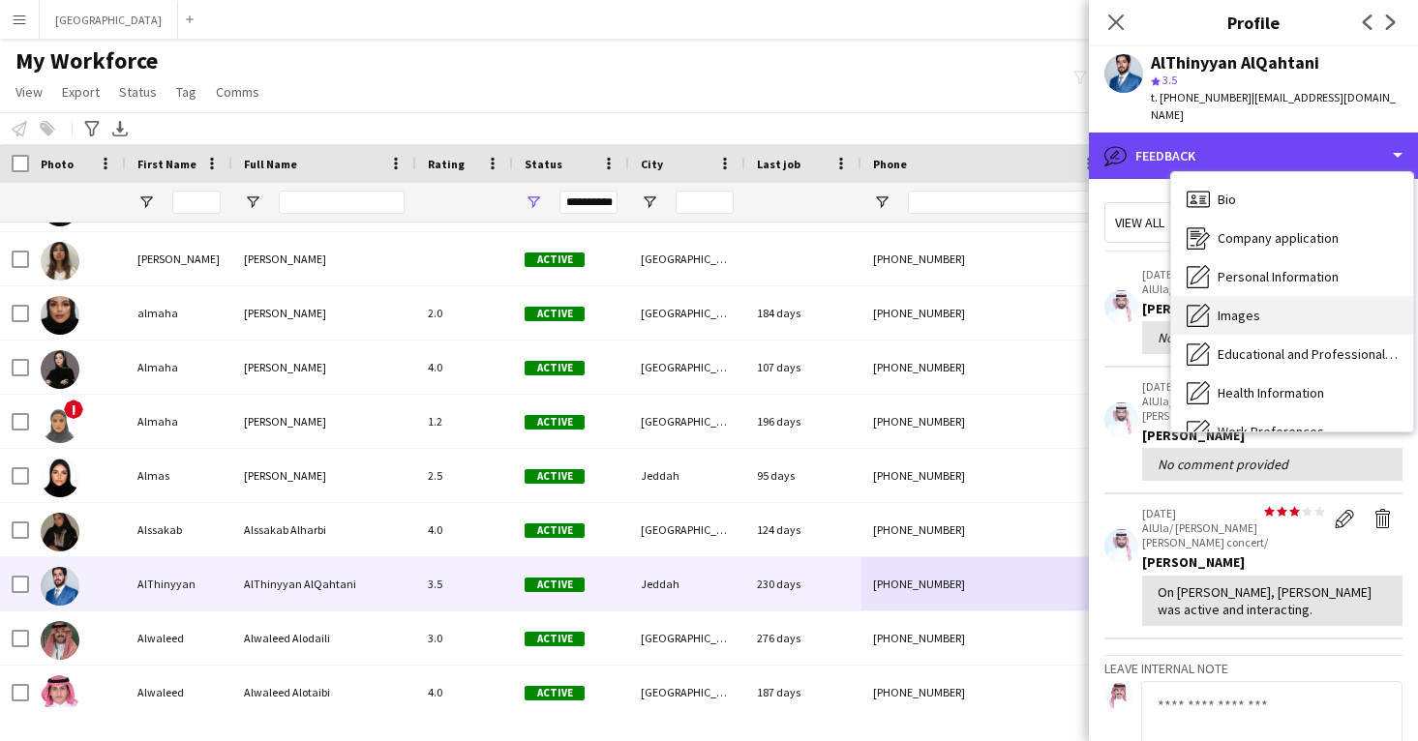
scroll to position [0, 0]
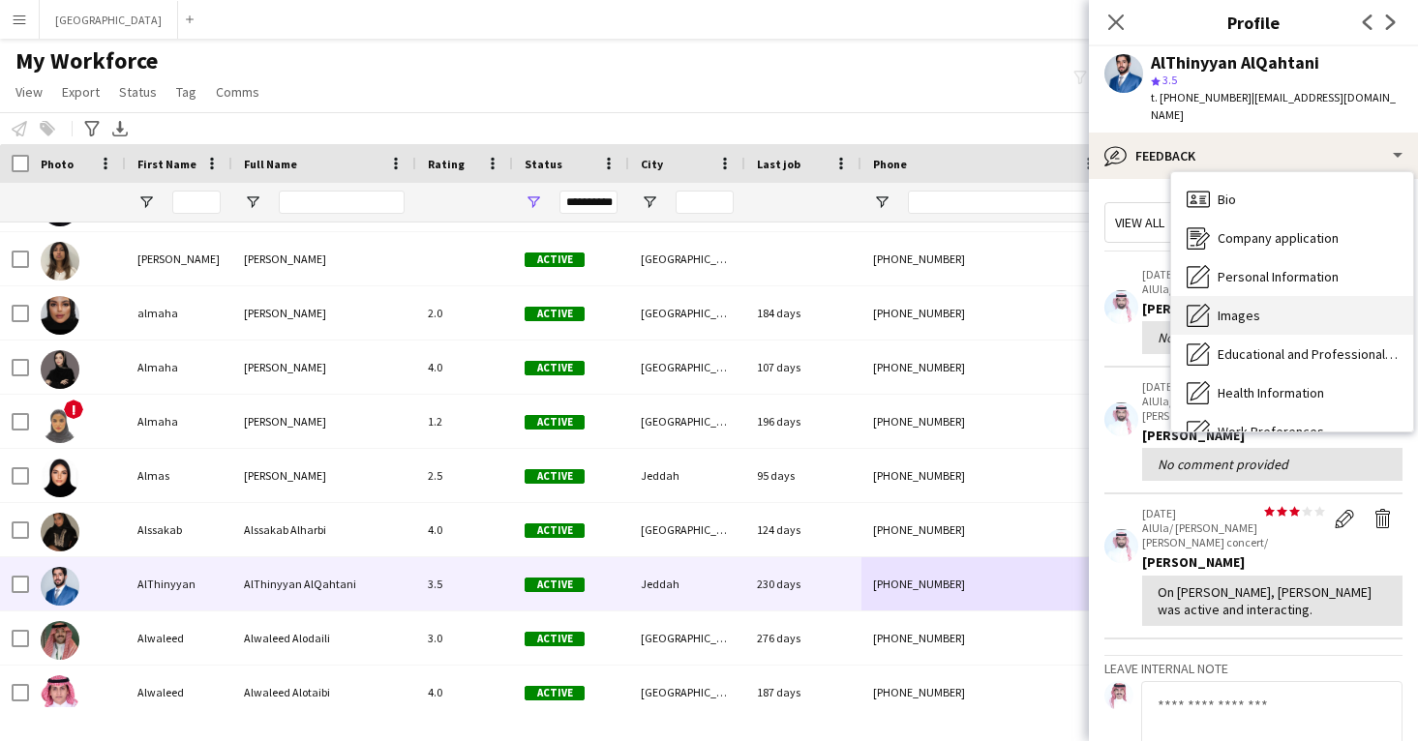
click at [1282, 302] on div "Images Images" at bounding box center [1292, 315] width 242 height 39
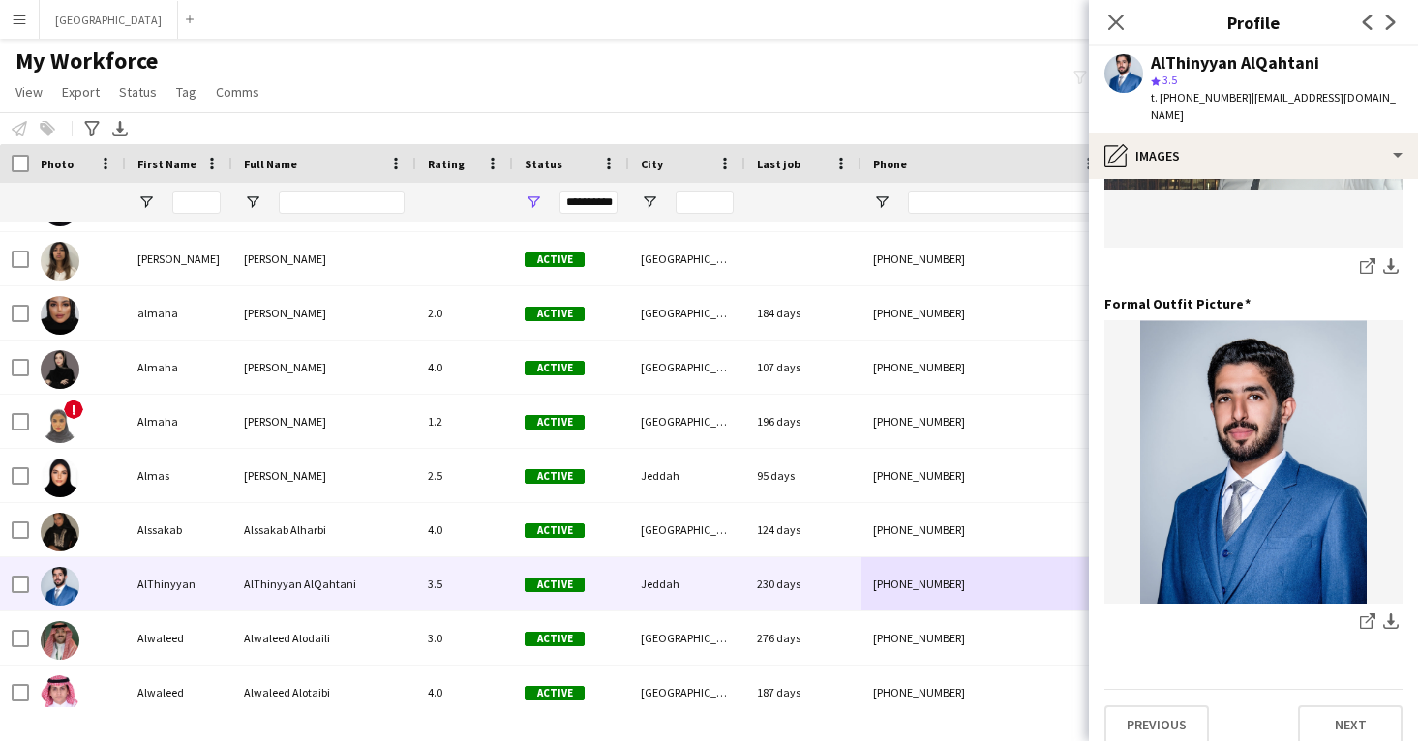
scroll to position [940, 0]
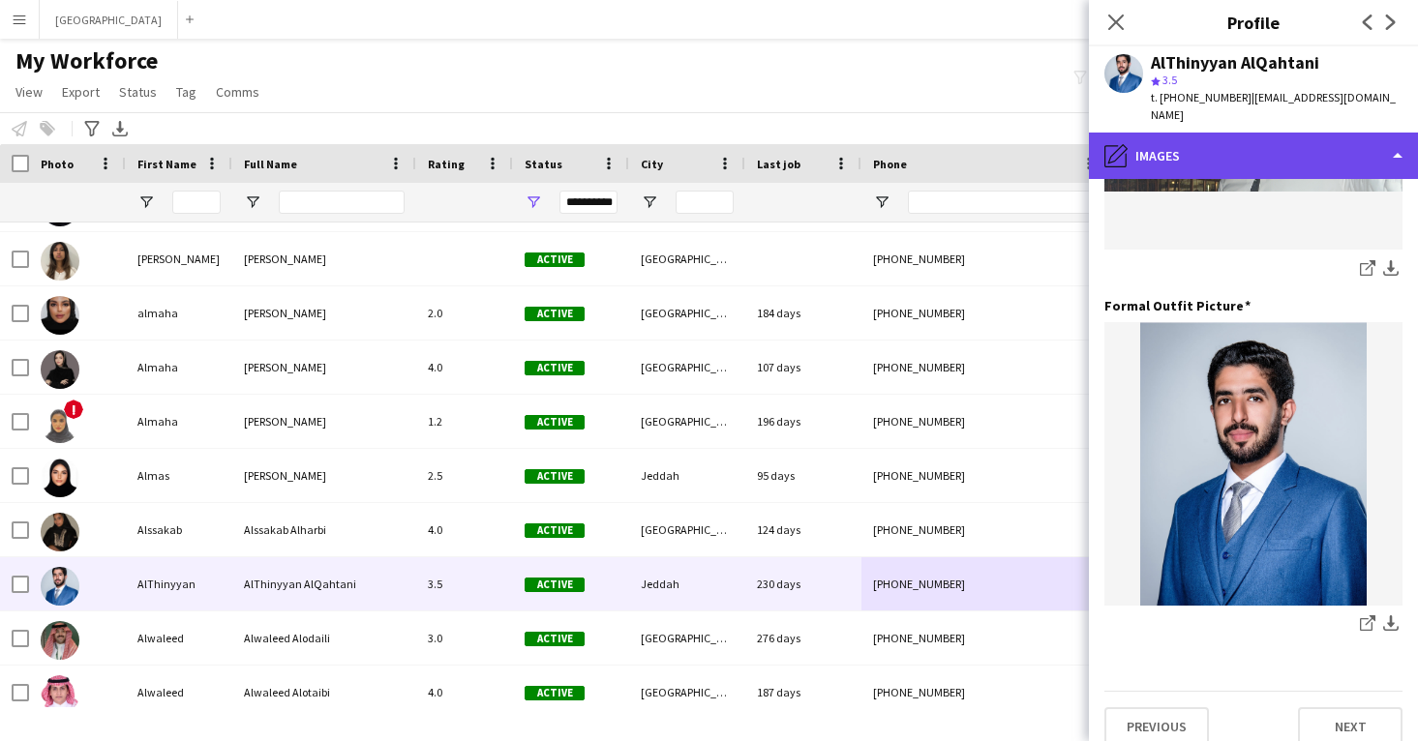
click at [1234, 141] on div "pencil4 Images" at bounding box center [1253, 156] width 329 height 46
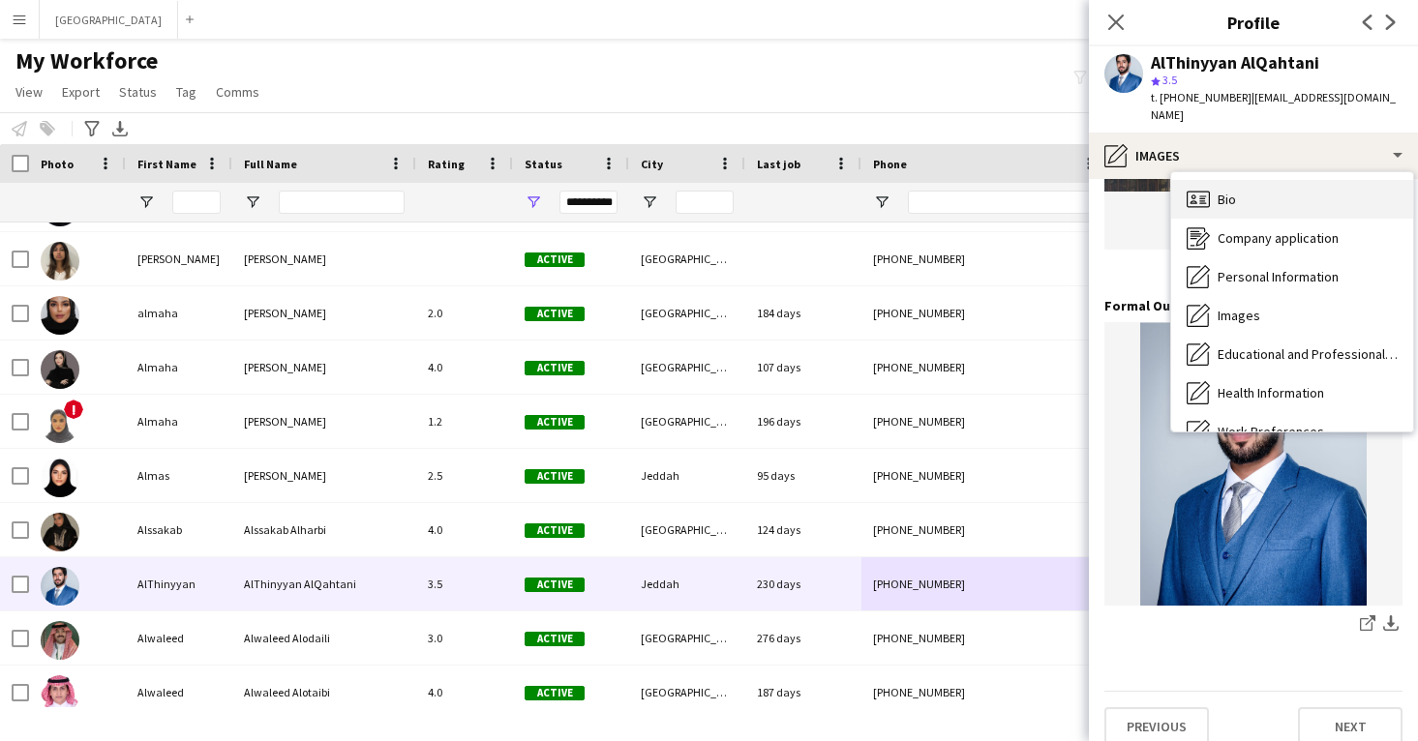
click at [1248, 191] on div "Bio Bio" at bounding box center [1292, 199] width 242 height 39
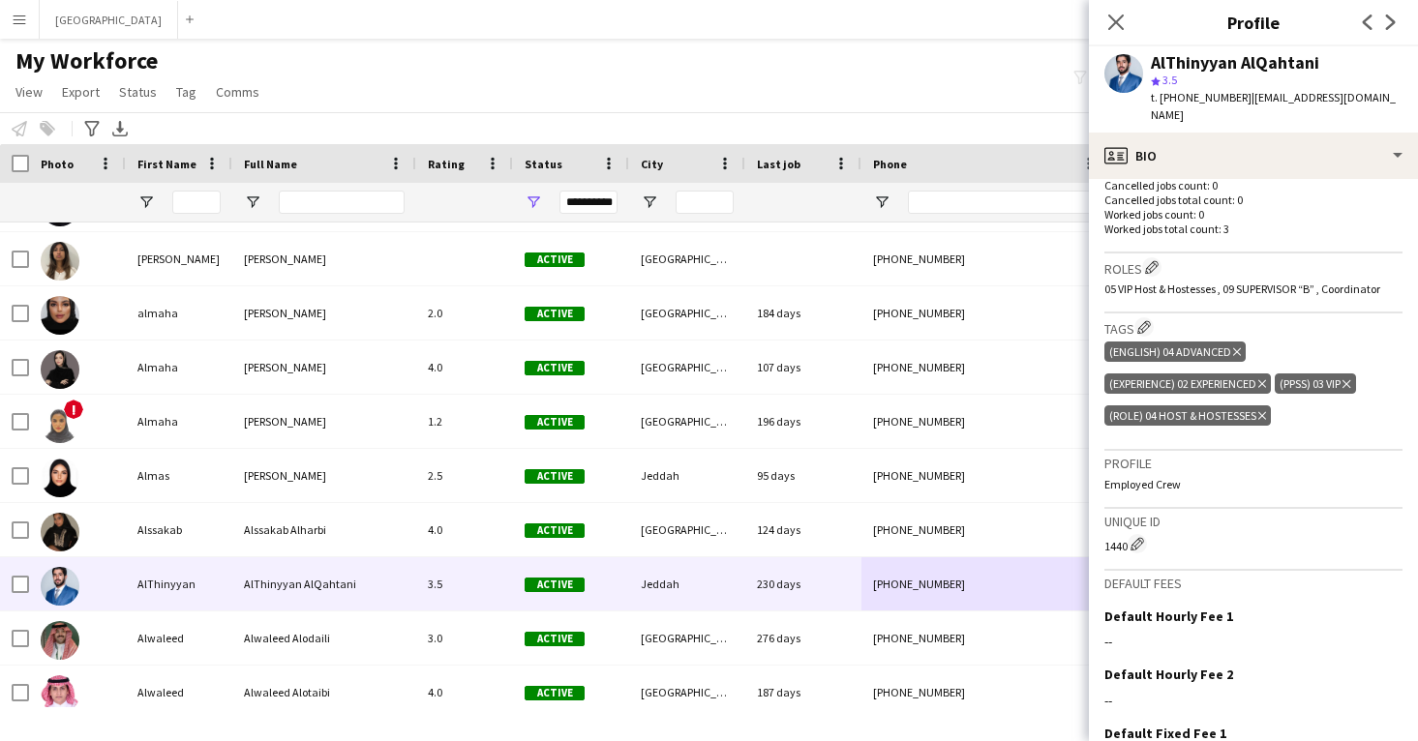
scroll to position [556, 0]
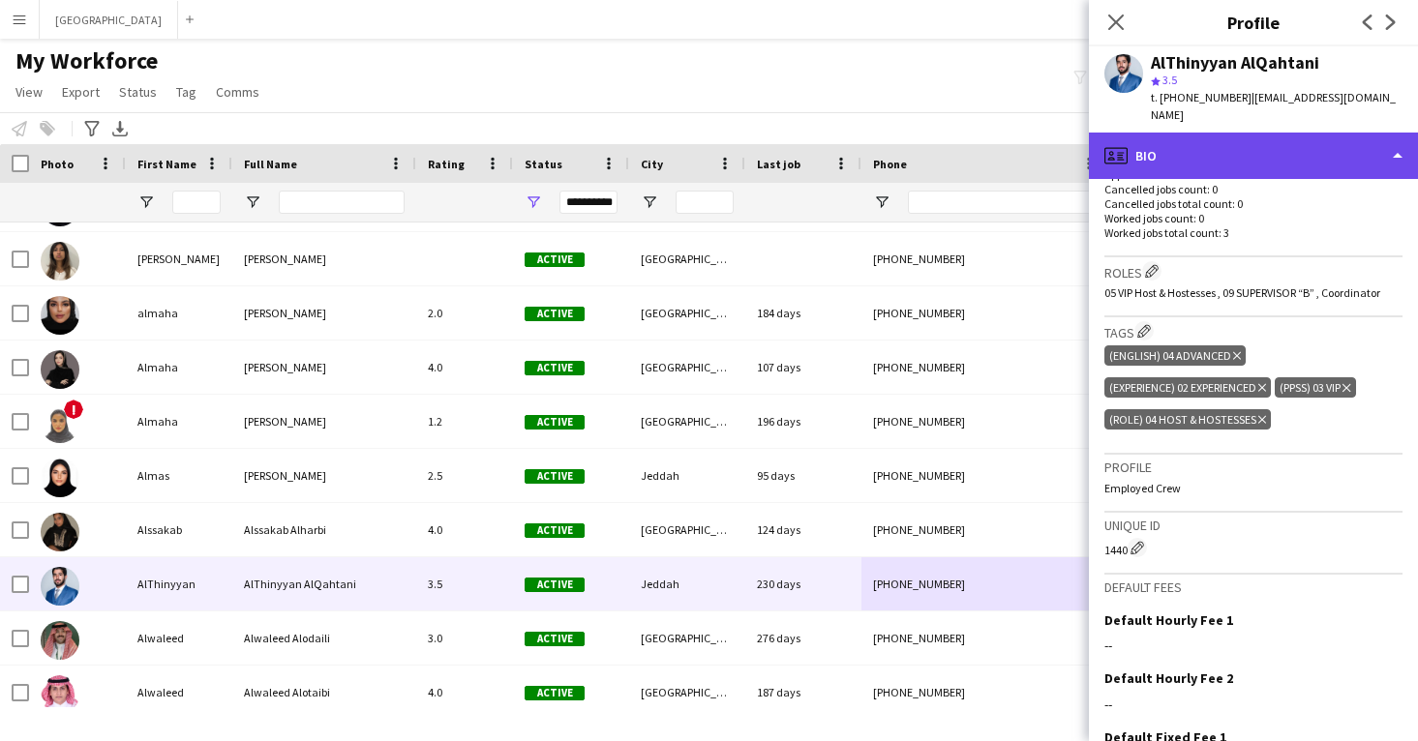
click at [1251, 152] on div "profile Bio" at bounding box center [1253, 156] width 329 height 46
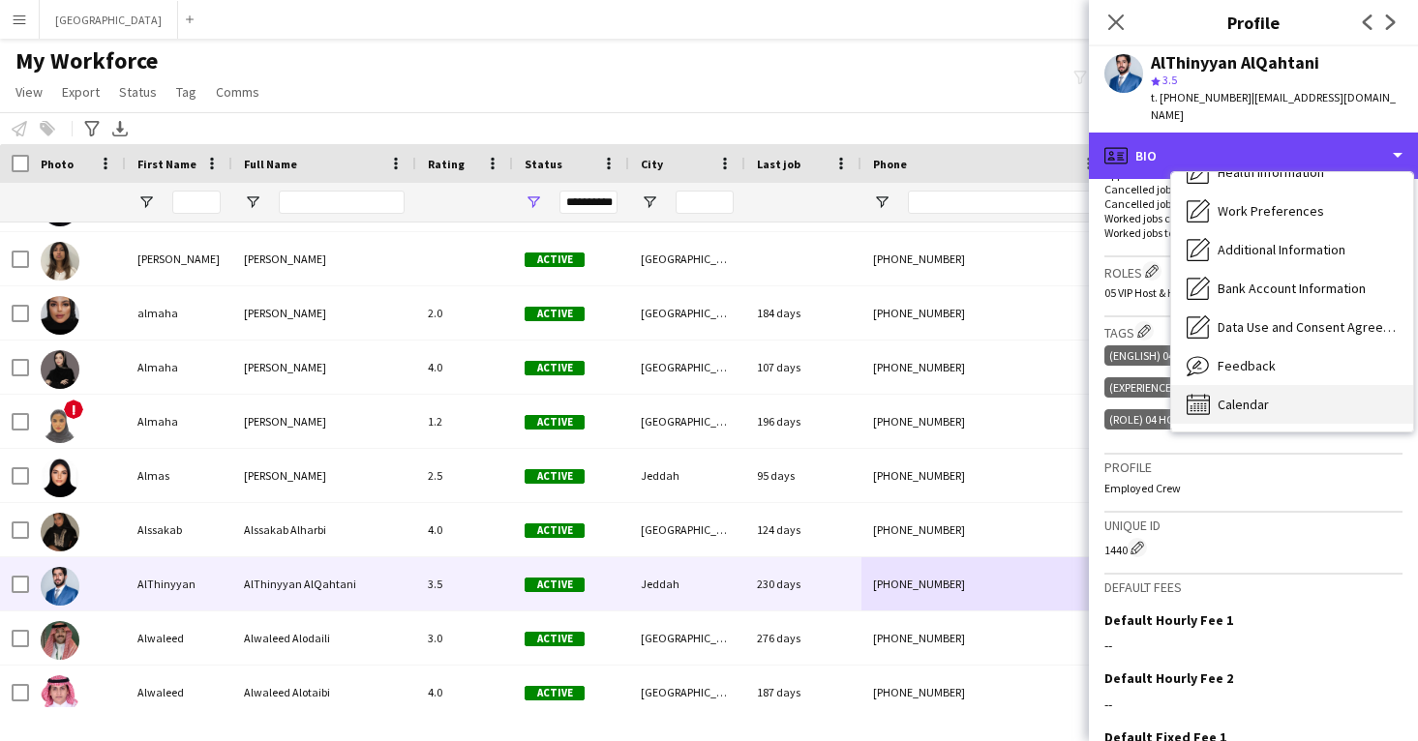
scroll to position [221, 0]
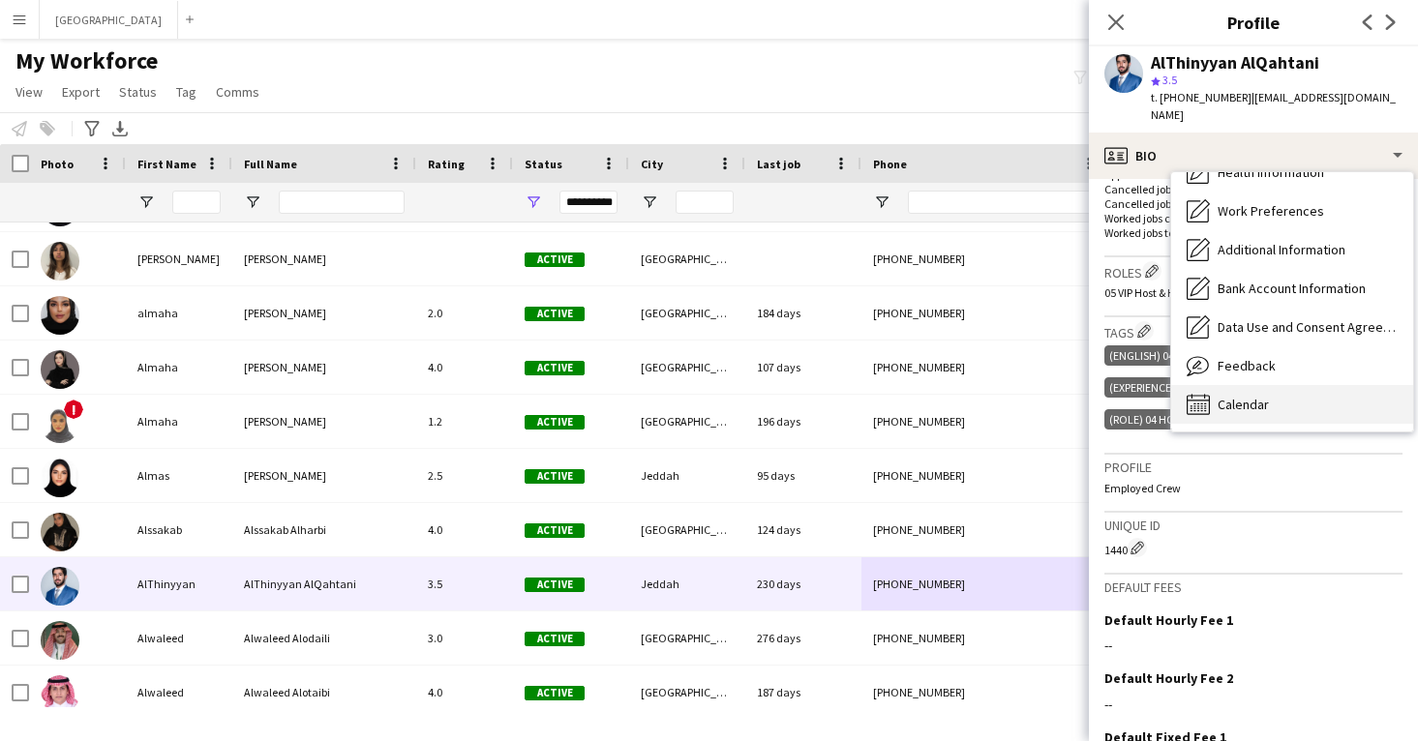
click at [1283, 385] on div "Calendar Calendar" at bounding box center [1292, 404] width 242 height 39
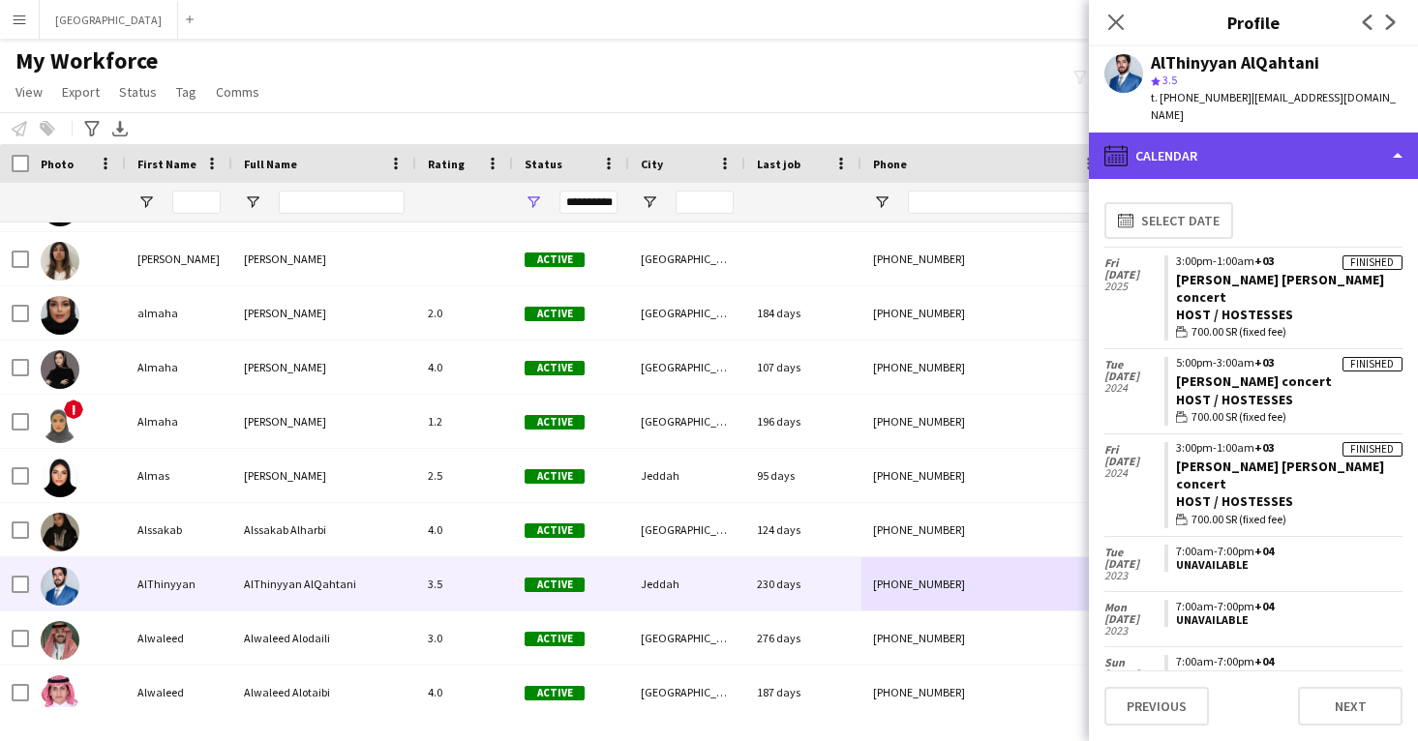
click at [1239, 156] on div "calendar-full Calendar" at bounding box center [1253, 156] width 329 height 46
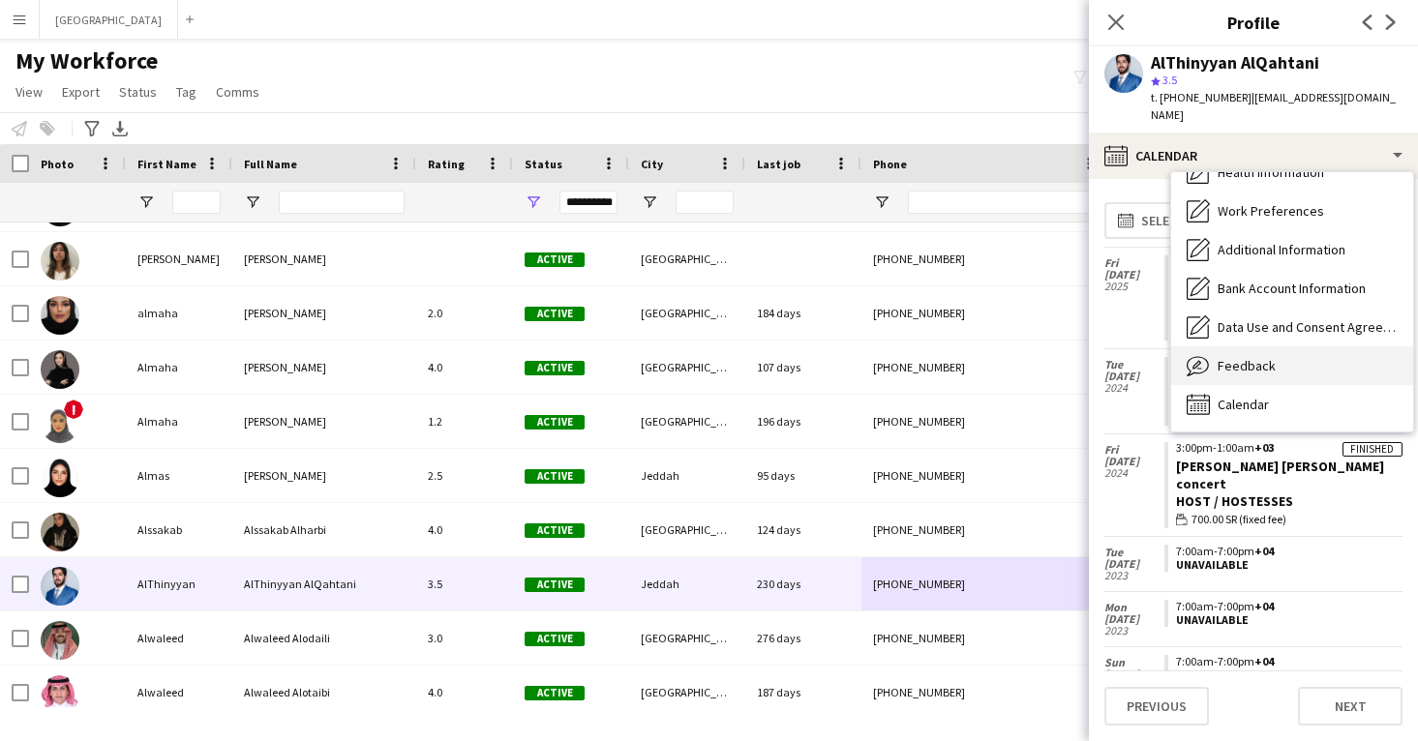
click at [1273, 346] on div "Feedback Feedback" at bounding box center [1292, 365] width 242 height 39
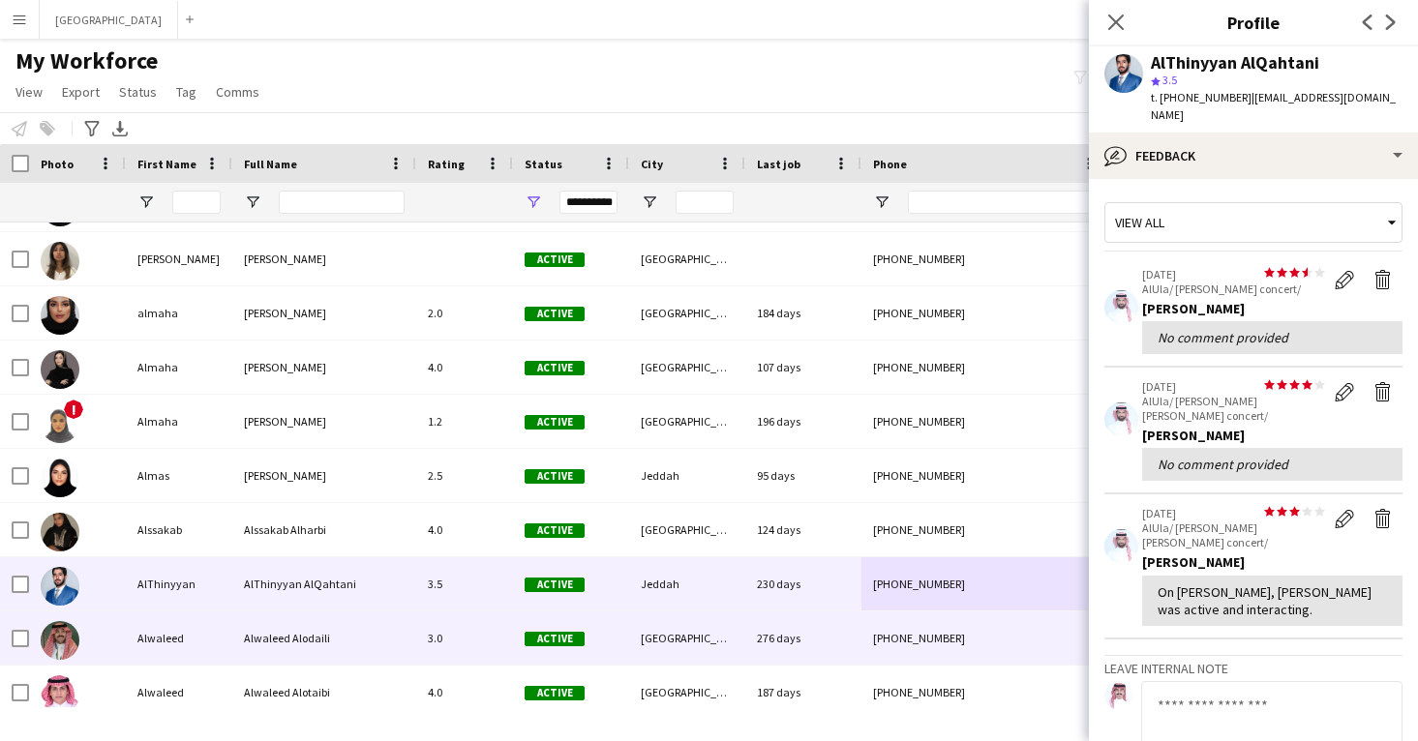
click at [851, 637] on div "276 days" at bounding box center [803, 638] width 116 height 53
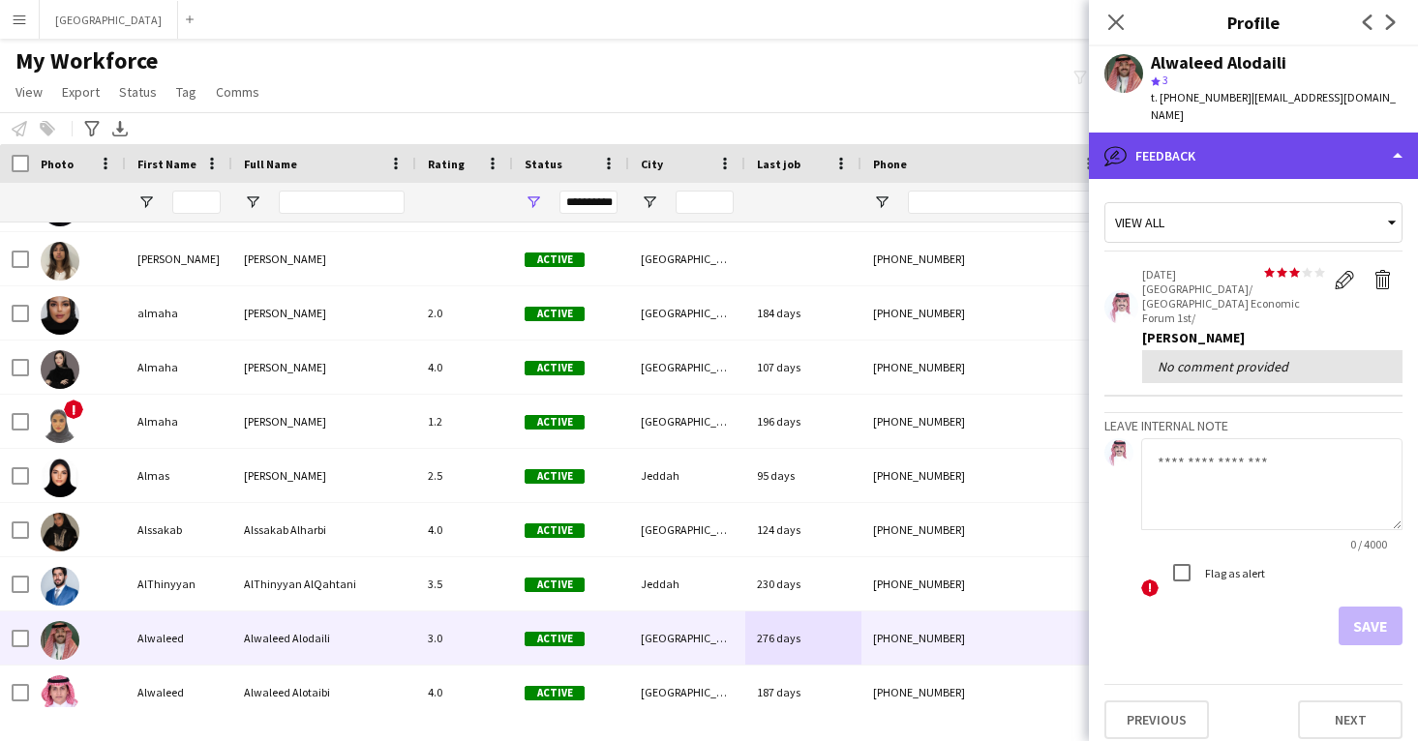
click at [1205, 153] on div "bubble-pencil Feedback" at bounding box center [1253, 156] width 329 height 46
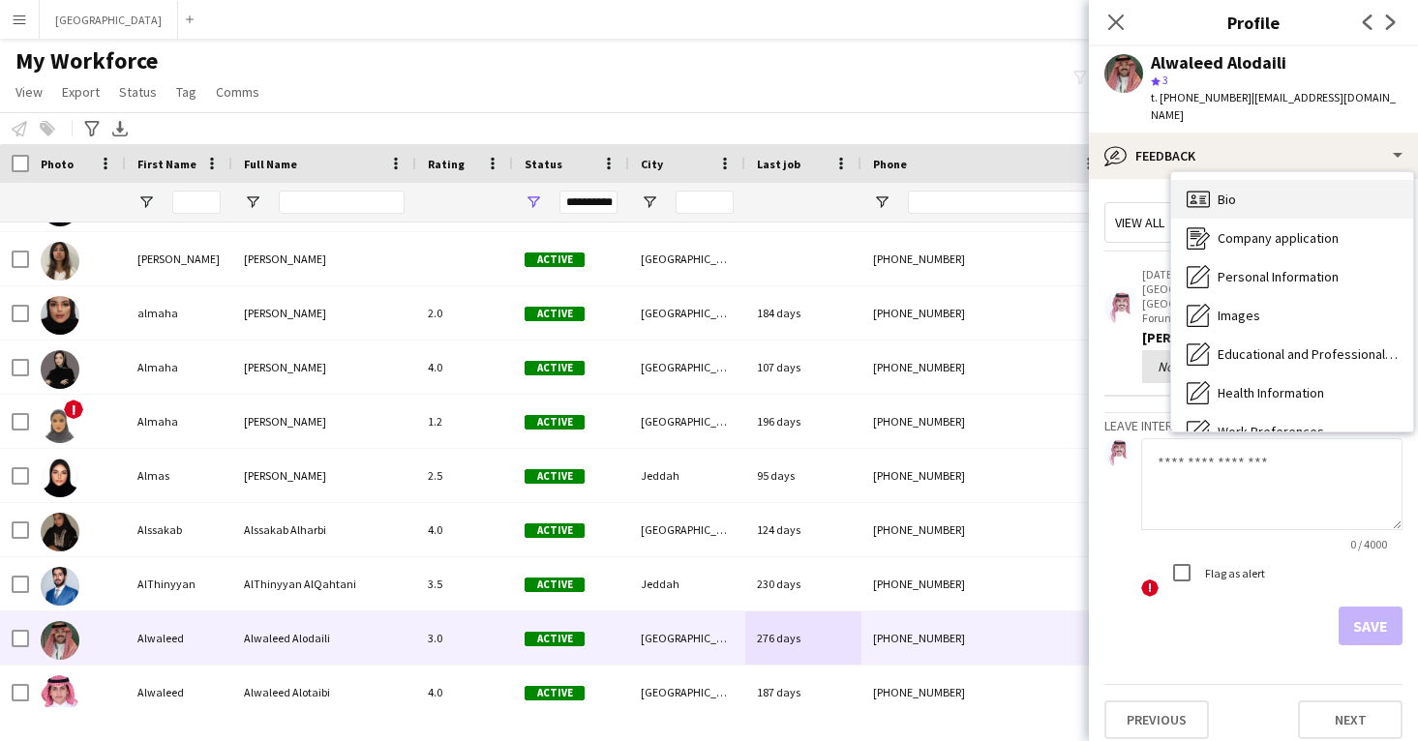
click at [1221, 191] on span "Bio" at bounding box center [1227, 199] width 18 height 17
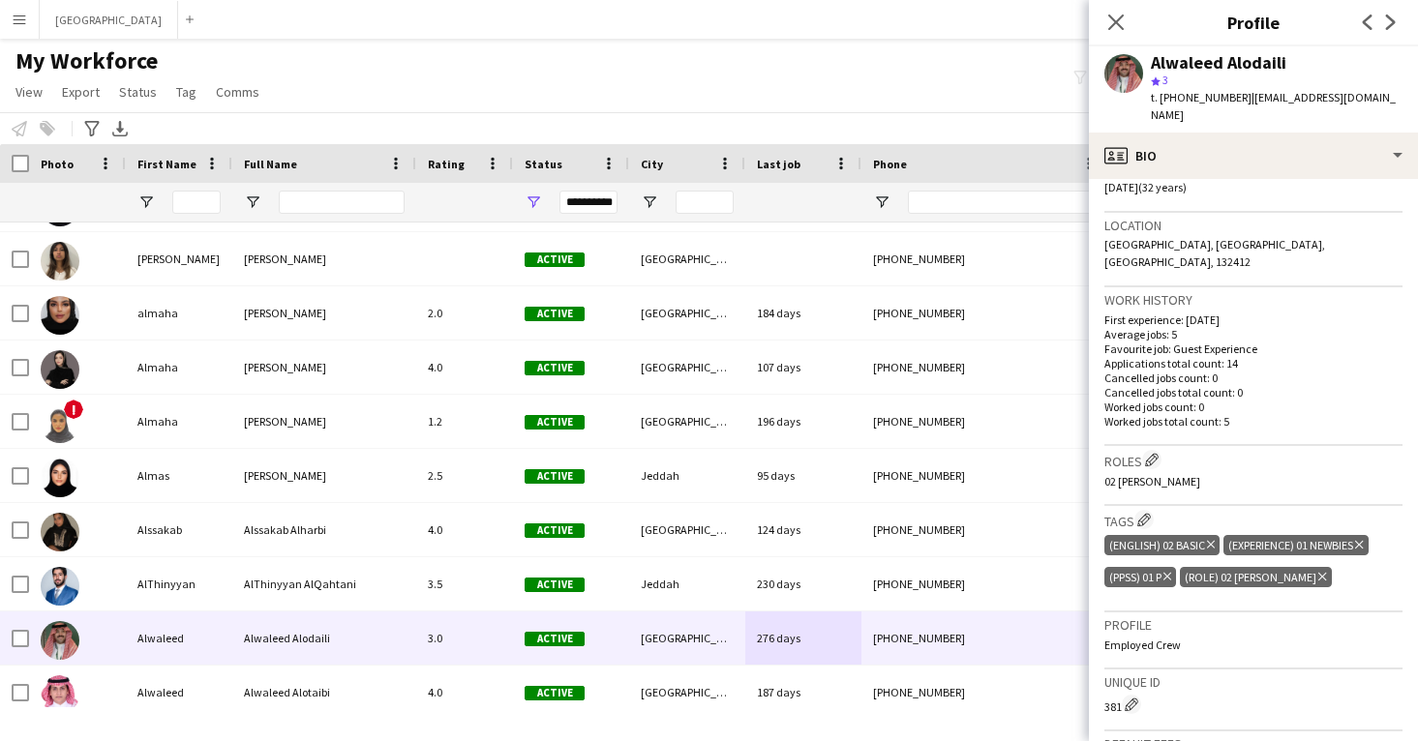
scroll to position [385, 0]
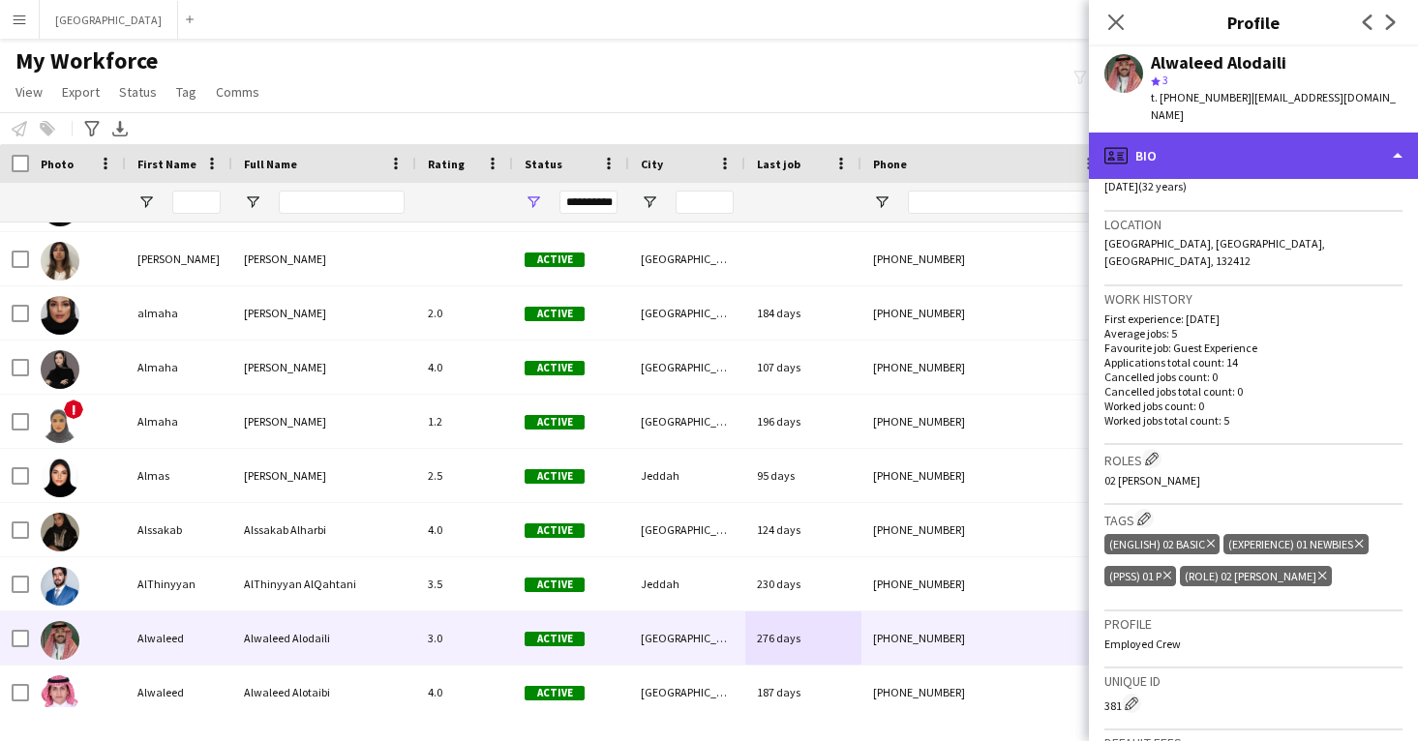
click at [1219, 133] on div "profile Bio" at bounding box center [1253, 156] width 329 height 46
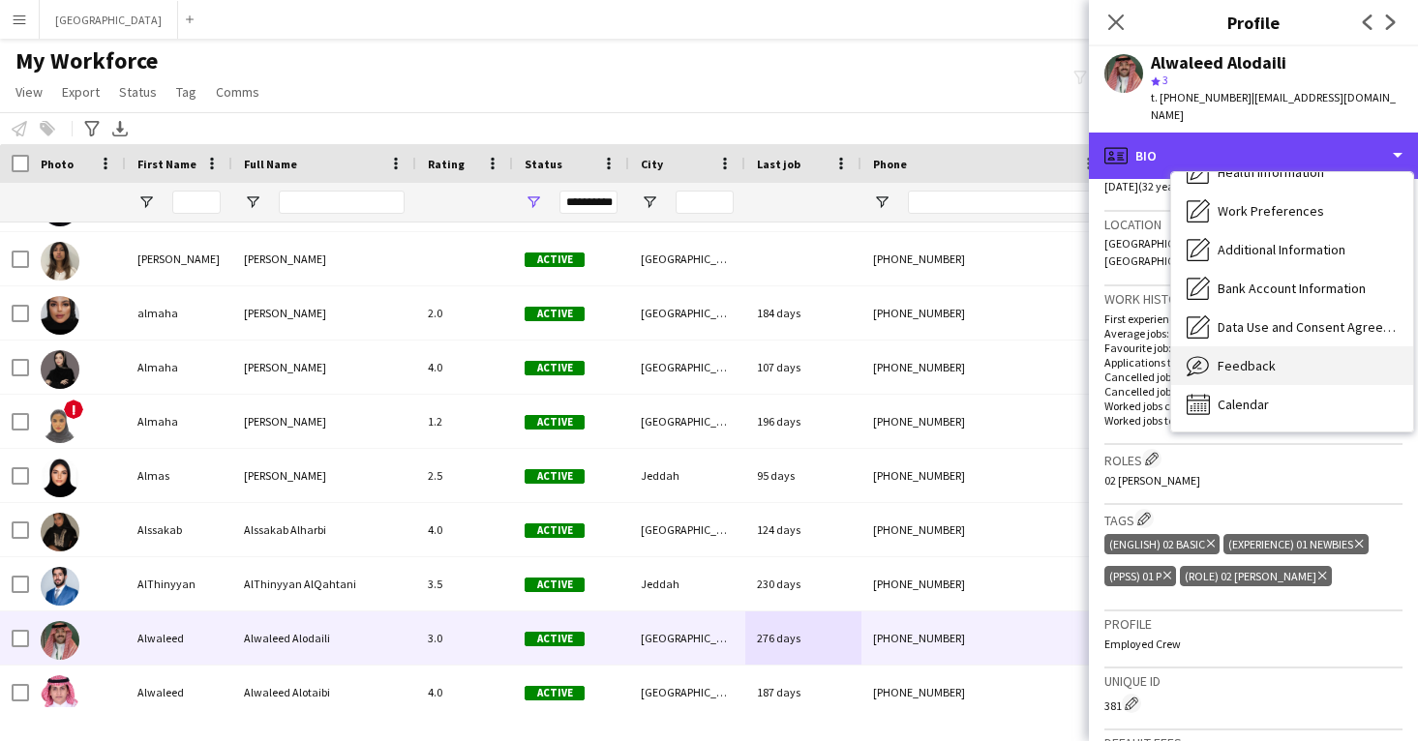
scroll to position [222, 0]
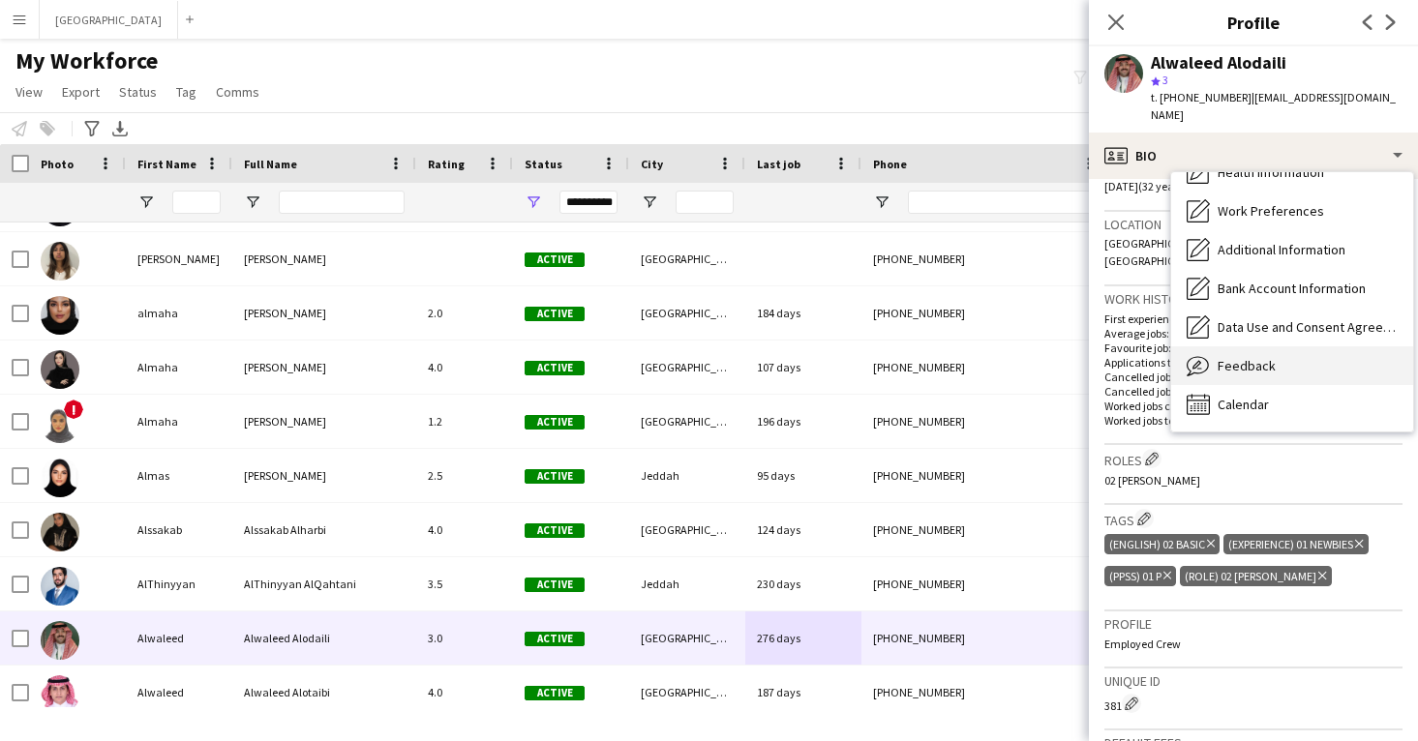
click at [1293, 347] on div "Feedback Feedback" at bounding box center [1292, 365] width 242 height 39
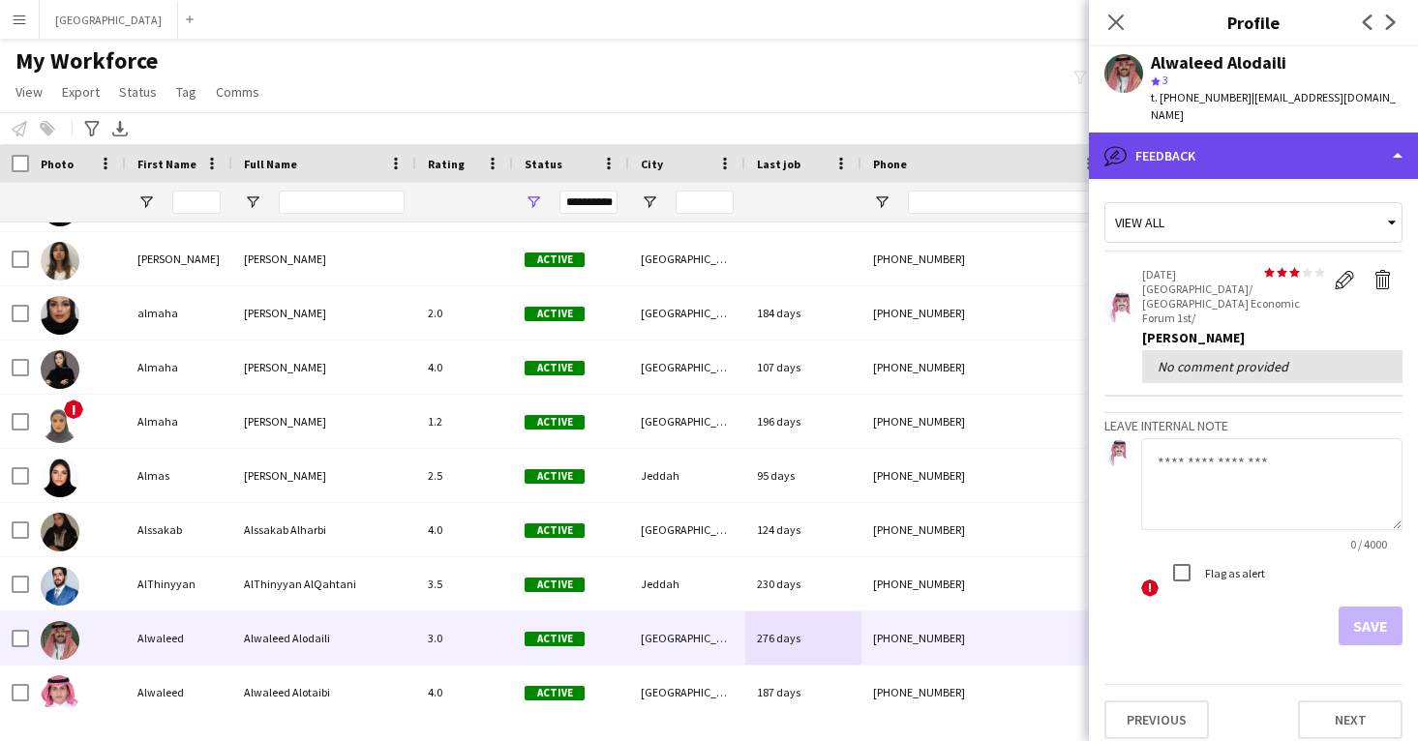
click at [1240, 149] on div "bubble-pencil Feedback" at bounding box center [1253, 156] width 329 height 46
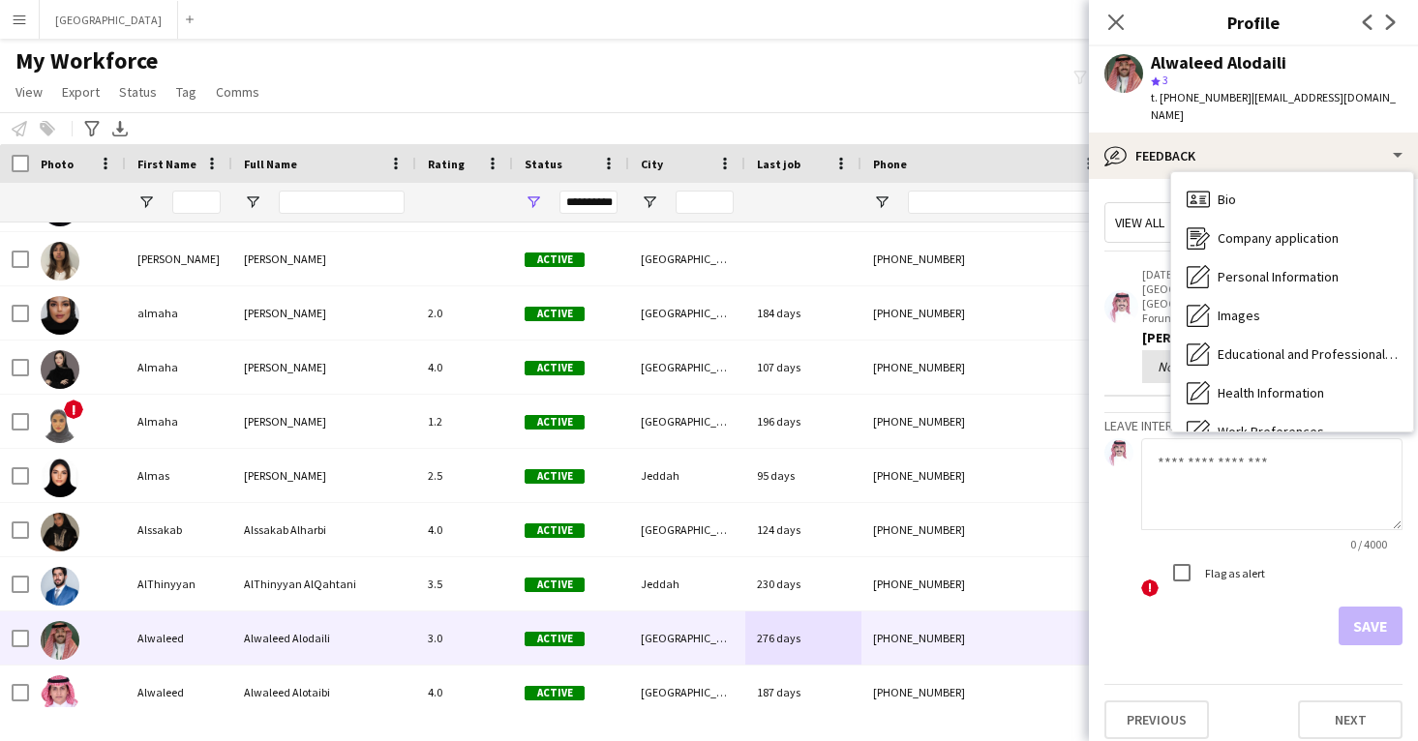
click at [1265, 617] on span "Calendar" at bounding box center [1243, 625] width 51 height 17
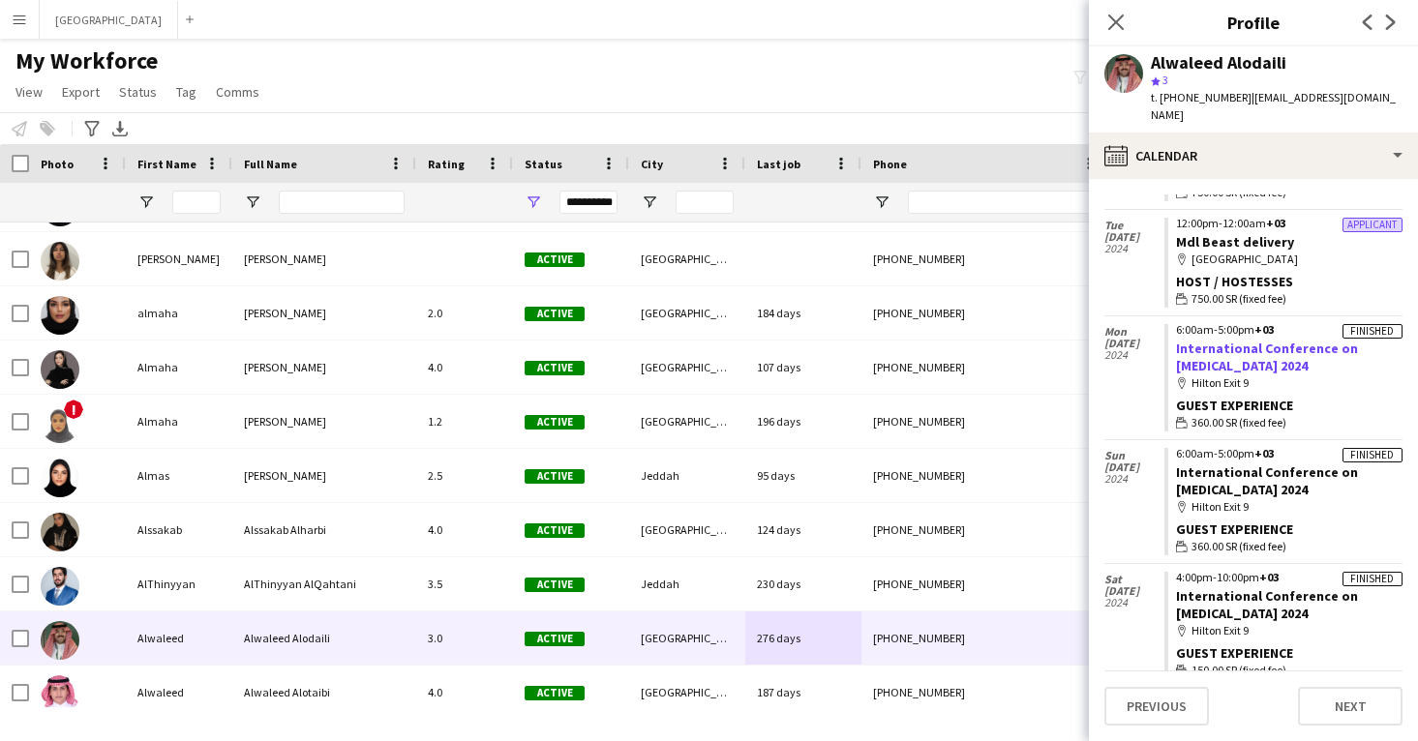
scroll to position [892, 0]
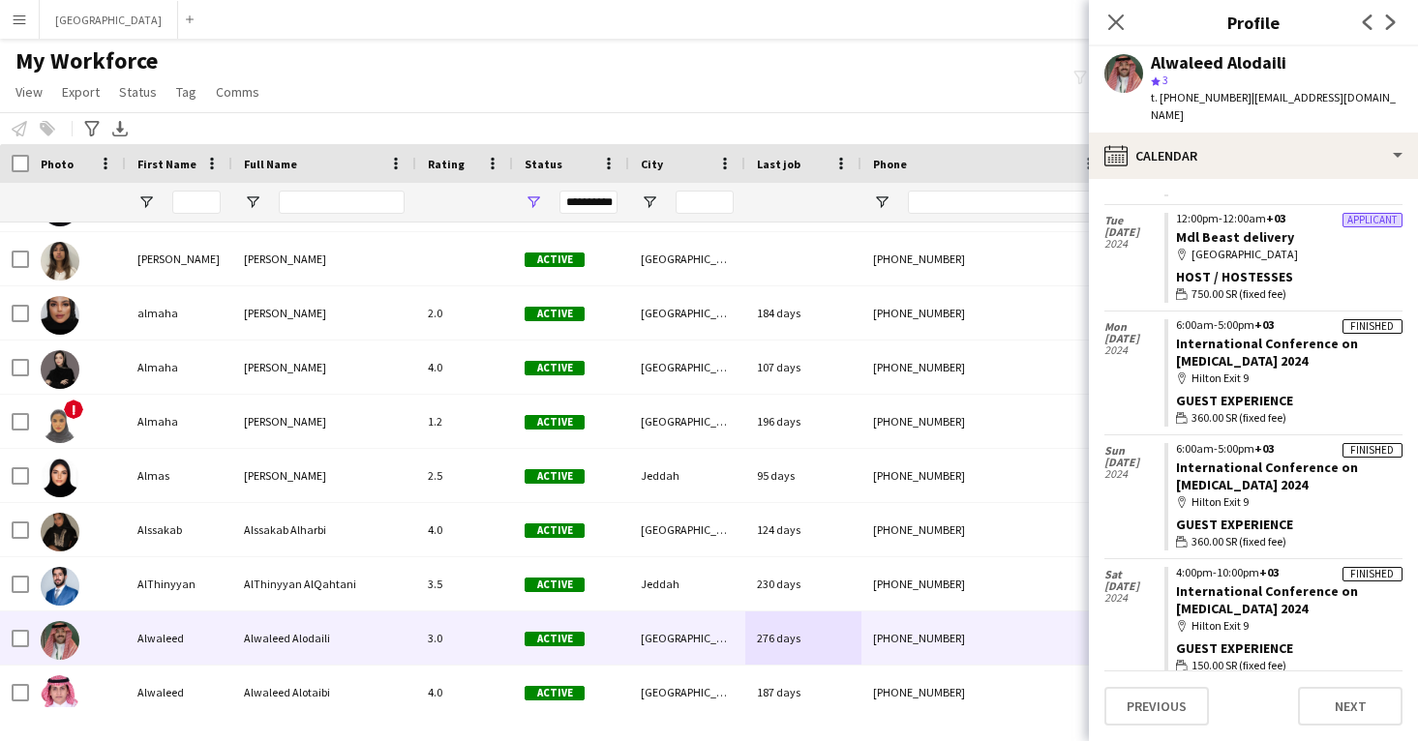
drag, startPoint x: 1311, startPoint y: 334, endPoint x: 1173, endPoint y: 315, distance: 139.7
click at [1172, 319] on app-crew-calendar-job-card "Finished 6:00am-5:00pm +03 International Conference on [MEDICAL_DATA] 2024 map-…" at bounding box center [1283, 372] width 238 height 107
copy link "International Conference on [MEDICAL_DATA] 2024"
click at [1107, 2] on div "Close pop-in" at bounding box center [1116, 22] width 54 height 45
click at [1169, 61] on div "Alwaleed Alodaili" at bounding box center [1218, 62] width 135 height 17
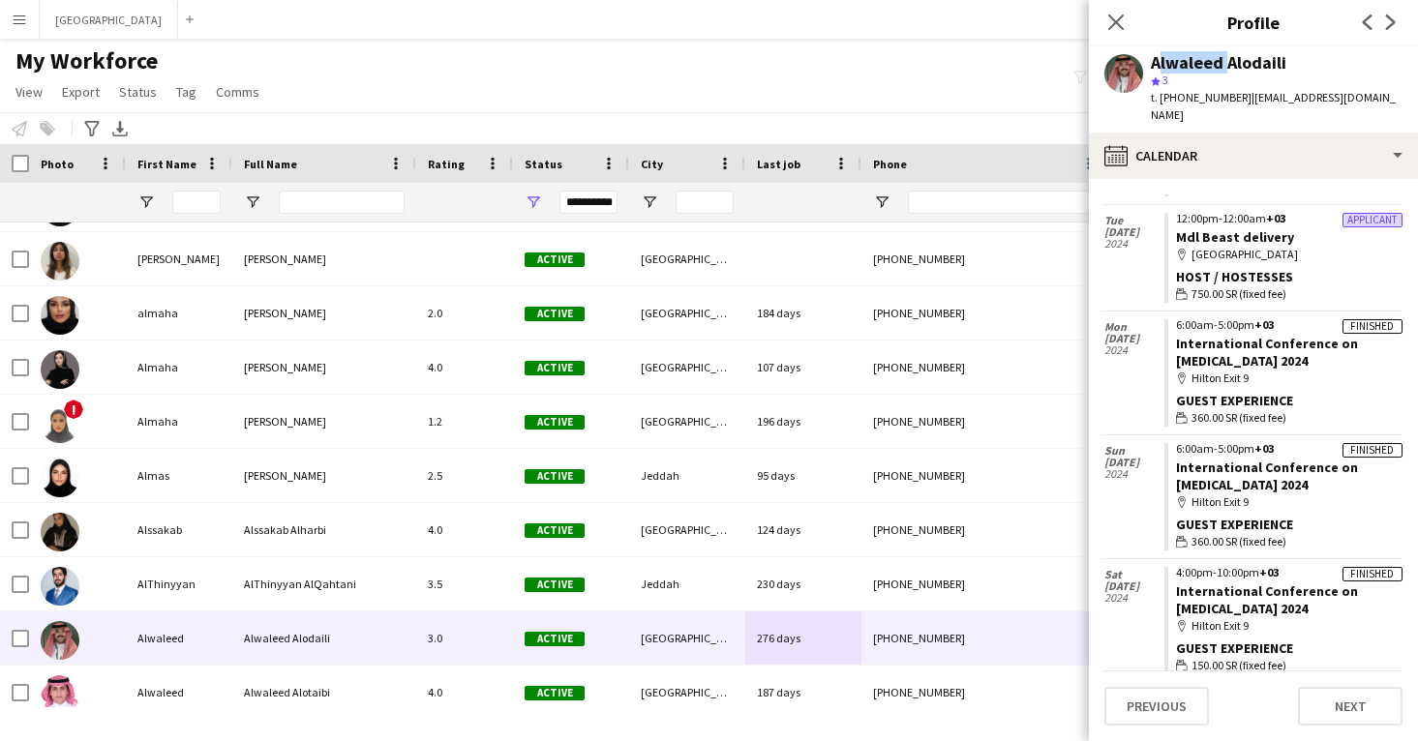
click at [1169, 61] on div "Alwaleed Alodaili" at bounding box center [1218, 62] width 135 height 17
copy div "Alwaleed Alodaili"
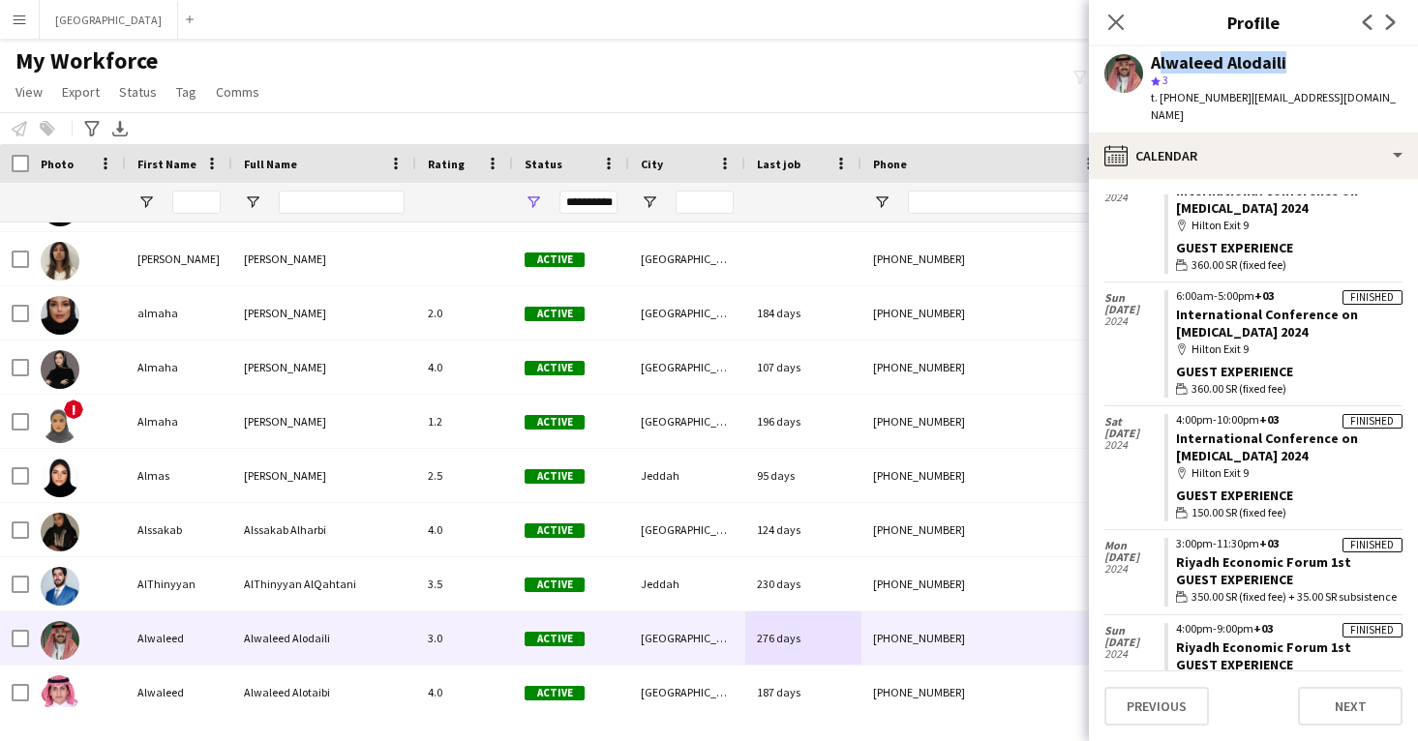
scroll to position [1044, 0]
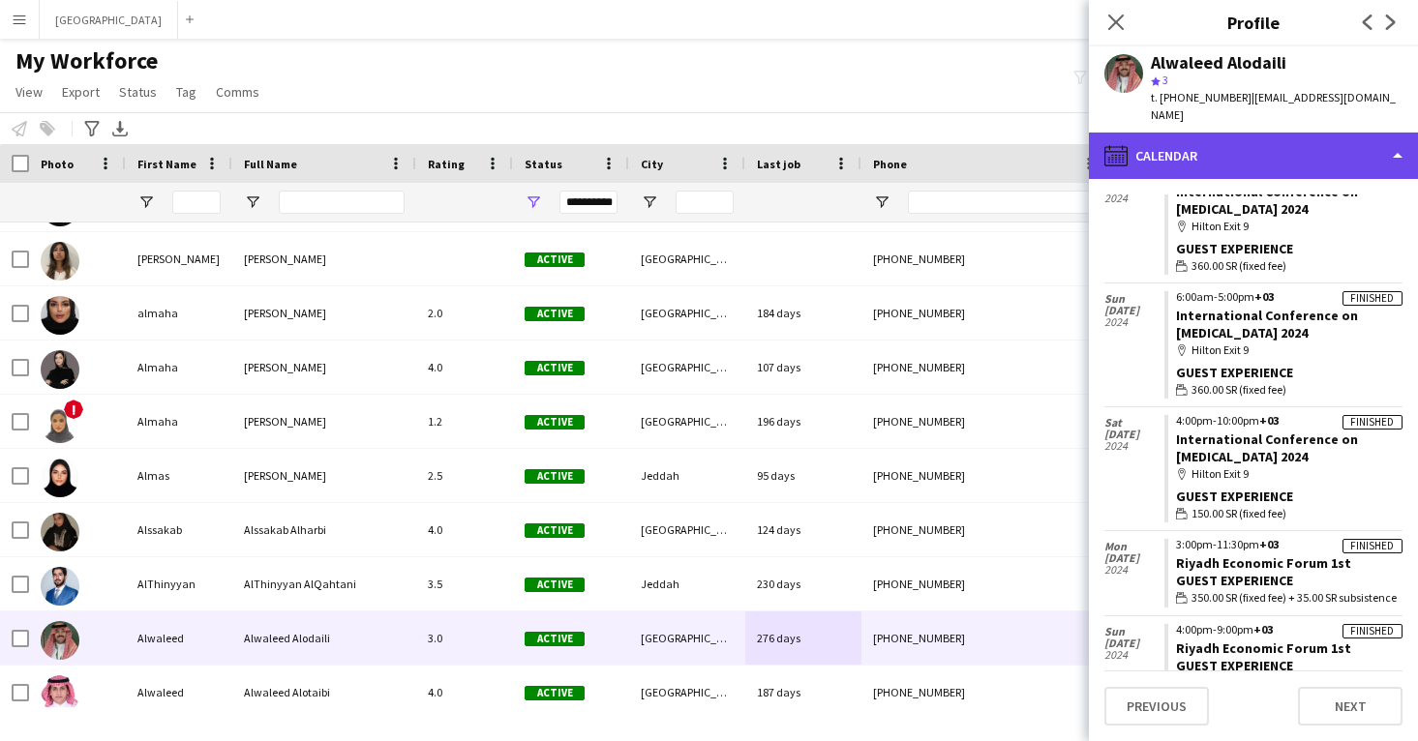
click at [1226, 133] on div "calendar-full Calendar" at bounding box center [1253, 156] width 329 height 46
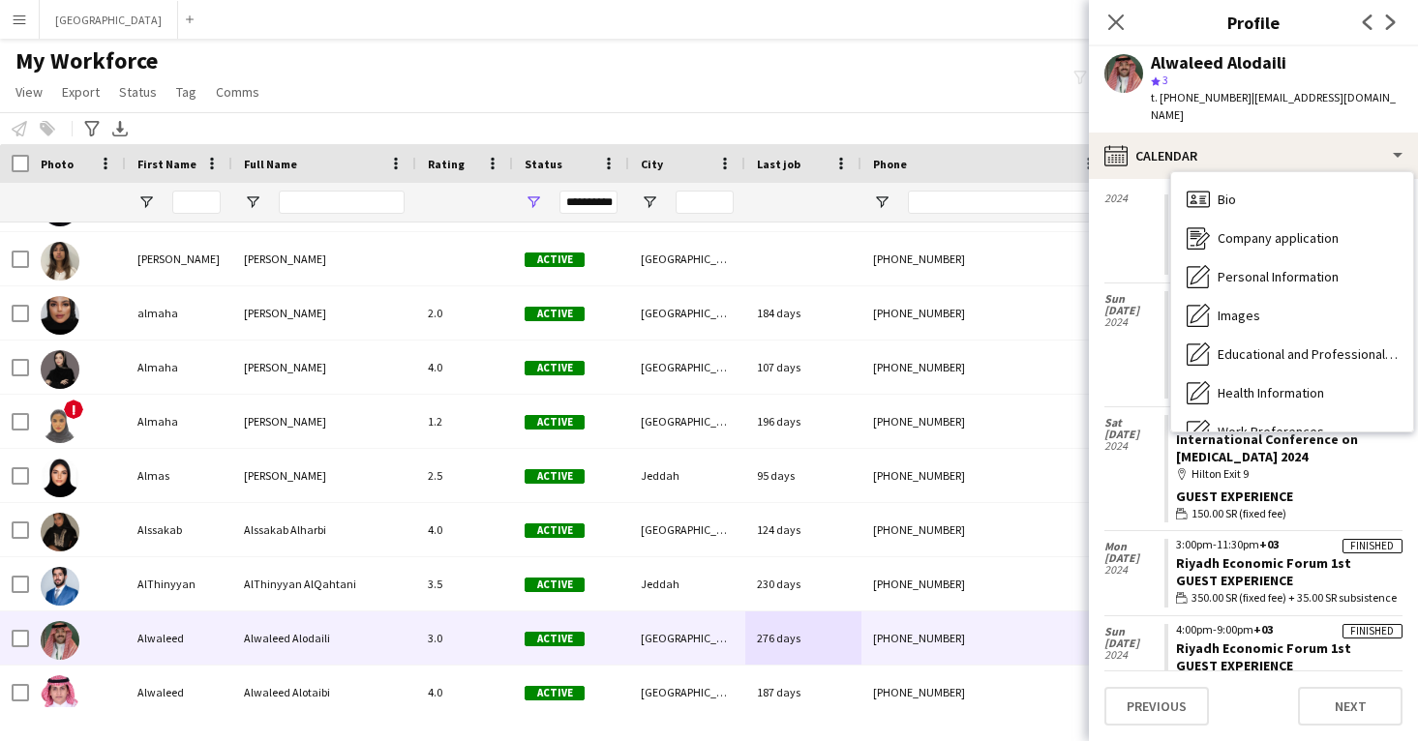
click at [1279, 567] on div "Feedback Feedback" at bounding box center [1292, 586] width 242 height 39
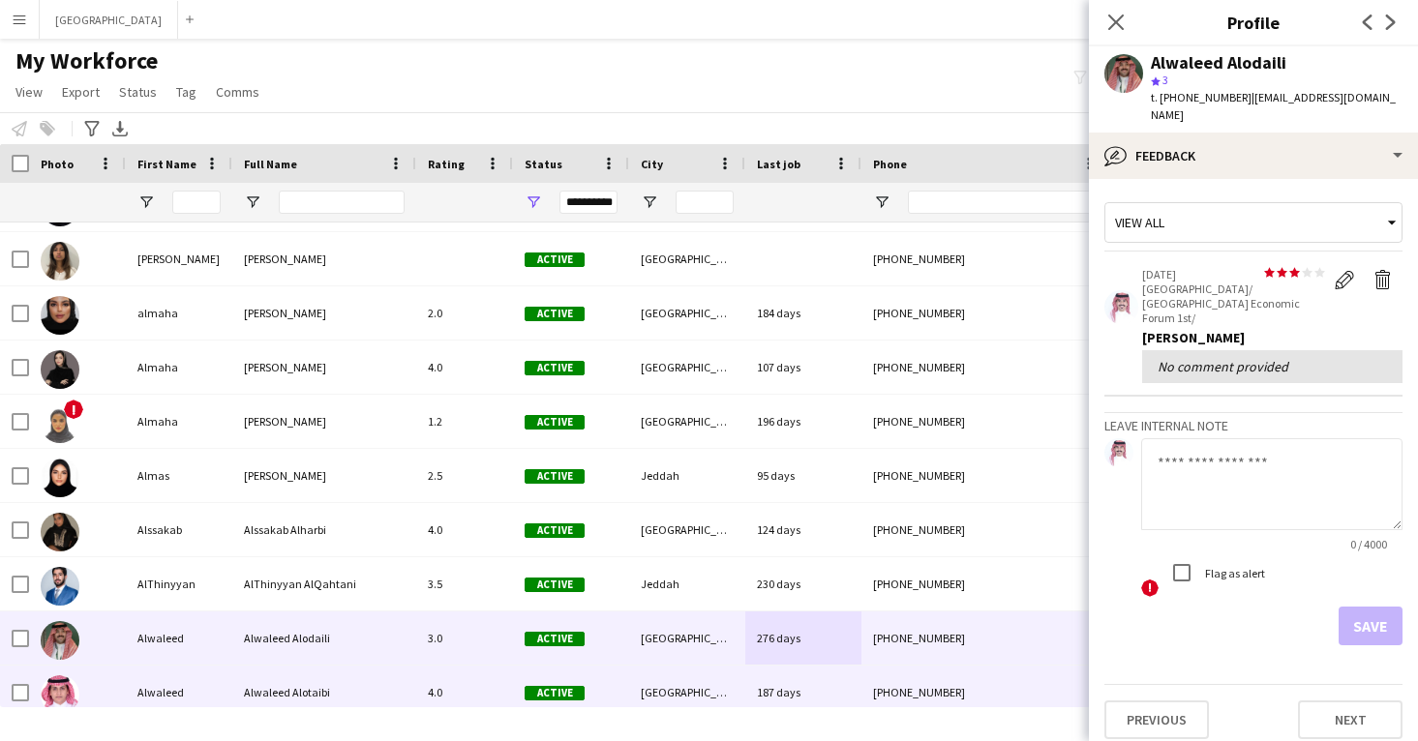
scroll to position [12576, 0]
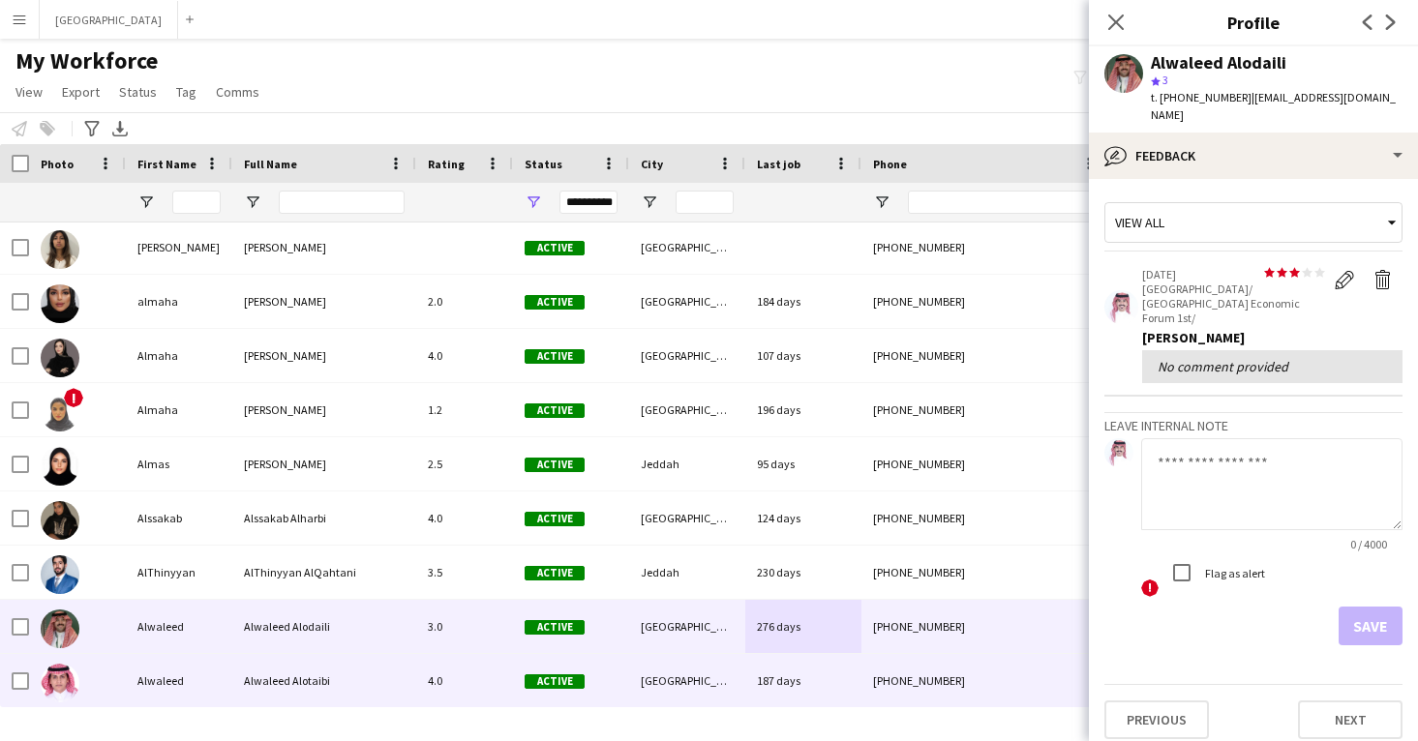
click at [831, 691] on div "187 days" at bounding box center [803, 680] width 116 height 53
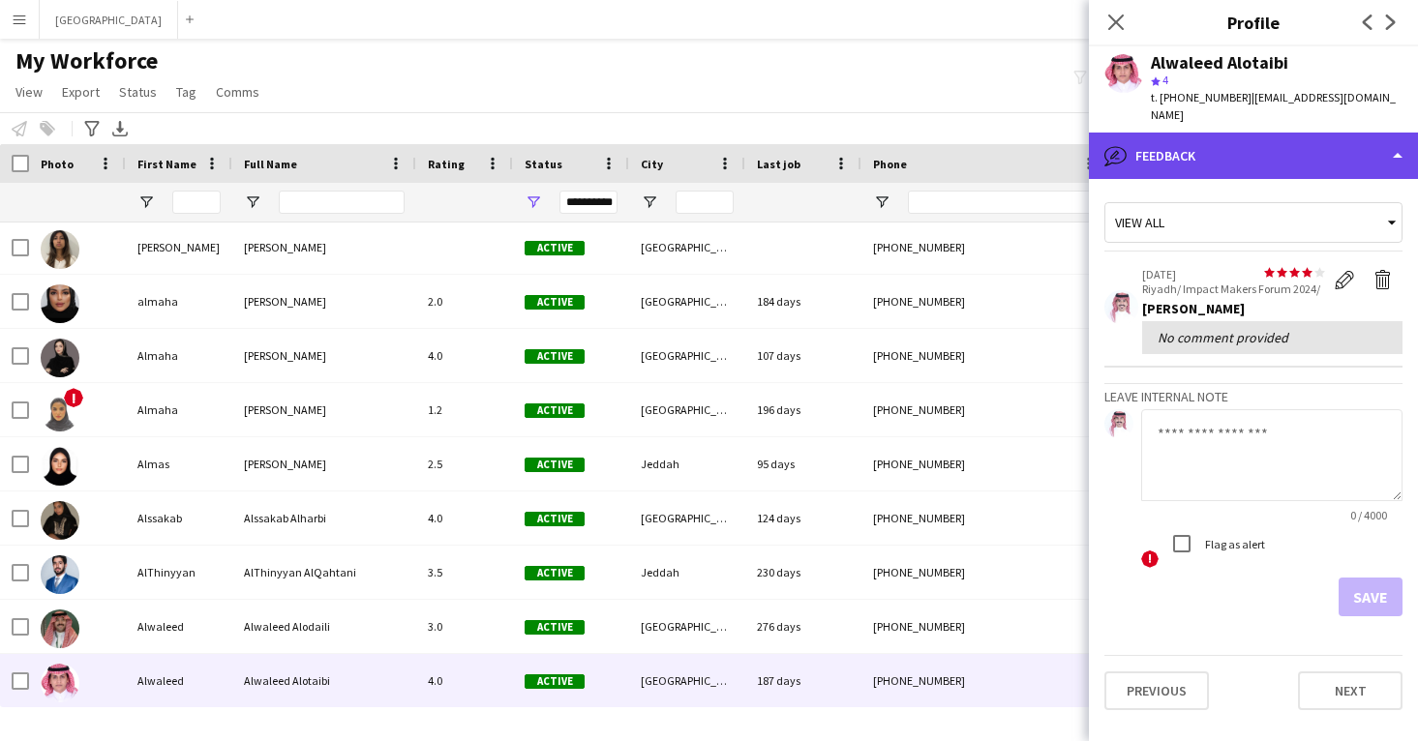
click at [1227, 146] on div "bubble-pencil Feedback" at bounding box center [1253, 156] width 329 height 46
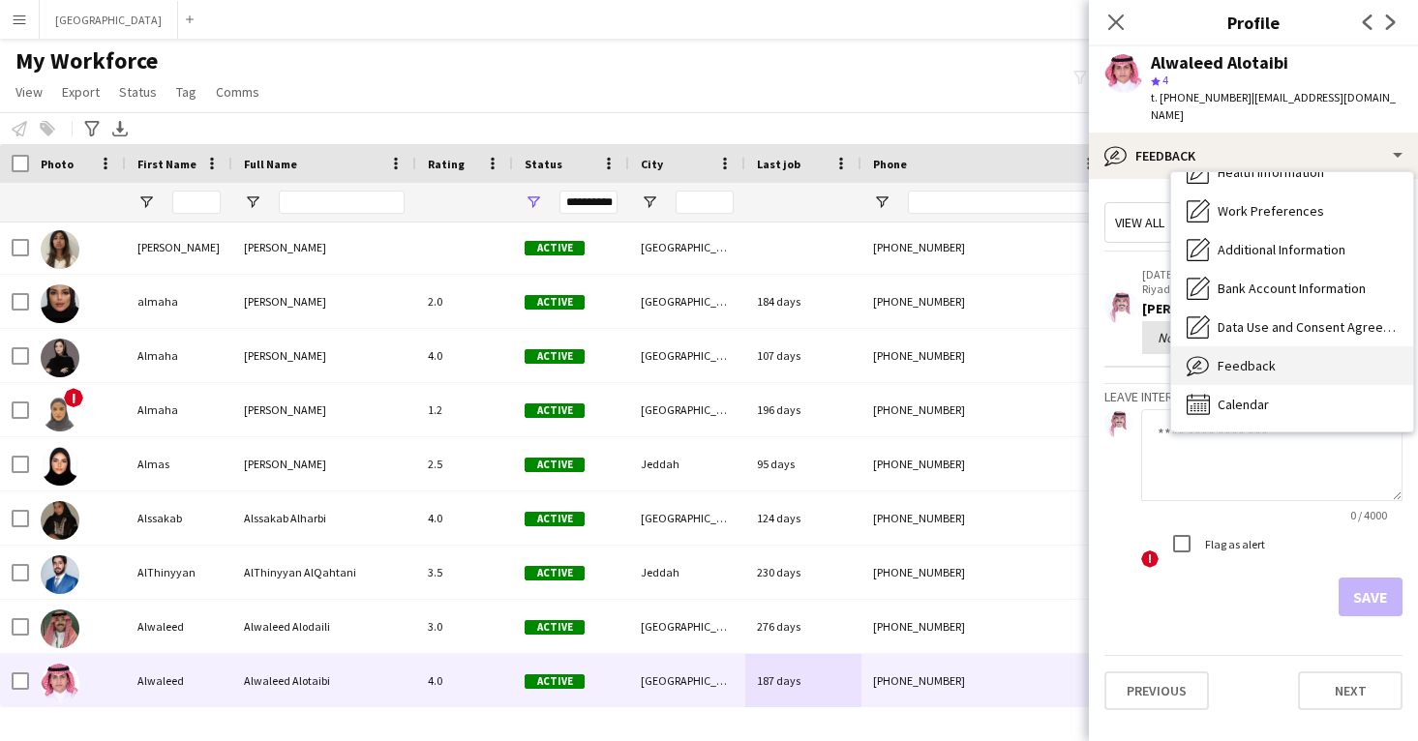
scroll to position [221, 0]
click at [1300, 346] on div "Feedback Feedback" at bounding box center [1292, 365] width 242 height 39
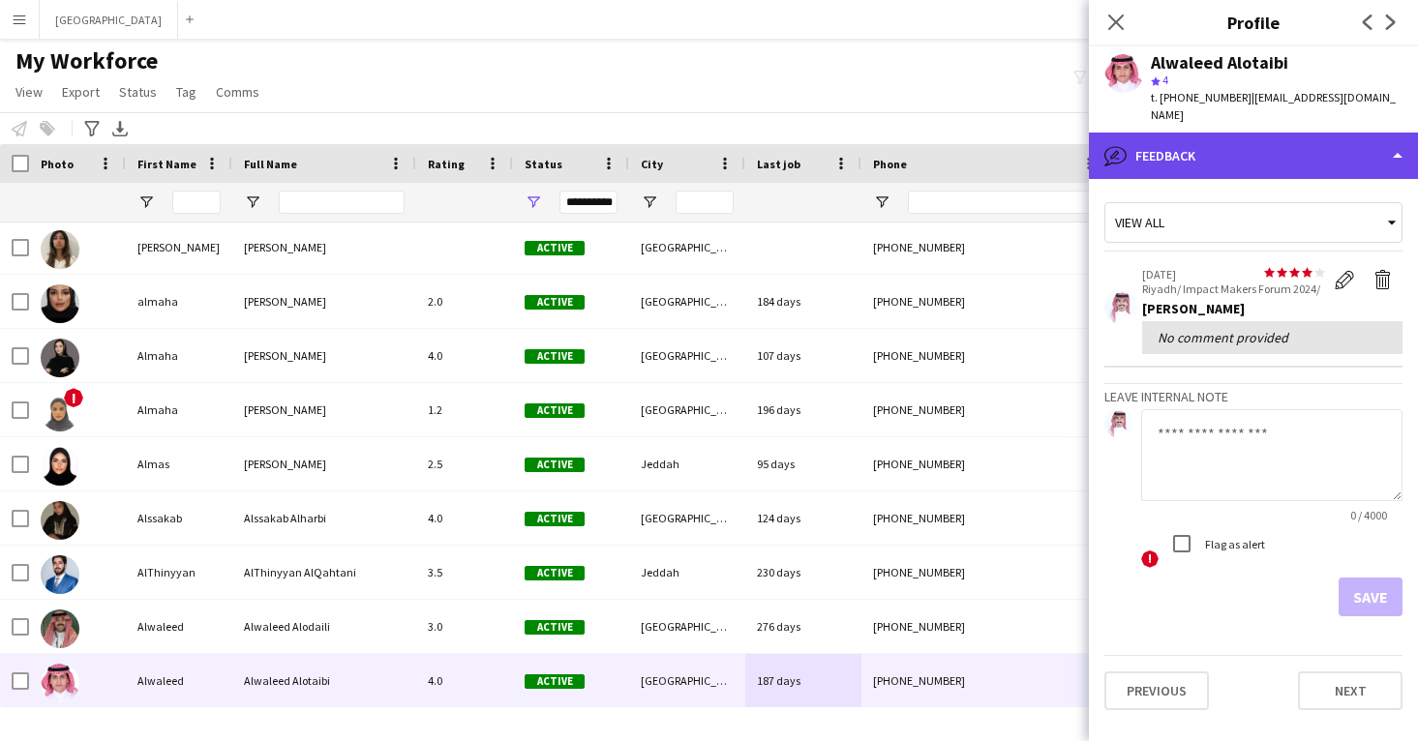
click at [1251, 150] on div "bubble-pencil Feedback" at bounding box center [1253, 156] width 329 height 46
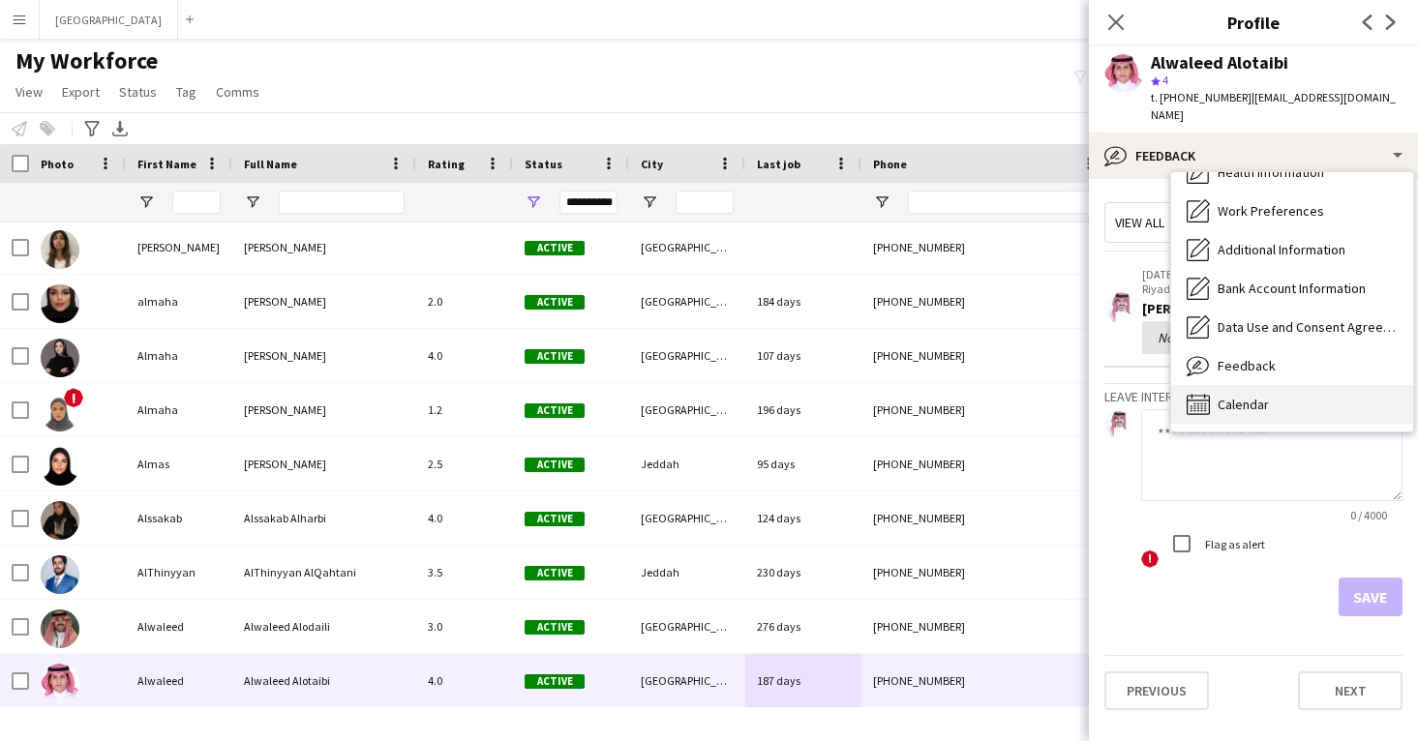
click at [1291, 389] on div "Calendar Calendar" at bounding box center [1292, 404] width 242 height 39
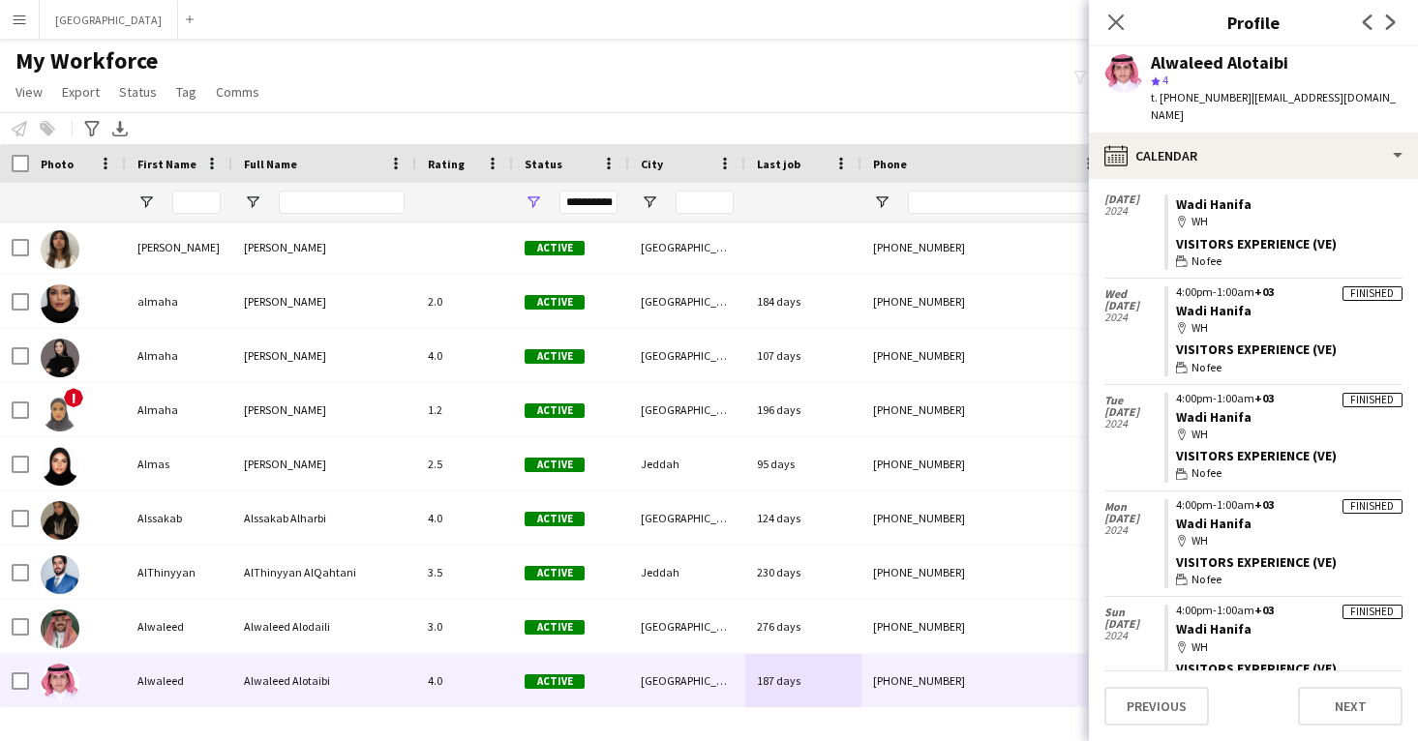
scroll to position [1608, 0]
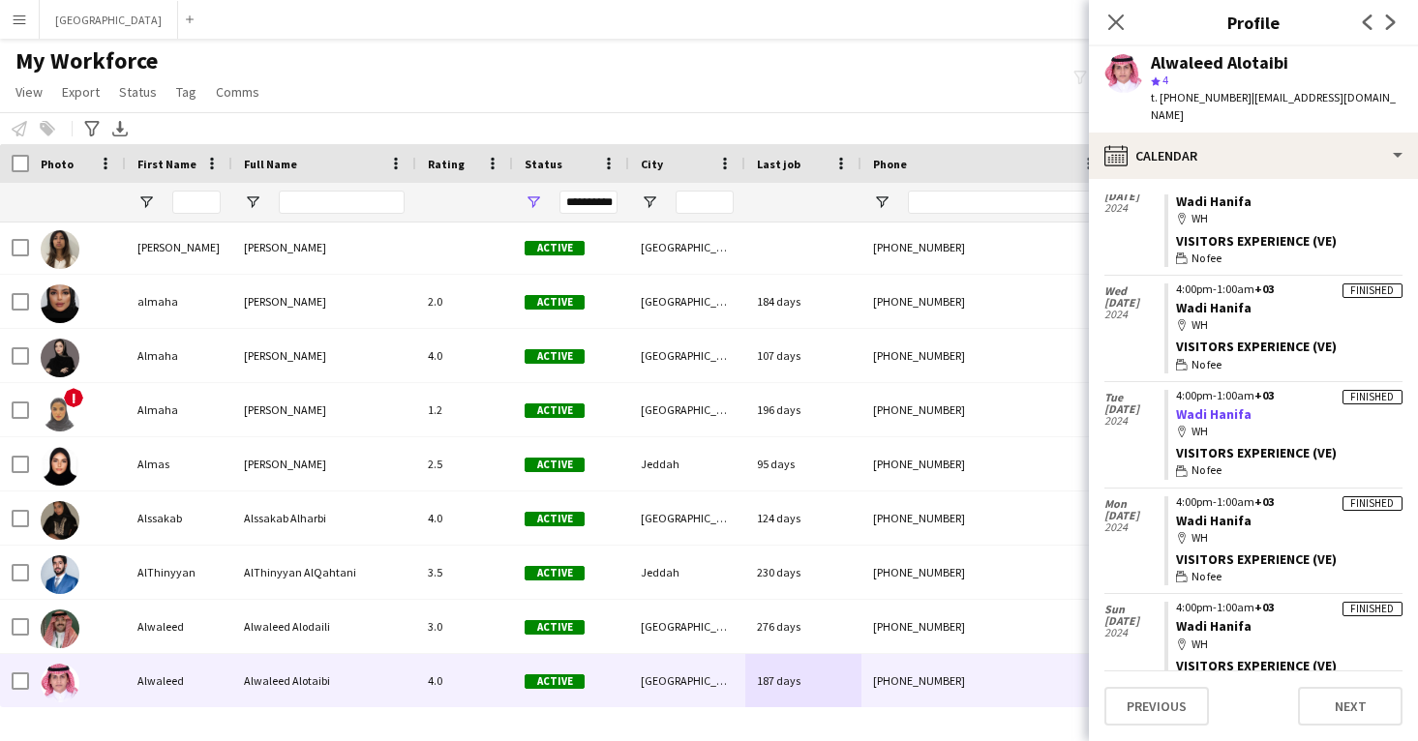
drag, startPoint x: 1263, startPoint y: 386, endPoint x: 1177, endPoint y: 380, distance: 86.3
click at [1177, 390] on app-crew-calendar-job-card "Finished 4:00pm-1:00am +03 [GEOGRAPHIC_DATA] map-marker WH Visitors Experience …" at bounding box center [1283, 435] width 238 height 90
copy link "Wadi Hanifa"
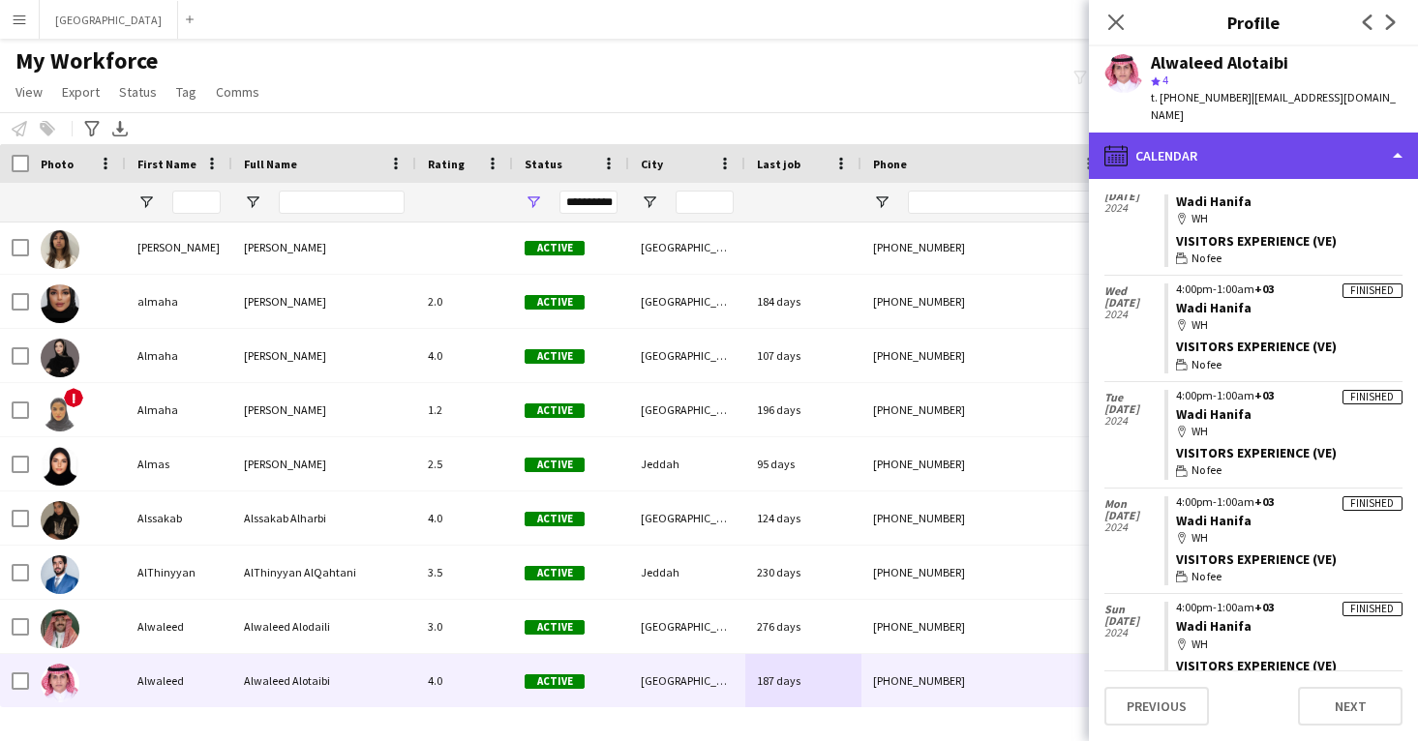
click at [1136, 137] on div "calendar-full Calendar" at bounding box center [1253, 156] width 329 height 46
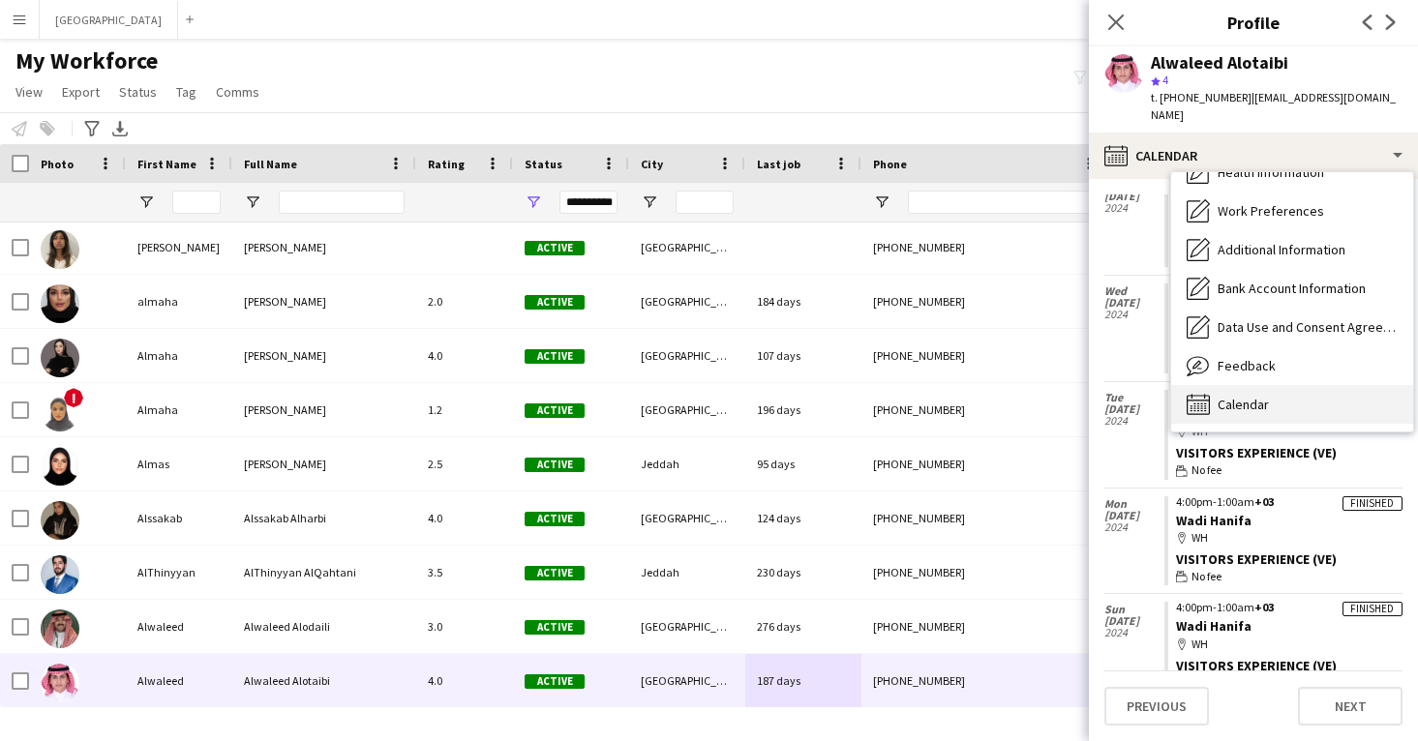
click at [1288, 385] on div "Calendar Calendar" at bounding box center [1292, 404] width 242 height 39
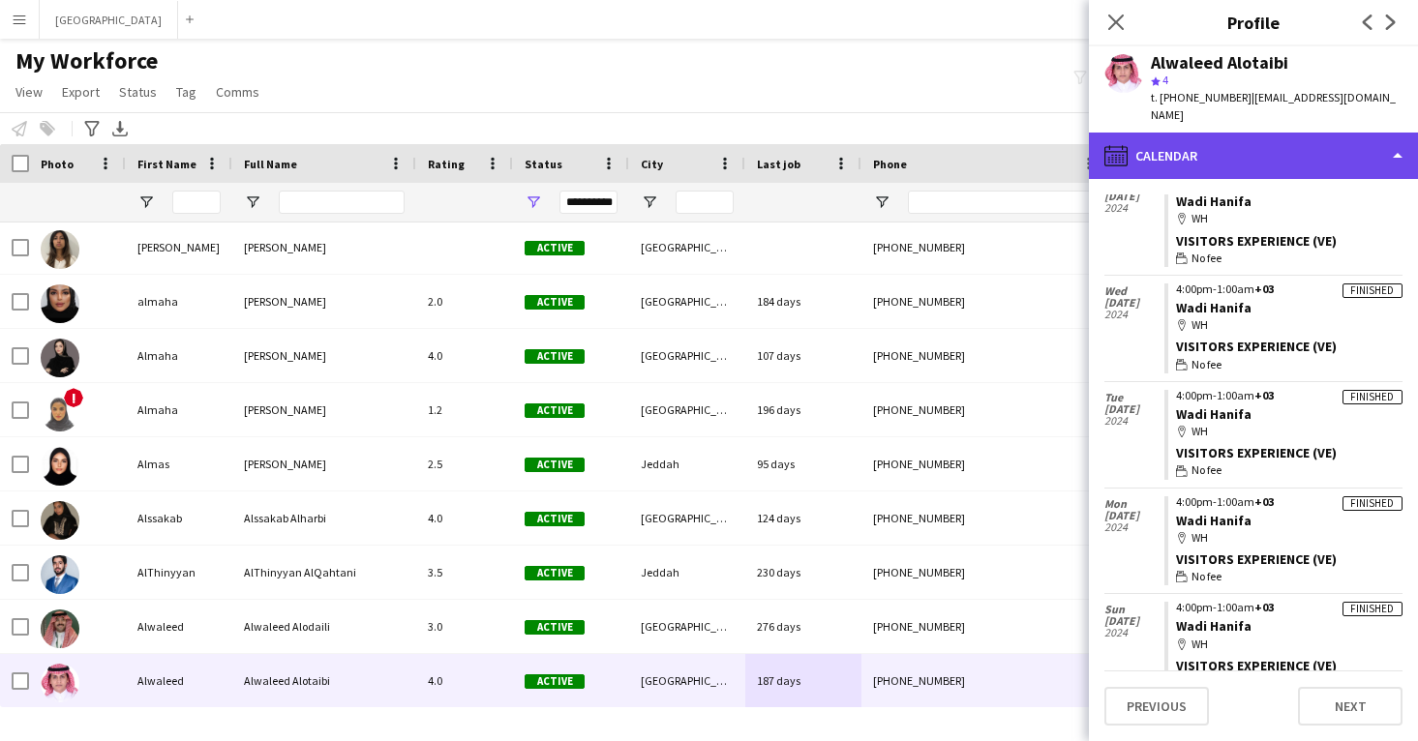
click at [1231, 133] on div "calendar-full Calendar" at bounding box center [1253, 156] width 329 height 46
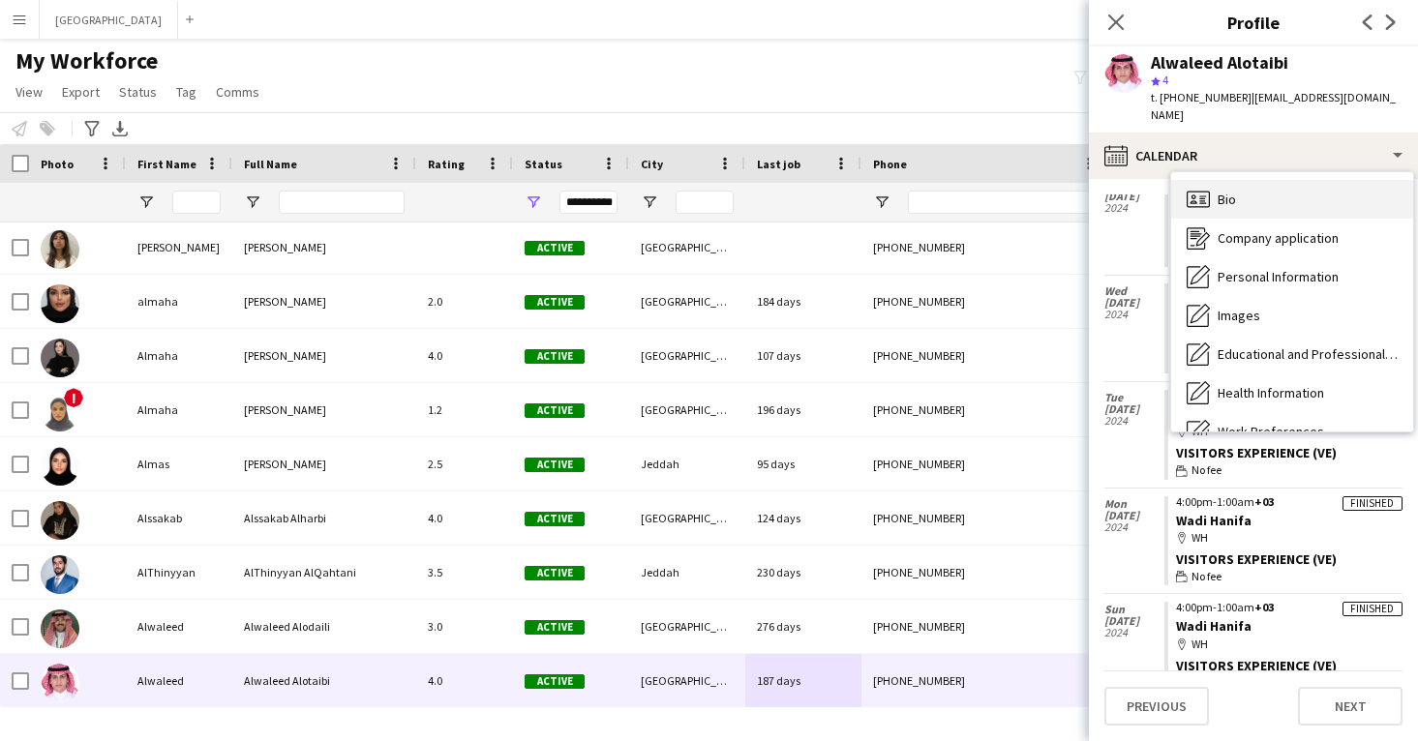
scroll to position [0, 0]
click at [1245, 192] on div "Bio Bio" at bounding box center [1292, 199] width 242 height 39
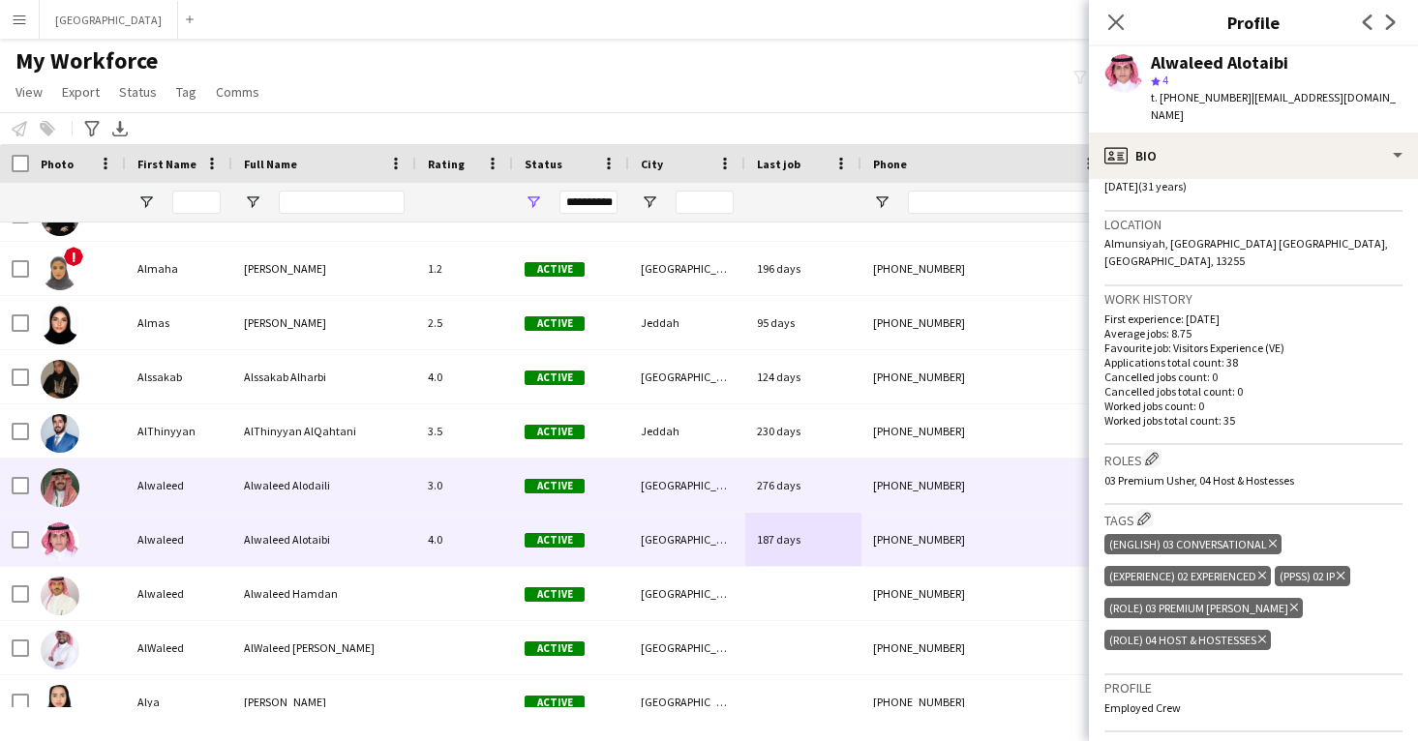
scroll to position [12733, 0]
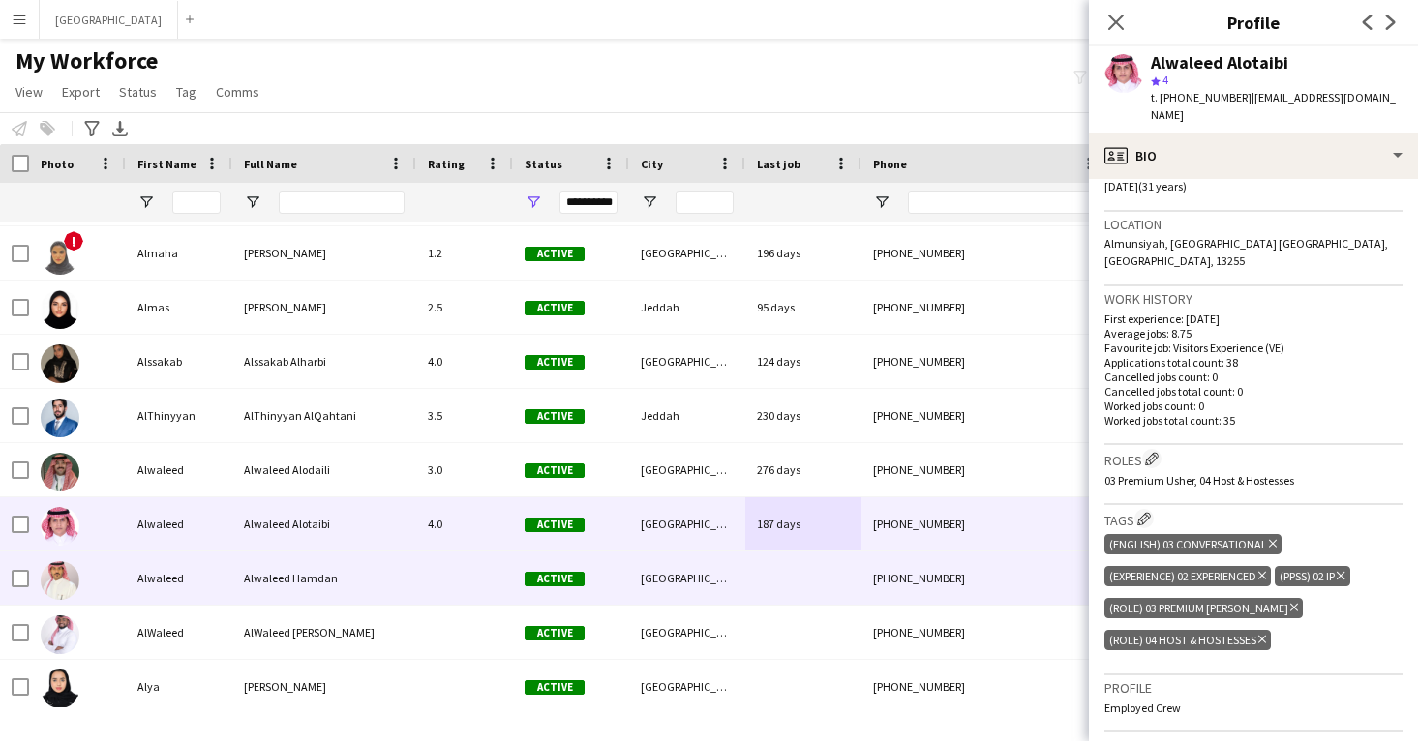
click at [755, 573] on div at bounding box center [803, 578] width 116 height 53
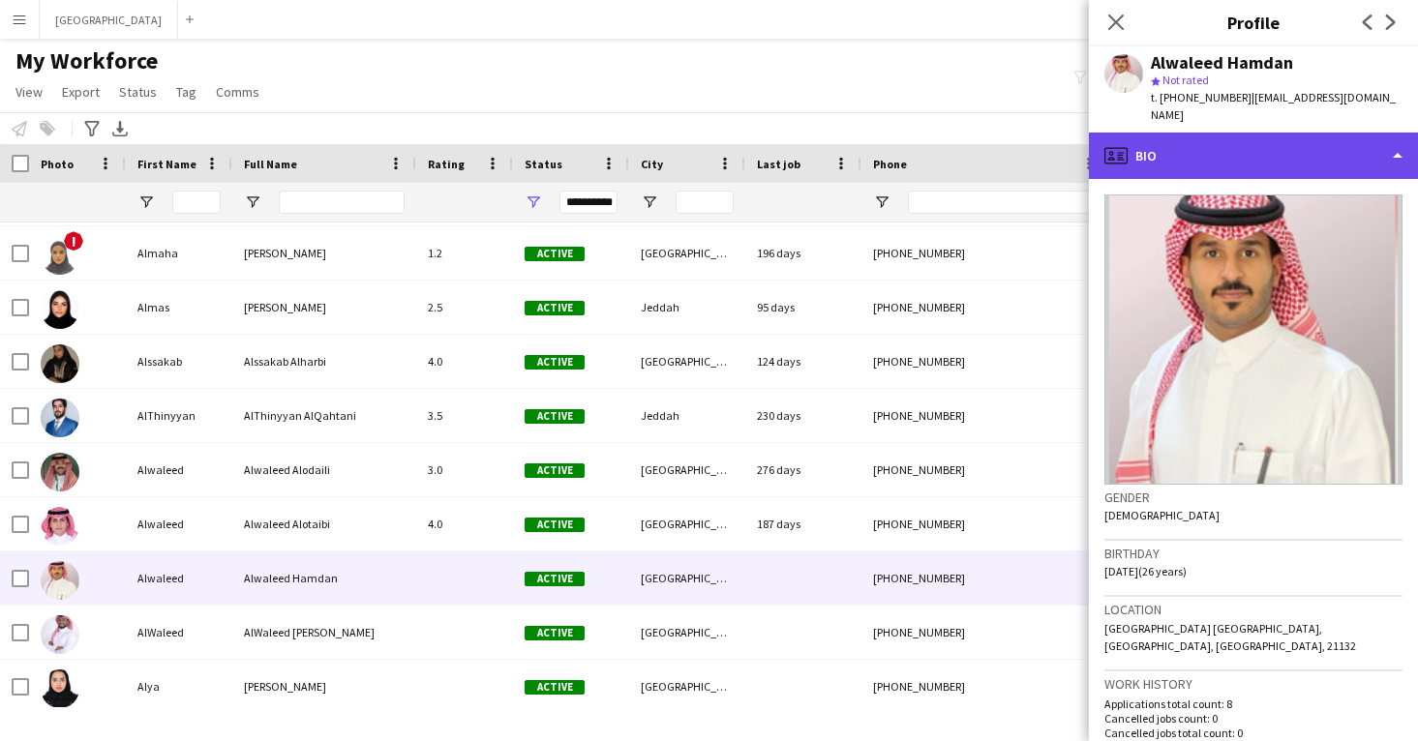
click at [1225, 141] on div "profile Bio" at bounding box center [1253, 156] width 329 height 46
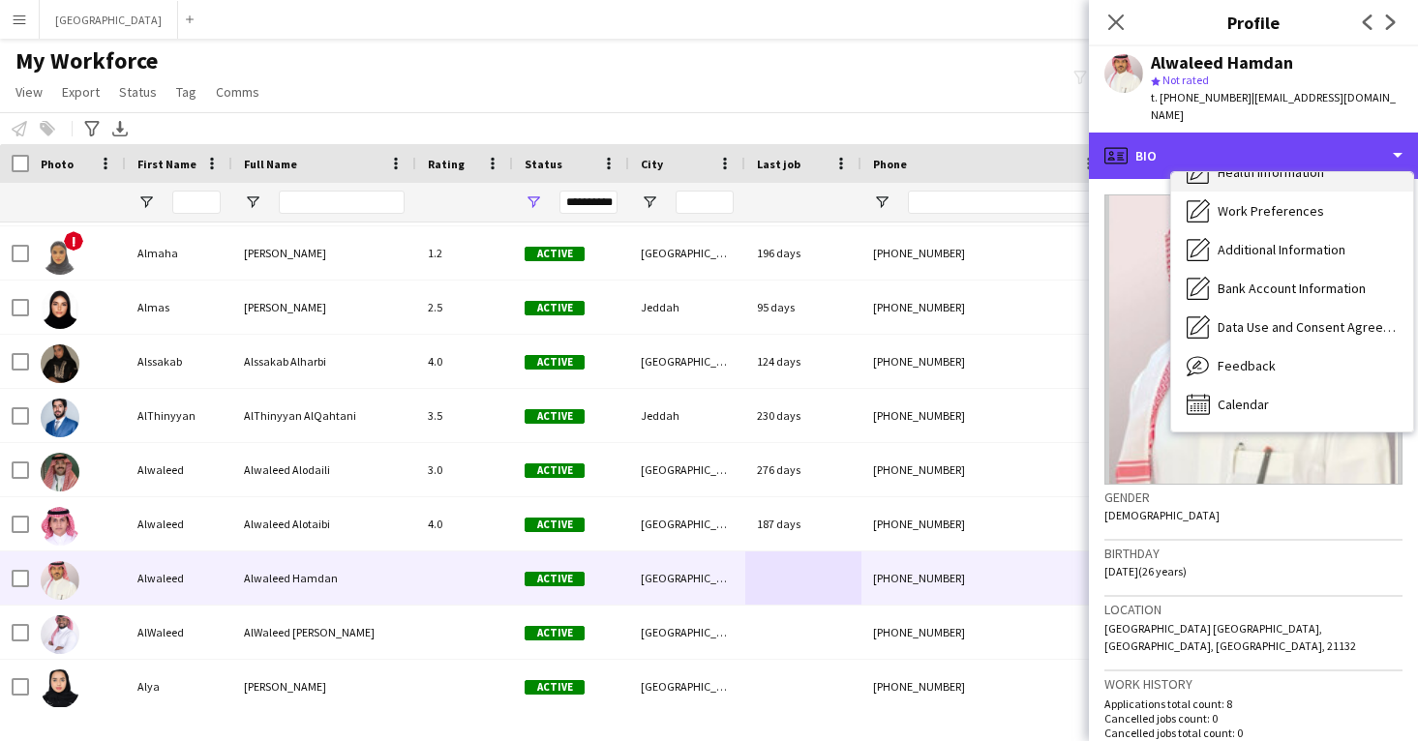
scroll to position [221, 0]
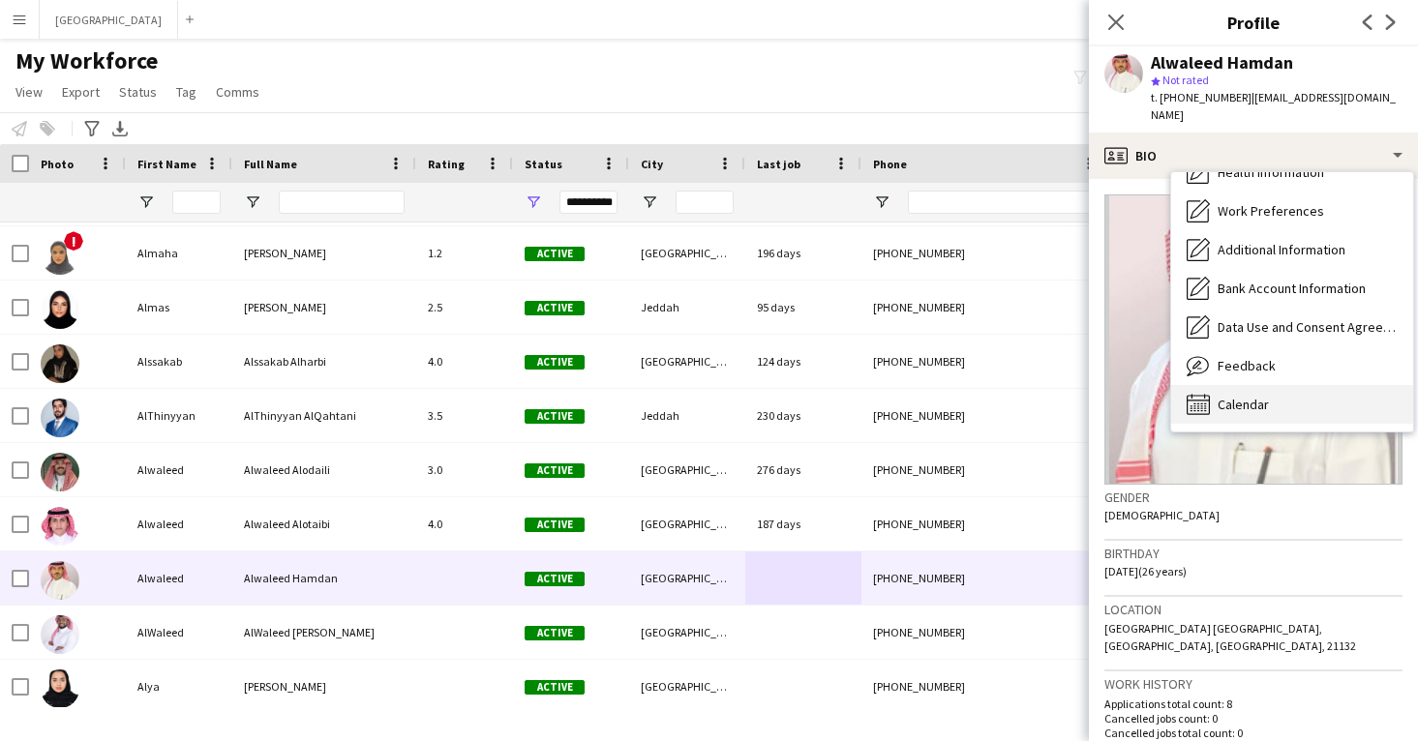
click at [1277, 385] on div "Calendar Calendar" at bounding box center [1292, 404] width 242 height 39
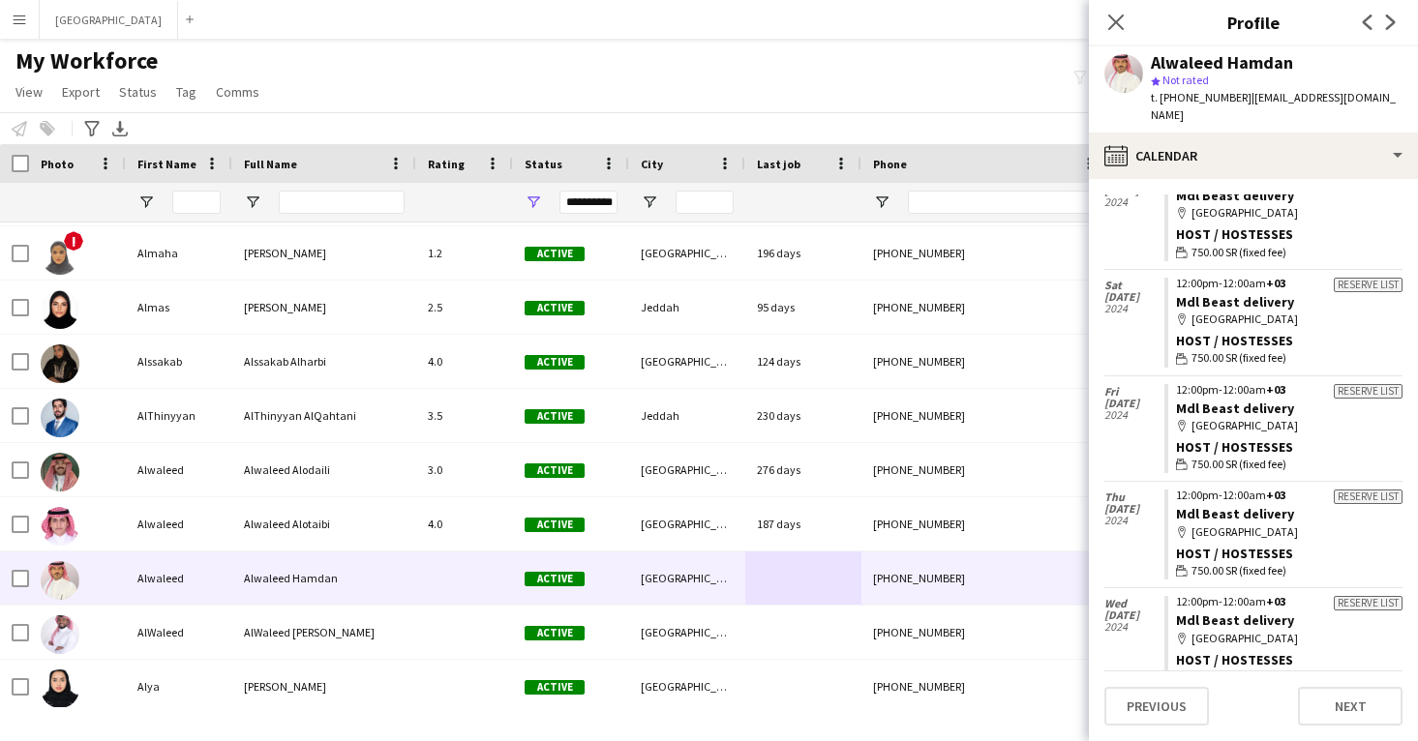
scroll to position [402, 0]
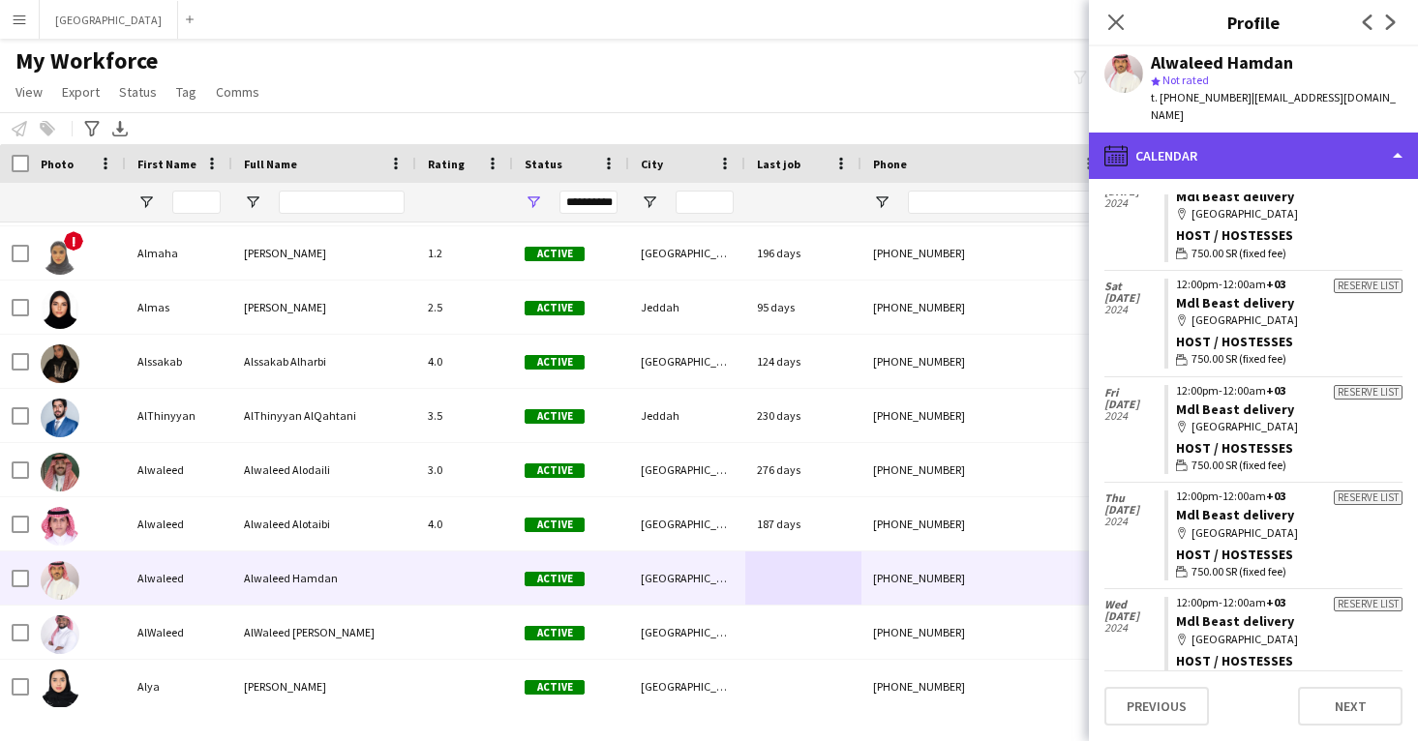
click at [1203, 136] on div "calendar-full Calendar" at bounding box center [1253, 156] width 329 height 46
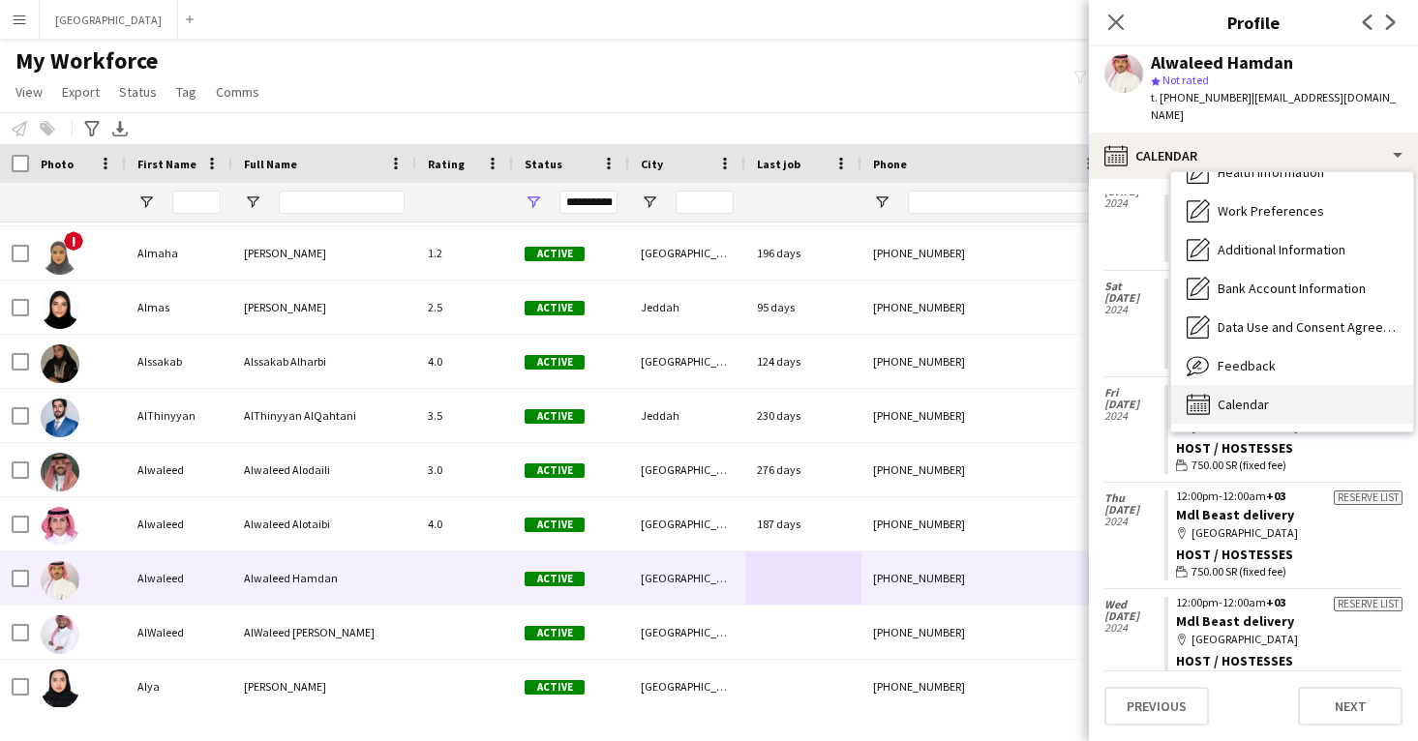
click at [1272, 392] on div "Calendar Calendar" at bounding box center [1292, 404] width 242 height 39
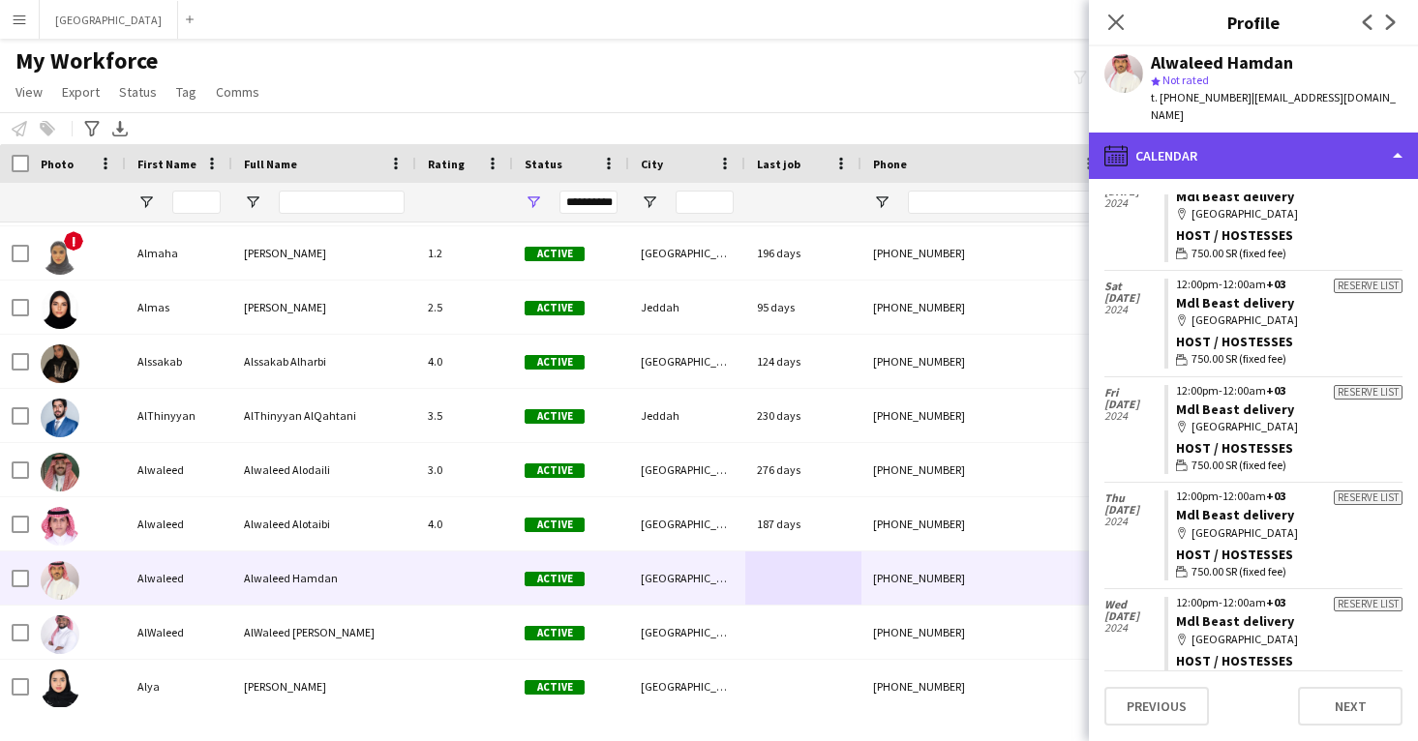
click at [1244, 147] on div "calendar-full Calendar" at bounding box center [1253, 156] width 329 height 46
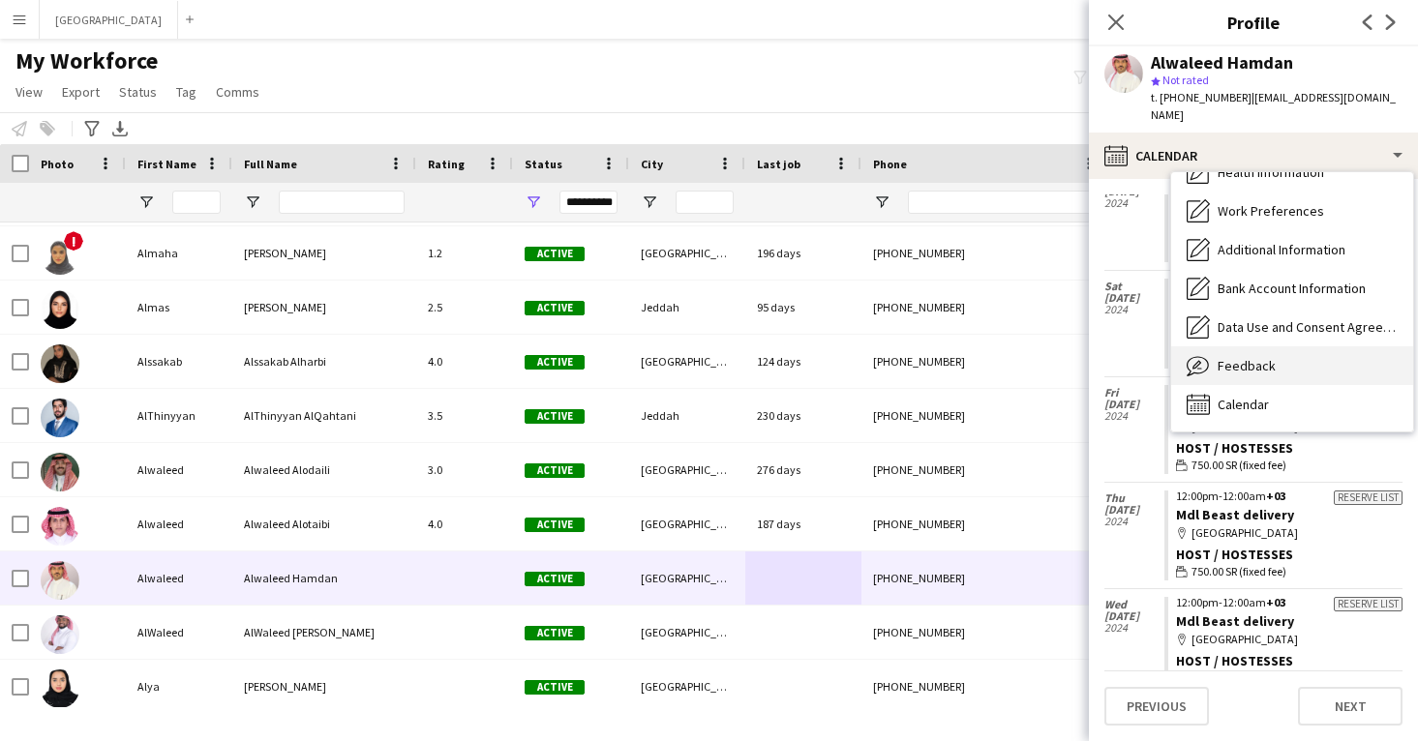
click at [1262, 357] on span "Feedback" at bounding box center [1247, 365] width 58 height 17
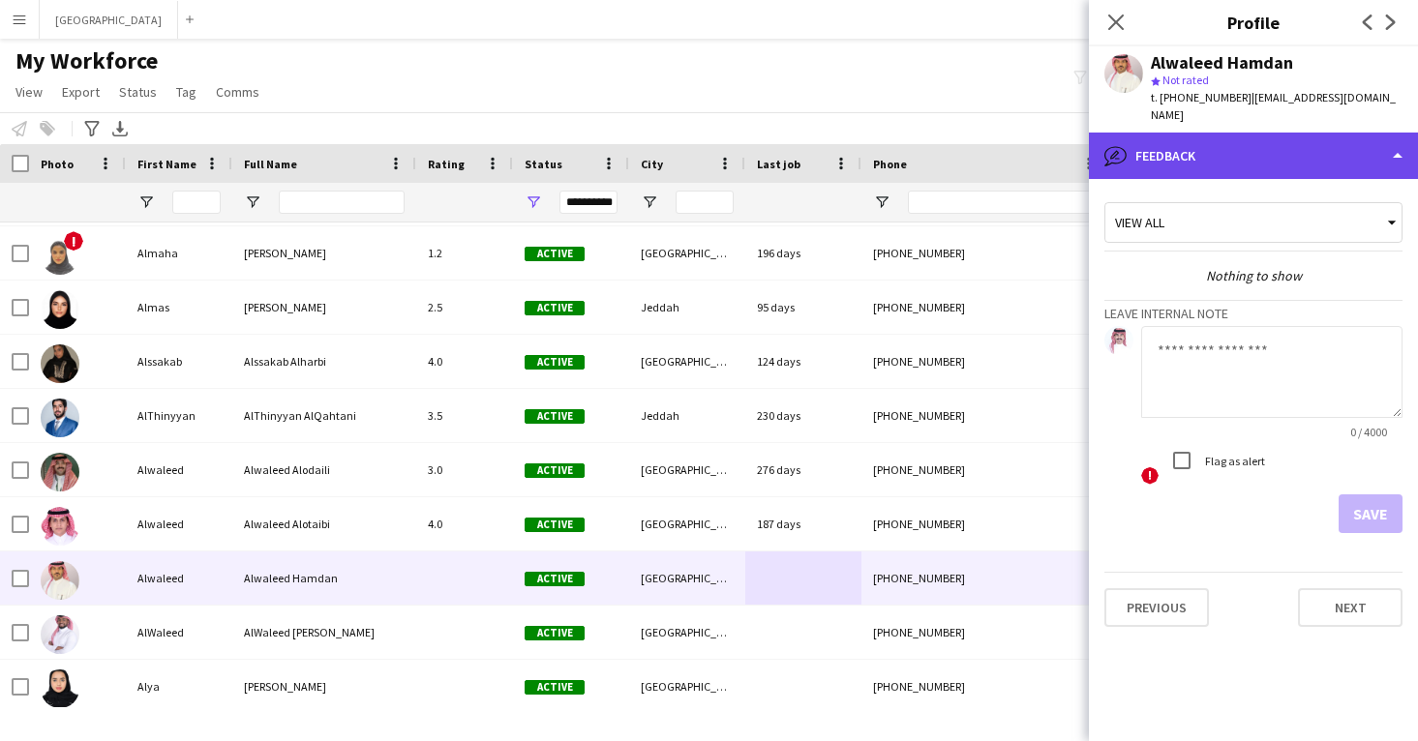
click at [1250, 145] on div "bubble-pencil Feedback" at bounding box center [1253, 156] width 329 height 46
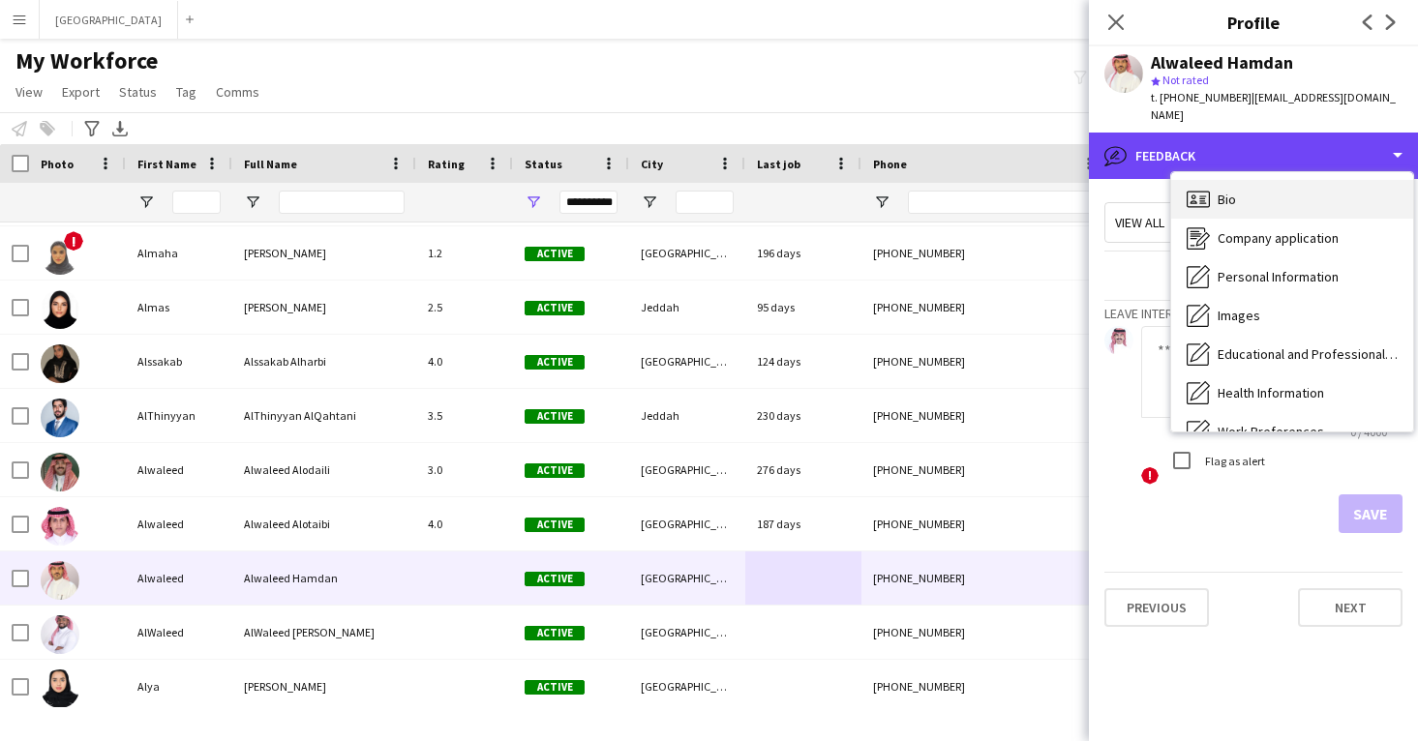
scroll to position [0, 0]
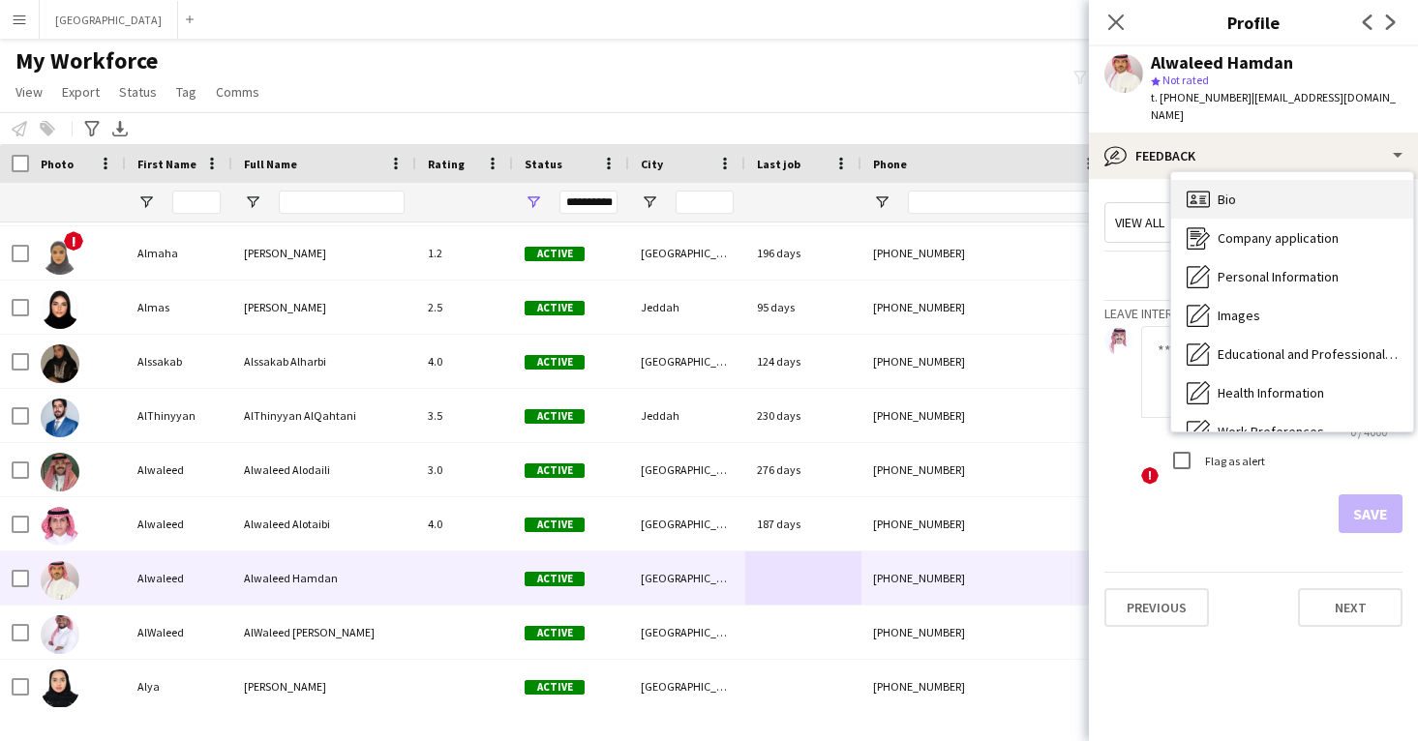
click at [1267, 199] on div "Bio Bio" at bounding box center [1292, 199] width 242 height 39
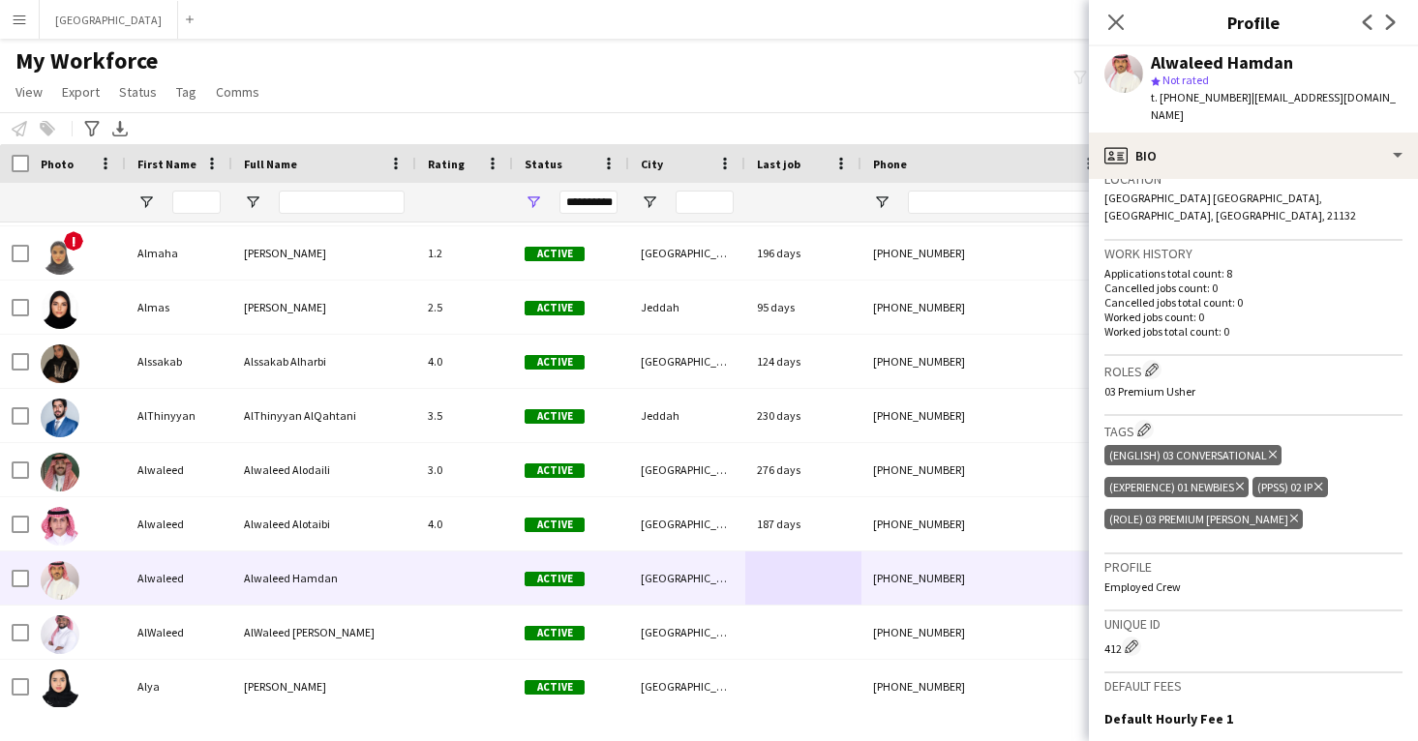
scroll to position [436, 0]
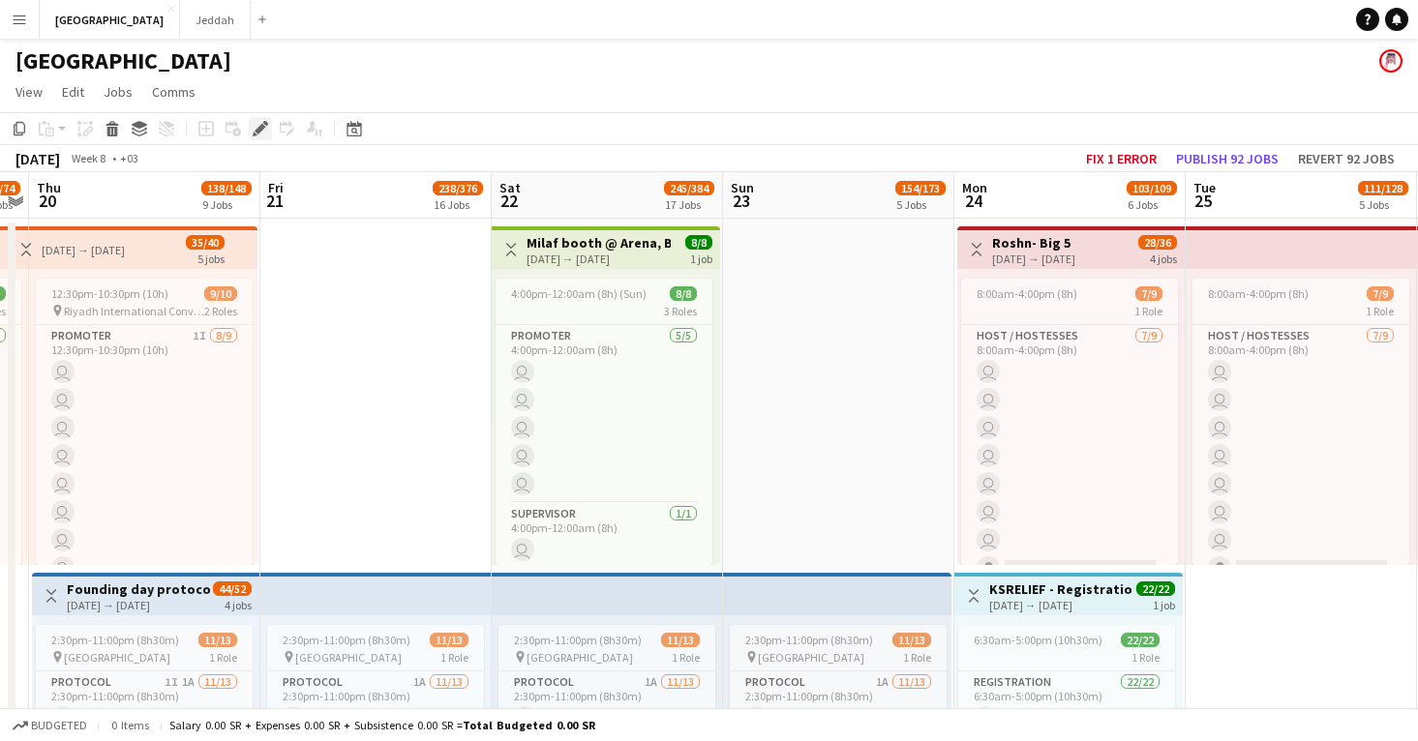
click at [256, 123] on icon "Edit" at bounding box center [260, 128] width 15 height 15
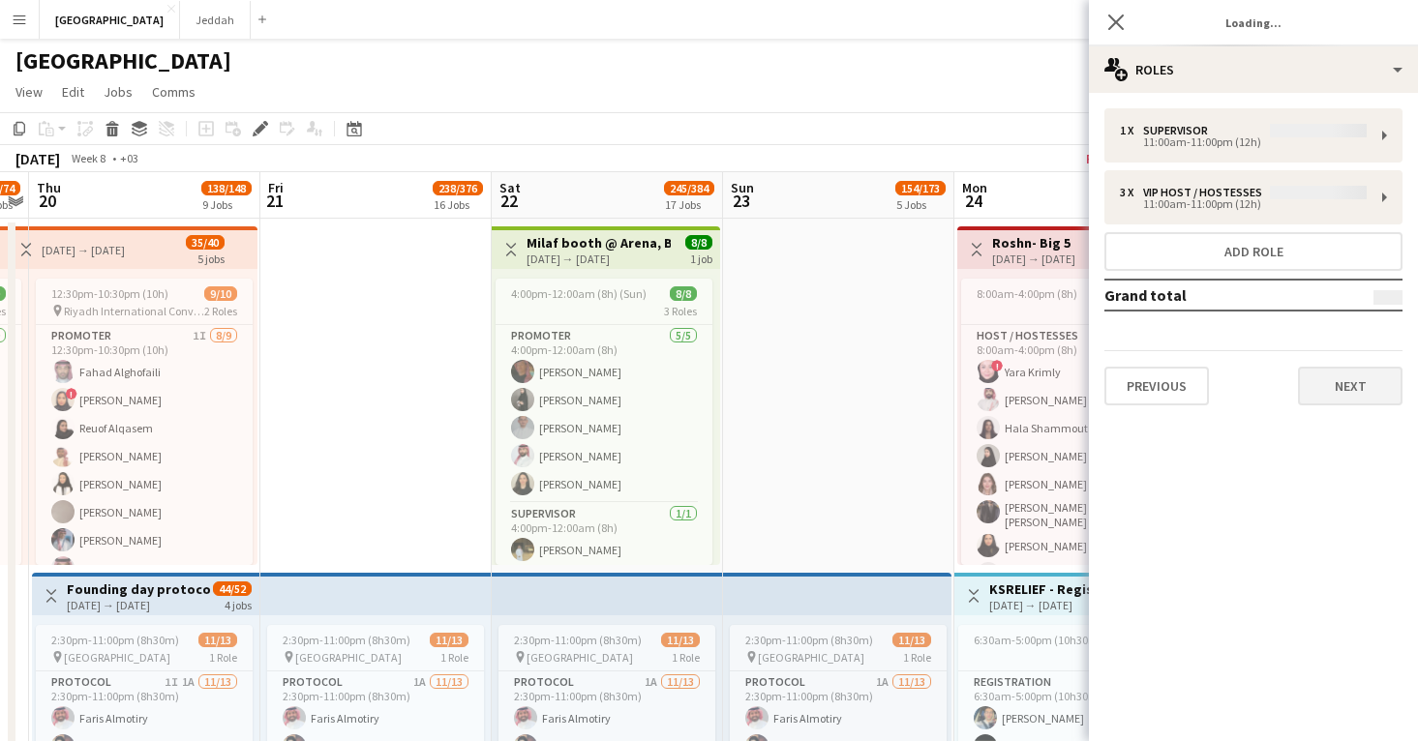
click at [1348, 388] on button "Next" at bounding box center [1350, 386] width 105 height 39
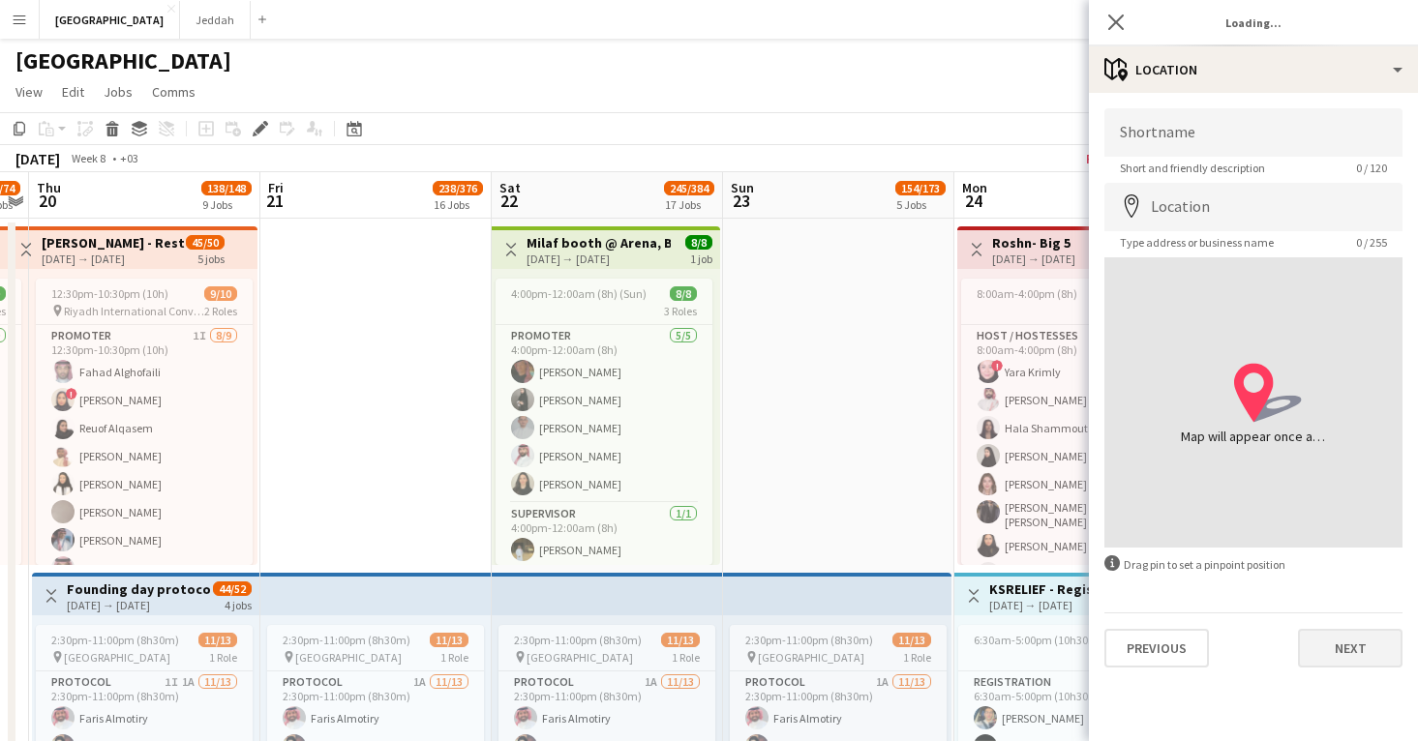
type input "*******"
type input "**********"
click at [1360, 642] on button "Next" at bounding box center [1350, 648] width 105 height 39
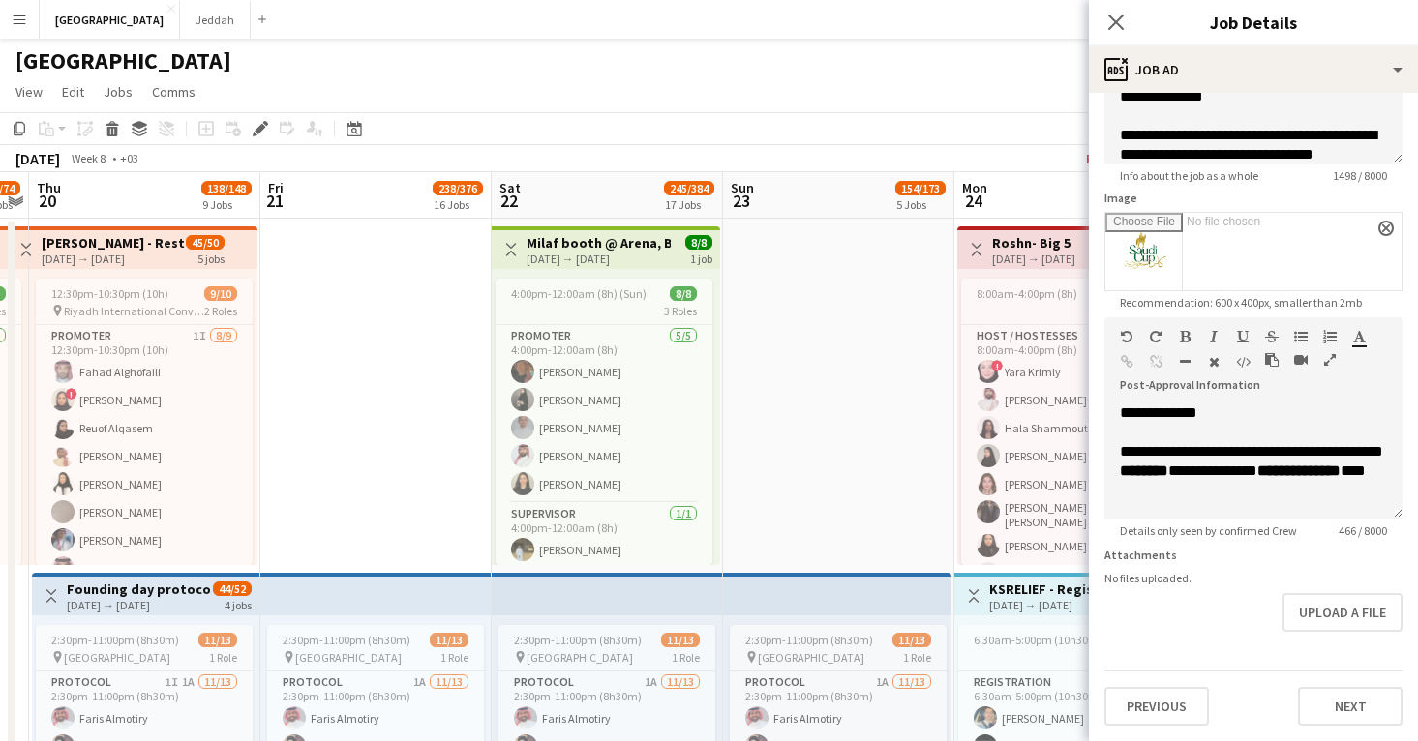
scroll to position [221, 0]
click at [1366, 711] on button "Next" at bounding box center [1350, 706] width 105 height 39
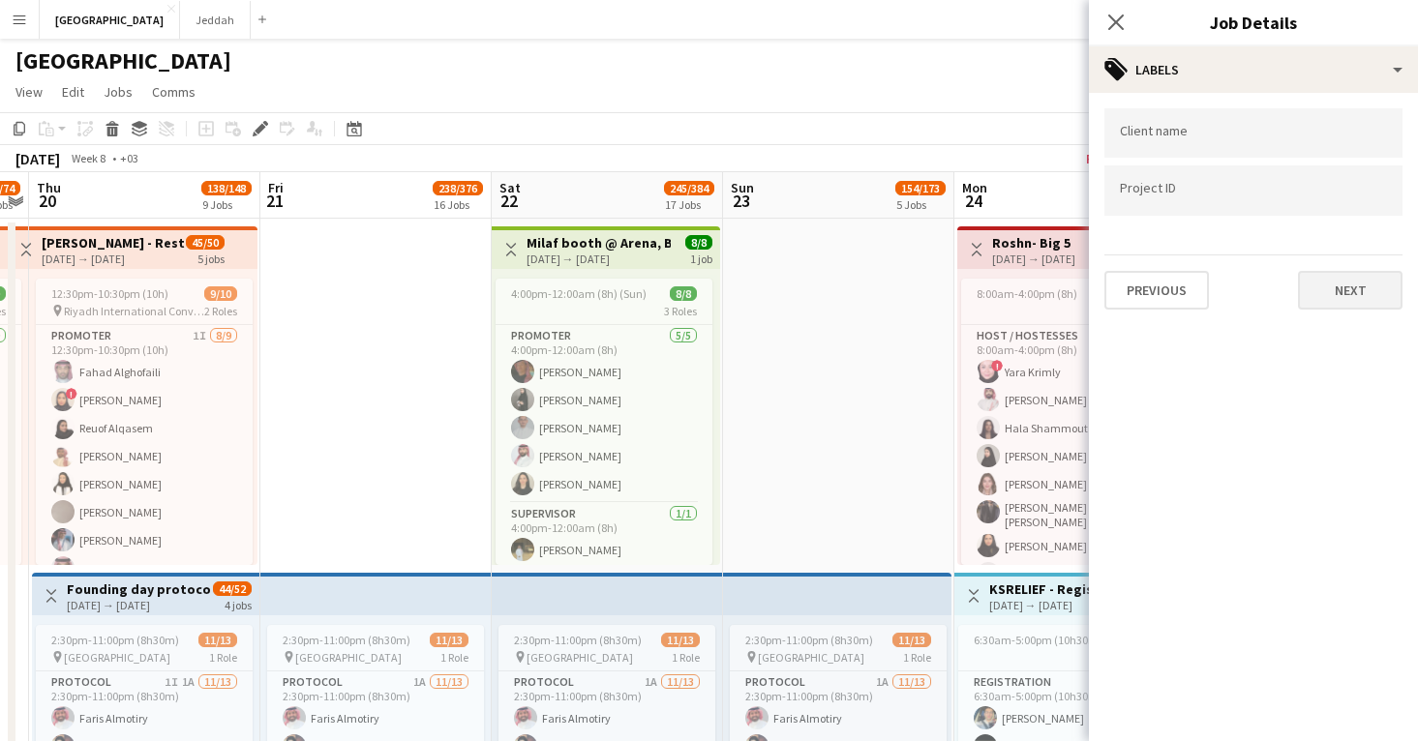
click at [1334, 283] on button "Next" at bounding box center [1350, 290] width 105 height 39
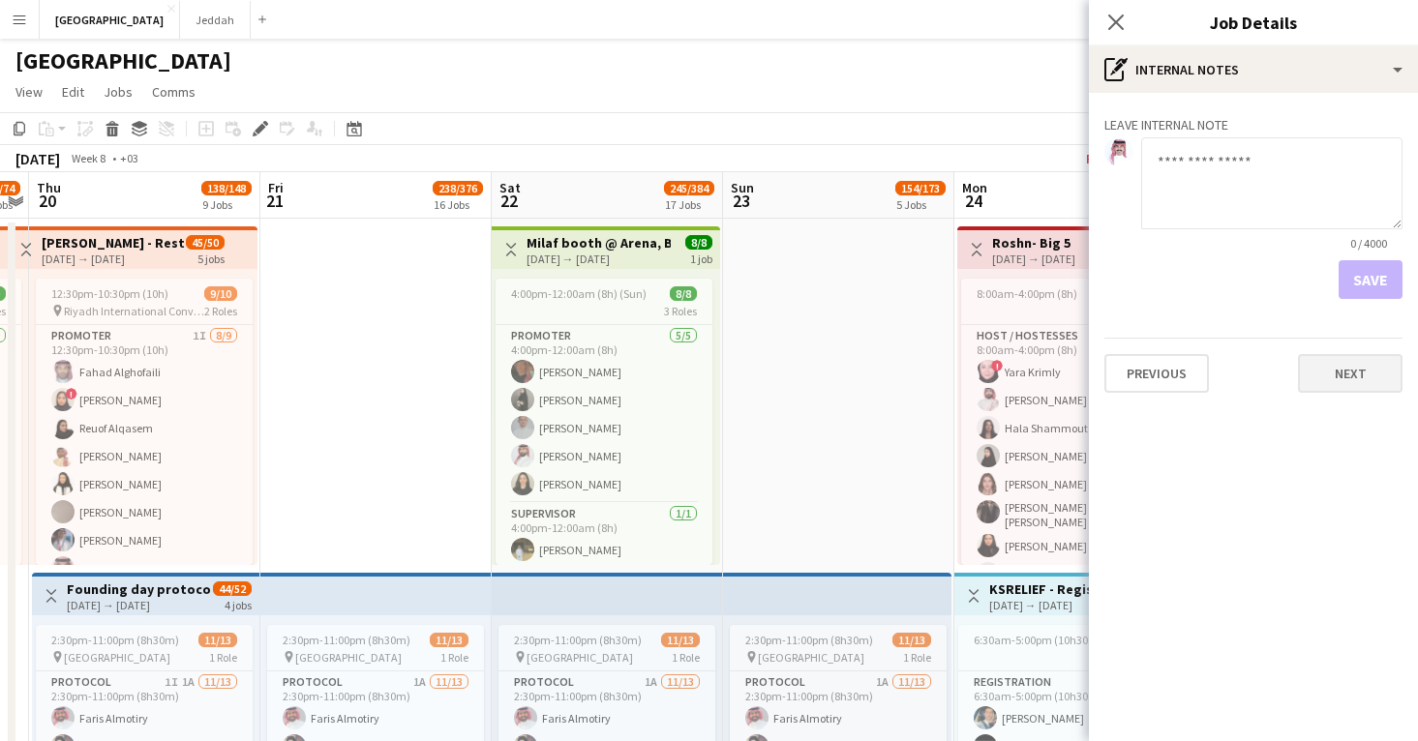
click at [1341, 385] on button "Next" at bounding box center [1350, 373] width 105 height 39
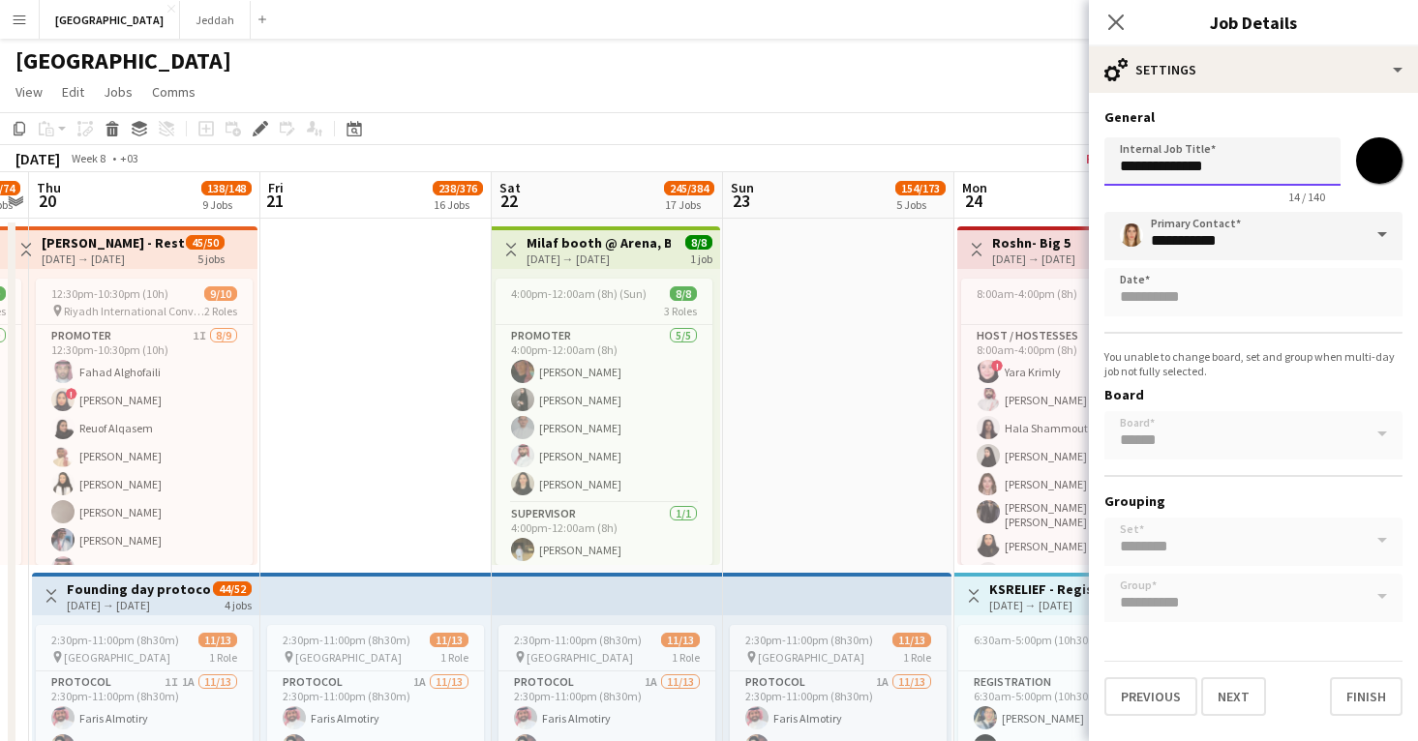
click at [1160, 160] on input "**********" at bounding box center [1222, 161] width 236 height 48
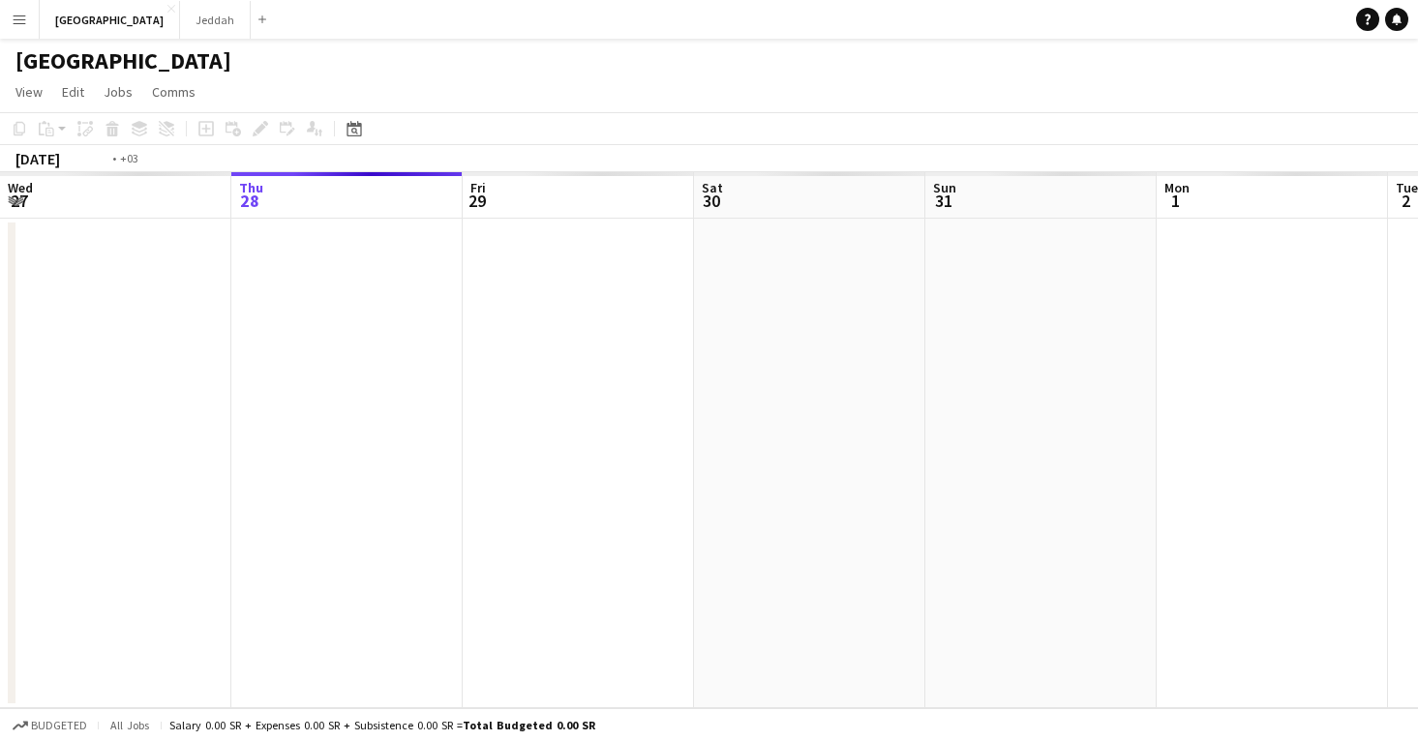
scroll to position [0, 665]
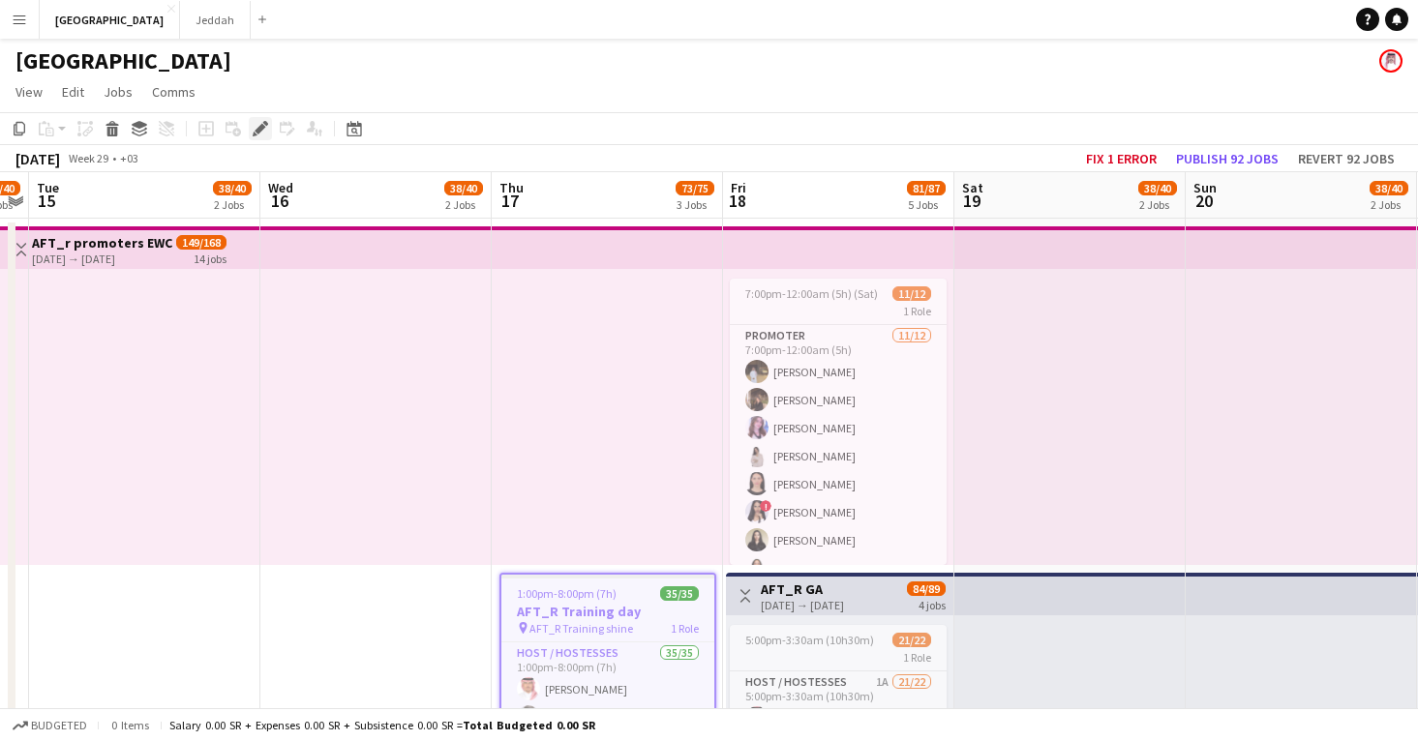
click at [265, 136] on div "Edit" at bounding box center [260, 128] width 23 height 23
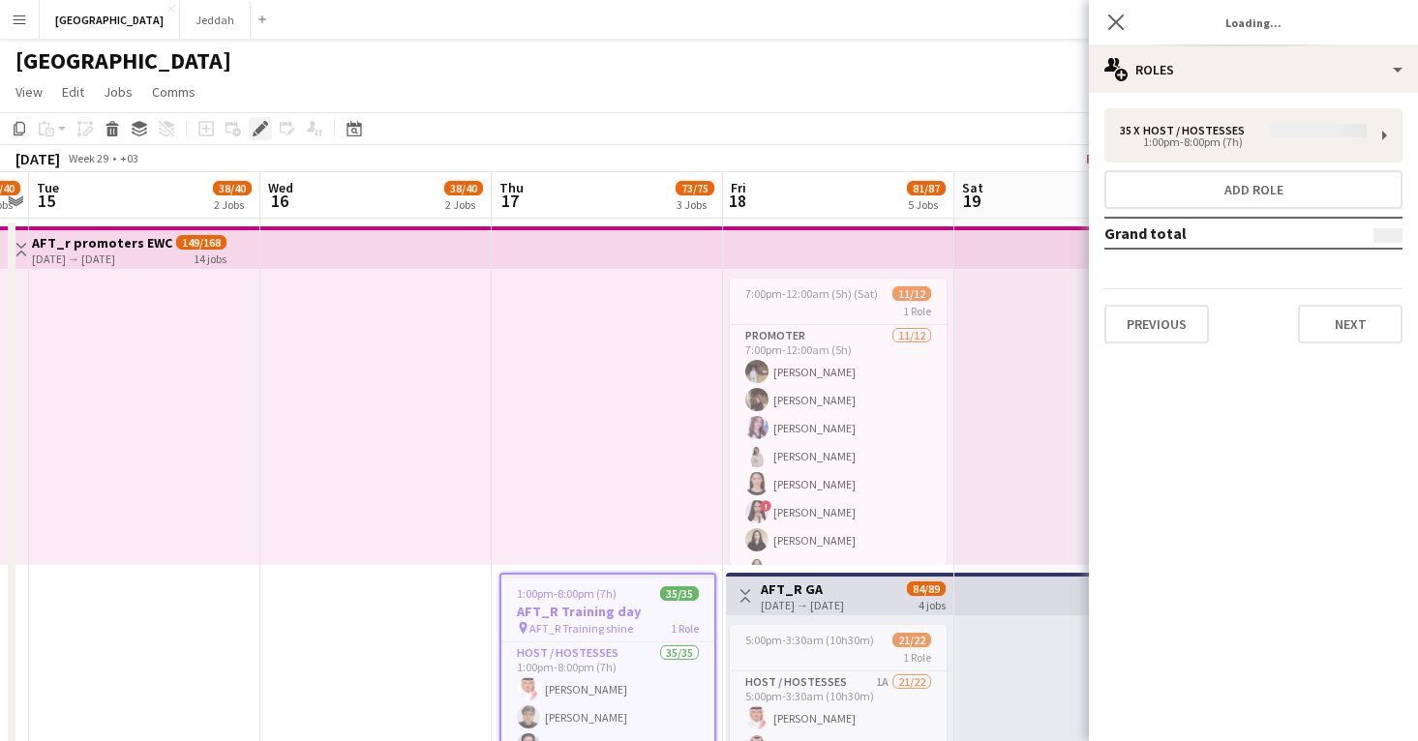
type input "*******"
click at [1369, 341] on button "Next" at bounding box center [1350, 324] width 105 height 39
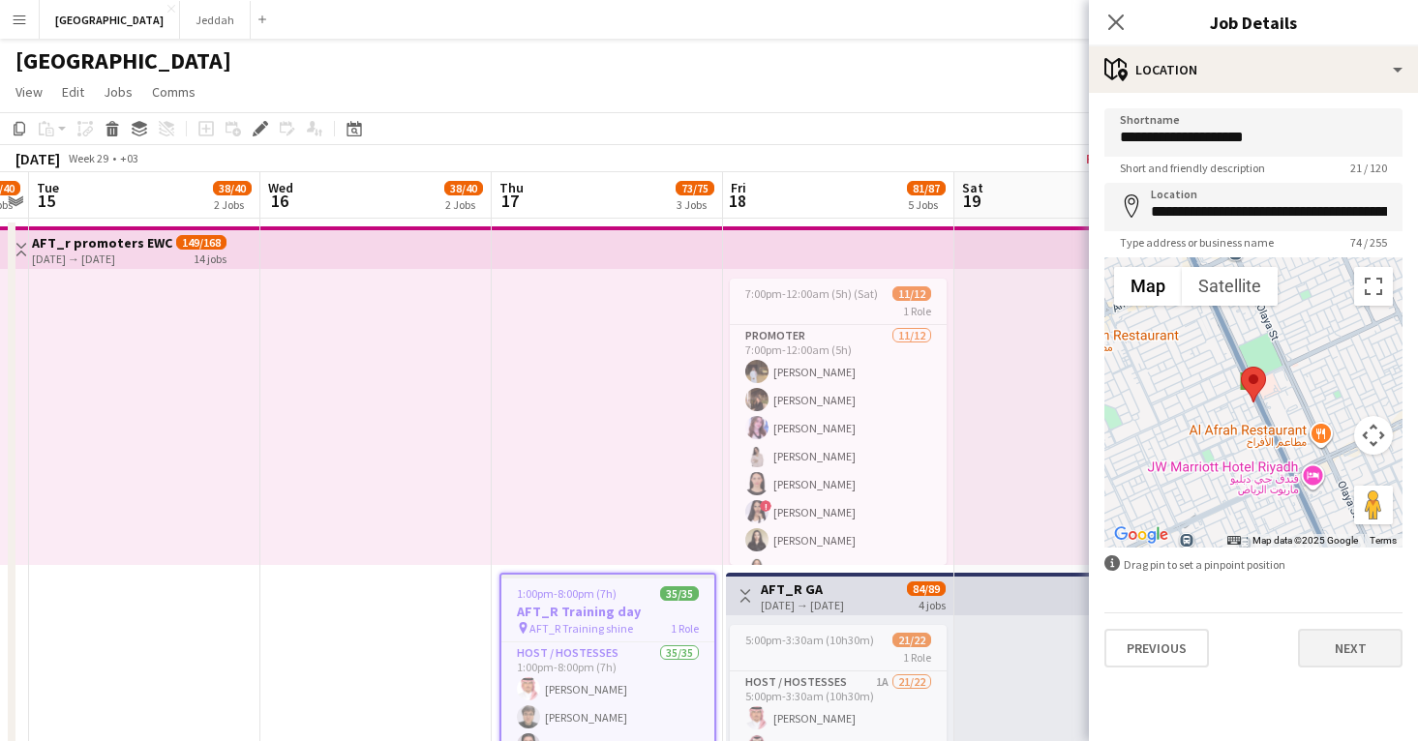
click at [1338, 657] on button "Next" at bounding box center [1350, 648] width 105 height 39
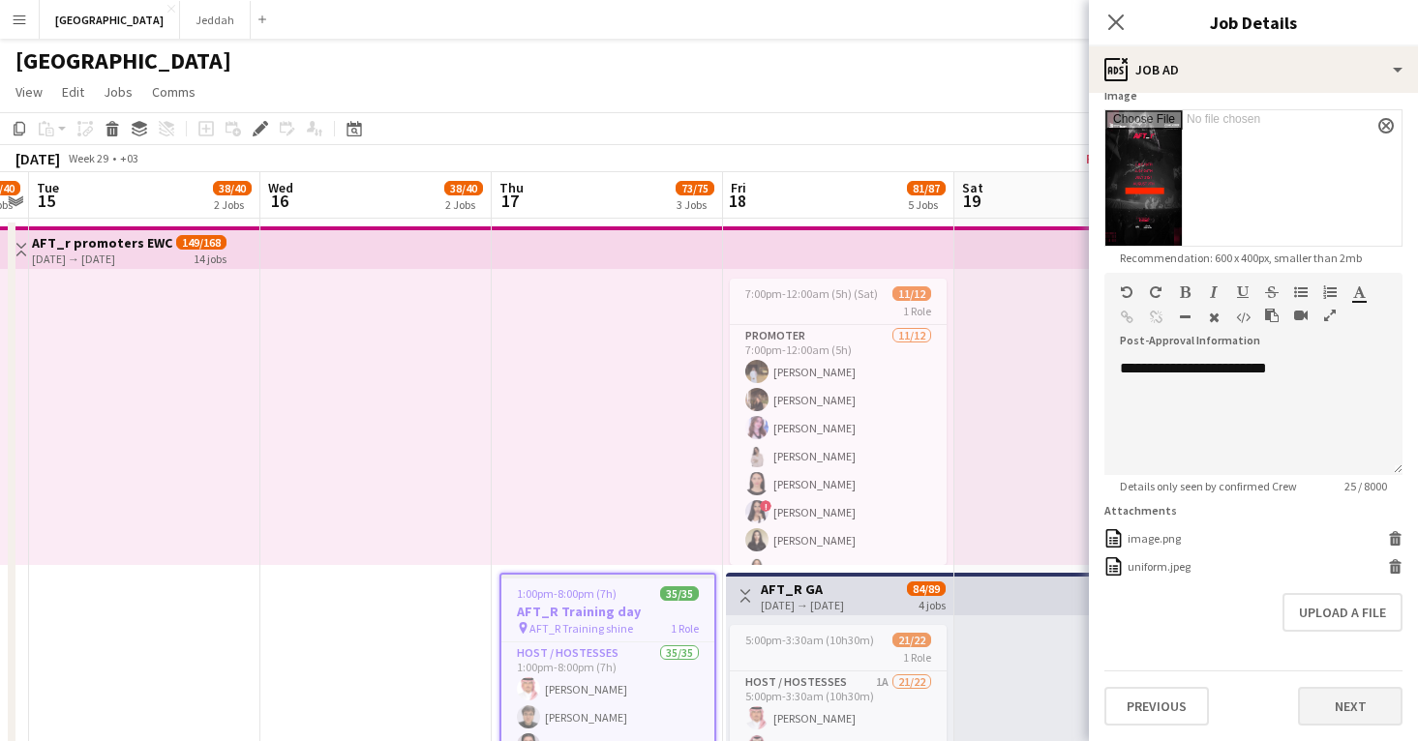
scroll to position [322, 0]
click at [1343, 704] on button "Next" at bounding box center [1350, 707] width 105 height 39
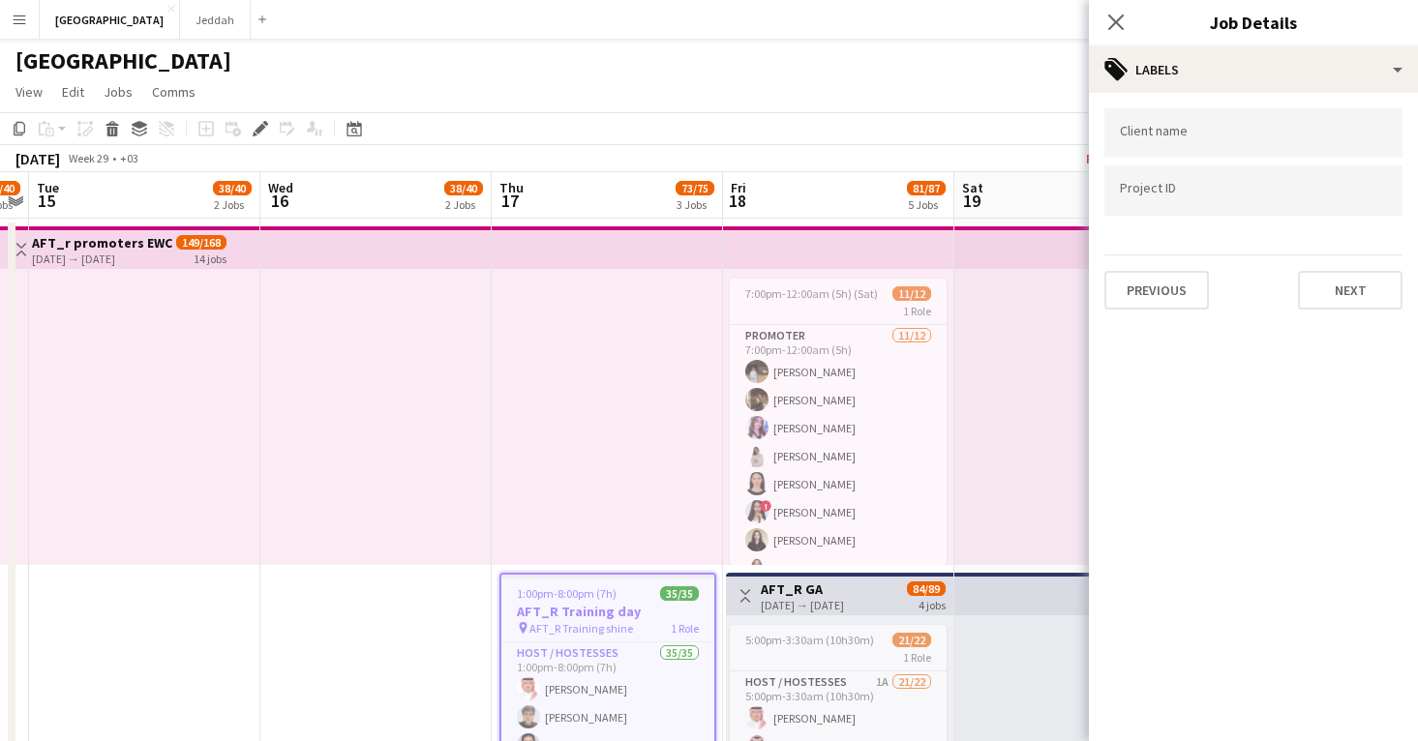
scroll to position [0, 0]
click at [1343, 307] on button "Next" at bounding box center [1350, 290] width 105 height 39
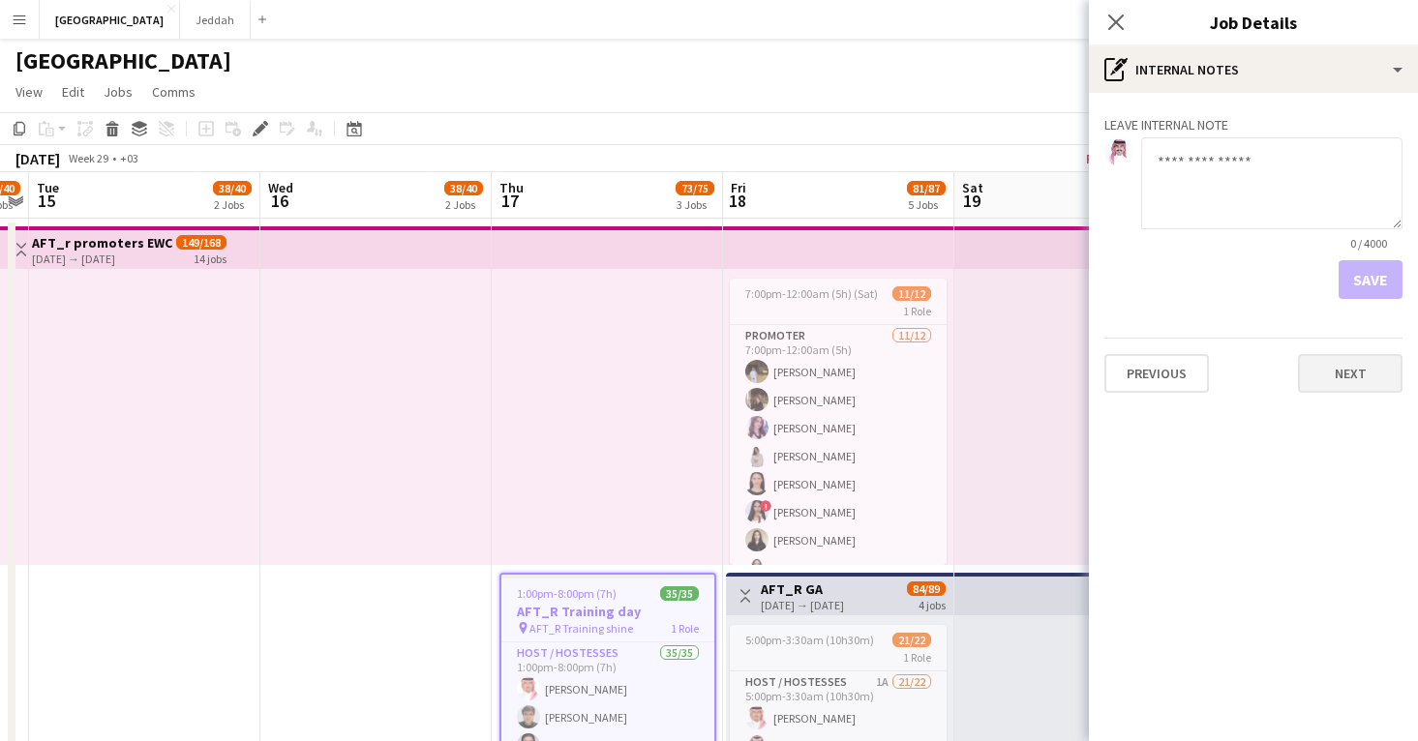
click at [1345, 378] on button "Next" at bounding box center [1350, 373] width 105 height 39
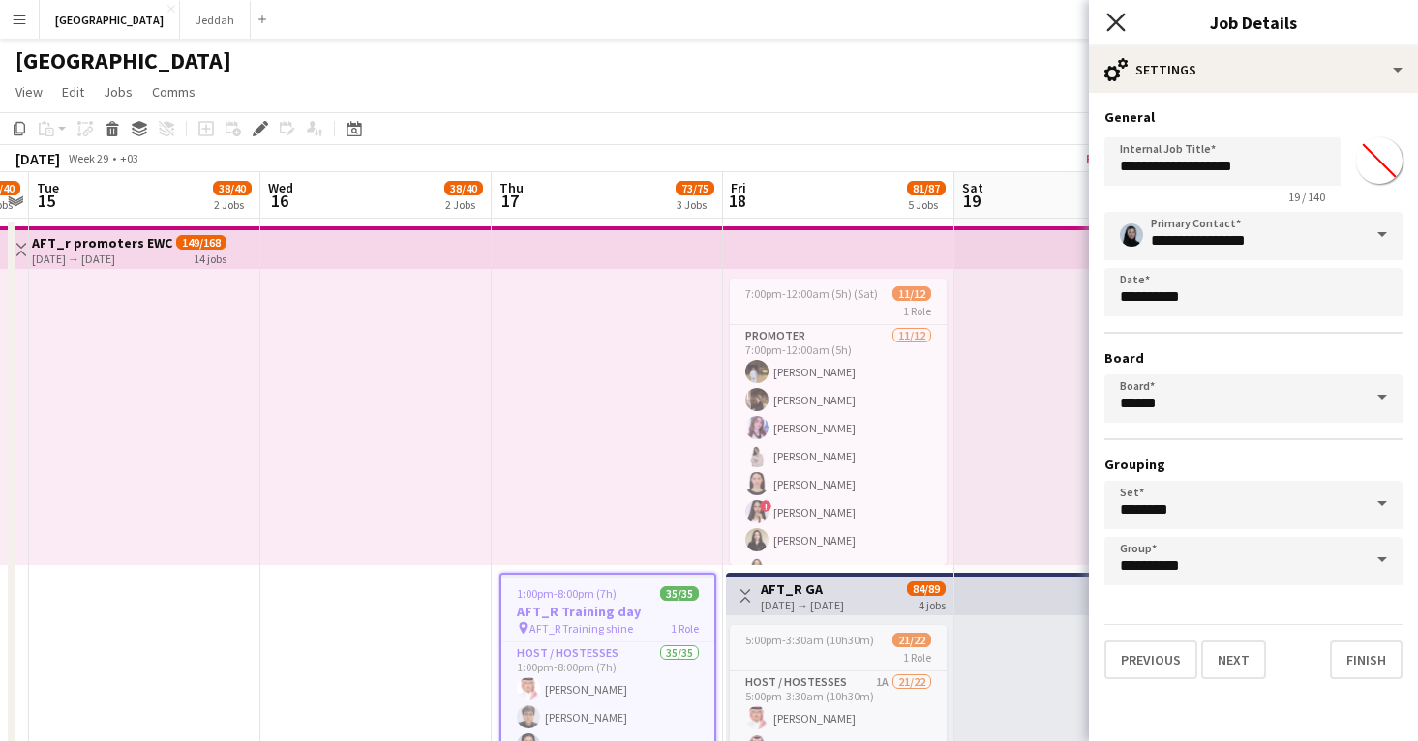
click at [1118, 26] on icon "Close pop-in" at bounding box center [1115, 22] width 18 height 18
